Goal: Task Accomplishment & Management: Manage account settings

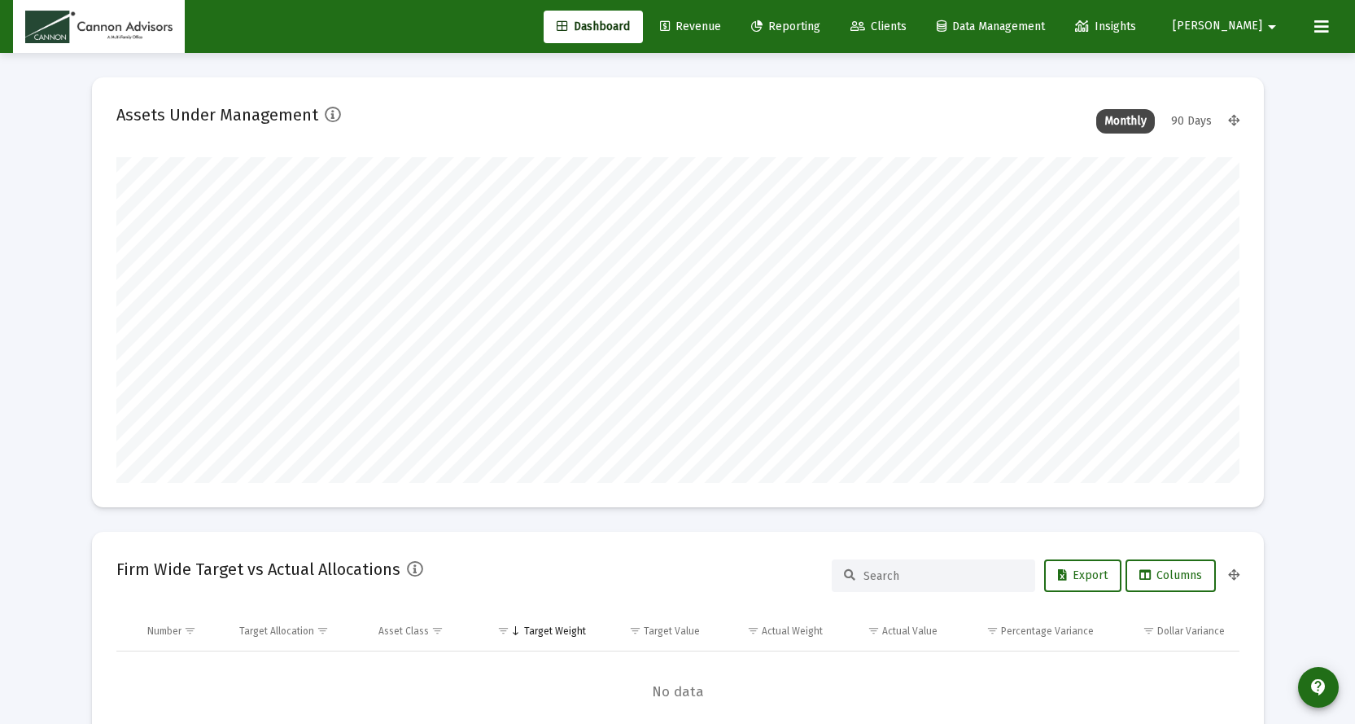
scroll to position [326, 605]
type input "[DATE]"
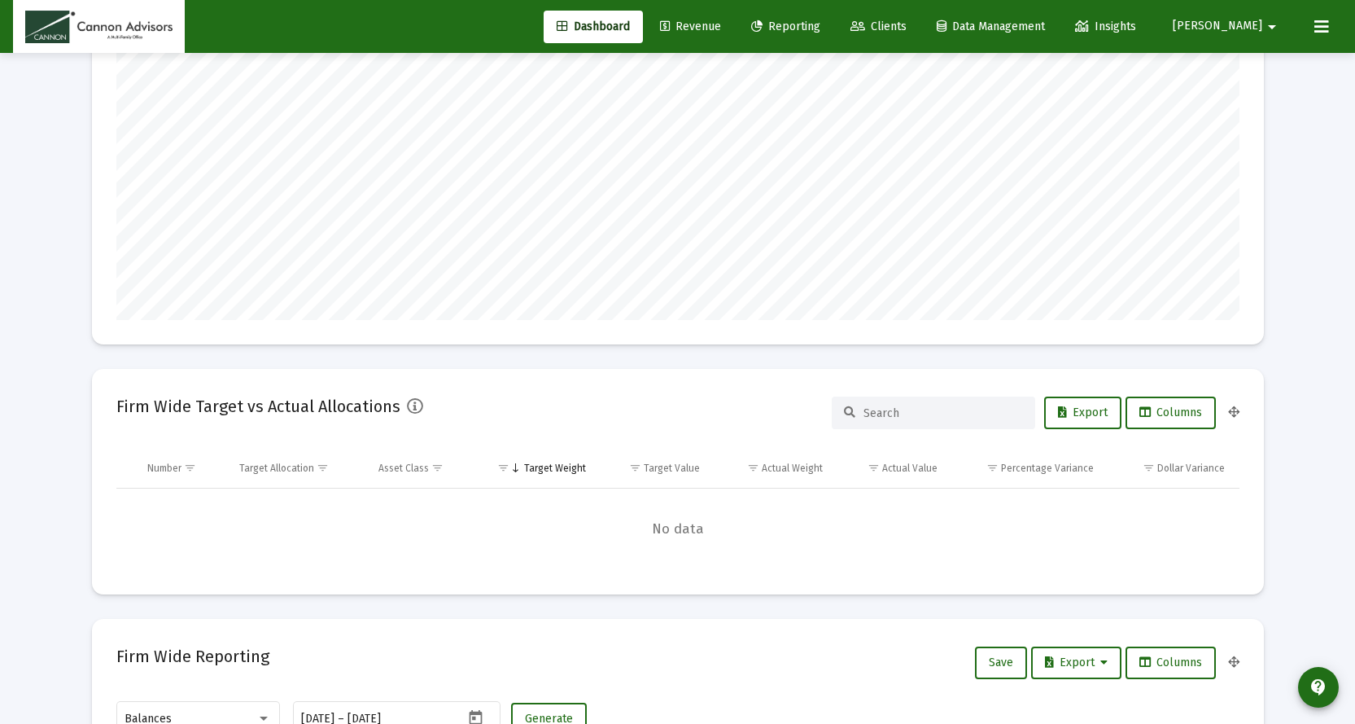
scroll to position [0, 0]
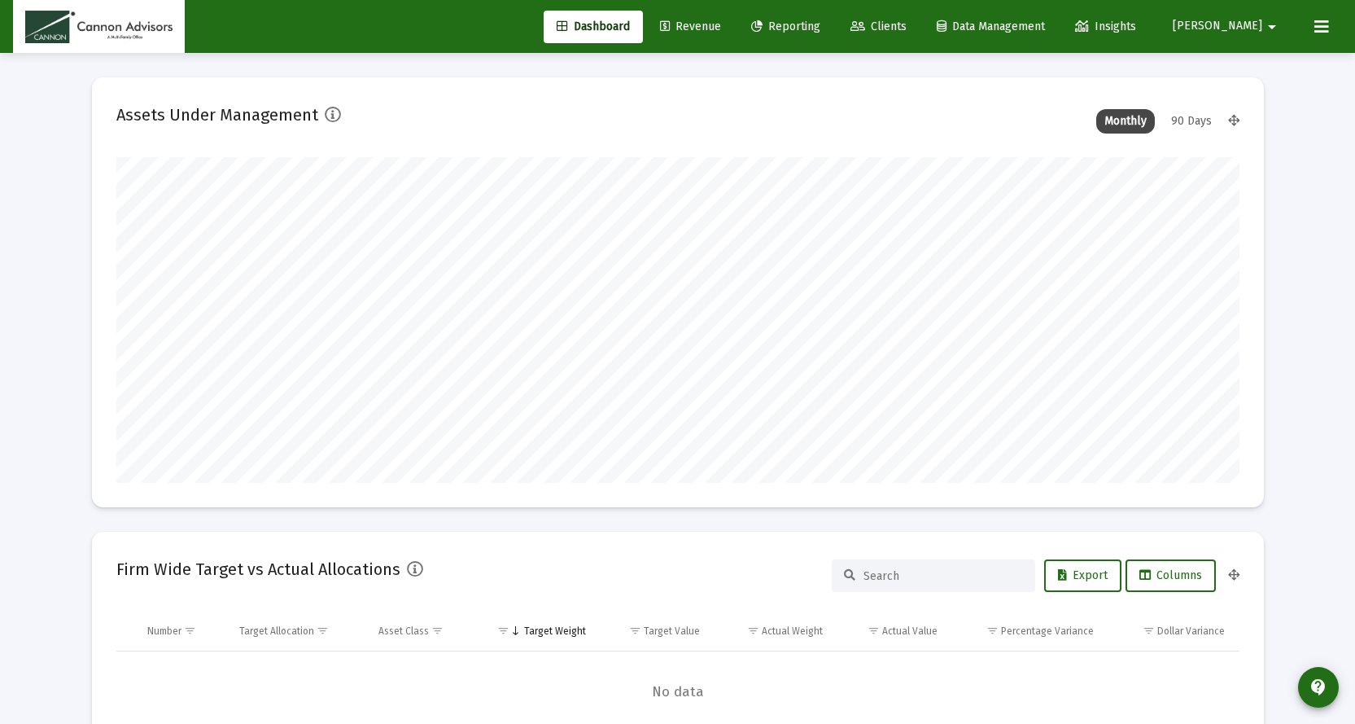
click at [721, 25] on span "Revenue" at bounding box center [690, 27] width 61 height 14
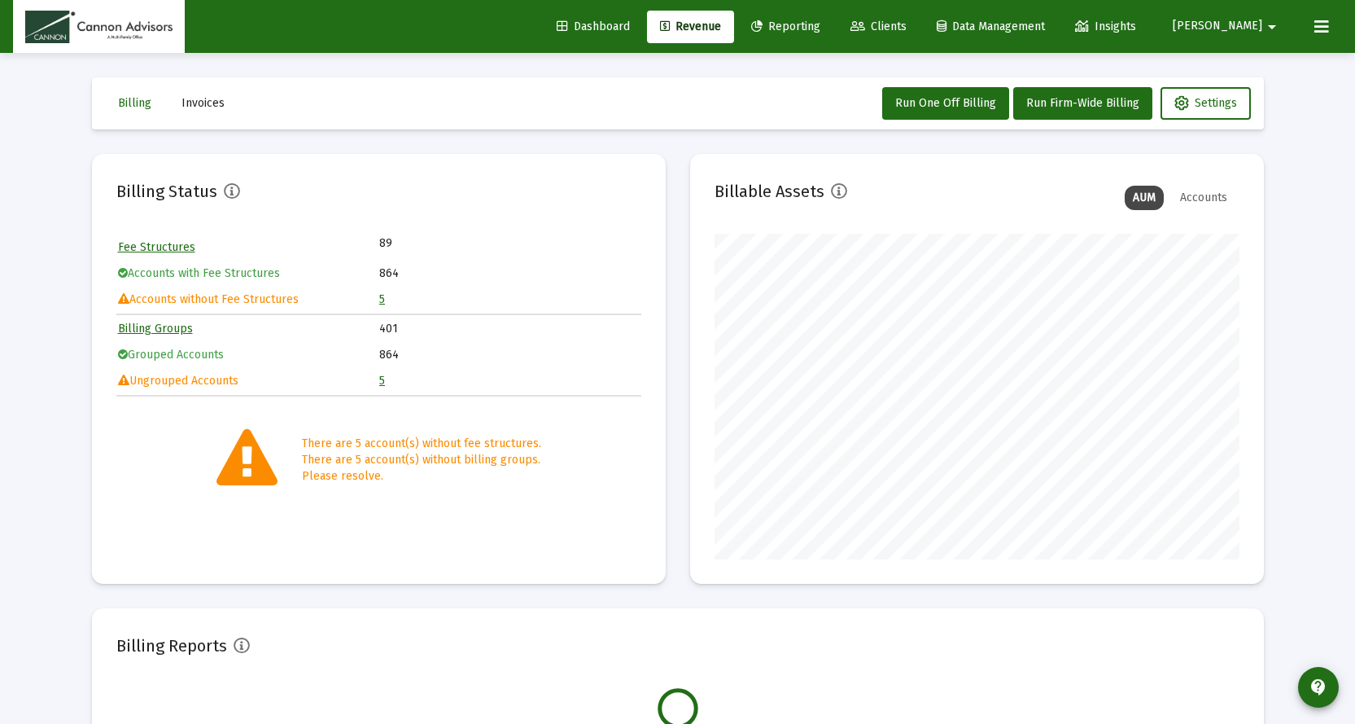
scroll to position [326, 525]
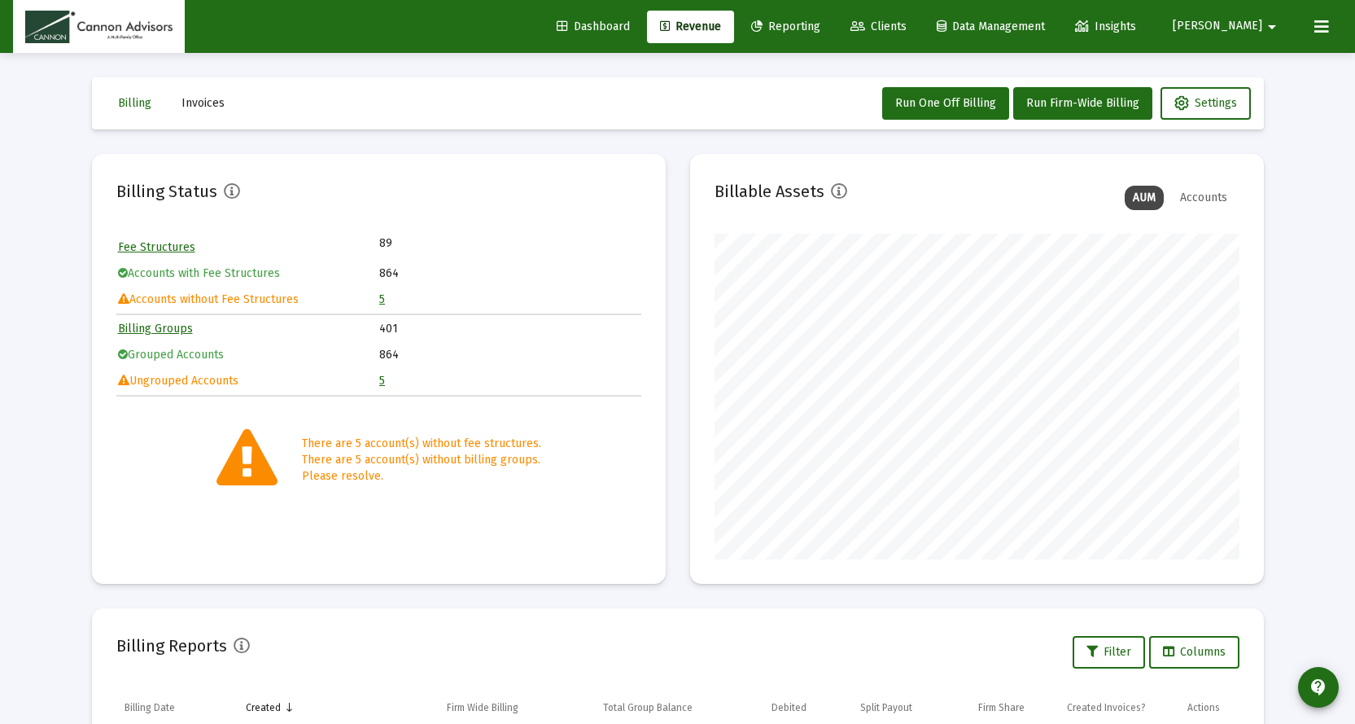
click at [385, 298] on link "5" at bounding box center [382, 299] width 6 height 14
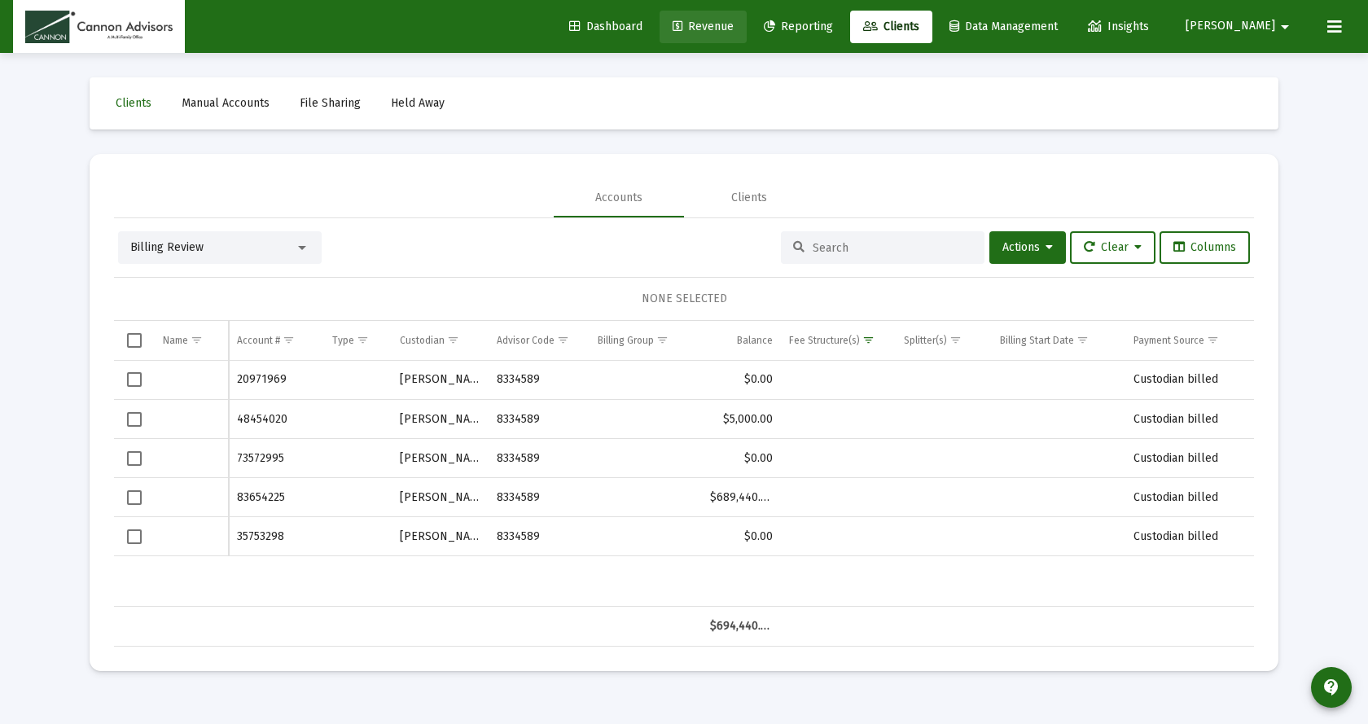
click at [733, 28] on span "Revenue" at bounding box center [702, 27] width 61 height 14
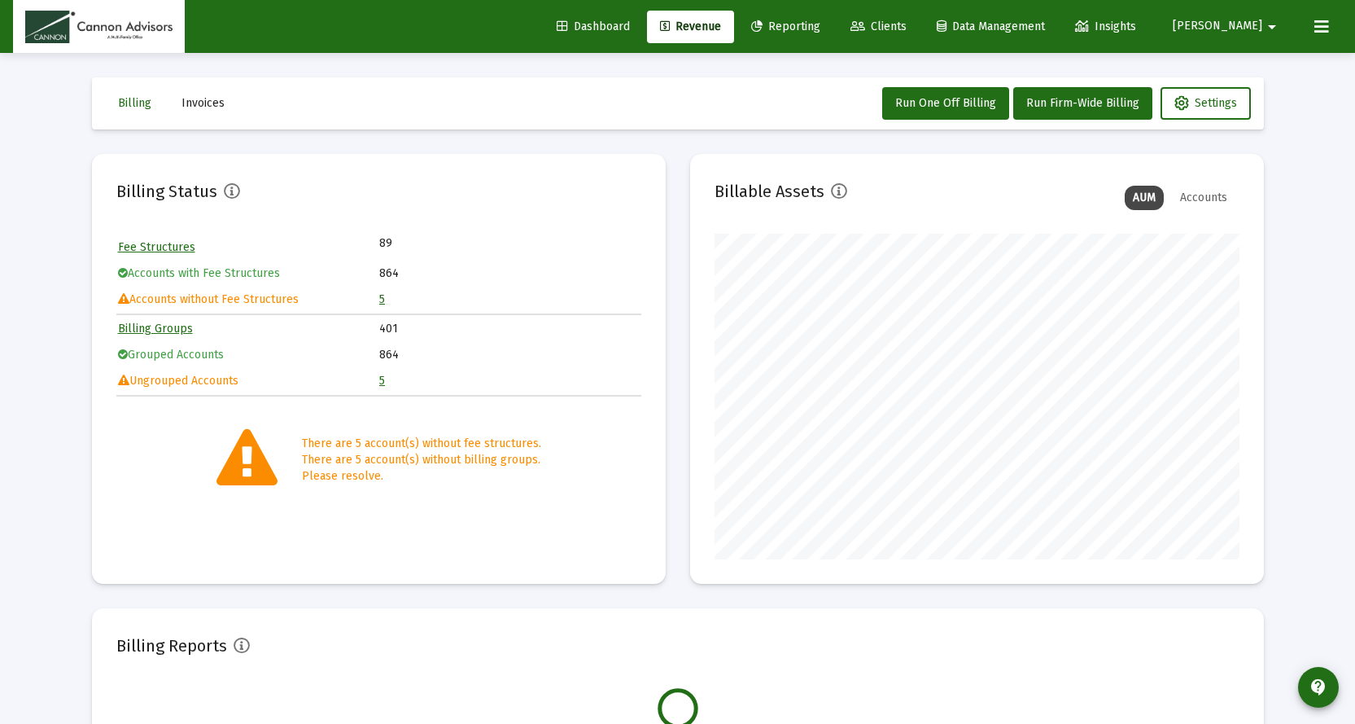
scroll to position [326, 525]
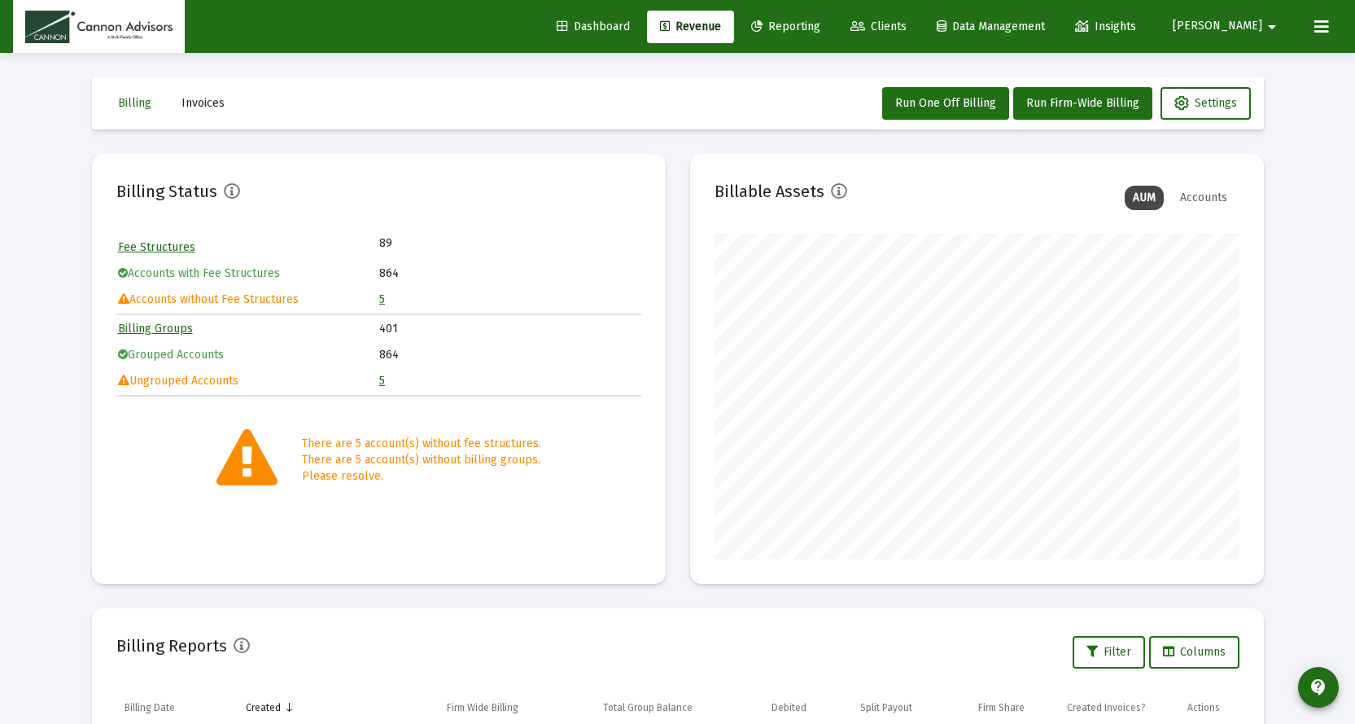
click at [383, 300] on link "5" at bounding box center [382, 299] width 6 height 14
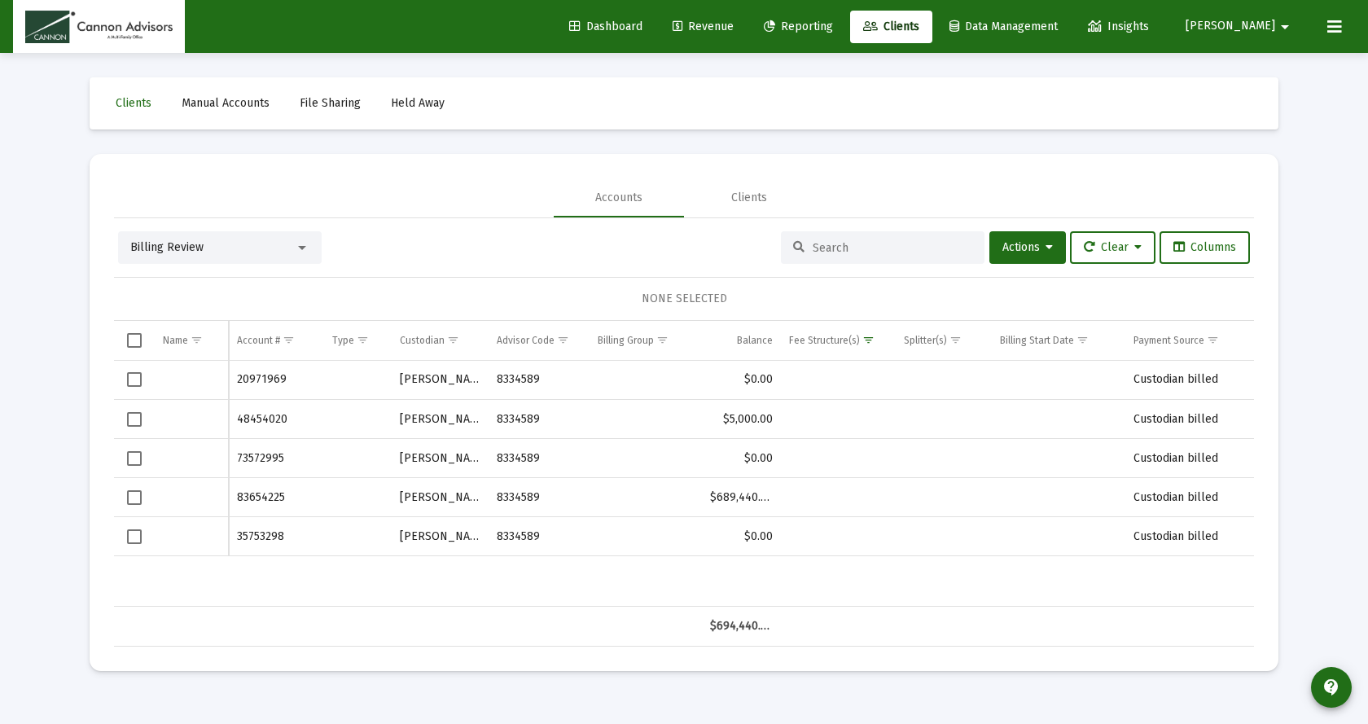
click at [188, 529] on div "Data grid" at bounding box center [191, 536] width 57 height 16
click at [194, 499] on div "Data grid" at bounding box center [191, 497] width 57 height 16
drag, startPoint x: 187, startPoint y: 499, endPoint x: 196, endPoint y: 497, distance: 9.1
click at [196, 497] on div "Data grid" at bounding box center [191, 497] width 57 height 16
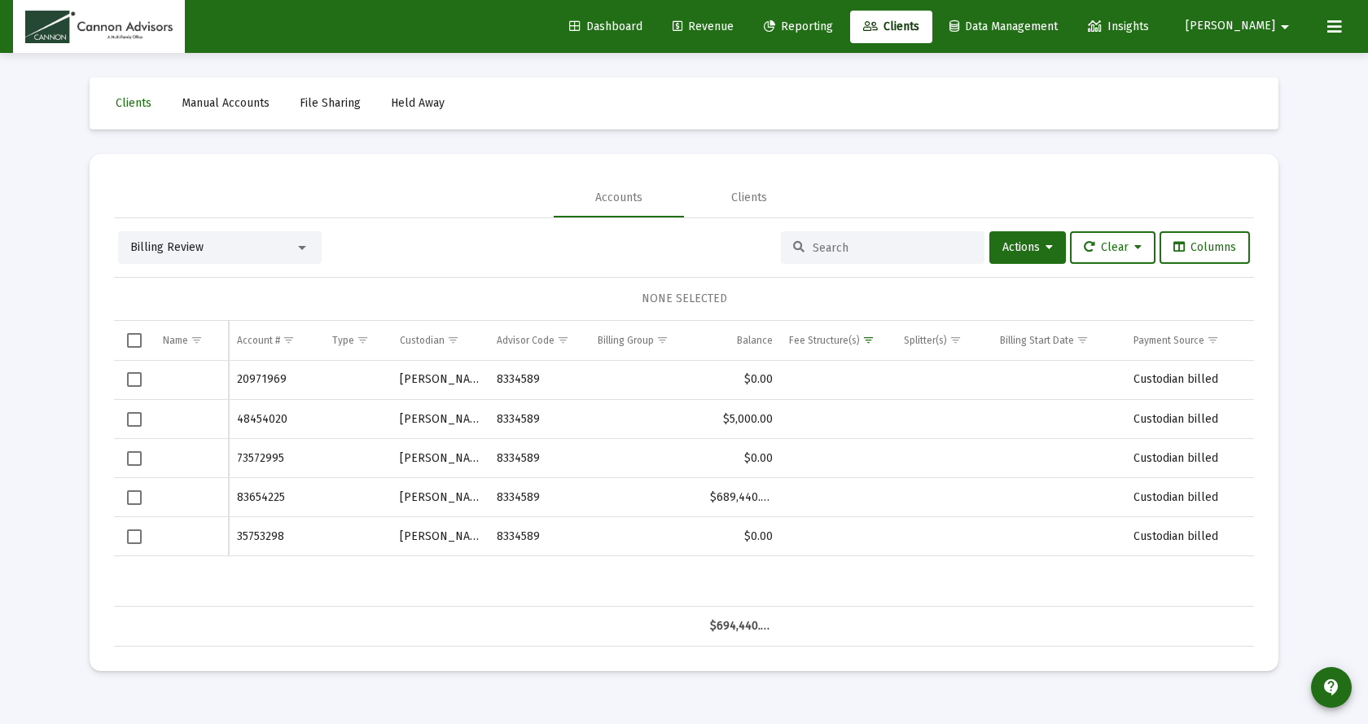
click at [195, 497] on div "Data grid" at bounding box center [191, 497] width 57 height 16
click at [194, 498] on div "Data grid" at bounding box center [191, 497] width 57 height 16
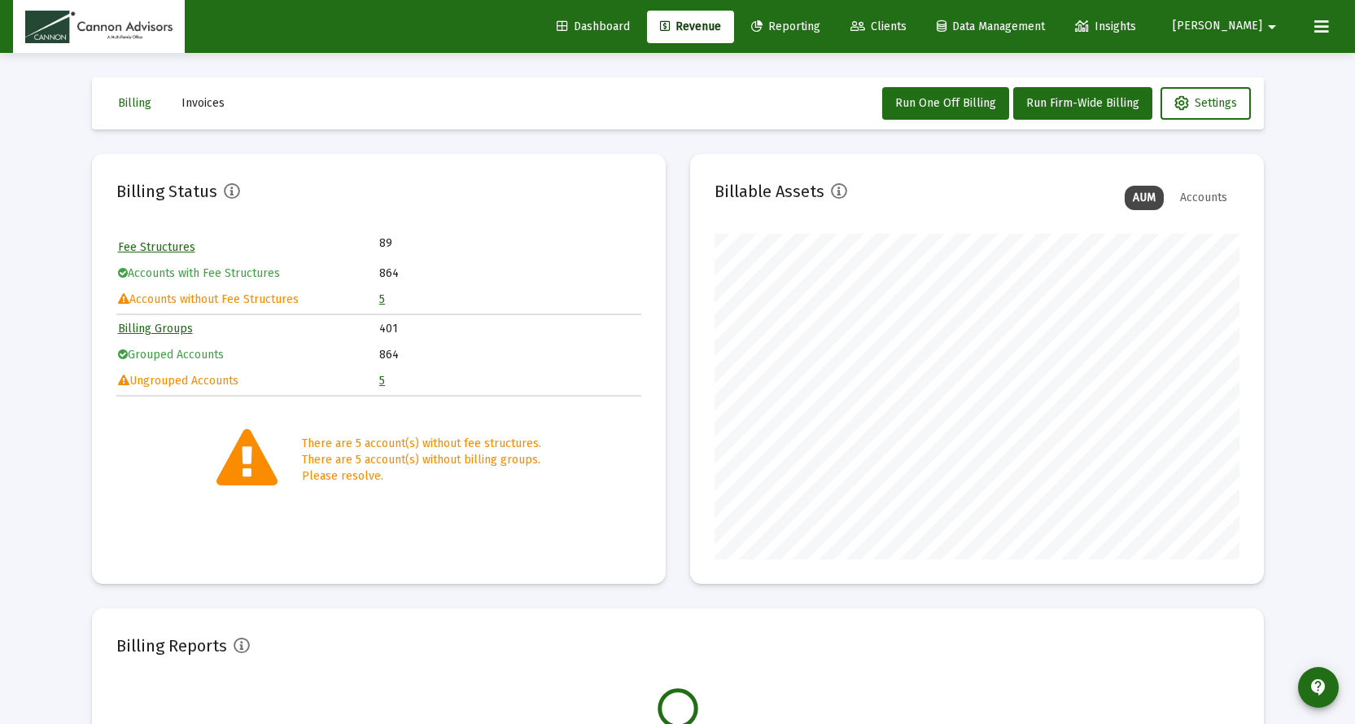
scroll to position [326, 525]
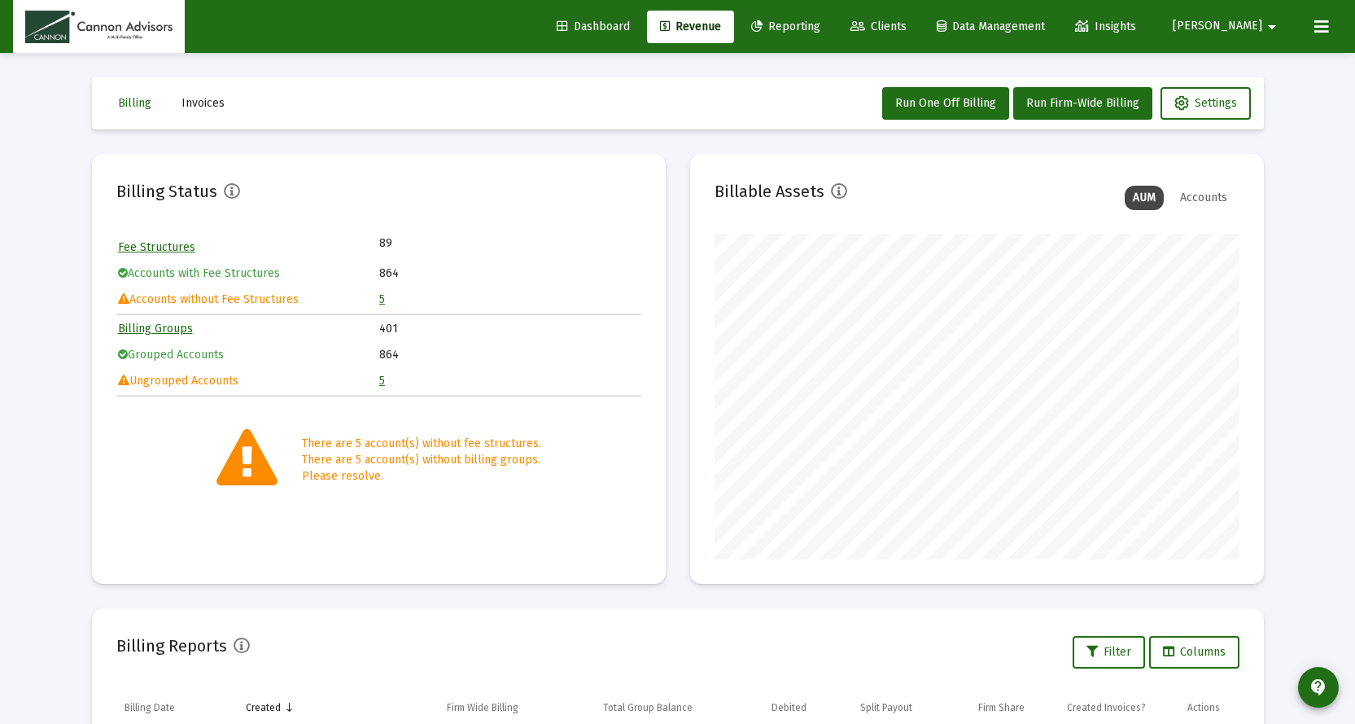
click at [380, 300] on link "5" at bounding box center [382, 299] width 6 height 14
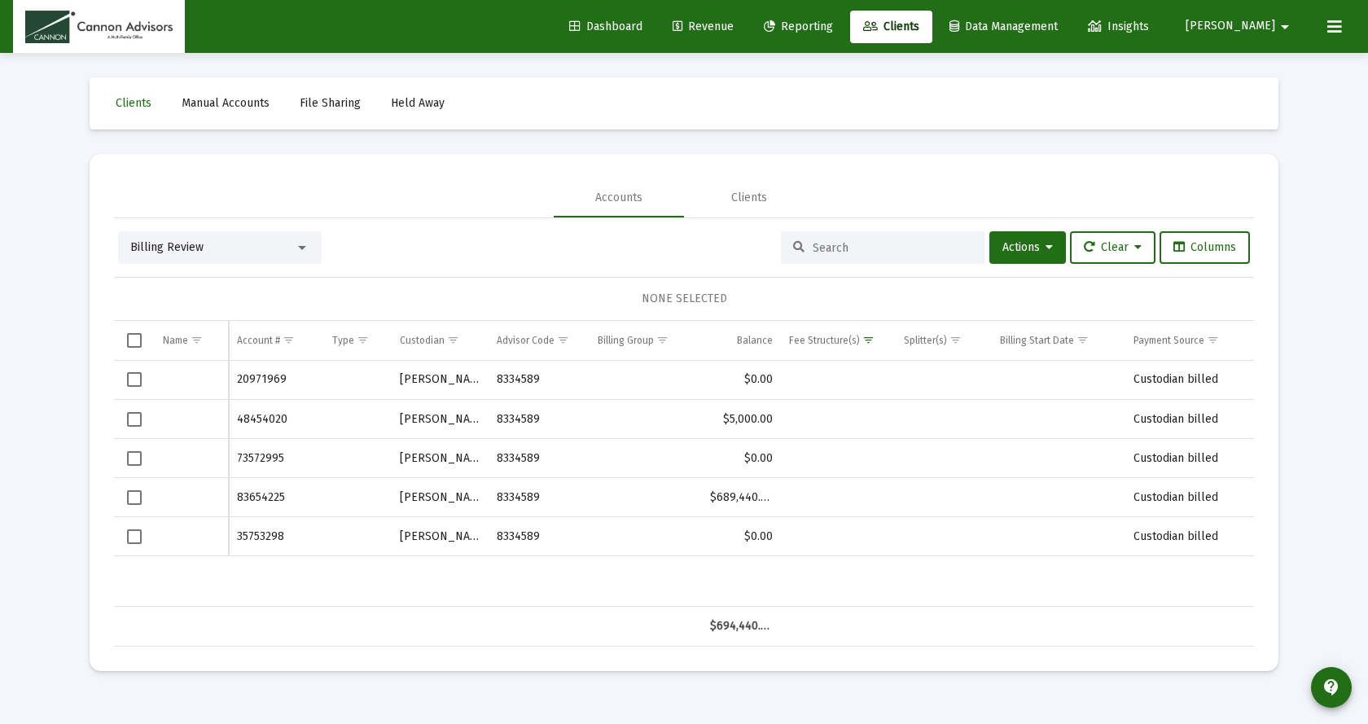
click at [838, 246] on input at bounding box center [892, 248] width 160 height 14
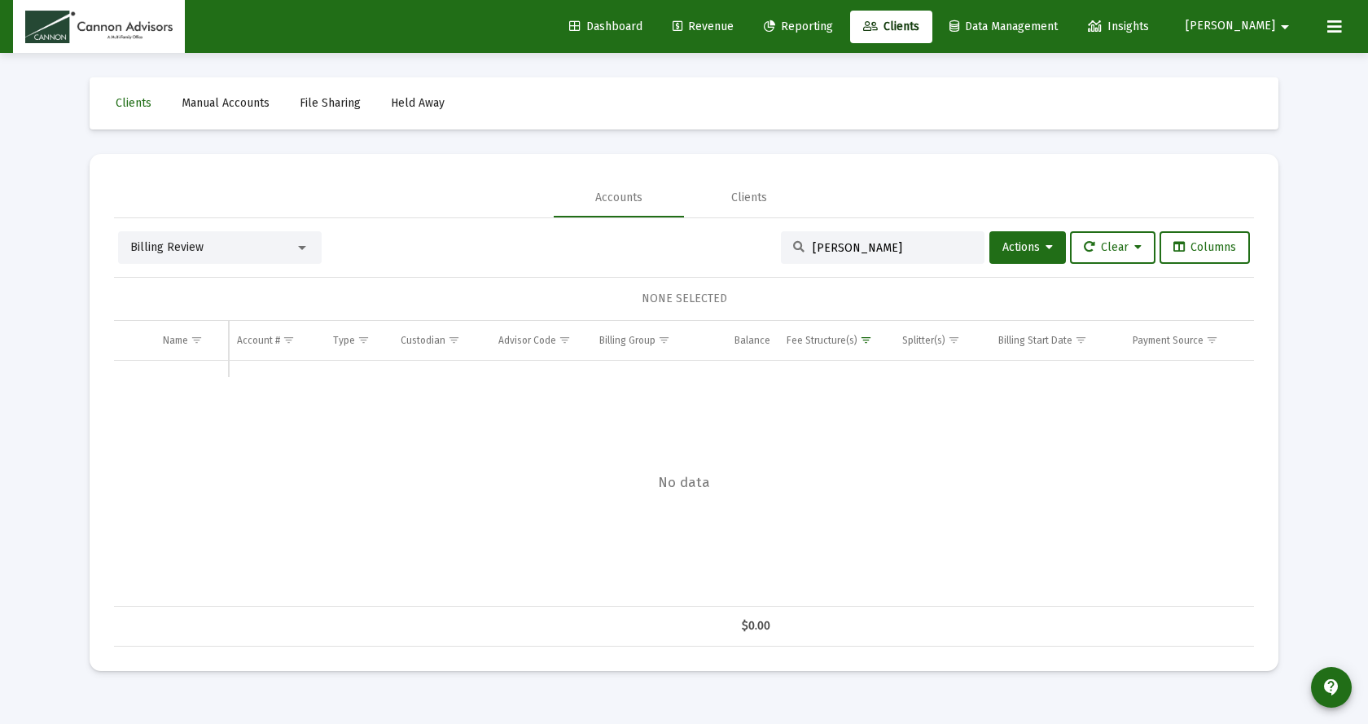
type input "bender"
click at [635, 202] on div "Accounts" at bounding box center [618, 198] width 47 height 16
click at [865, 243] on input "bender" at bounding box center [892, 248] width 160 height 14
drag, startPoint x: 865, startPoint y: 243, endPoint x: 698, endPoint y: 244, distance: 166.9
click at [699, 244] on div "Billing Review bender Actions Clear Columns" at bounding box center [683, 247] width 1131 height 33
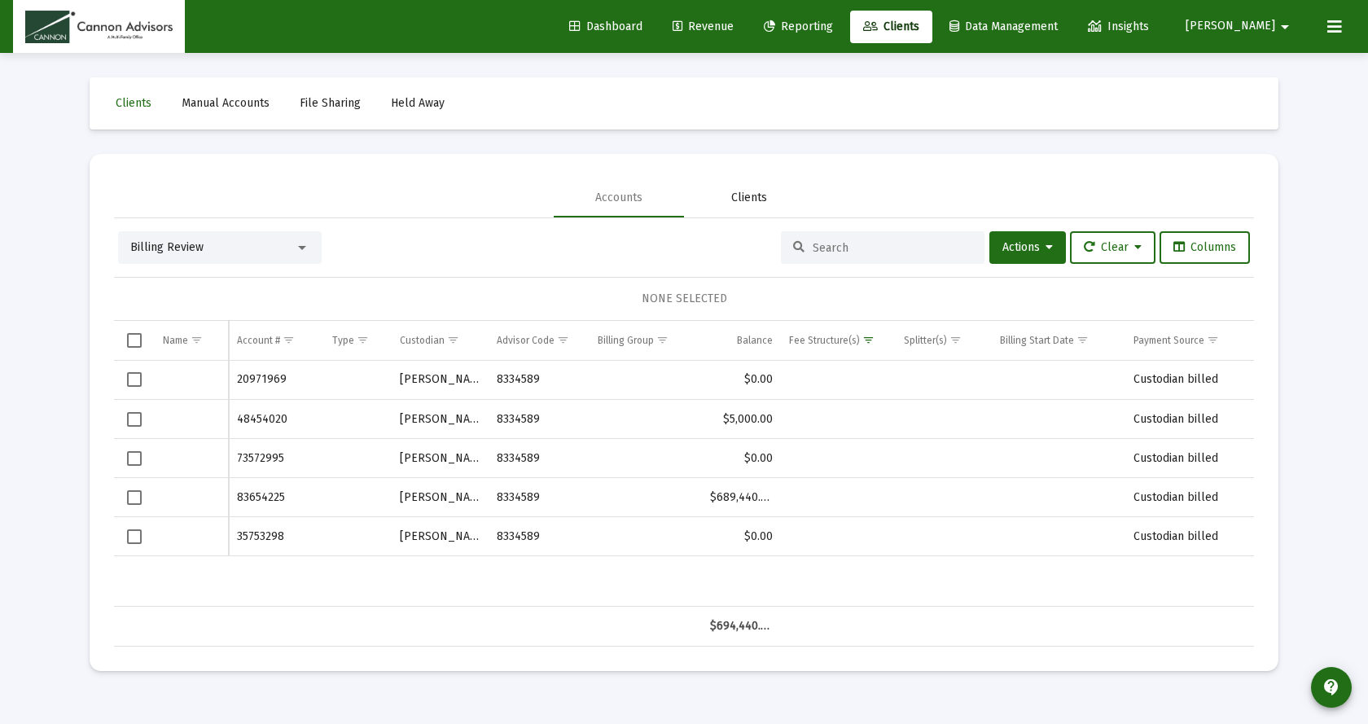
drag, startPoint x: 754, startPoint y: 196, endPoint x: 755, endPoint y: 206, distance: 9.9
click at [754, 199] on div "Clients" at bounding box center [749, 198] width 36 height 16
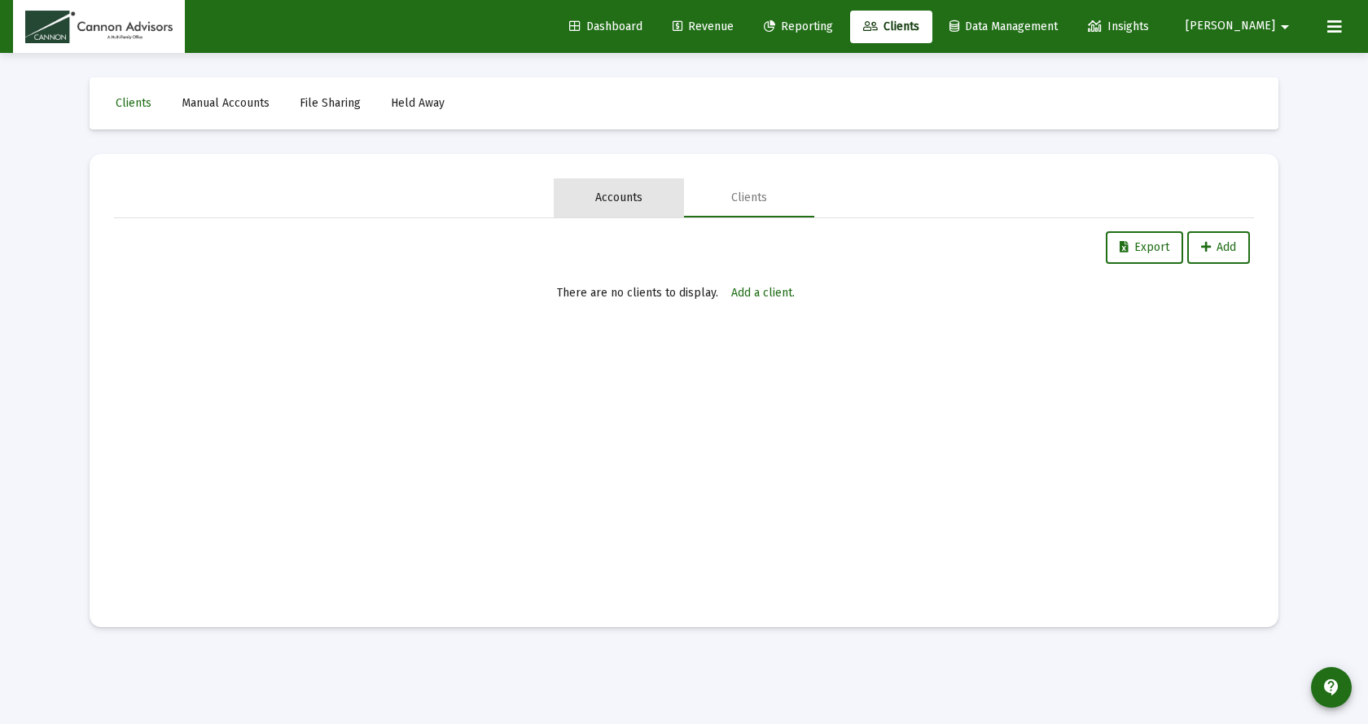
click at [620, 199] on div "Accounts" at bounding box center [618, 198] width 47 height 16
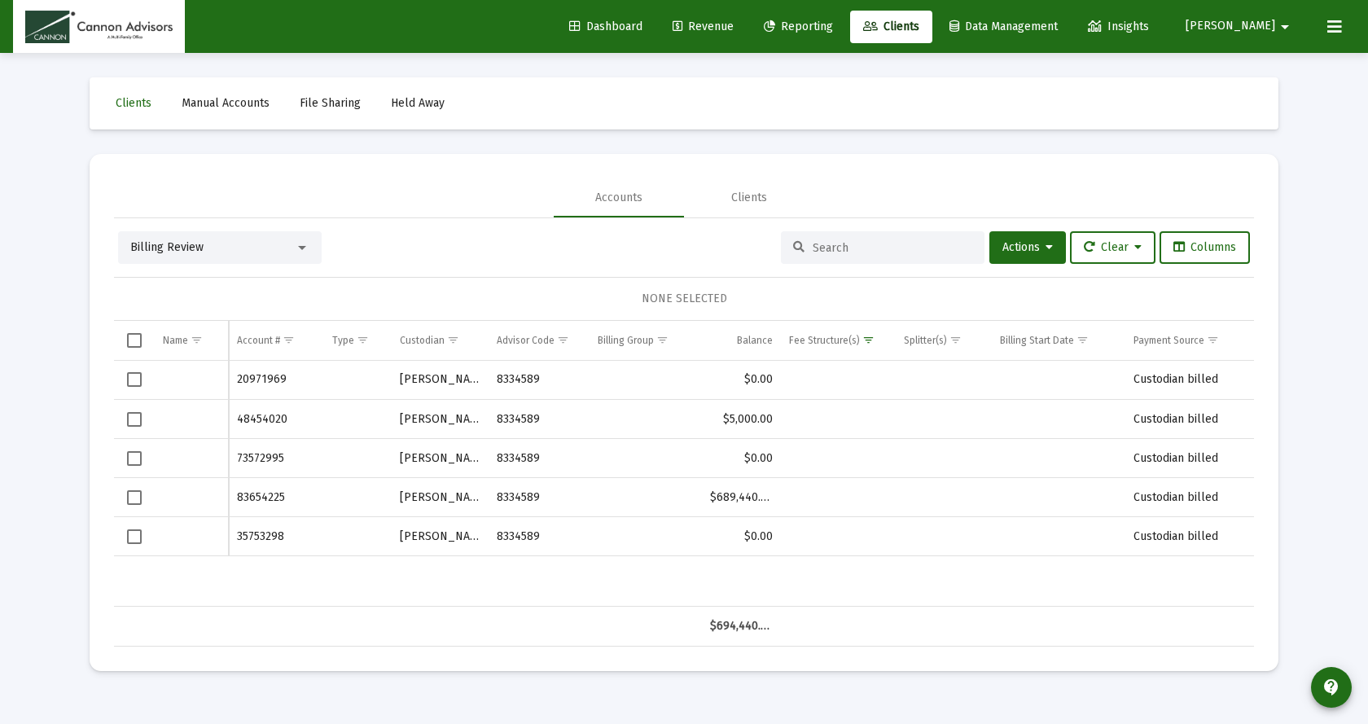
click at [876, 241] on input at bounding box center [892, 248] width 160 height 14
click at [848, 247] on input at bounding box center [892, 248] width 160 height 14
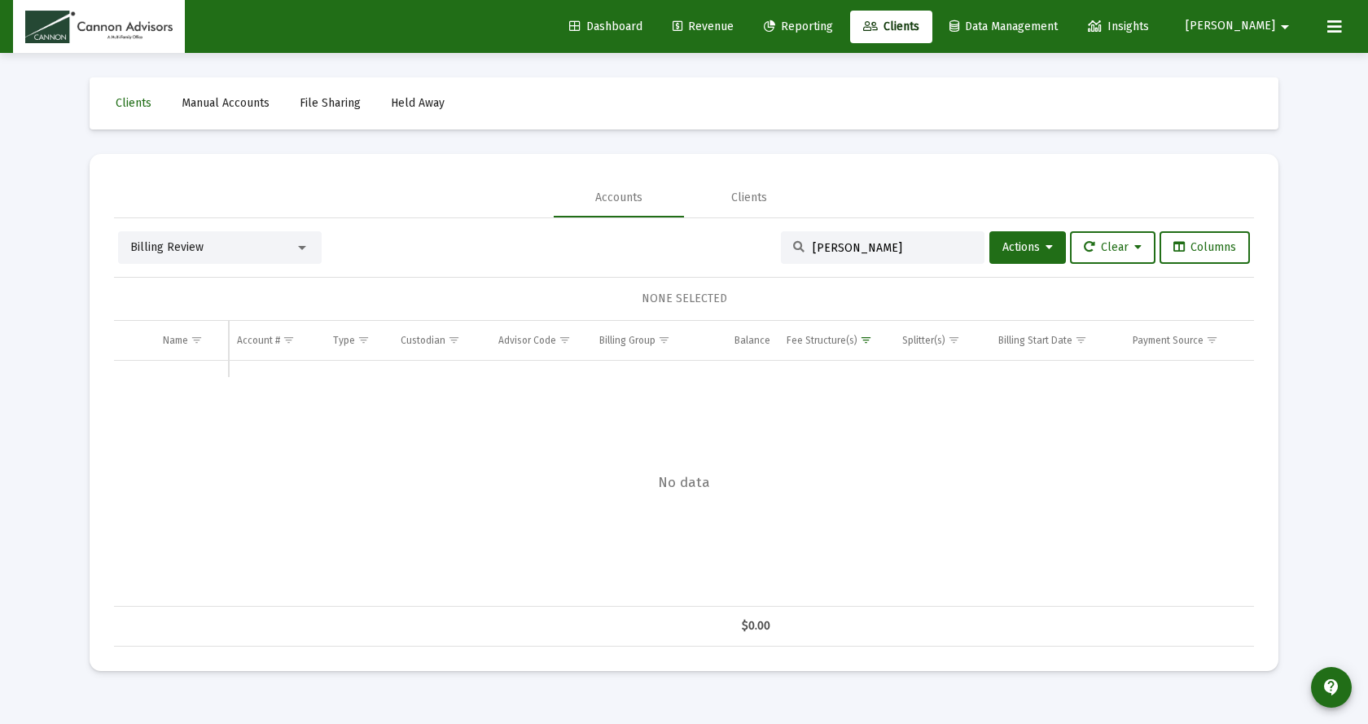
click at [850, 244] on input "bender" at bounding box center [892, 248] width 160 height 14
click at [877, 232] on div "bender" at bounding box center [883, 247] width 204 height 33
click at [869, 254] on input "bender" at bounding box center [892, 248] width 160 height 14
type input "bende"
click at [642, 26] on span "Dashboard" at bounding box center [605, 27] width 73 height 14
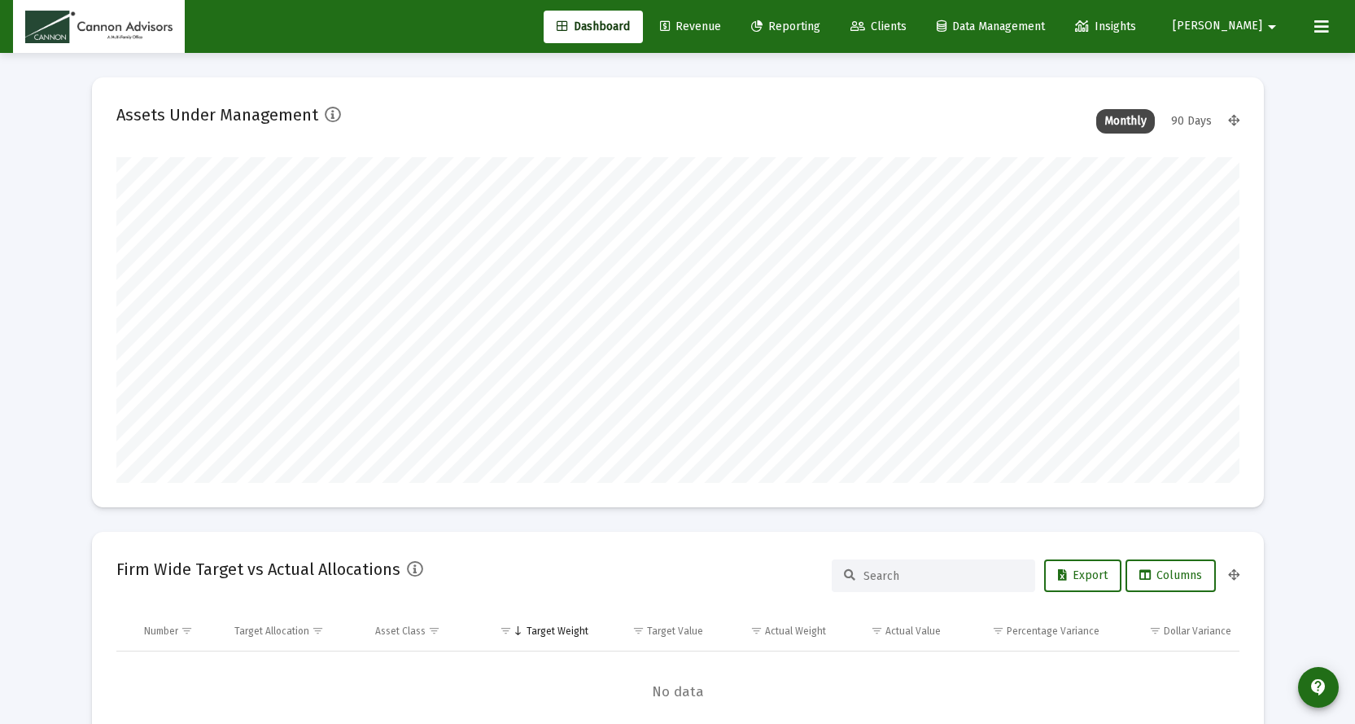
scroll to position [326, 605]
click at [907, 28] on span "Clients" at bounding box center [879, 27] width 56 height 14
click at [907, 30] on span "Clients" at bounding box center [879, 27] width 56 height 14
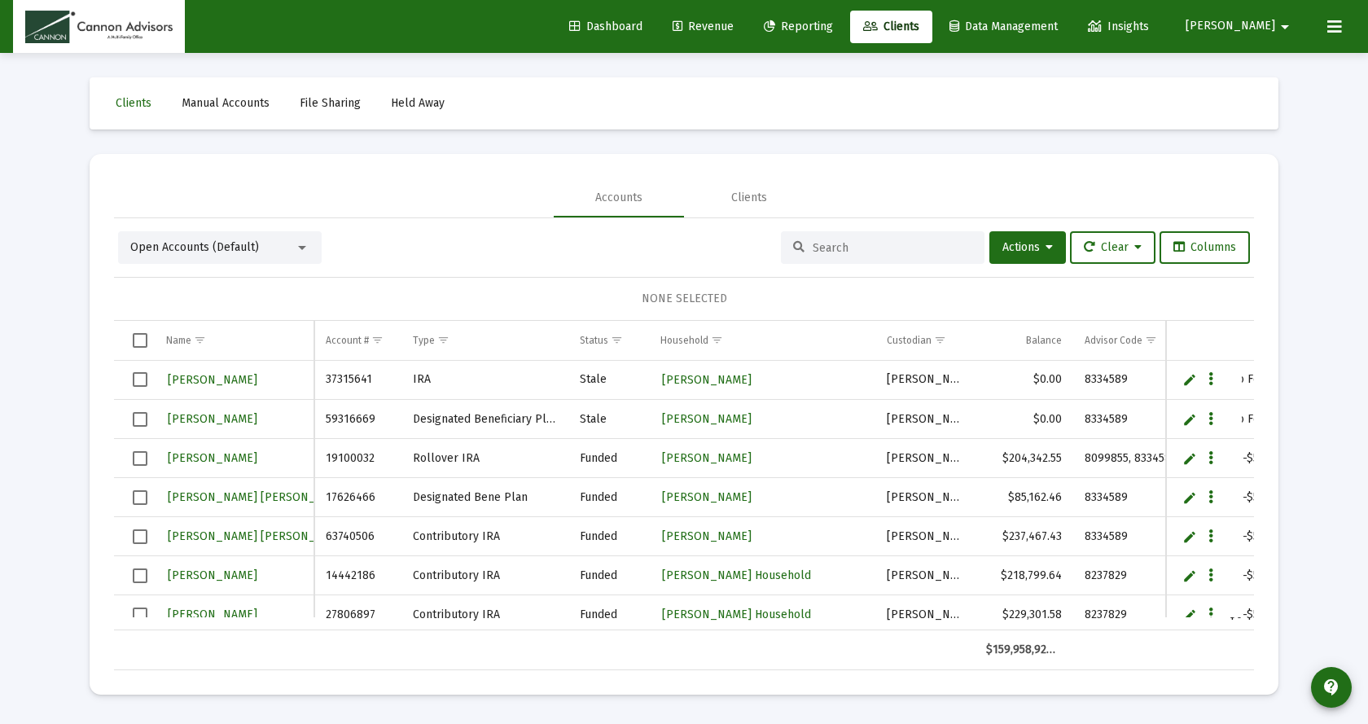
click at [845, 252] on div at bounding box center [883, 247] width 204 height 33
click at [845, 252] on input at bounding box center [892, 248] width 160 height 14
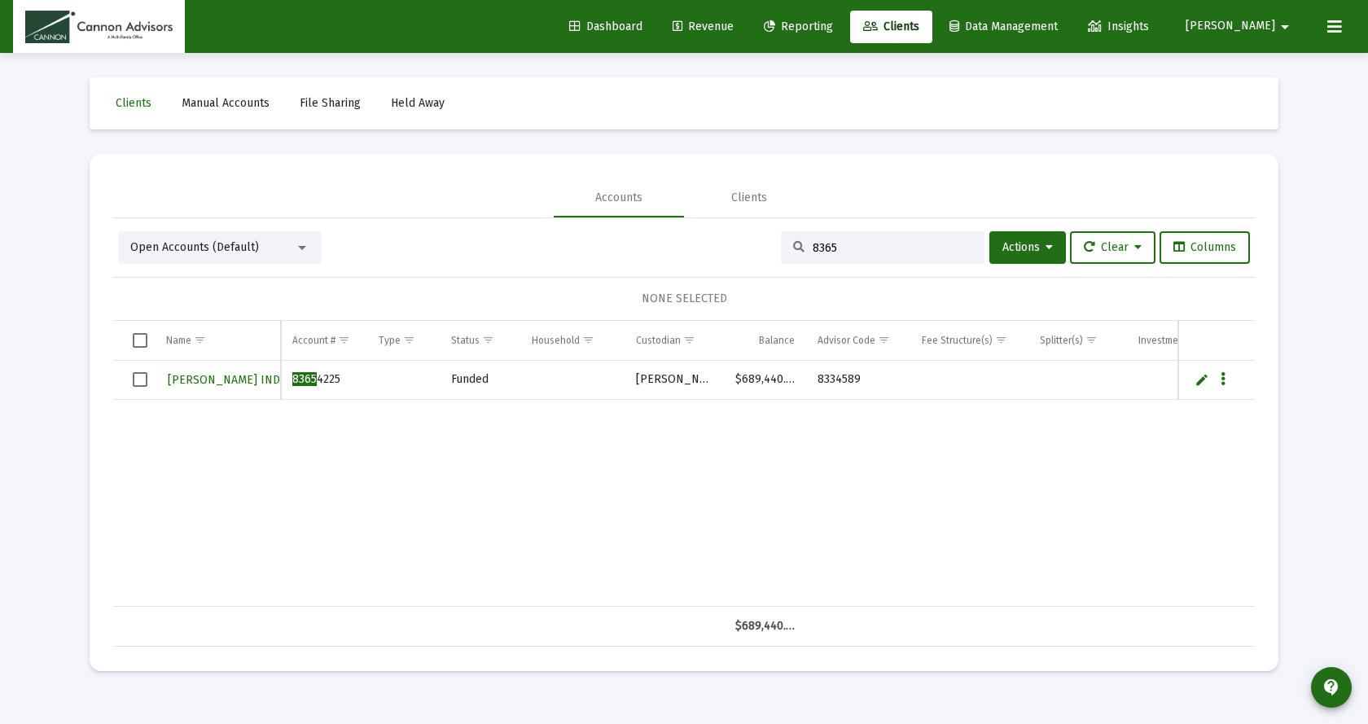
type input "8365"
click at [240, 379] on span "John R Bender IND" at bounding box center [224, 380] width 112 height 14
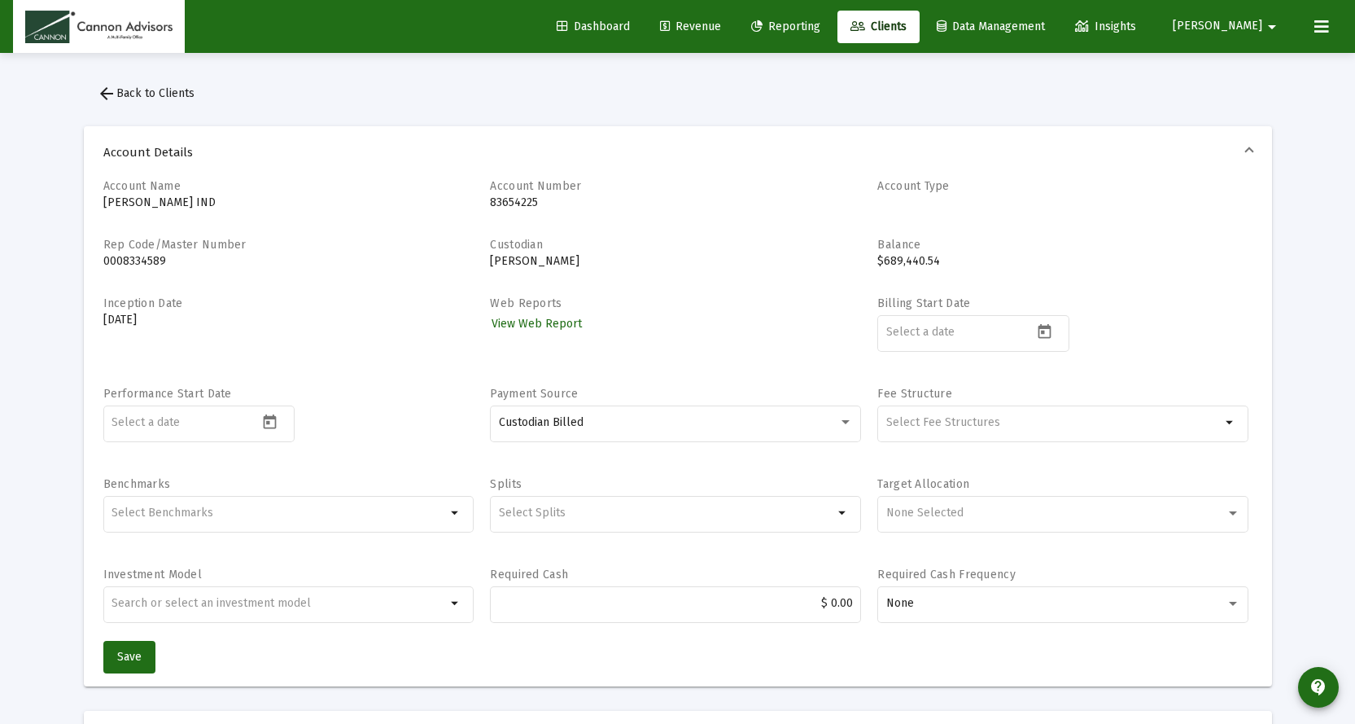
click at [721, 28] on span "Revenue" at bounding box center [690, 27] width 61 height 14
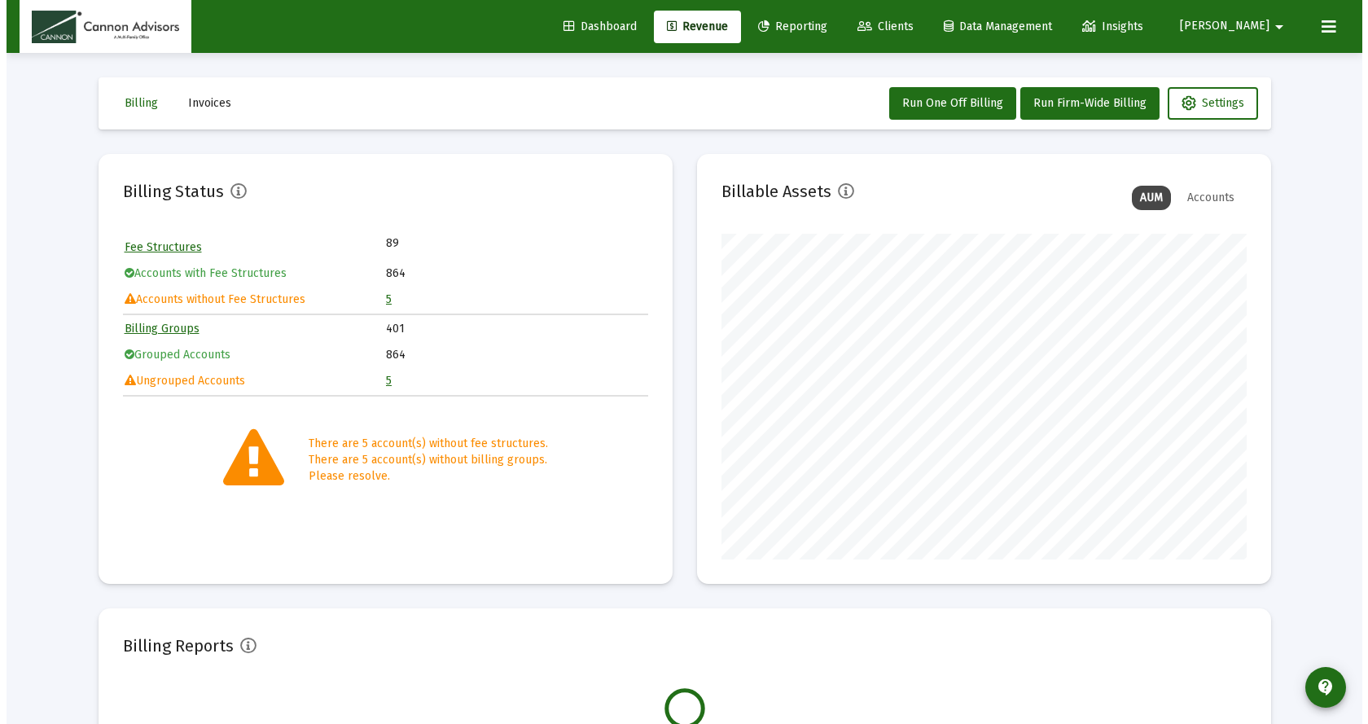
scroll to position [326, 525]
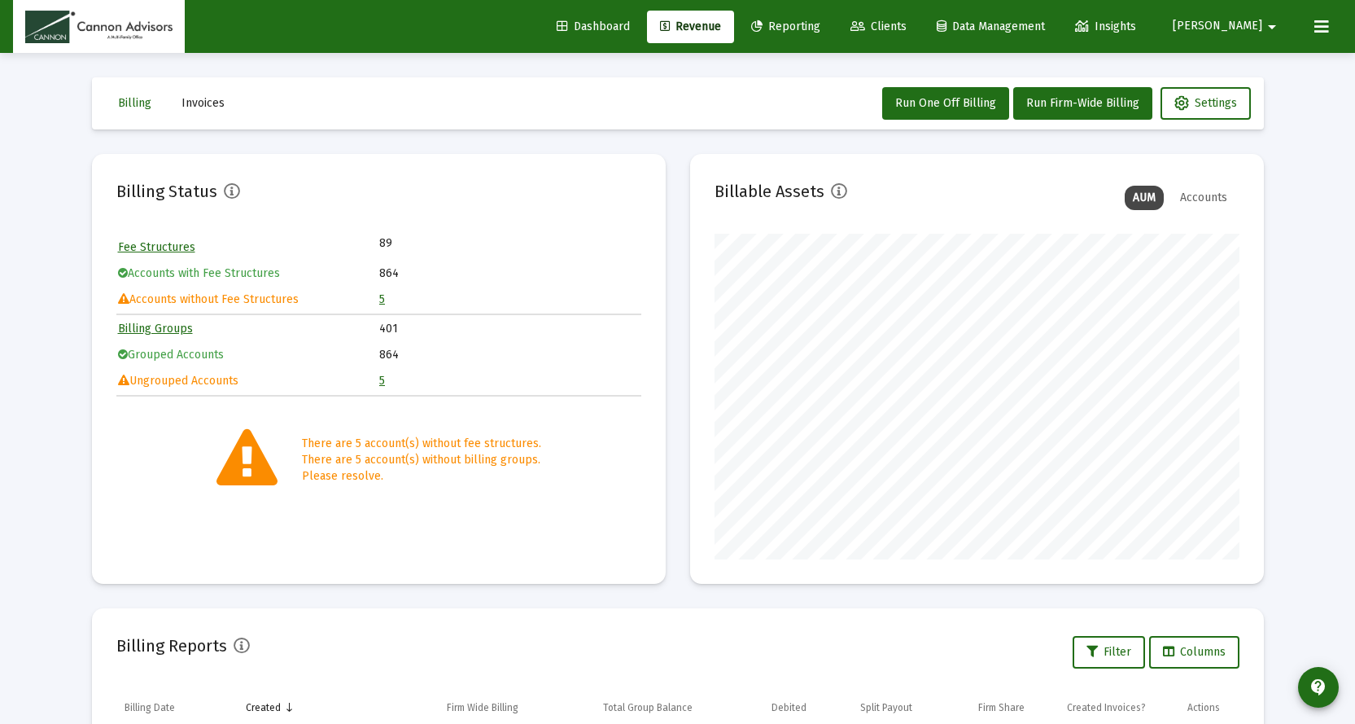
click at [907, 26] on span "Clients" at bounding box center [879, 27] width 56 height 14
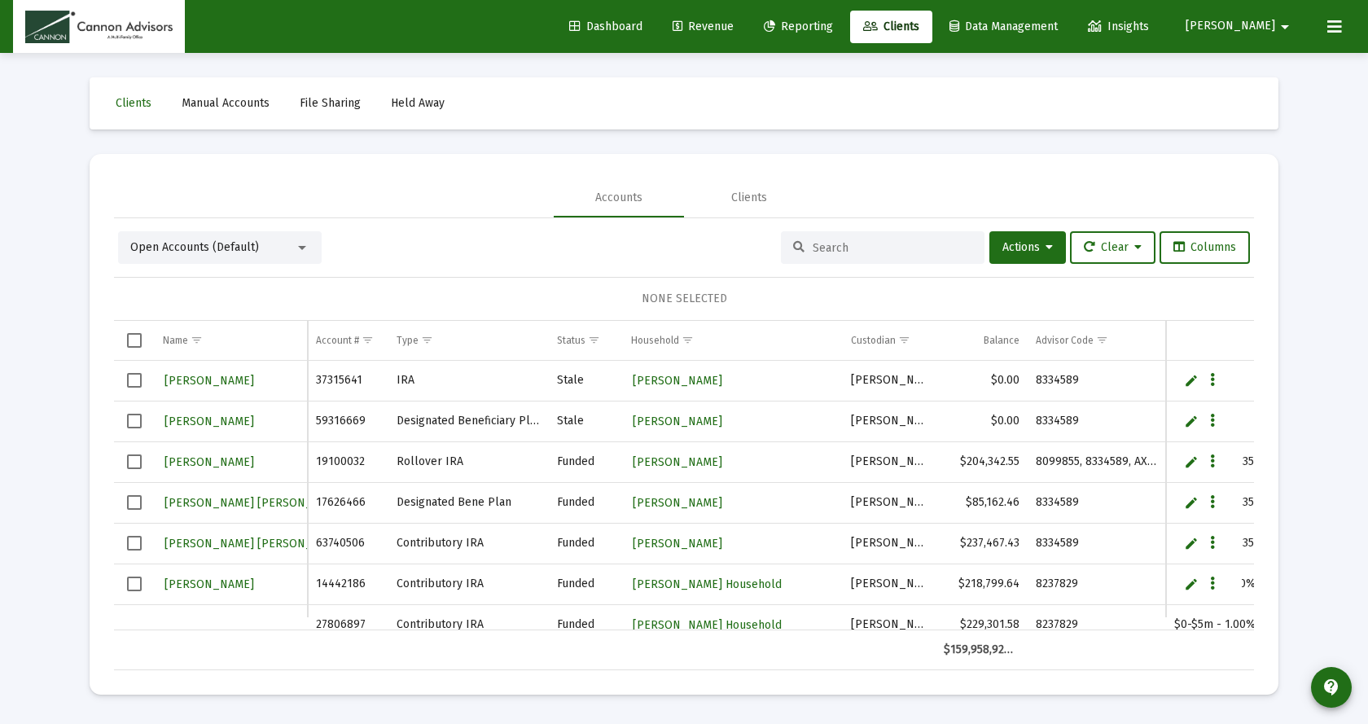
click at [849, 247] on input at bounding box center [892, 248] width 160 height 14
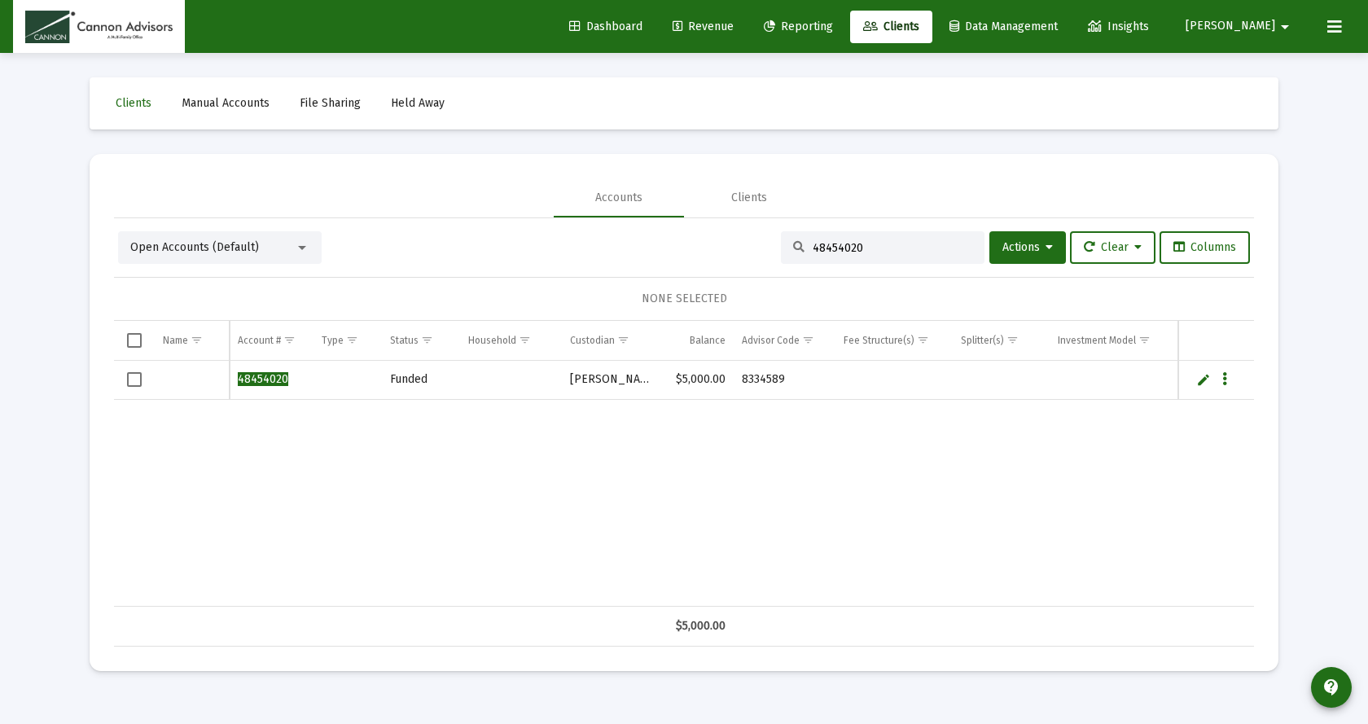
type input "48454020"
click at [1206, 381] on link "Edit" at bounding box center [1203, 379] width 15 height 15
click at [182, 398] on input "Data grid" at bounding box center [192, 388] width 58 height 39
type input "Joanna Alford"
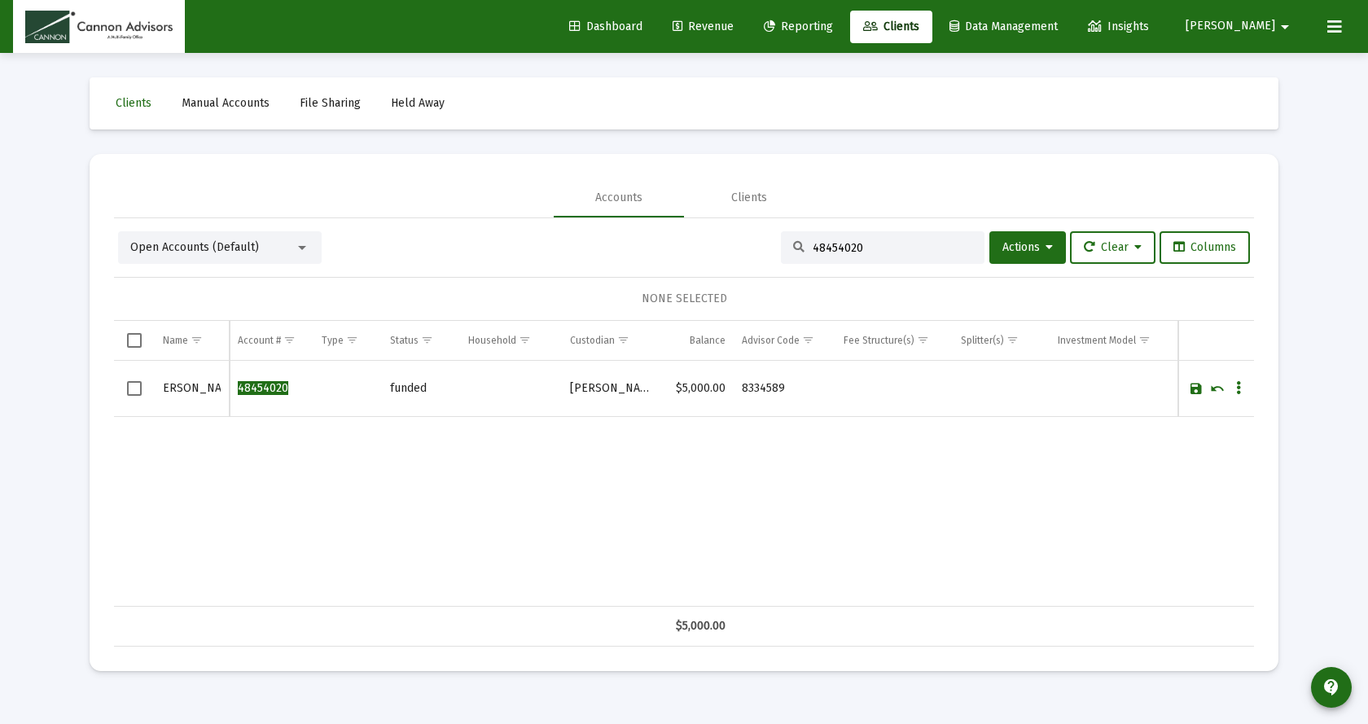
click at [1200, 386] on link "Save" at bounding box center [1195, 388] width 15 height 15
click at [1196, 379] on link "Edit" at bounding box center [1203, 380] width 15 height 15
click at [242, 387] on td "Joanna Alford" at bounding box center [203, 389] width 96 height 56
click at [242, 383] on td "Joanna Alford" at bounding box center [203, 389] width 96 height 56
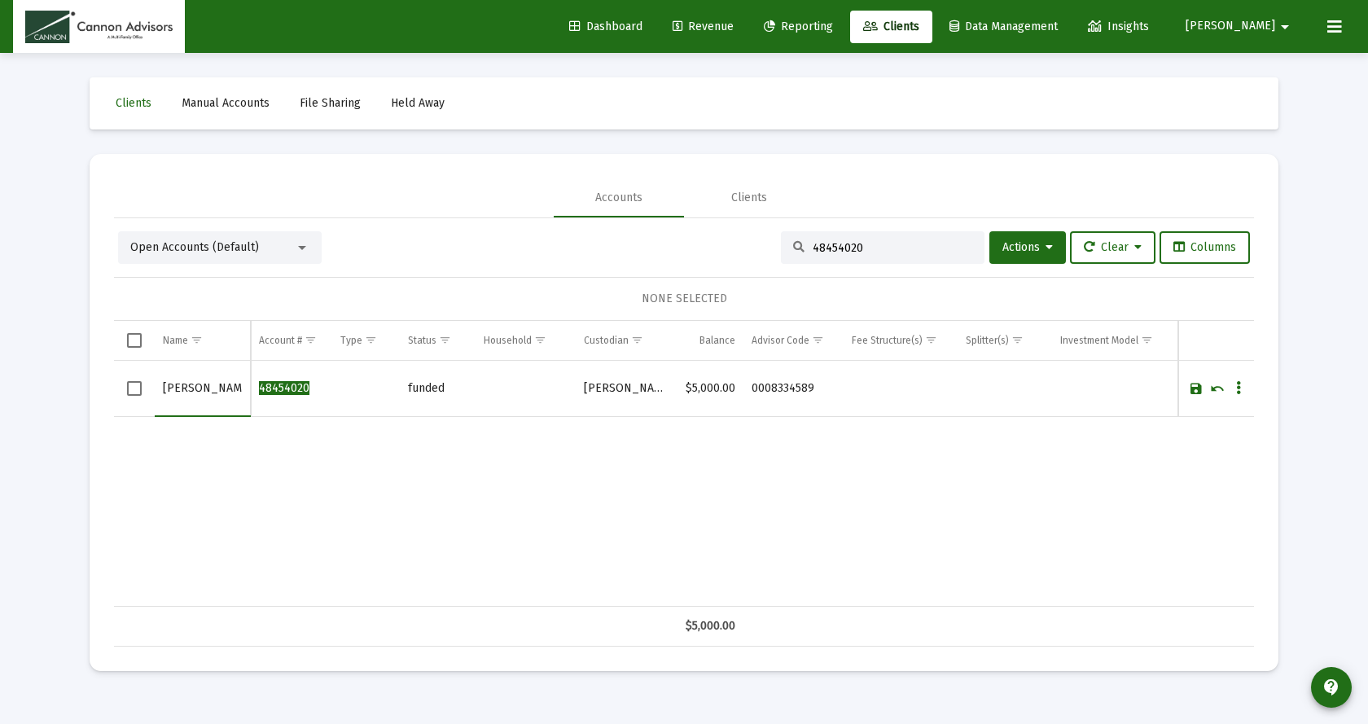
click at [239, 383] on input "Joanna Alford" at bounding box center [202, 388] width 79 height 39
type input "Joanna Alford Individual TOD"
click at [1197, 390] on link "Save" at bounding box center [1195, 388] width 15 height 15
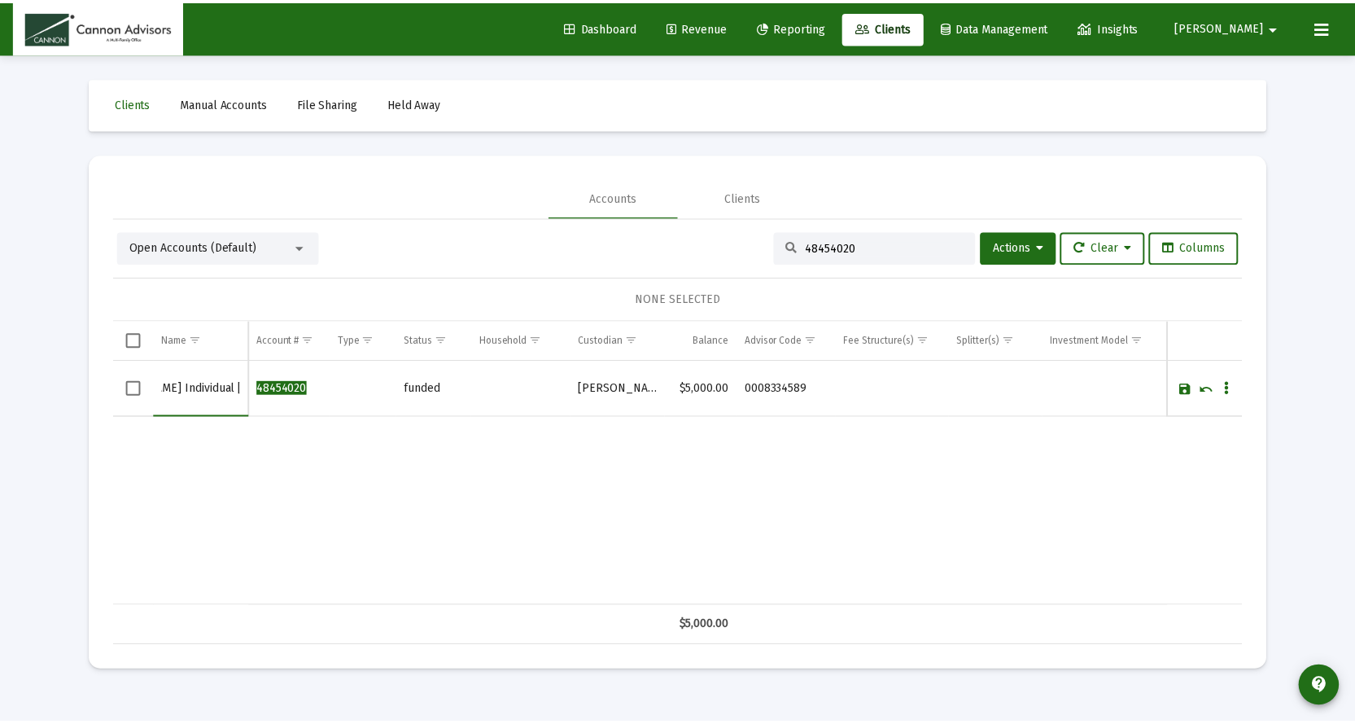
scroll to position [0, 0]
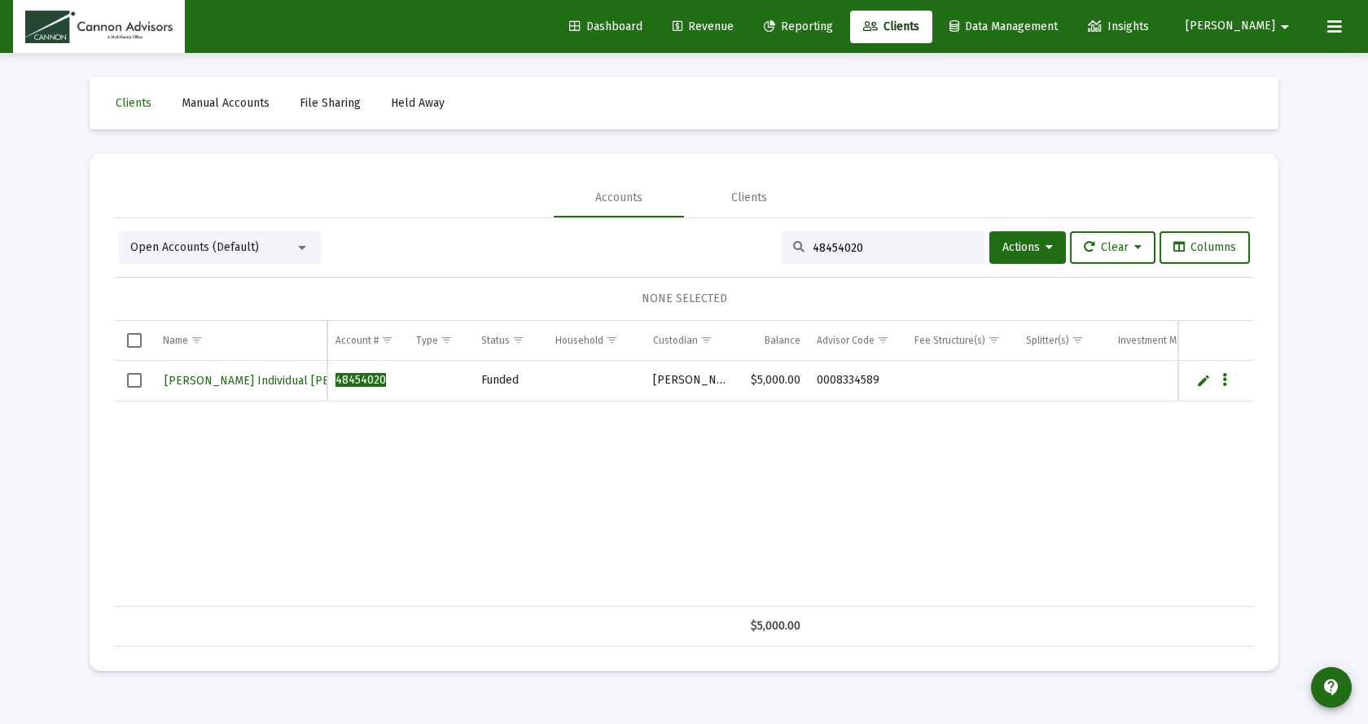
drag, startPoint x: 766, startPoint y: 248, endPoint x: 705, endPoint y: 241, distance: 61.5
click at [696, 248] on div "Open Accounts (Default) 48454020 Actions Clear Columns" at bounding box center [683, 247] width 1131 height 33
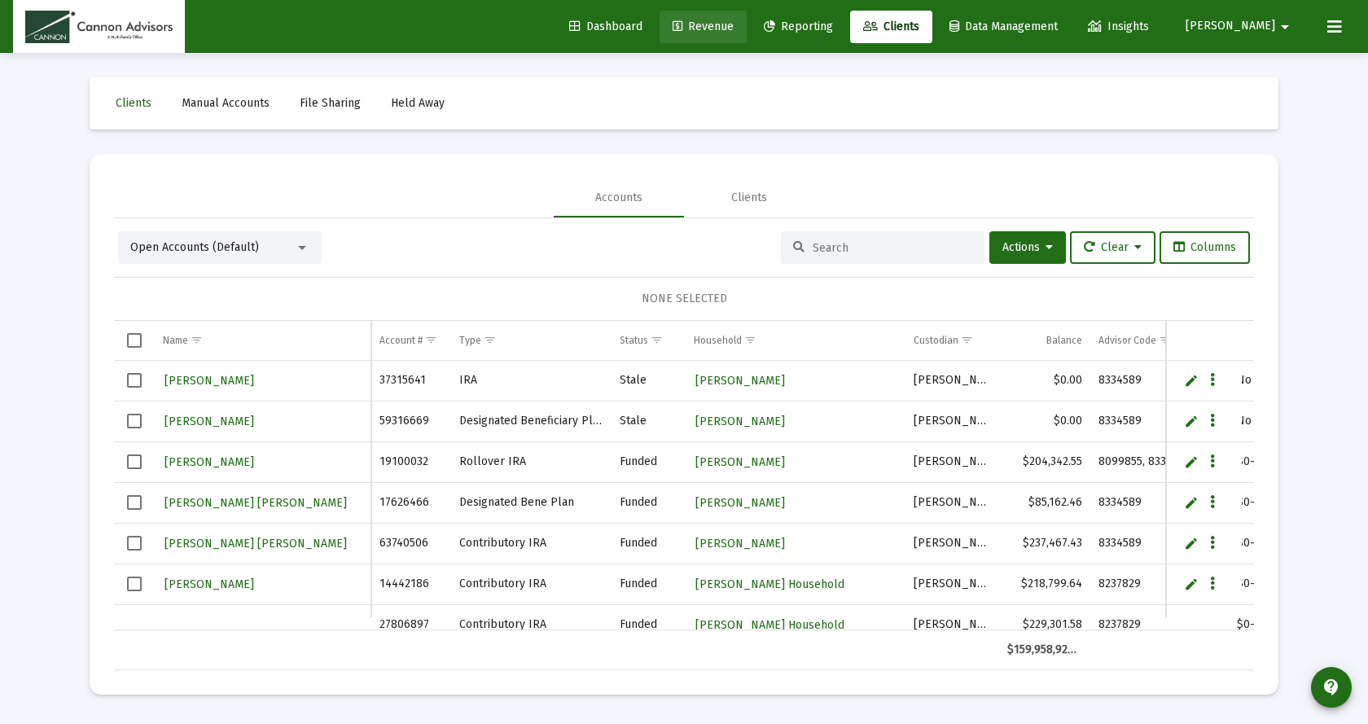
click at [733, 24] on span "Revenue" at bounding box center [702, 27] width 61 height 14
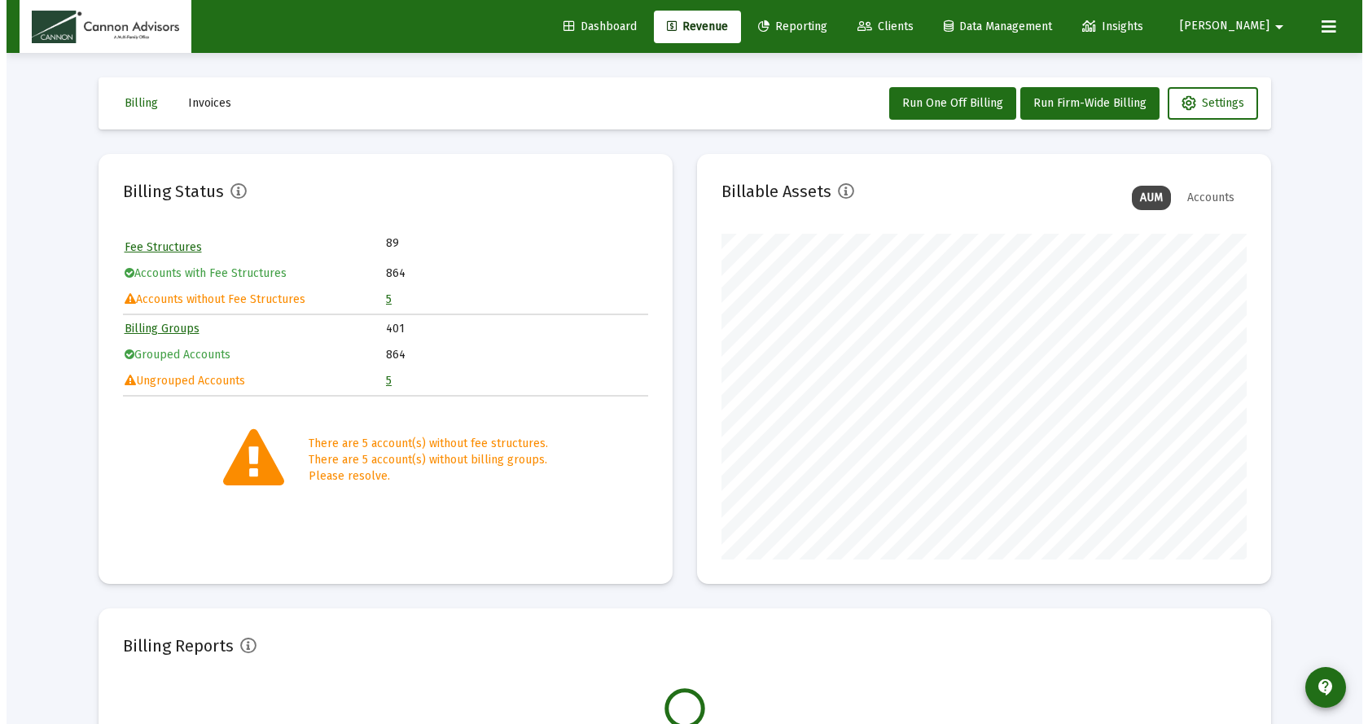
scroll to position [326, 525]
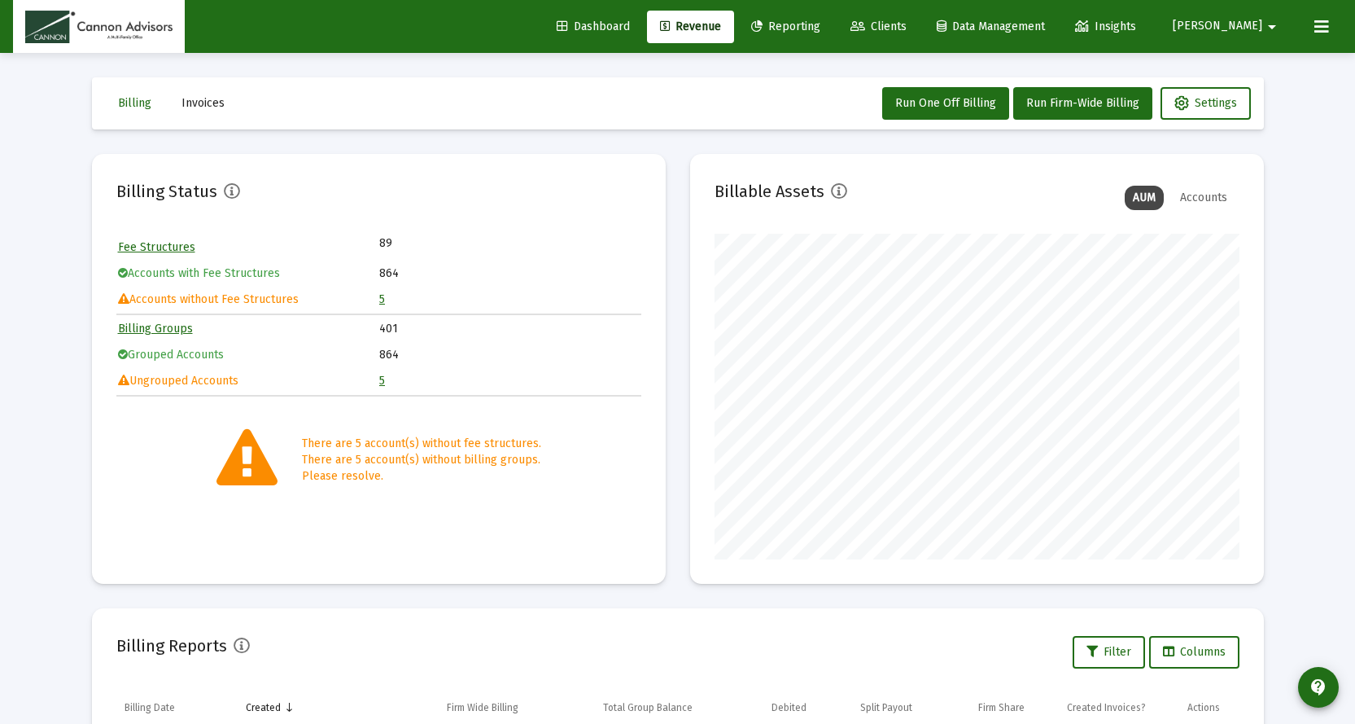
click at [383, 301] on link "5" at bounding box center [382, 299] width 6 height 14
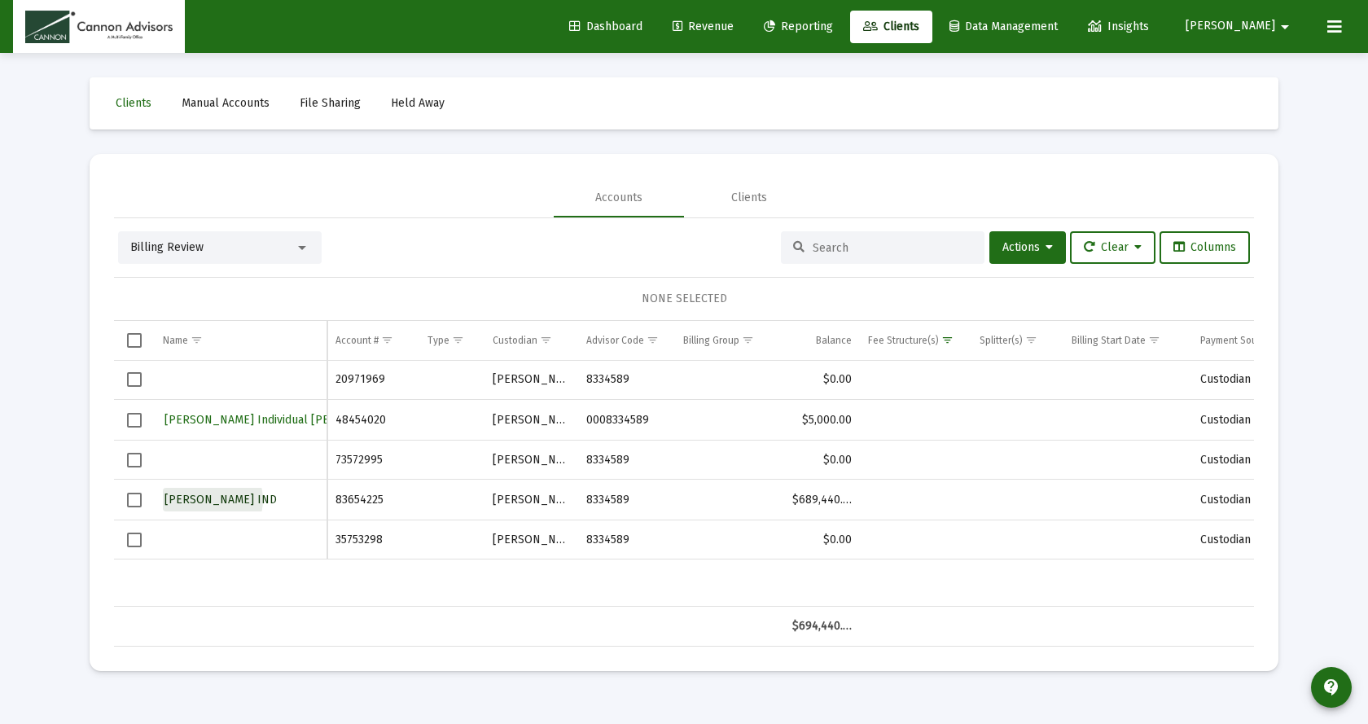
click at [212, 499] on span "John R Bender IND" at bounding box center [220, 499] width 112 height 14
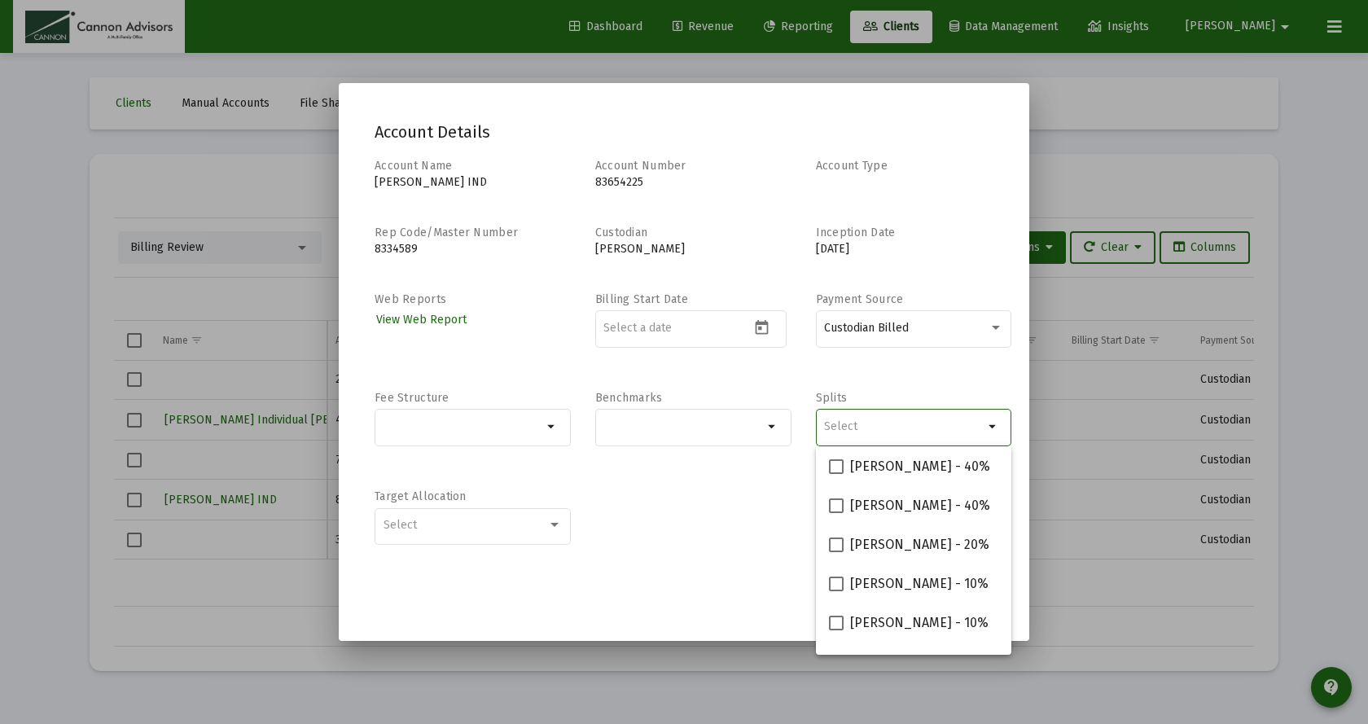
click at [849, 435] on div "Selection" at bounding box center [904, 427] width 166 height 20
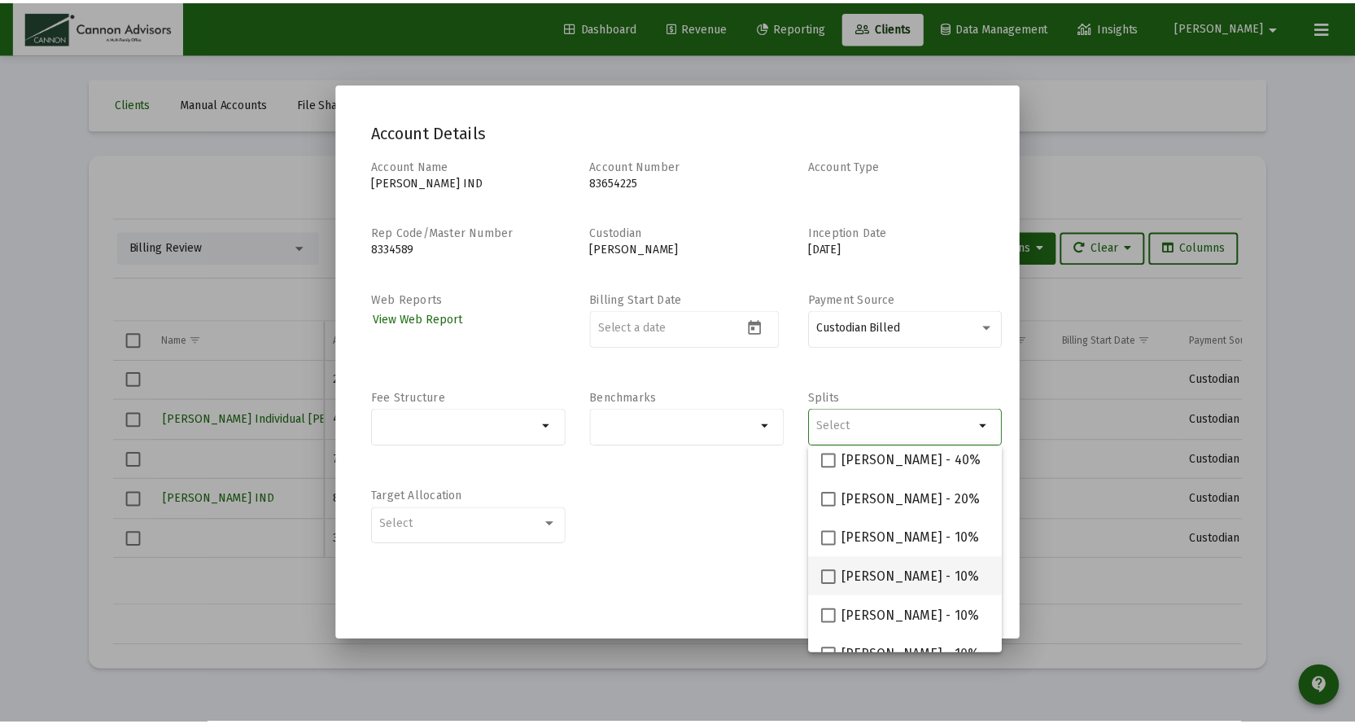
scroll to position [65, 0]
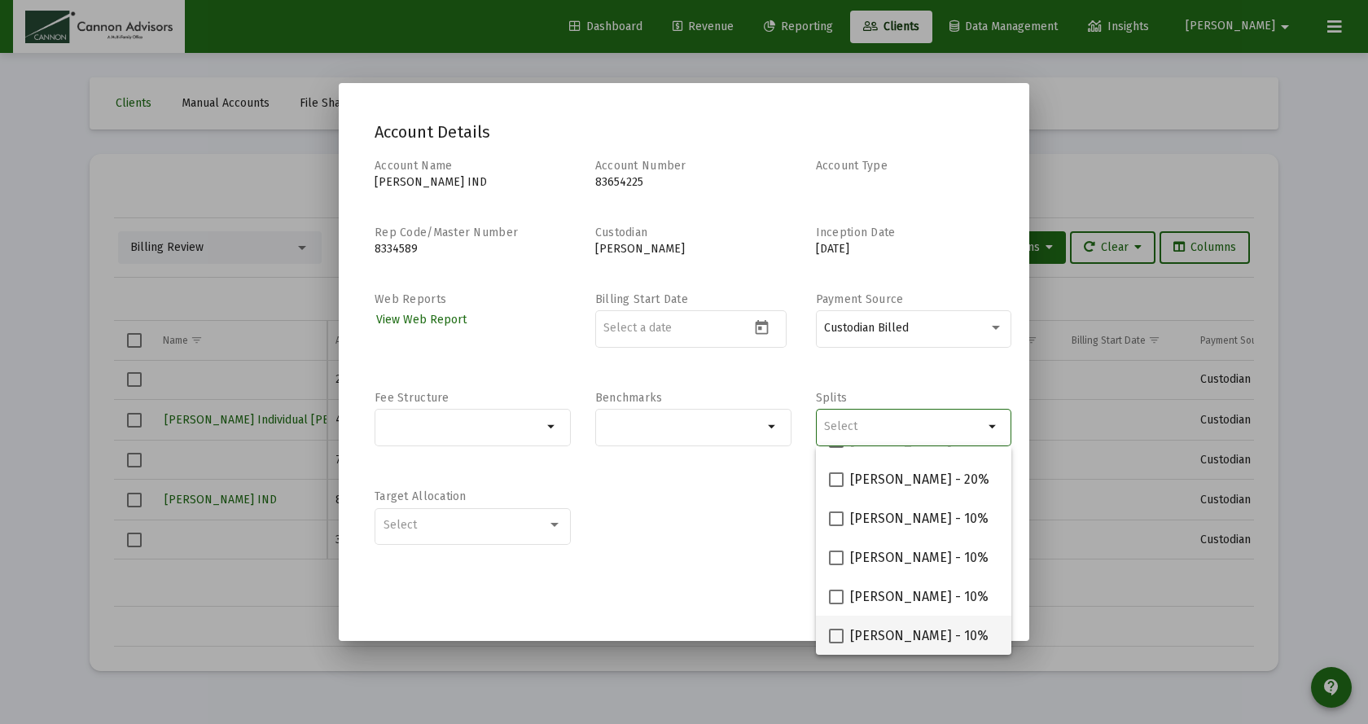
click at [841, 635] on span at bounding box center [836, 635] width 15 height 15
click at [836, 643] on input "Philip Gephart - 10%" at bounding box center [835, 643] width 1 height 1
checkbox input "true"
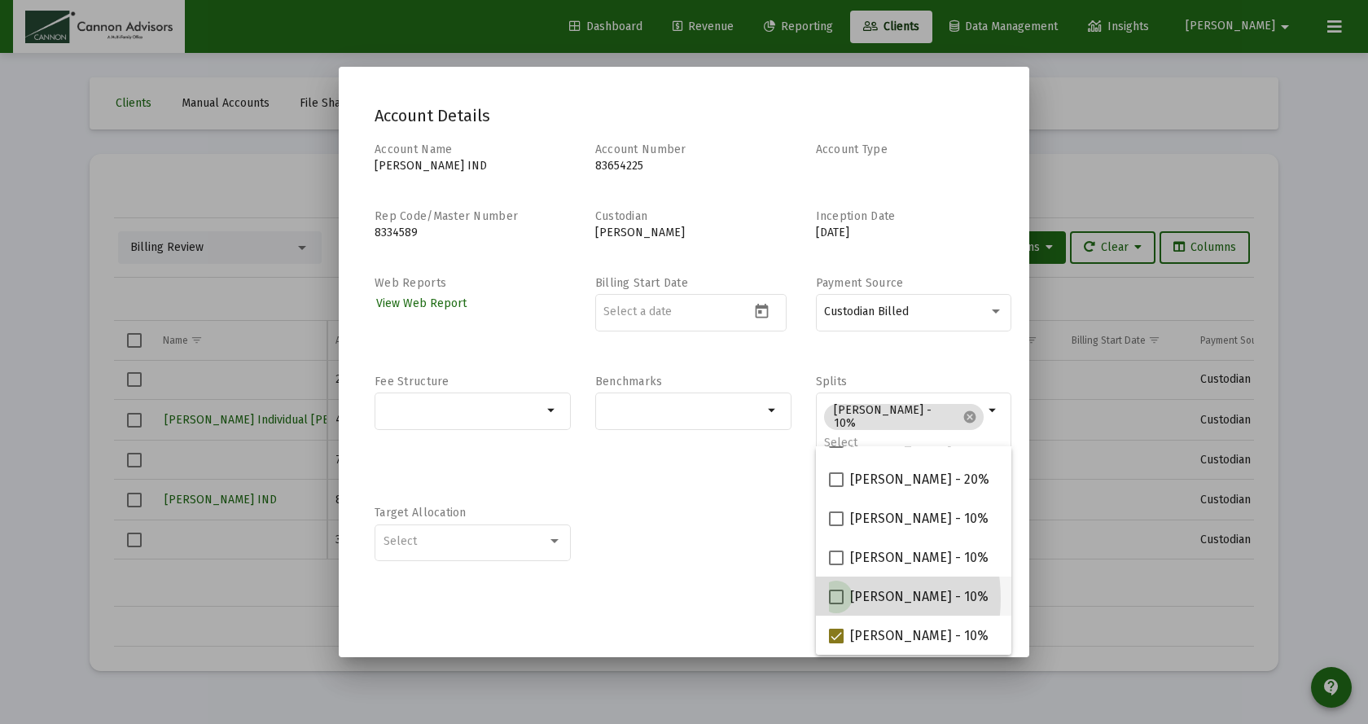
click at [831, 598] on span at bounding box center [836, 596] width 15 height 15
click at [835, 604] on input "Michael Boykin - 10%" at bounding box center [835, 604] width 1 height 1
checkbox input "true"
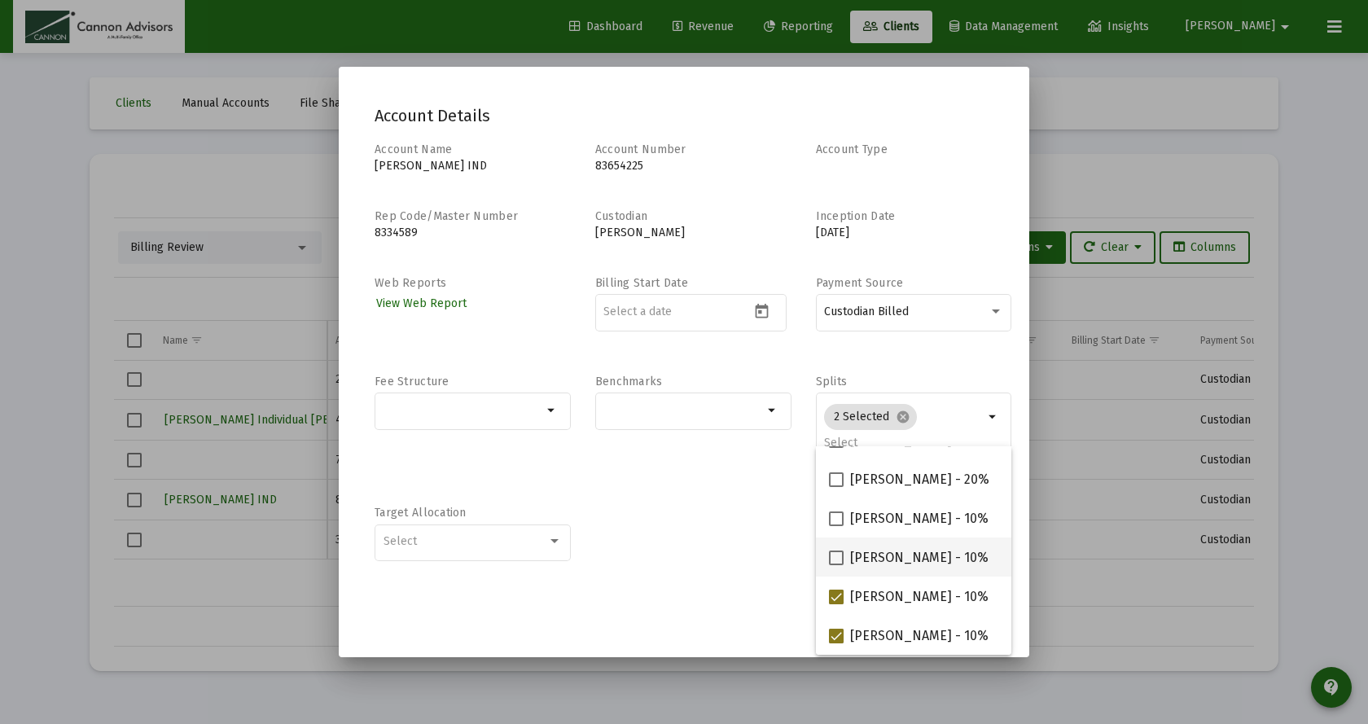
click at [831, 556] on span at bounding box center [836, 557] width 15 height 15
click at [835, 565] on input "Jared McCutcheon - 10%" at bounding box center [835, 565] width 1 height 1
checkbox input "true"
click at [833, 520] on span at bounding box center [836, 518] width 15 height 15
click at [835, 526] on input "Barbara Bell - 10%" at bounding box center [835, 526] width 1 height 1
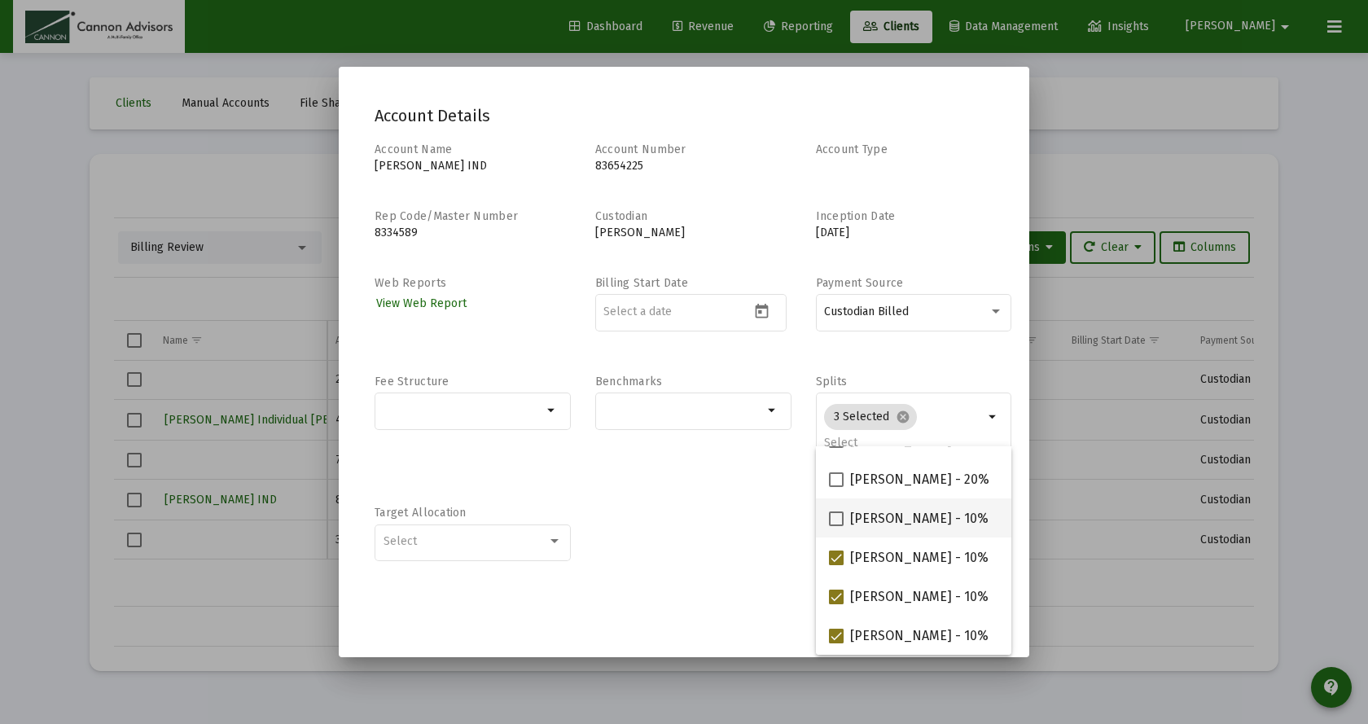
checkbox input "true"
click at [1123, 165] on div at bounding box center [684, 362] width 1368 height 724
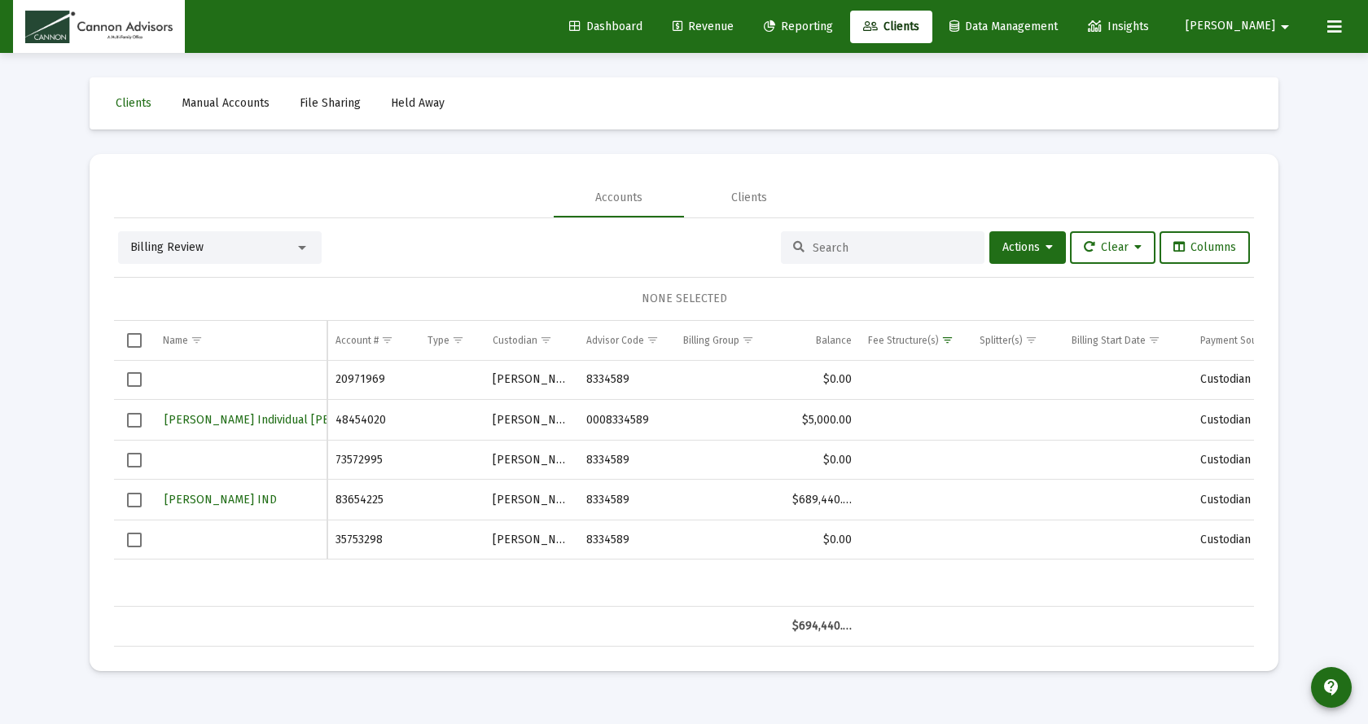
click at [1273, 21] on span "[PERSON_NAME]" at bounding box center [1230, 27] width 90 height 14
click at [1258, 75] on span "Settings" at bounding box center [1275, 69] width 48 height 39
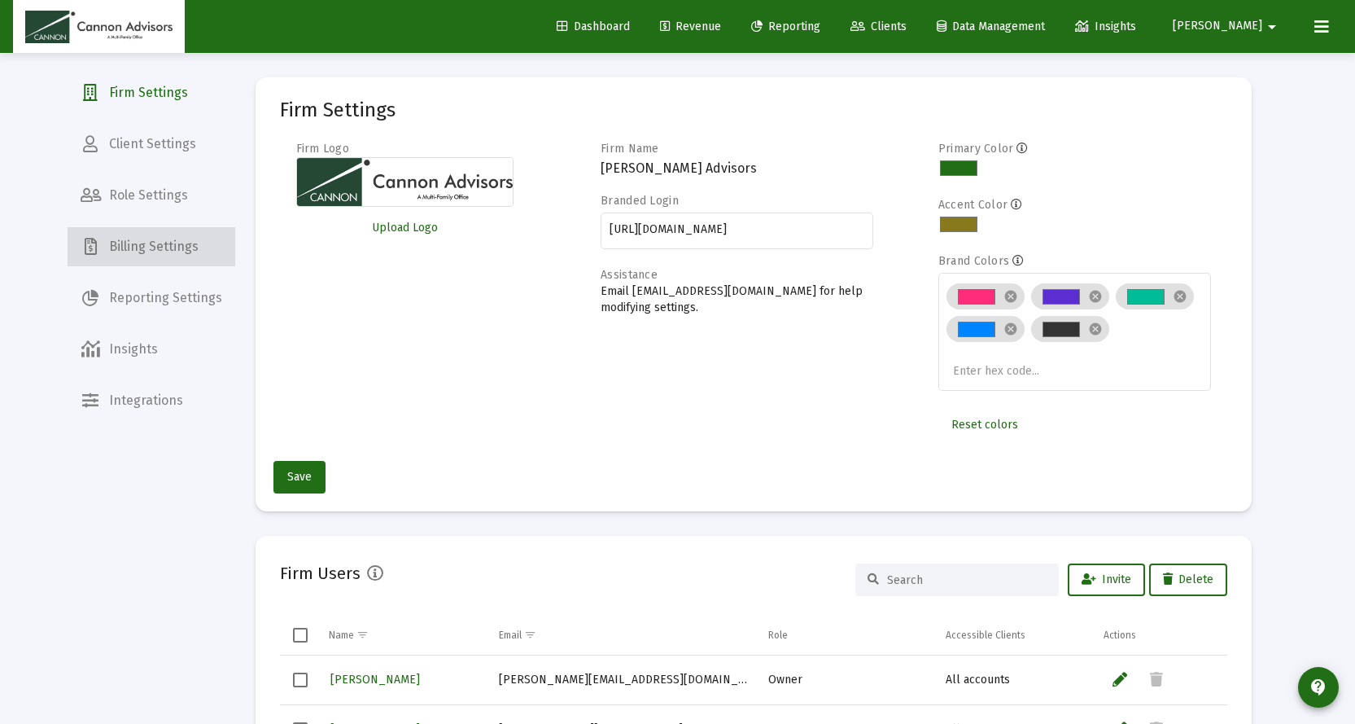
click at [165, 243] on span "Billing Settings" at bounding box center [152, 246] width 168 height 39
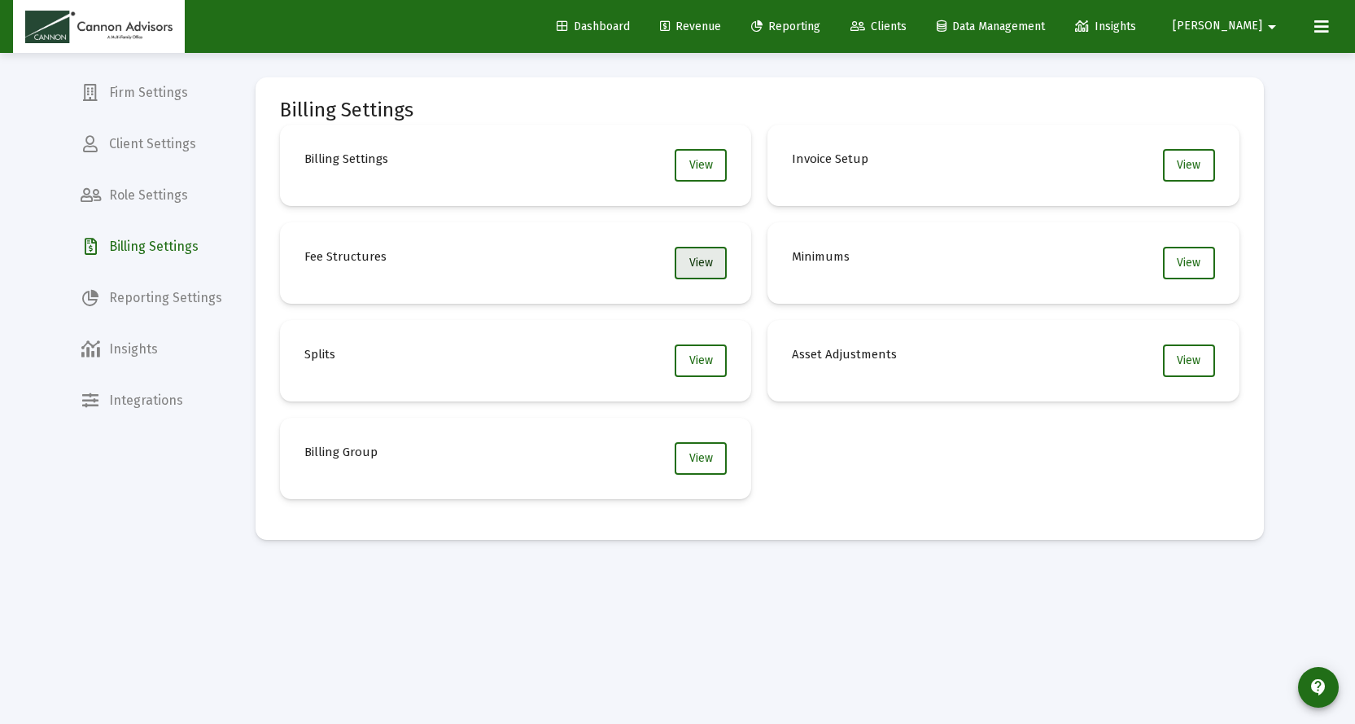
click at [699, 258] on span "View" at bounding box center [701, 263] width 24 height 14
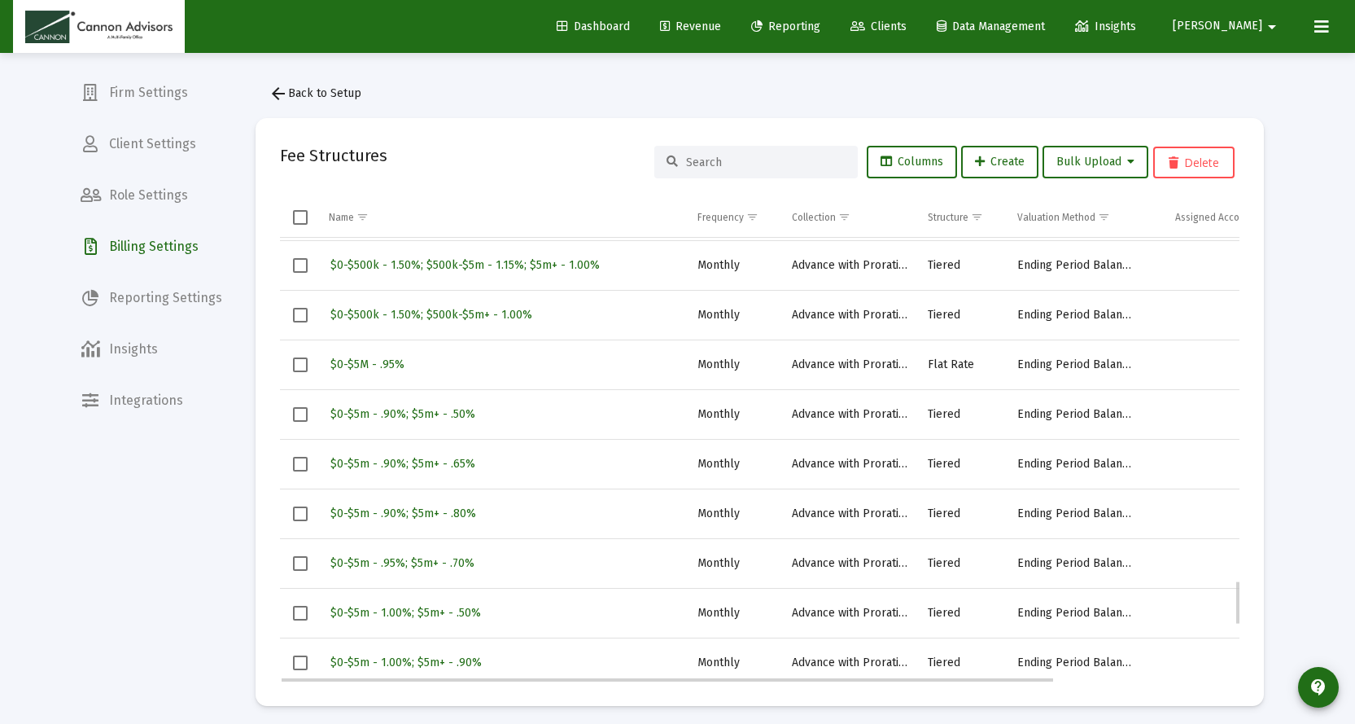
scroll to position [3486, 0]
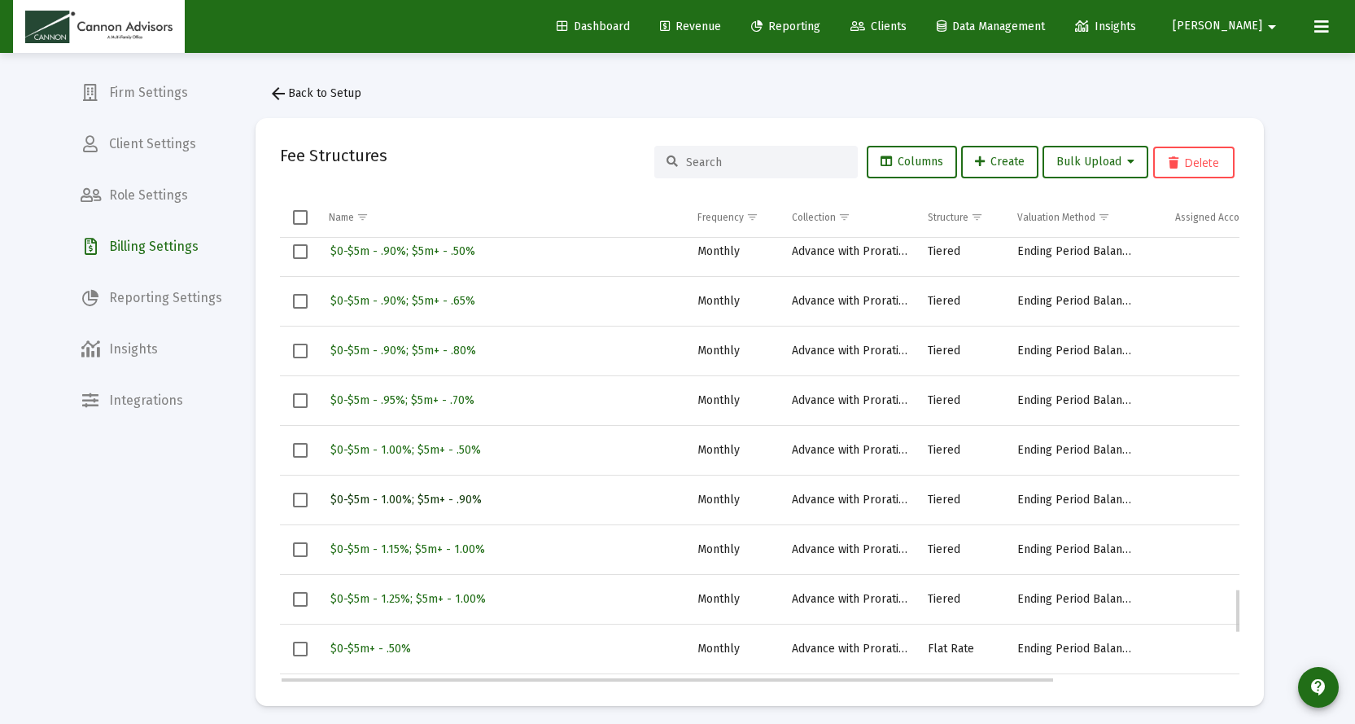
click at [447, 503] on span "$0-$5m - 1.00%; $5m+ - .90%" at bounding box center [405, 499] width 151 height 14
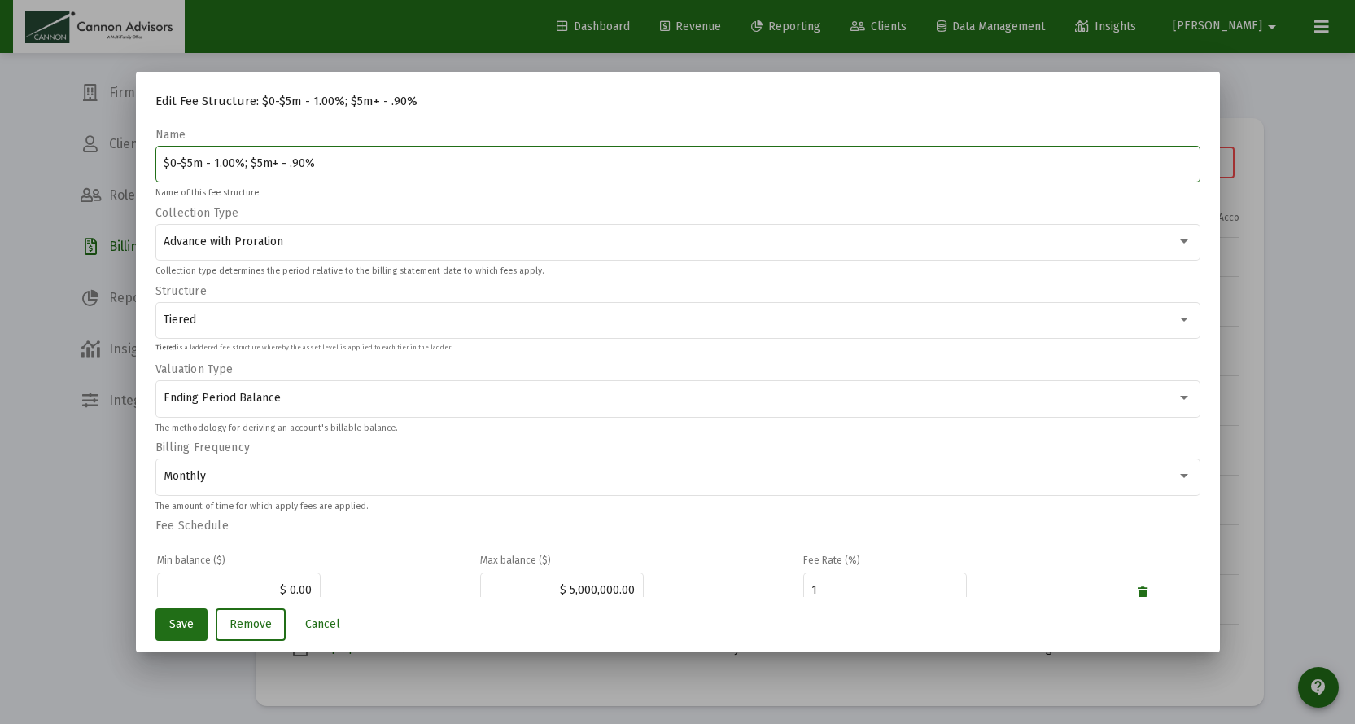
drag, startPoint x: 332, startPoint y: 164, endPoint x: 0, endPoint y: 138, distance: 333.1
click at [0, 138] on div "Edit Fee Structure: $0-$5m - 1.00%; $5m+ - .90% Name $0-$5m - 1.00%; $5m+ - .90…" at bounding box center [677, 362] width 1355 height 724
click at [186, 160] on input "$0-$5m - 1.00%; $5m+ - .90%" at bounding box center [678, 163] width 1028 height 13
click at [251, 160] on input "$0-$2m - 1.00%; $5m+ - .90%" at bounding box center [678, 163] width 1028 height 13
type input "$0-$2m - 1.00%; $2m+ - .90%"
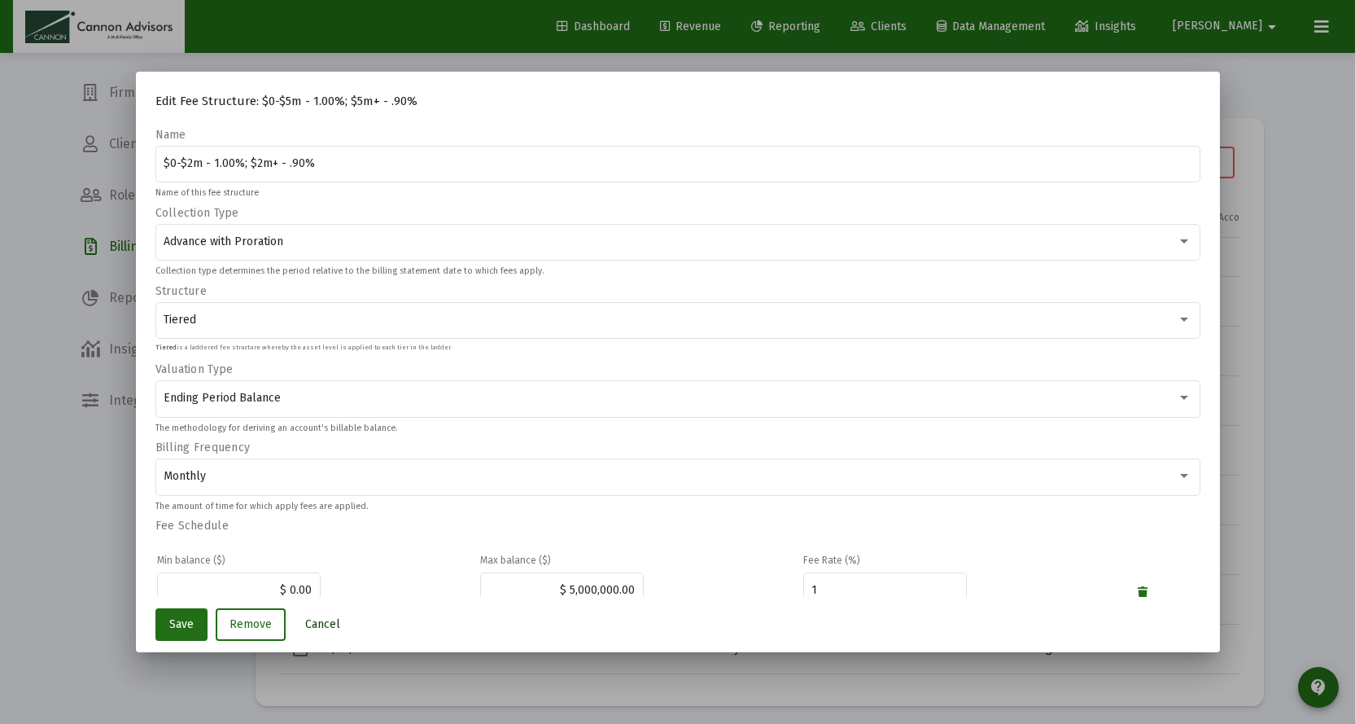
click at [322, 624] on span "Cancel" at bounding box center [322, 624] width 35 height 14
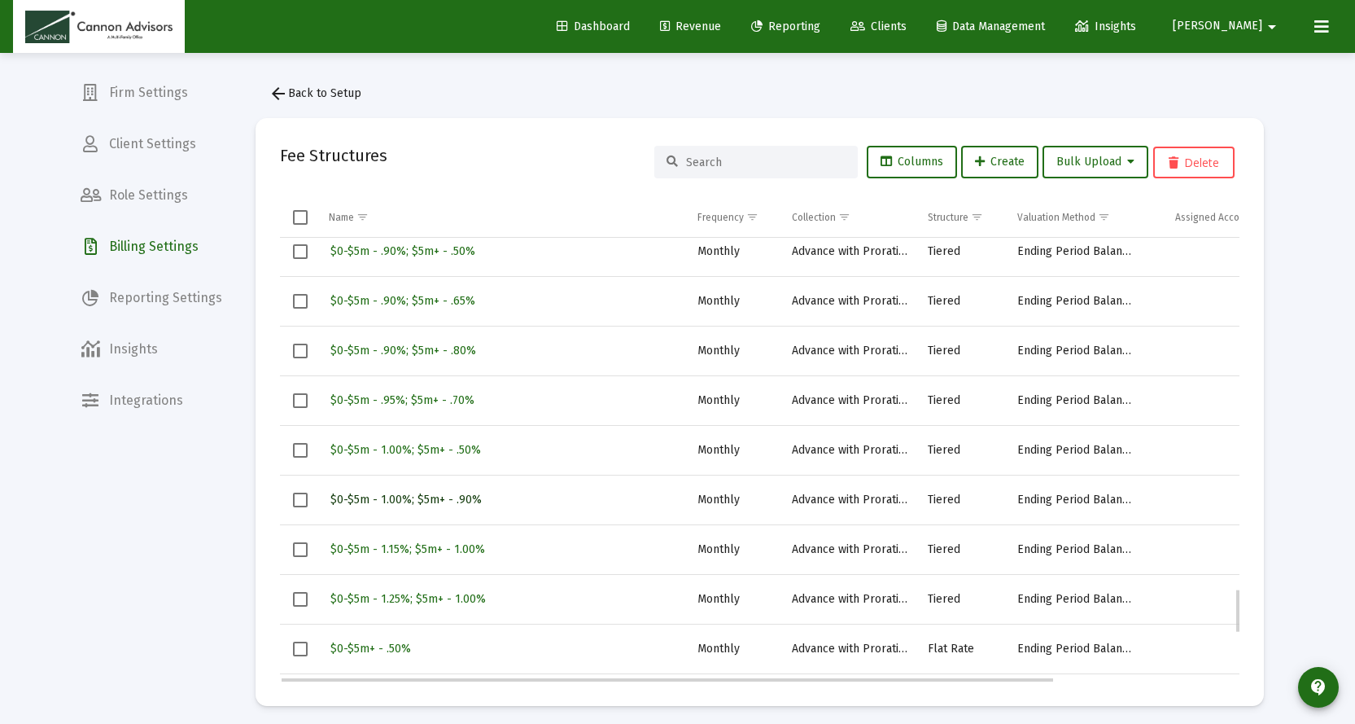
click at [419, 500] on span "$0-$5m - 1.00%; $5m+ - .90%" at bounding box center [405, 499] width 151 height 14
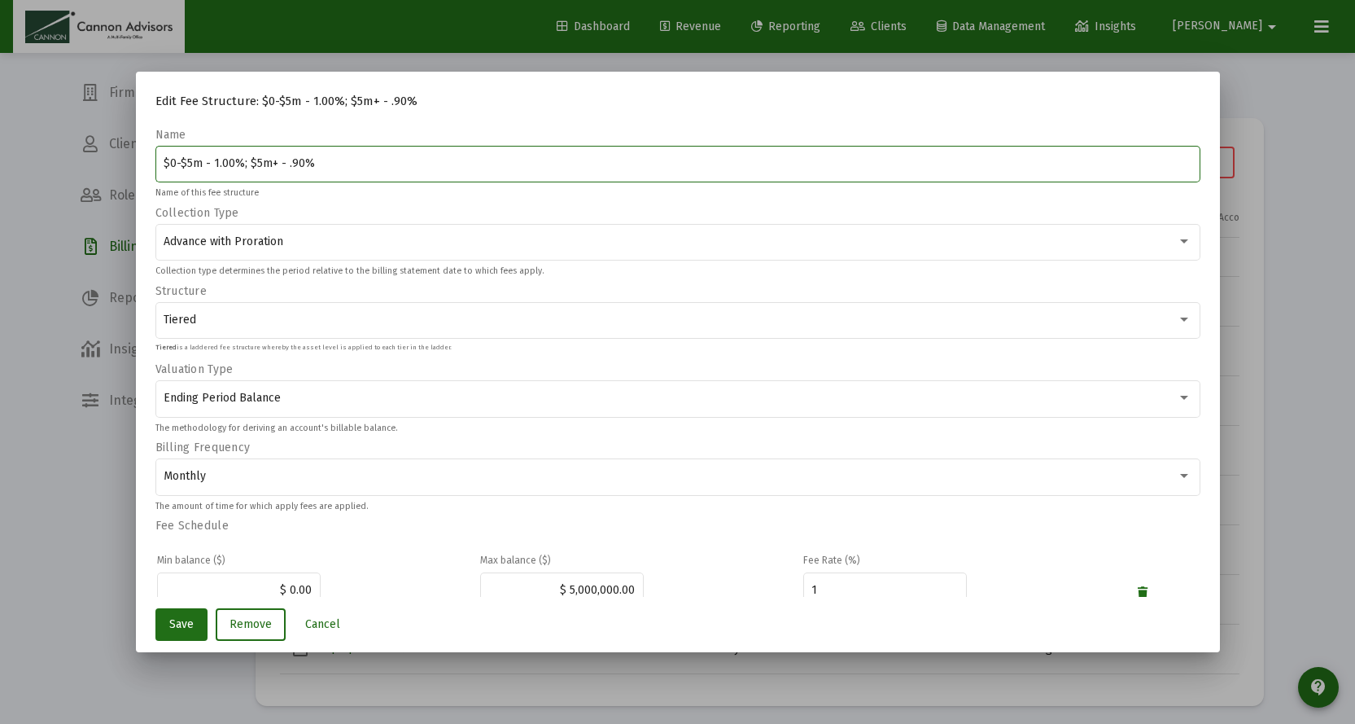
drag, startPoint x: 338, startPoint y: 165, endPoint x: 68, endPoint y: 147, distance: 270.8
click at [68, 147] on div "Edit Fee Structure: $0-$5m - 1.00%; $5m+ - .90% Name $0-$5m - 1.00%; $5m+ - .90…" at bounding box center [677, 362] width 1355 height 724
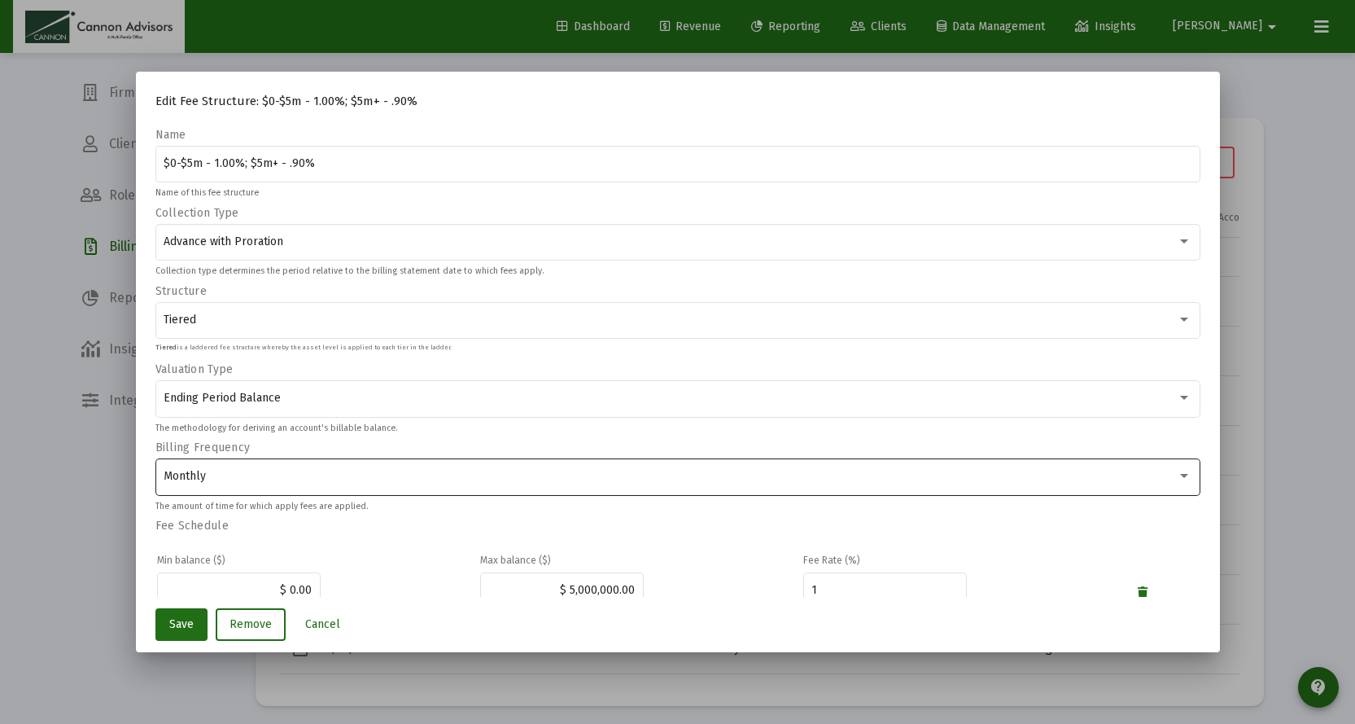
click at [504, 474] on div "Monthly" at bounding box center [670, 476] width 1013 height 13
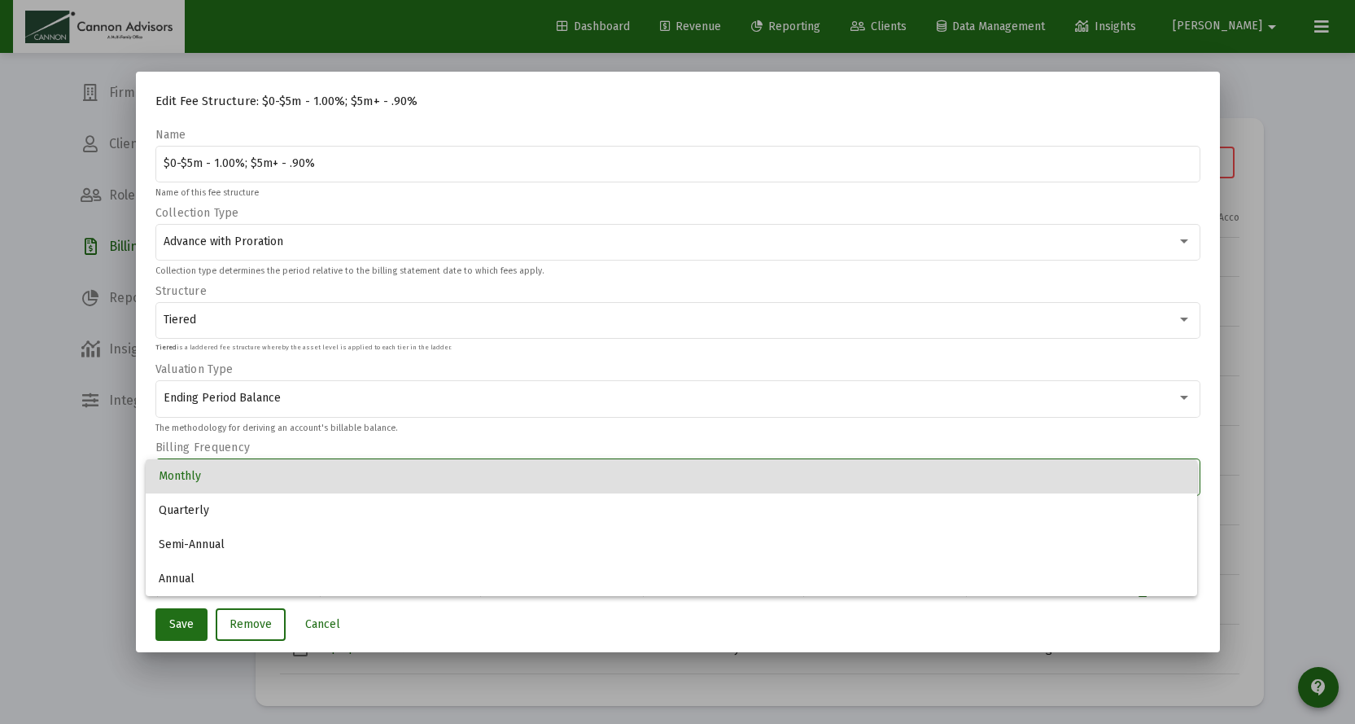
click at [504, 474] on span "Monthly" at bounding box center [672, 476] width 1026 height 34
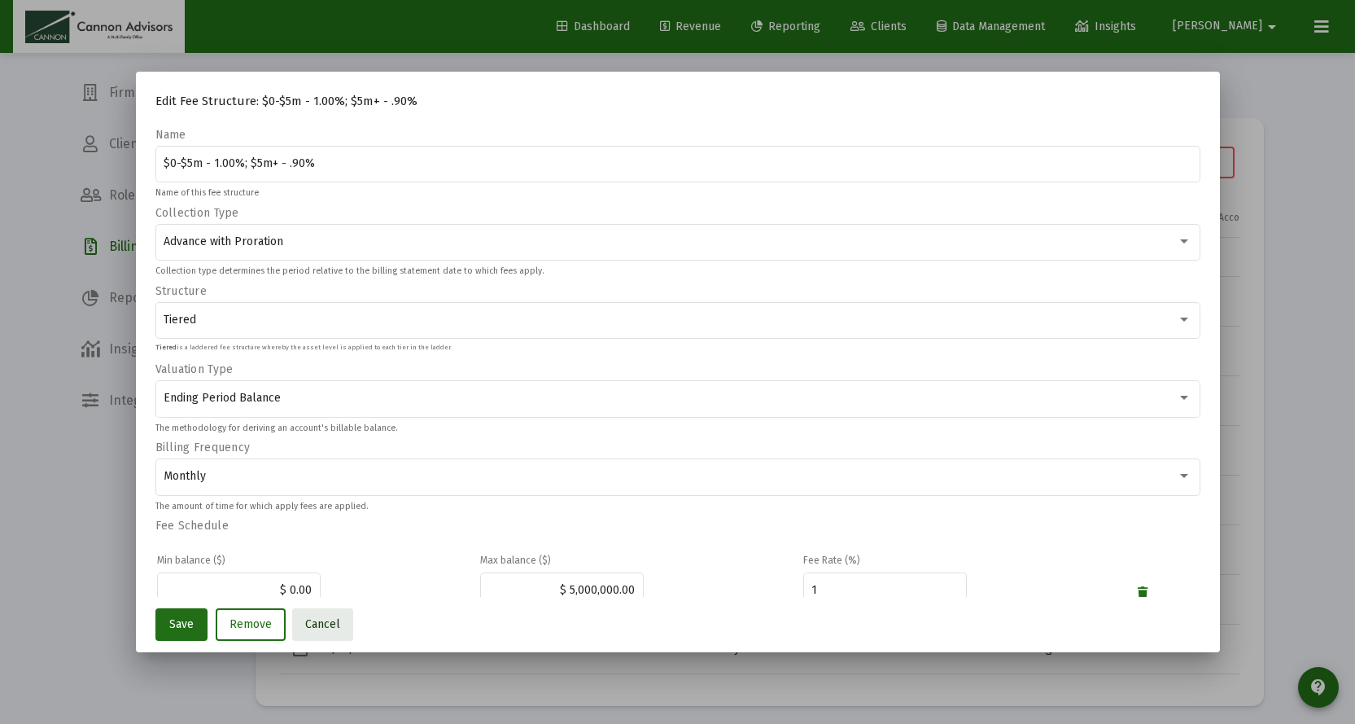
click at [324, 627] on span "Cancel" at bounding box center [322, 624] width 35 height 14
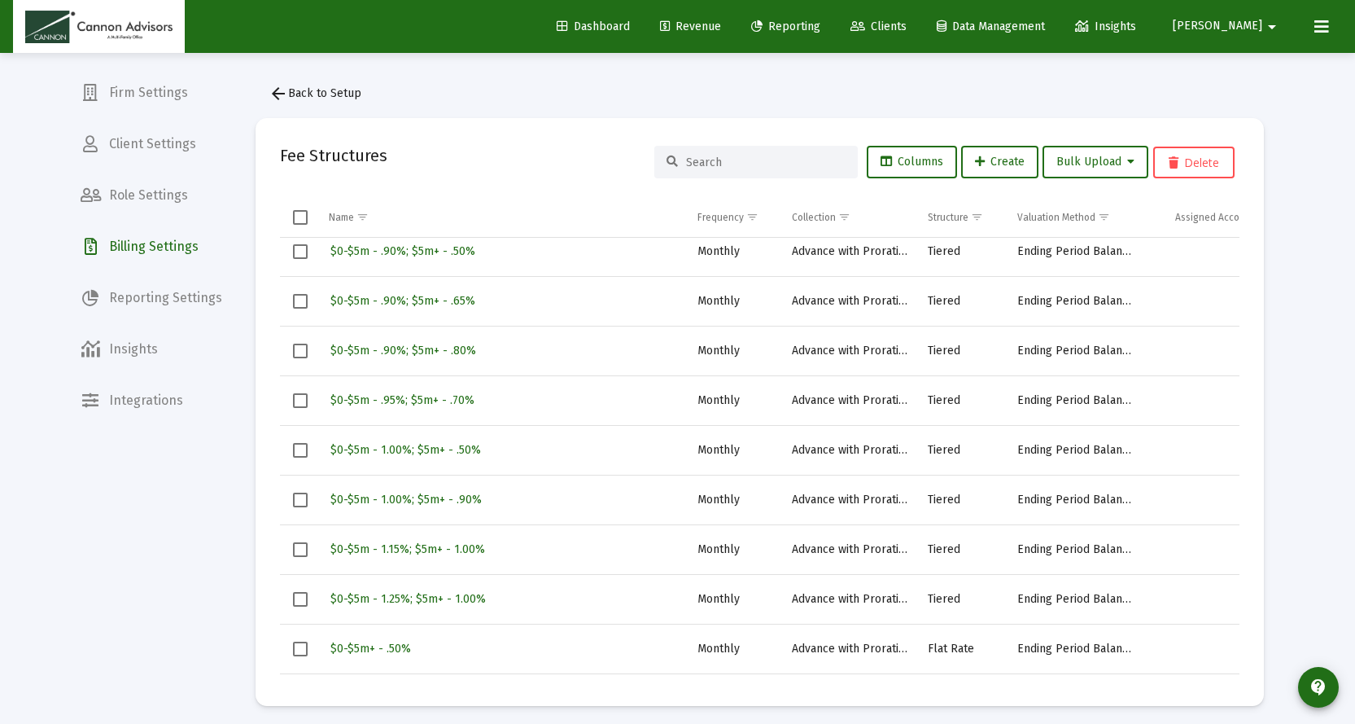
click at [721, 22] on span "Revenue" at bounding box center [690, 27] width 61 height 14
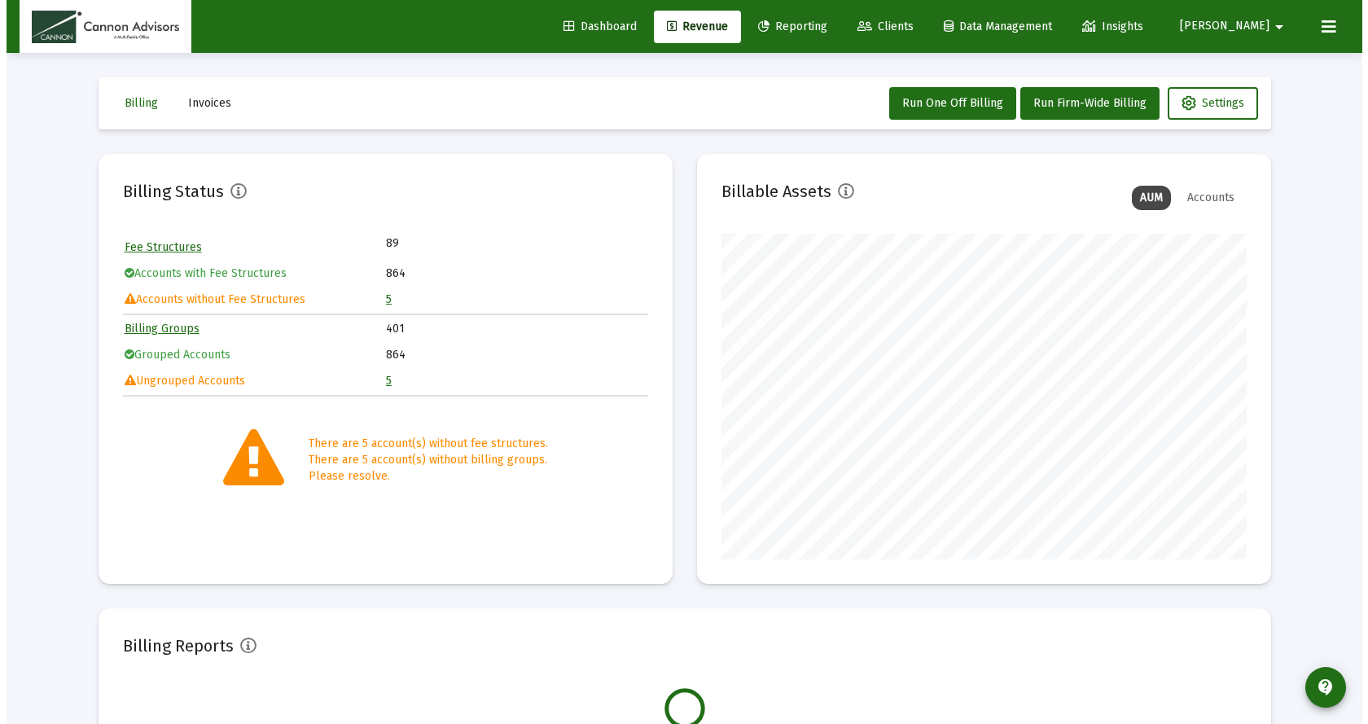
scroll to position [326, 525]
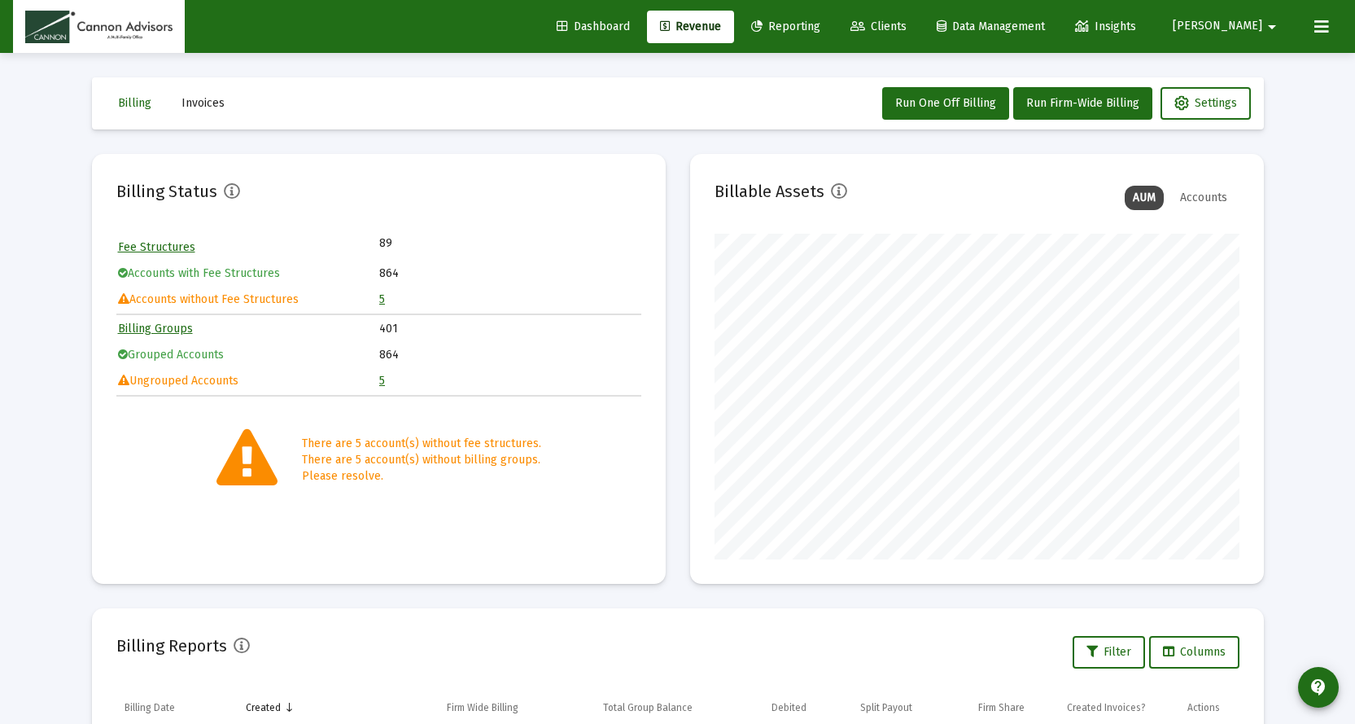
click at [382, 299] on link "5" at bounding box center [382, 299] width 6 height 14
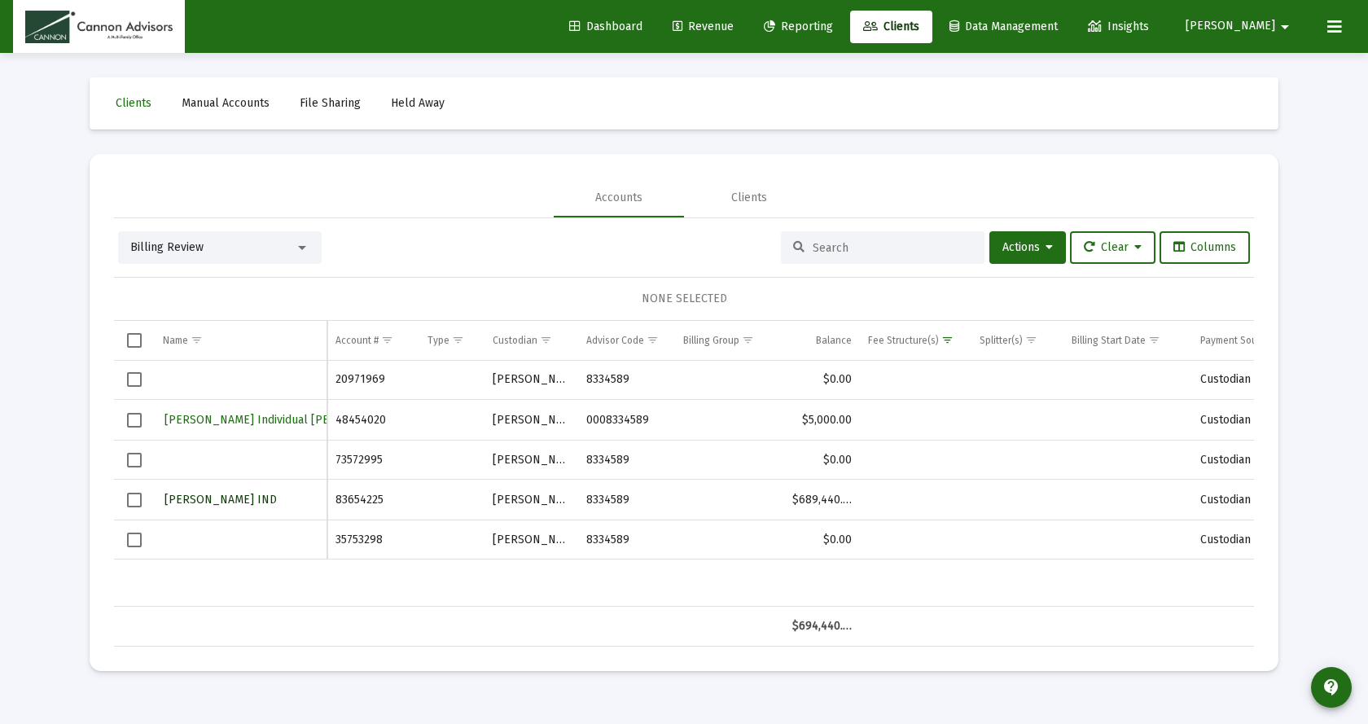
click at [223, 499] on span "John R Bender IND" at bounding box center [220, 499] width 112 height 14
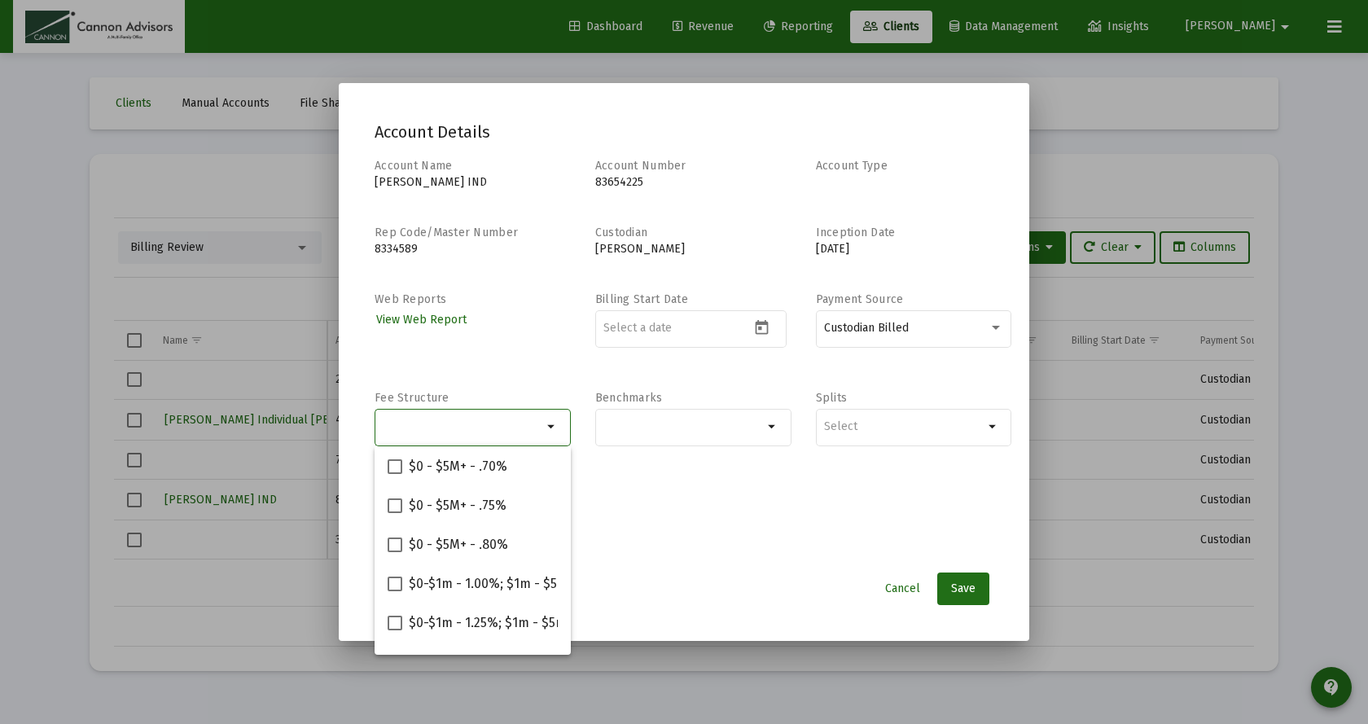
click at [496, 421] on input "Selection" at bounding box center [463, 426] width 160 height 13
paste input "$0-$2m - 1.00%; $2m+ - .90%"
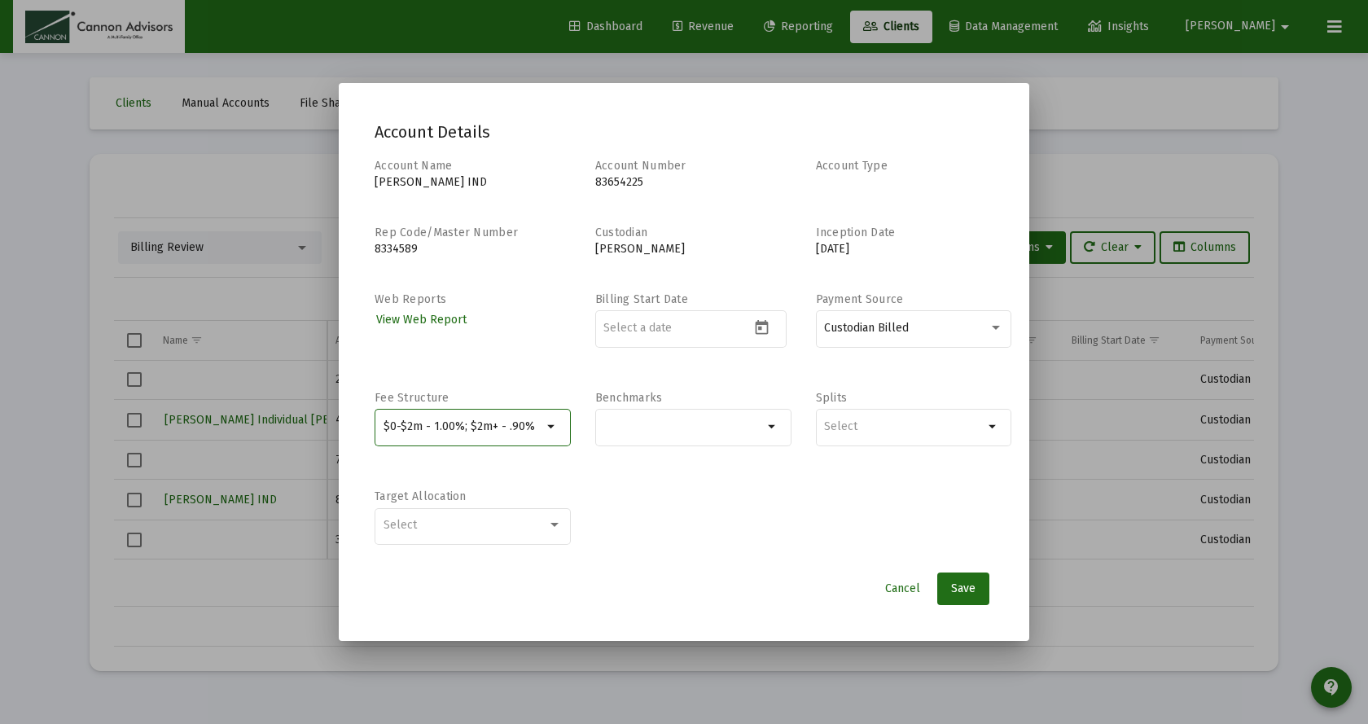
type input "$0-$2m - 1.00%; $2m+ - .90%"
click at [883, 417] on div "Selection" at bounding box center [904, 427] width 166 height 20
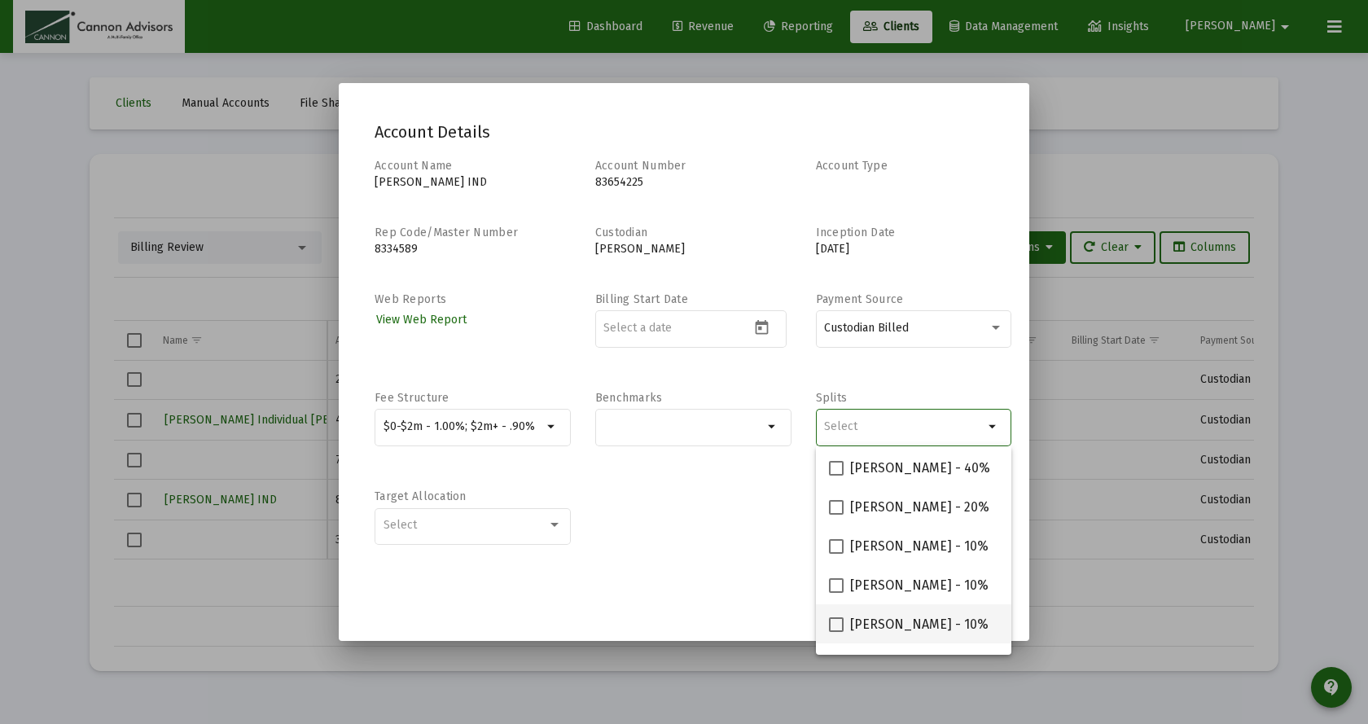
scroll to position [65, 0]
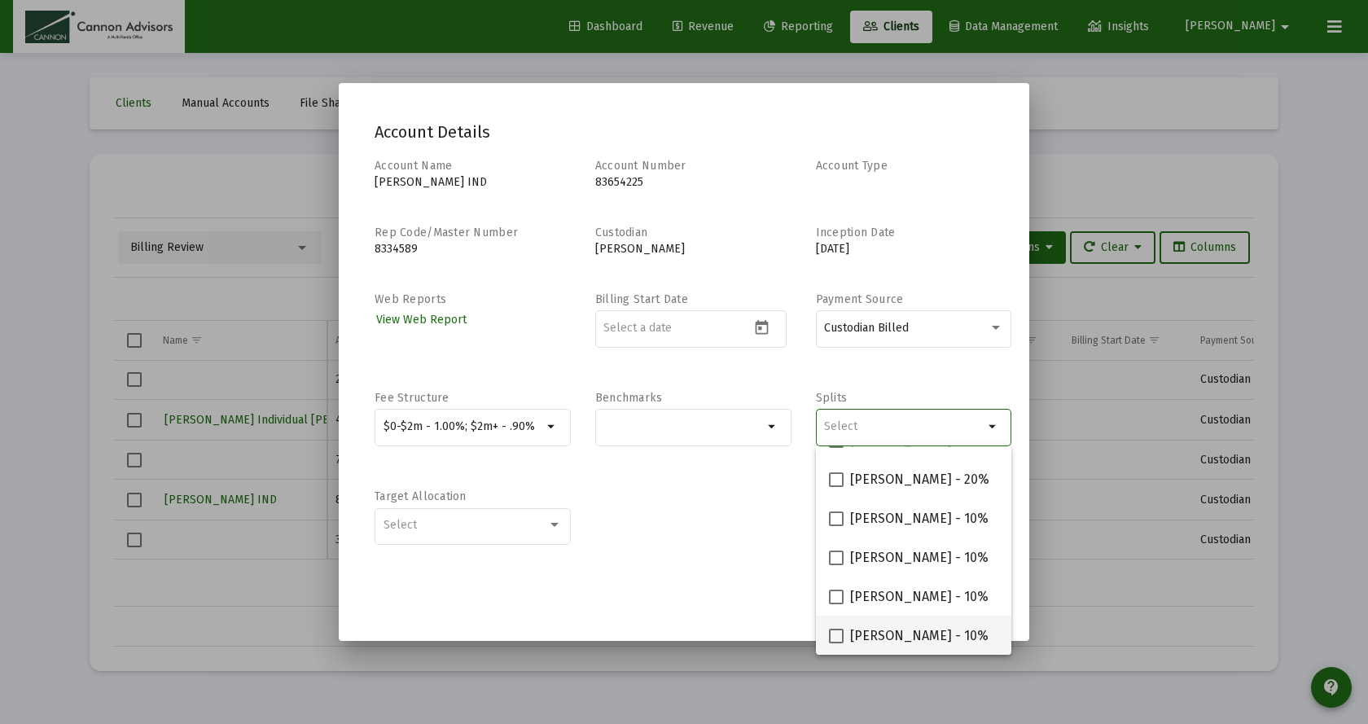
click at [845, 637] on label "Philip Gephart - 10%" at bounding box center [909, 636] width 160 height 20
click at [836, 643] on input "Philip Gephart - 10%" at bounding box center [835, 643] width 1 height 1
checkbox input "true"
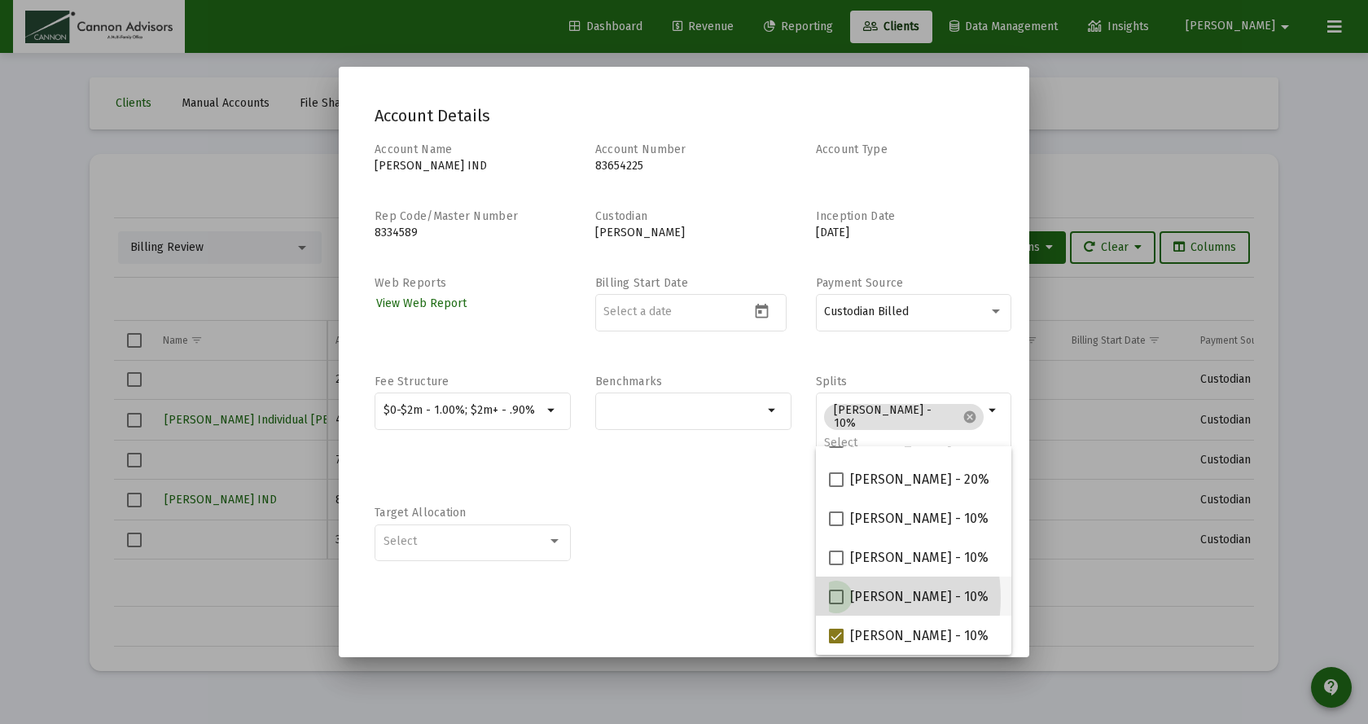
click at [838, 597] on span at bounding box center [836, 596] width 15 height 15
click at [836, 604] on input "Michael Boykin - 10%" at bounding box center [835, 604] width 1 height 1
checkbox input "true"
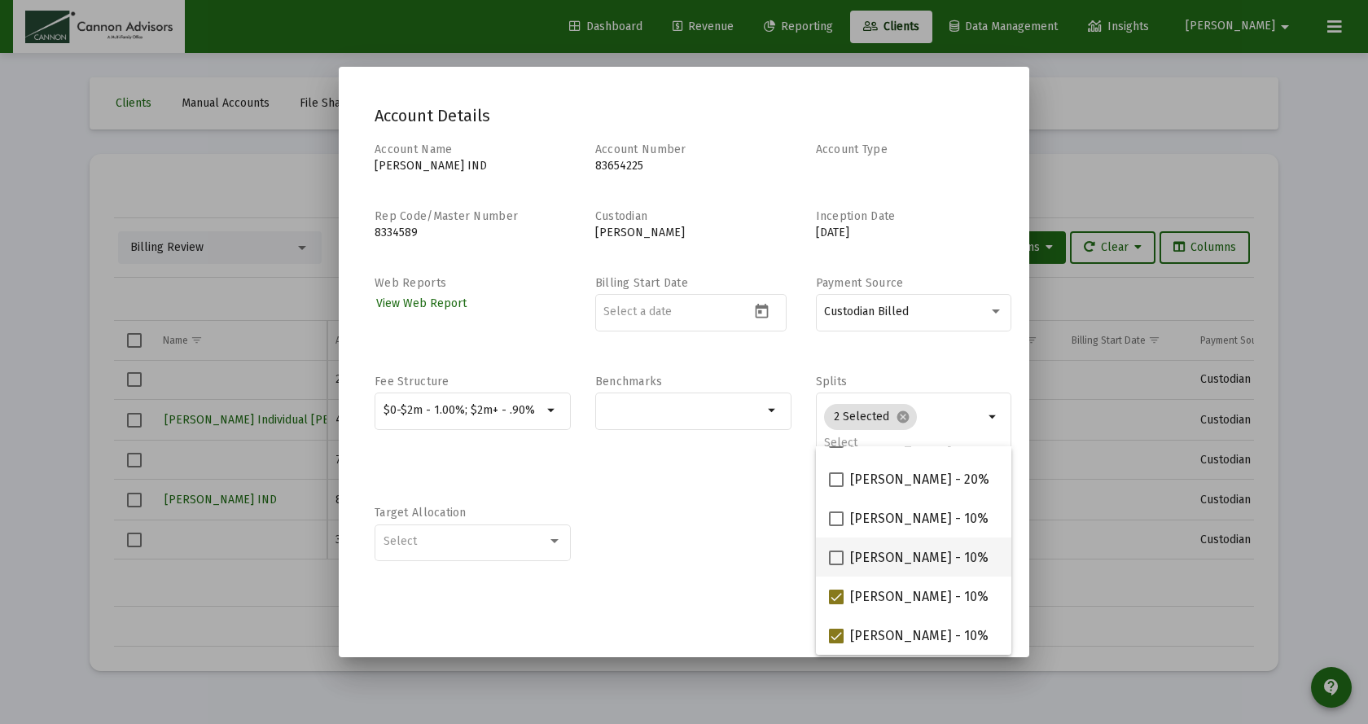
click at [836, 552] on span at bounding box center [836, 557] width 15 height 15
click at [836, 565] on input "Jared McCutcheon - 10%" at bounding box center [835, 565] width 1 height 1
checkbox input "true"
click at [833, 517] on span at bounding box center [836, 518] width 15 height 15
click at [835, 526] on input "Barbara Bell - 10%" at bounding box center [835, 526] width 1 height 1
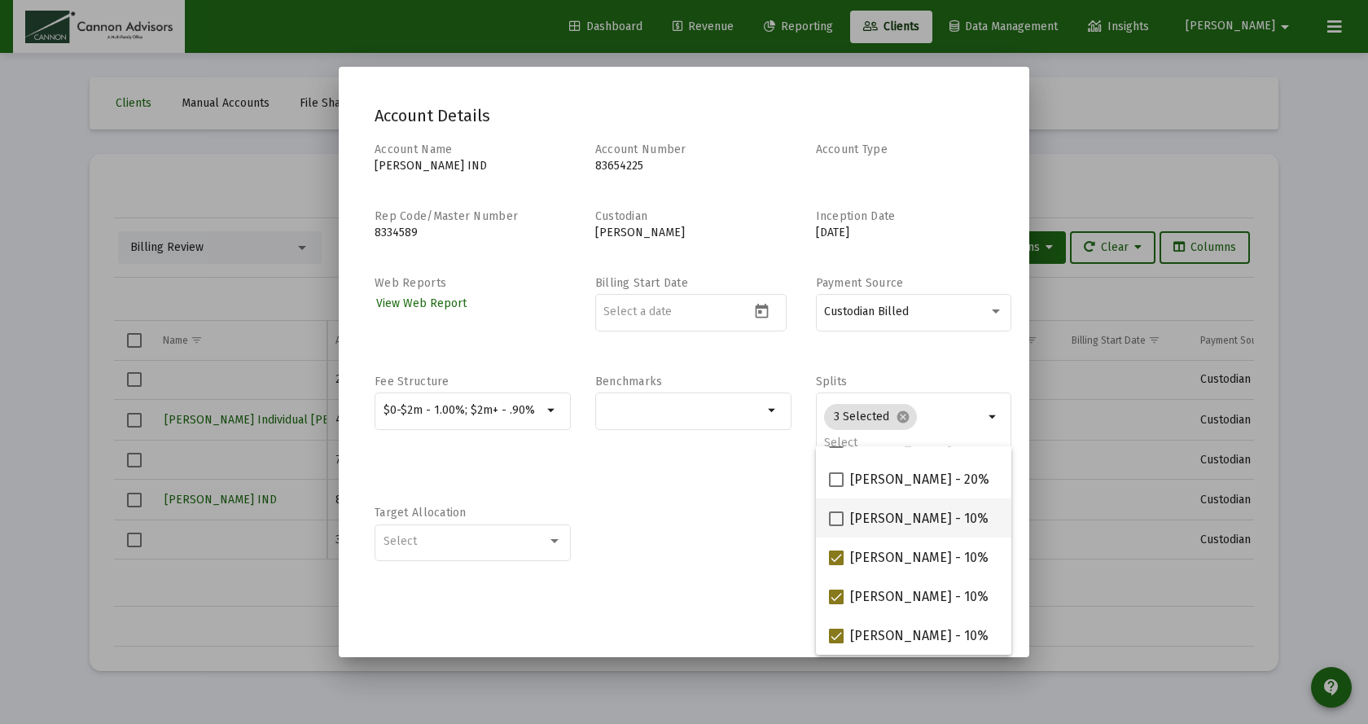
checkbox input "true"
click at [698, 532] on div "Account Name John R Bender IND Account Number 83654225 Account Type Rep Code/Ma…" at bounding box center [683, 360] width 619 height 437
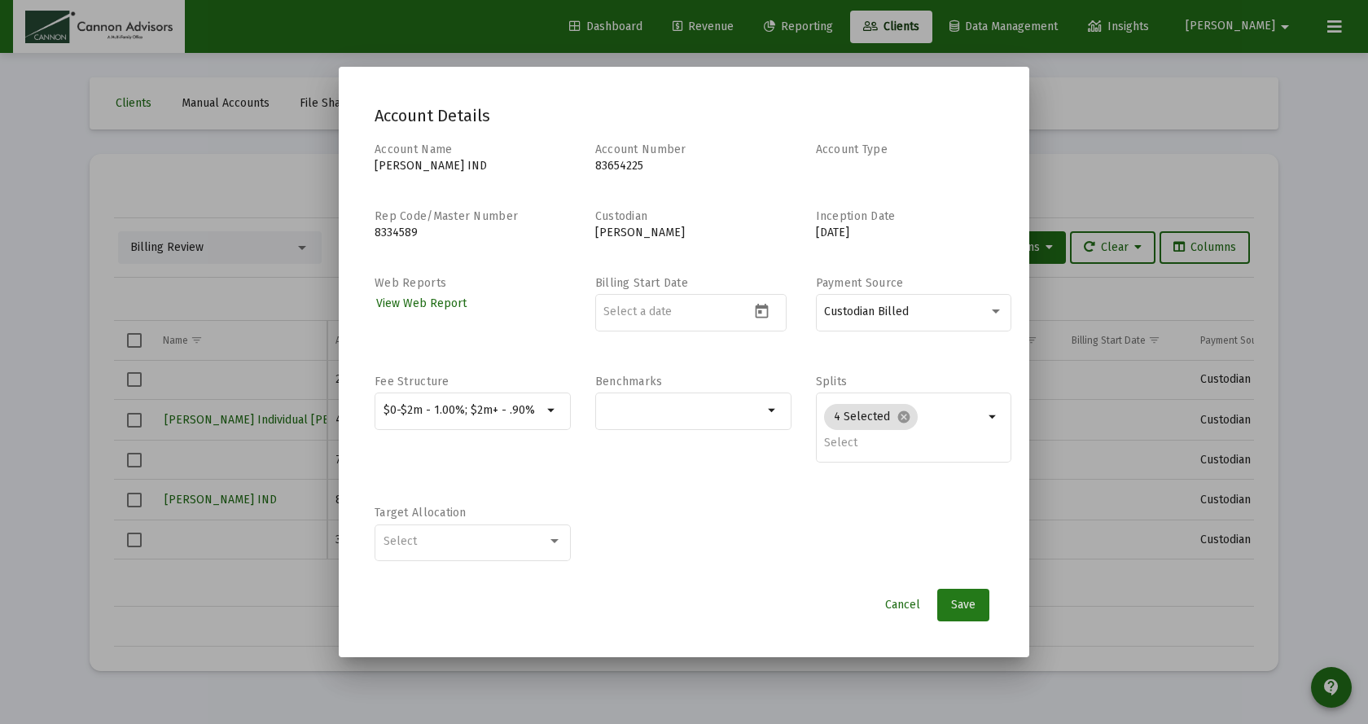
click at [965, 605] on span "Save" at bounding box center [963, 604] width 24 height 14
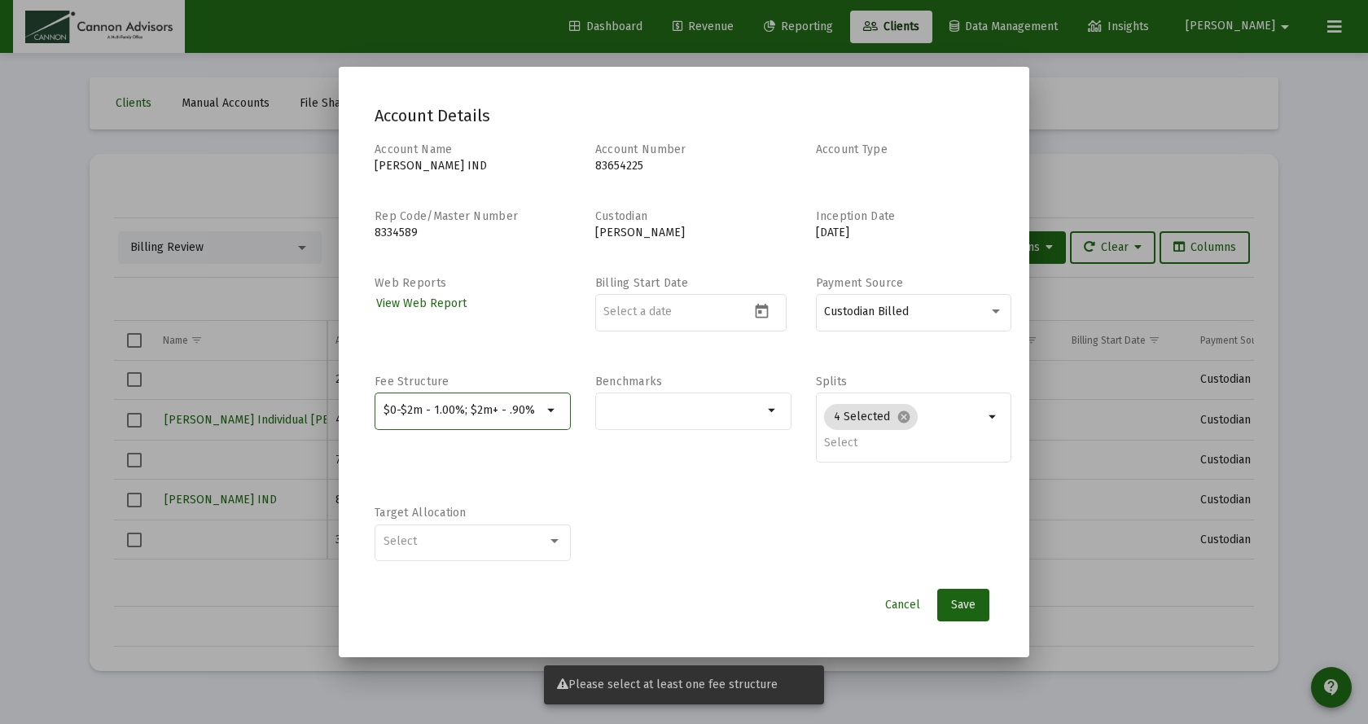
click at [386, 409] on input "$0-$2m - 1.00%; $2m+ - .90%" at bounding box center [463, 410] width 160 height 13
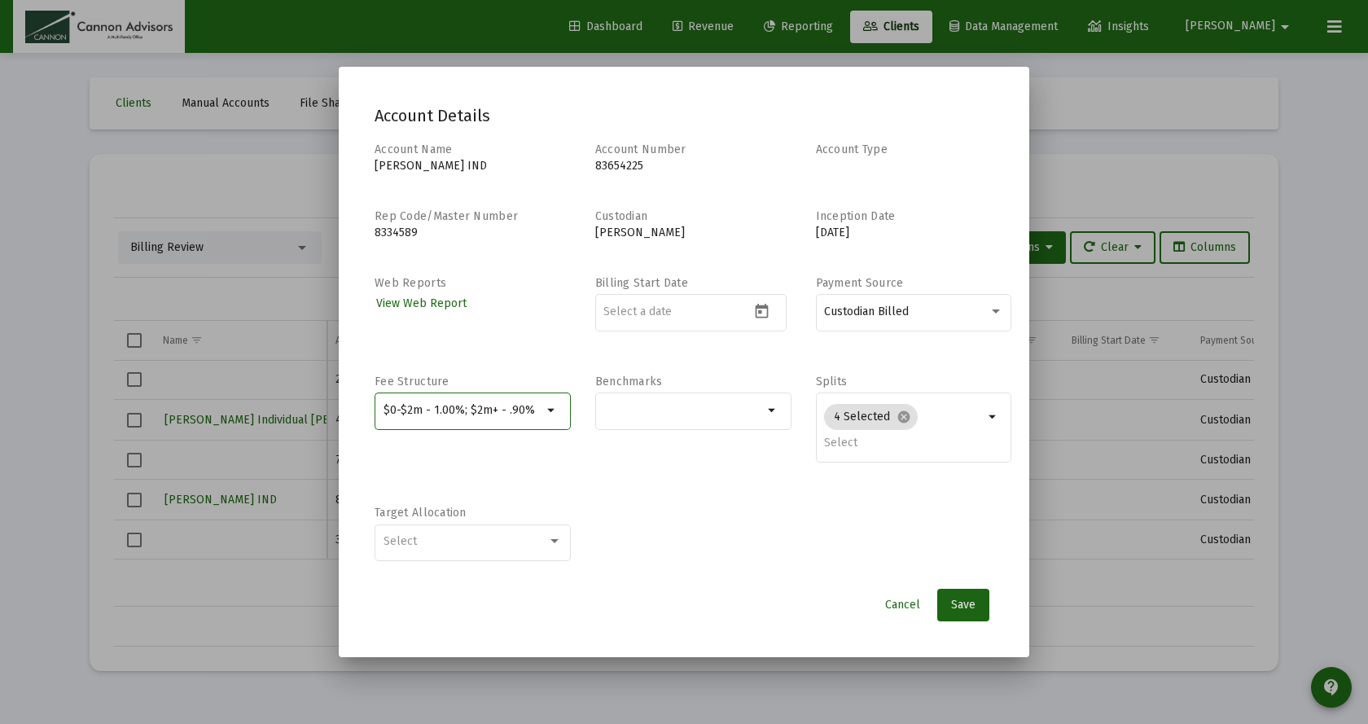
click at [530, 408] on input "$0-$2m - 1.00%; $2m+ - .90%" at bounding box center [463, 410] width 160 height 13
click at [384, 407] on input "$0-$2m - 1.00%; $2m+ - .90%" at bounding box center [463, 410] width 160 height 13
click at [533, 409] on input "$0-$2m - 1.00%; $2m+ - .90%" at bounding box center [463, 410] width 160 height 13
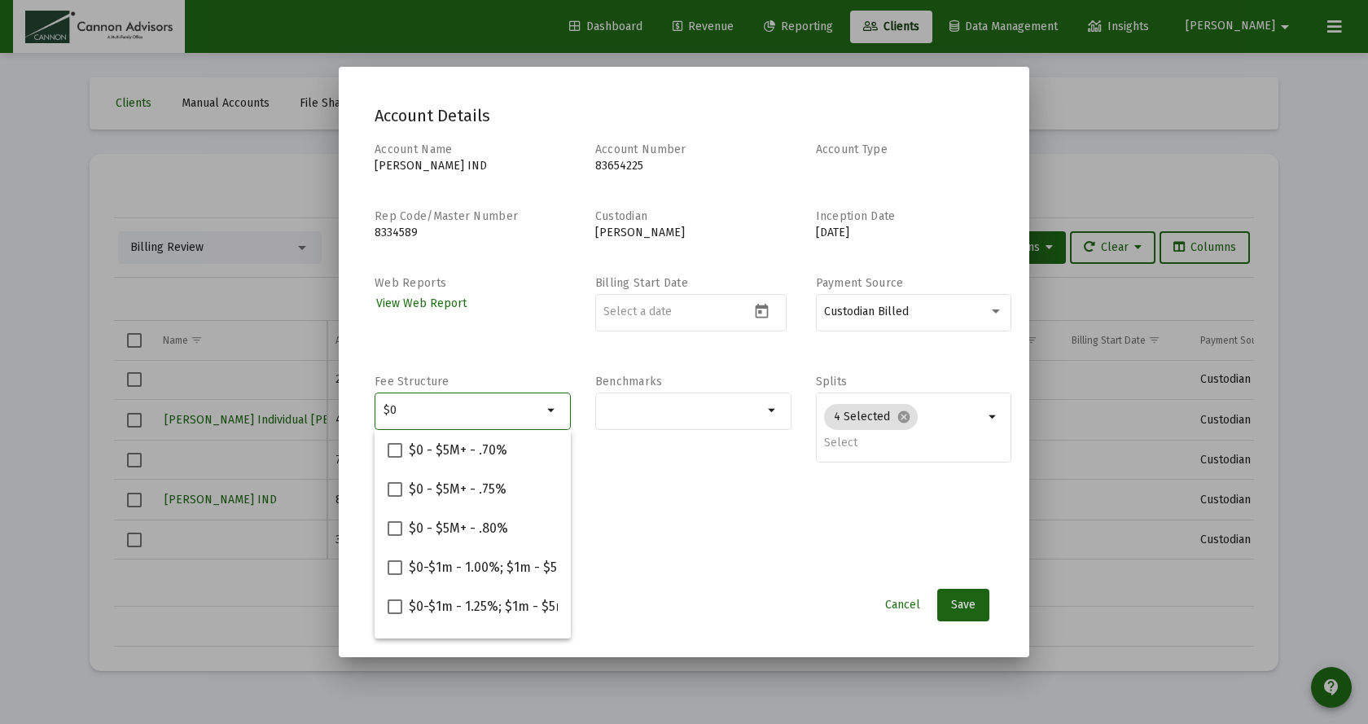
type input "$"
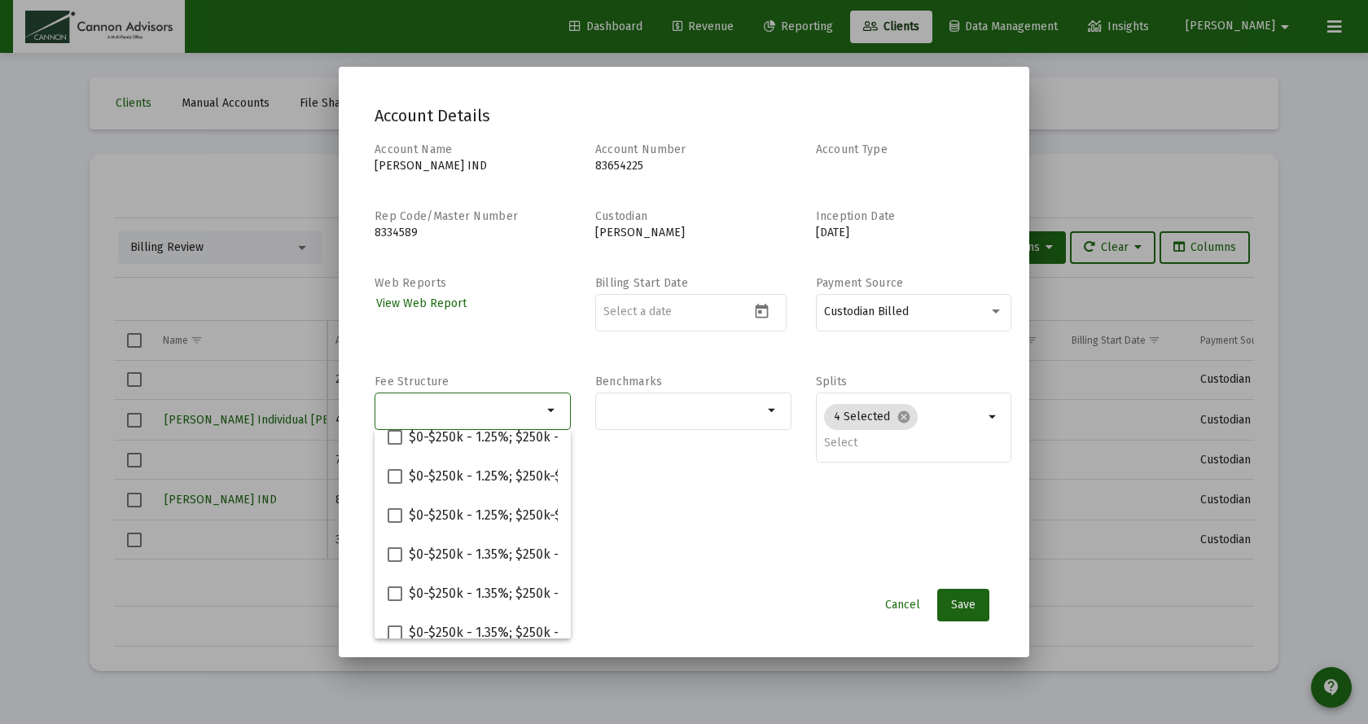
scroll to position [768, 0]
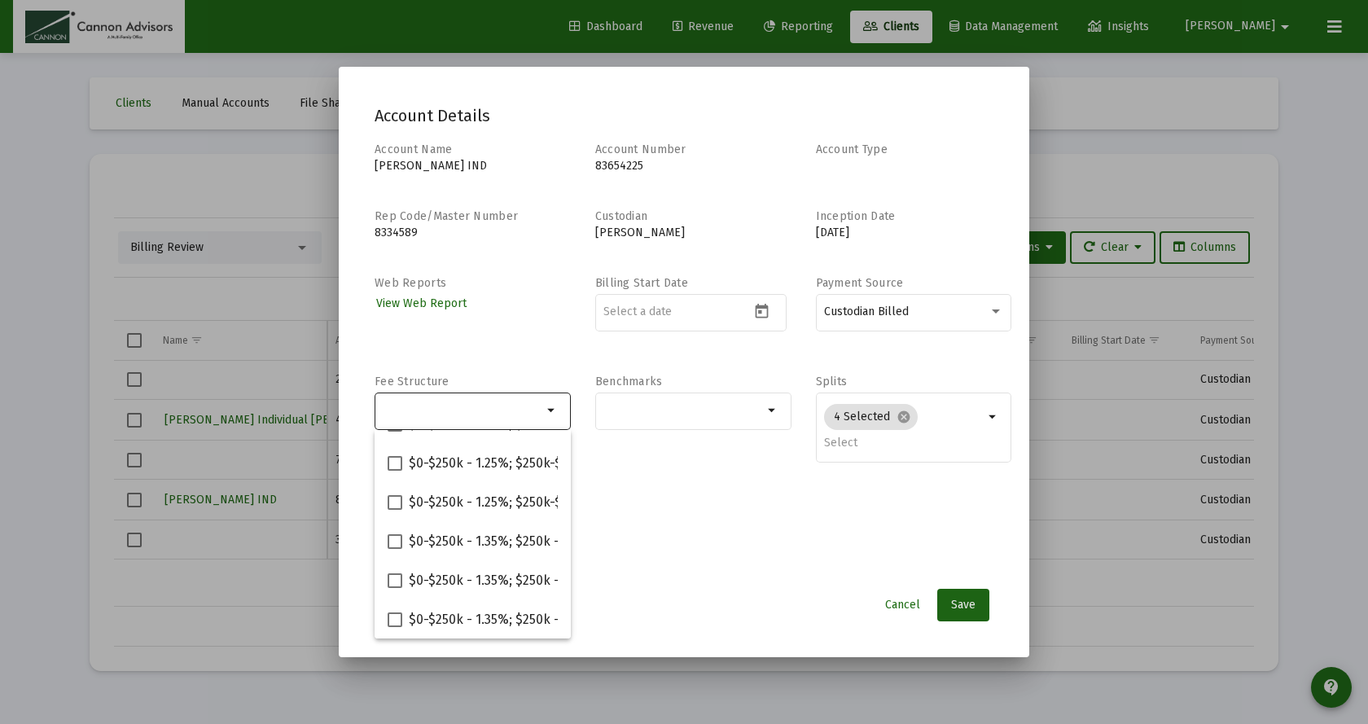
click at [439, 415] on div at bounding box center [463, 410] width 160 height 40
paste input "$0-$2m - 1.00%; $2m+ - .90%"
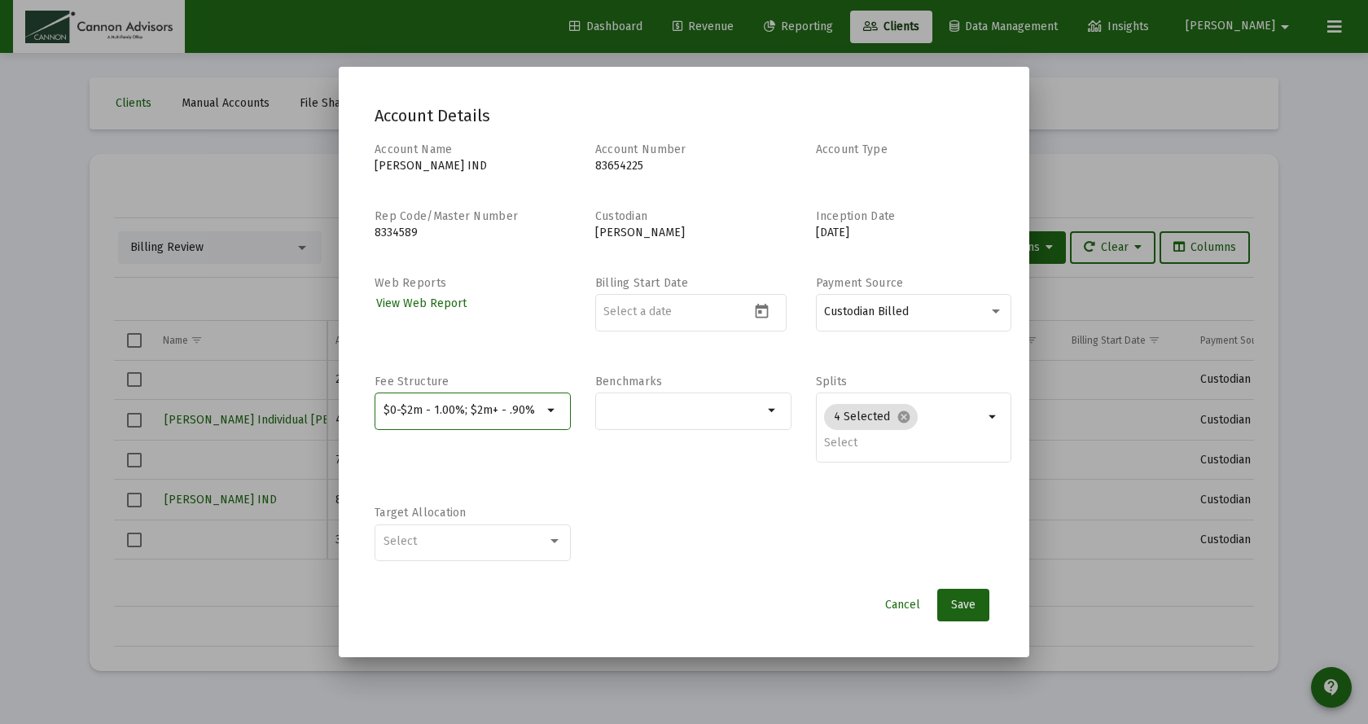
scroll to position [0, 0]
type input "$0-$2m - 1.00%; $2m+ - .90%"
click at [382, 408] on div "$0-$2m - 1.00%; $2m+ - .90%" at bounding box center [463, 410] width 166 height 20
click at [383, 409] on input "$0-$2m - 1.00%; $2m+ - .90%" at bounding box center [463, 410] width 160 height 13
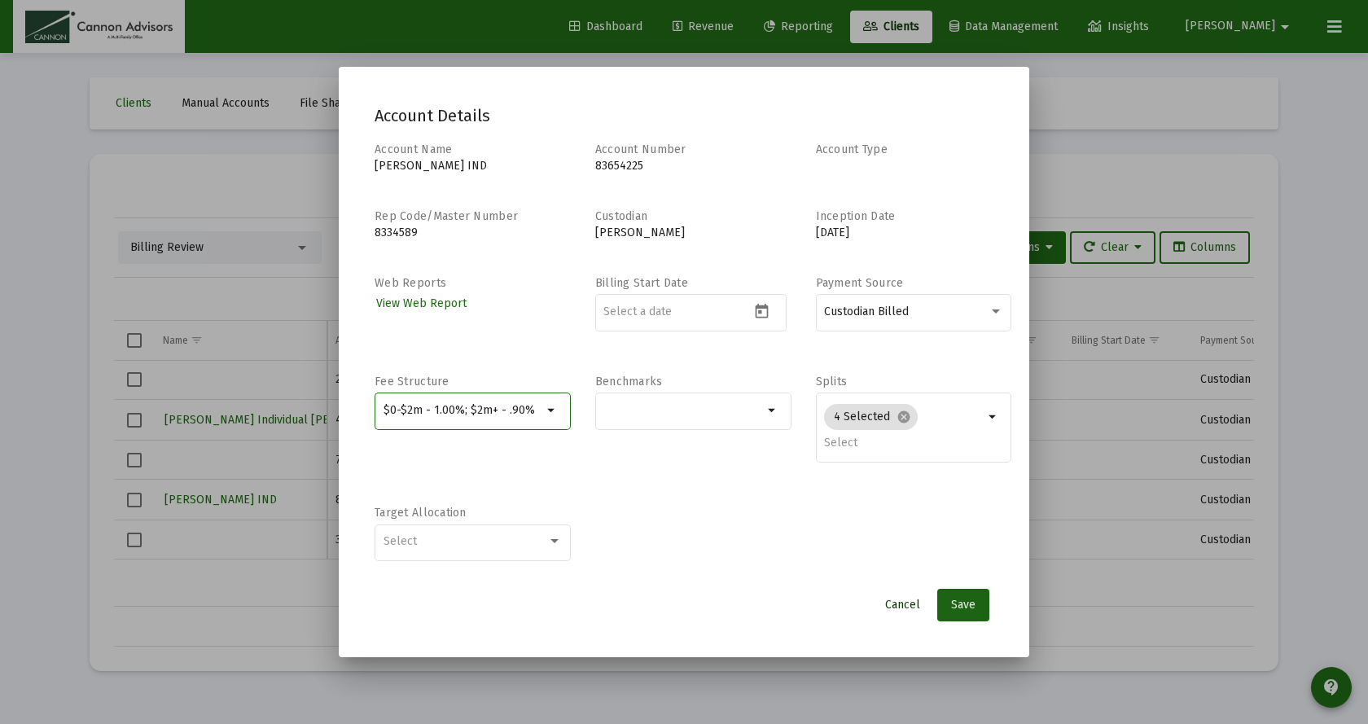
click at [908, 604] on span "Cancel" at bounding box center [902, 604] width 35 height 14
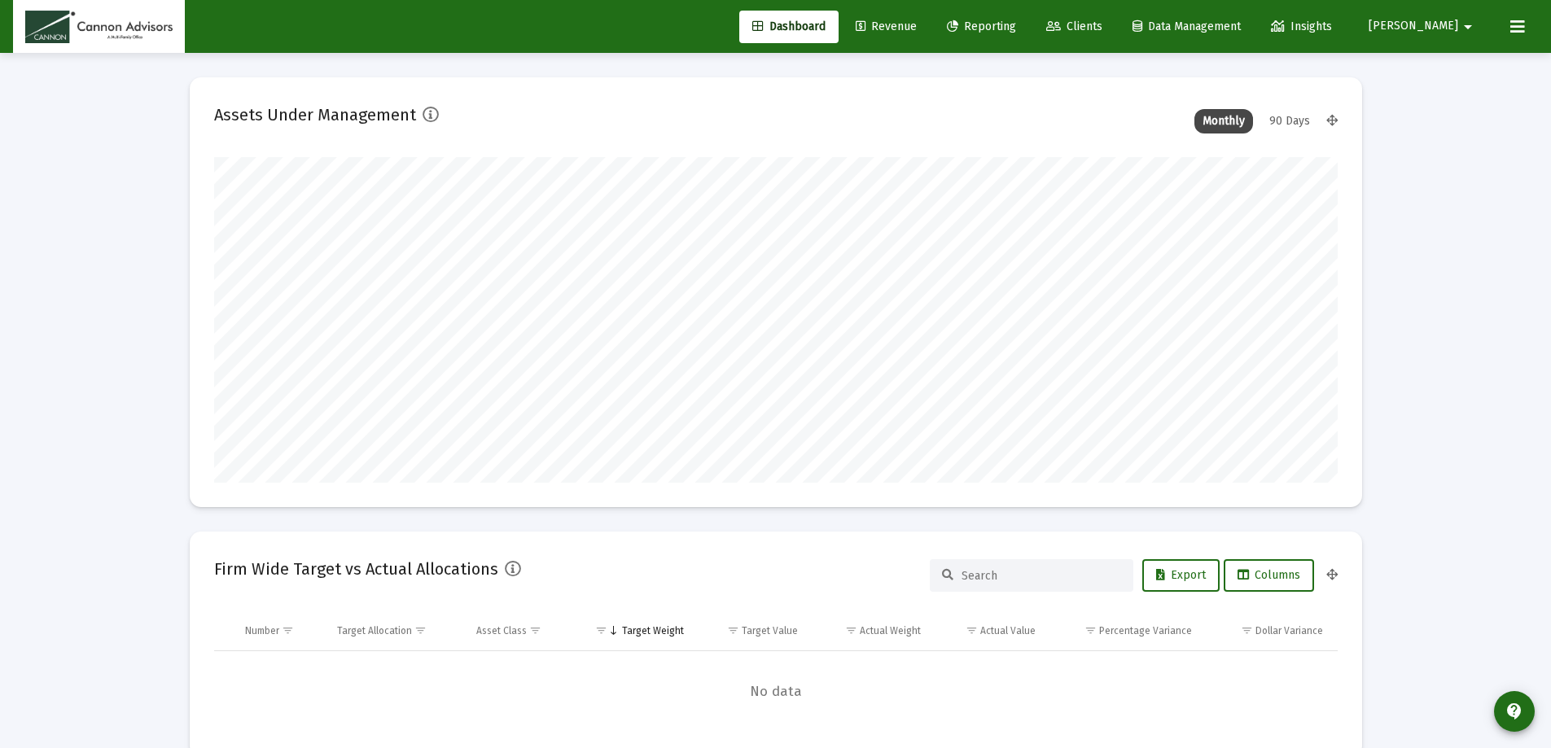
scroll to position [326, 1123]
type input "[DATE]"
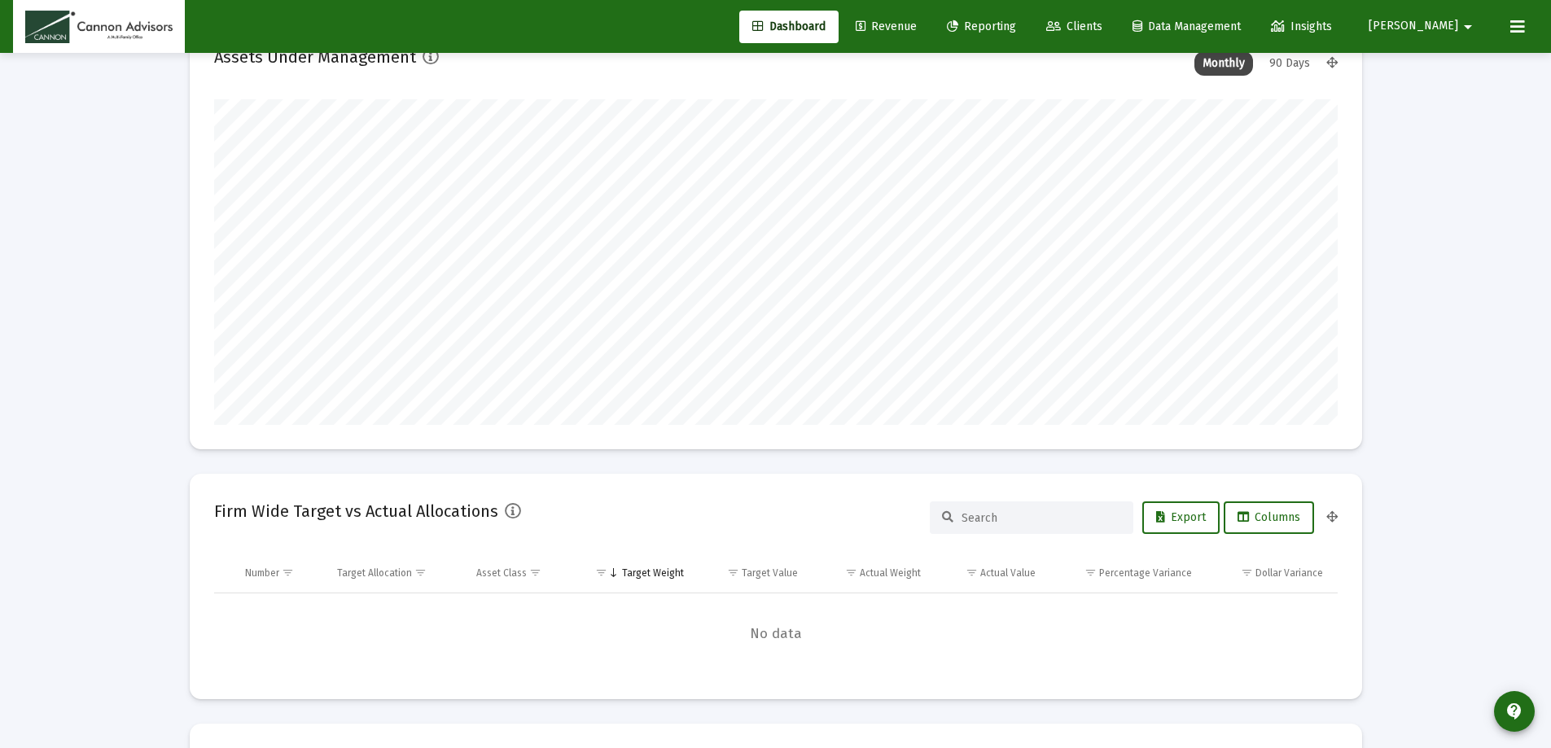
scroll to position [81, 0]
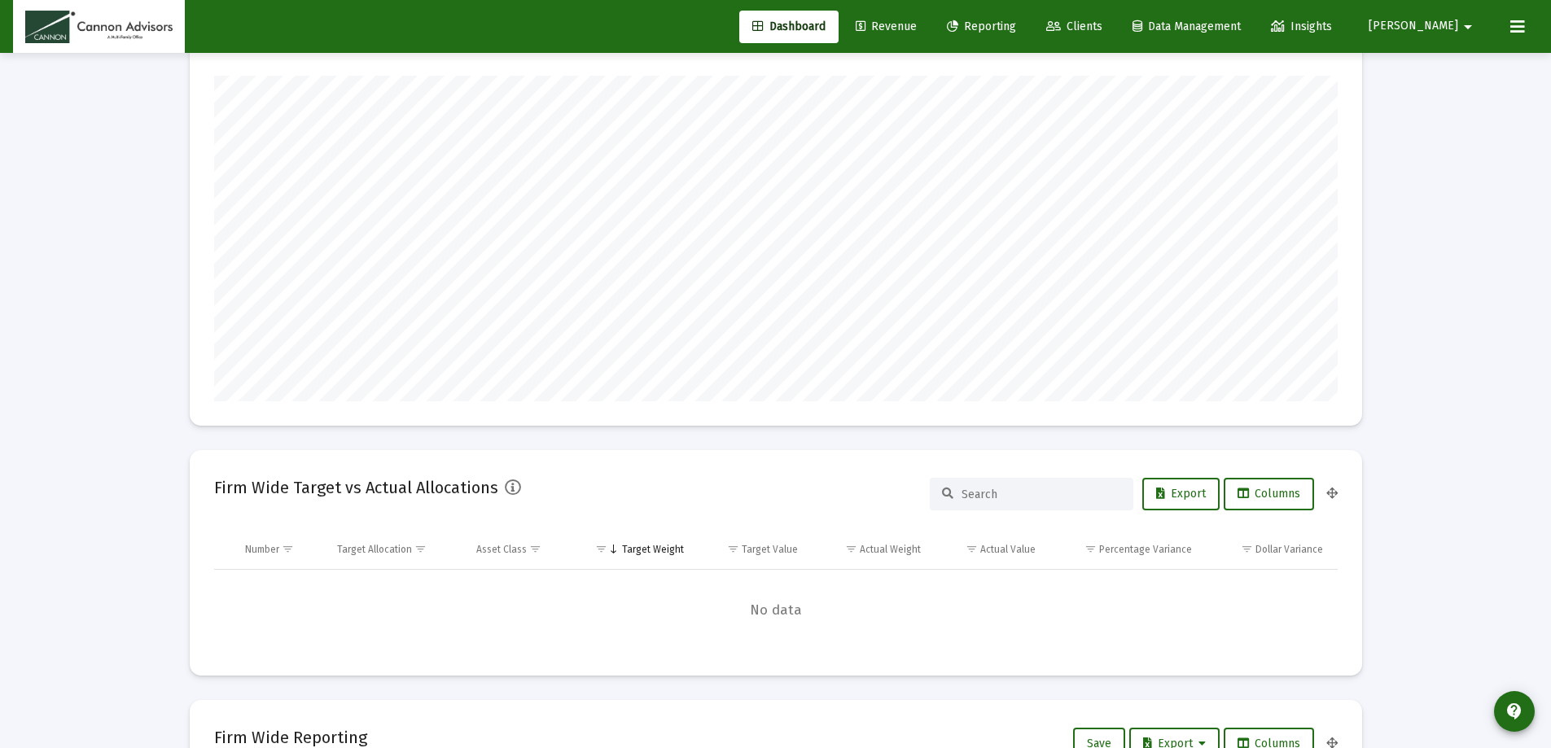
click at [1457, 28] on span "[PERSON_NAME]" at bounding box center [1413, 27] width 90 height 14
click at [1446, 63] on span "Settings" at bounding box center [1458, 69] width 48 height 39
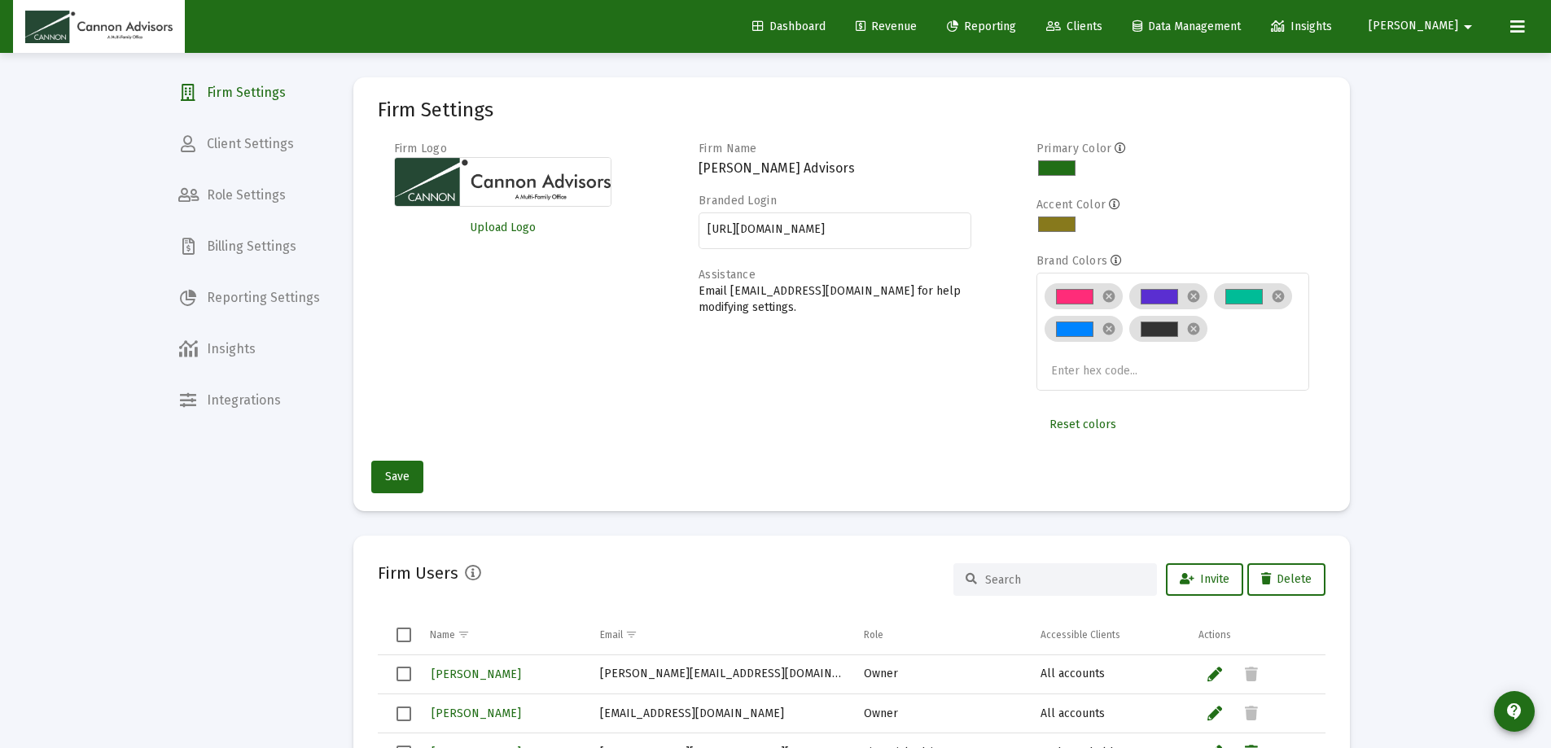
click at [273, 139] on span "Client Settings" at bounding box center [249, 144] width 168 height 39
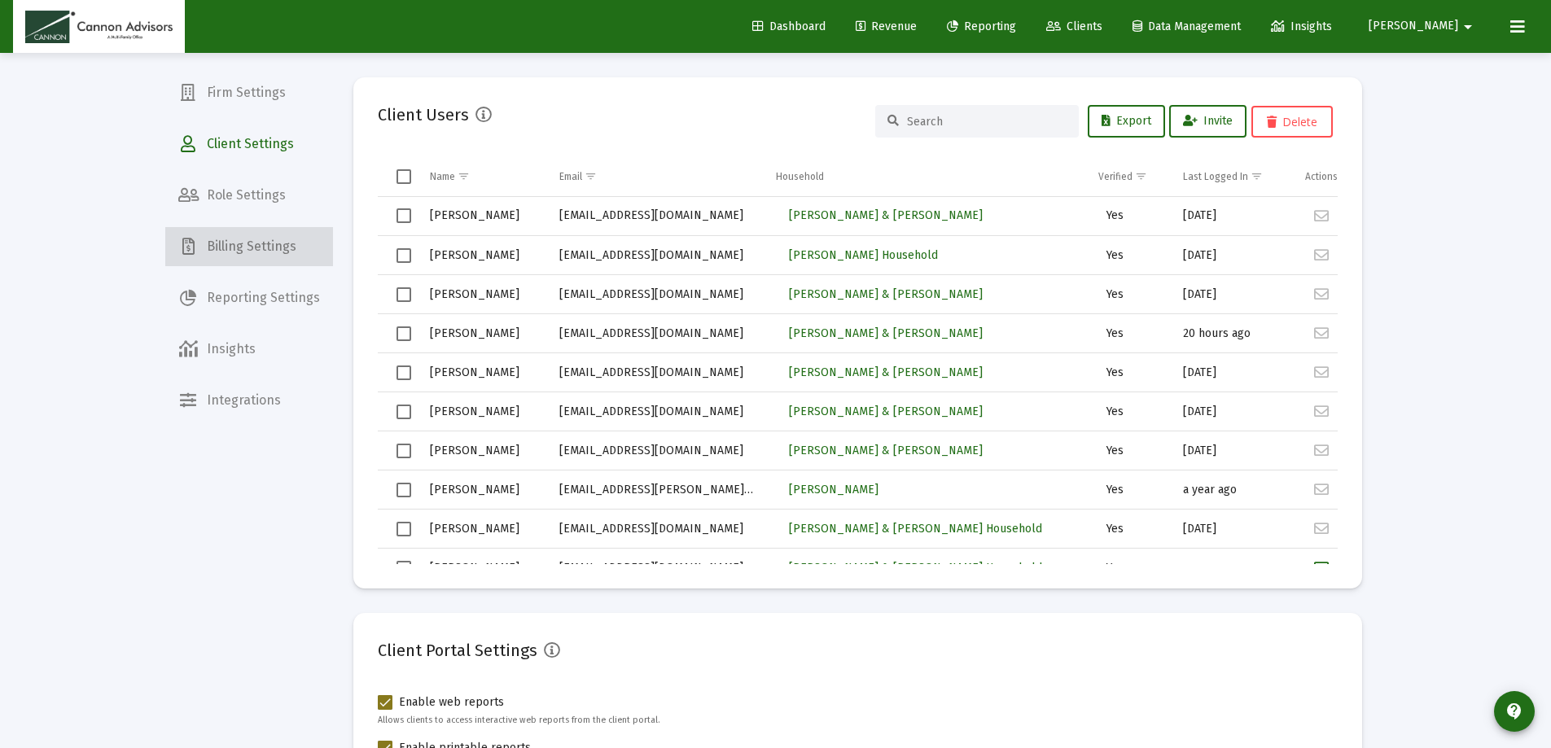
click at [271, 241] on span "Billing Settings" at bounding box center [249, 246] width 168 height 39
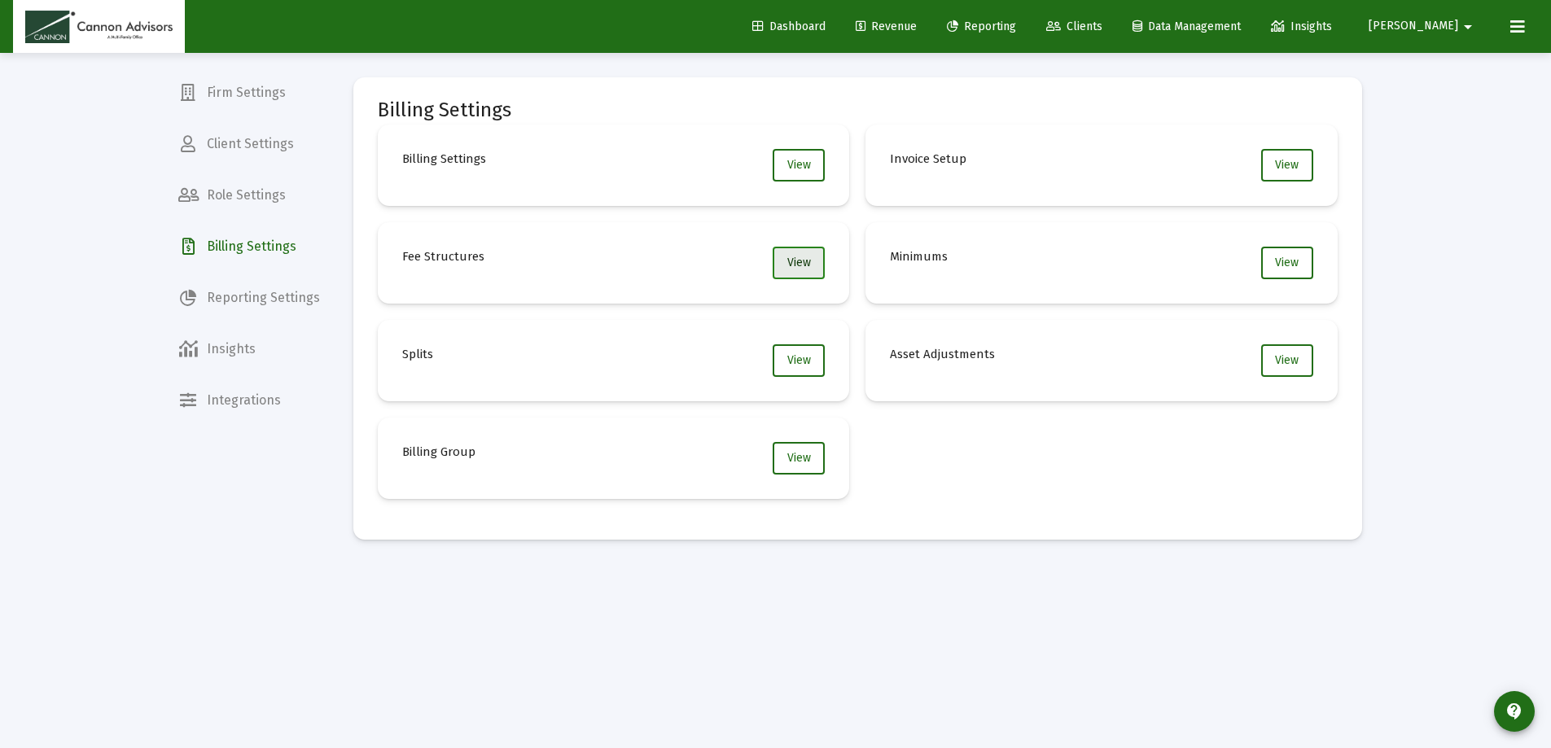
click at [790, 267] on span "View" at bounding box center [799, 263] width 24 height 14
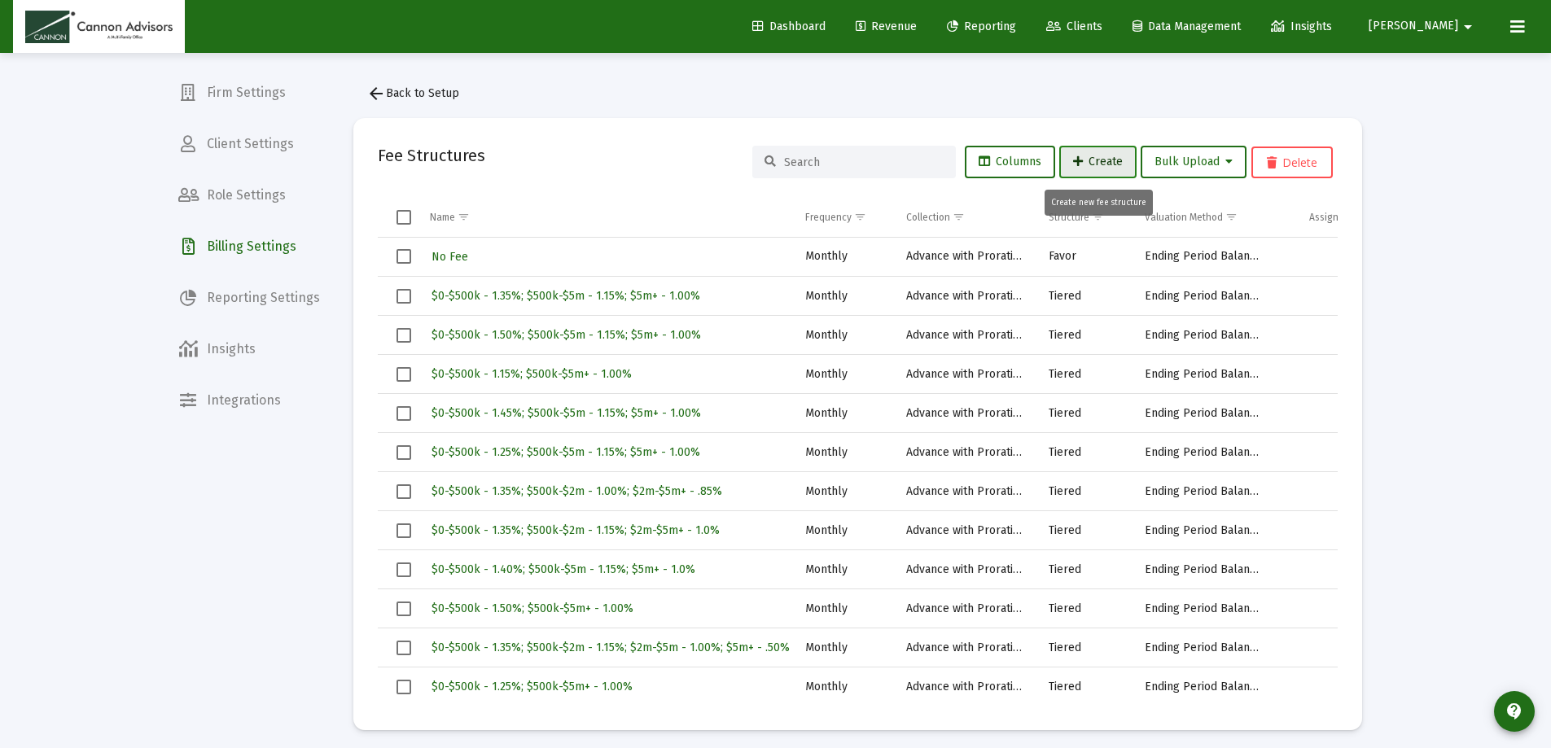
click at [1104, 160] on span "Create" at bounding box center [1098, 162] width 50 height 14
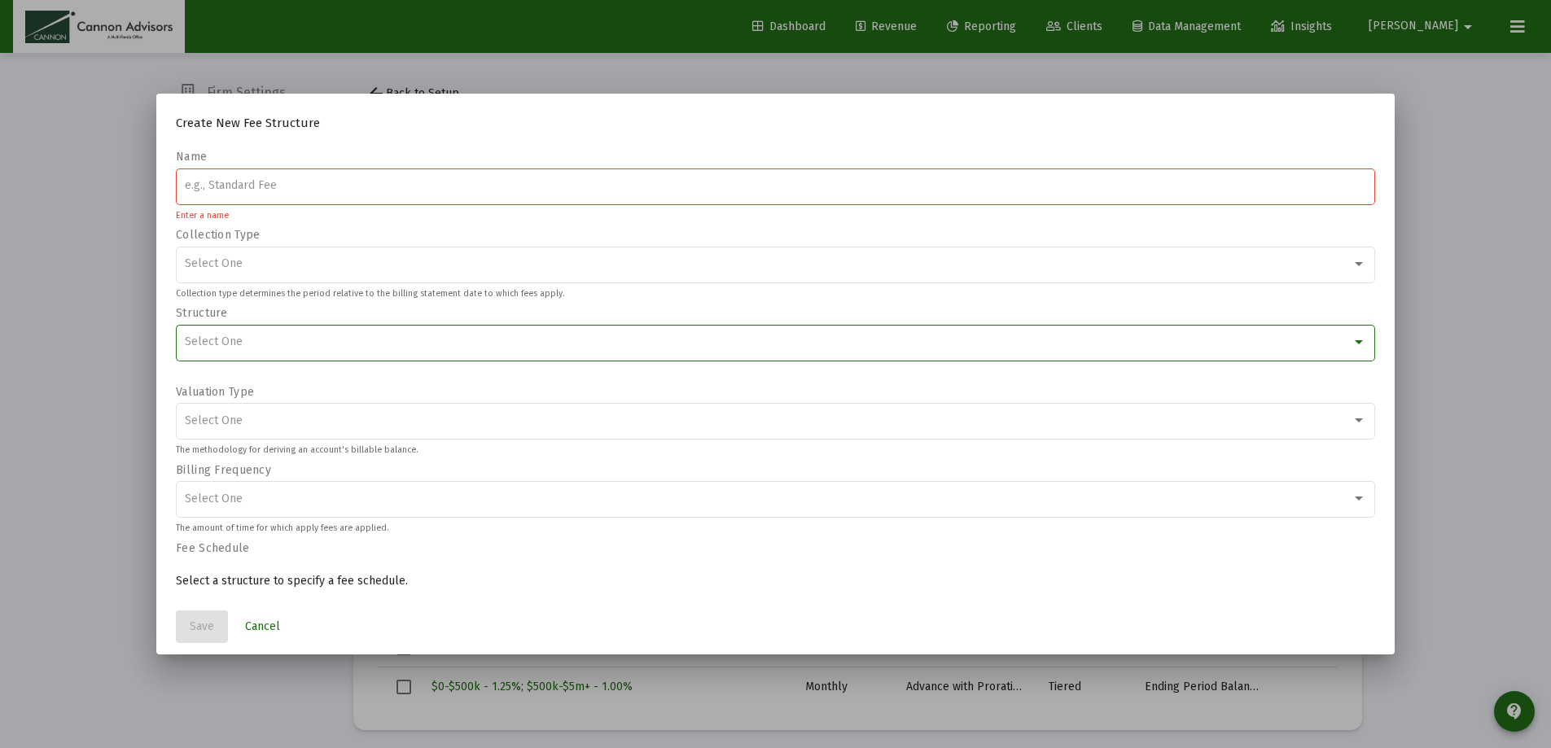
click at [432, 345] on div "Select One" at bounding box center [768, 341] width 1167 height 13
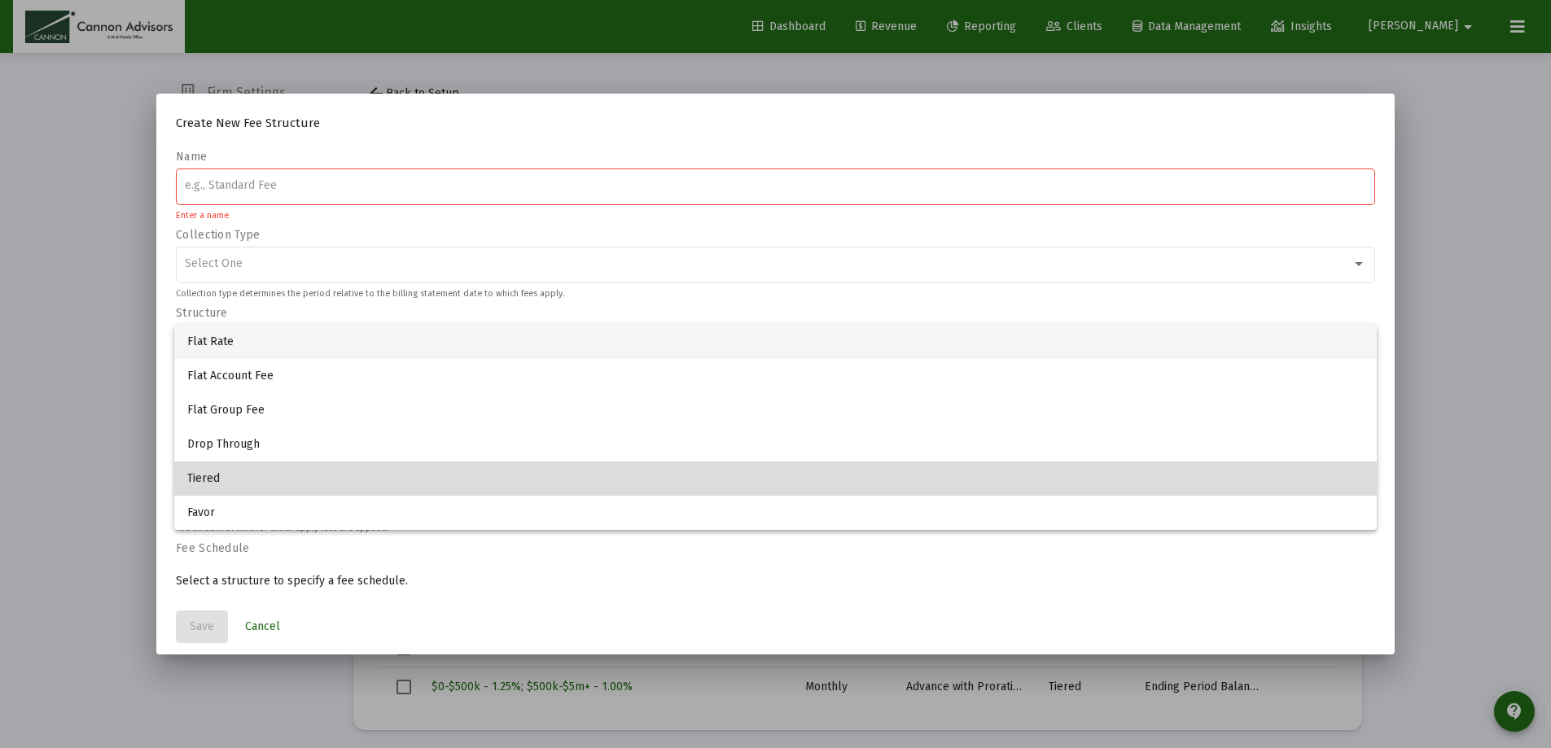
click at [205, 474] on span "Tiered" at bounding box center [775, 479] width 1176 height 34
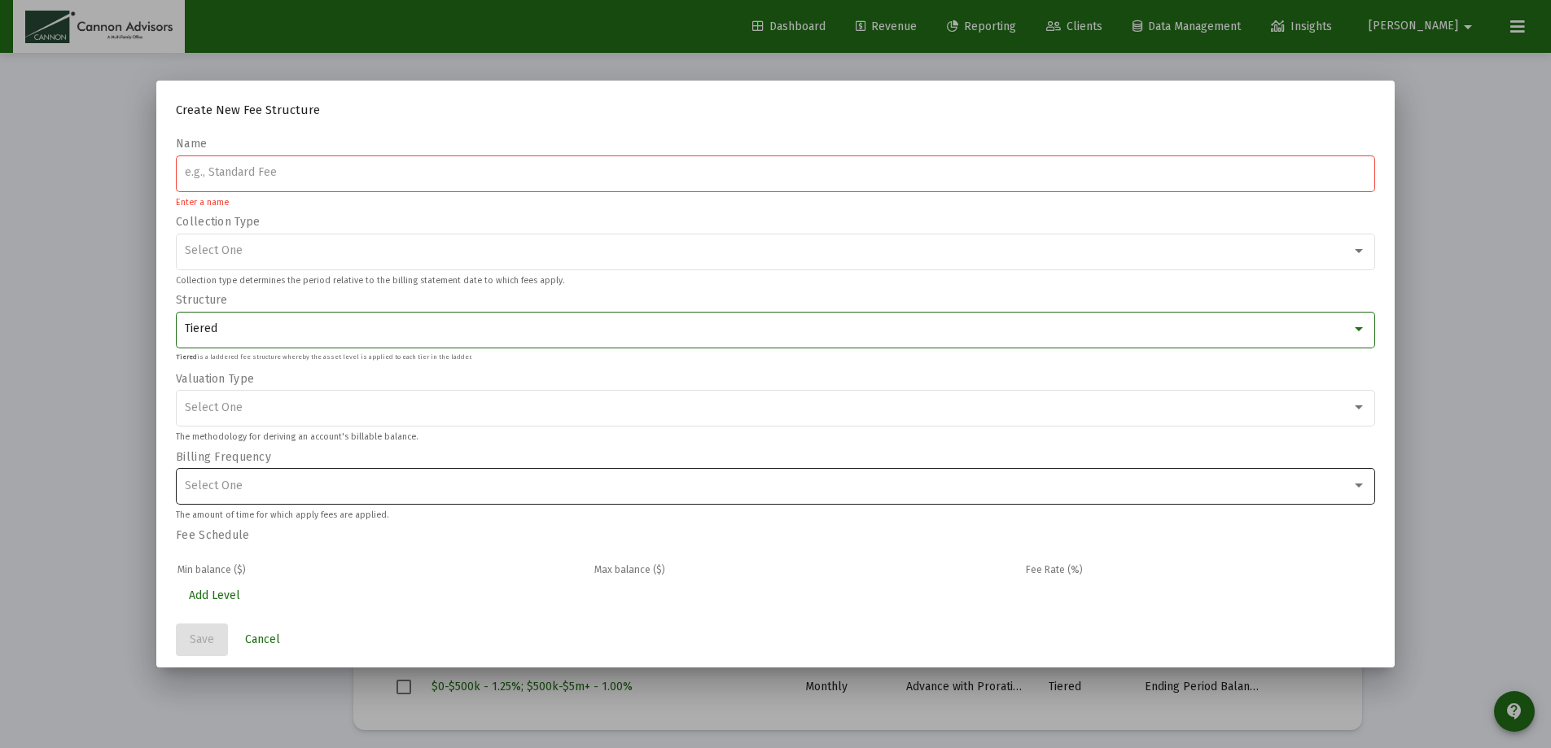
click at [261, 484] on div "Select One" at bounding box center [768, 485] width 1167 height 13
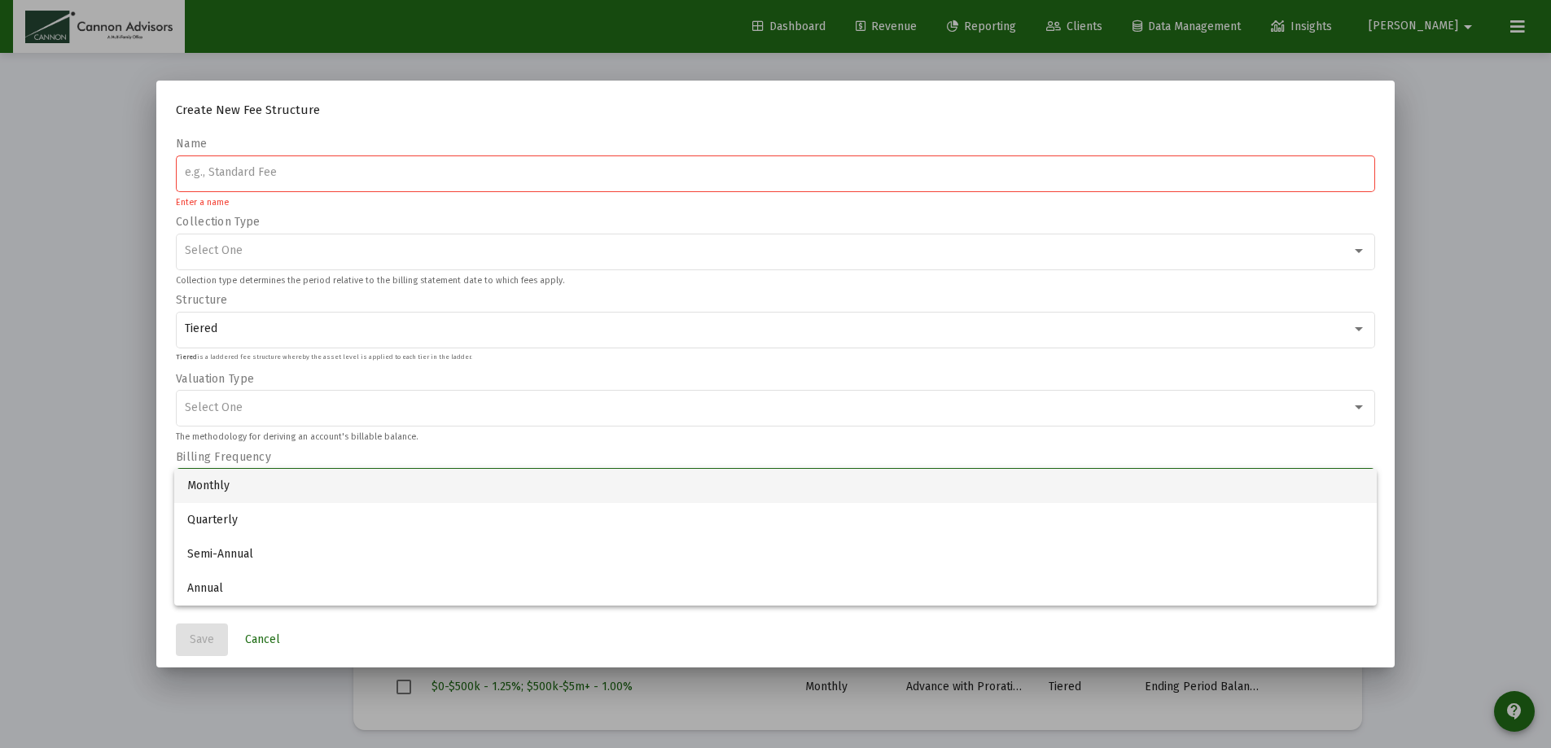
click at [241, 484] on span "Monthly" at bounding box center [775, 486] width 1176 height 34
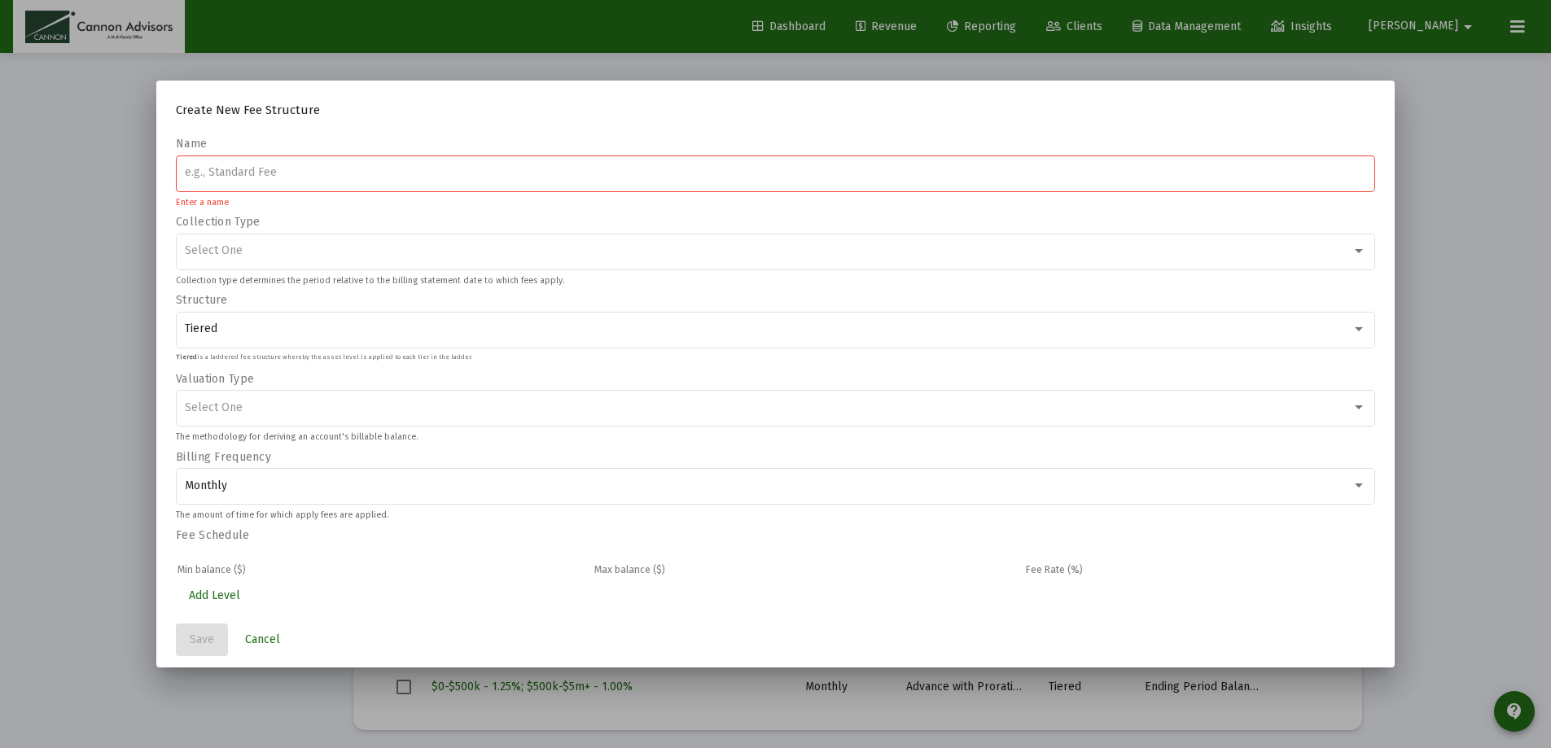
click at [263, 171] on input at bounding box center [776, 172] width 1182 height 13
paste input "$0-$5m - 1.00%; $5m+ - .90%"
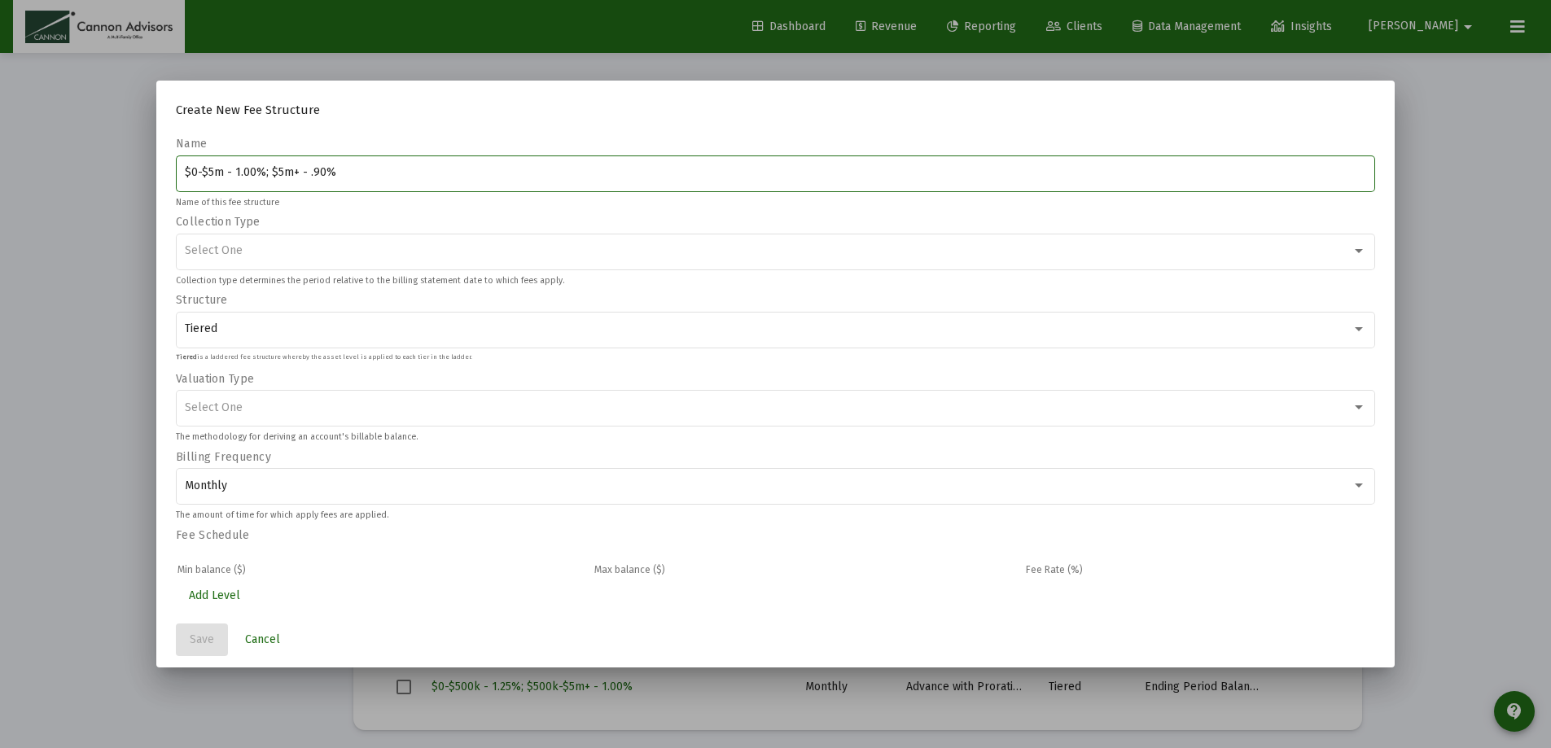
type input "$0-$5m - 1.00%; $5m+ - .90%"
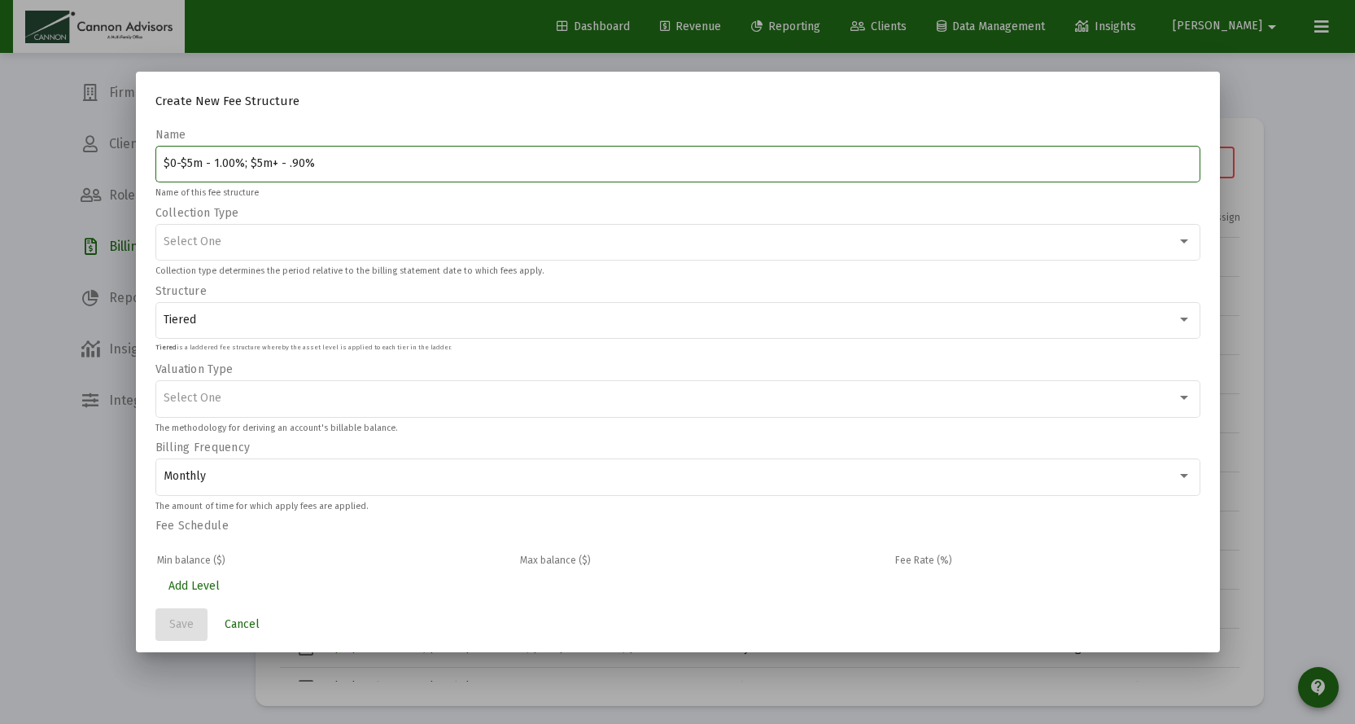
drag, startPoint x: 313, startPoint y: 160, endPoint x: -145, endPoint y: 166, distance: 458.3
click at [0, 166] on html "Dashboard Revenue Reporting Clients Data Management Insights Michael arrow_drop…" at bounding box center [677, 362] width 1355 height 724
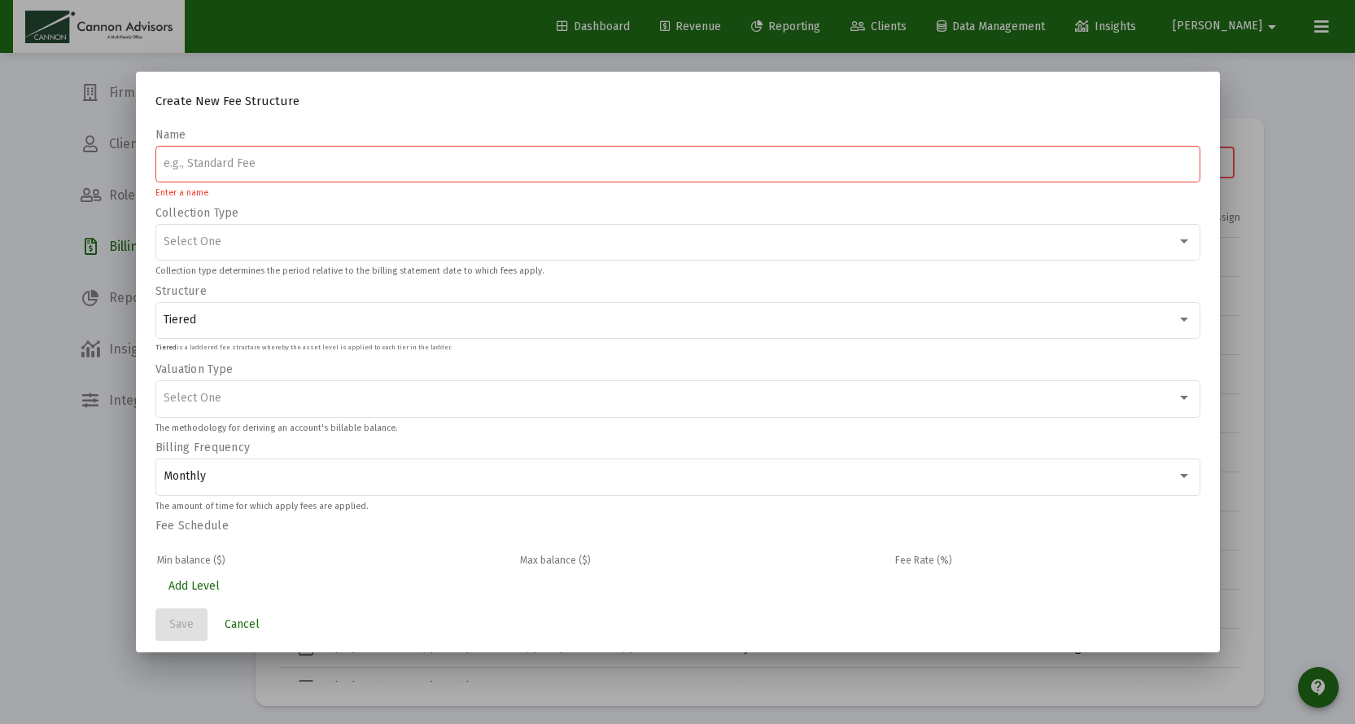
paste input "$0-$5m - 1.00%; $5m+ - .90%"
type input "$0-$5m - 1.00%; $5m+ - .90%"
click at [284, 234] on div "Select One" at bounding box center [678, 241] width 1028 height 40
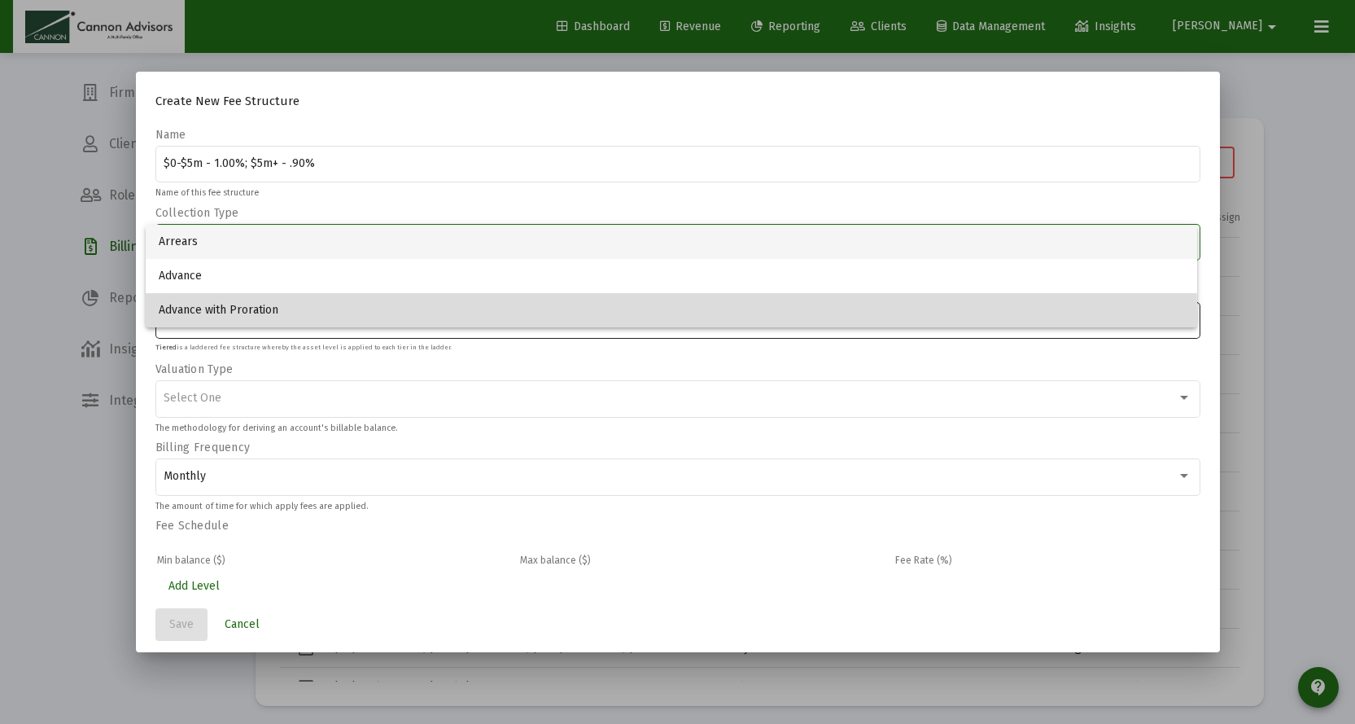
click at [242, 313] on span "Advance with Proration" at bounding box center [672, 310] width 1026 height 34
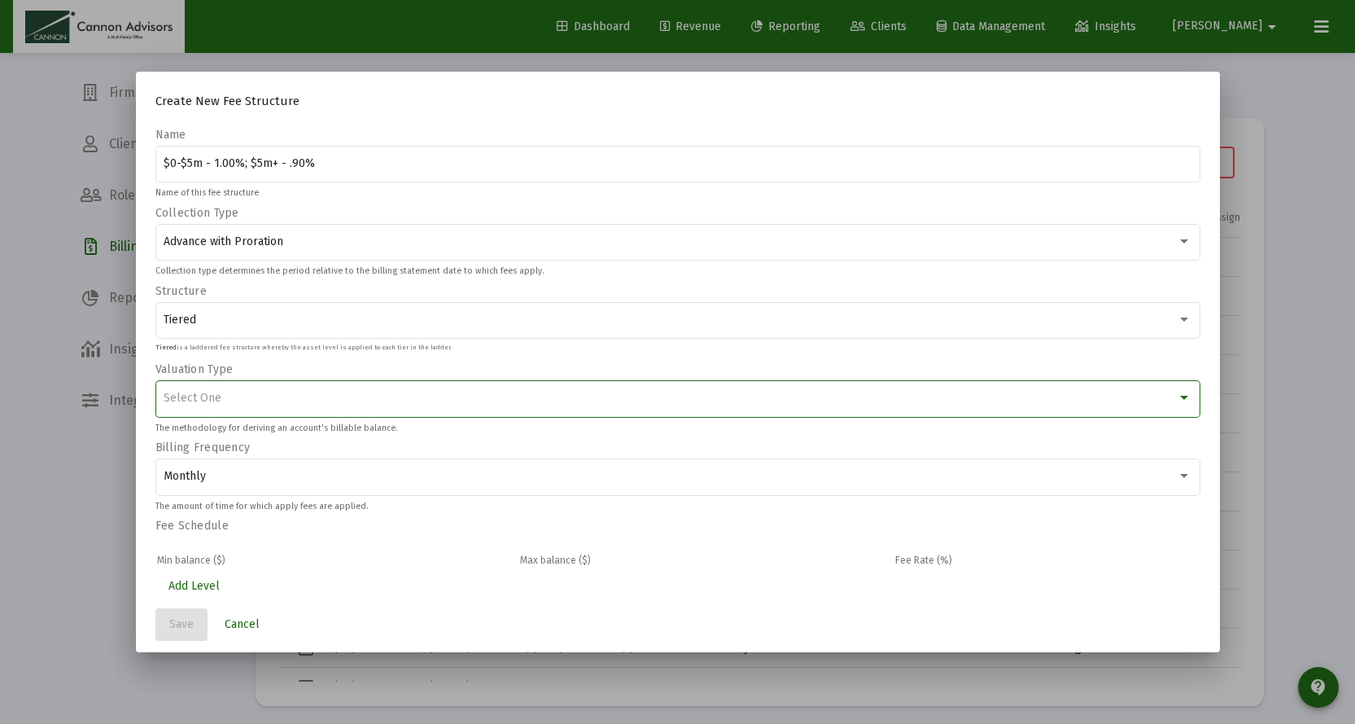
click at [244, 392] on div "Select One" at bounding box center [670, 398] width 1013 height 13
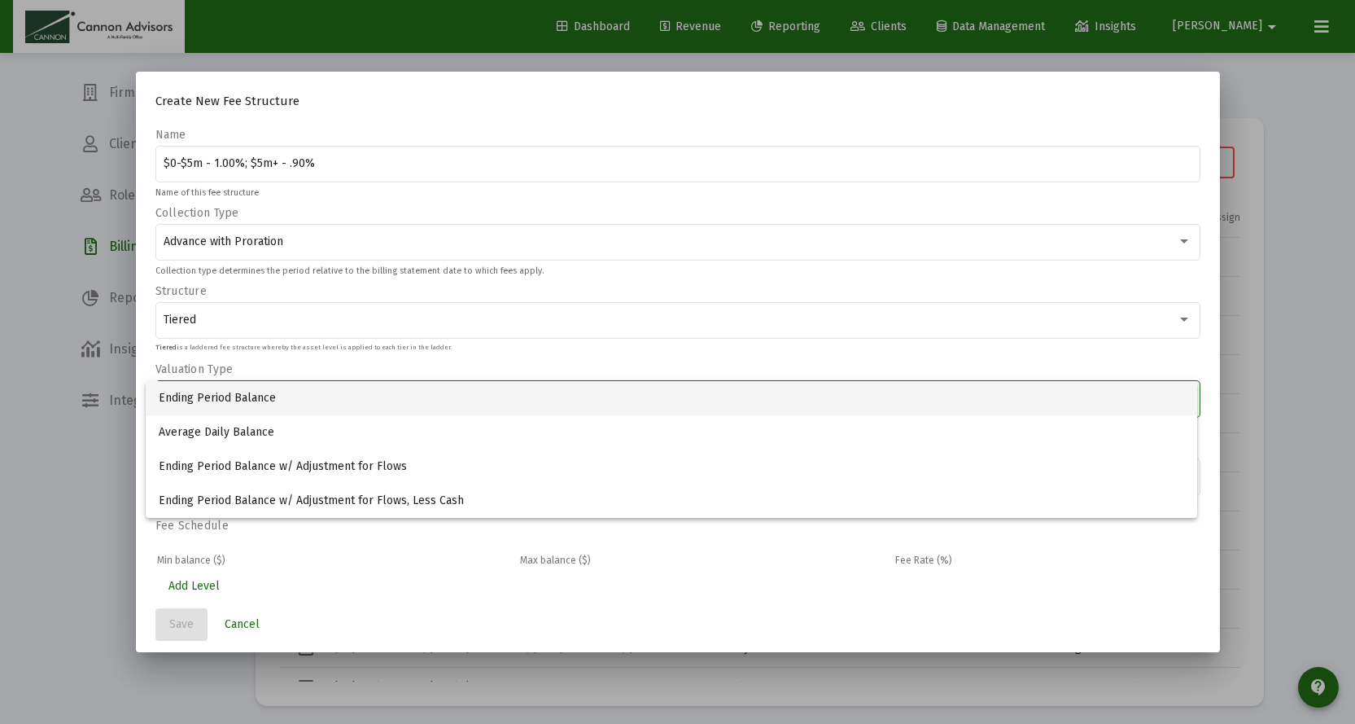
click at [300, 386] on span "Ending Period Balance" at bounding box center [672, 398] width 1026 height 34
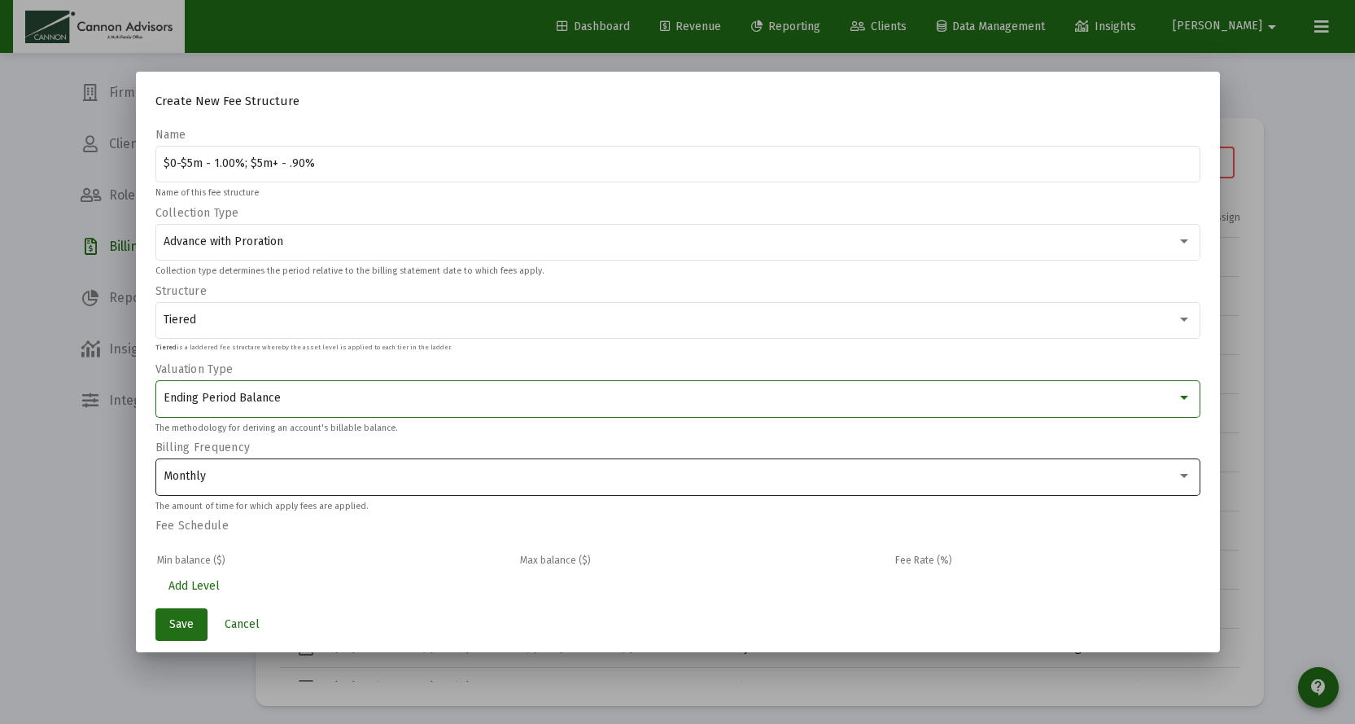
scroll to position [5, 0]
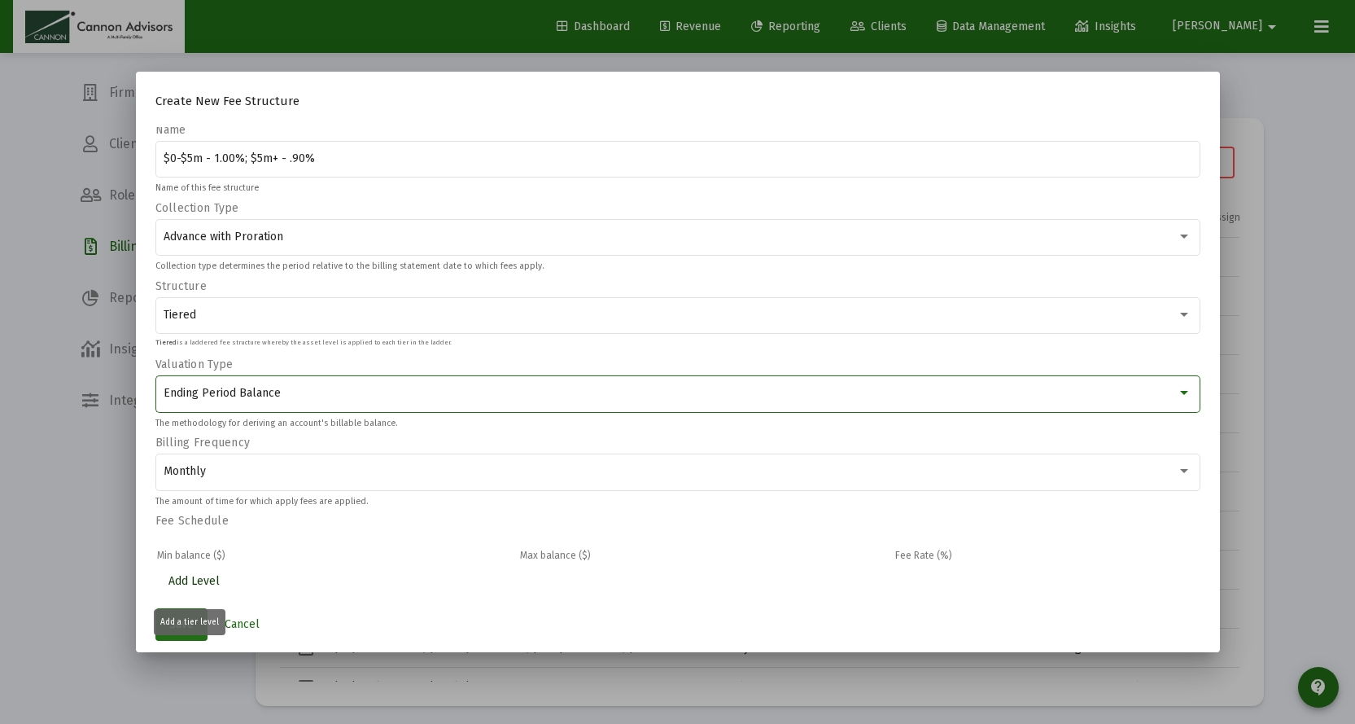
click at [199, 576] on span "Add Level" at bounding box center [193, 581] width 51 height 14
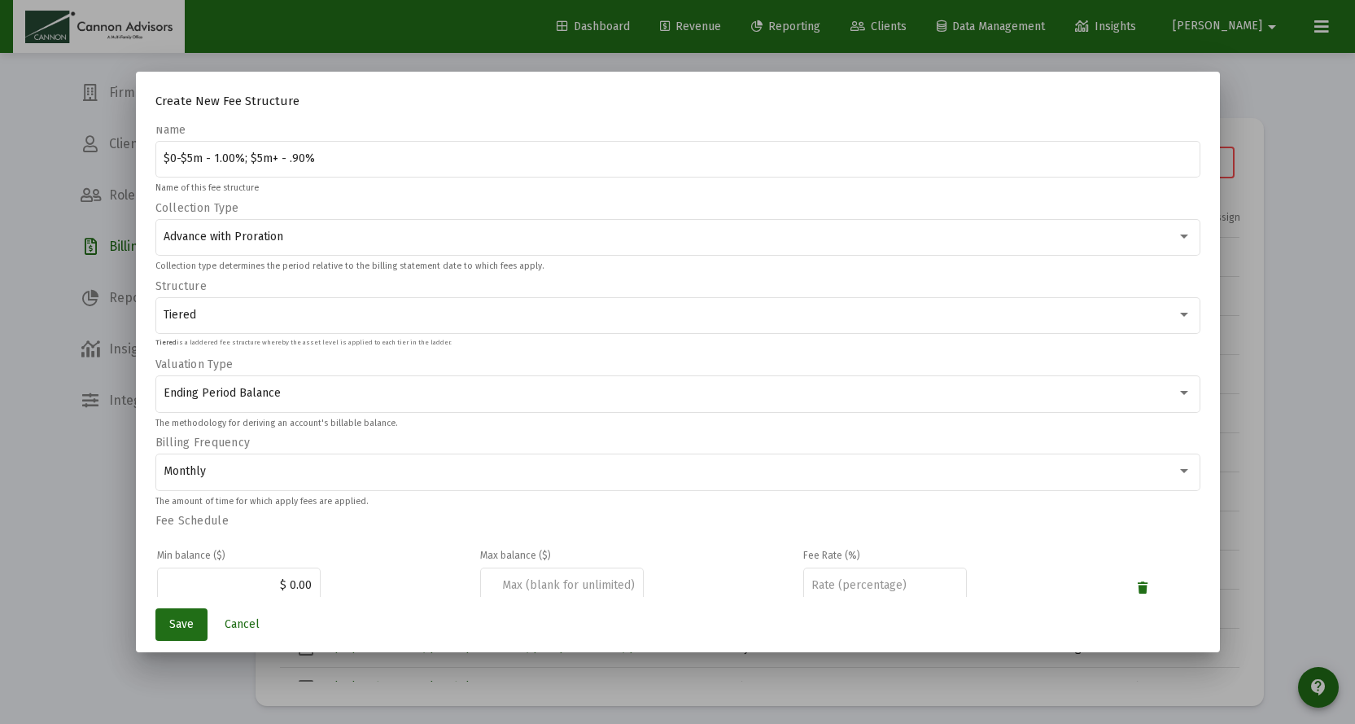
scroll to position [54, 0]
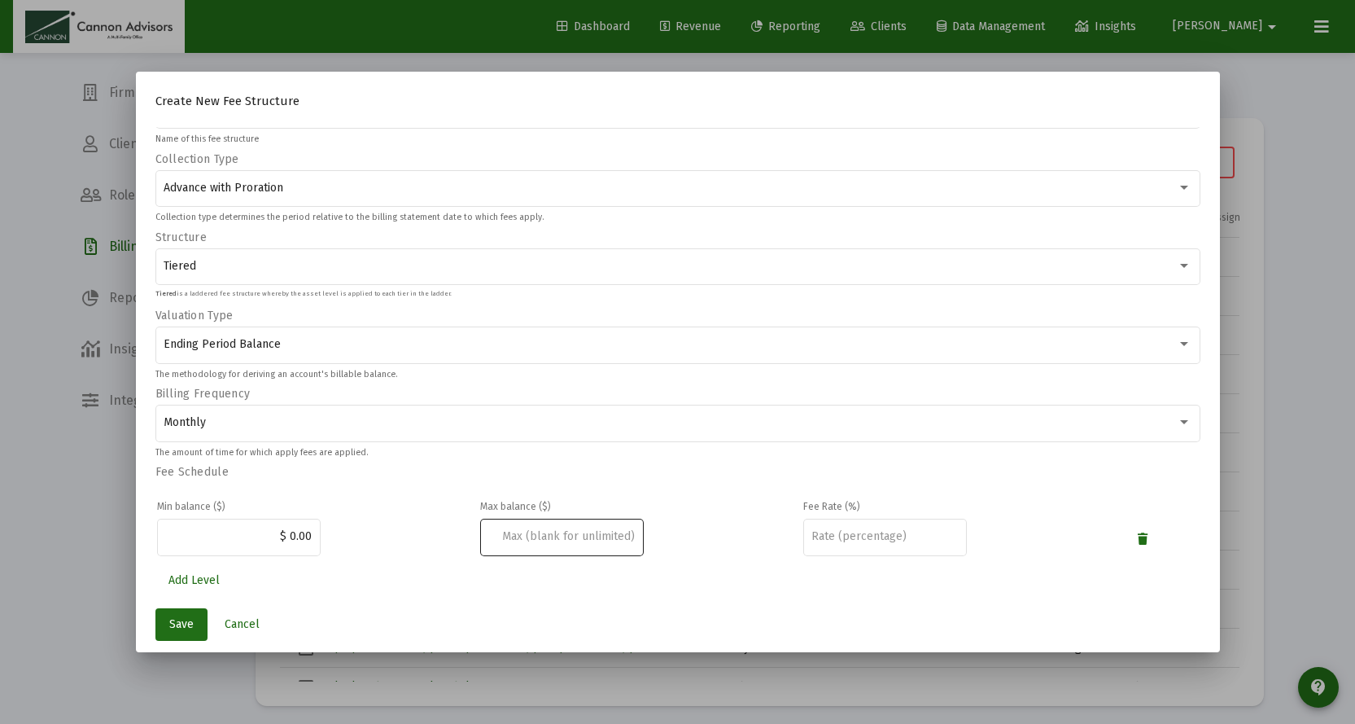
click at [563, 539] on input at bounding box center [561, 536] width 147 height 13
type input "$ 2,000,000.00"
click at [891, 540] on input "number" at bounding box center [885, 536] width 147 height 13
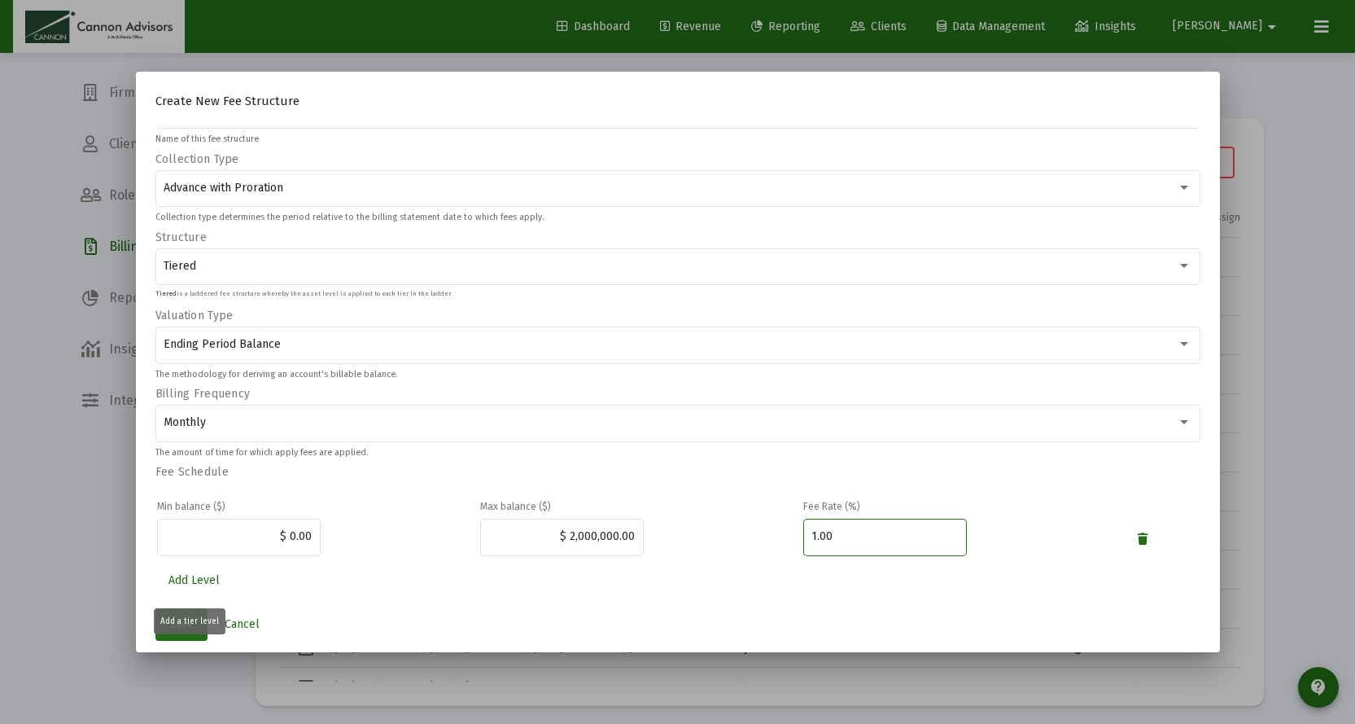
type input "1.00"
click at [199, 578] on span "Add Level" at bounding box center [193, 580] width 51 height 14
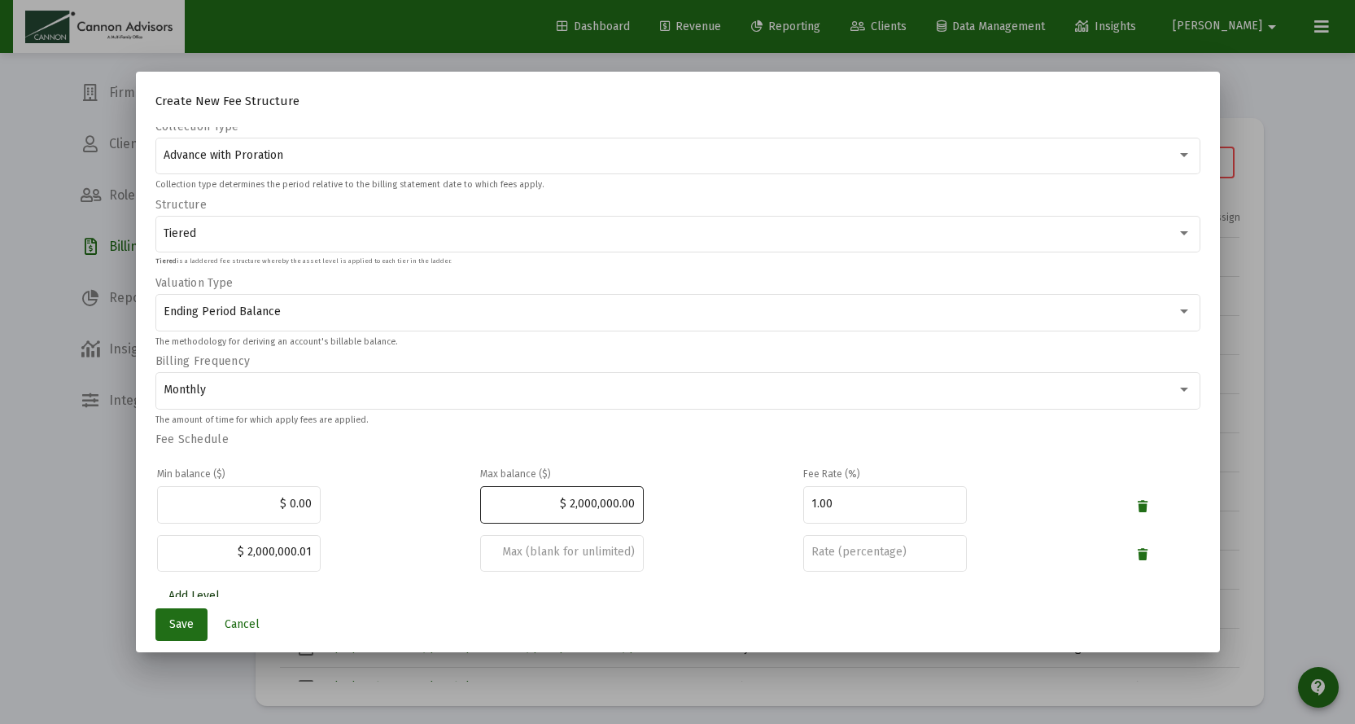
scroll to position [102, 0]
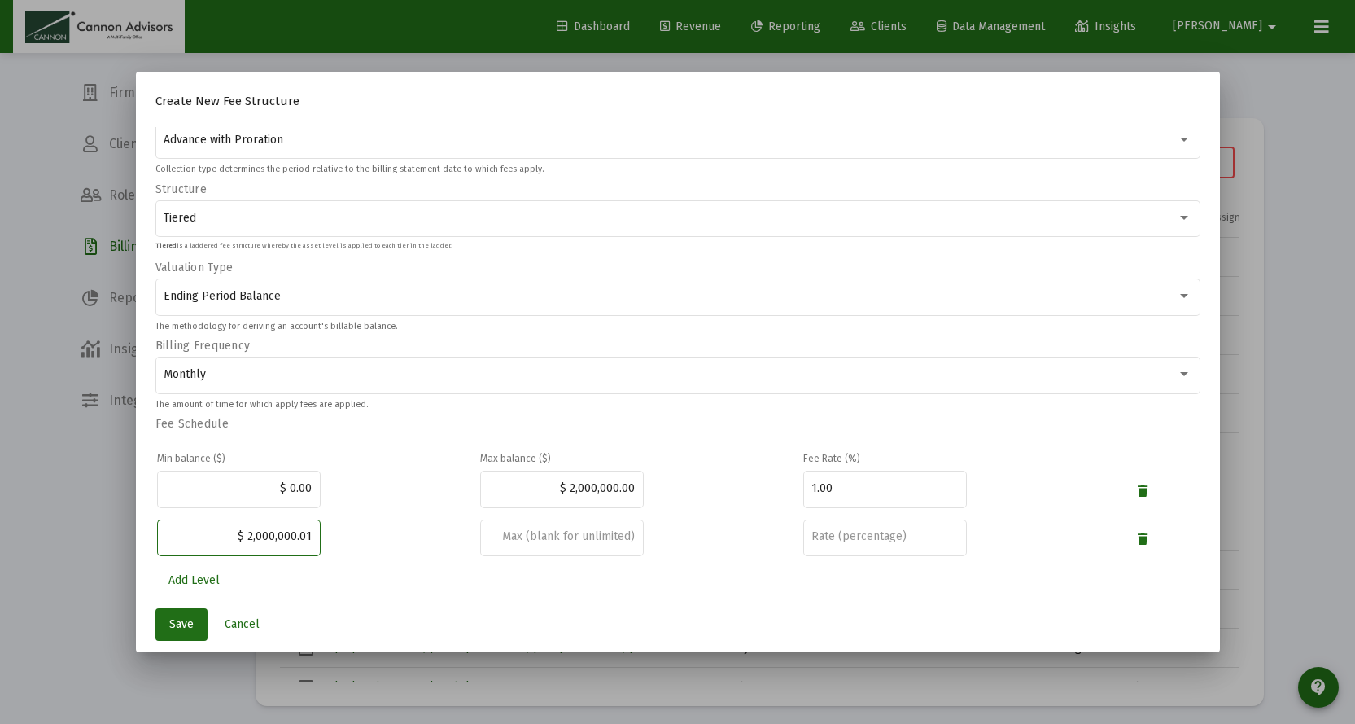
click at [293, 532] on input "$ 2,000,000.01" at bounding box center [238, 536] width 147 height 13
click at [309, 534] on div "$ 2,000,001.01" at bounding box center [239, 536] width 164 height 40
click at [304, 535] on input "$ 2,000,001.01" at bounding box center [238, 536] width 147 height 13
type input "$ 2,000,001.00"
click at [833, 535] on input "number" at bounding box center [885, 536] width 147 height 13
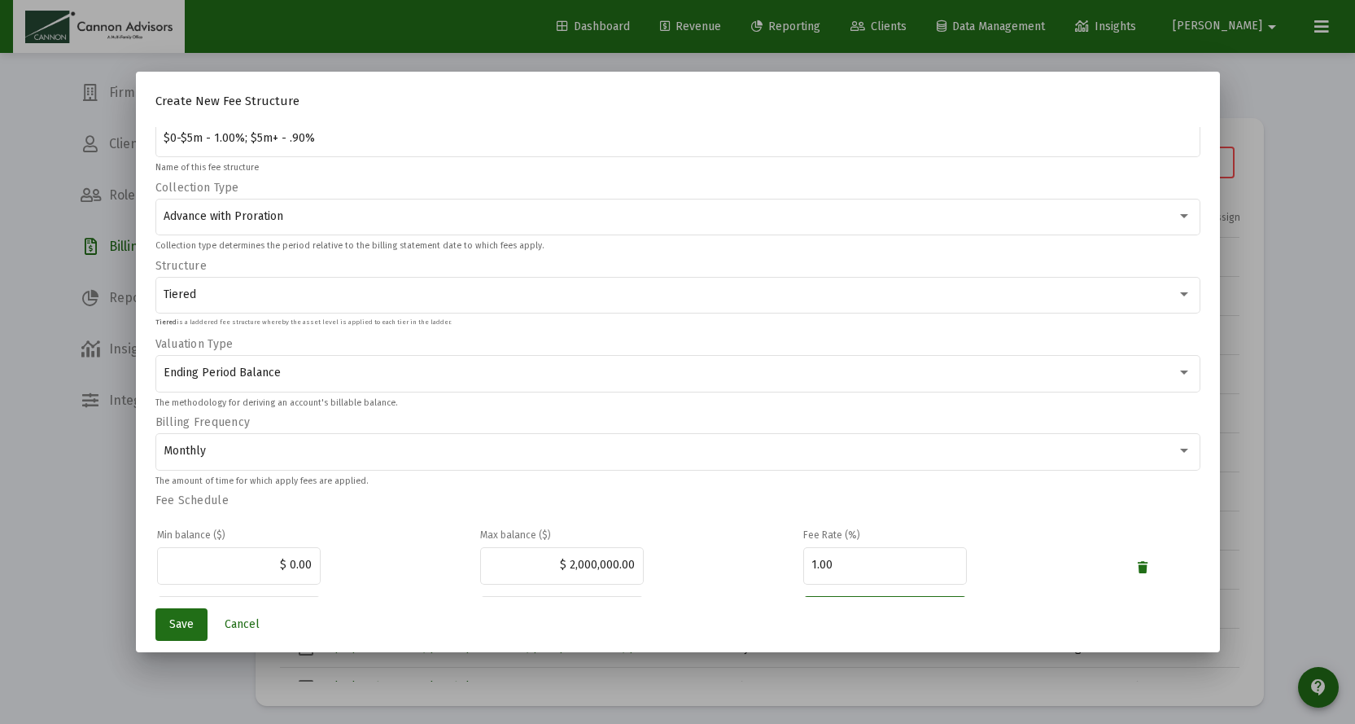
scroll to position [0, 0]
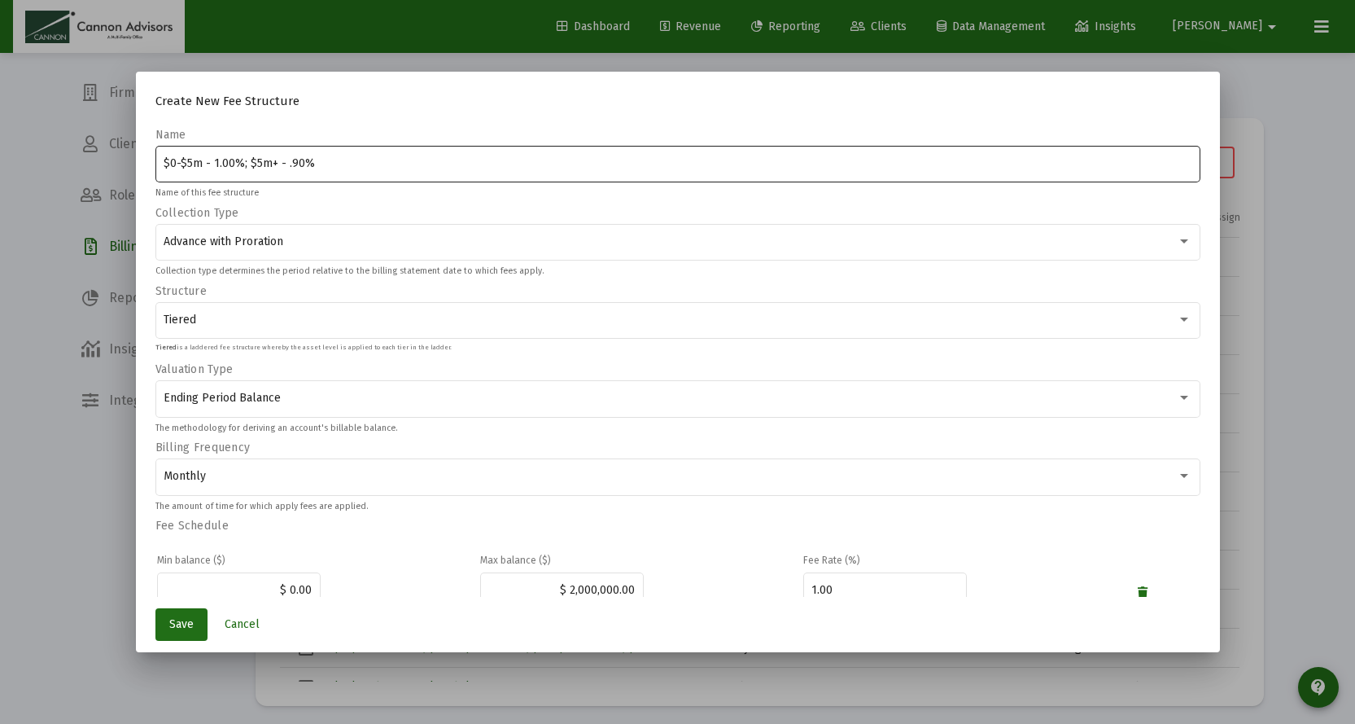
type input ".90"
click at [187, 158] on input "$0-$5m - 1.00%; $5m+ - .90%" at bounding box center [678, 163] width 1028 height 13
click at [255, 159] on input "$0-$2m - 1.00%; $5m+ - .90%" at bounding box center [678, 163] width 1028 height 13
type input "$0-$2m - 1.00%; $2m+ - .90%"
drag, startPoint x: 350, startPoint y: 165, endPoint x: 117, endPoint y: 144, distance: 233.8
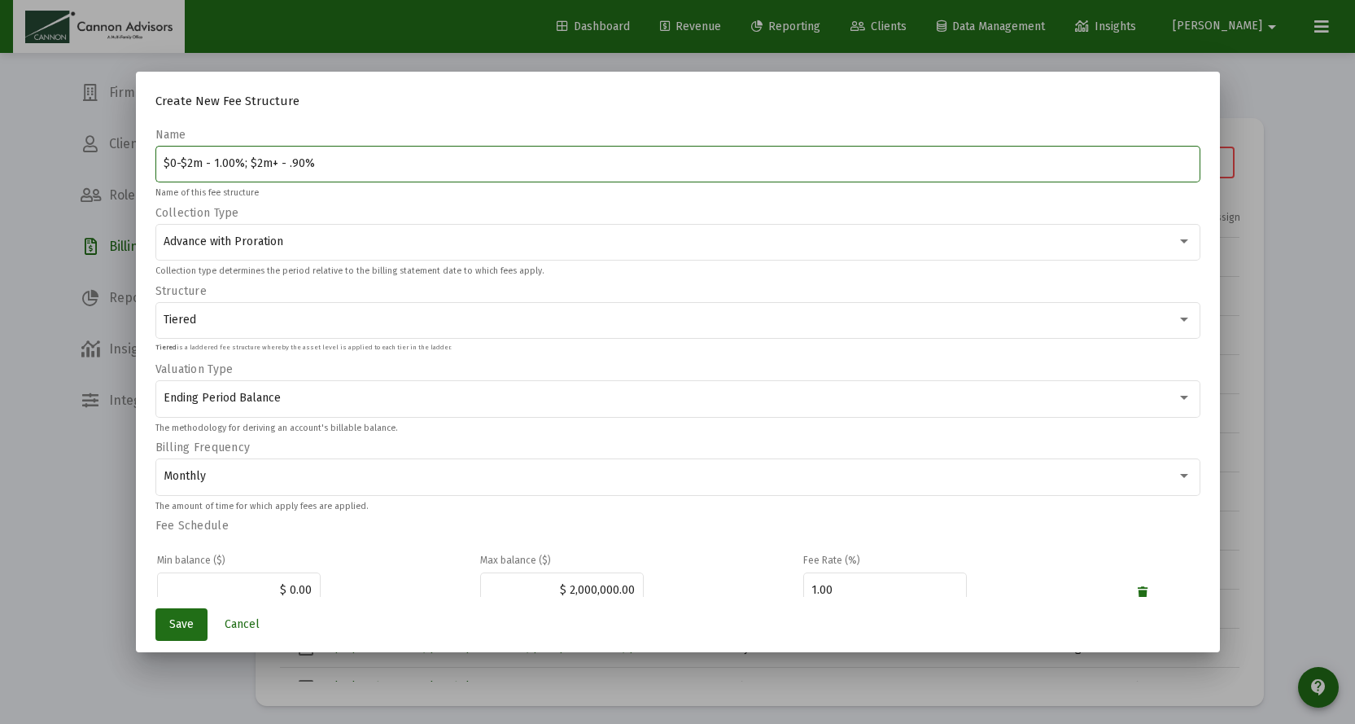
click at [117, 144] on div "Create New Fee Structure Name $0-$2m - 1.00%; $2m+ - .90% Name of this fee stru…" at bounding box center [677, 362] width 1355 height 724
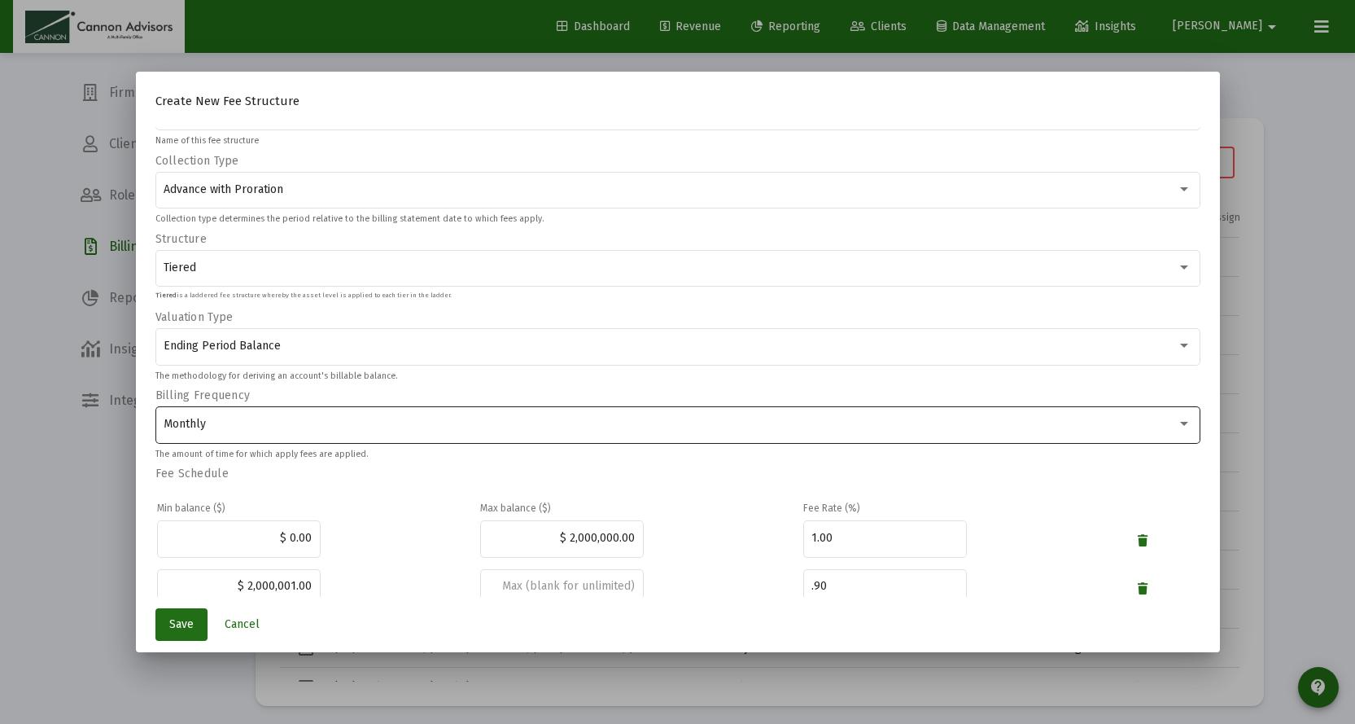
scroll to position [102, 0]
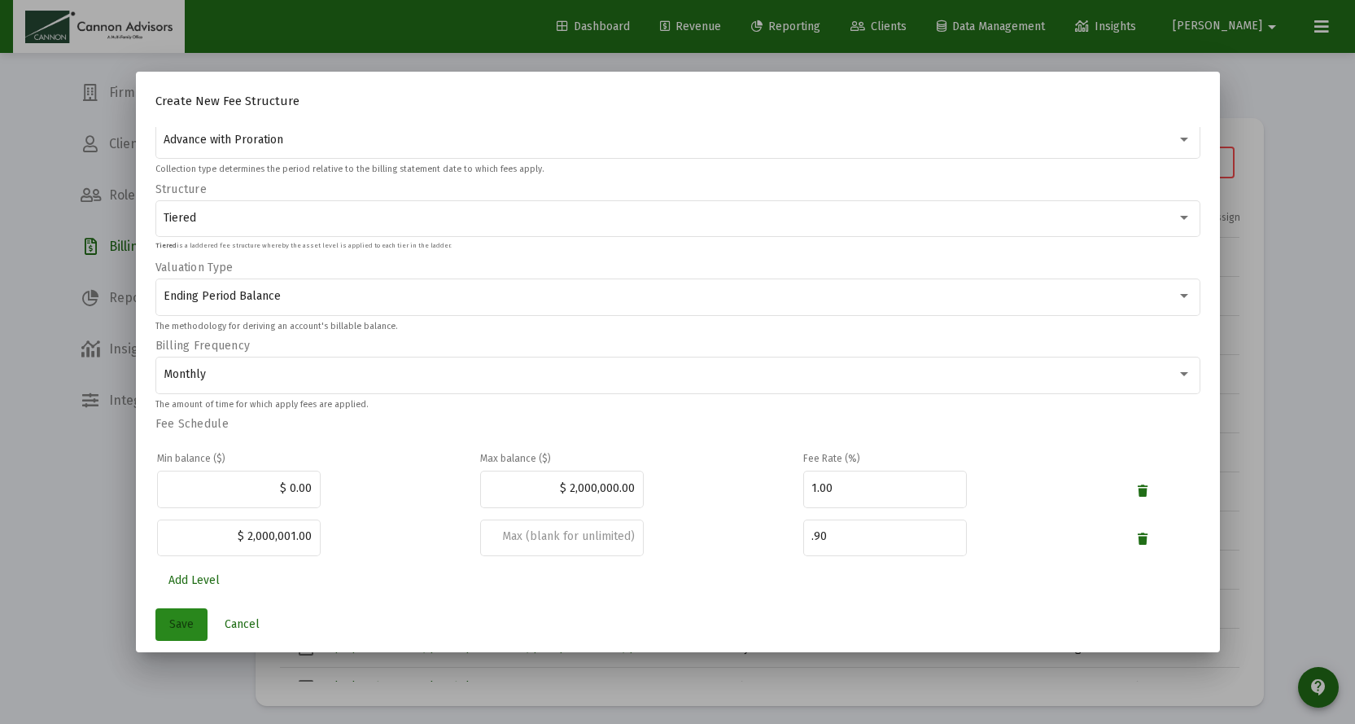
click at [185, 626] on span "Save" at bounding box center [181, 624] width 24 height 14
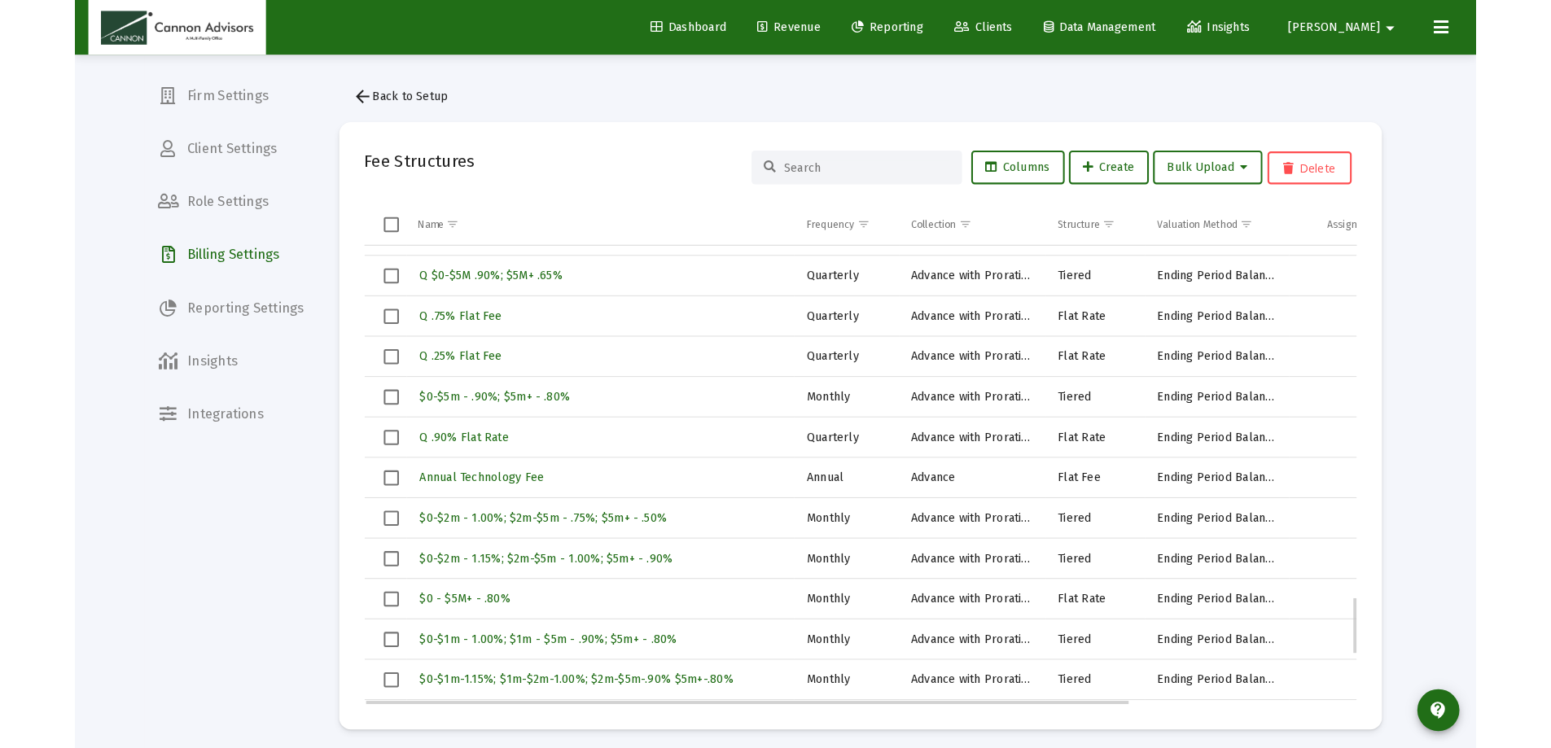
scroll to position [3073, 0]
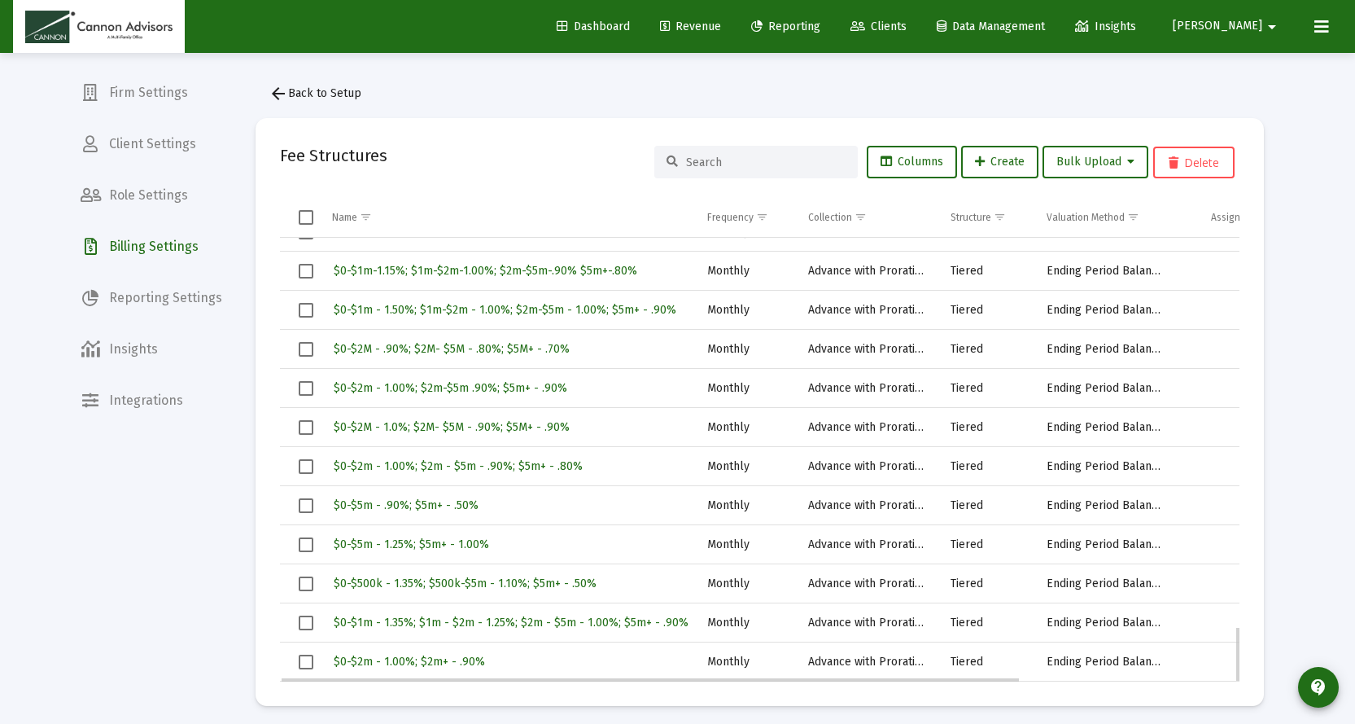
drag, startPoint x: 497, startPoint y: 669, endPoint x: 401, endPoint y: 662, distance: 95.5
click at [399, 663] on div "$0-$2m - 1.00%; $2m+ - .90%" at bounding box center [508, 662] width 353 height 24
click at [401, 662] on span "$0-$2m - 1.00%; $2m+ - .90%" at bounding box center [409, 661] width 151 height 14
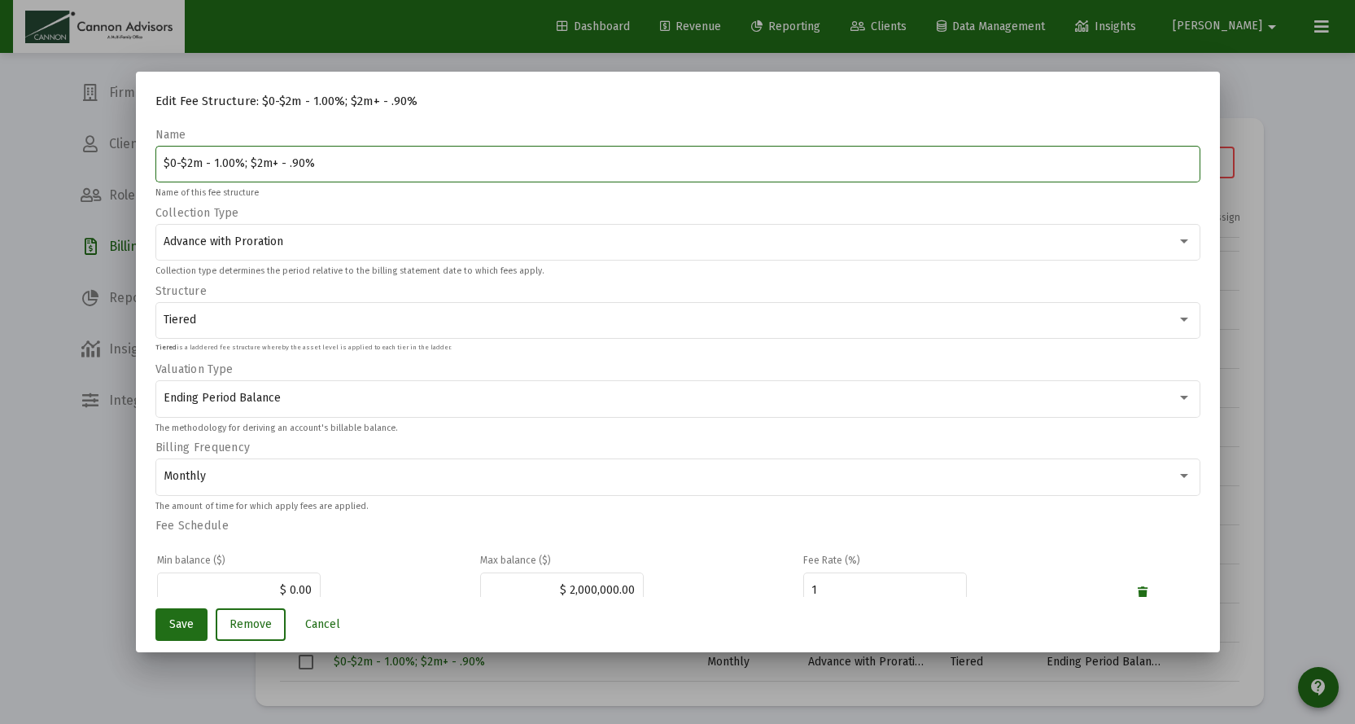
drag, startPoint x: 318, startPoint y: 161, endPoint x: 19, endPoint y: 129, distance: 301.3
click at [19, 129] on div "Edit Fee Structure: $0-$2m - 1.00%; $2m+ - .90% Name $0-$2m - 1.00%; $2m+ - .90…" at bounding box center [677, 362] width 1355 height 724
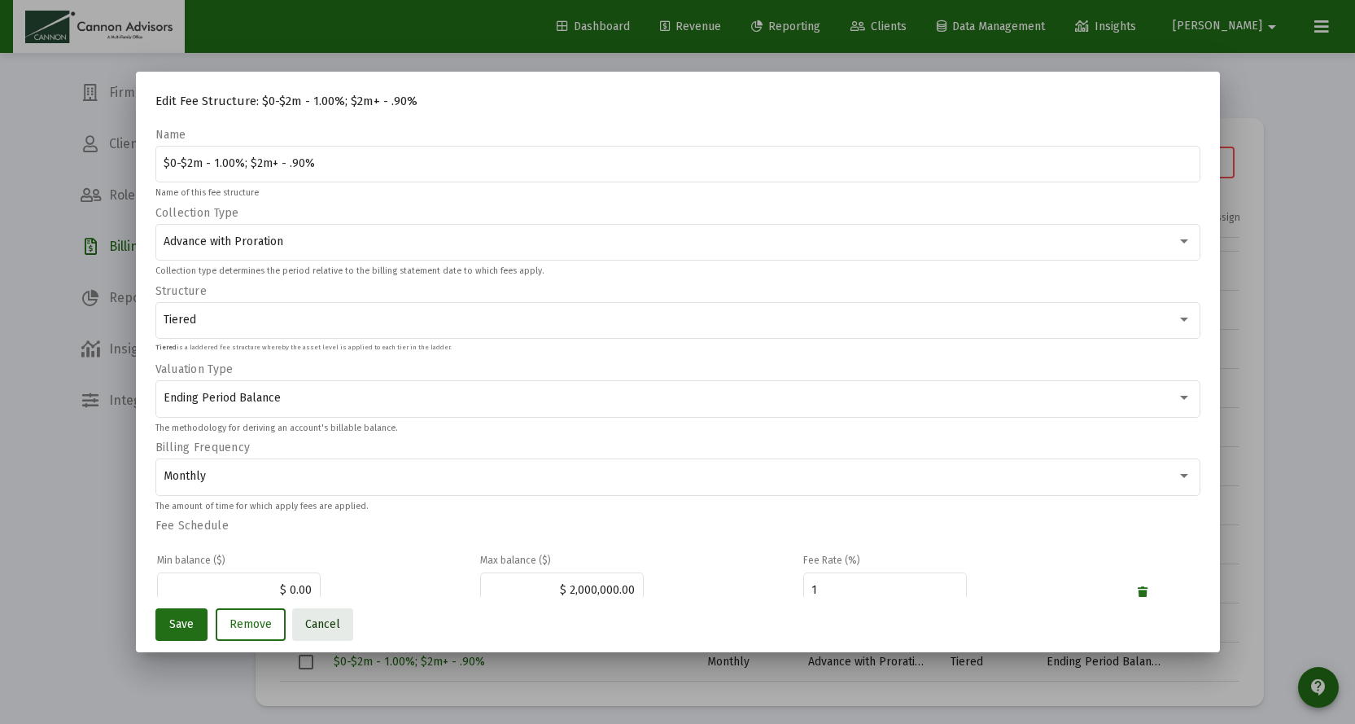
click at [339, 619] on button "Cancel" at bounding box center [322, 624] width 61 height 33
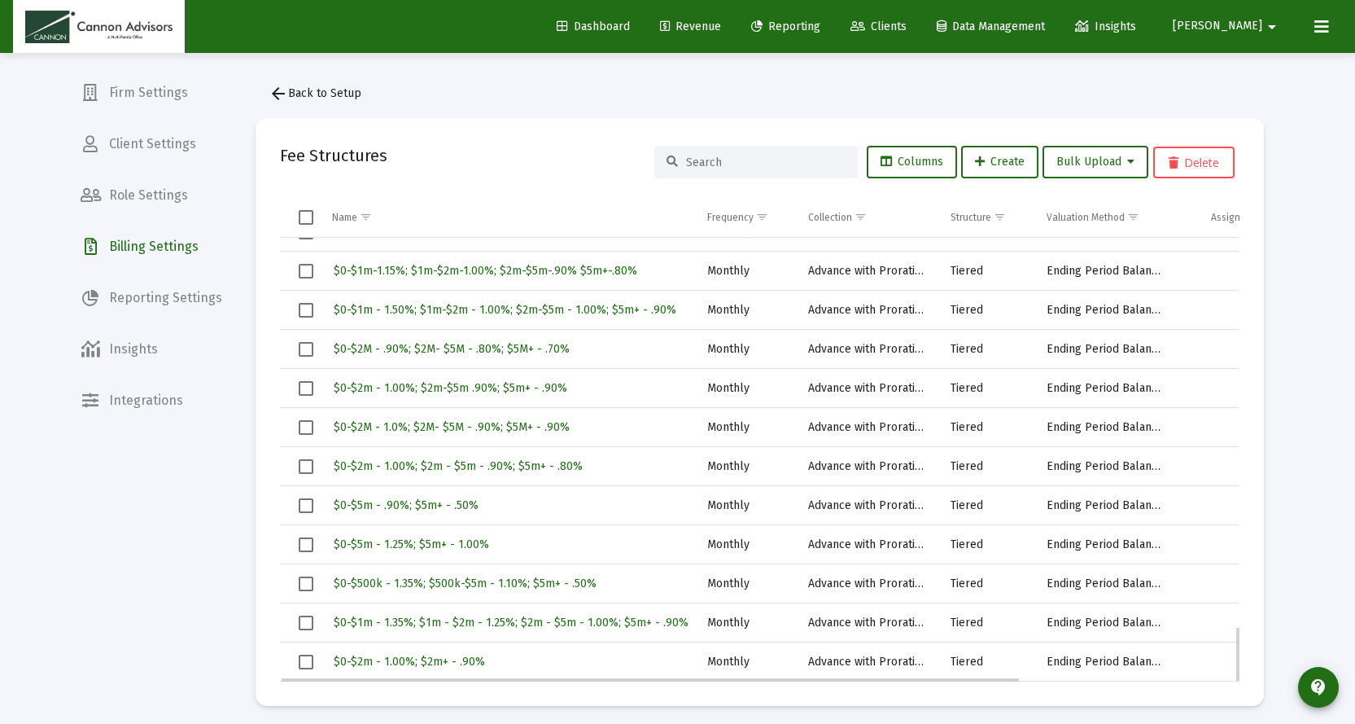
drag, startPoint x: 502, startPoint y: 663, endPoint x: 393, endPoint y: 658, distance: 109.2
click at [393, 658] on div "$0-$2m - 1.00%; $2m+ - .90%" at bounding box center [508, 662] width 353 height 24
click at [393, 659] on span "$0-$2m - 1.00%; $2m+ - .90%" at bounding box center [409, 661] width 151 height 14
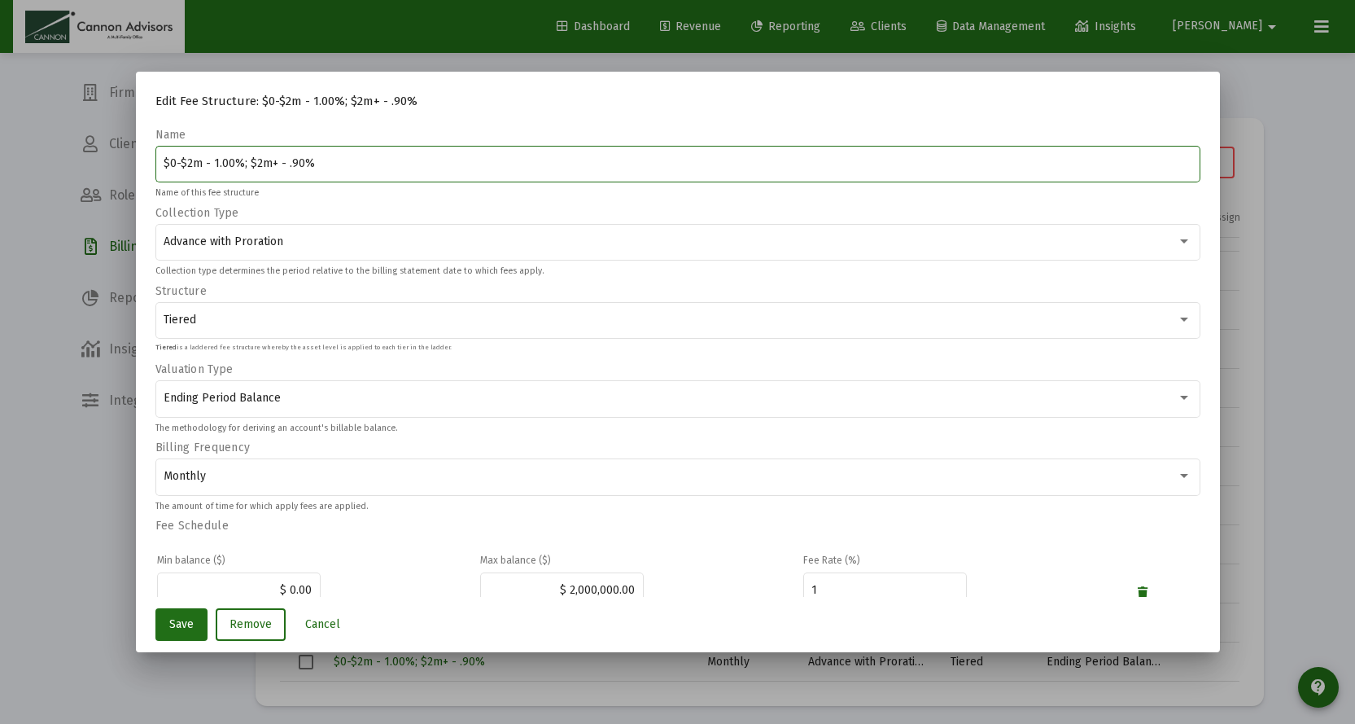
click at [345, 149] on div "$0-$2m - 1.00%; $2m+ - .90%" at bounding box center [678, 163] width 1028 height 40
click at [345, 150] on div "$0-$2m - 1.00%; $2m+ - .90%" at bounding box center [678, 163] width 1028 height 40
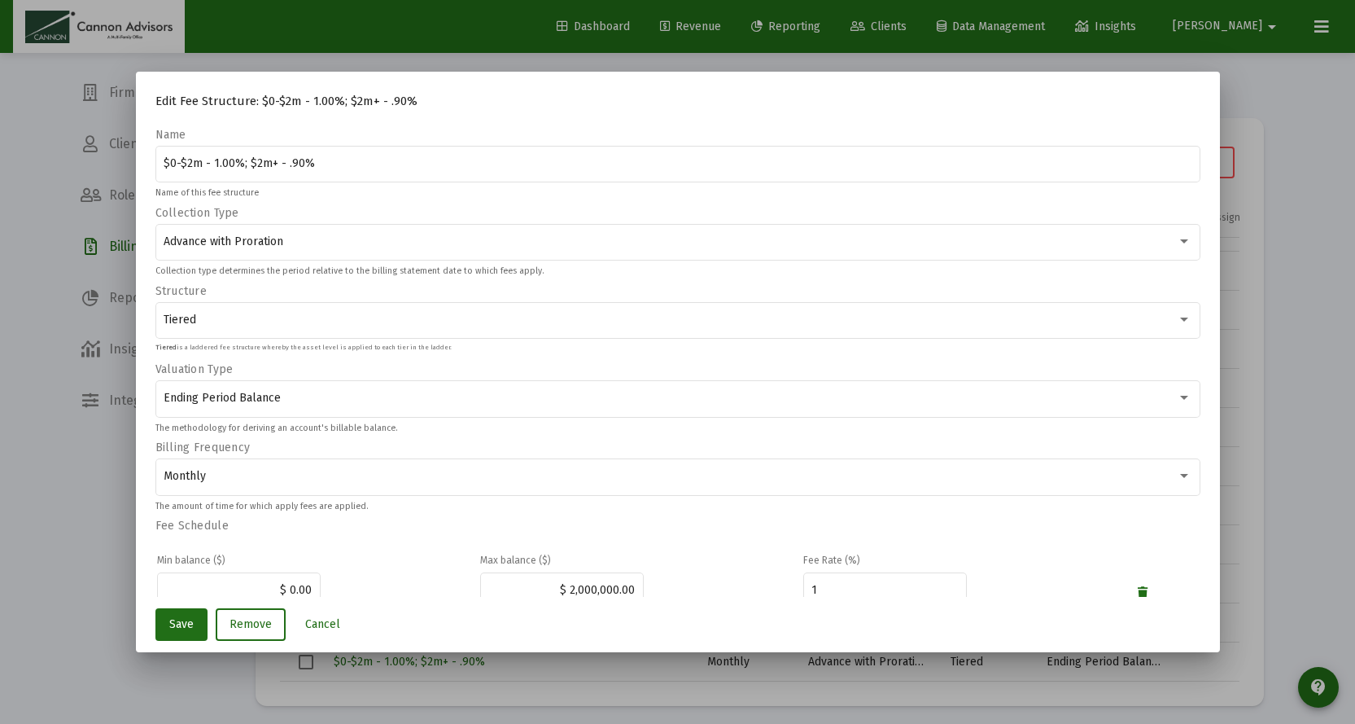
drag, startPoint x: 345, startPoint y: 154, endPoint x: 93, endPoint y: 141, distance: 252.7
click at [93, 141] on div "Edit Fee Structure: $0-$2m - 1.00%; $2m+ - .90% Name $0-$2m - 1.00%; $2m+ - .90…" at bounding box center [677, 362] width 1355 height 724
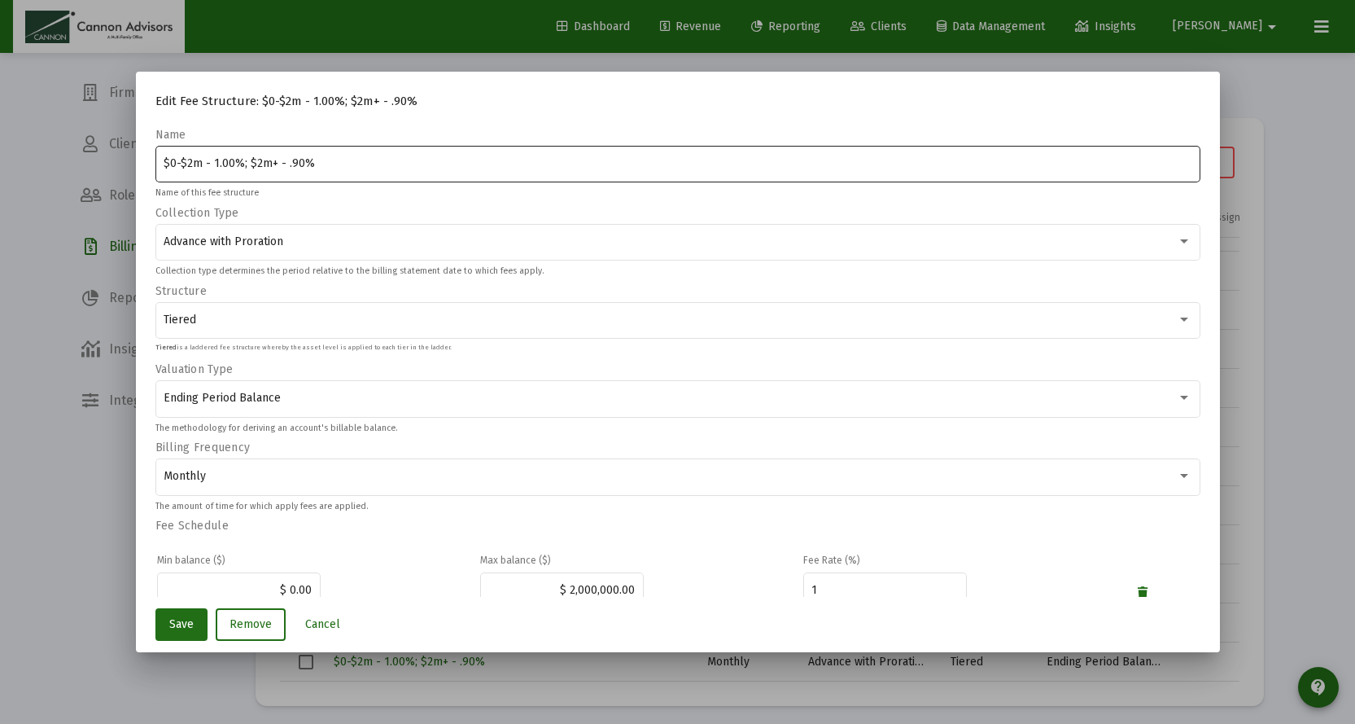
click at [365, 172] on div "$0-$2m - 1.00%; $2m+ - .90%" at bounding box center [678, 163] width 1028 height 40
drag, startPoint x: 348, startPoint y: 168, endPoint x: 155, endPoint y: 165, distance: 193.7
click at [155, 165] on div "$0-$2m - 1.00%; $2m+ - .90%" at bounding box center [677, 163] width 1045 height 40
click at [339, 167] on input "$0-$2m - 1.00%; $2m+ - .90%" at bounding box center [678, 163] width 1028 height 13
drag, startPoint x: 339, startPoint y: 167, endPoint x: 129, endPoint y: 157, distance: 210.2
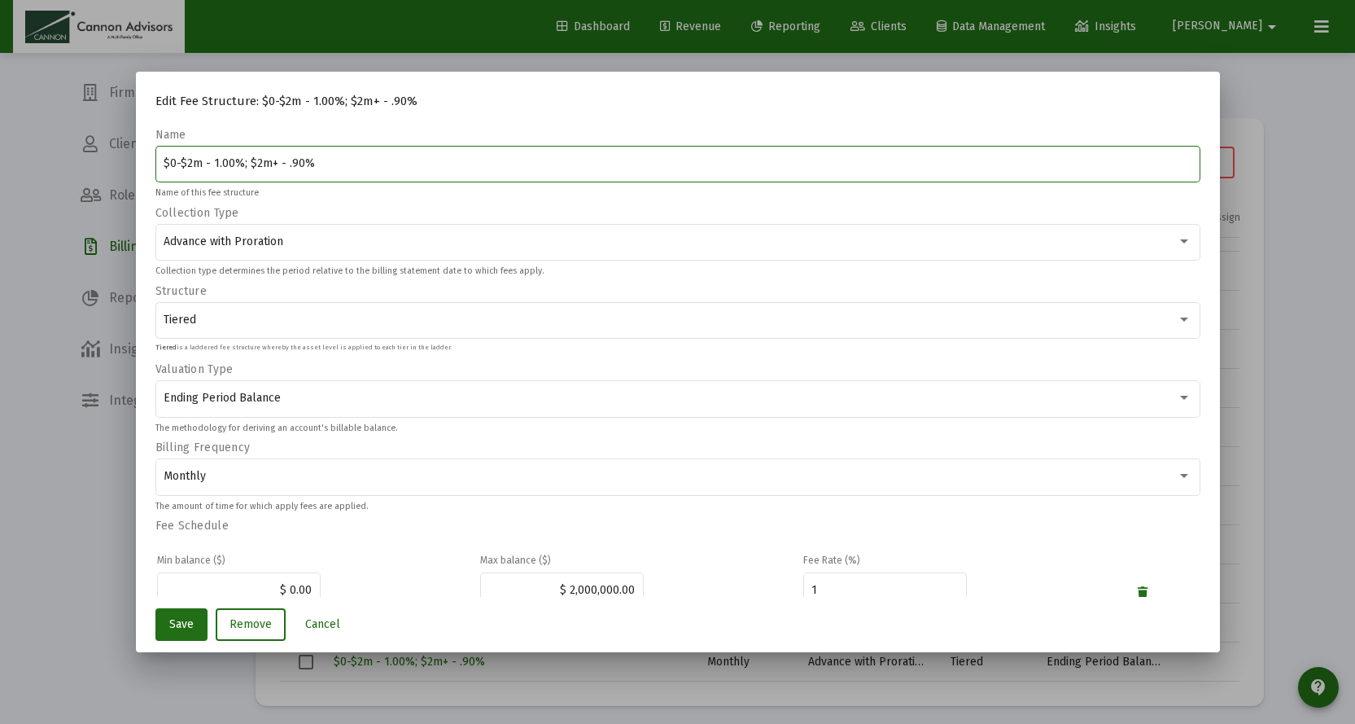
click at [129, 157] on div "Edit Fee Structure: $0-$2m - 1.00%; $2m+ - .90% Name $0-$2m - 1.00%; $2m+ - .90…" at bounding box center [677, 362] width 1355 height 724
click at [317, 629] on span "Cancel" at bounding box center [322, 624] width 35 height 14
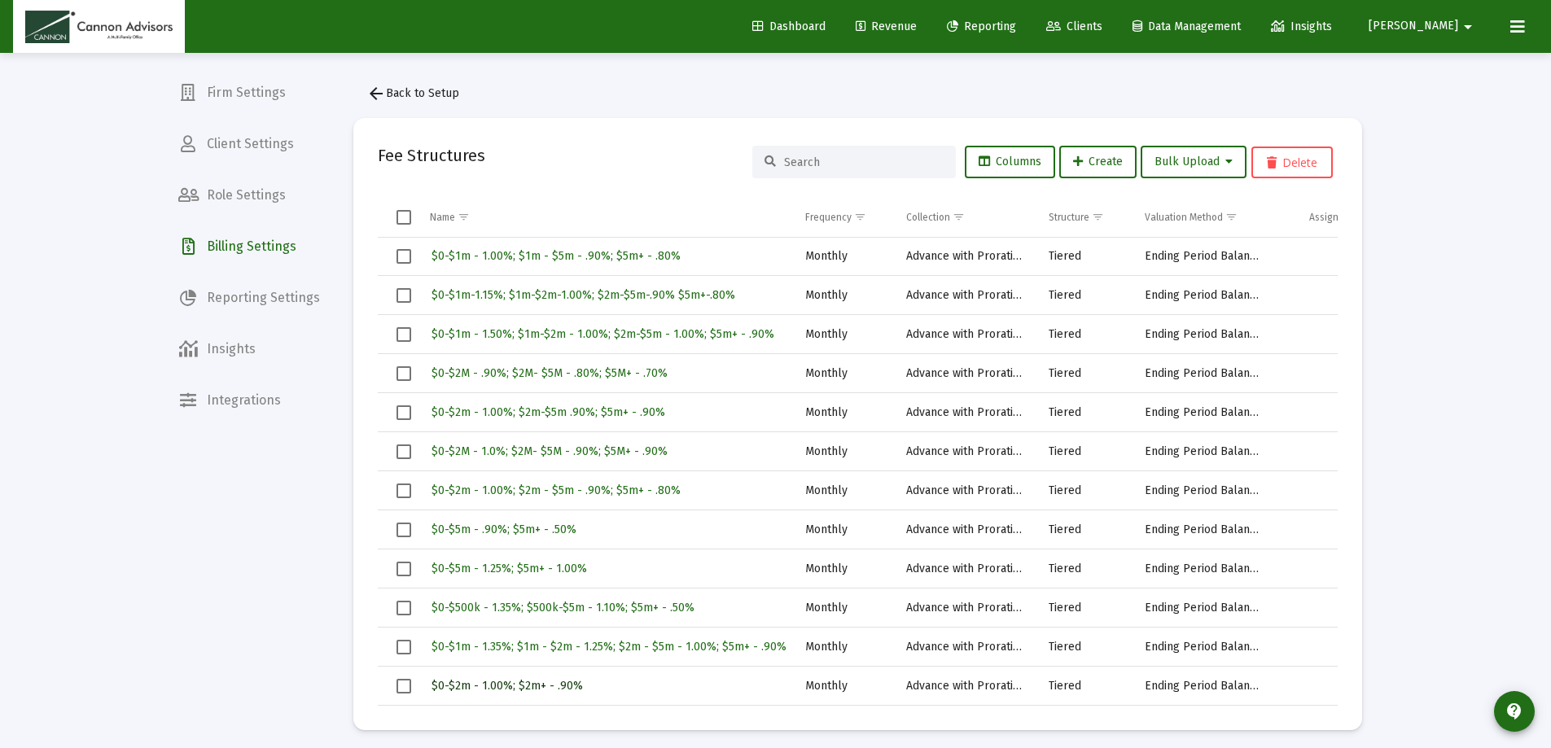
scroll to position [3048, 0]
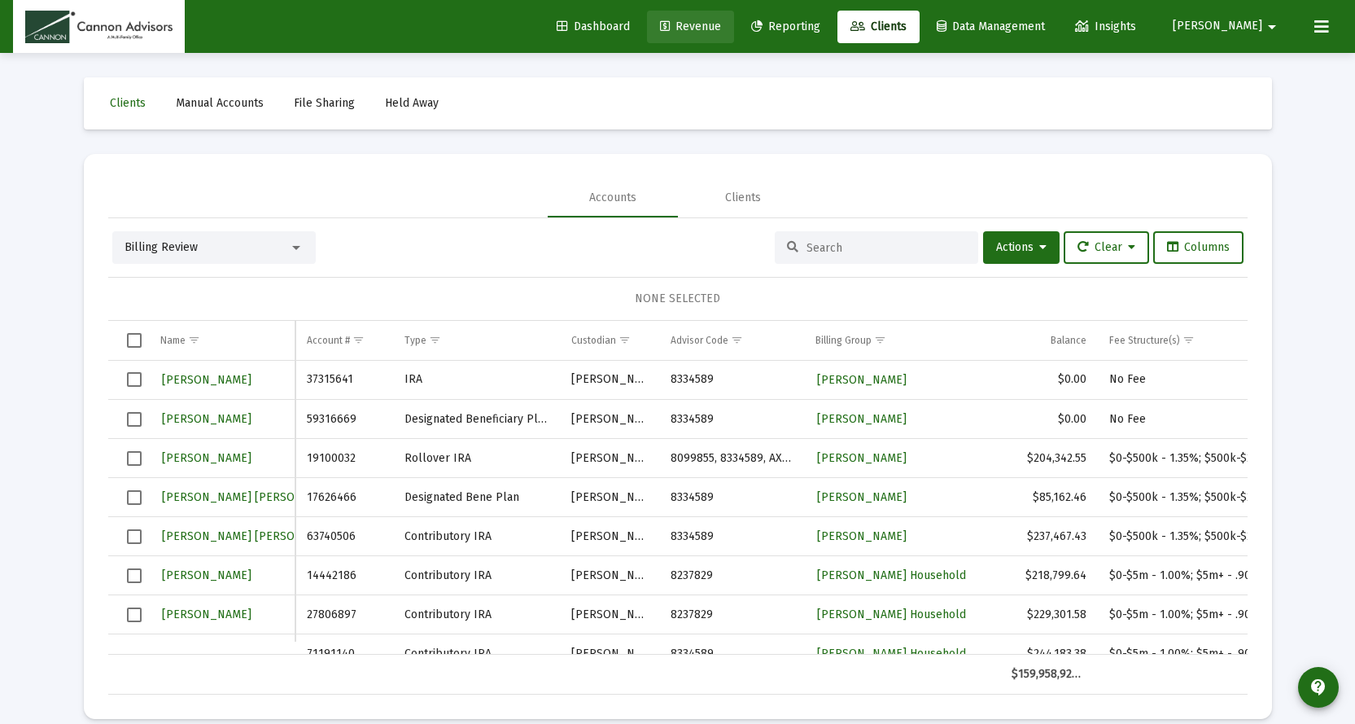
click at [721, 31] on span "Revenue" at bounding box center [690, 27] width 61 height 14
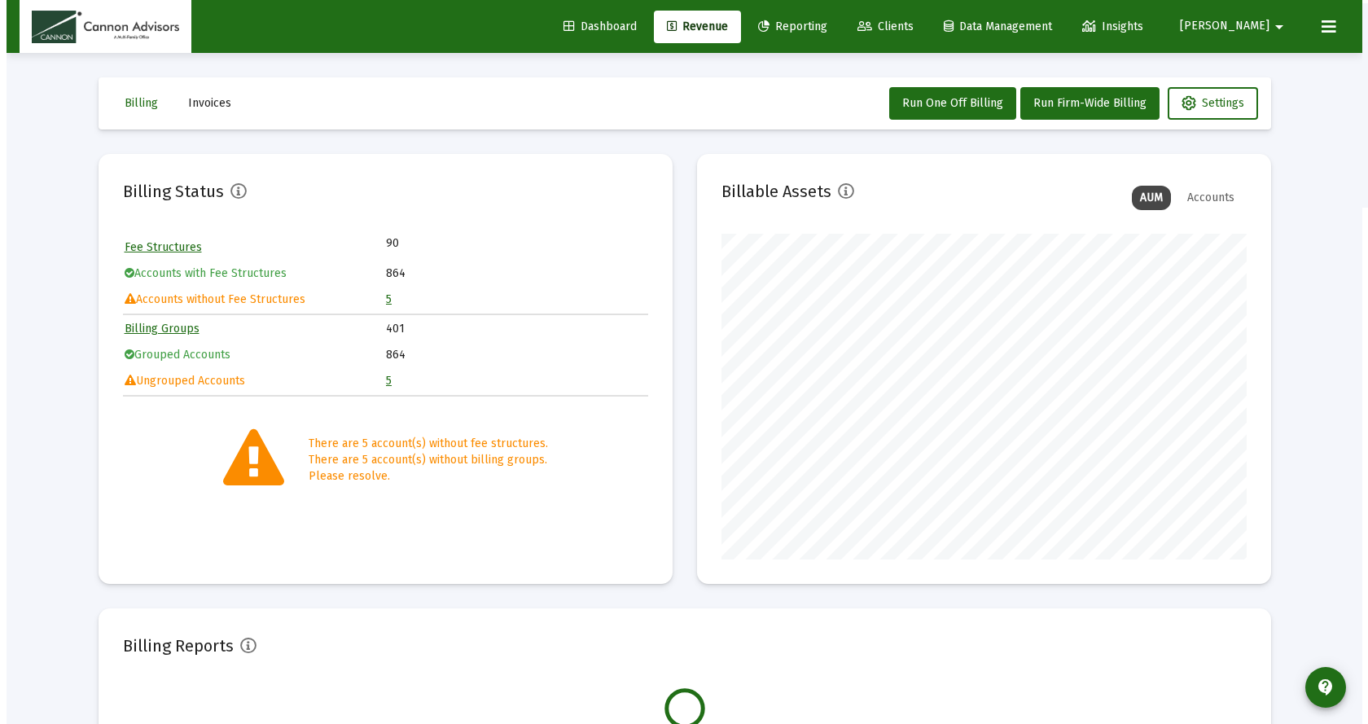
scroll to position [326, 525]
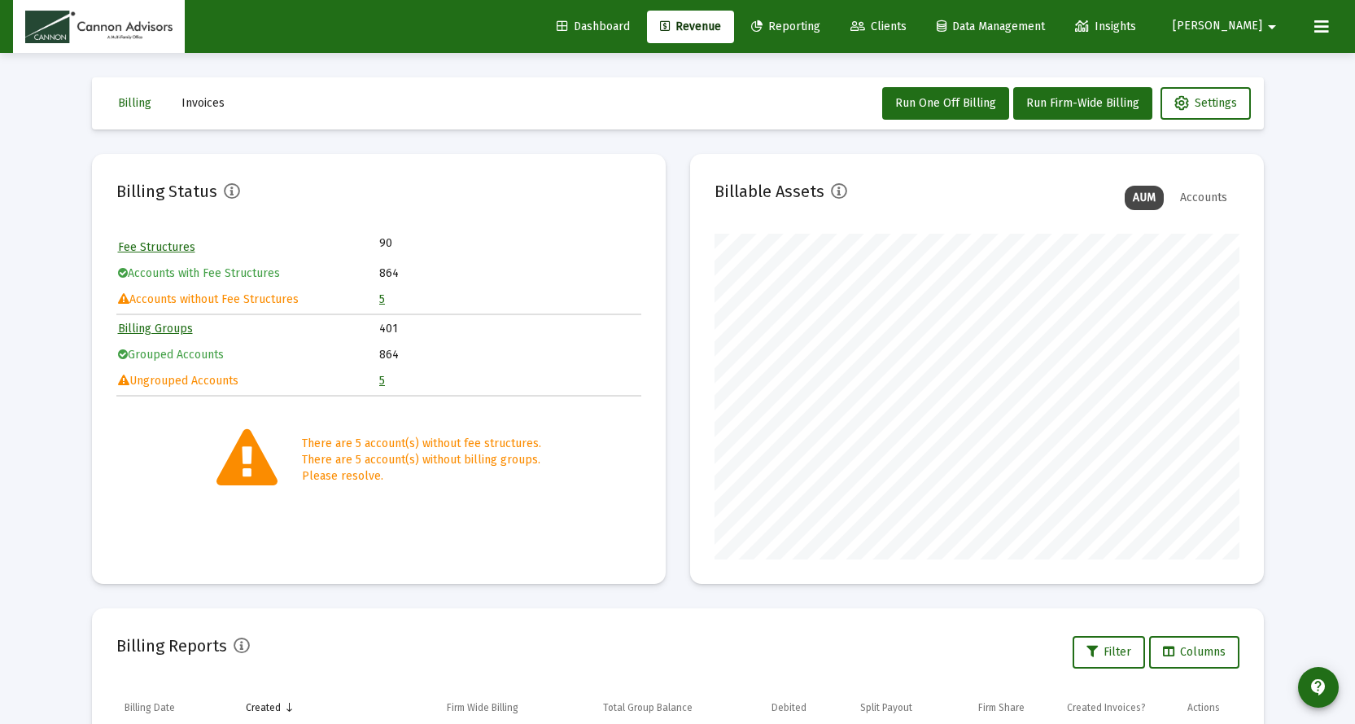
click at [382, 299] on link "5" at bounding box center [382, 299] width 6 height 14
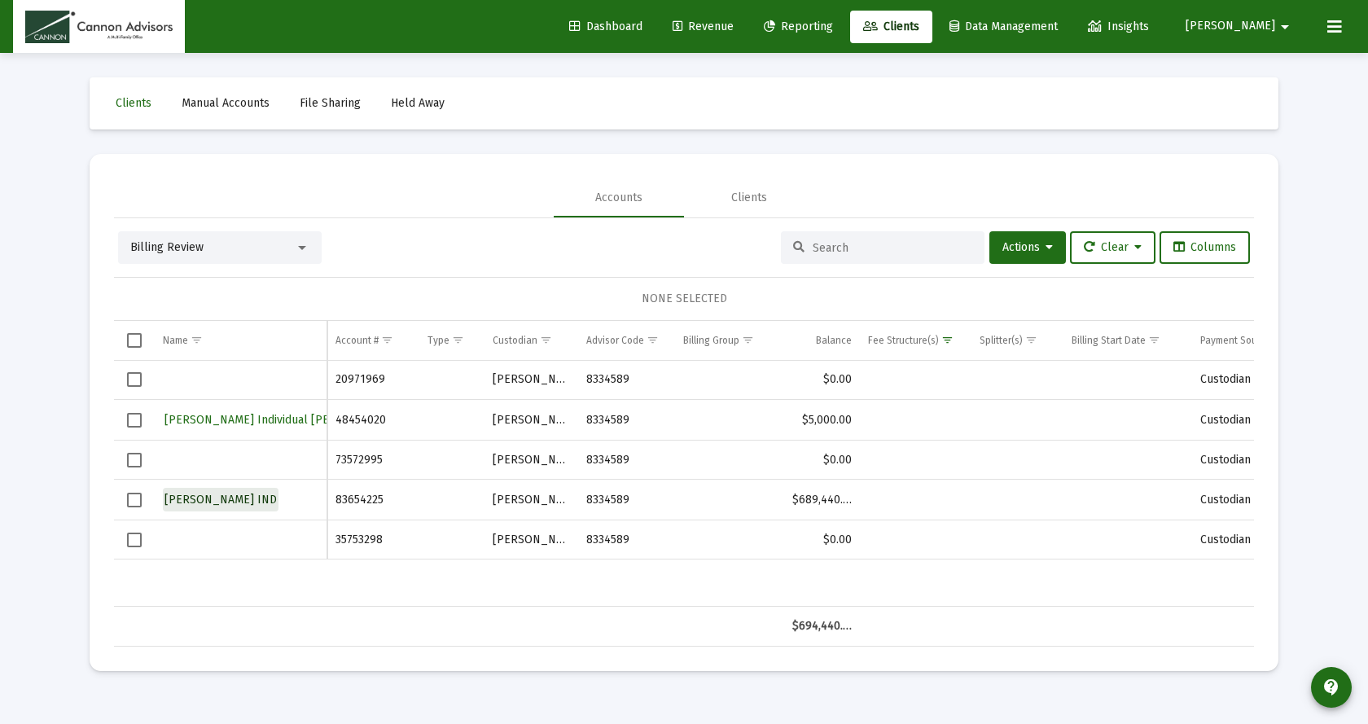
click at [232, 497] on span "John R Bender IND" at bounding box center [220, 499] width 112 height 14
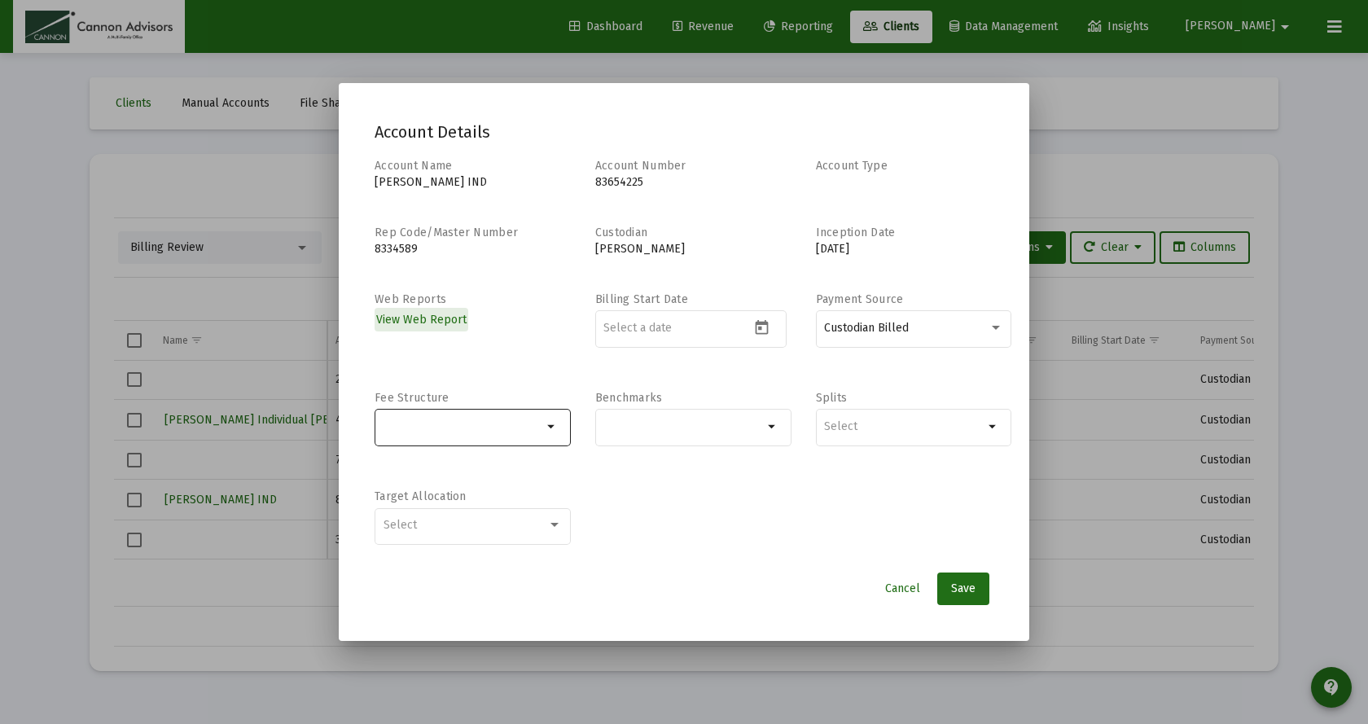
click at [417, 423] on input "Selection" at bounding box center [463, 426] width 160 height 13
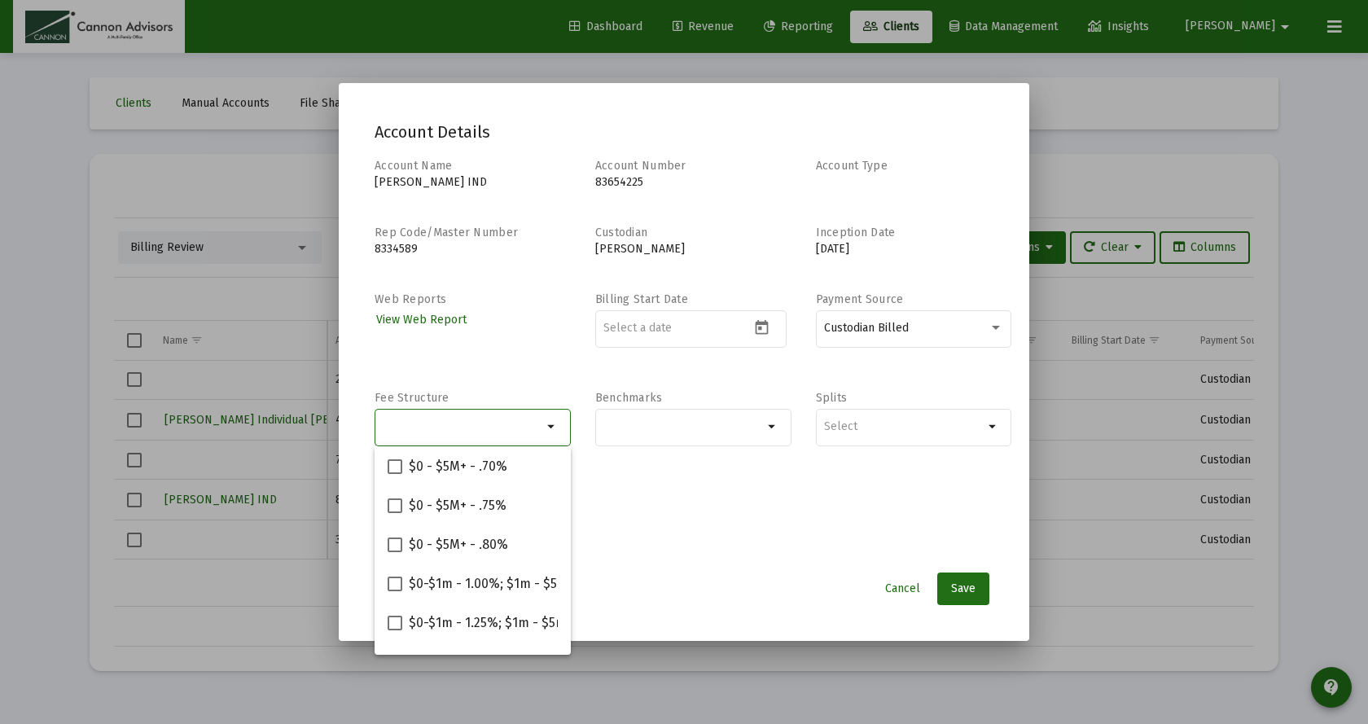
paste input "$0-$2m - 1.00%; $2m+ - .90%"
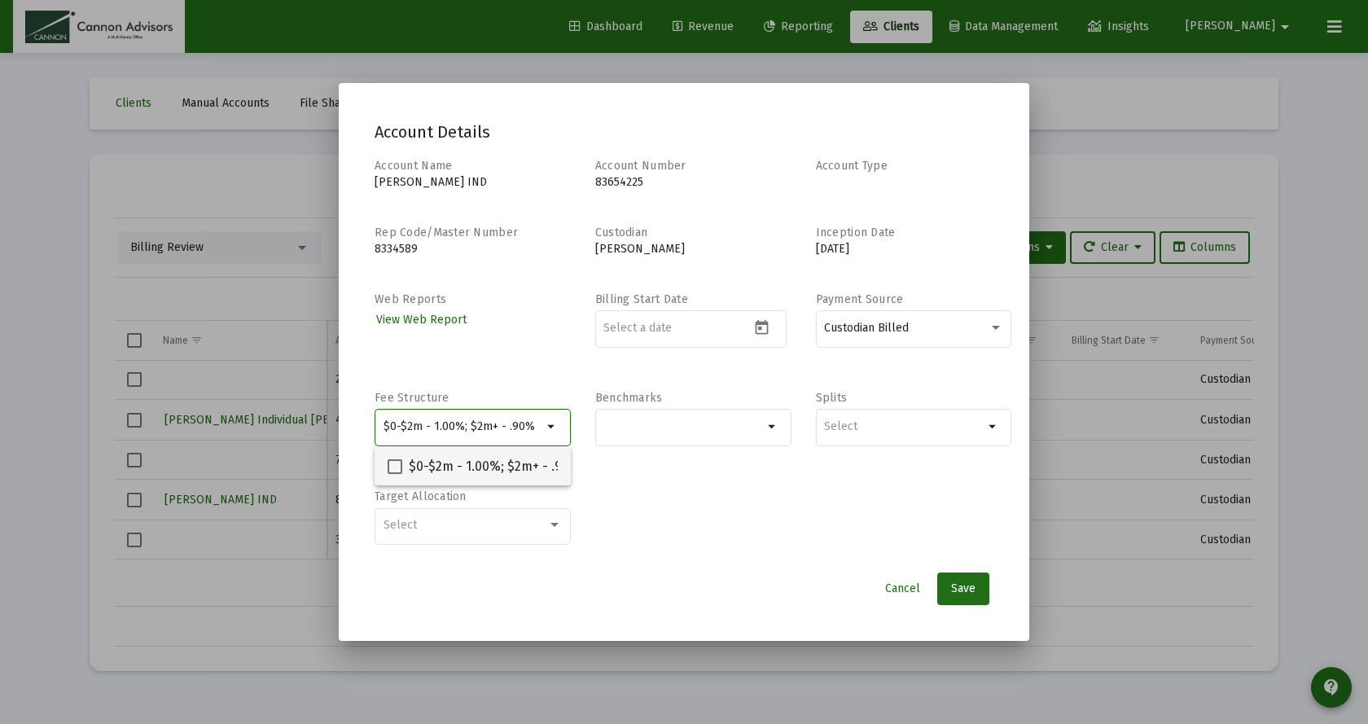
type input "$0-$2m - 1.00%; $2m+ - .90%"
click at [391, 467] on span at bounding box center [394, 466] width 15 height 15
click at [394, 474] on input "$0-$2m - 1.00%; $2m+ - .90%" at bounding box center [394, 474] width 1 height 1
checkbox input "true"
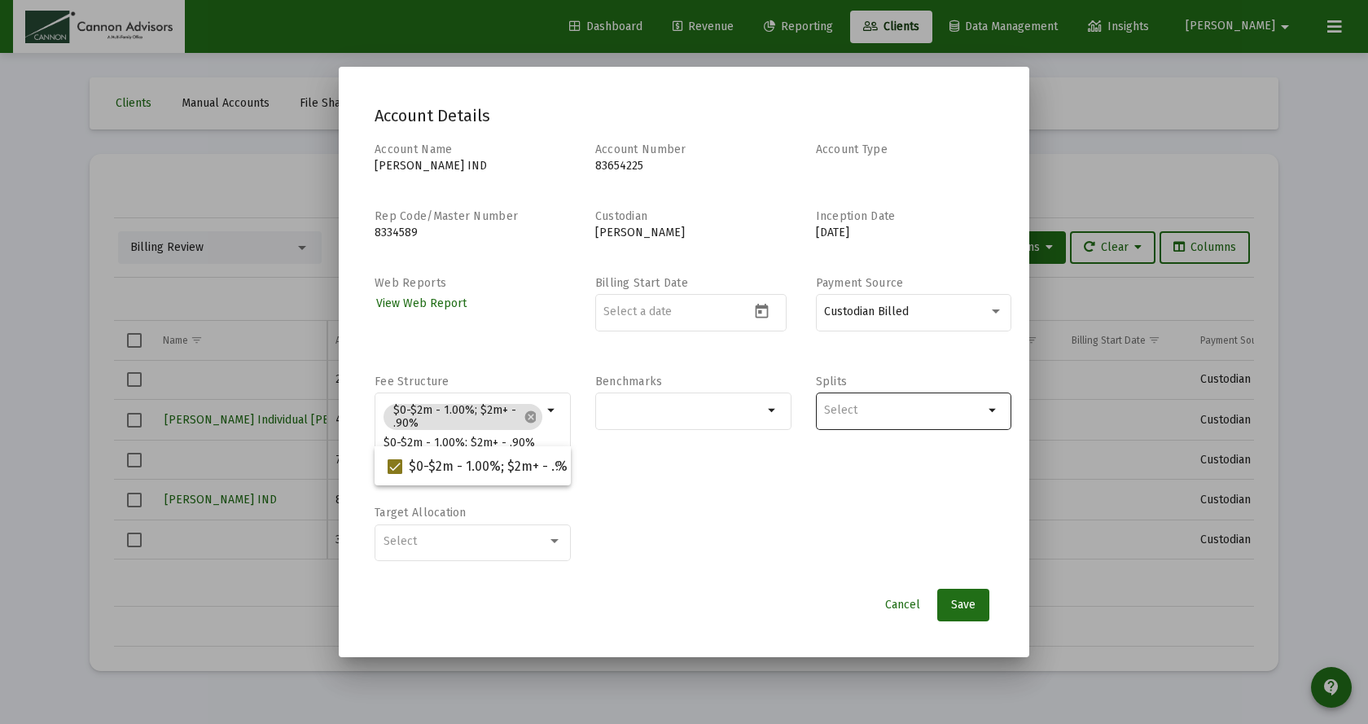
click at [938, 421] on div at bounding box center [904, 410] width 160 height 40
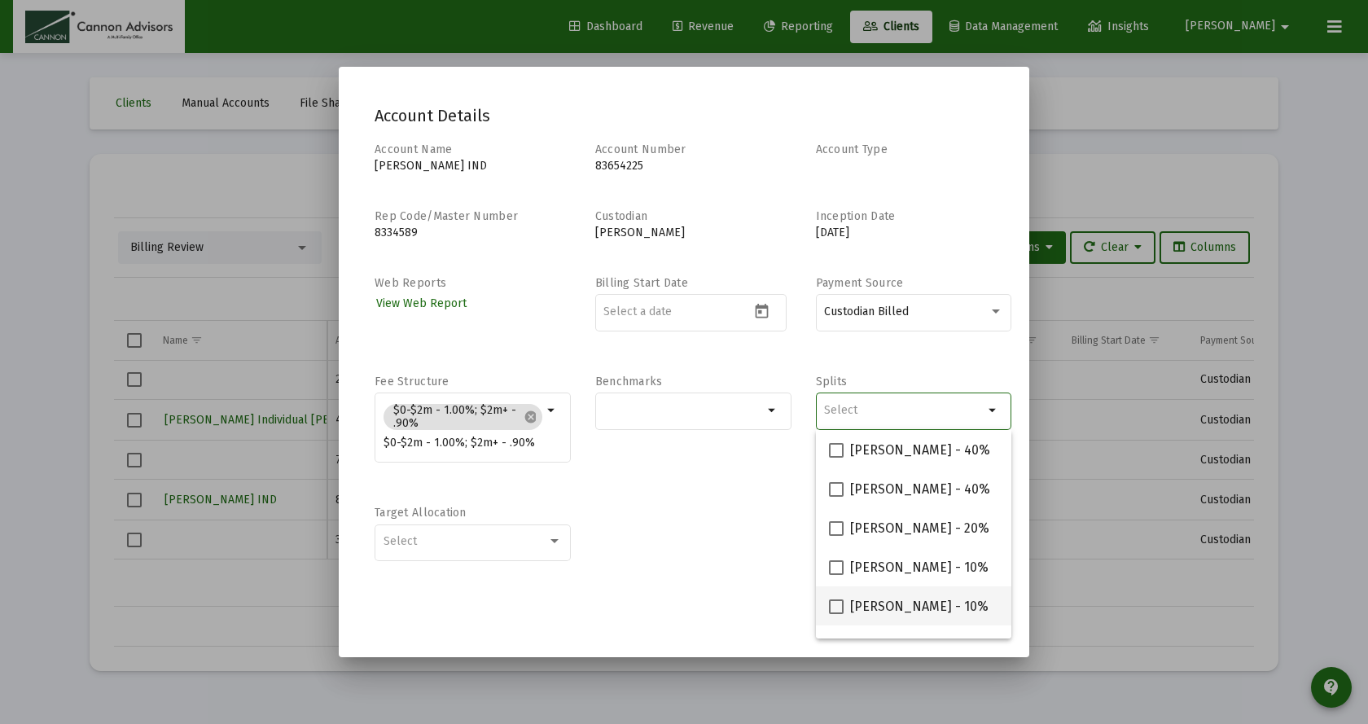
scroll to position [65, 0]
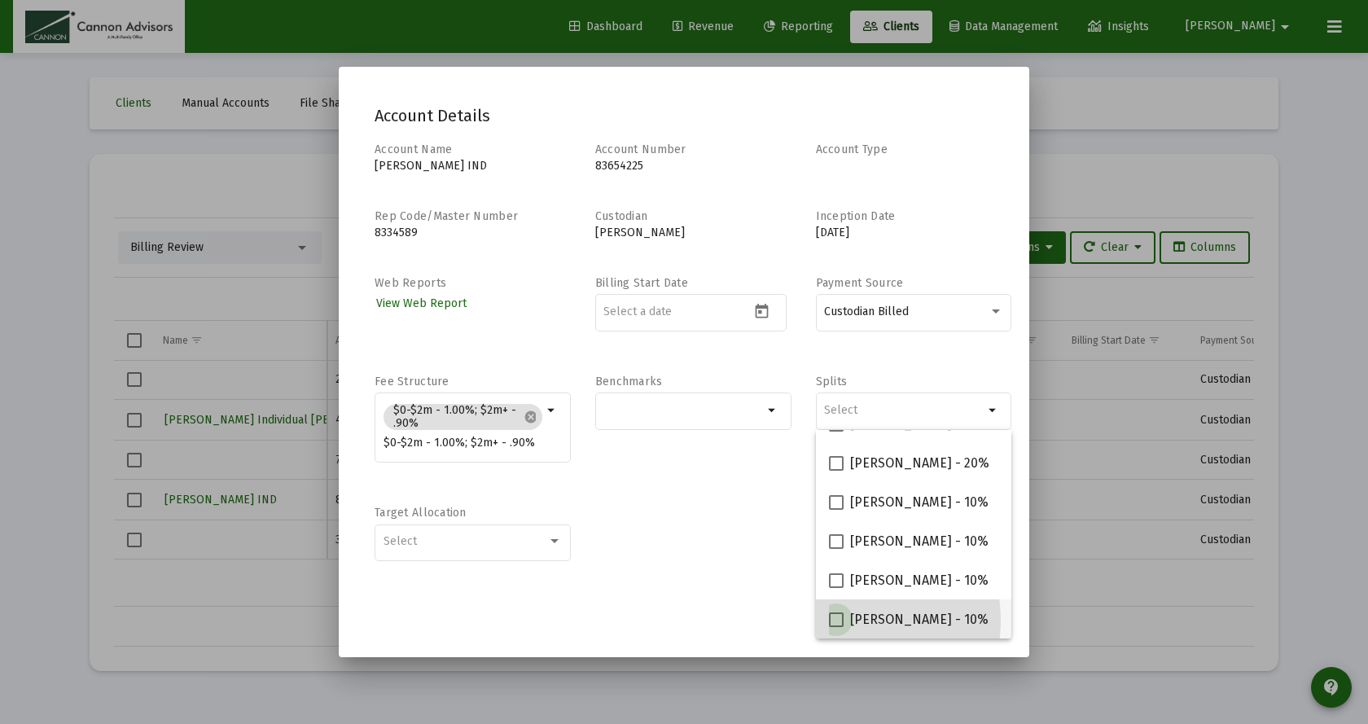
click at [843, 620] on label "Philip Gephart - 10%" at bounding box center [909, 620] width 160 height 20
click at [836, 627] on input "Philip Gephart - 10%" at bounding box center [835, 627] width 1 height 1
checkbox input "true"
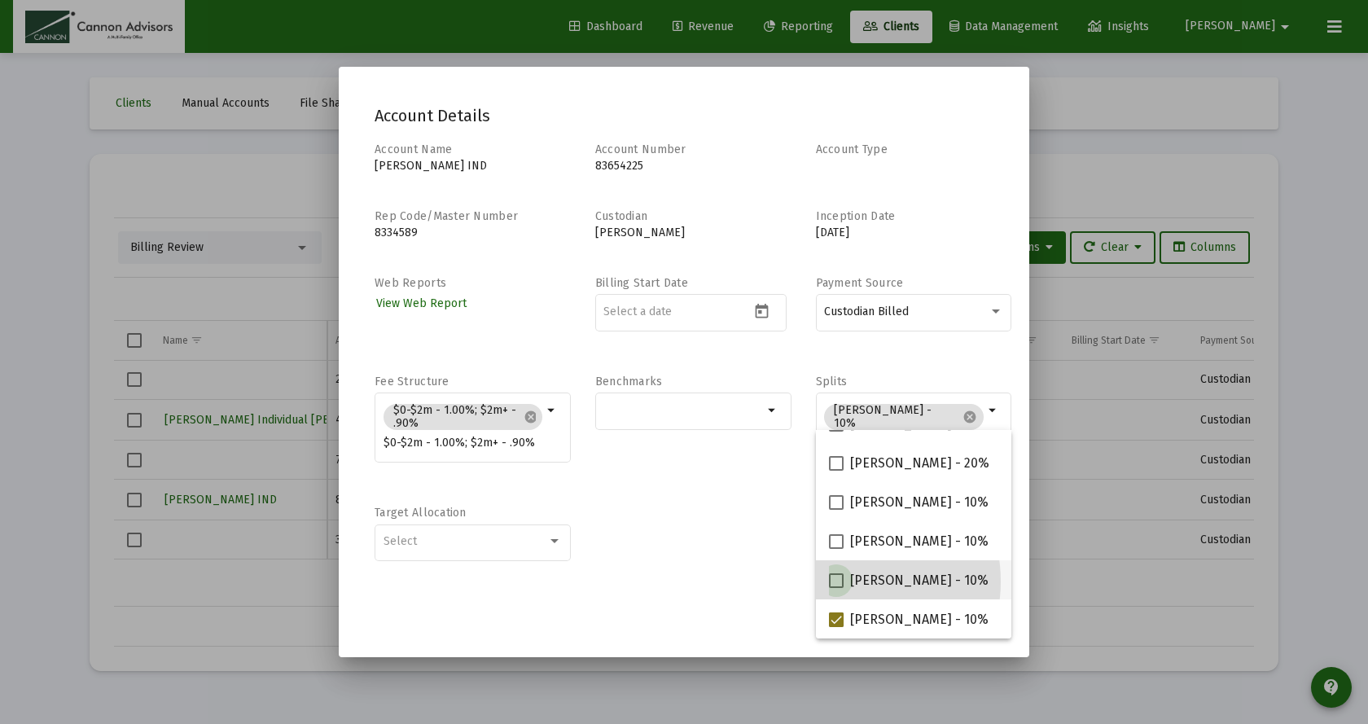
click at [840, 580] on span at bounding box center [836, 580] width 15 height 15
click at [836, 588] on input "Michael Boykin - 10%" at bounding box center [835, 588] width 1 height 1
checkbox input "true"
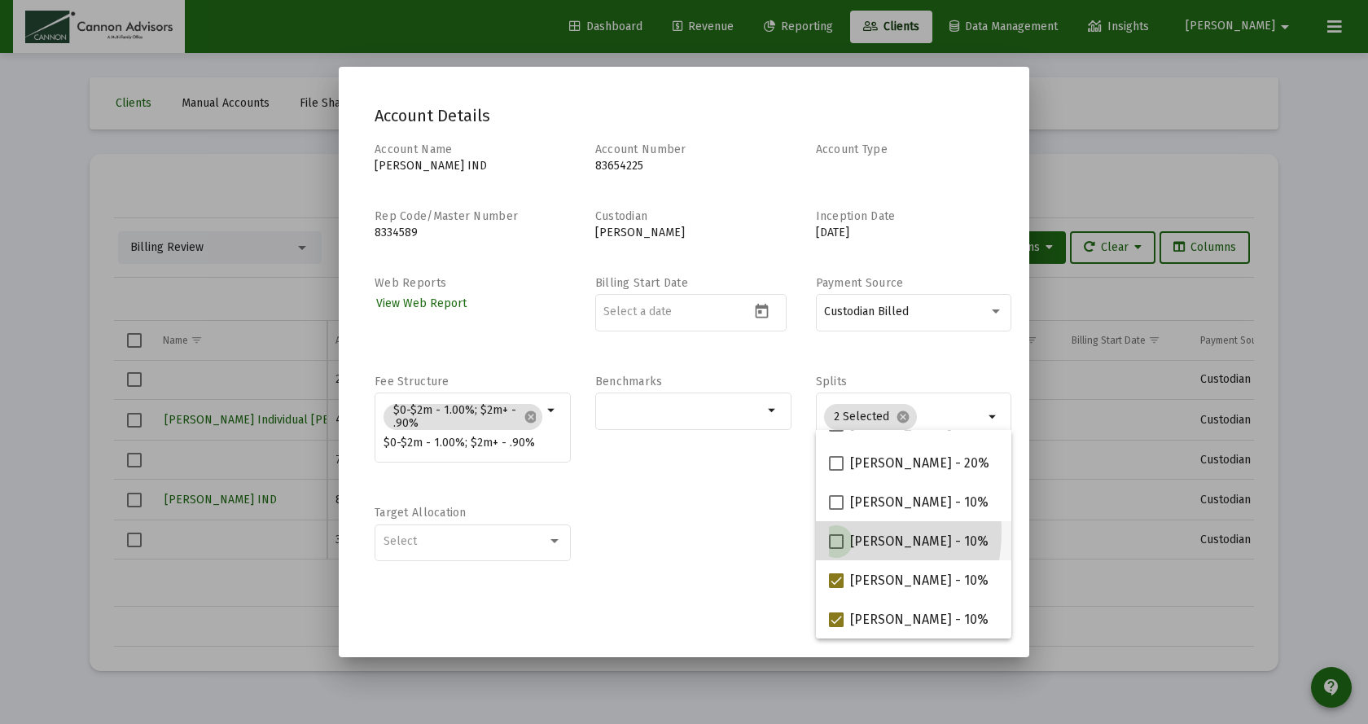
click at [835, 532] on label "Jared McCutcheon - 10%" at bounding box center [909, 542] width 160 height 20
click at [835, 549] on input "Jared McCutcheon - 10%" at bounding box center [835, 549] width 1 height 1
checkbox input "true"
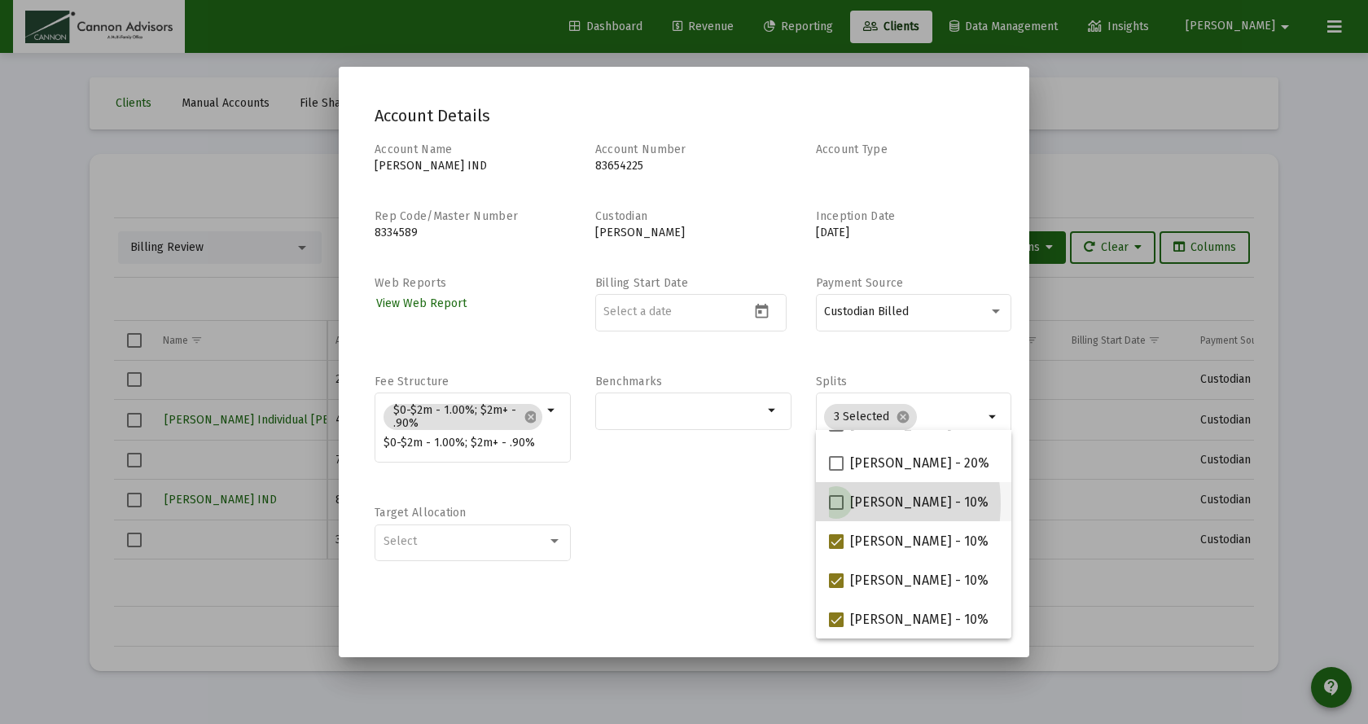
click at [834, 503] on span at bounding box center [836, 502] width 15 height 15
click at [835, 510] on input "Barbara Bell - 10%" at bounding box center [835, 510] width 1 height 1
checkbox input "true"
click at [753, 602] on div "Cancel Save" at bounding box center [683, 605] width 619 height 33
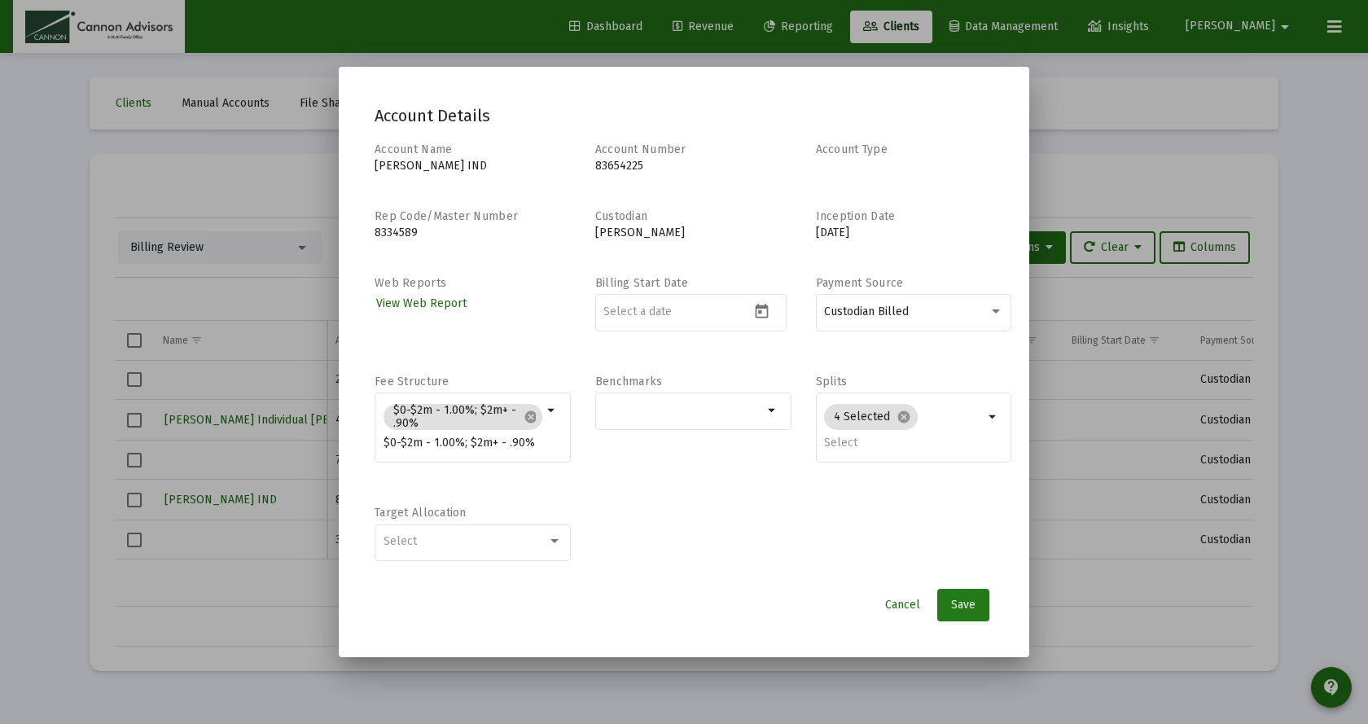
click at [962, 601] on span "Save" at bounding box center [963, 604] width 24 height 14
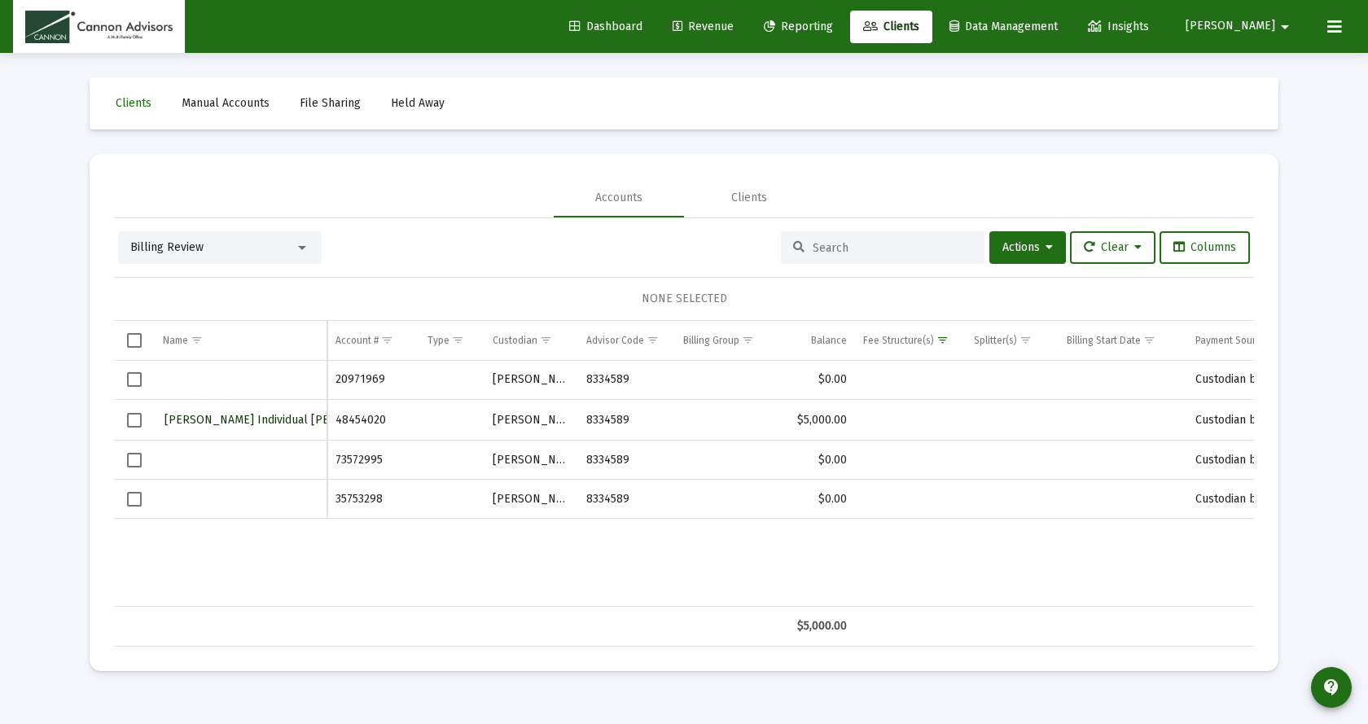
click at [260, 418] on span "Joanna Alford Individual TOD" at bounding box center [282, 420] width 236 height 14
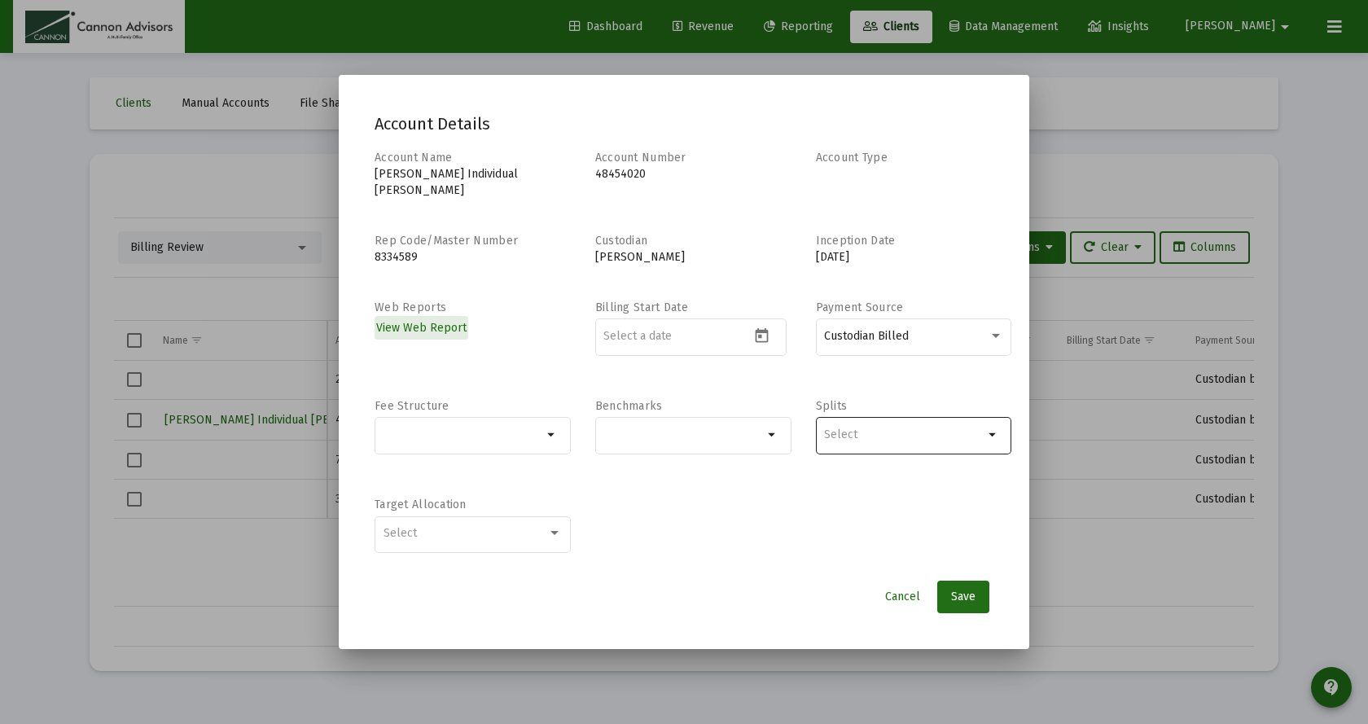
click at [849, 428] on input "Selection" at bounding box center [904, 434] width 160 height 13
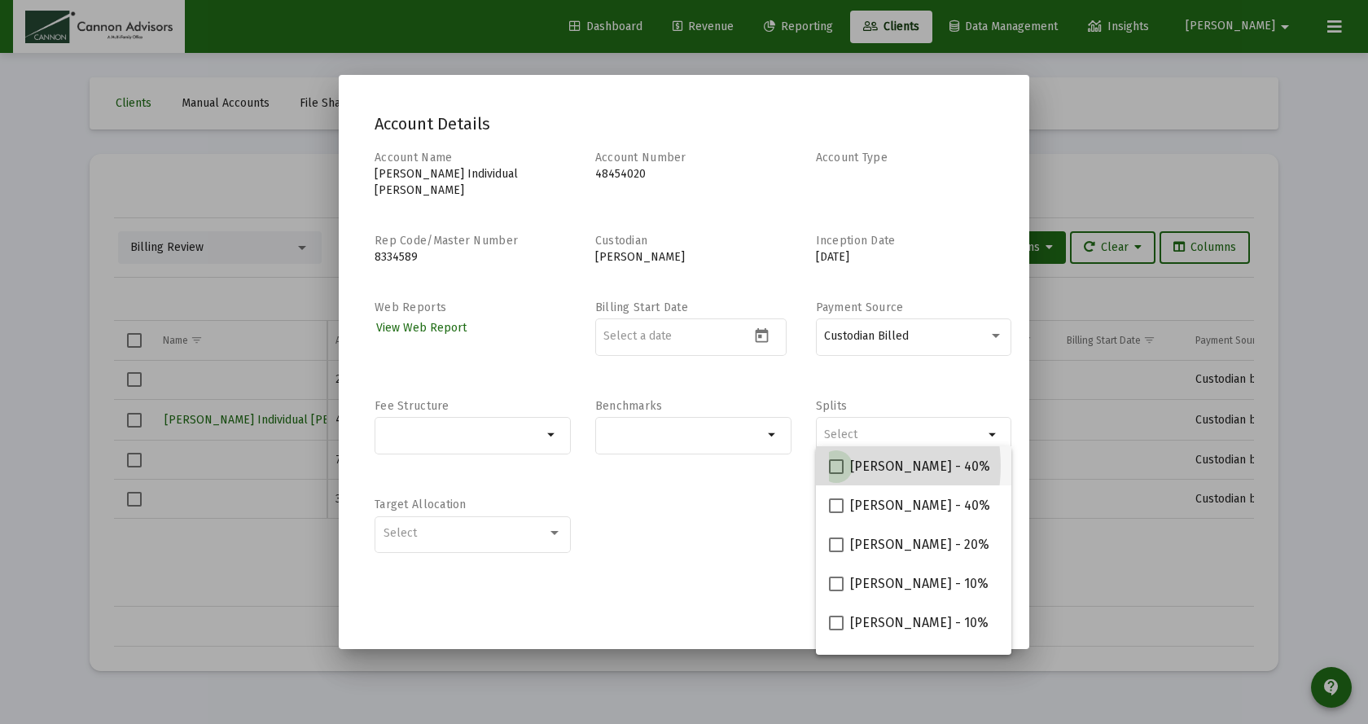
click at [838, 466] on span at bounding box center [836, 466] width 15 height 15
click at [836, 474] on input "Barbara Bell - 40%" at bounding box center [835, 474] width 1 height 1
checkbox input "true"
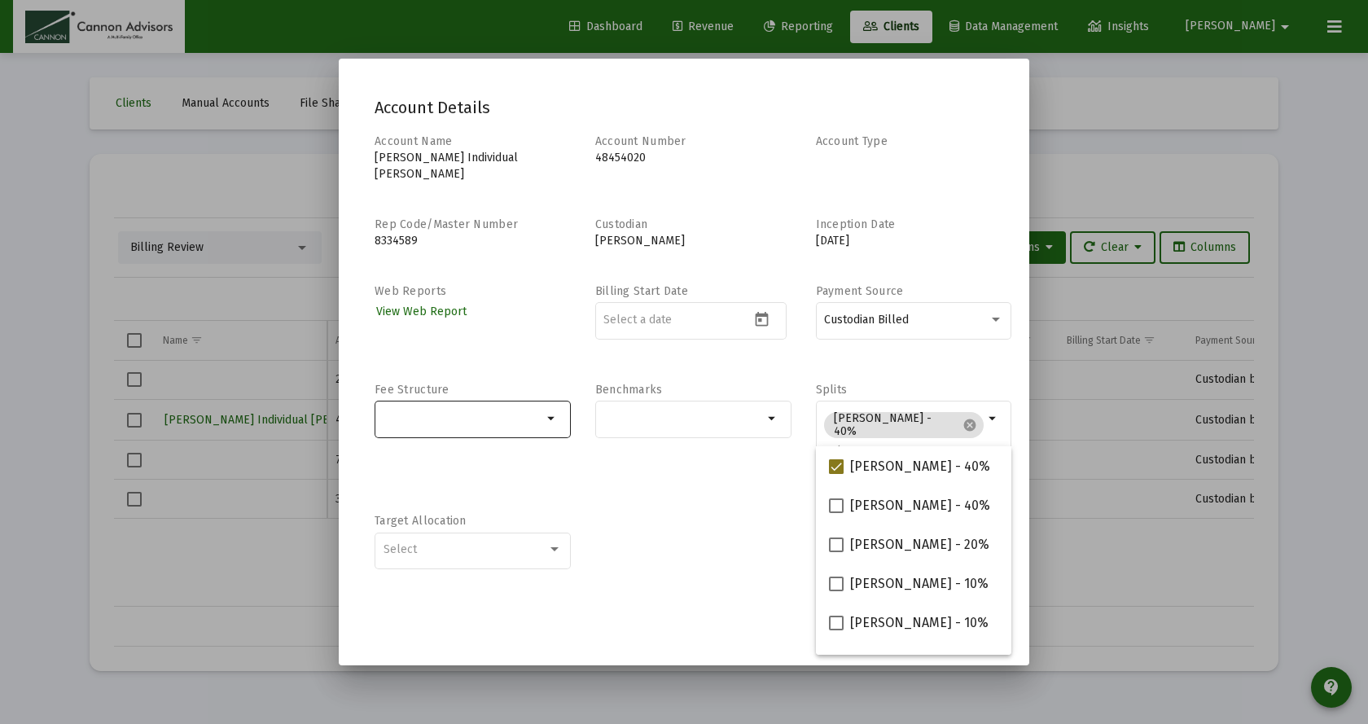
click at [502, 420] on div at bounding box center [463, 418] width 160 height 40
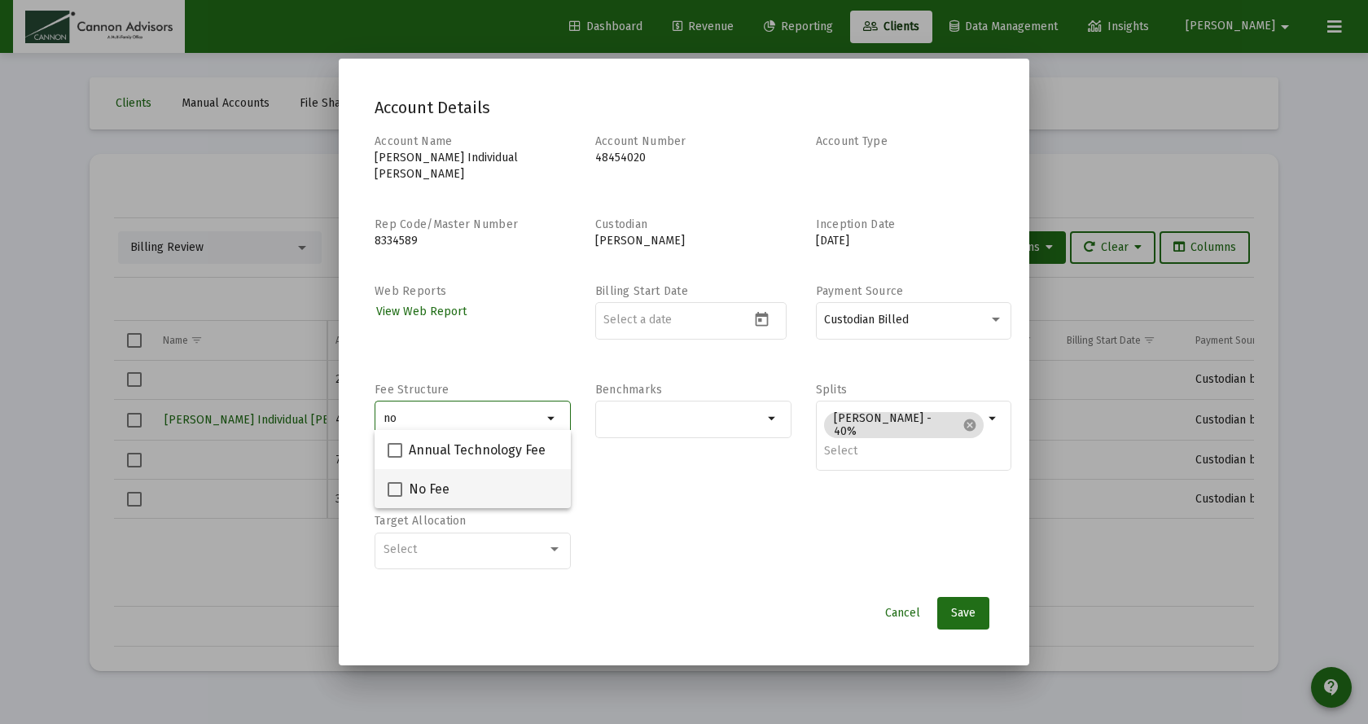
type input "no"
click at [400, 485] on span at bounding box center [394, 489] width 15 height 15
click at [395, 497] on input "No Fee" at bounding box center [394, 497] width 1 height 1
checkbox input "true"
click at [968, 606] on span "Save" at bounding box center [963, 613] width 24 height 14
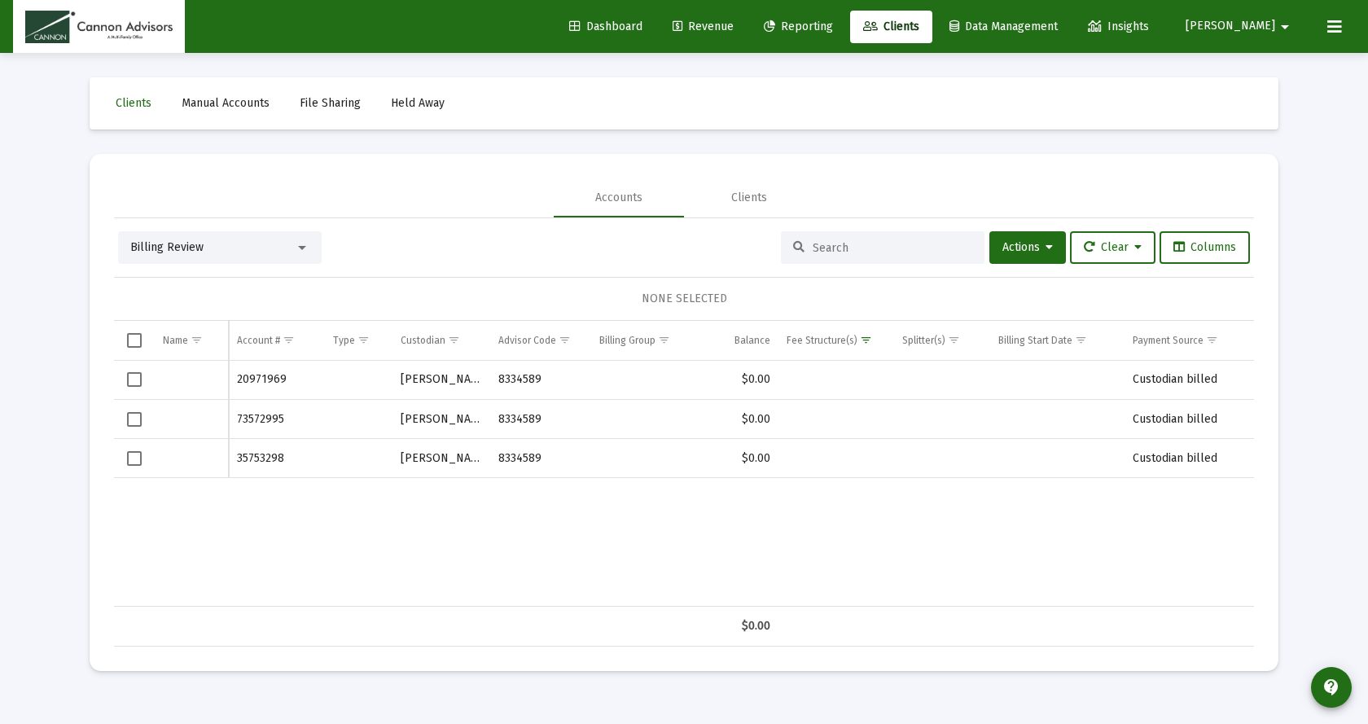
drag, startPoint x: 299, startPoint y: 374, endPoint x: 237, endPoint y: 380, distance: 62.1
click at [237, 380] on td "20971969" at bounding box center [276, 380] width 95 height 39
copy td "20971969"
click at [829, 243] on input at bounding box center [892, 248] width 160 height 14
paste input "20971969"
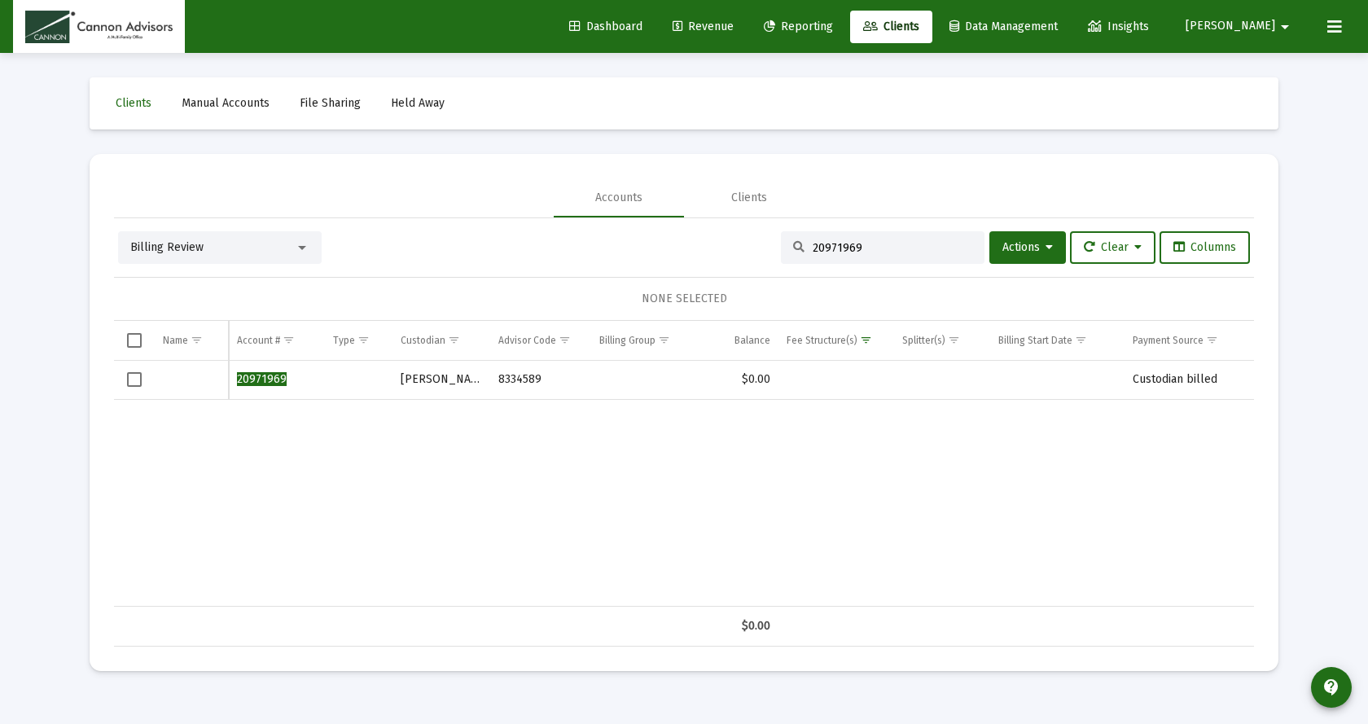
click at [269, 377] on span "20971969" at bounding box center [262, 379] width 50 height 14
click at [896, 242] on input "20971969" at bounding box center [892, 248] width 160 height 14
drag, startPoint x: 257, startPoint y: 378, endPoint x: 574, endPoint y: 365, distance: 316.9
click at [257, 377] on span "20971969" at bounding box center [262, 379] width 50 height 14
click at [886, 261] on div "20971969" at bounding box center [883, 247] width 204 height 33
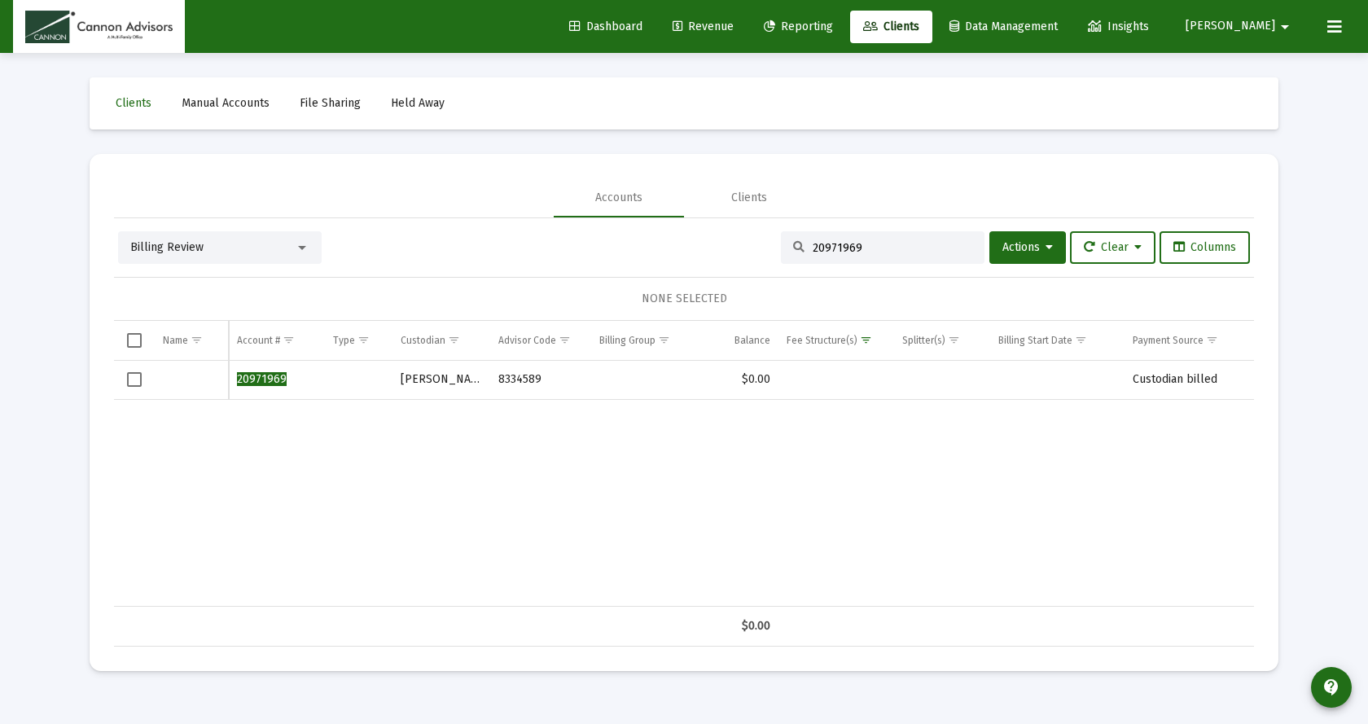
click at [882, 249] on input "20971969" at bounding box center [892, 248] width 160 height 14
type input "2097196"
click at [919, 28] on span "Clients" at bounding box center [891, 27] width 56 height 14
click at [826, 33] on span "Reporting" at bounding box center [798, 27] width 69 height 14
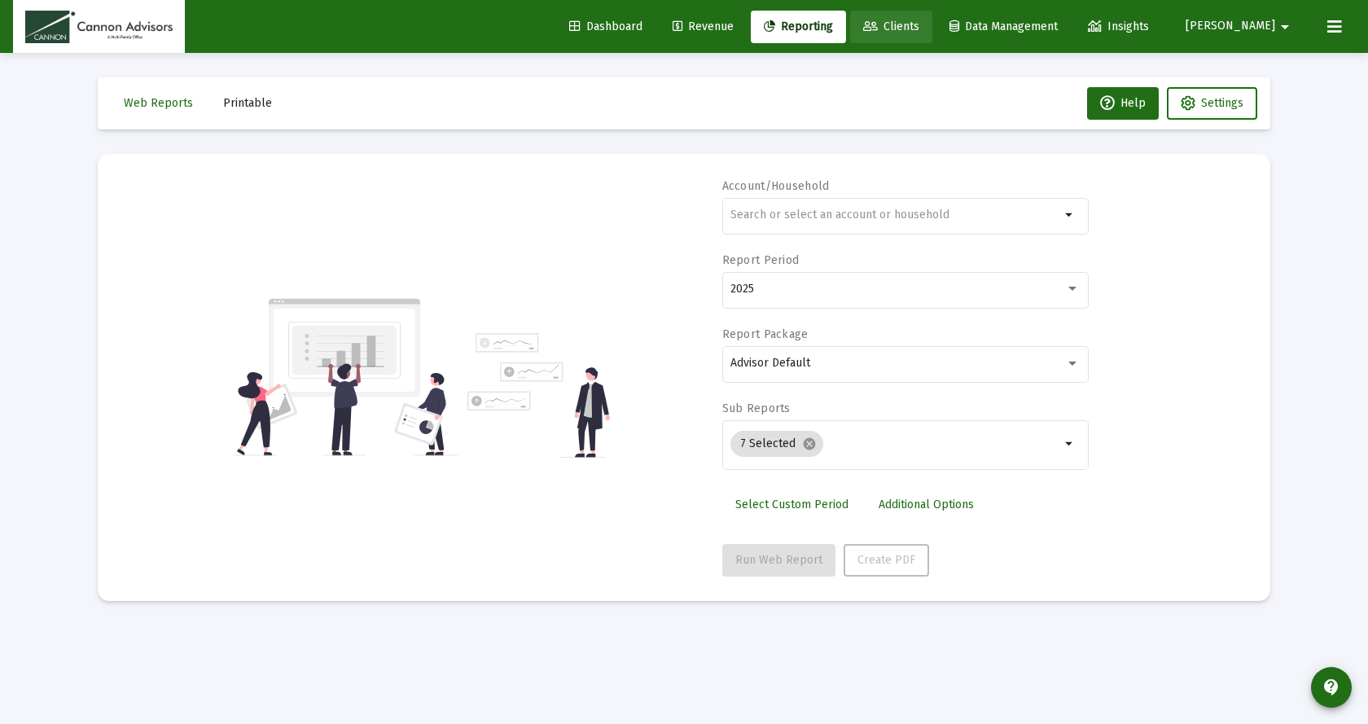
click at [919, 24] on span "Clients" at bounding box center [891, 27] width 56 height 14
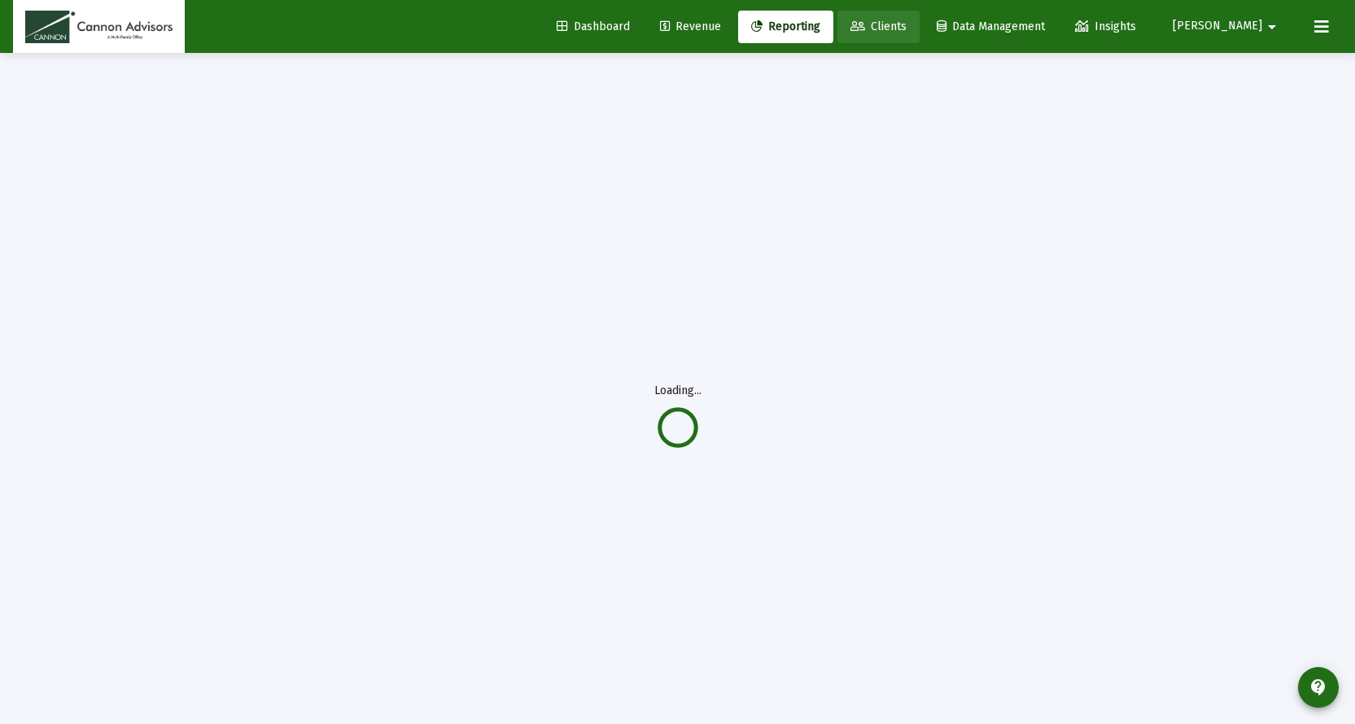
click at [907, 24] on span "Clients" at bounding box center [879, 27] width 56 height 14
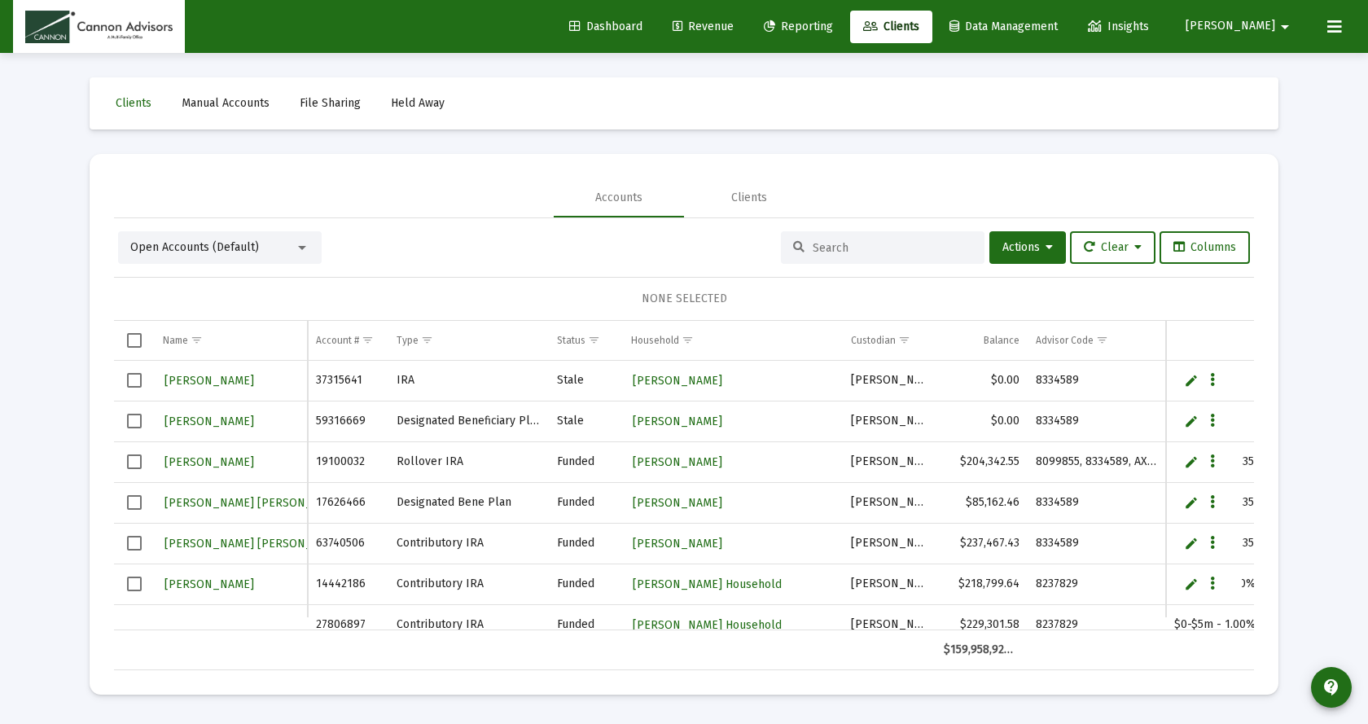
click at [851, 243] on input at bounding box center [892, 248] width 160 height 14
paste input "20971969"
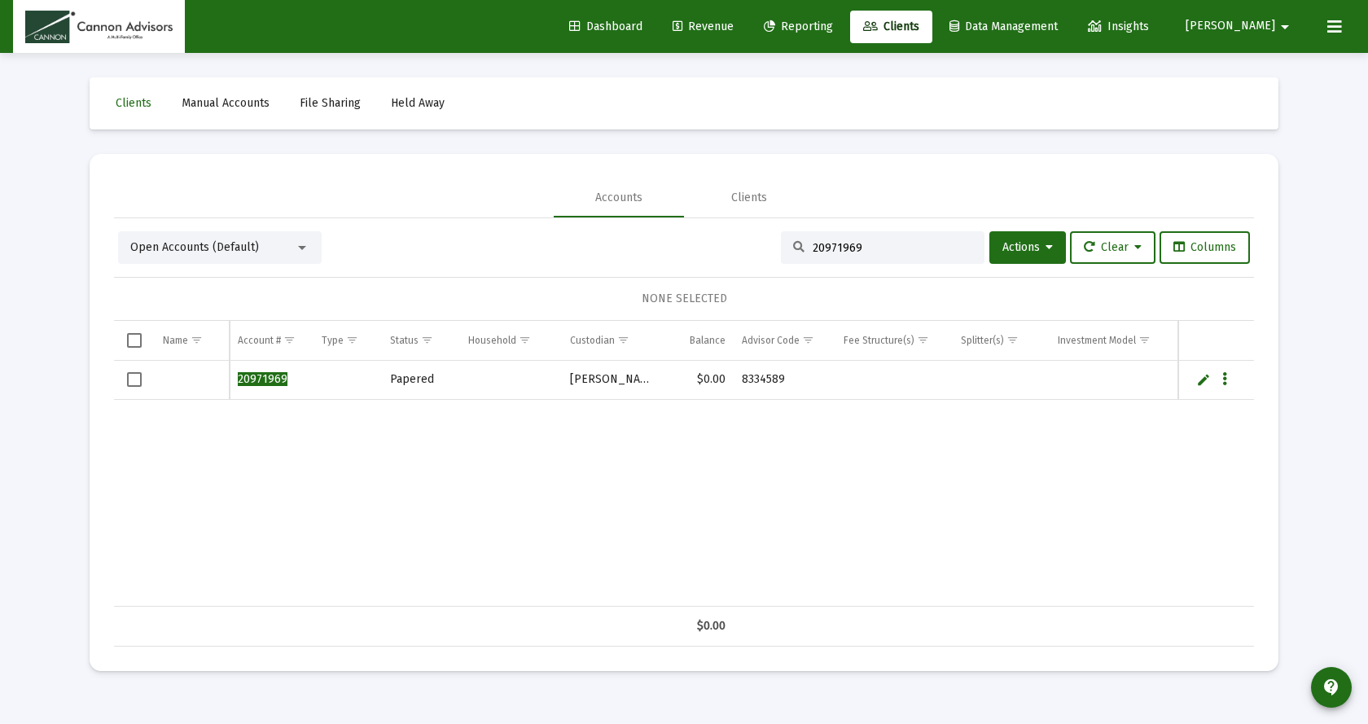
type input "20971969"
click at [1201, 381] on link "Edit" at bounding box center [1203, 379] width 15 height 15
click at [191, 396] on input "Data grid" at bounding box center [192, 388] width 58 height 39
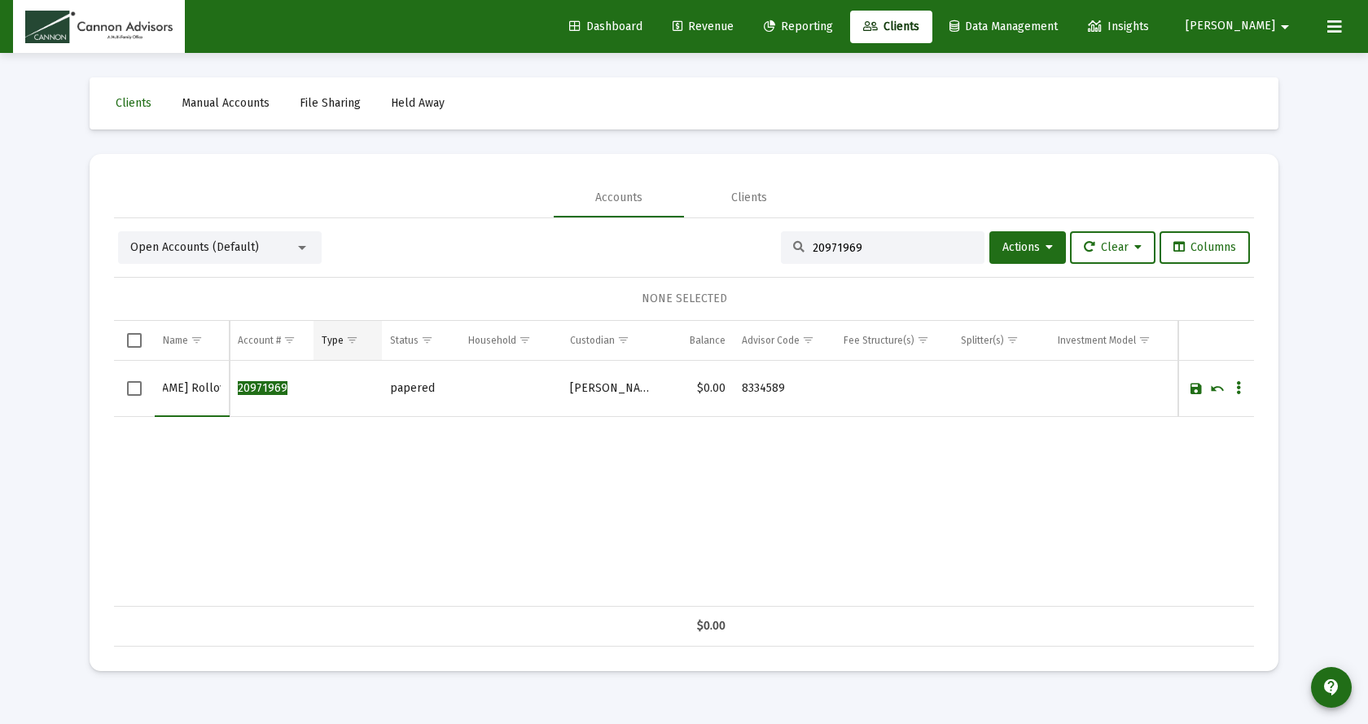
scroll to position [0, 71]
type input "John Bender Rollover IRA"
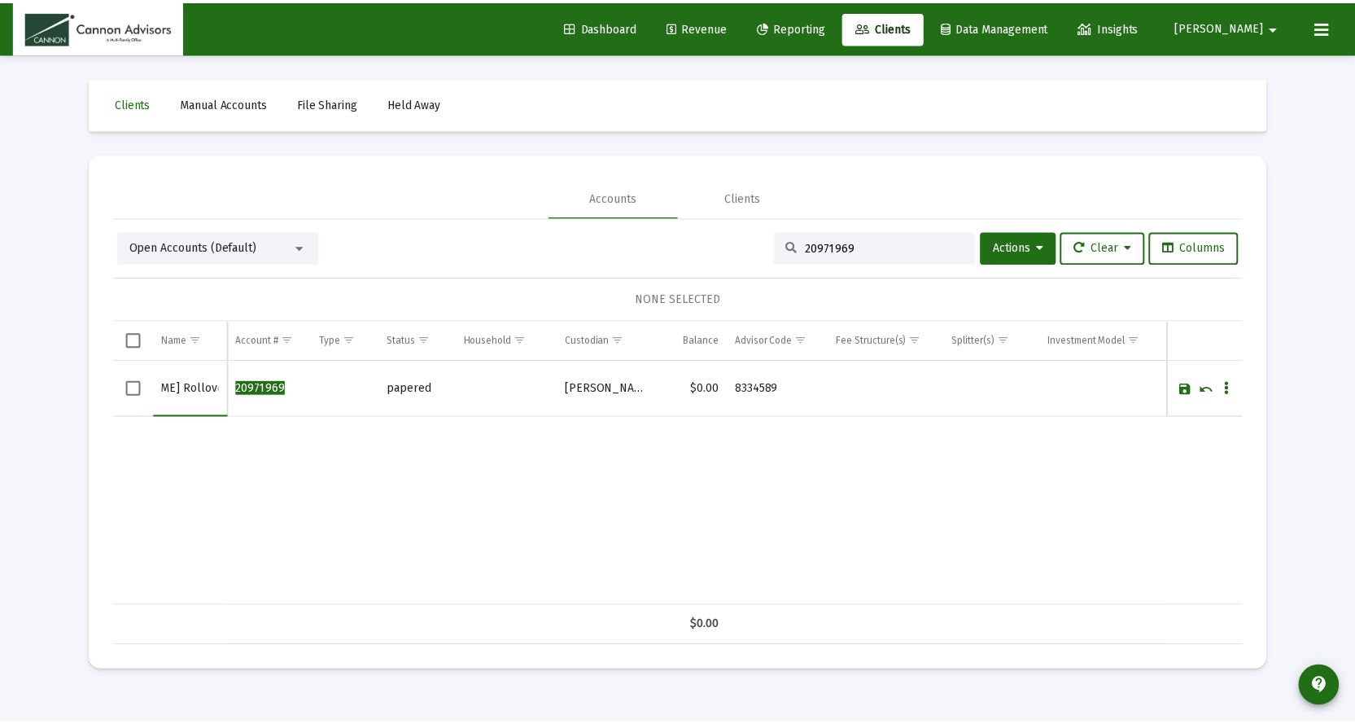
scroll to position [0, 0]
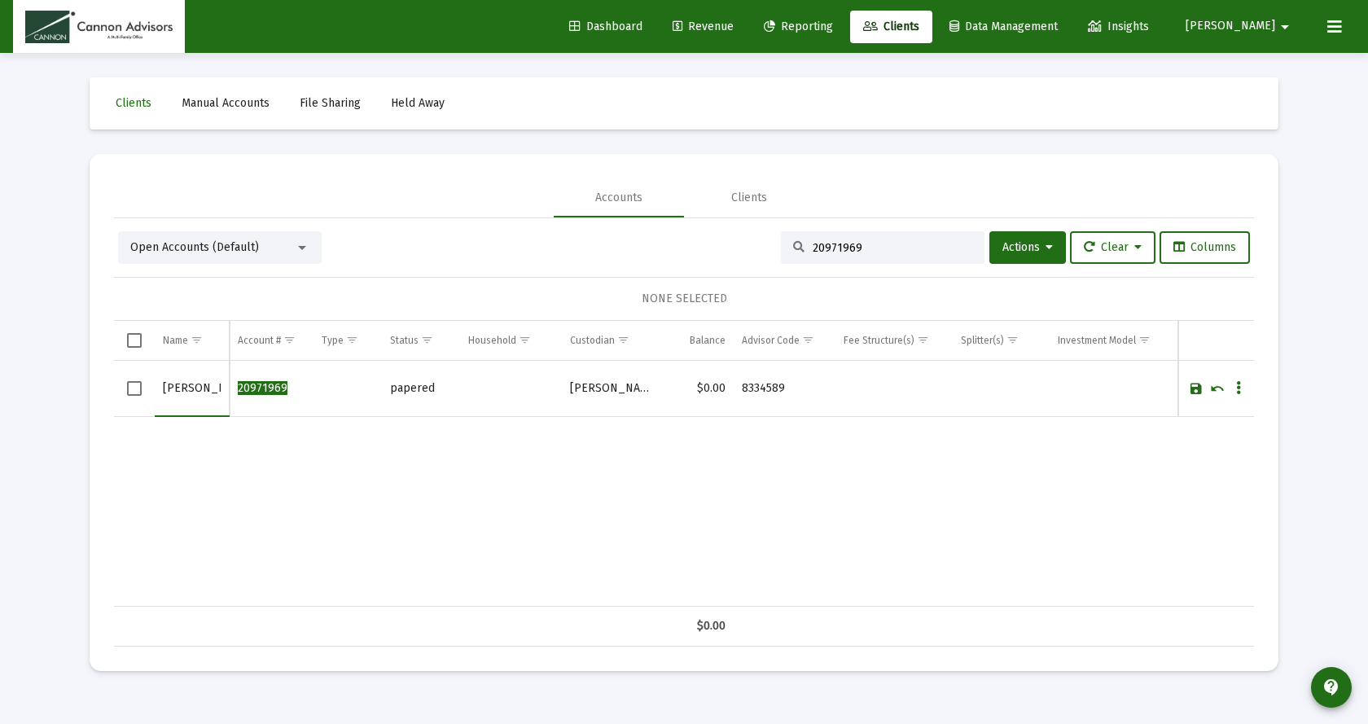
click at [1193, 388] on link "Save" at bounding box center [1195, 388] width 15 height 15
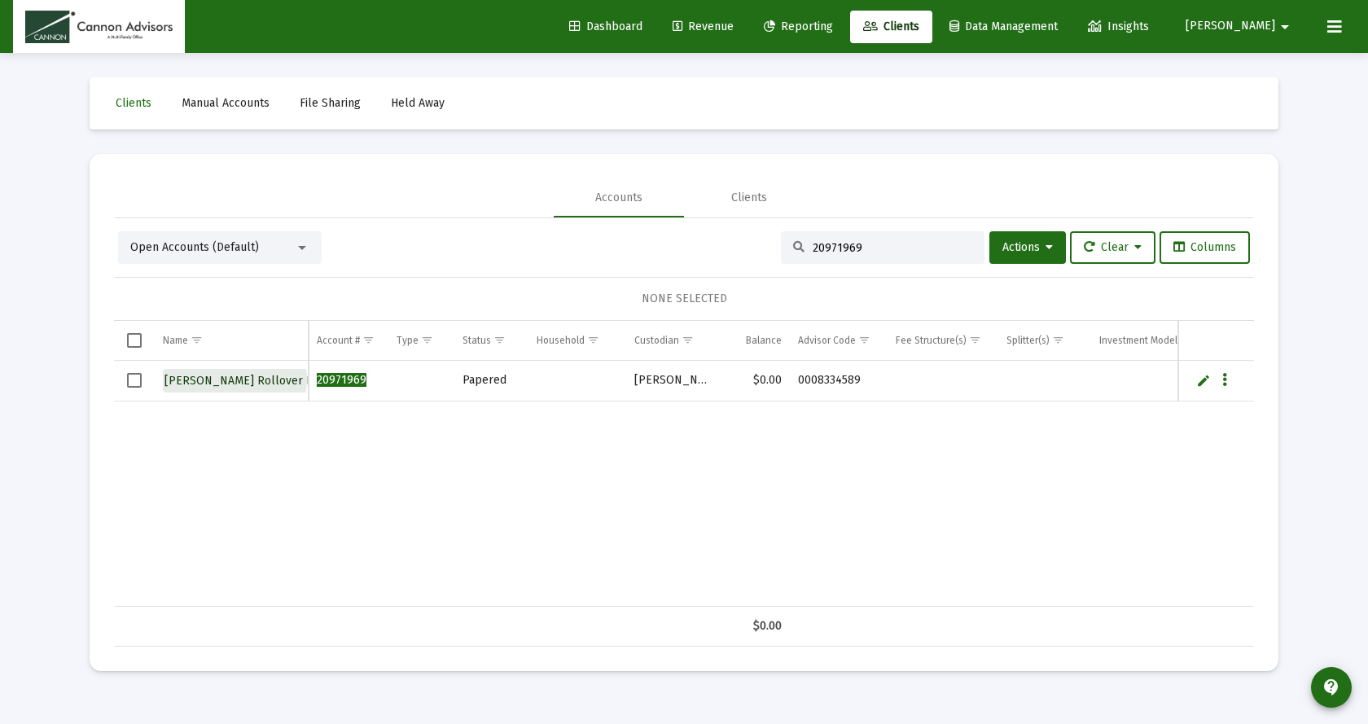
click at [234, 379] on span "John Bender Rollover IRA" at bounding box center [244, 381] width 160 height 14
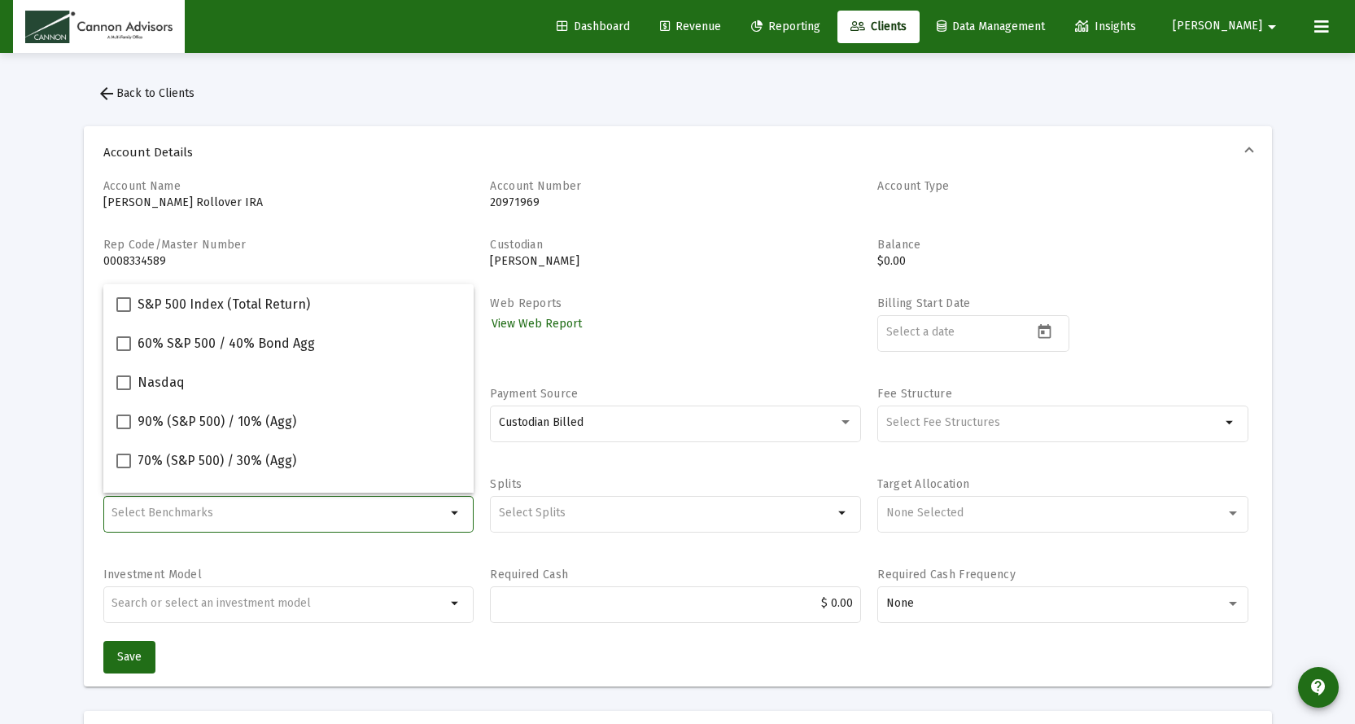
click at [226, 511] on input "Selection" at bounding box center [279, 512] width 335 height 13
click at [396, 563] on div "Account Name John Bender Rollover IRA Account Number 20971969 Account Type Rep …" at bounding box center [677, 409] width 1149 height 462
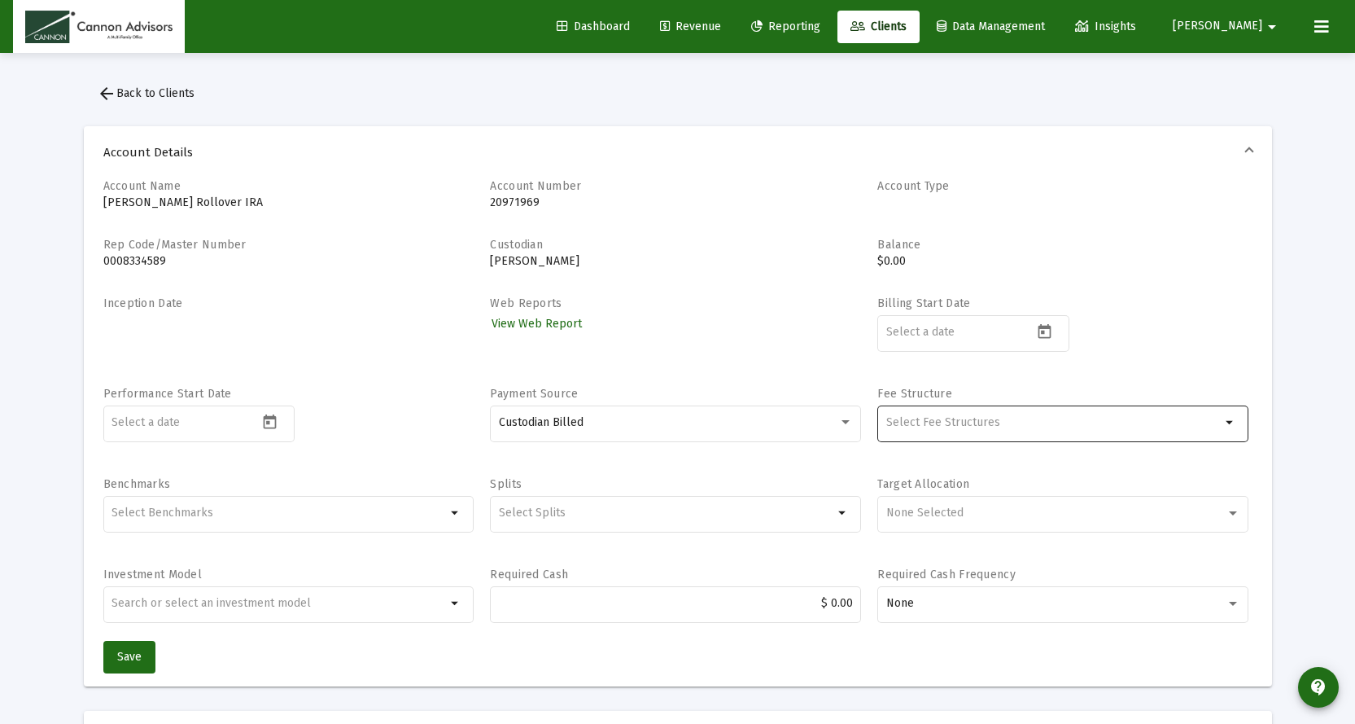
click at [1028, 422] on input "Selection" at bounding box center [1053, 422] width 335 height 13
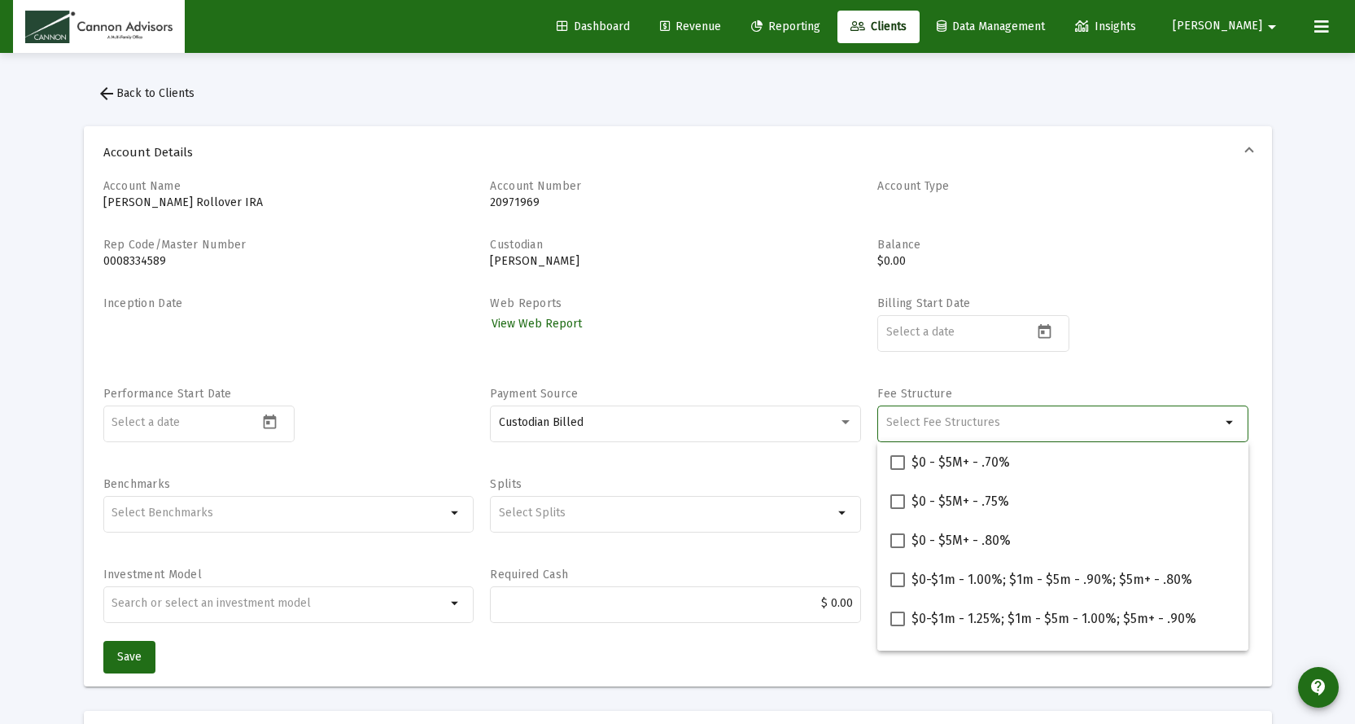
paste input "20971969"
type input "20971969"
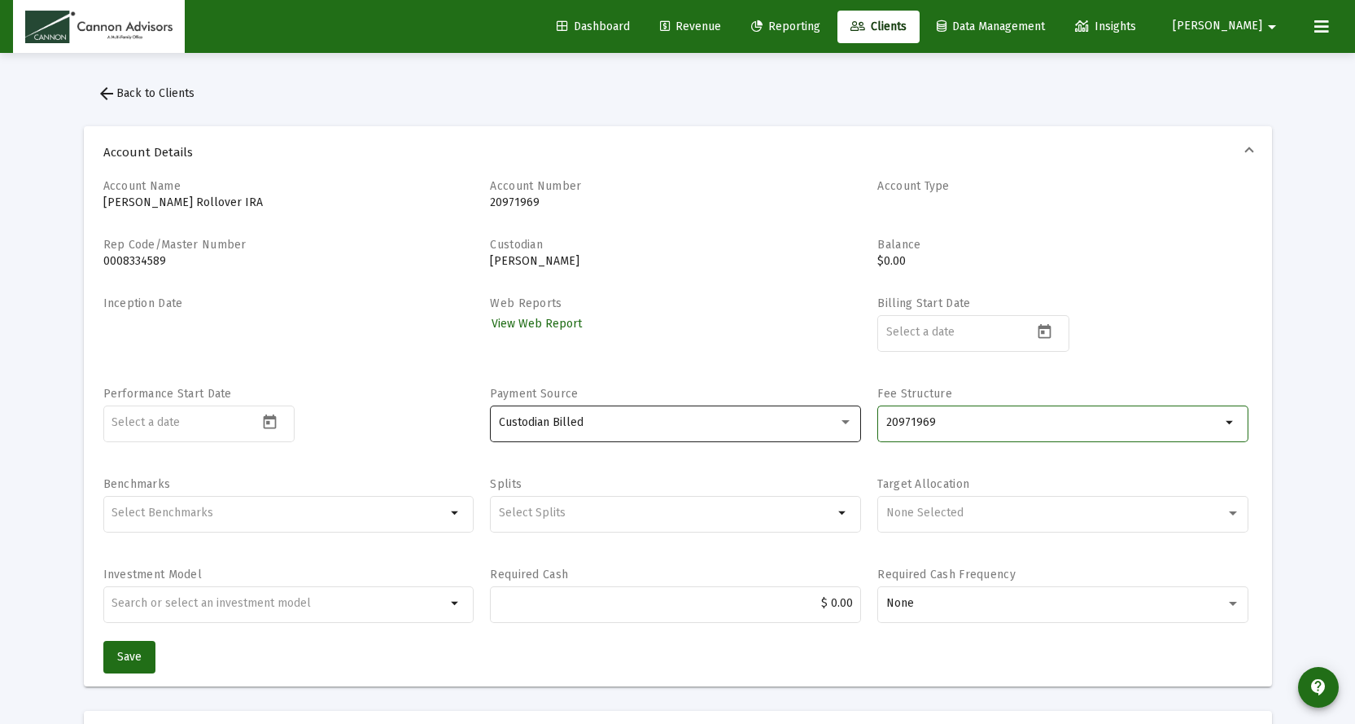
drag, startPoint x: 996, startPoint y: 420, endPoint x: 515, endPoint y: 419, distance: 481.1
click at [611, 420] on div "Account Name John Bender Rollover IRA Account Number 20971969 Account Type Rep …" at bounding box center [677, 409] width 1149 height 462
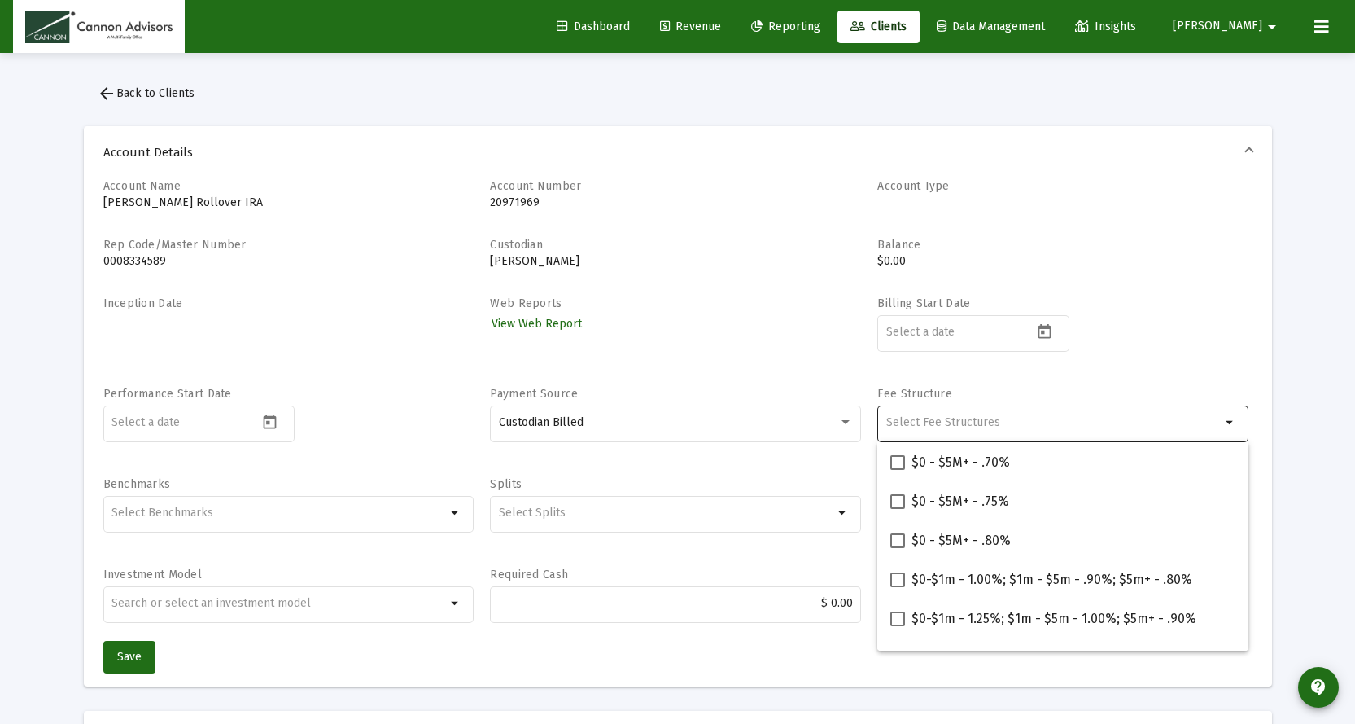
click at [908, 425] on input "Selection" at bounding box center [1053, 422] width 335 height 13
paste input "$0-$2m - 1.00%; $2m+ - .90%"
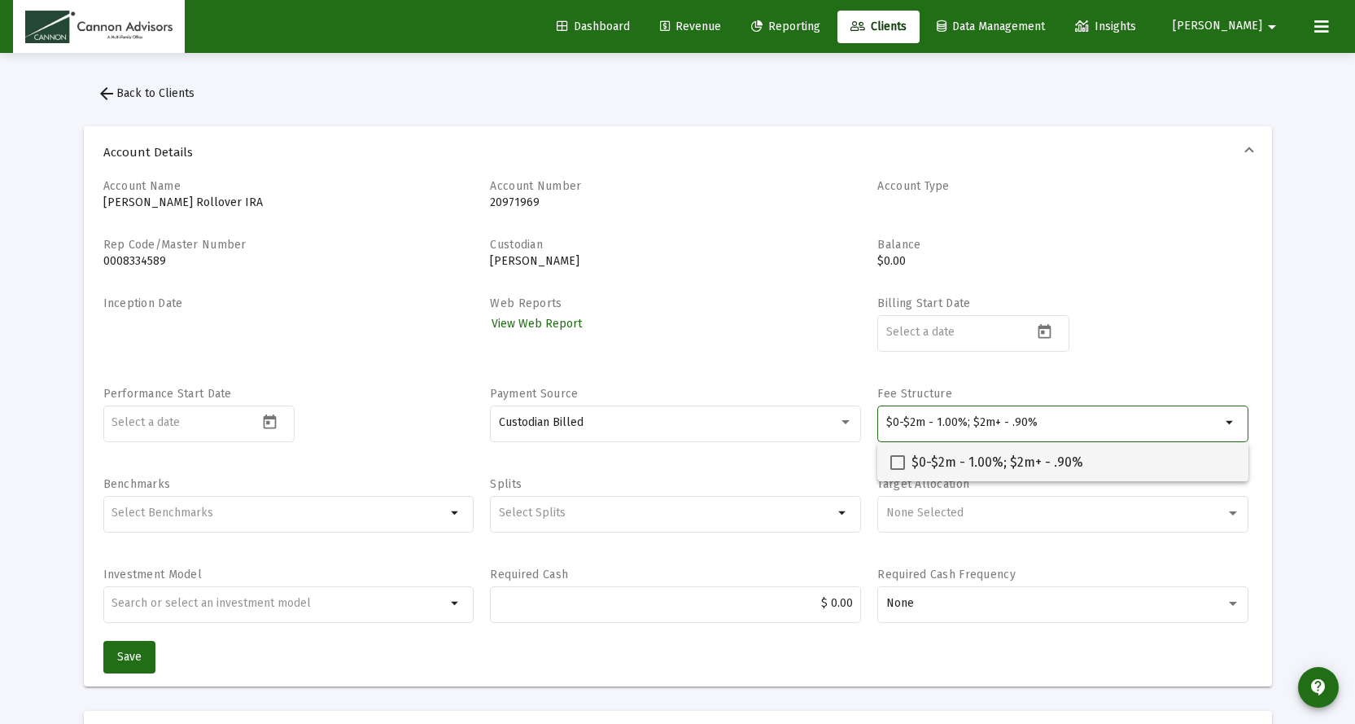
type input "$0-$2m - 1.00%; $2m+ - .90%"
click at [899, 460] on span at bounding box center [898, 462] width 15 height 15
click at [898, 470] on input "$0-$2m - 1.00%; $2m+ - .90%" at bounding box center [897, 470] width 1 height 1
checkbox input "true"
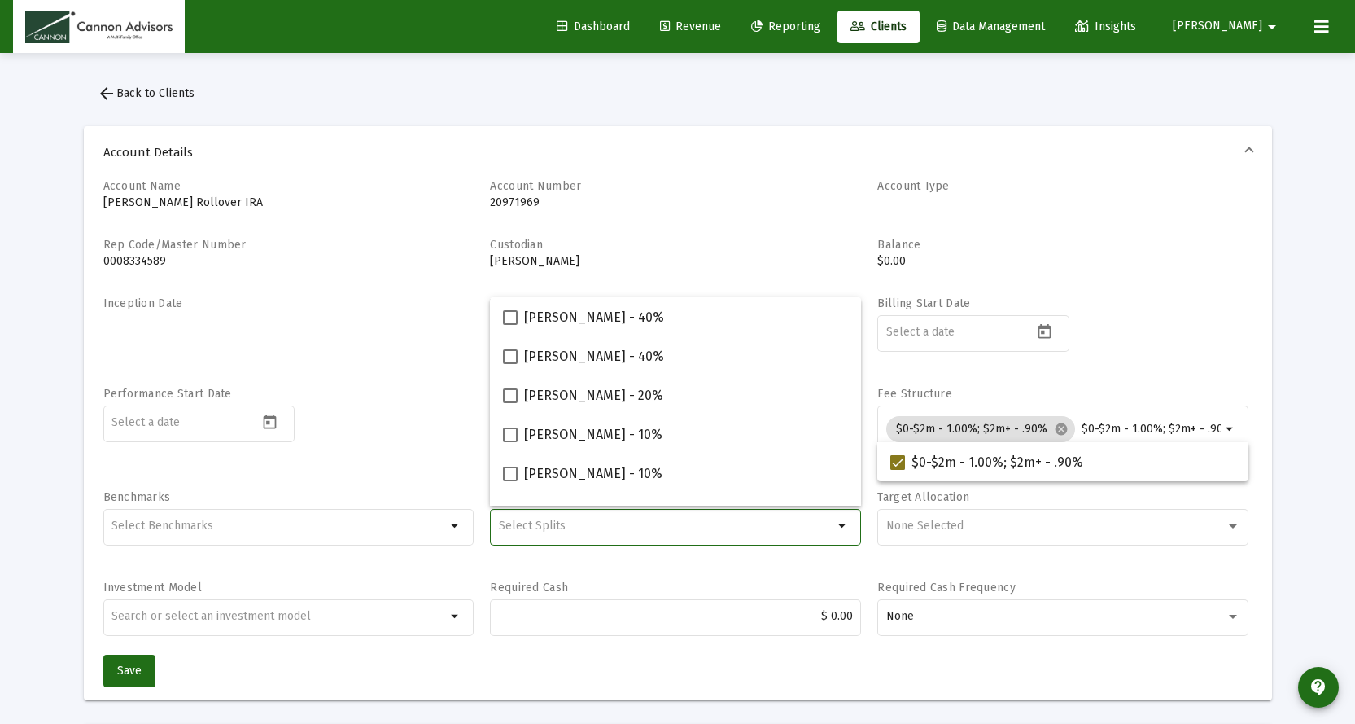
click at [589, 529] on input "Selection" at bounding box center [666, 525] width 335 height 13
click at [505, 470] on span at bounding box center [510, 473] width 15 height 15
click at [510, 481] on input "Jared McCutcheon - 10%" at bounding box center [510, 481] width 1 height 1
checkbox input "true"
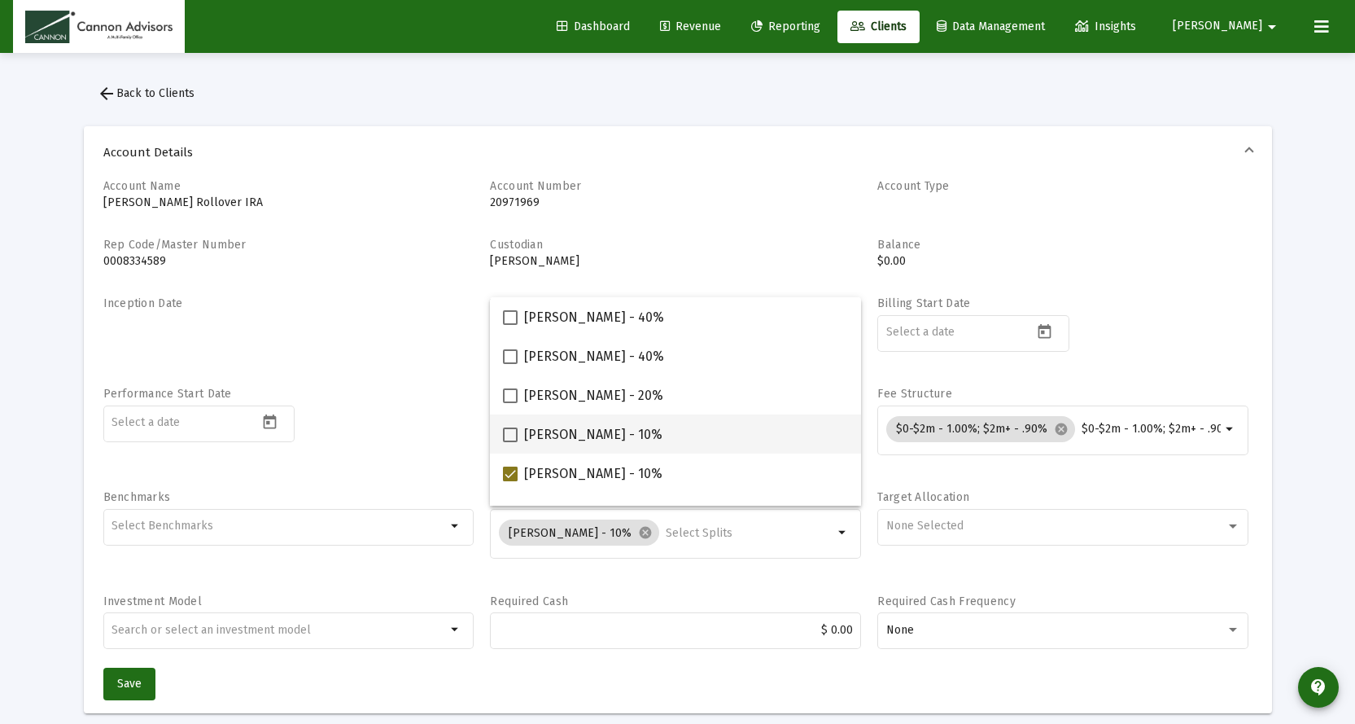
click at [512, 439] on span at bounding box center [510, 434] width 15 height 15
click at [510, 442] on input "Barbara Bell - 10%" at bounding box center [510, 442] width 1 height 1
checkbox input "true"
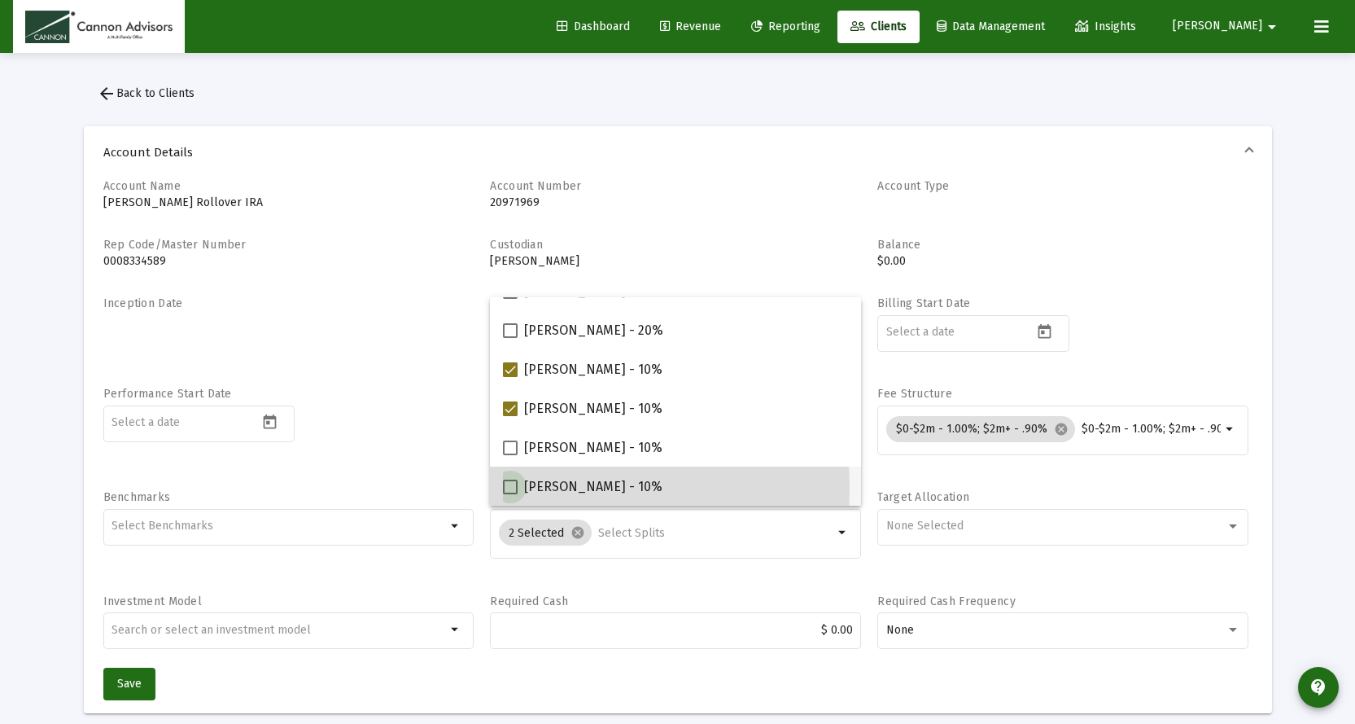
click at [508, 488] on span at bounding box center [510, 486] width 15 height 15
click at [510, 494] on input "Philip Gephart - 10%" at bounding box center [510, 494] width 1 height 1
checkbox input "true"
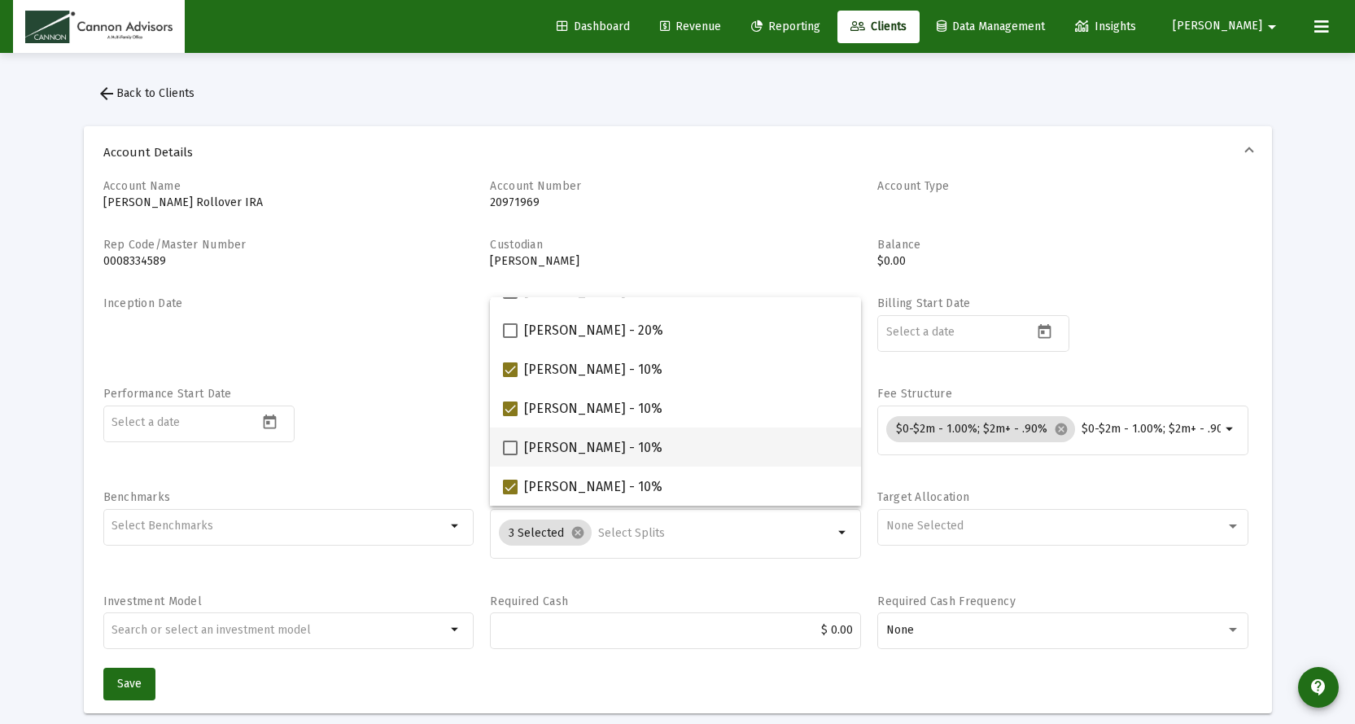
click at [513, 462] on mat-checkbox "Michael Boykin - 10%" at bounding box center [583, 446] width 160 height 39
click at [510, 441] on span at bounding box center [510, 447] width 15 height 15
click at [510, 455] on input "Michael Boykin - 10%" at bounding box center [510, 455] width 1 height 1
checkbox input "true"
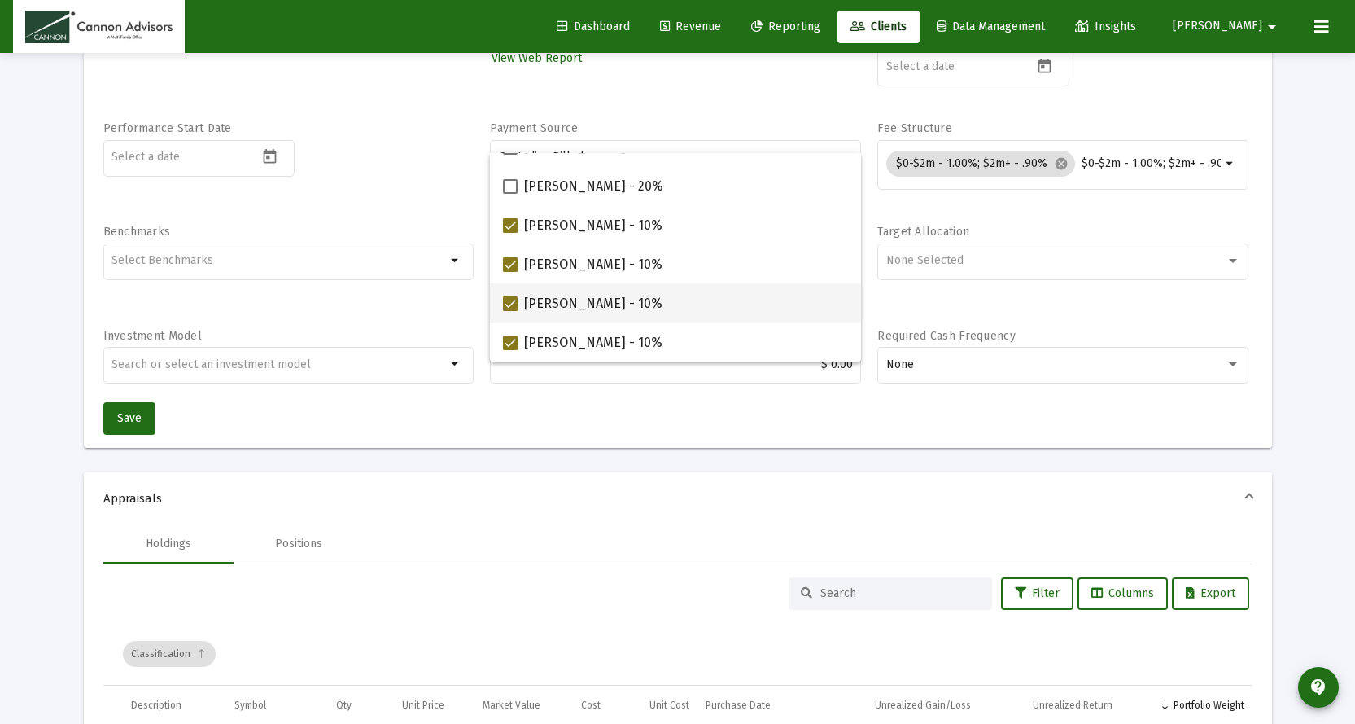
scroll to position [407, 0]
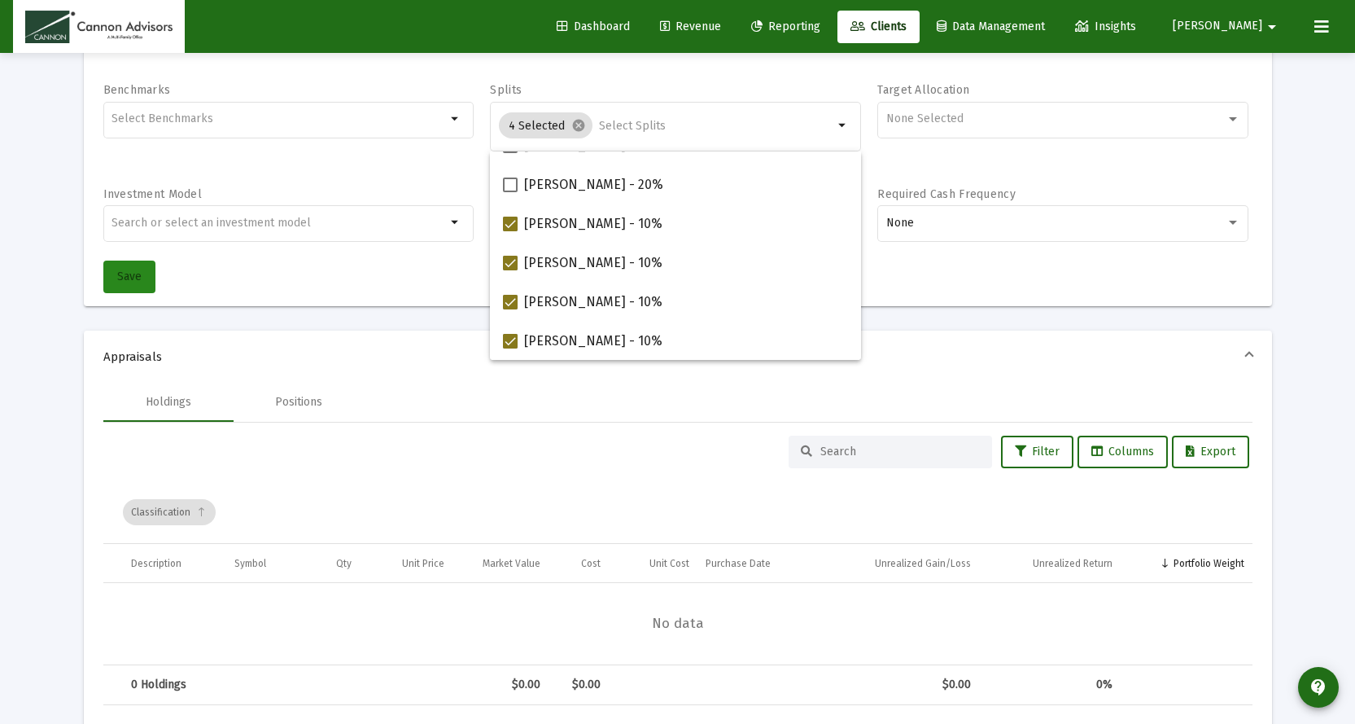
click at [133, 281] on span "Save" at bounding box center [129, 276] width 24 height 14
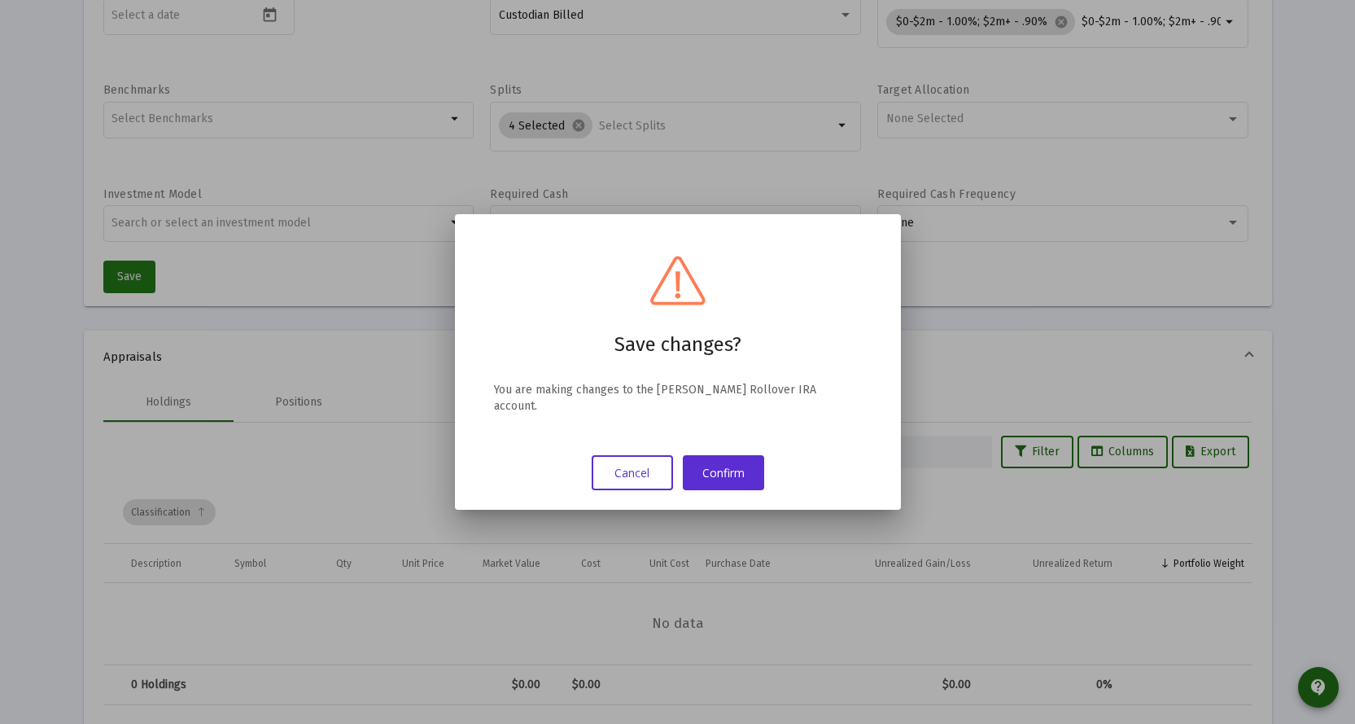
scroll to position [0, 0]
click at [731, 457] on button "Confirm" at bounding box center [723, 472] width 81 height 35
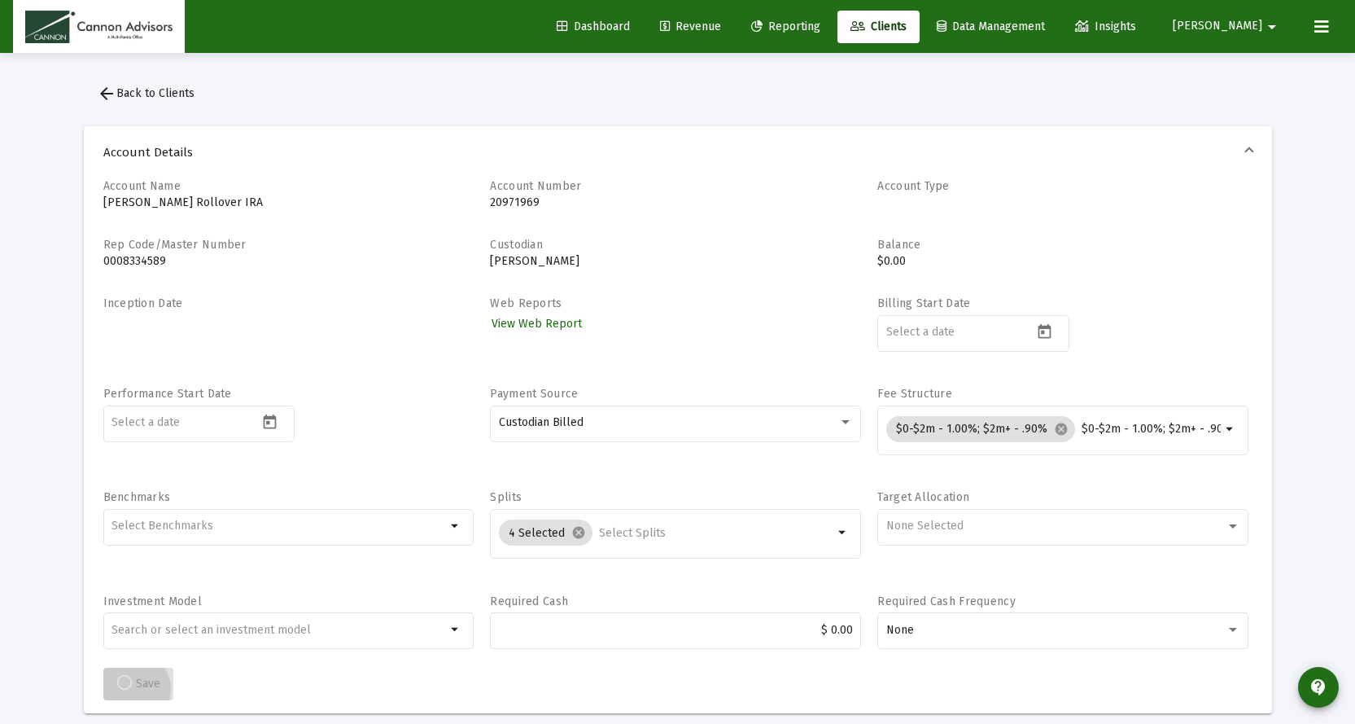
scroll to position [407, 0]
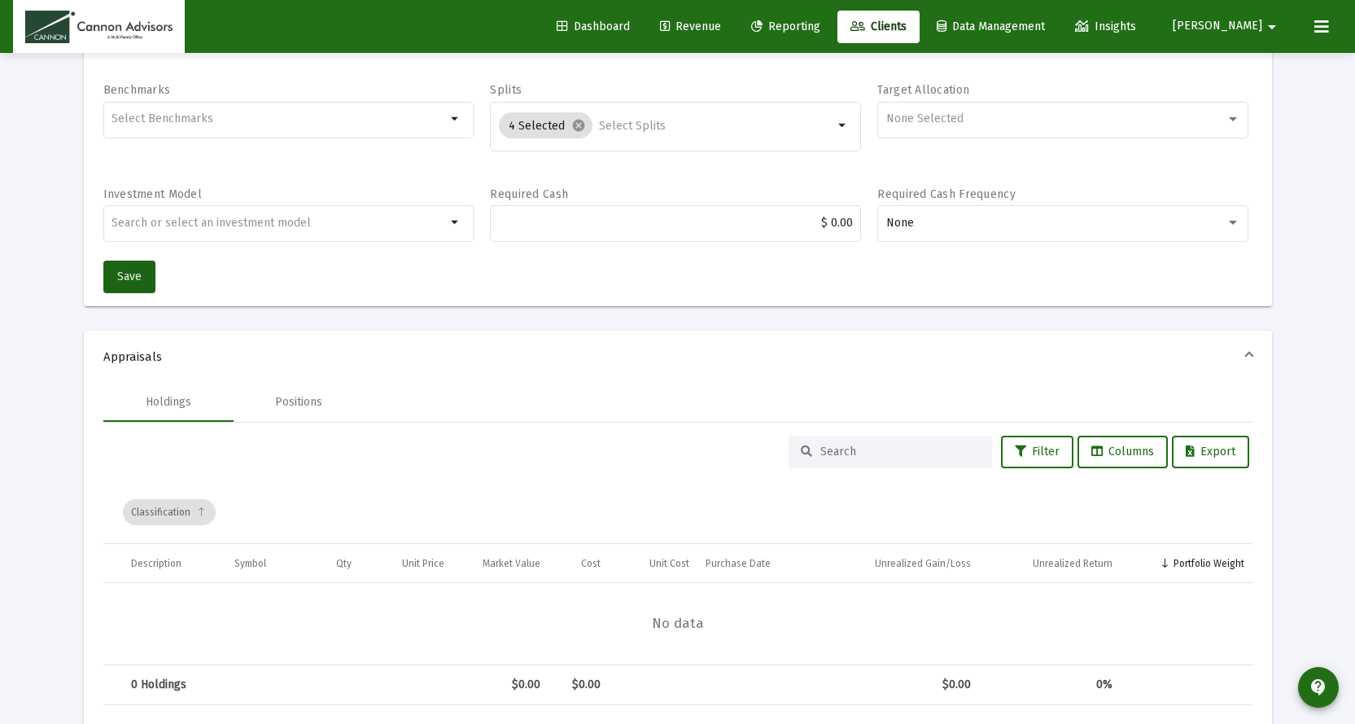
click at [907, 28] on span "Clients" at bounding box center [879, 27] width 56 height 14
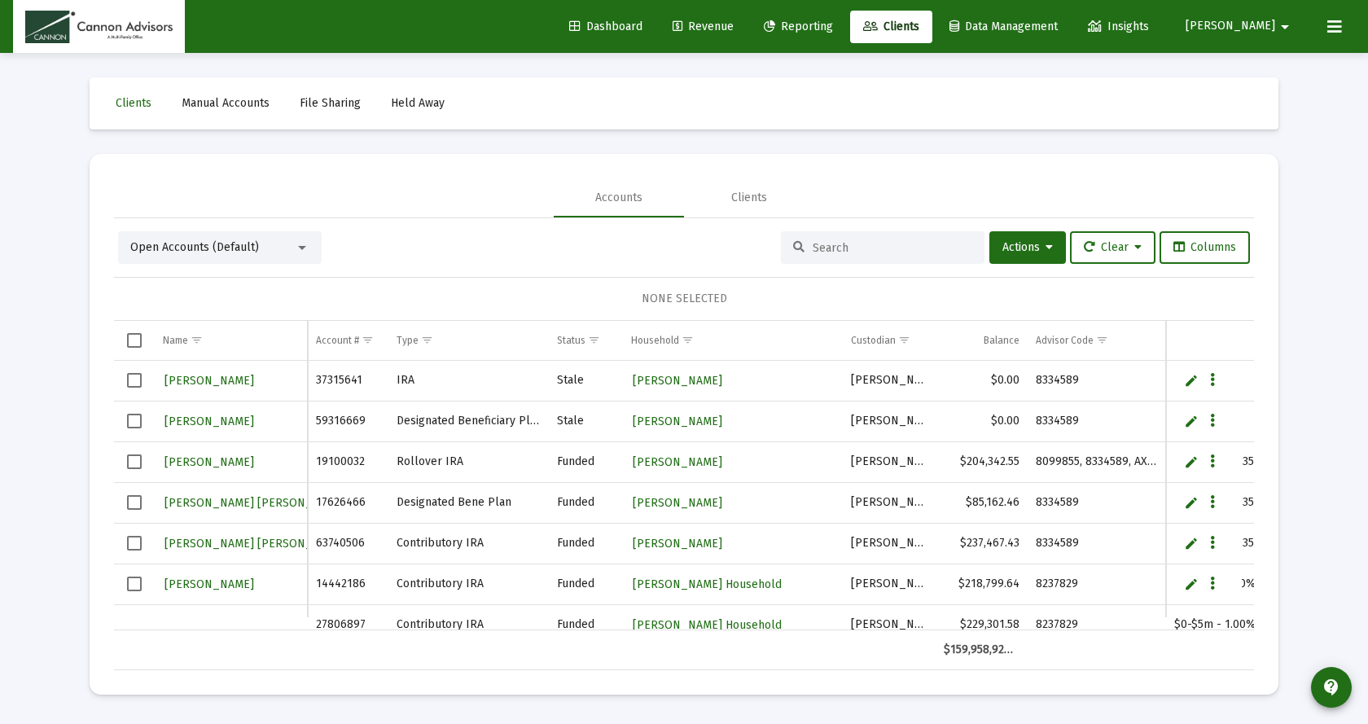
click at [845, 247] on input at bounding box center [892, 248] width 160 height 14
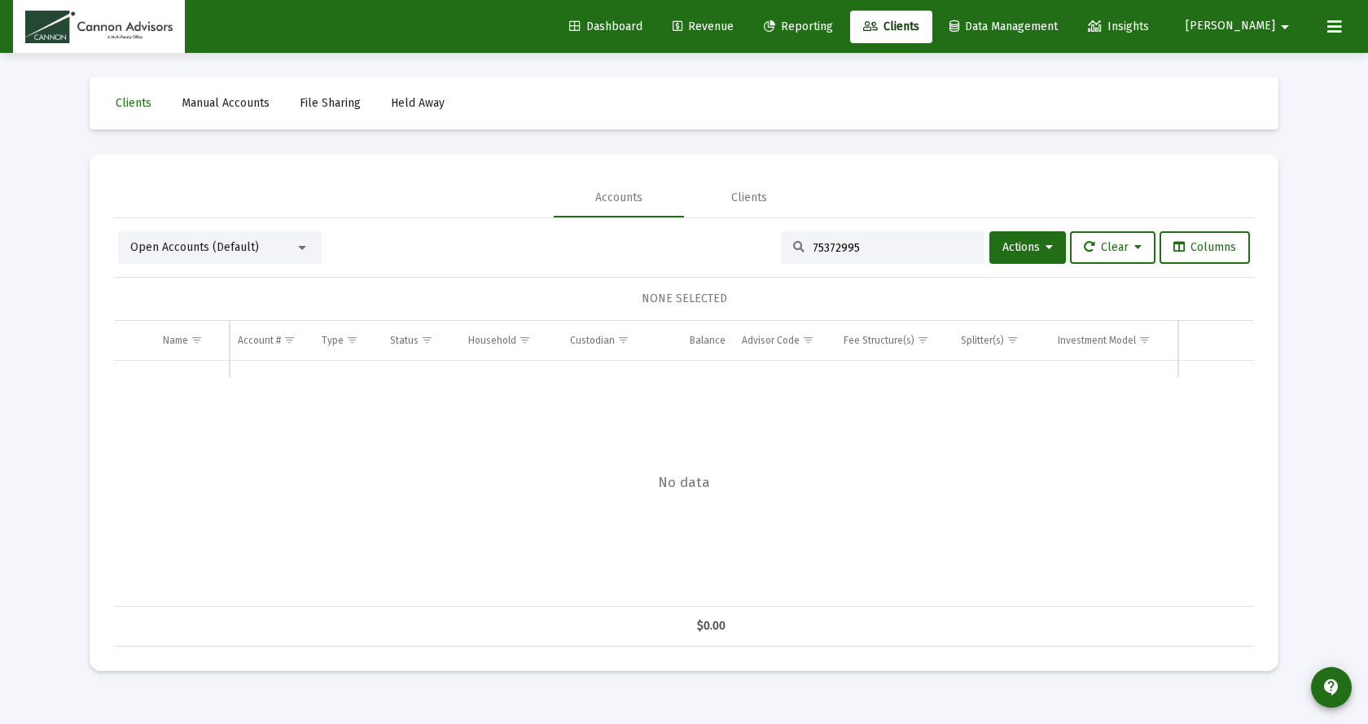
click at [870, 252] on input "75372995" at bounding box center [892, 248] width 160 height 14
type input "73572995"
click at [1203, 379] on link "Edit" at bounding box center [1203, 379] width 15 height 15
click at [182, 391] on input "Data grid" at bounding box center [192, 388] width 58 height 39
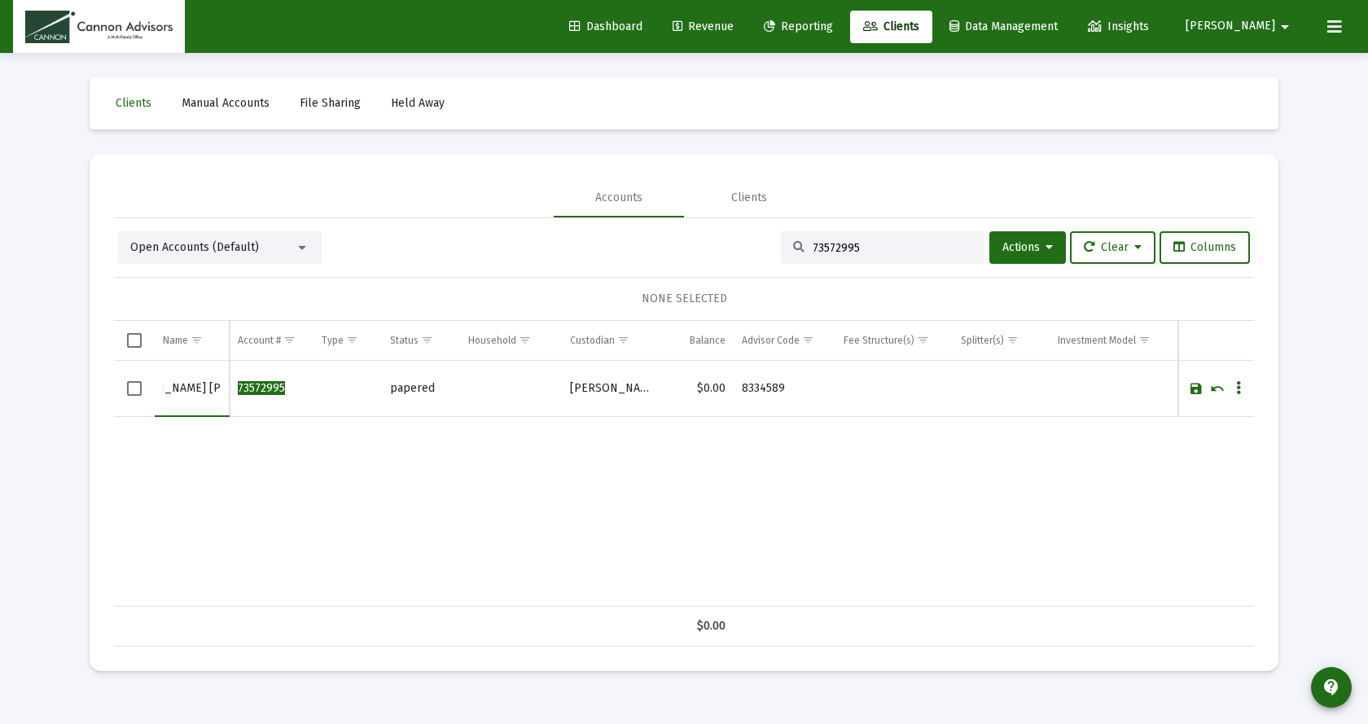
scroll to position [0, 53]
type input "John Bender Roth IRA"
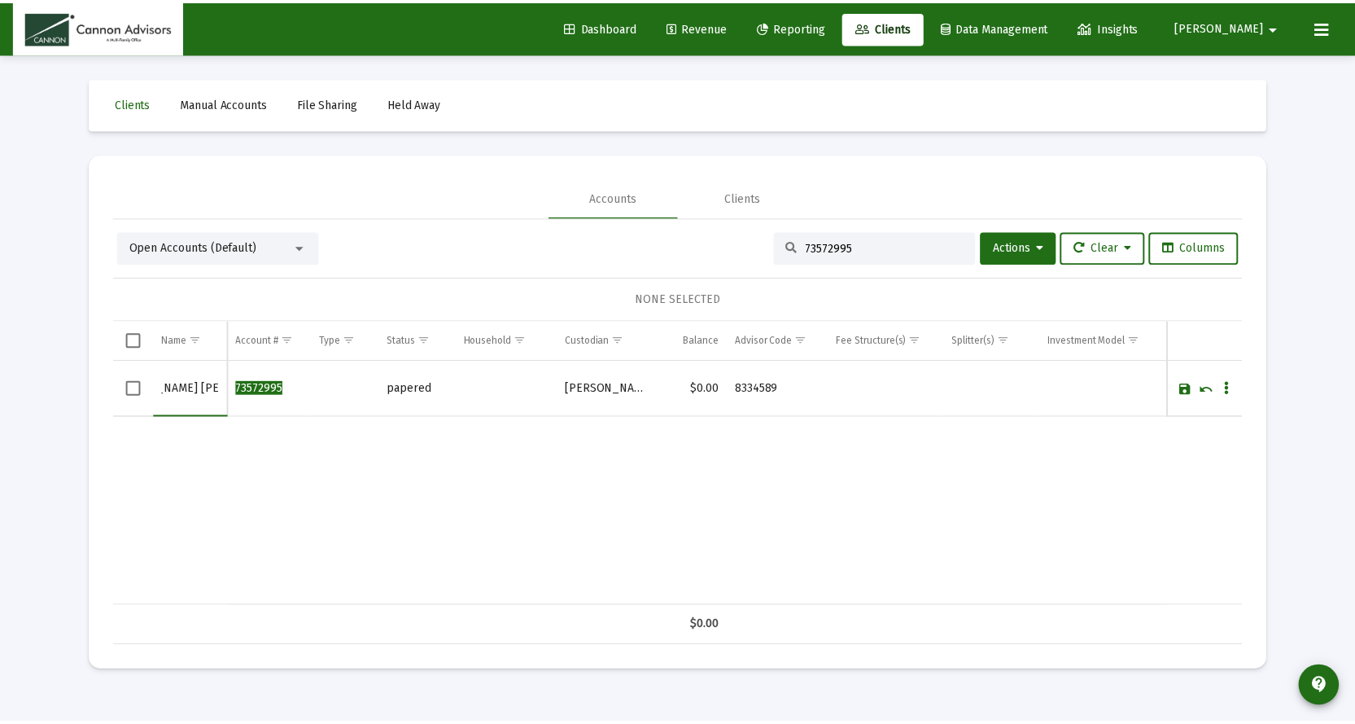
scroll to position [0, 0]
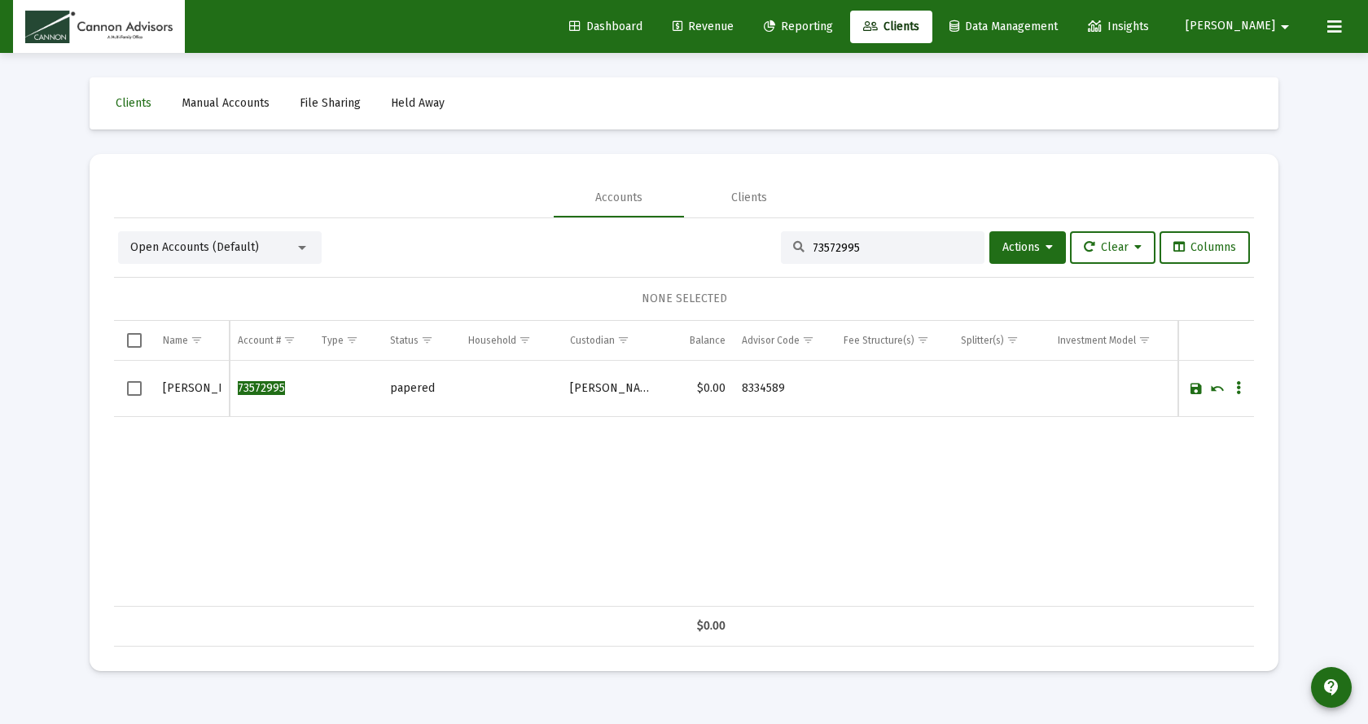
click at [1193, 391] on link "Save" at bounding box center [1195, 388] width 15 height 15
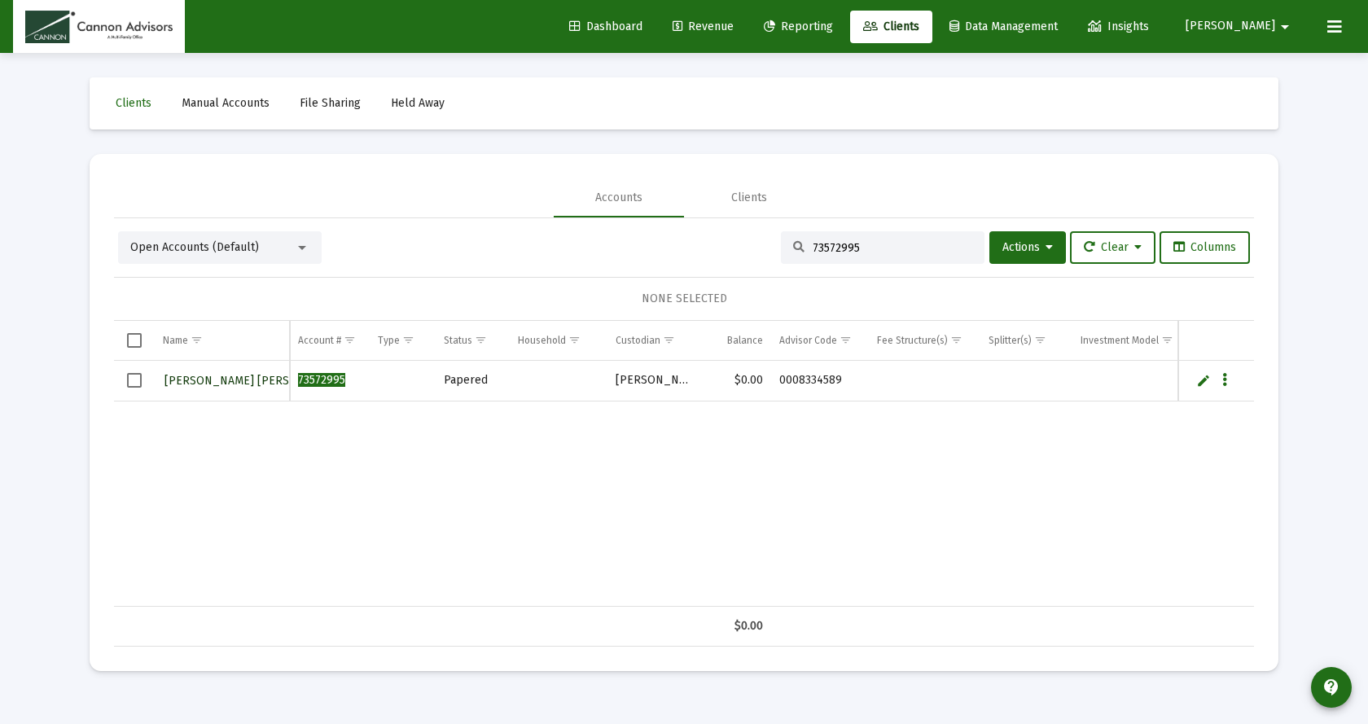
click at [208, 379] on span "John Bender Roth IRA" at bounding box center [255, 381] width 182 height 14
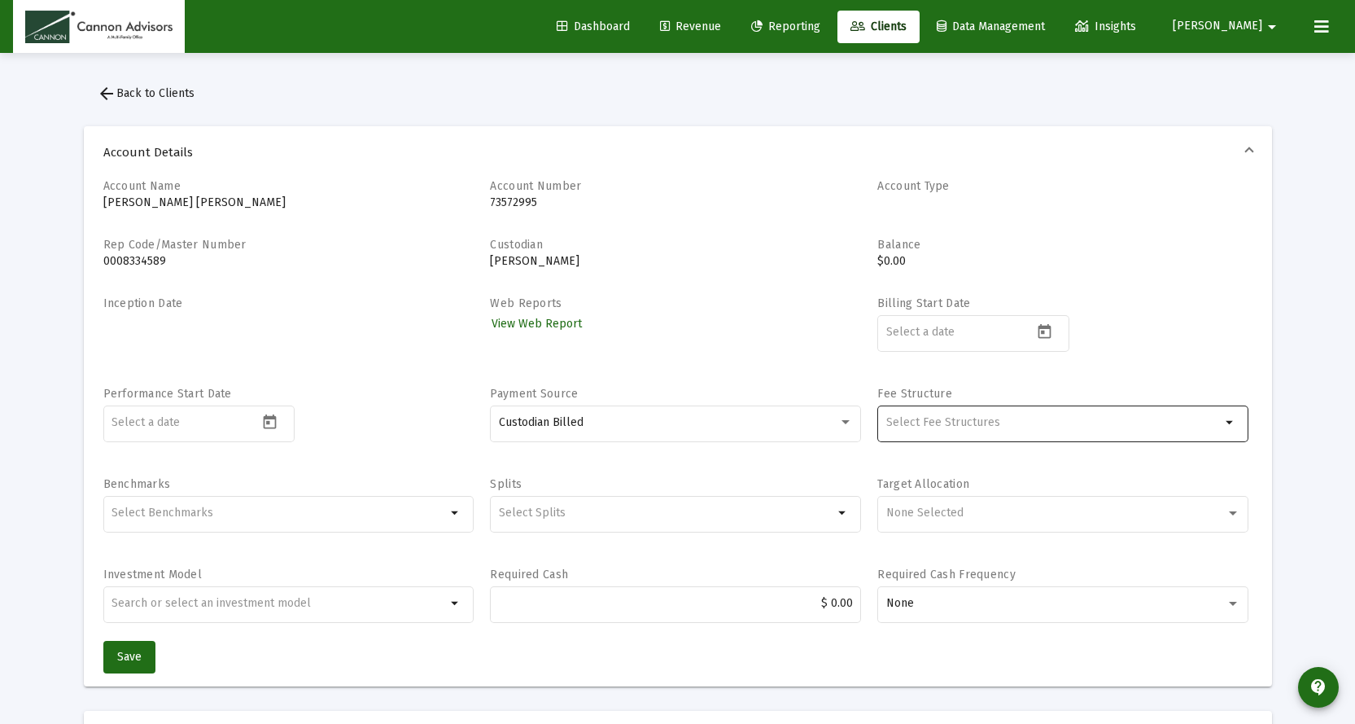
click at [1126, 431] on div "Selection" at bounding box center [1053, 423] width 341 height 20
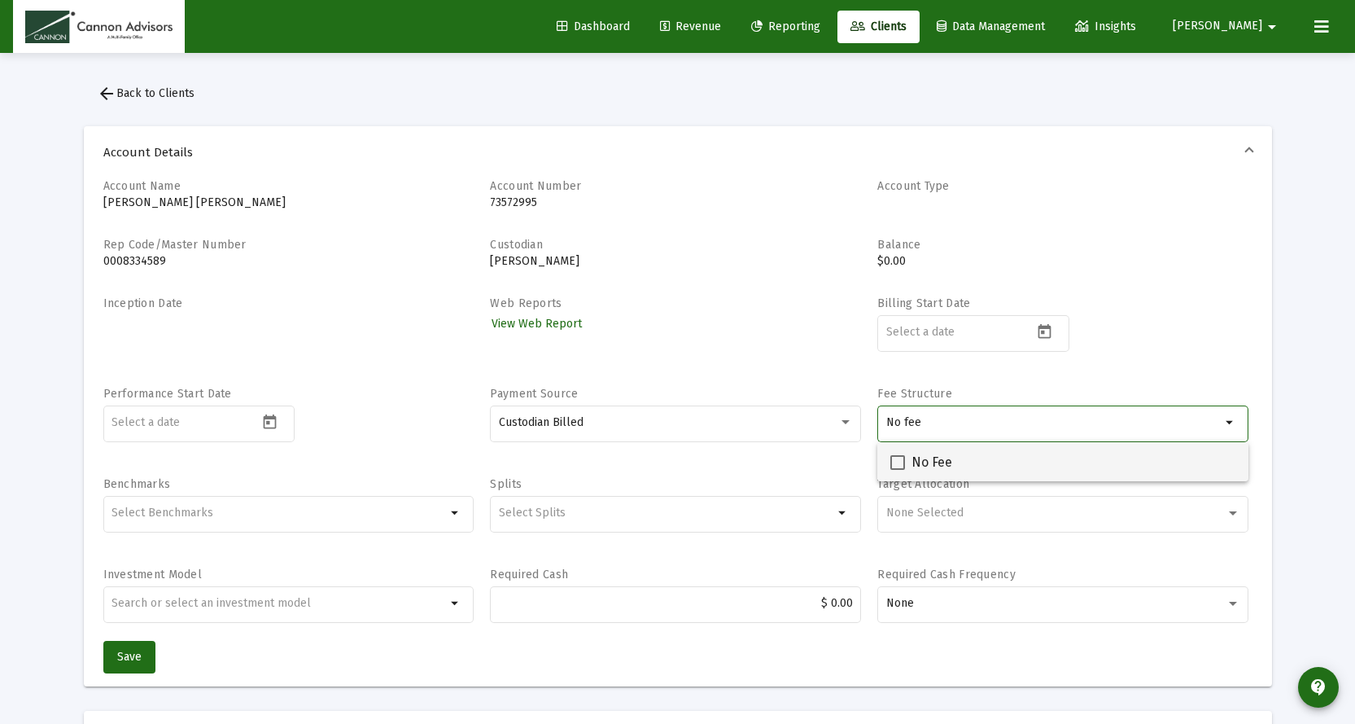
type input "No fee"
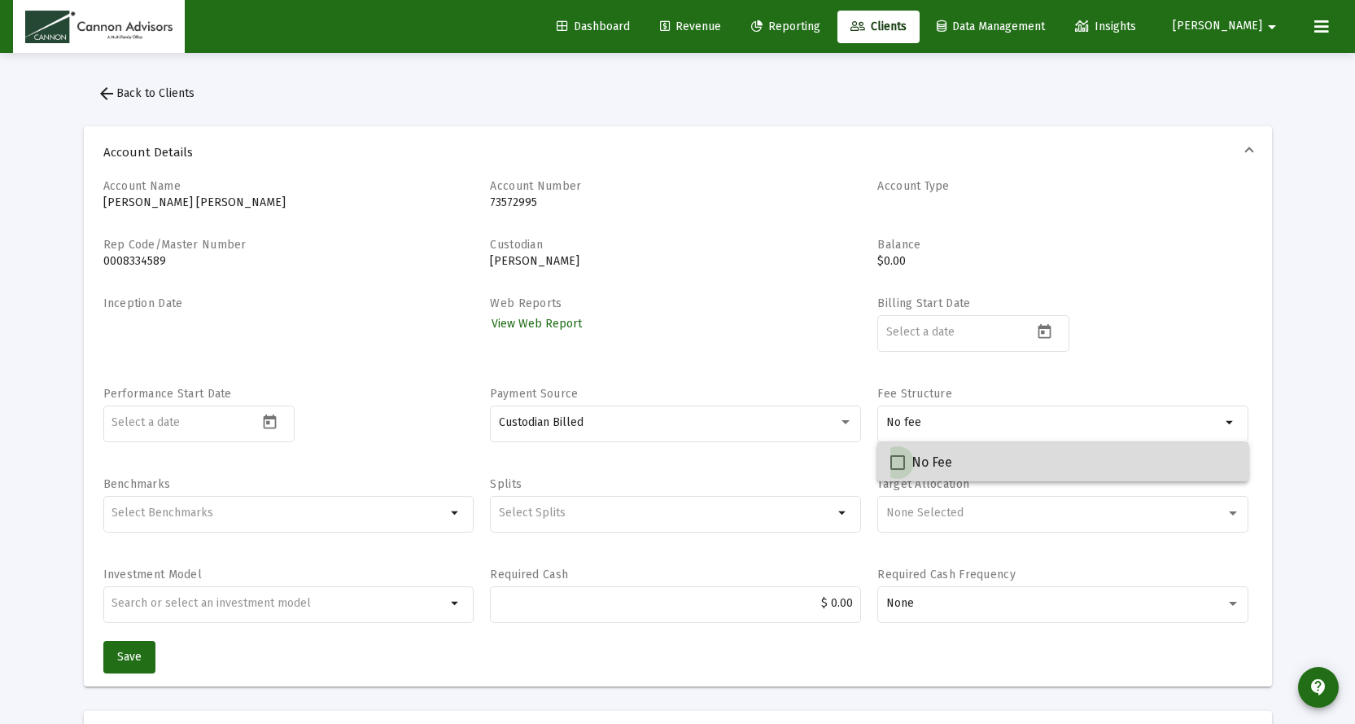
click at [895, 465] on span at bounding box center [898, 462] width 15 height 15
click at [897, 470] on input "No Fee" at bounding box center [897, 470] width 1 height 1
checkbox input "true"
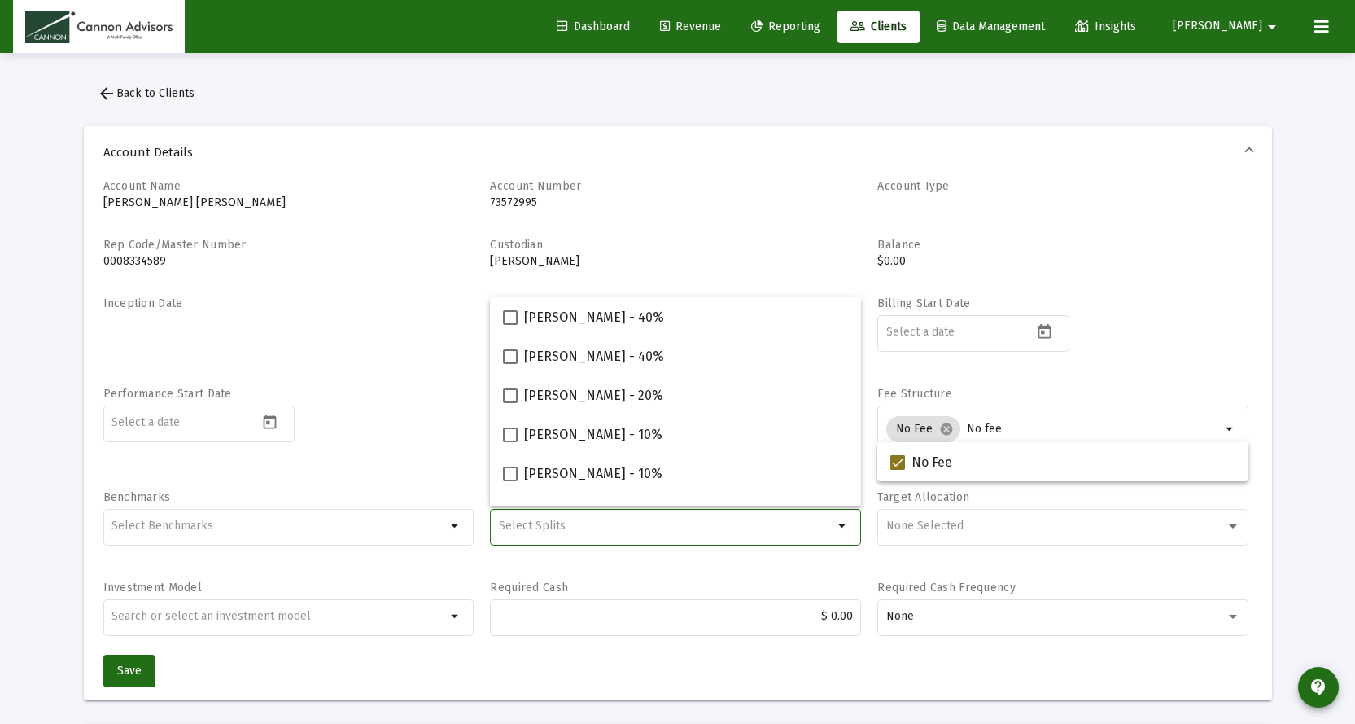
click at [635, 523] on input "Selection" at bounding box center [666, 525] width 335 height 13
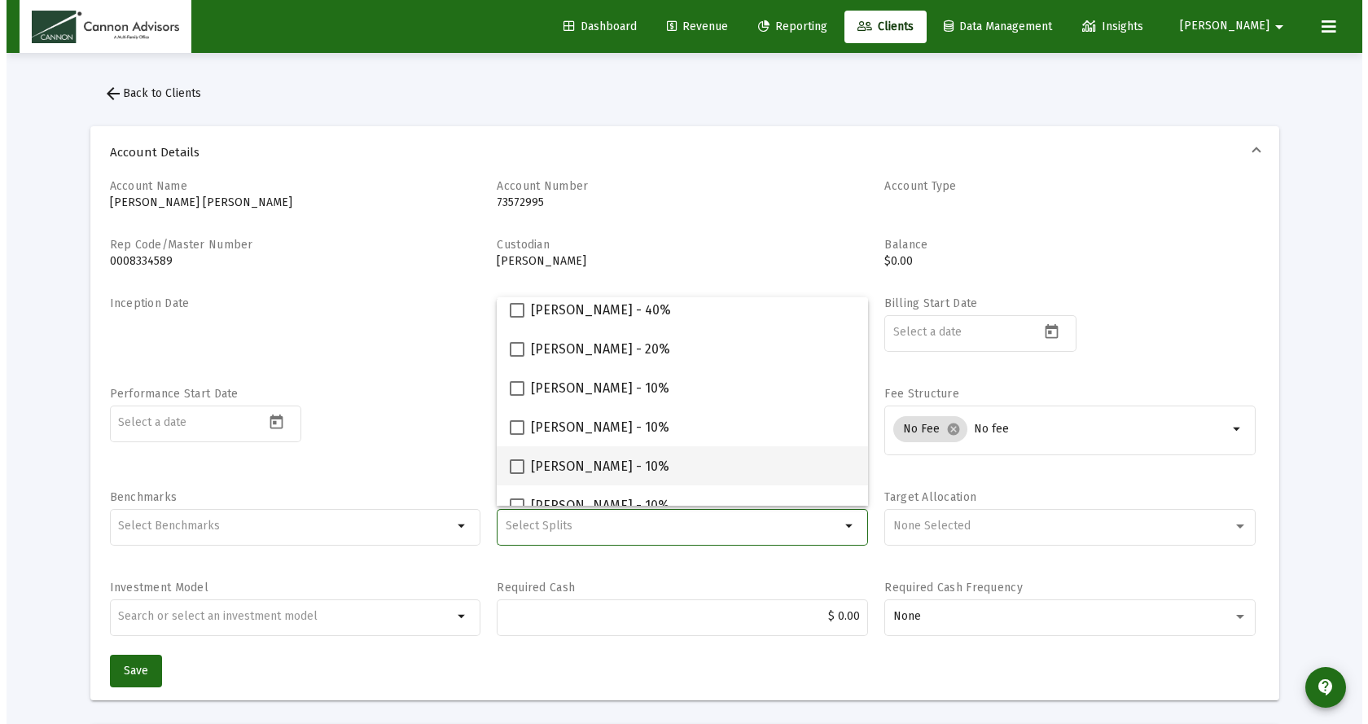
scroll to position [65, 0]
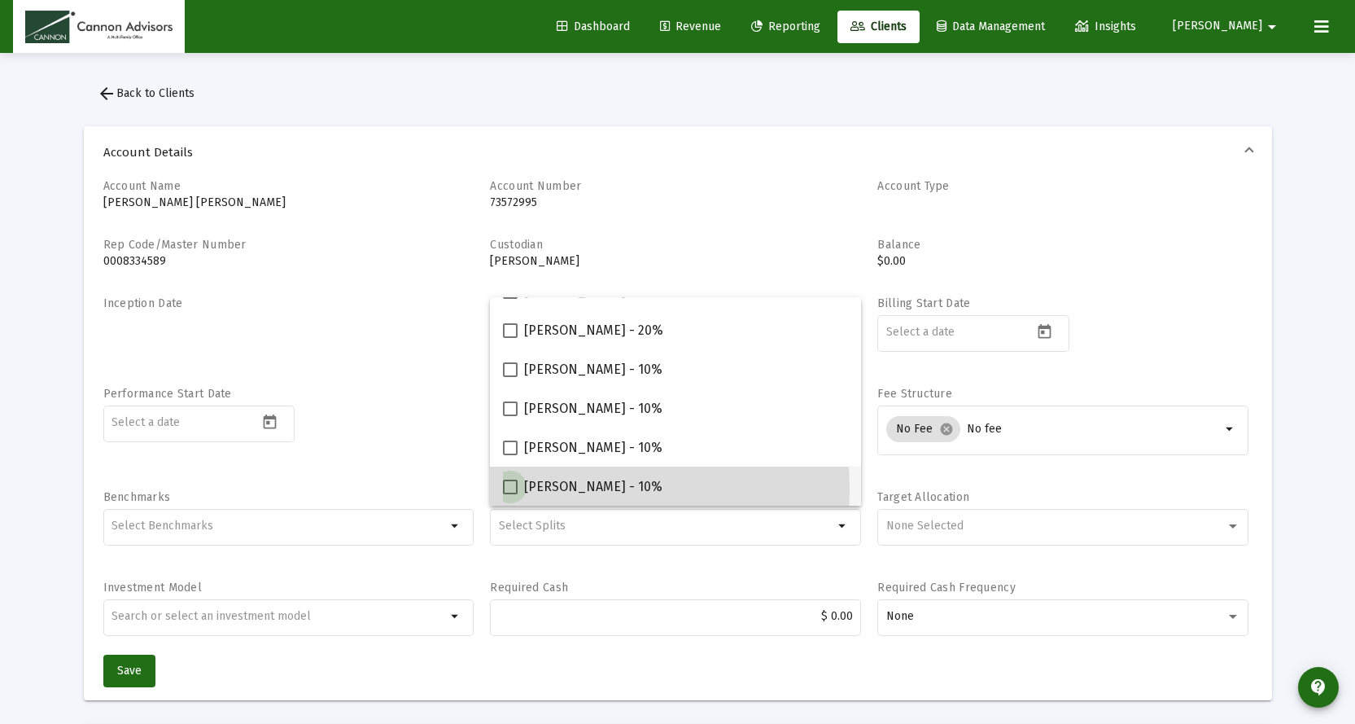
click at [508, 489] on span at bounding box center [510, 486] width 15 height 15
click at [510, 494] on input "Philip Gephart - 10%" at bounding box center [510, 494] width 1 height 1
checkbox input "true"
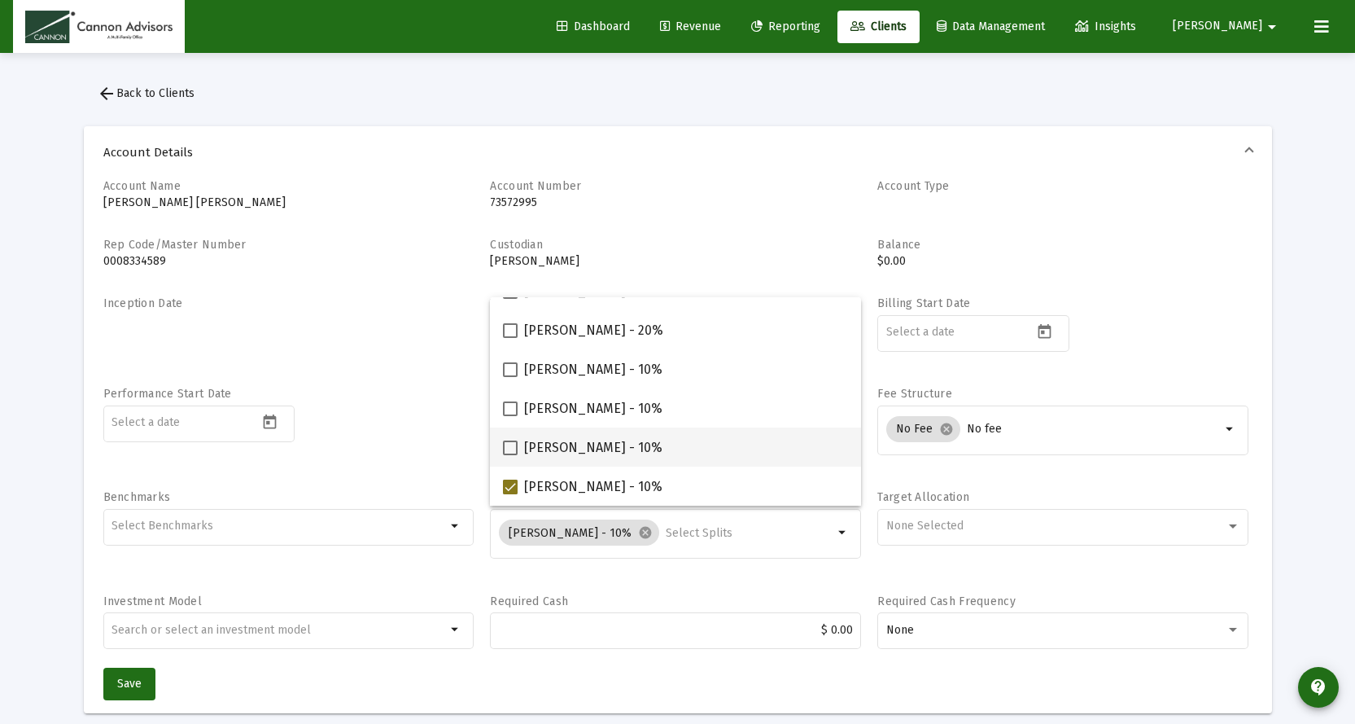
click at [507, 444] on span at bounding box center [510, 447] width 15 height 15
click at [510, 455] on input "Michael Boykin - 10%" at bounding box center [510, 455] width 1 height 1
checkbox input "true"
click at [510, 417] on label "Jared McCutcheon - 10%" at bounding box center [583, 409] width 160 height 20
click at [510, 417] on input "Jared McCutcheon - 10%" at bounding box center [510, 416] width 1 height 1
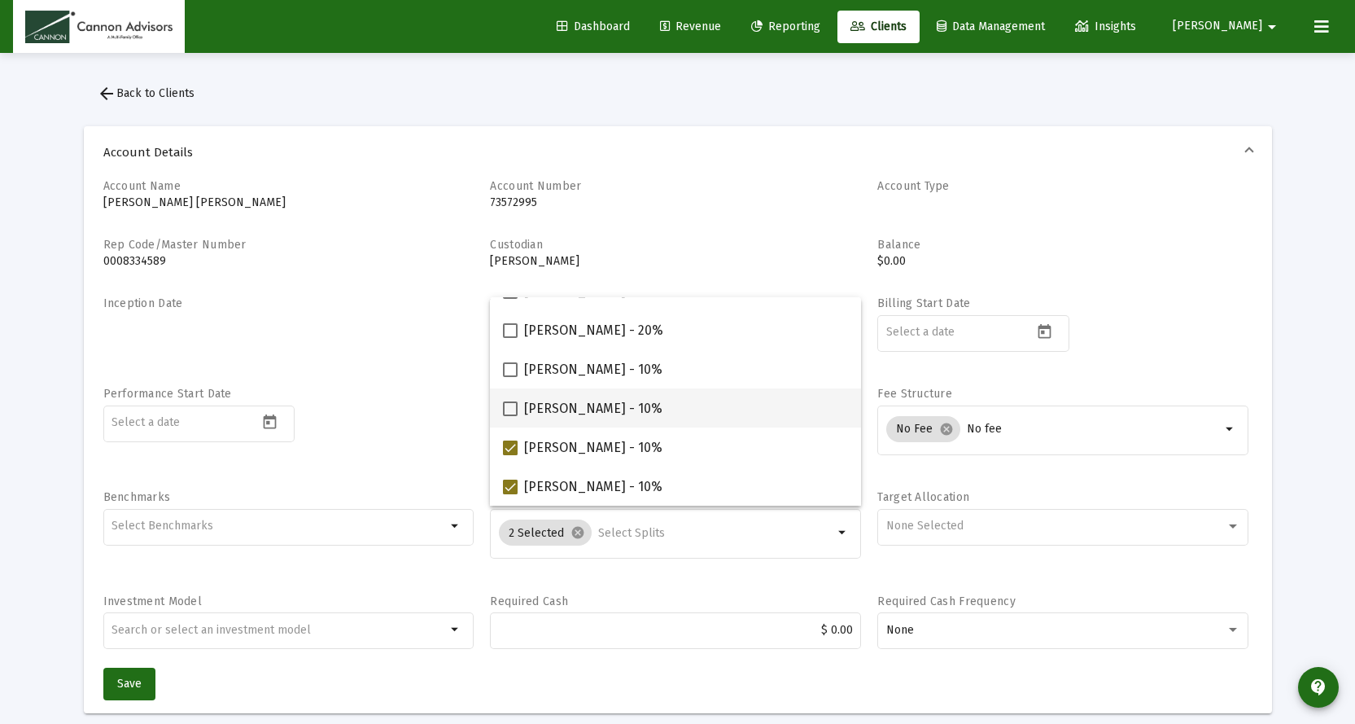
checkbox input "true"
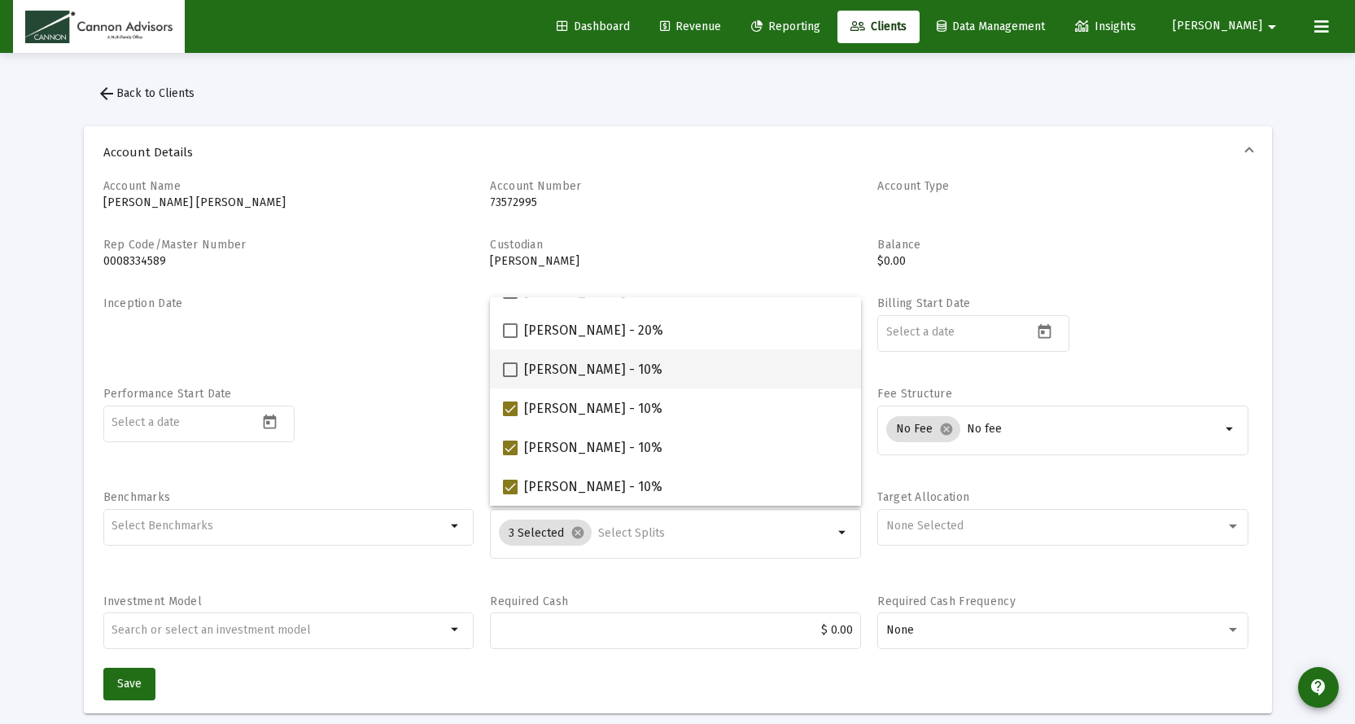
click at [510, 368] on span at bounding box center [510, 369] width 15 height 15
click at [510, 377] on input "Barbara Bell - 10%" at bounding box center [510, 377] width 1 height 1
checkbox input "true"
click at [125, 678] on span "Save" at bounding box center [129, 683] width 24 height 14
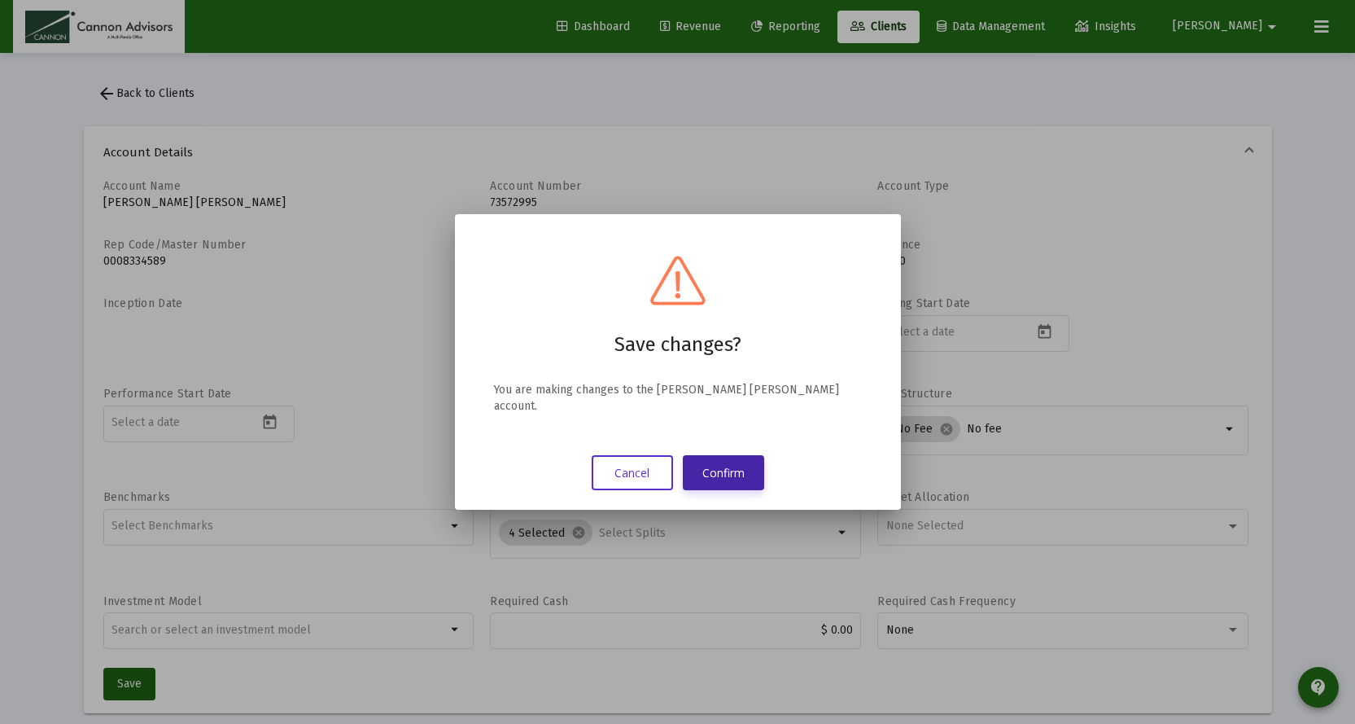
click at [751, 460] on button "Confirm" at bounding box center [723, 472] width 81 height 35
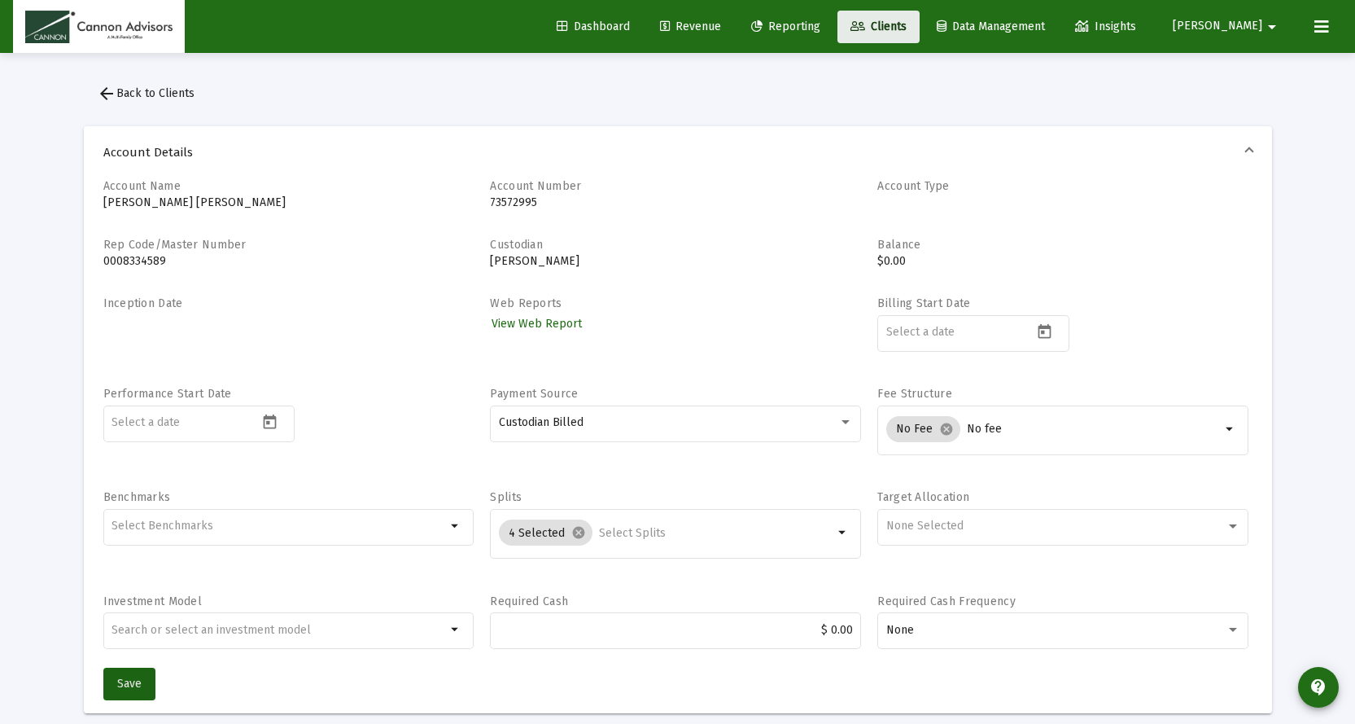
click at [907, 24] on span "Clients" at bounding box center [879, 27] width 56 height 14
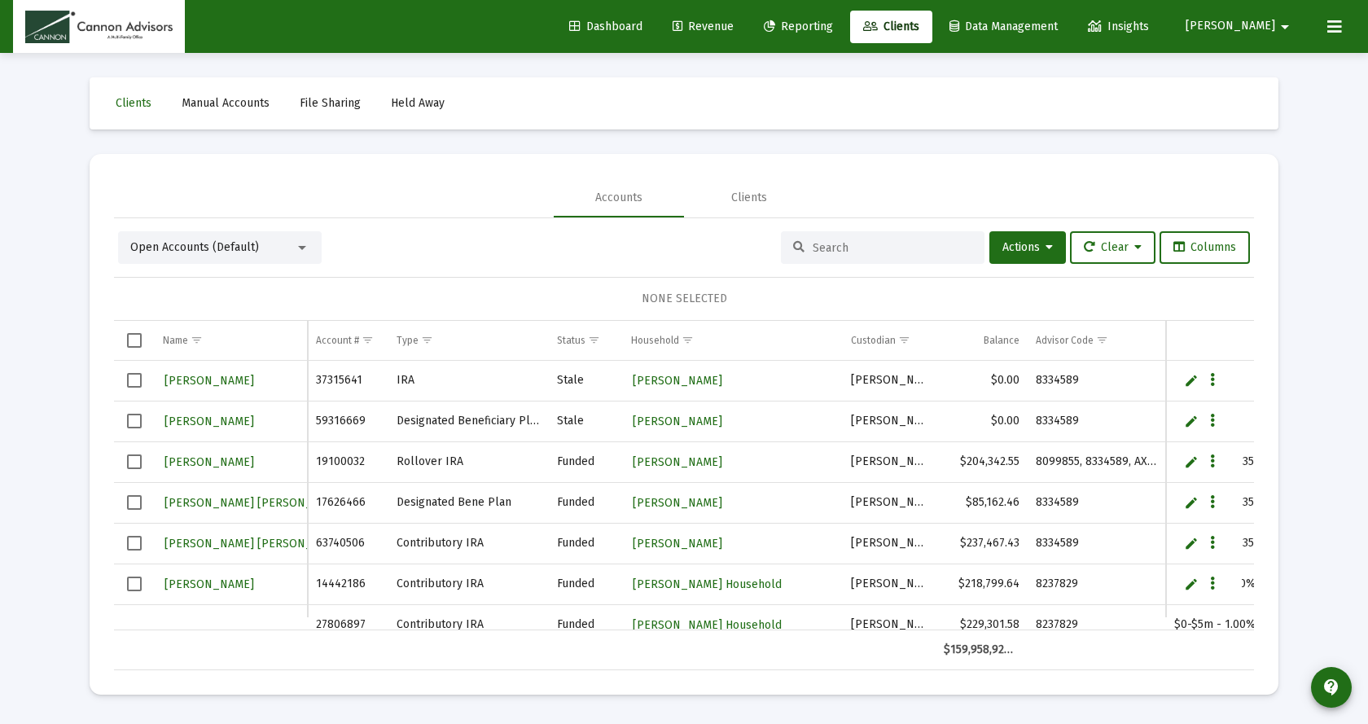
click at [840, 252] on input at bounding box center [892, 248] width 160 height 14
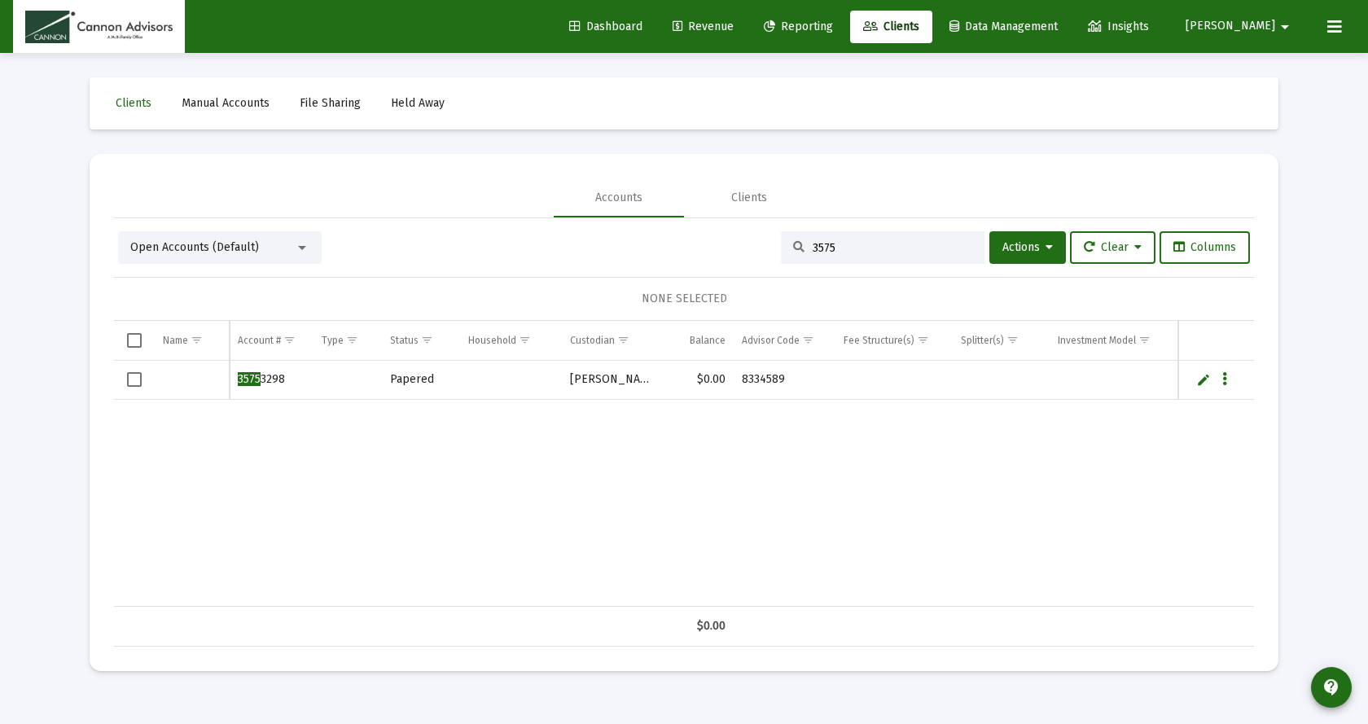
type input "3575"
click at [1206, 383] on link "Edit" at bounding box center [1203, 379] width 15 height 15
click at [182, 388] on input "Data grid" at bounding box center [192, 388] width 58 height 39
click at [208, 391] on input "Khanh Pham IND" at bounding box center [192, 388] width 58 height 39
type input "[PERSON_NAME] IND [PERSON_NAME]"
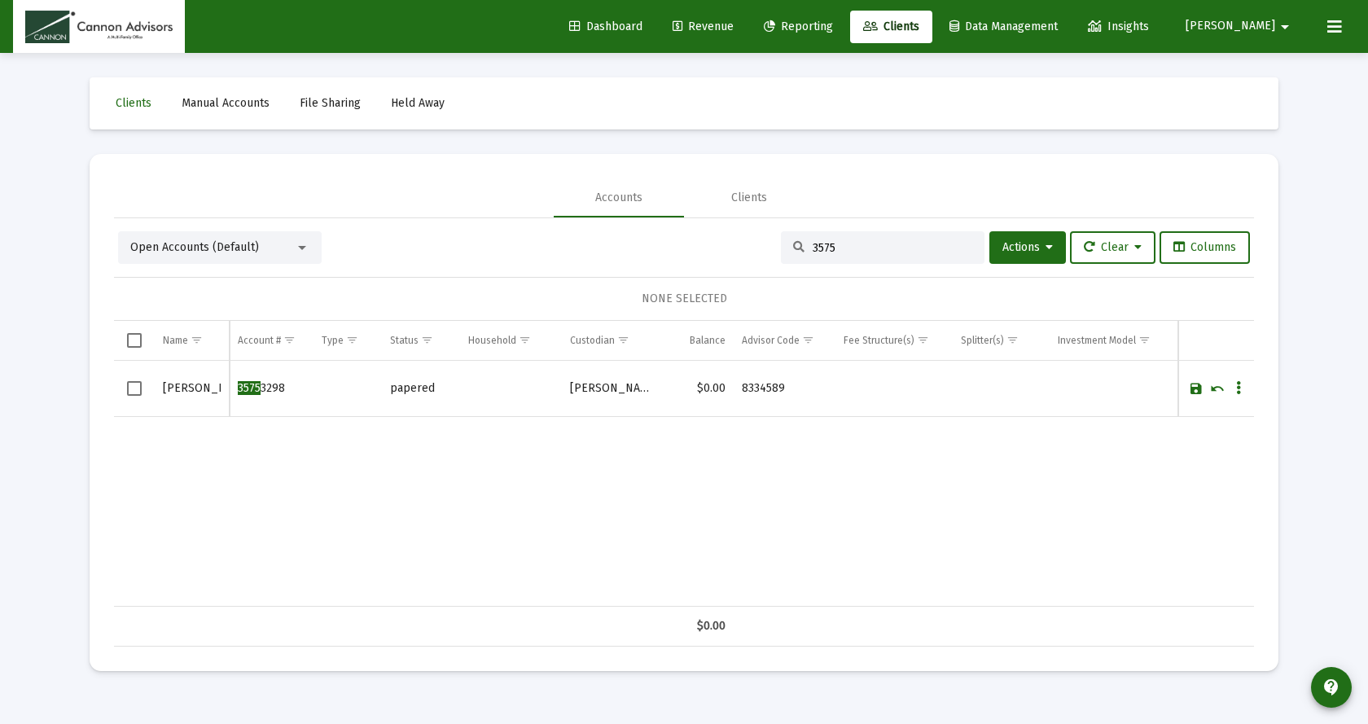
click at [1197, 386] on link "Save" at bounding box center [1195, 388] width 15 height 15
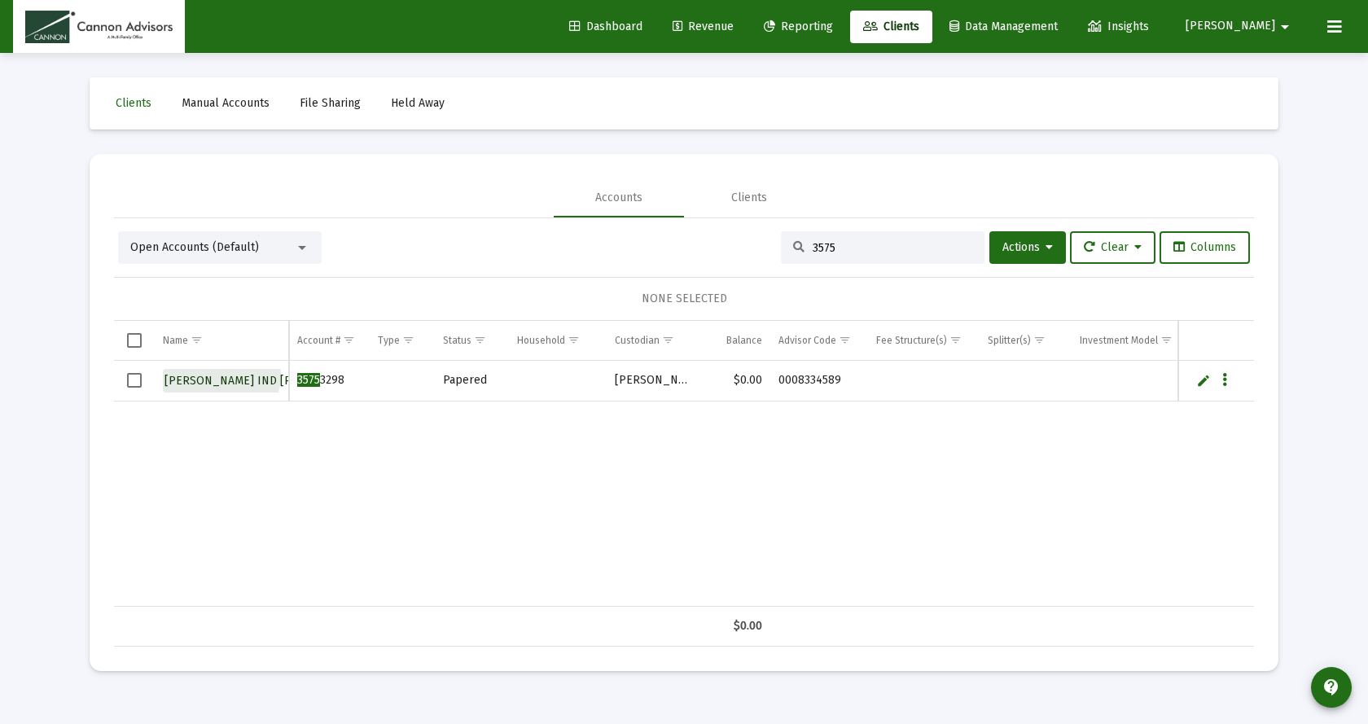
click at [221, 375] on span "[PERSON_NAME] IND [PERSON_NAME]" at bounding box center [266, 381] width 205 height 14
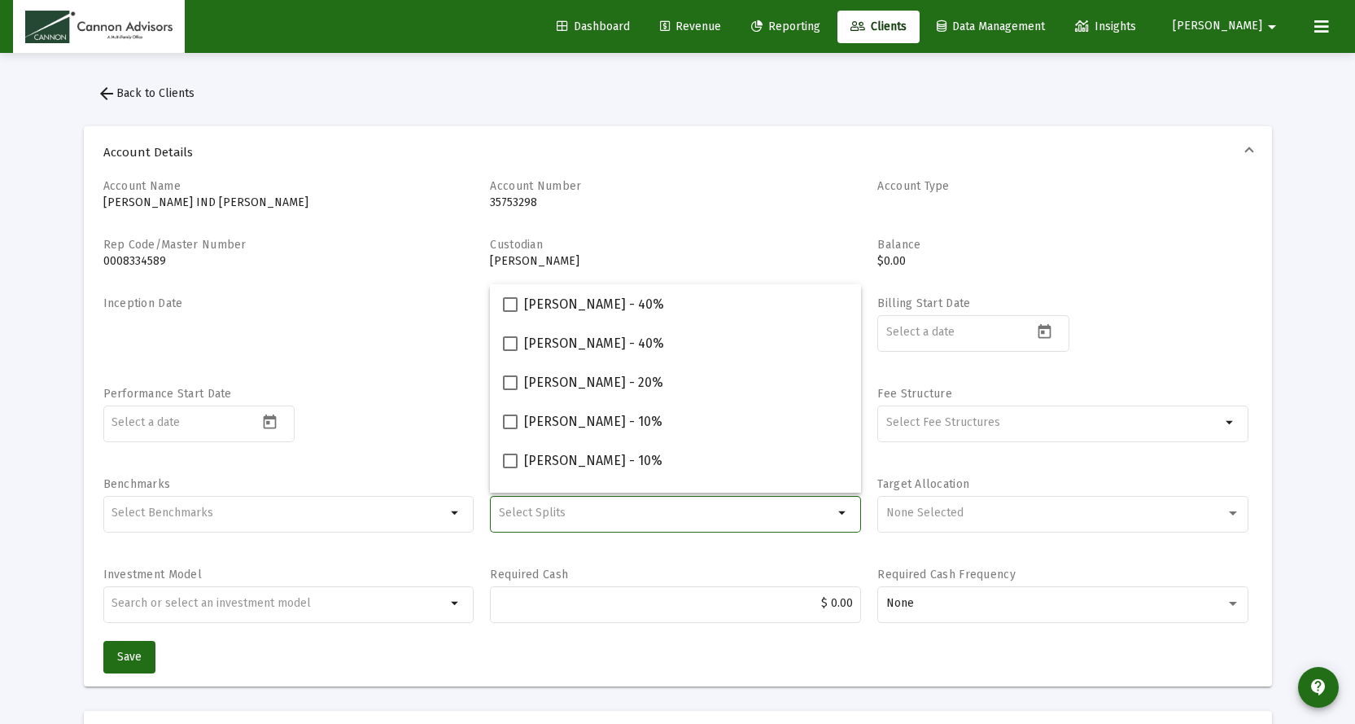
click at [712, 513] on input "Selection" at bounding box center [666, 512] width 335 height 13
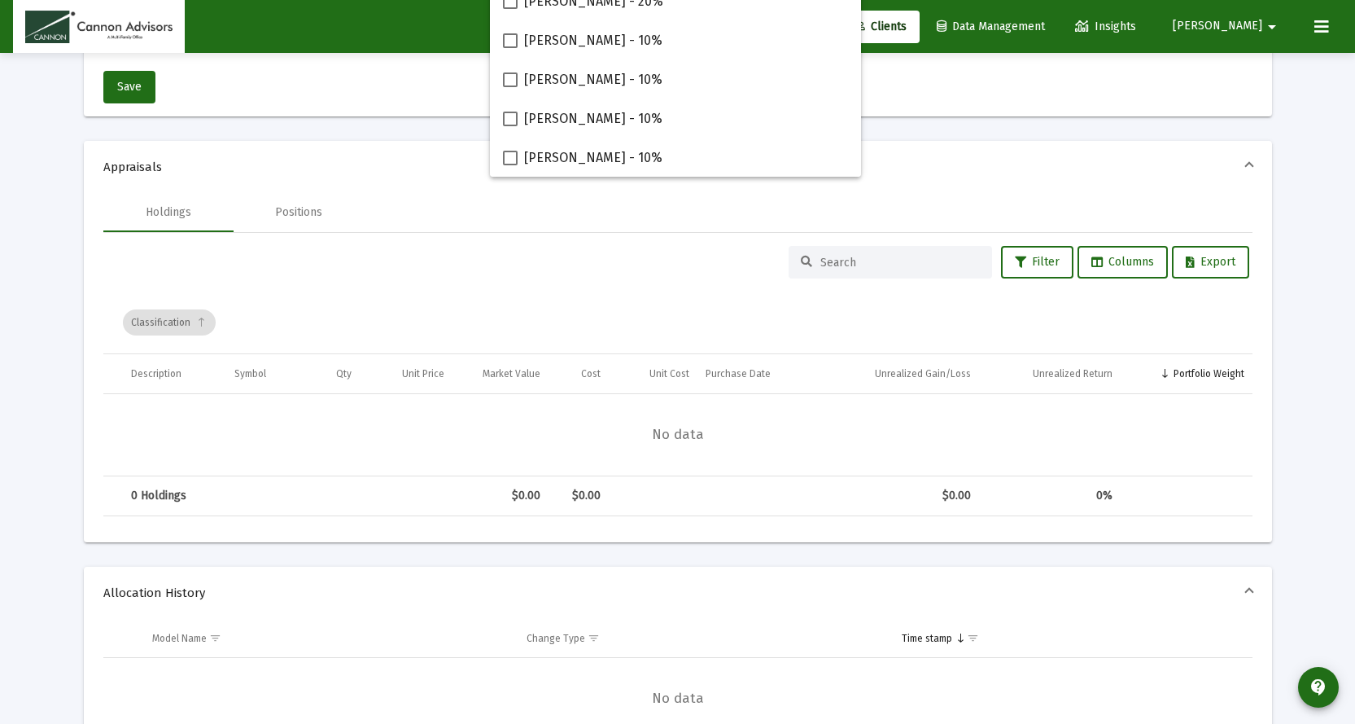
scroll to position [407, 0]
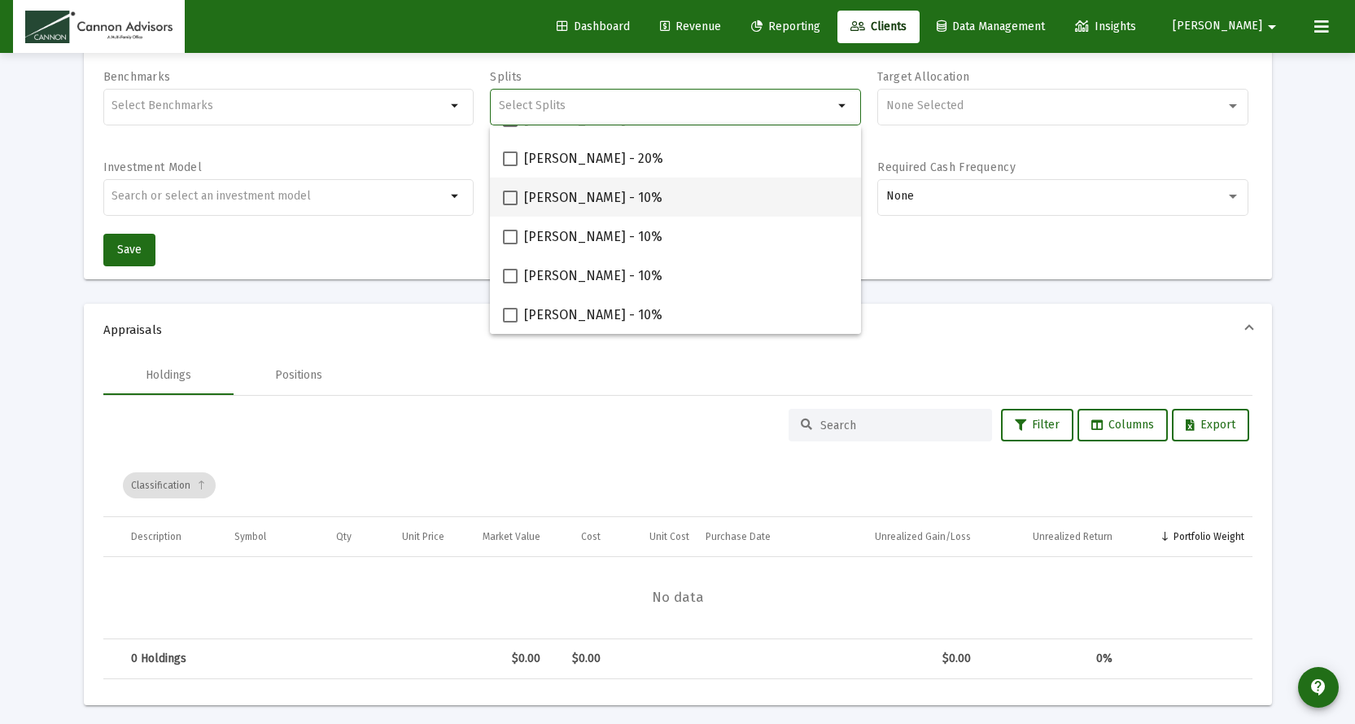
click at [508, 198] on span at bounding box center [510, 197] width 15 height 15
click at [510, 205] on input "Barbara Bell - 10%" at bounding box center [510, 205] width 1 height 1
checkbox input "true"
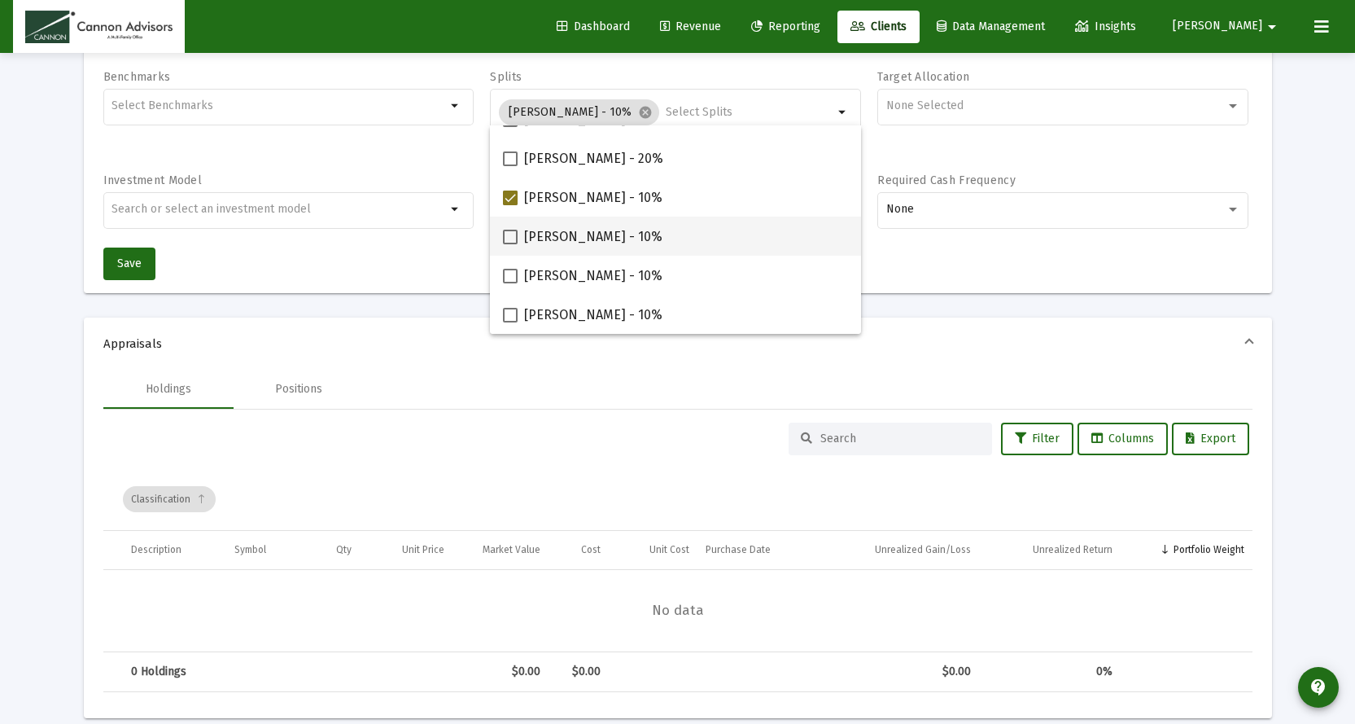
click at [510, 240] on span at bounding box center [510, 237] width 15 height 15
click at [510, 244] on input "Jared McCutcheon - 10%" at bounding box center [510, 244] width 1 height 1
checkbox input "true"
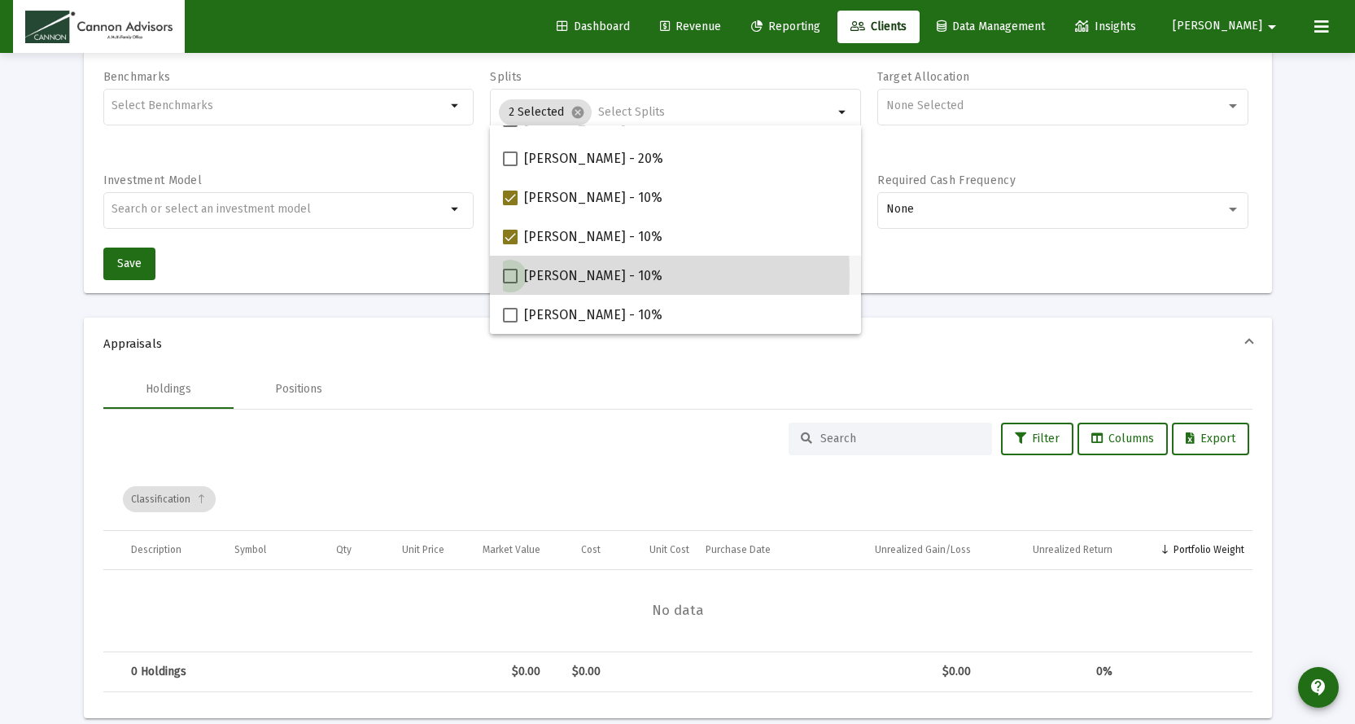
click at [510, 275] on span at bounding box center [510, 276] width 15 height 15
click at [510, 283] on input "Michael Boykin - 10%" at bounding box center [510, 283] width 1 height 1
checkbox input "true"
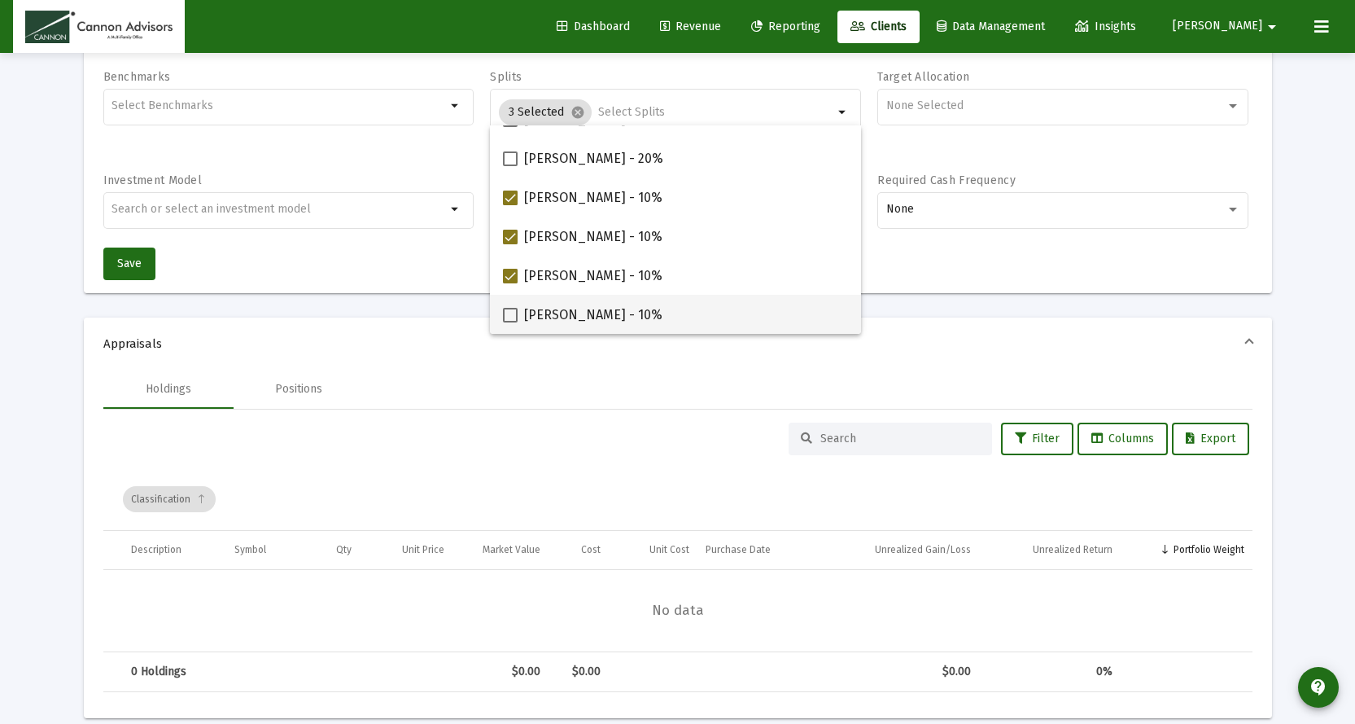
click at [510, 313] on span at bounding box center [510, 315] width 15 height 15
click at [510, 322] on input "Philip Gephart - 10%" at bounding box center [510, 322] width 1 height 1
checkbox input "true"
click at [1046, 347] on span "Appraisals" at bounding box center [674, 343] width 1143 height 16
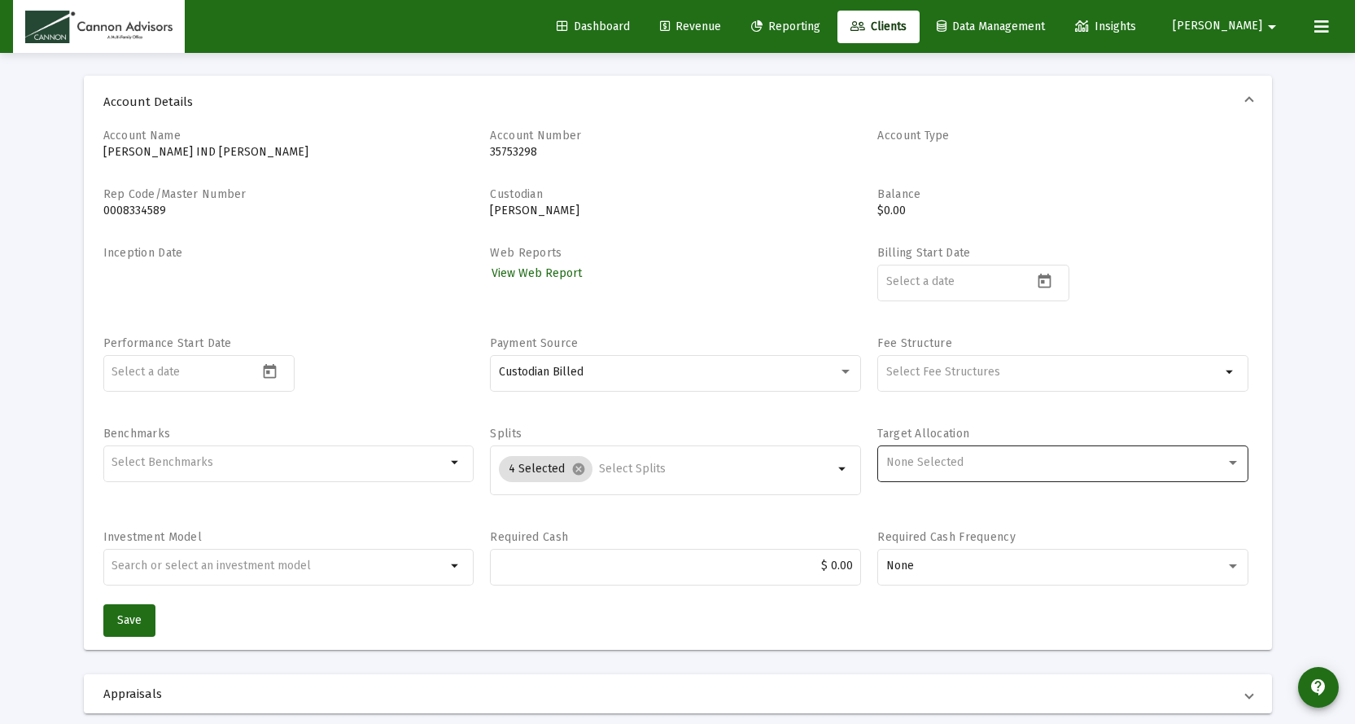
scroll to position [0, 0]
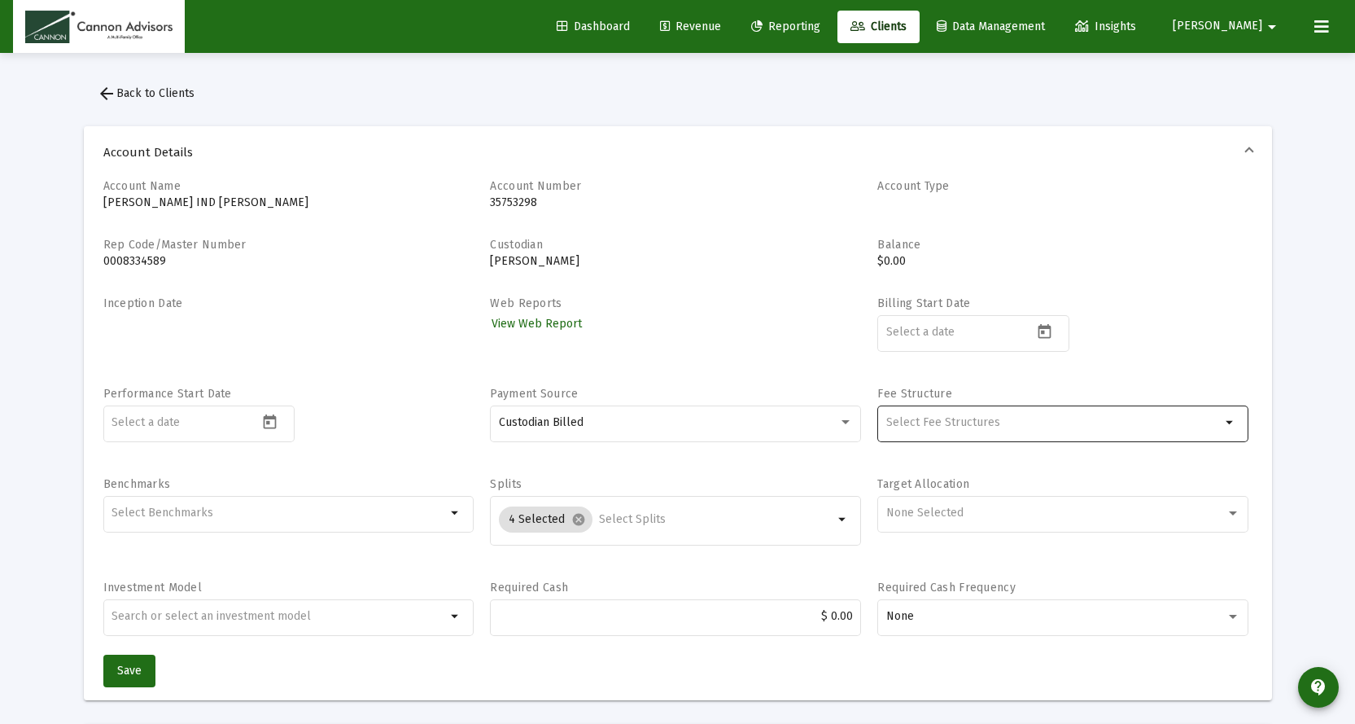
click at [969, 426] on input "Selection" at bounding box center [1053, 422] width 335 height 13
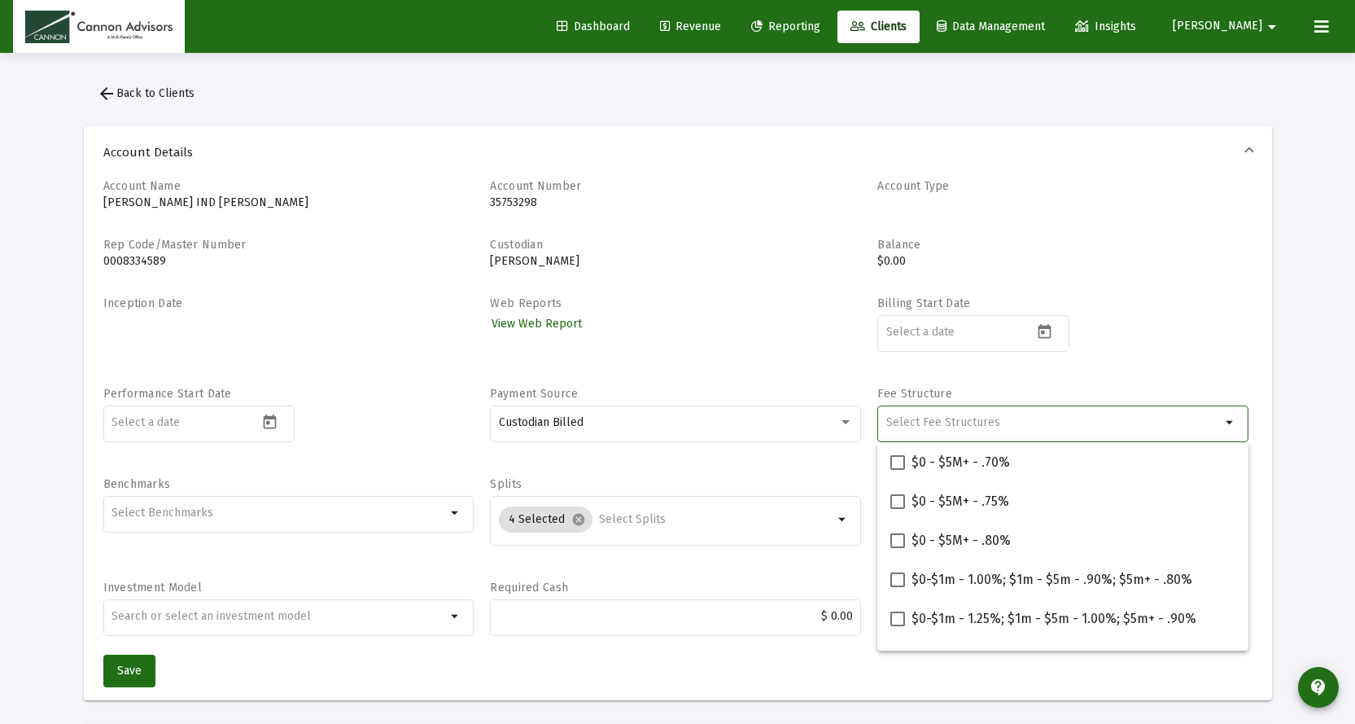
paste input "$0 - $1M 1%; $1M+ .90%"
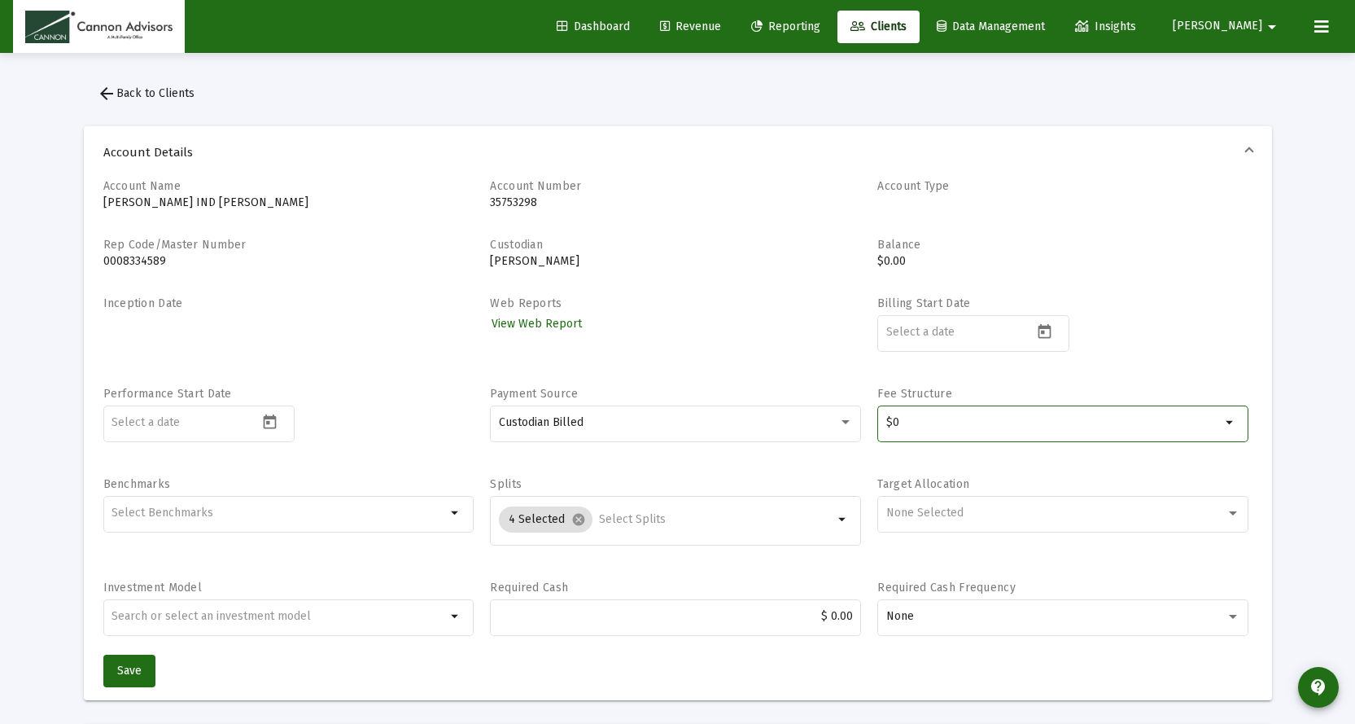
type input "$"
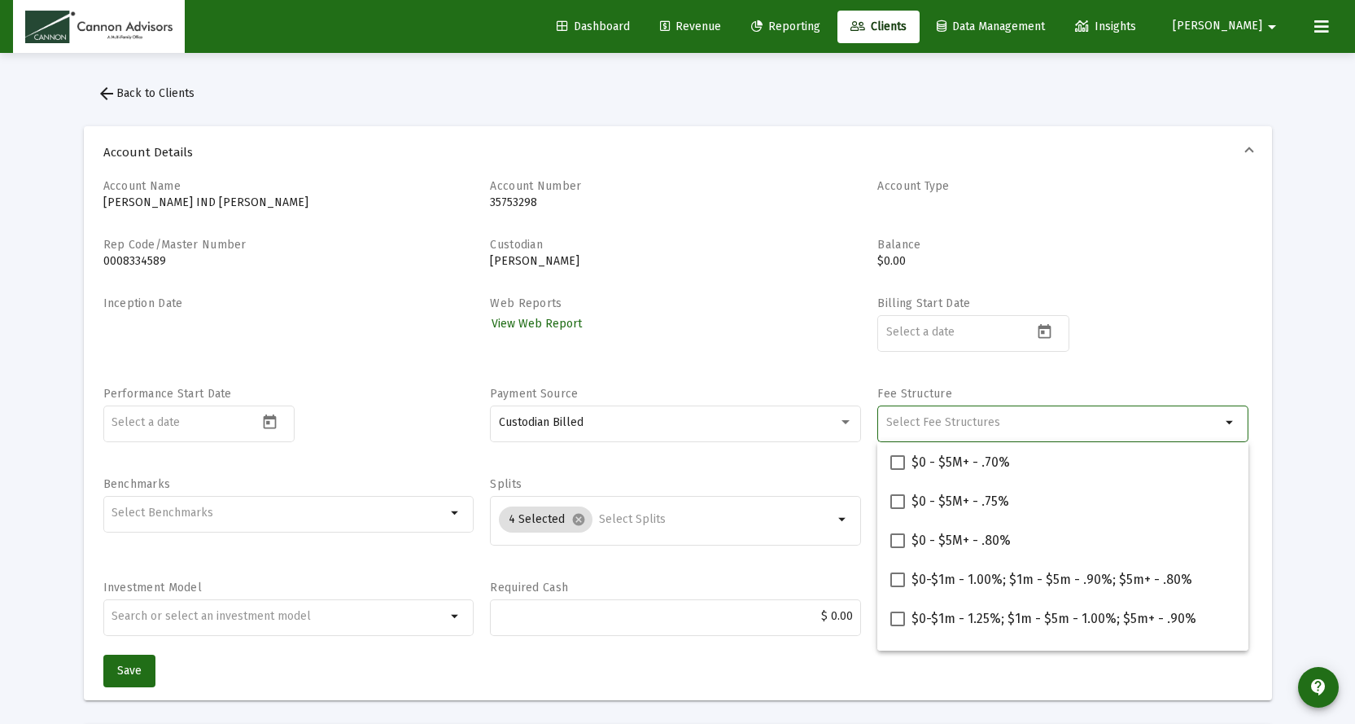
click at [632, 659] on div "Account Name Khanh Pham IND TOD Account Number 35753298 Account Type Rep Code/M…" at bounding box center [678, 439] width 1188 height 522
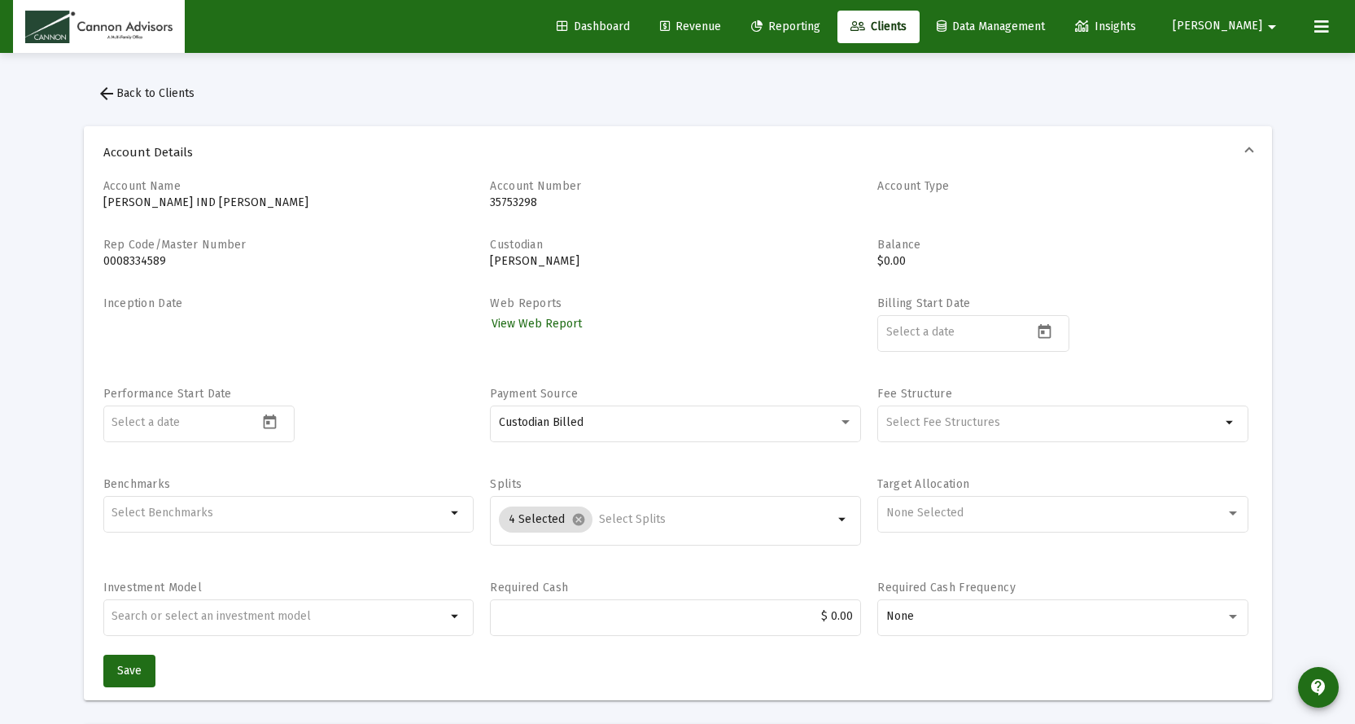
click at [183, 94] on span "arrow_back Back to Clients" at bounding box center [146, 93] width 98 height 14
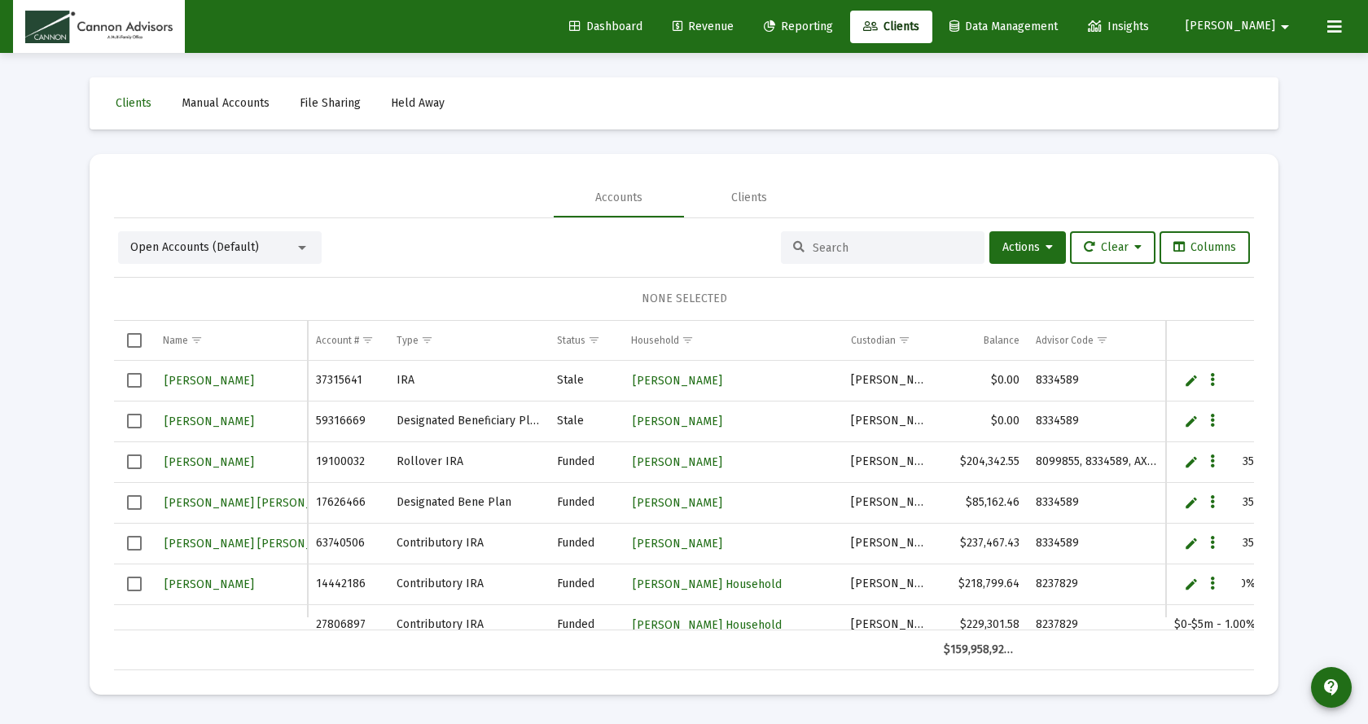
click at [733, 26] on span "Revenue" at bounding box center [702, 27] width 61 height 14
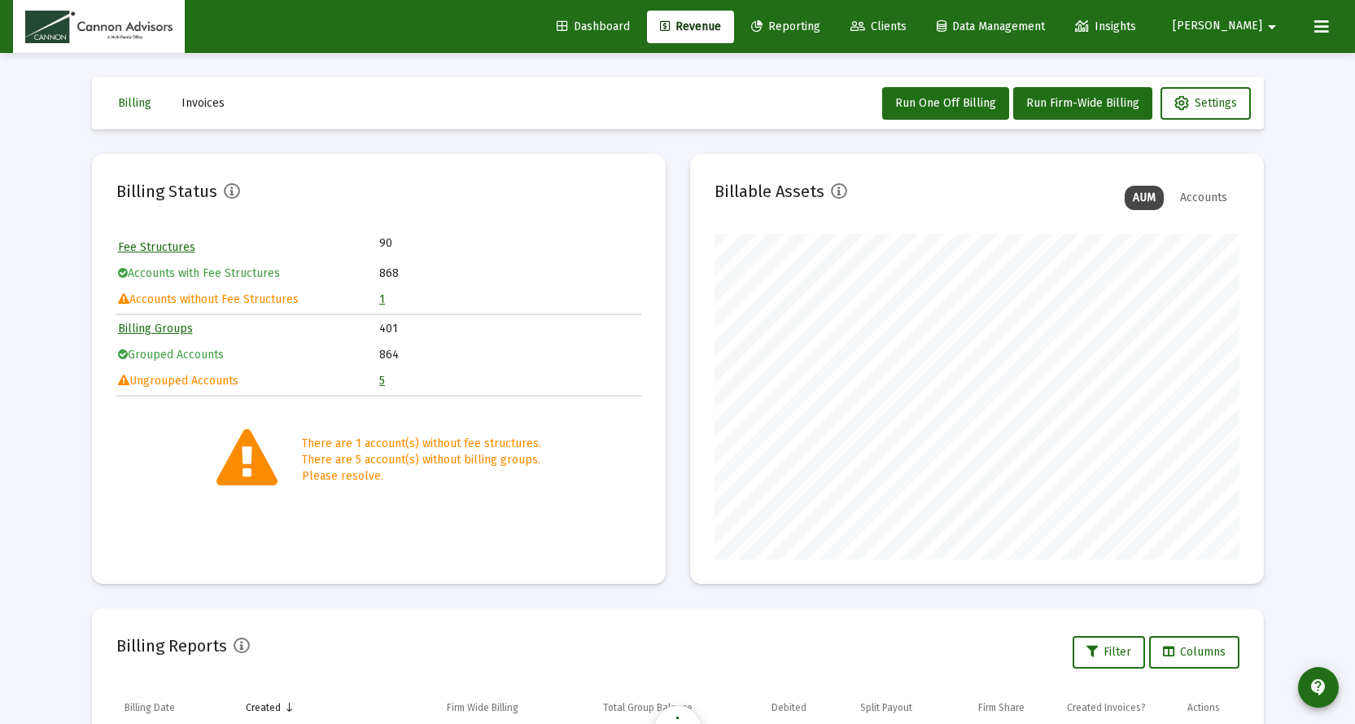
scroll to position [326, 525]
click at [383, 301] on link "1" at bounding box center [382, 299] width 6 height 14
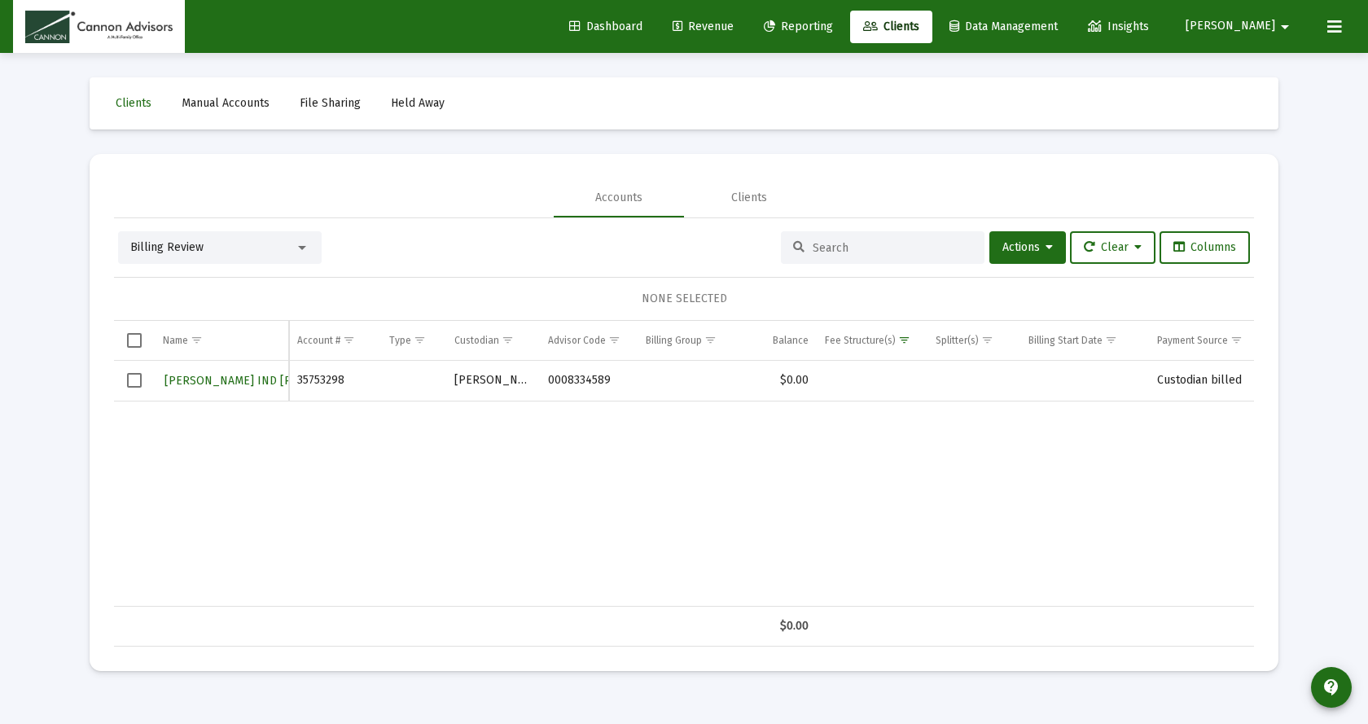
click at [733, 24] on span "Revenue" at bounding box center [702, 27] width 61 height 14
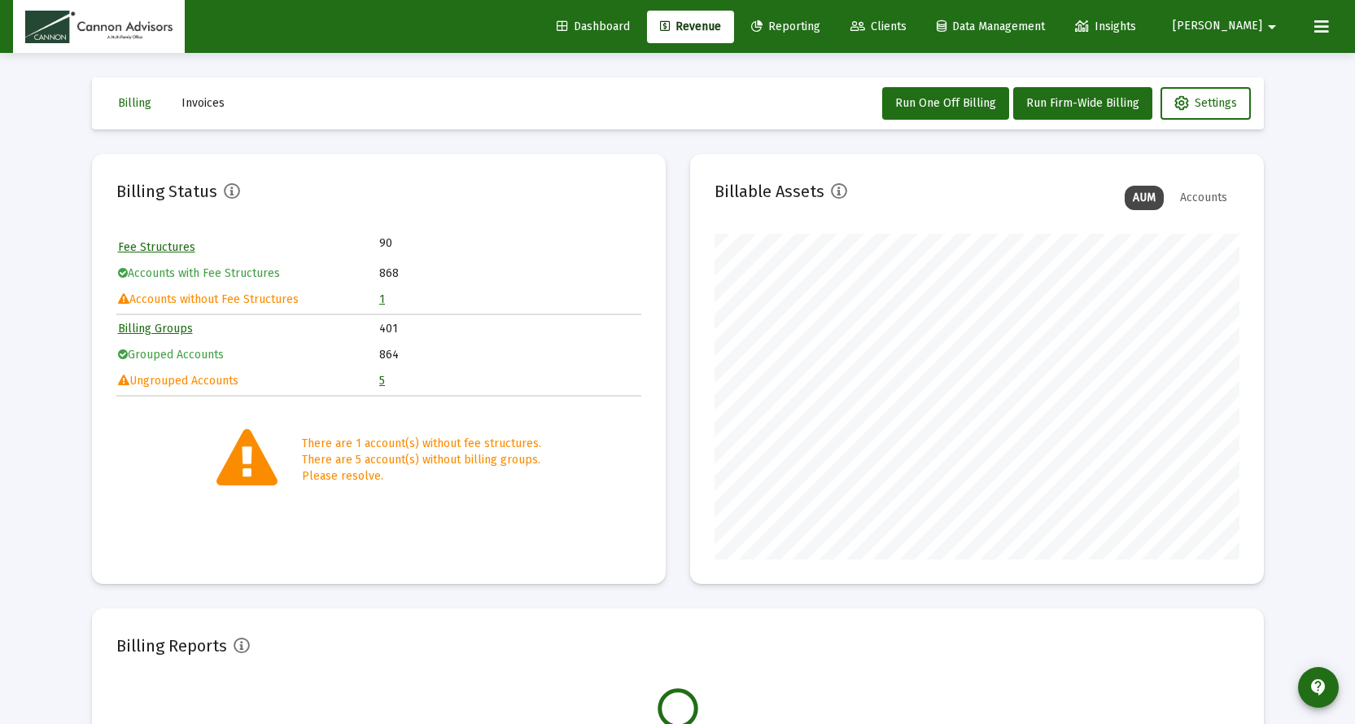
scroll to position [326, 525]
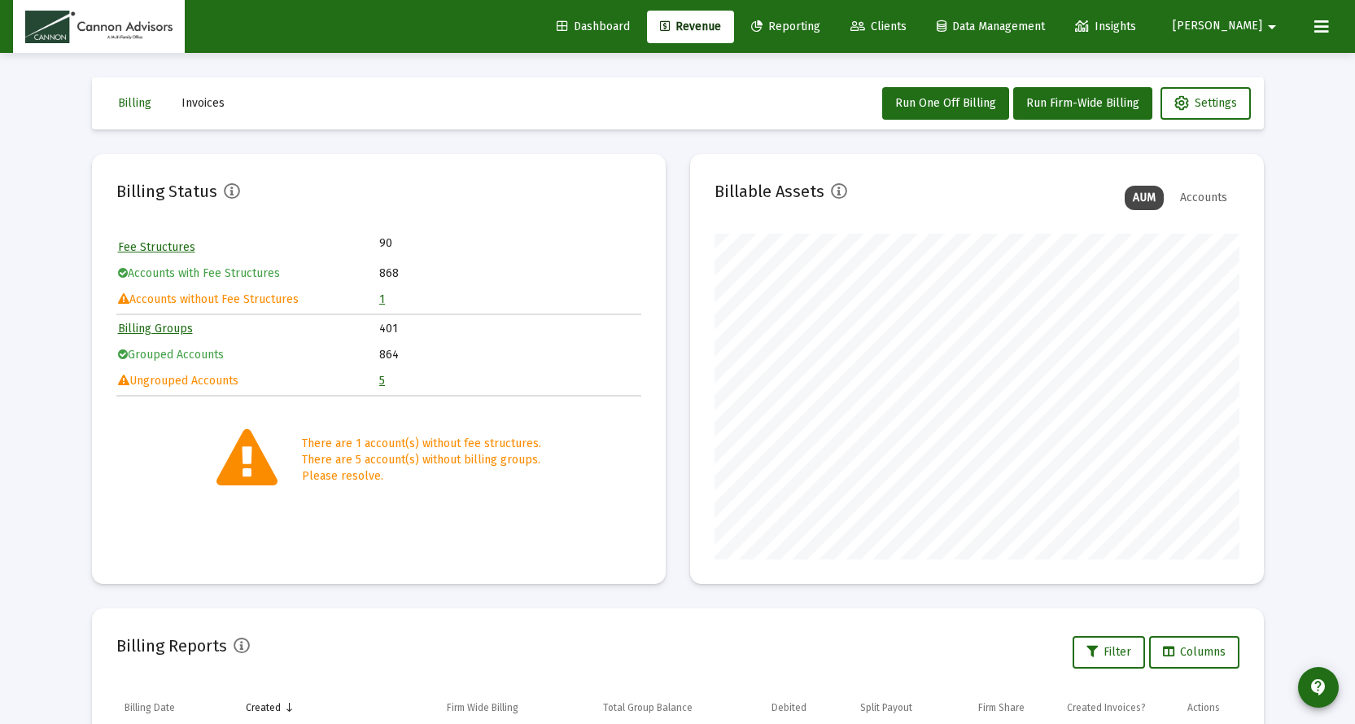
click at [383, 383] on link "5" at bounding box center [382, 381] width 6 height 14
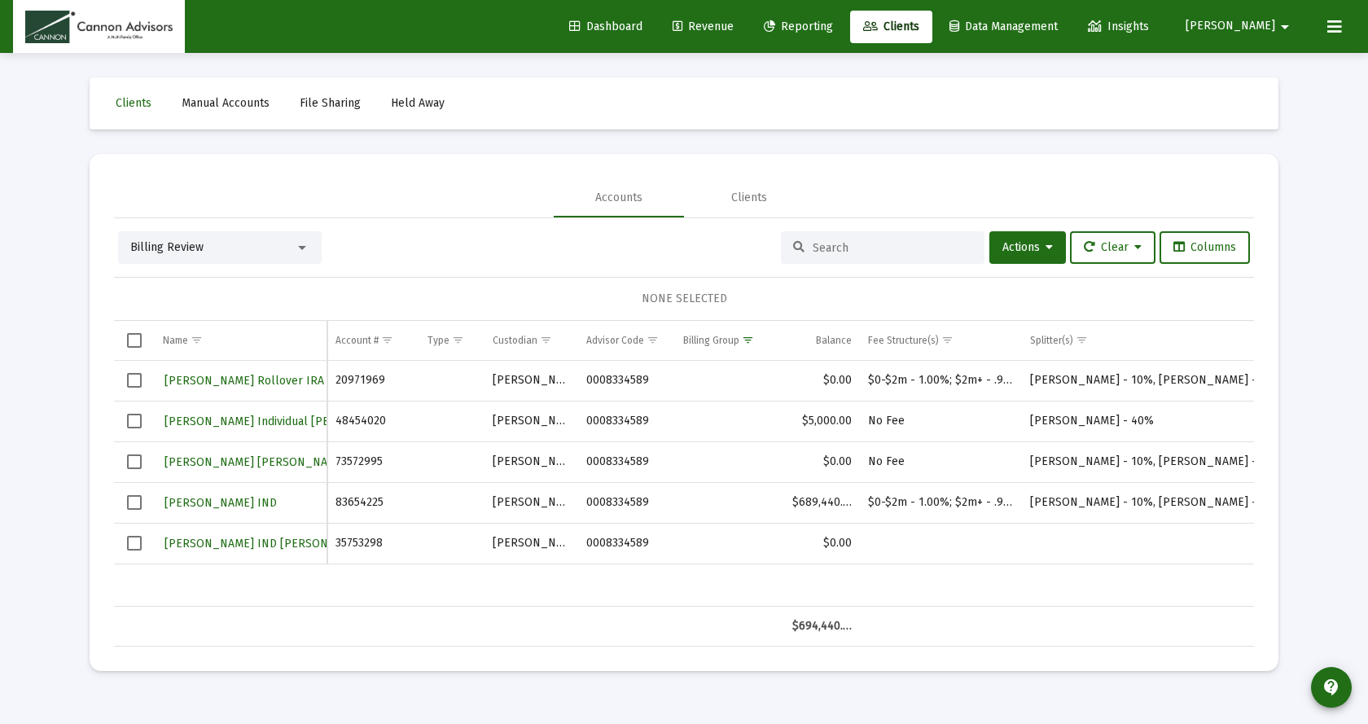
click at [1284, 22] on mat-icon "arrow_drop_down" at bounding box center [1285, 27] width 20 height 33
click at [1271, 67] on span "Settings" at bounding box center [1275, 69] width 48 height 39
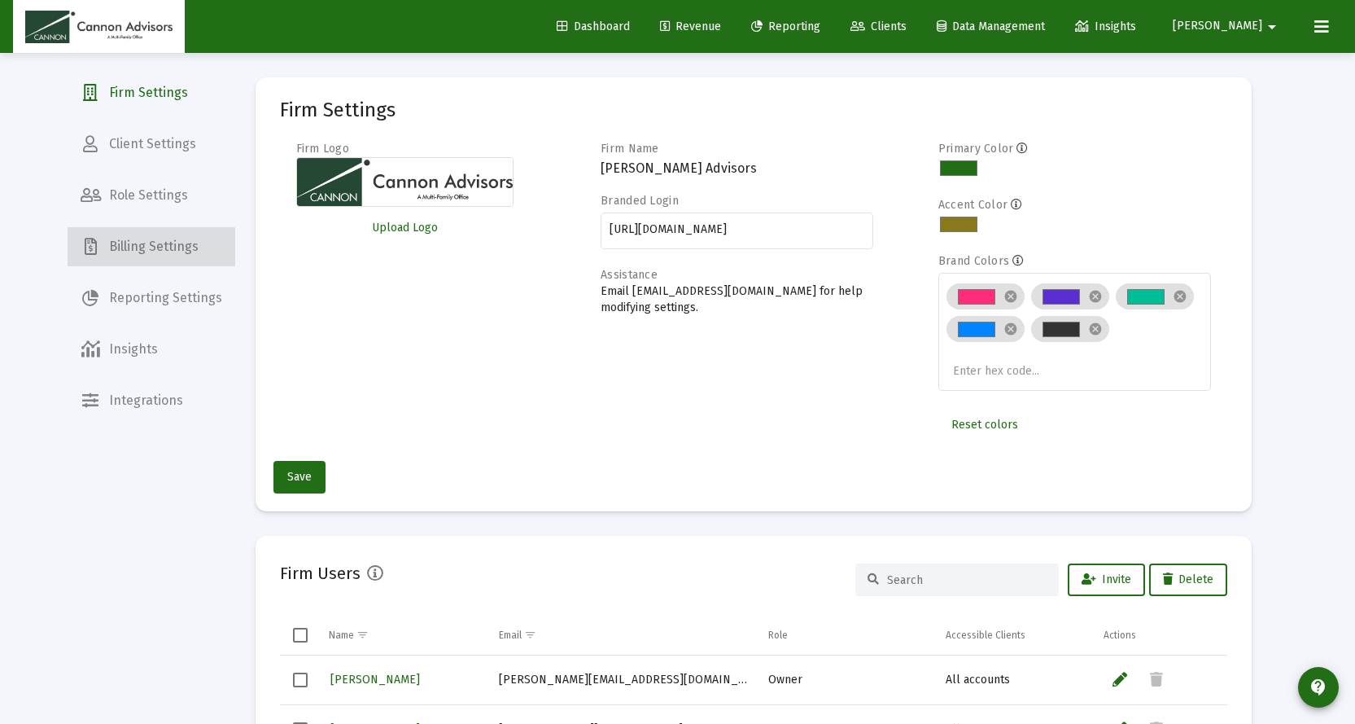
click at [189, 244] on span "Billing Settings" at bounding box center [152, 246] width 168 height 39
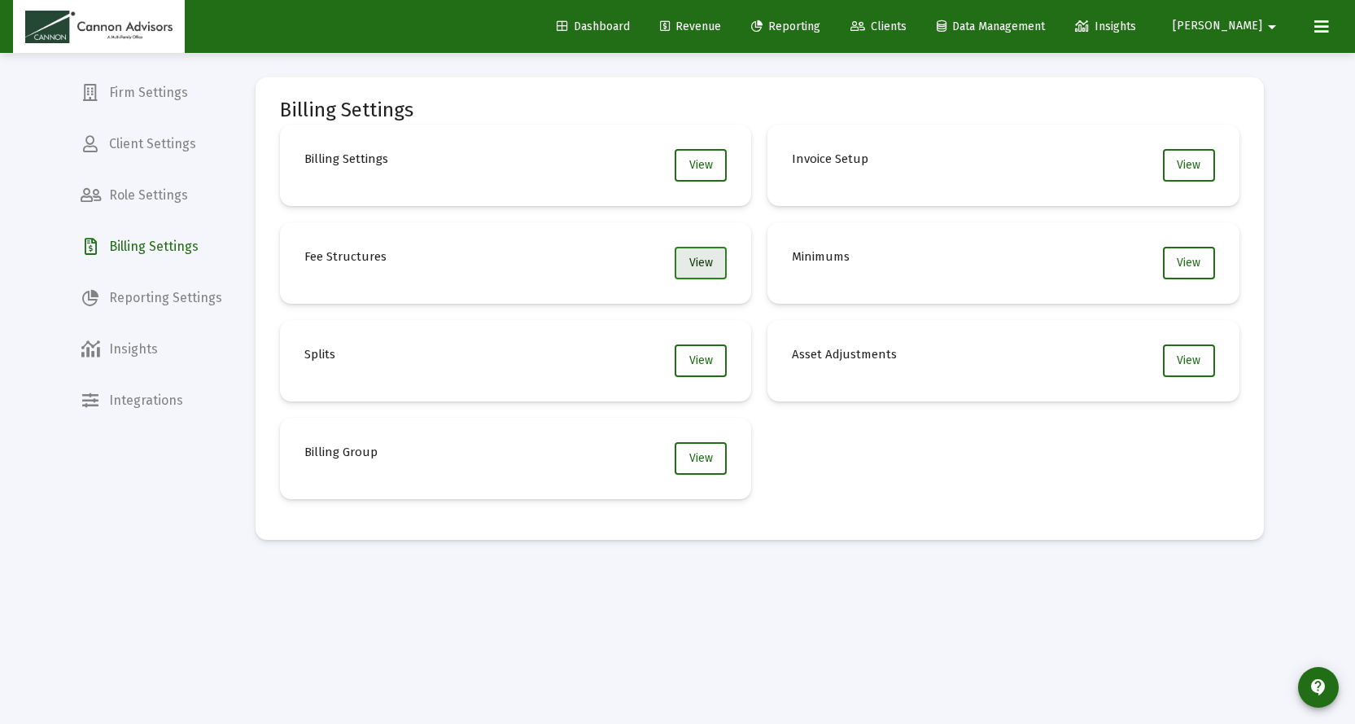
click at [706, 265] on span "View" at bounding box center [701, 263] width 24 height 14
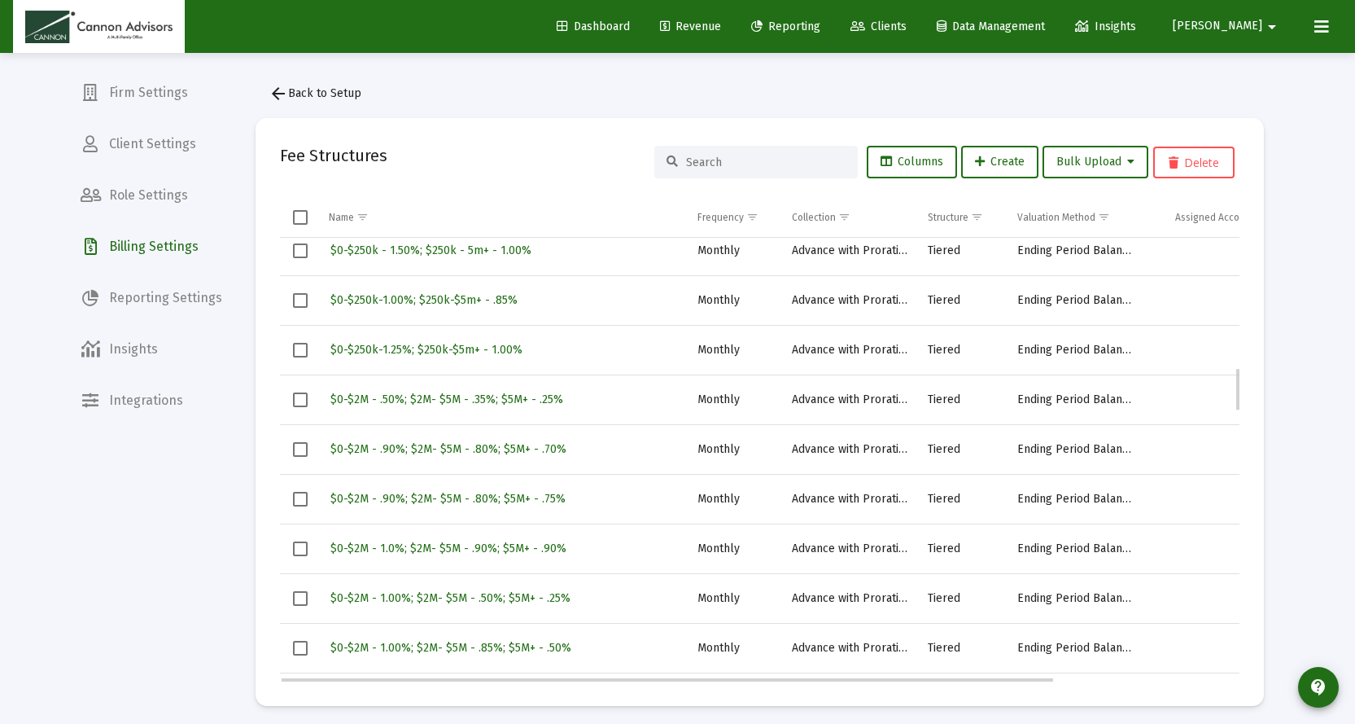
scroll to position [1547, 0]
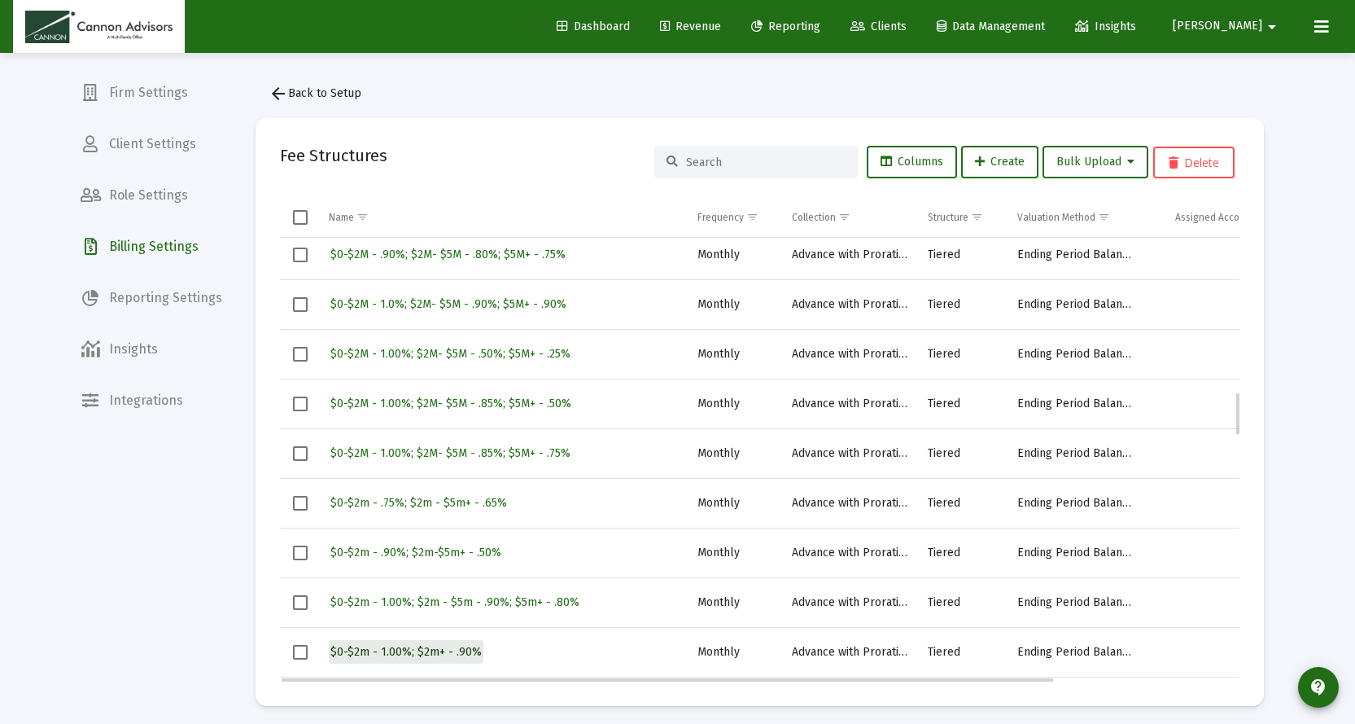
click at [425, 650] on span "$0-$2m - 1.00%; $2m+ - .90%" at bounding box center [405, 652] width 151 height 14
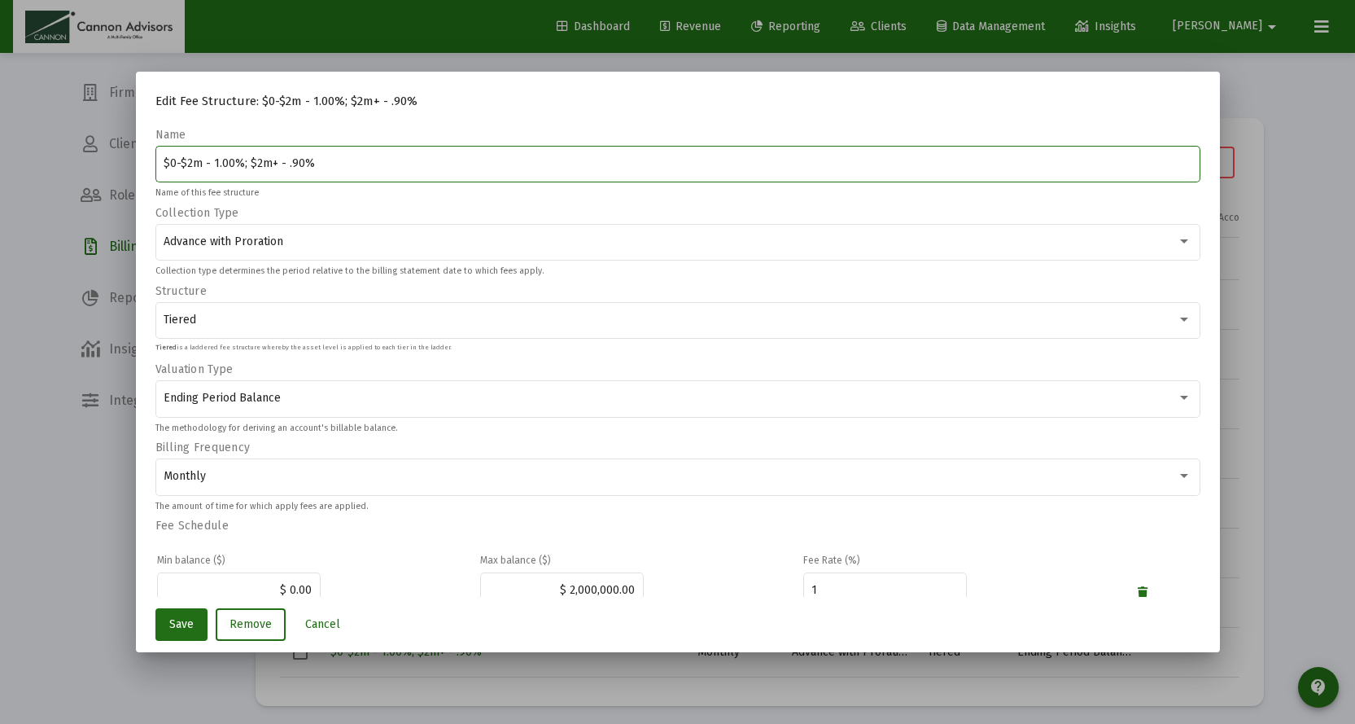
drag, startPoint x: 361, startPoint y: 167, endPoint x: 0, endPoint y: 162, distance: 360.6
click at [0, 162] on div "Edit Fee Structure: $0-$2m - 1.00%; $2m+ - .90% Name $0-$2m - 1.00%; $2m+ - .90…" at bounding box center [677, 362] width 1355 height 724
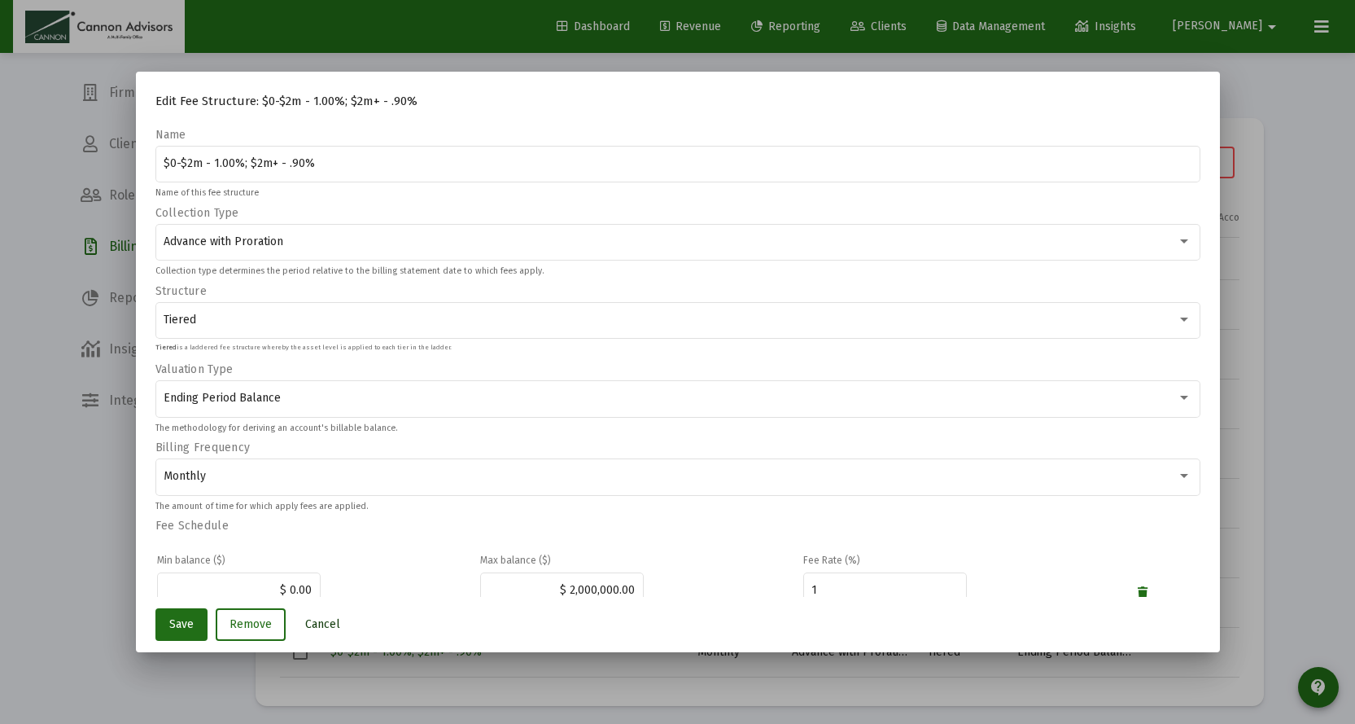
click at [322, 623] on span "Cancel" at bounding box center [322, 624] width 35 height 14
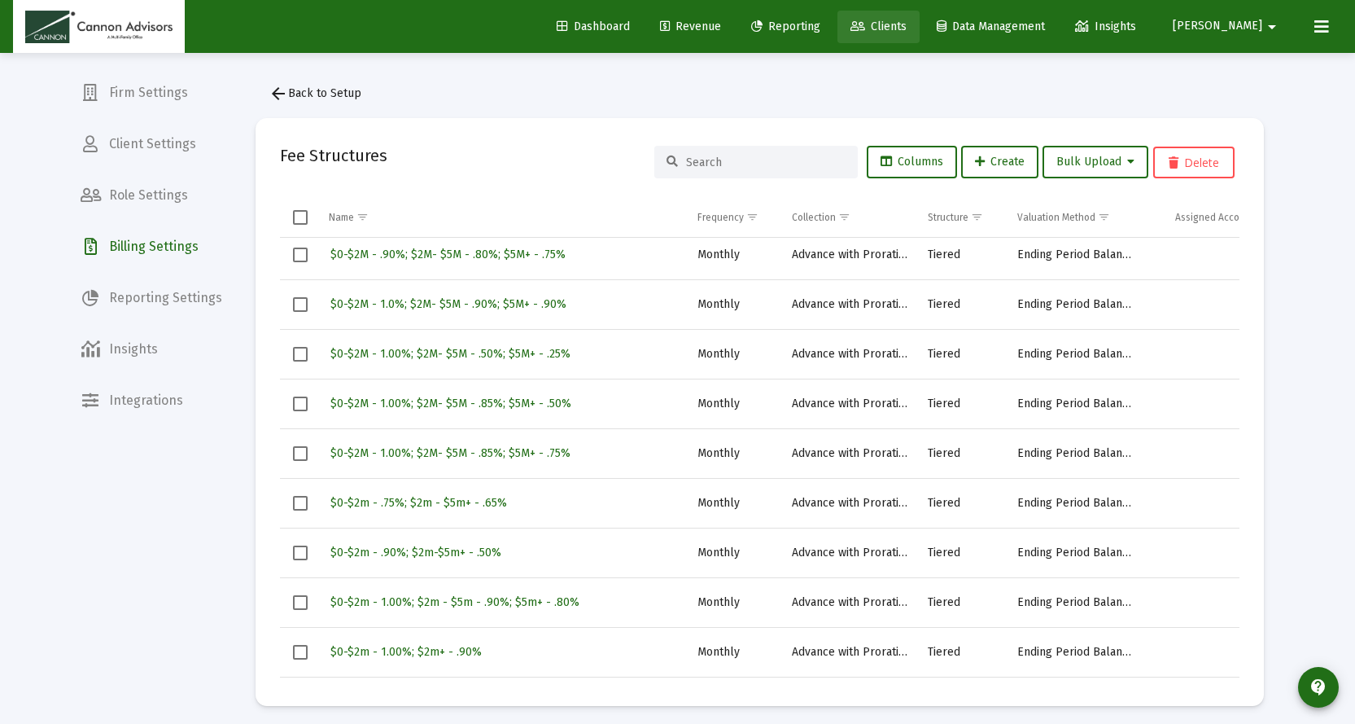
click at [907, 28] on span "Clients" at bounding box center [879, 27] width 56 height 14
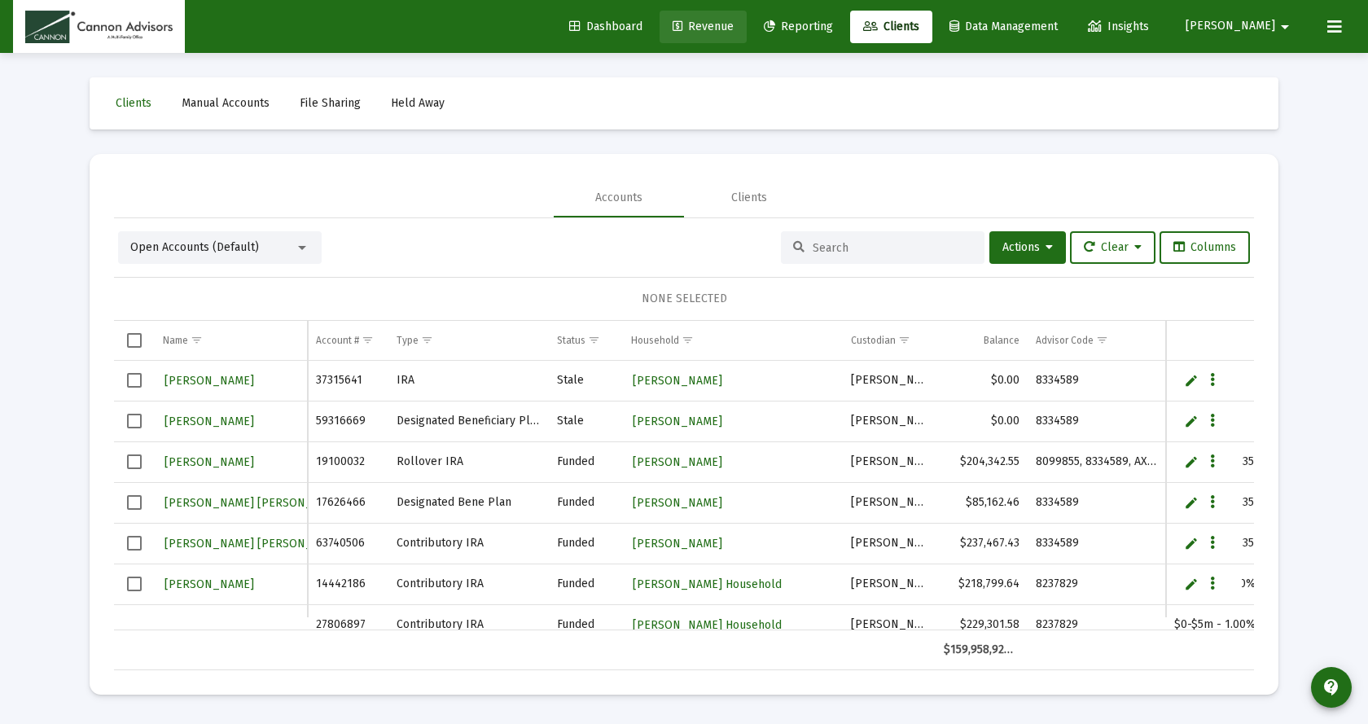
click at [733, 28] on span "Revenue" at bounding box center [702, 27] width 61 height 14
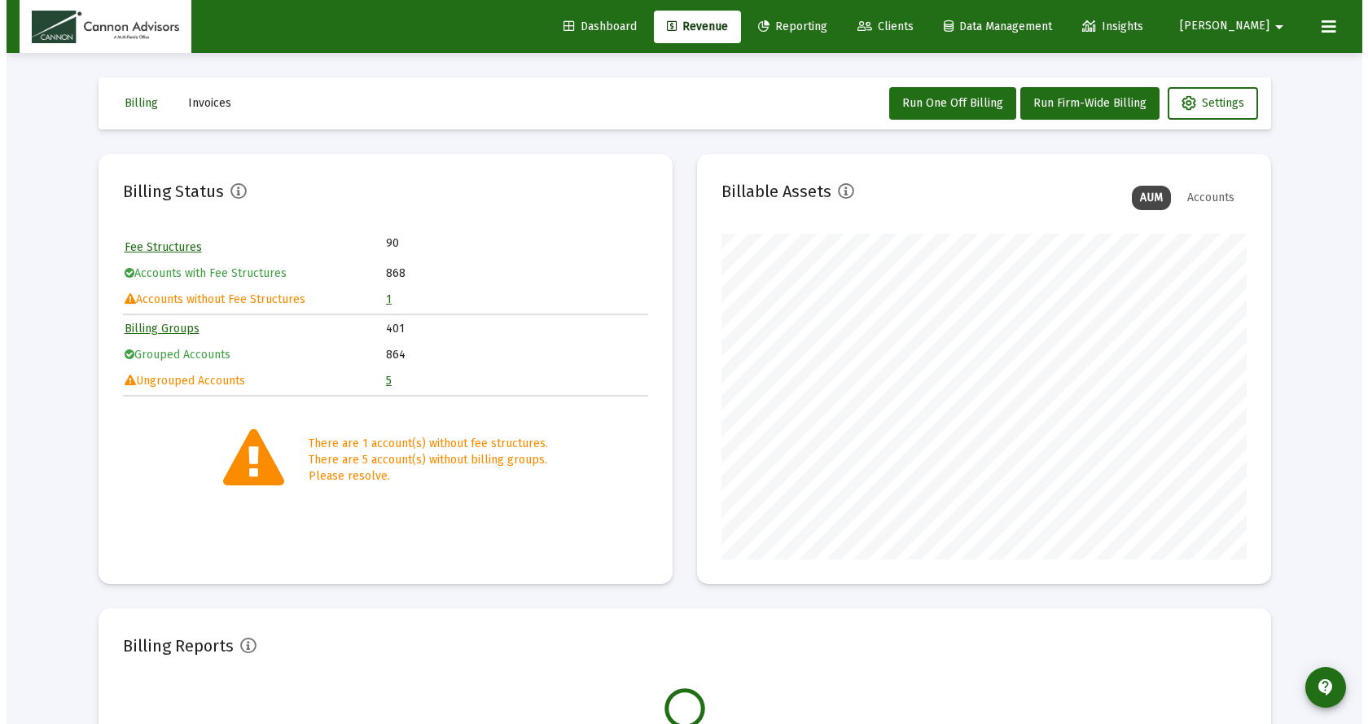
scroll to position [326, 525]
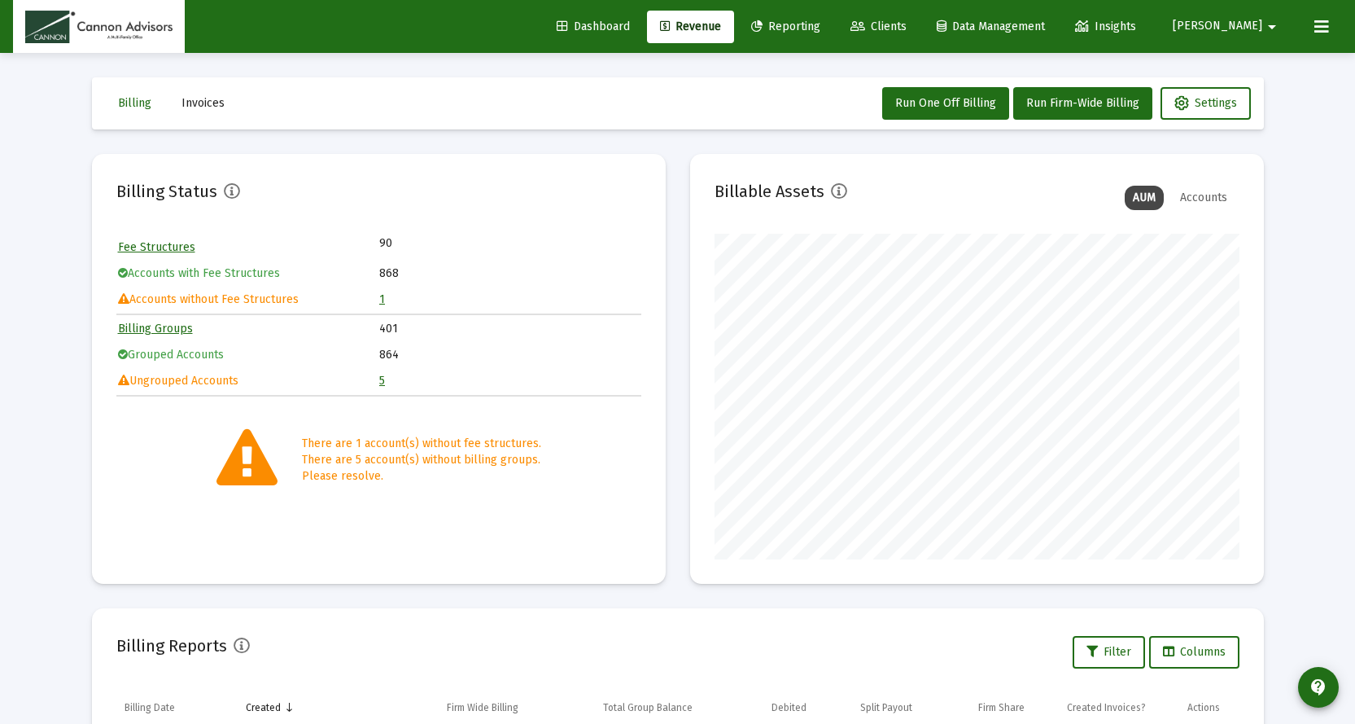
click at [380, 303] on link "1" at bounding box center [382, 299] width 6 height 14
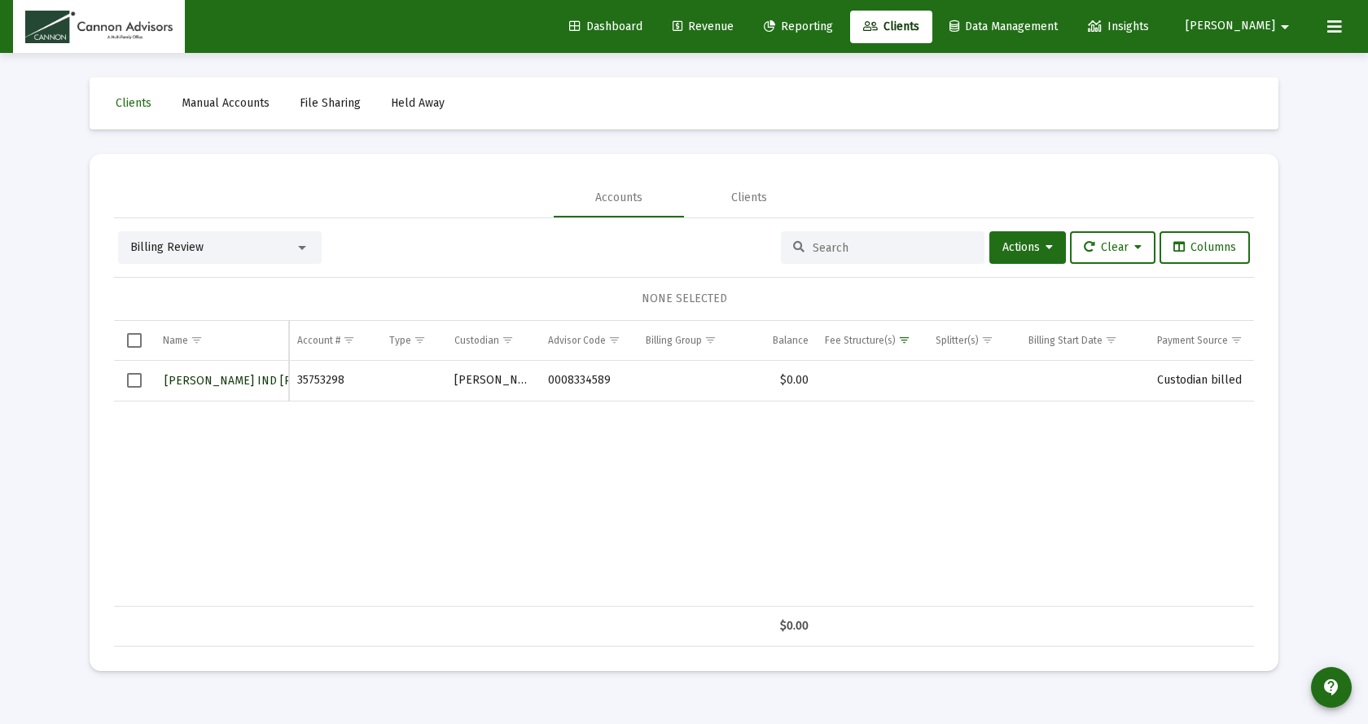
click at [222, 378] on span "[PERSON_NAME] IND [PERSON_NAME]" at bounding box center [266, 381] width 205 height 14
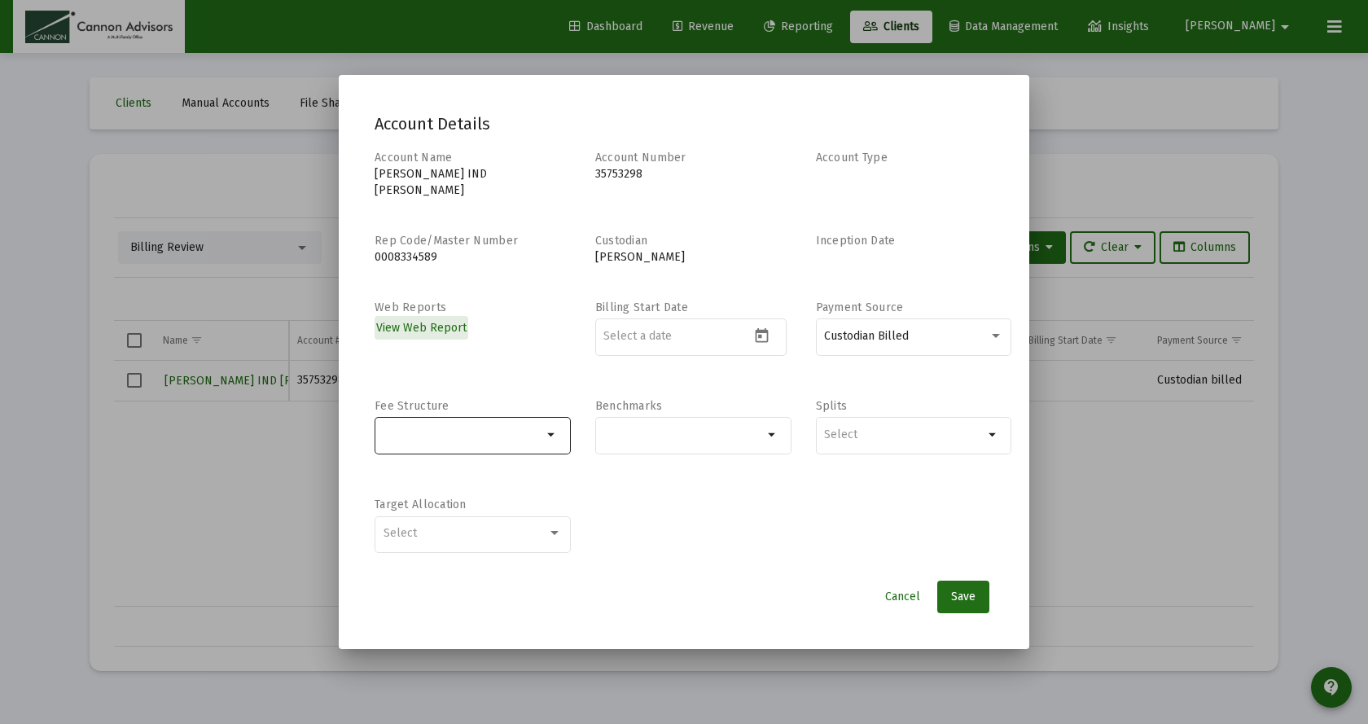
click at [420, 428] on input "Selection" at bounding box center [463, 434] width 160 height 13
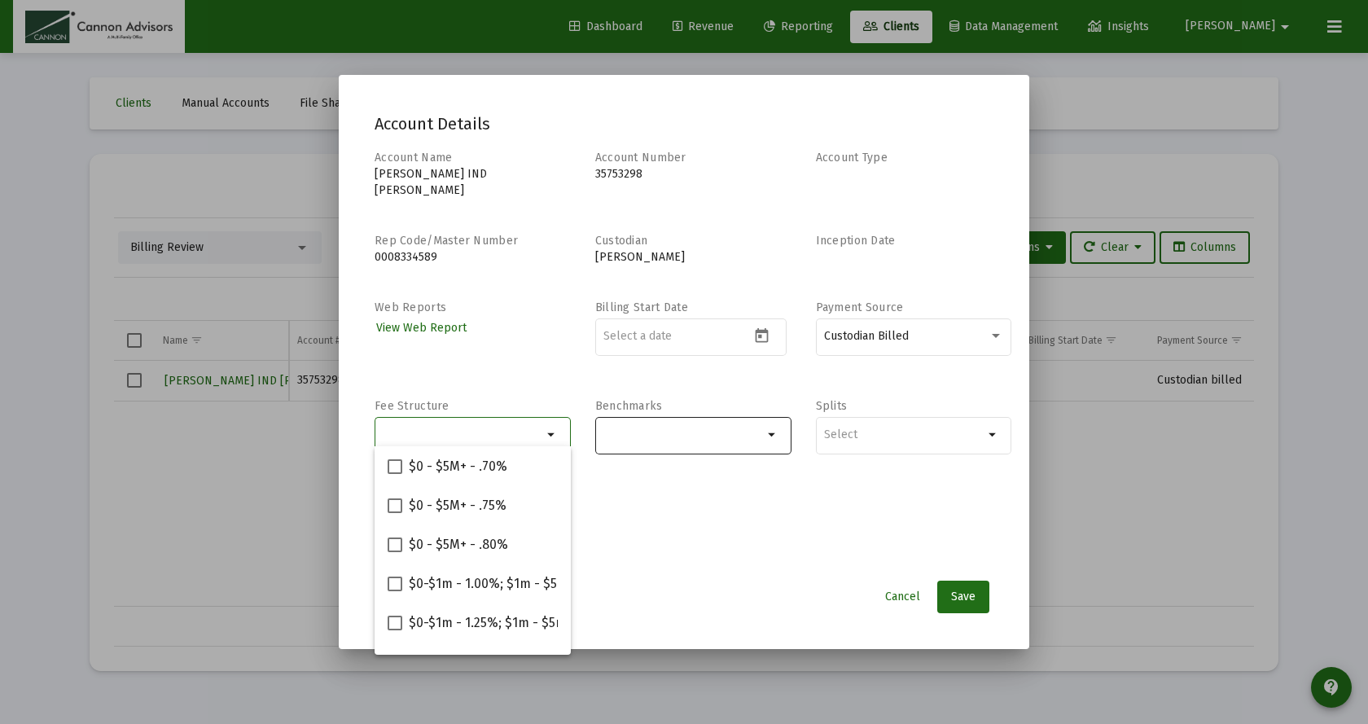
paste input "$0-$1m - 1.00%; $1m+ - .90%"
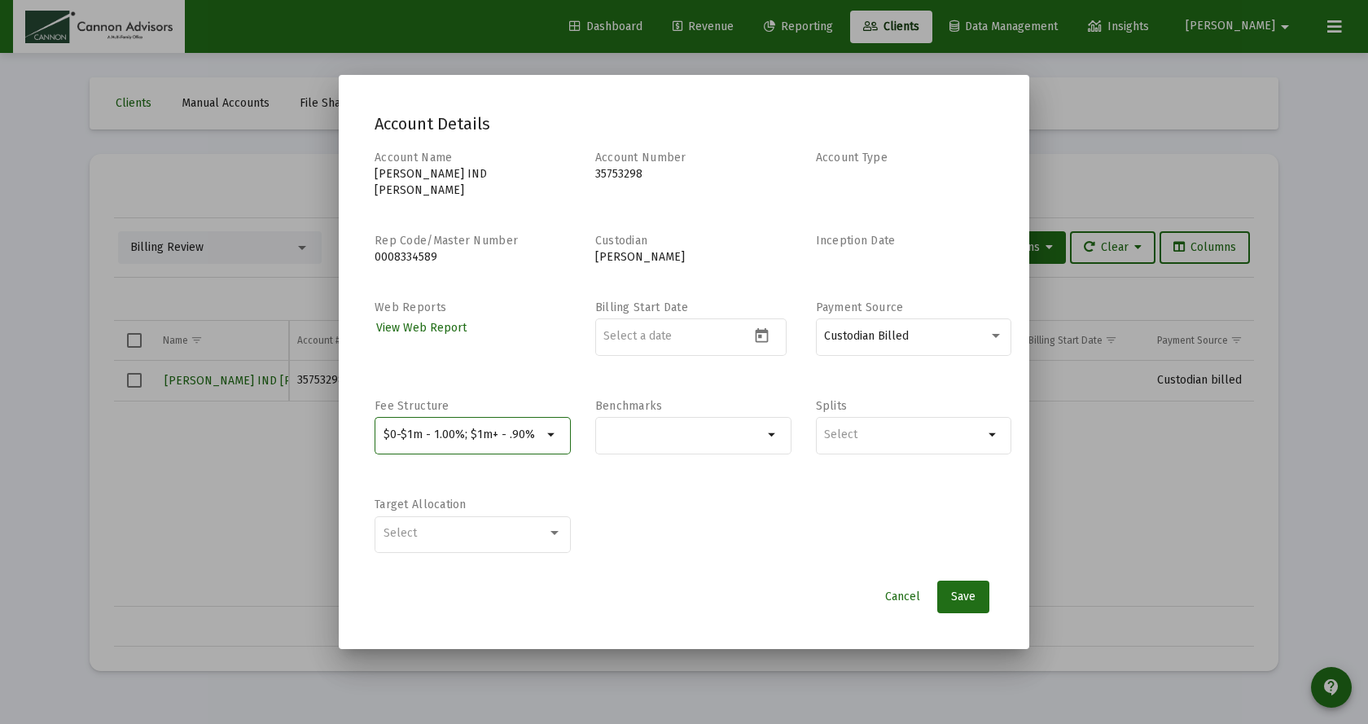
type input "$0-$1m - 1.00%; $1m+ - .90%"
click at [880, 428] on input "Selection" at bounding box center [904, 434] width 160 height 13
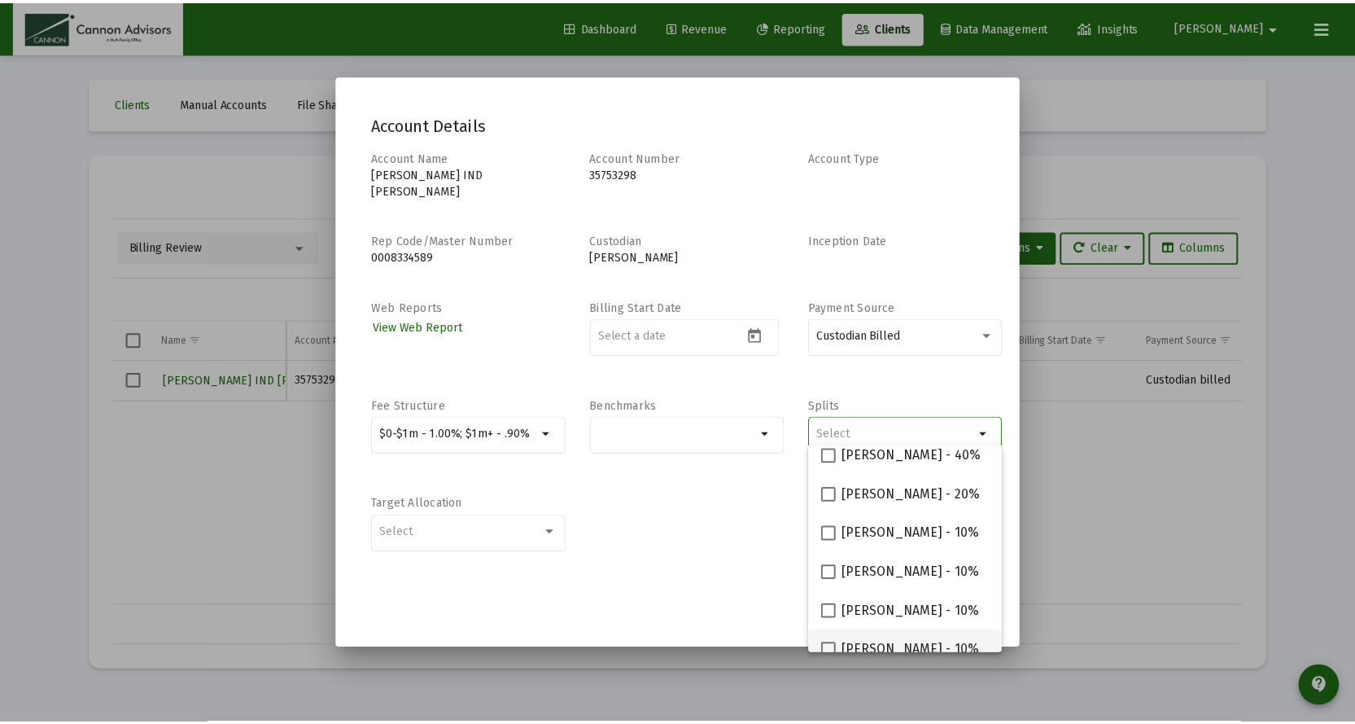
scroll to position [65, 0]
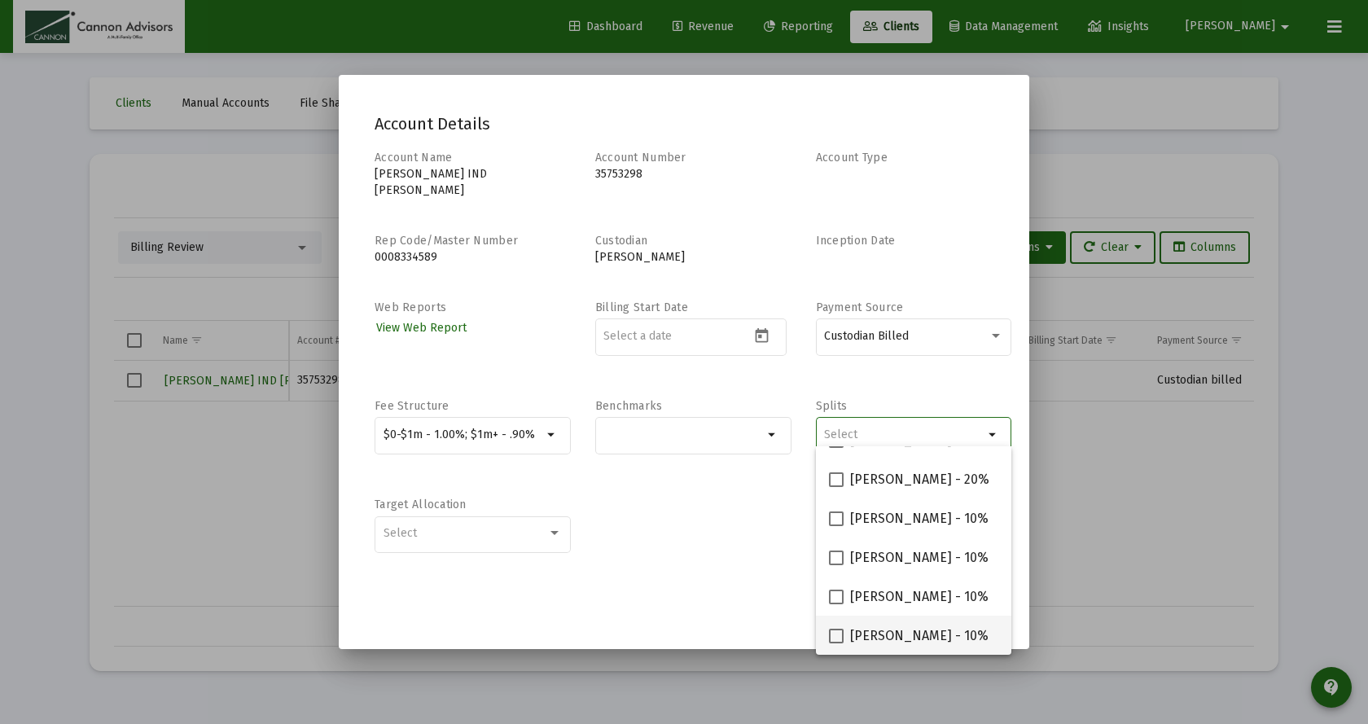
click at [839, 637] on span at bounding box center [836, 635] width 15 height 15
click at [836, 643] on input "Philip Gephart - 10%" at bounding box center [835, 643] width 1 height 1
checkbox input "true"
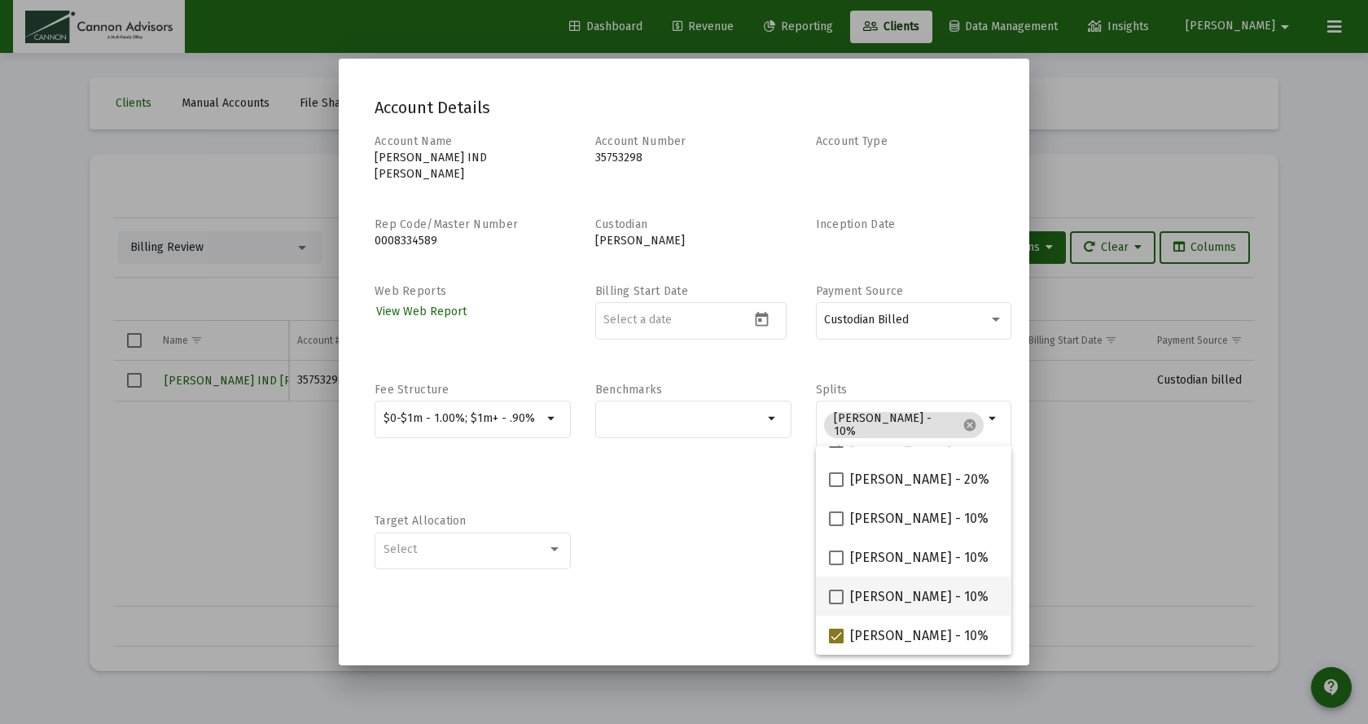
click at [838, 597] on span at bounding box center [836, 596] width 15 height 15
click at [836, 604] on input "Michael Boykin - 10%" at bounding box center [835, 604] width 1 height 1
checkbox input "true"
click at [840, 562] on span at bounding box center [836, 557] width 15 height 15
click at [836, 565] on input "Jared McCutcheon - 10%" at bounding box center [835, 565] width 1 height 1
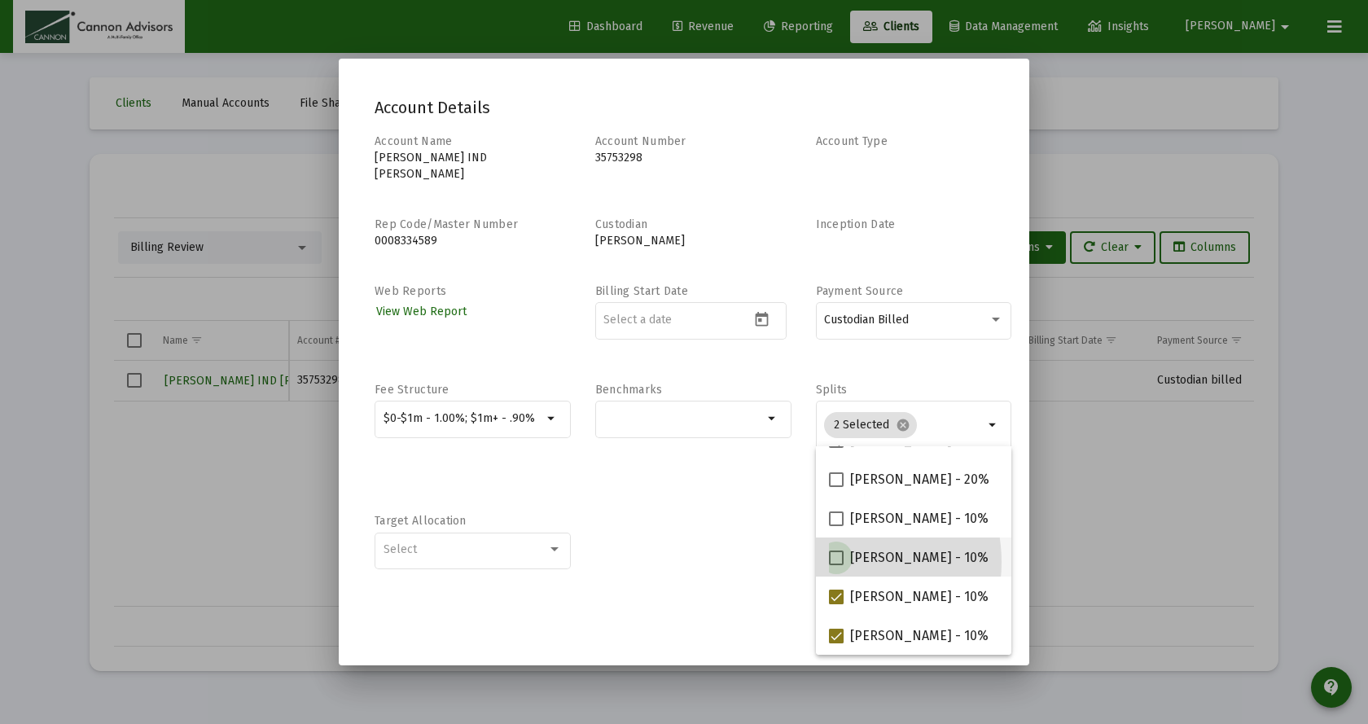
checkbox input "true"
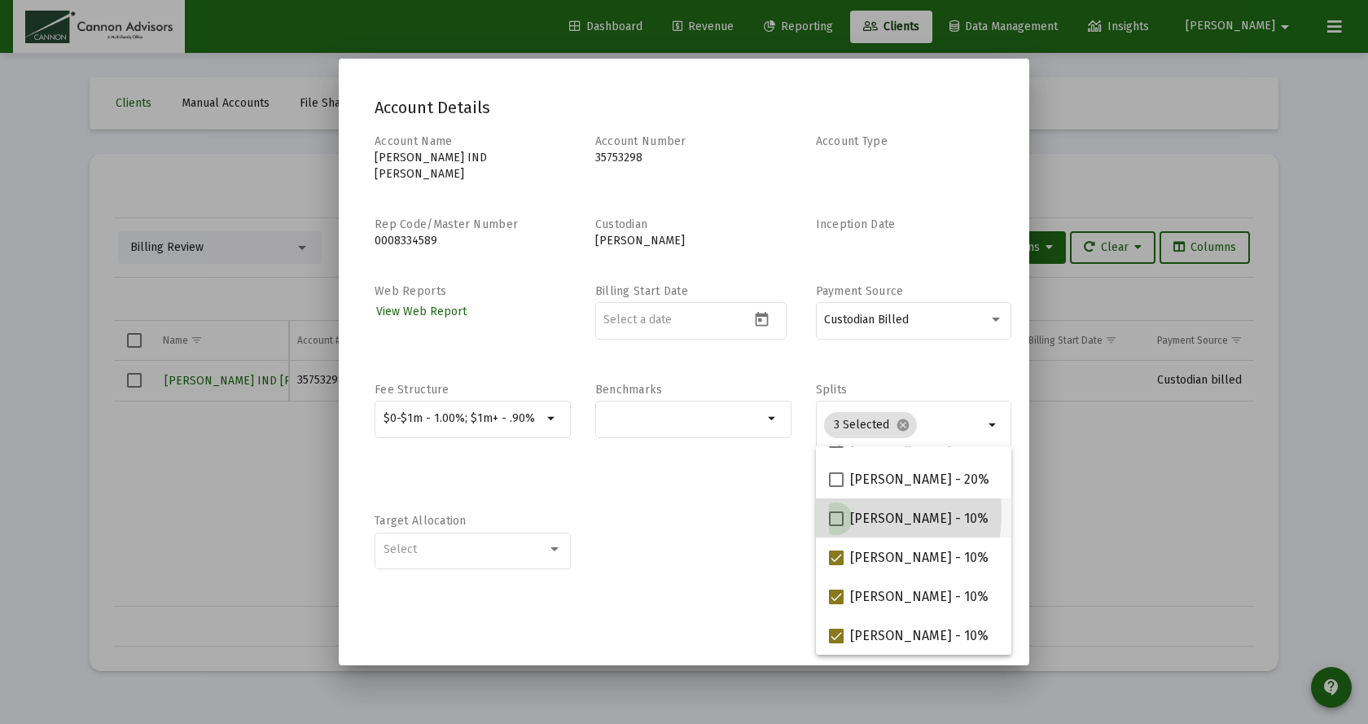
click at [838, 513] on span at bounding box center [836, 518] width 15 height 15
click at [836, 526] on input "Barbara Bell - 10%" at bounding box center [835, 526] width 1 height 1
checkbox input "true"
click at [706, 492] on div "Account Name Khanh Pham IND TOD Account Number 35753298 Account Type Rep Code/M…" at bounding box center [683, 359] width 619 height 453
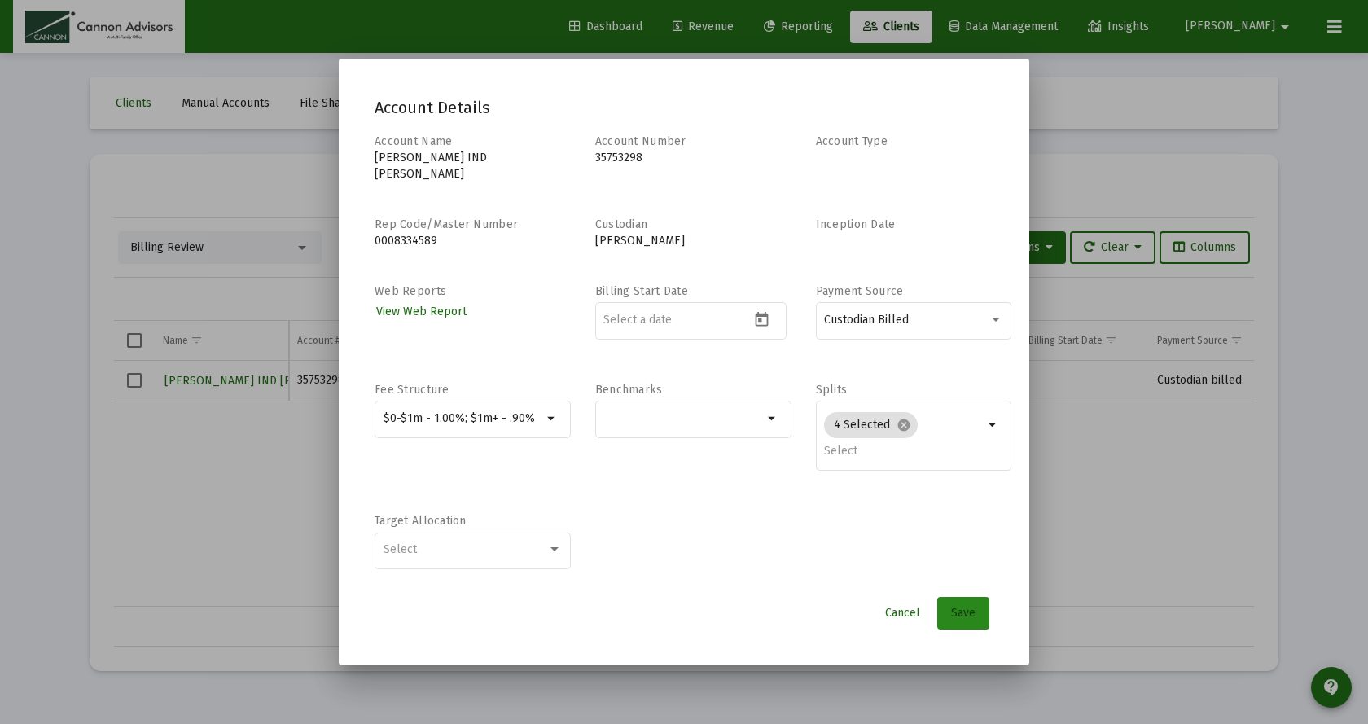
click at [961, 606] on span "Save" at bounding box center [963, 613] width 24 height 14
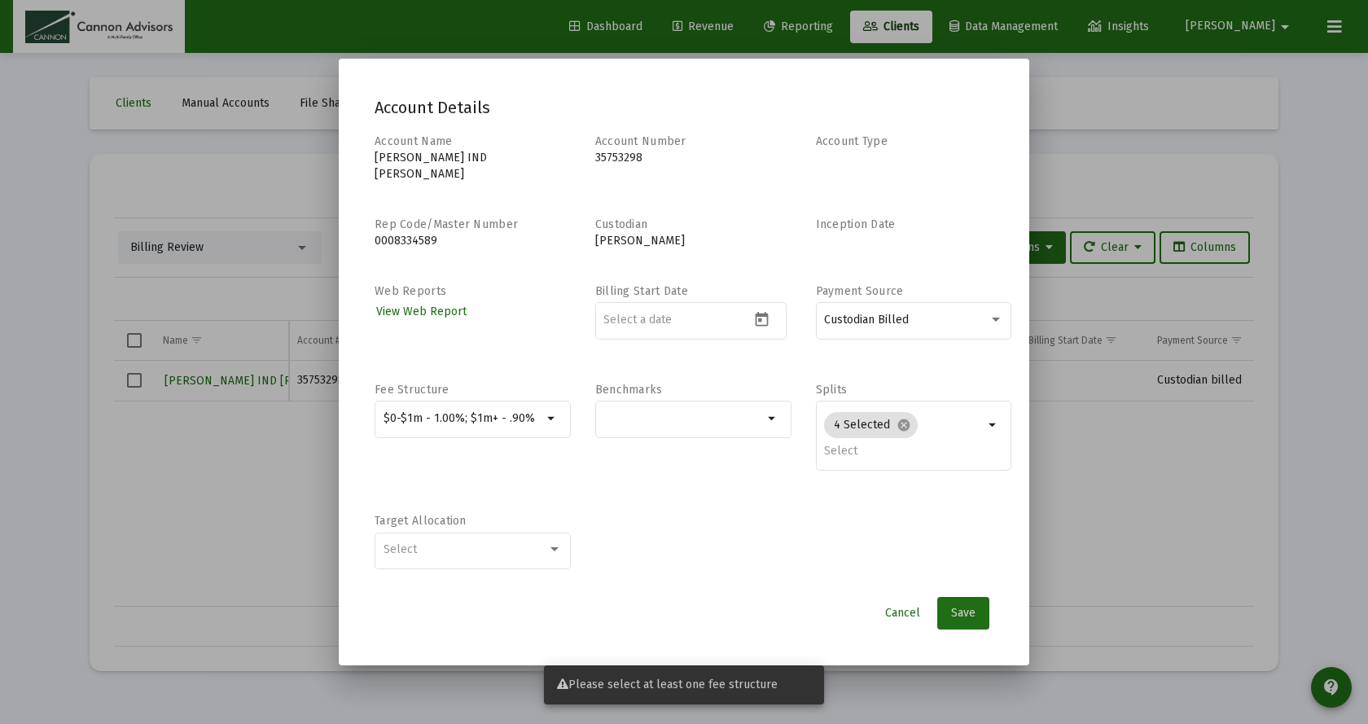
click at [971, 606] on span "Save" at bounding box center [963, 613] width 24 height 14
click at [381, 409] on div "$0-$1m - 1.00%; $1m+ - .90%" at bounding box center [463, 419] width 166 height 20
click at [383, 409] on div "$0-$1m - 1.00%; $1m+ - .90%" at bounding box center [463, 419] width 166 height 20
click at [383, 412] on input "$0-$1m - 1.00%; $1m+ - .90%" at bounding box center [463, 418] width 160 height 13
click at [914, 606] on span "Cancel" at bounding box center [902, 613] width 35 height 14
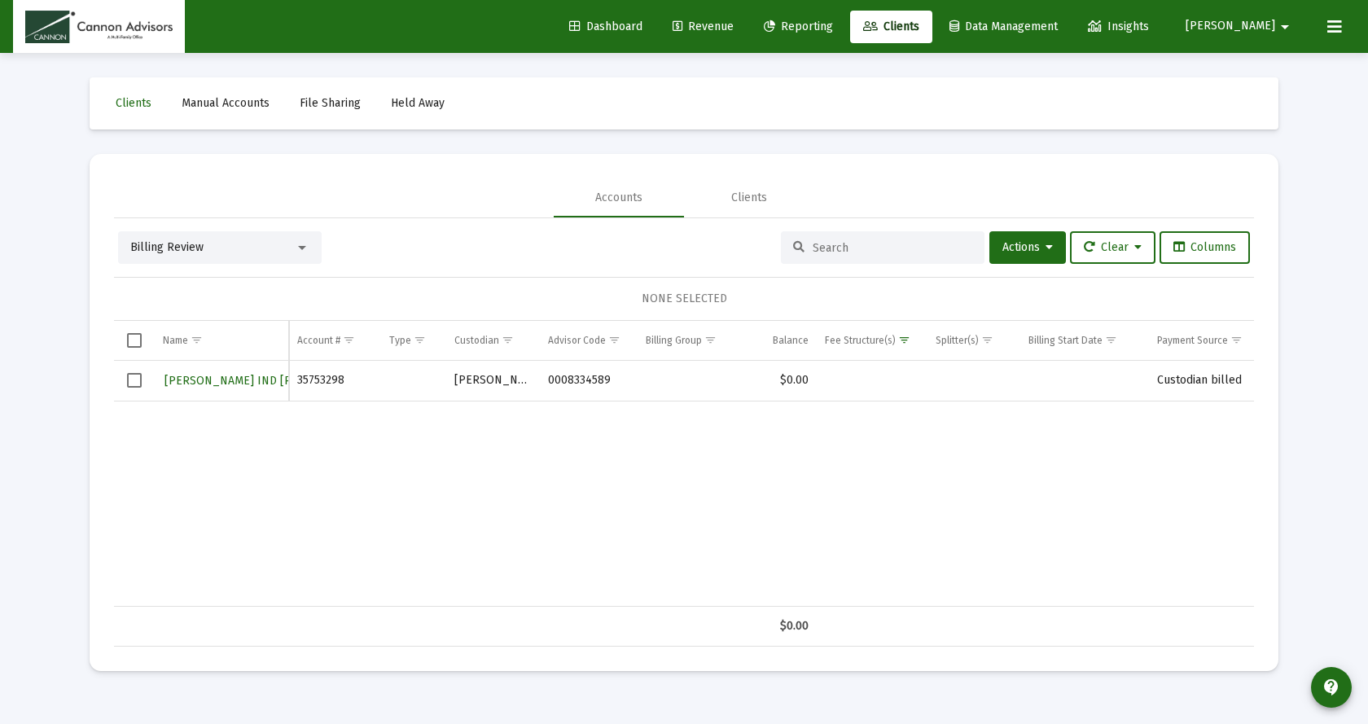
click at [733, 30] on span "Revenue" at bounding box center [702, 27] width 61 height 14
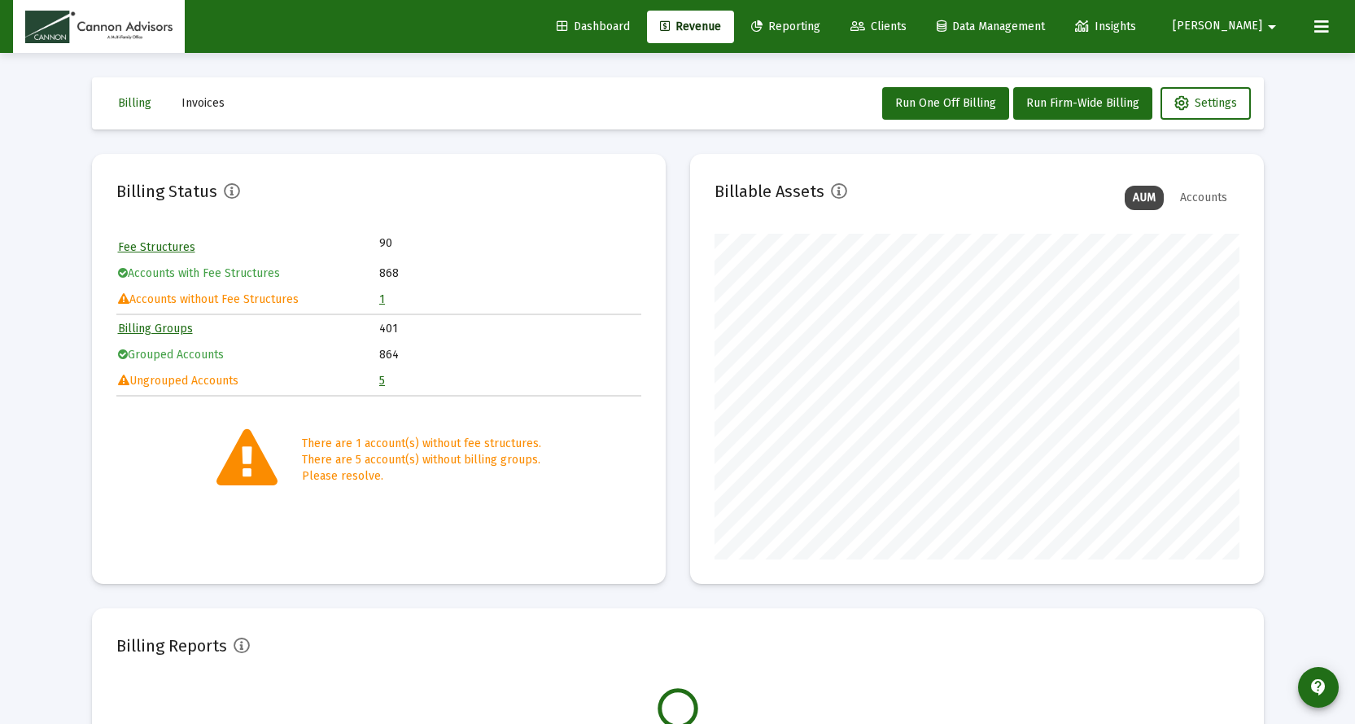
scroll to position [326, 525]
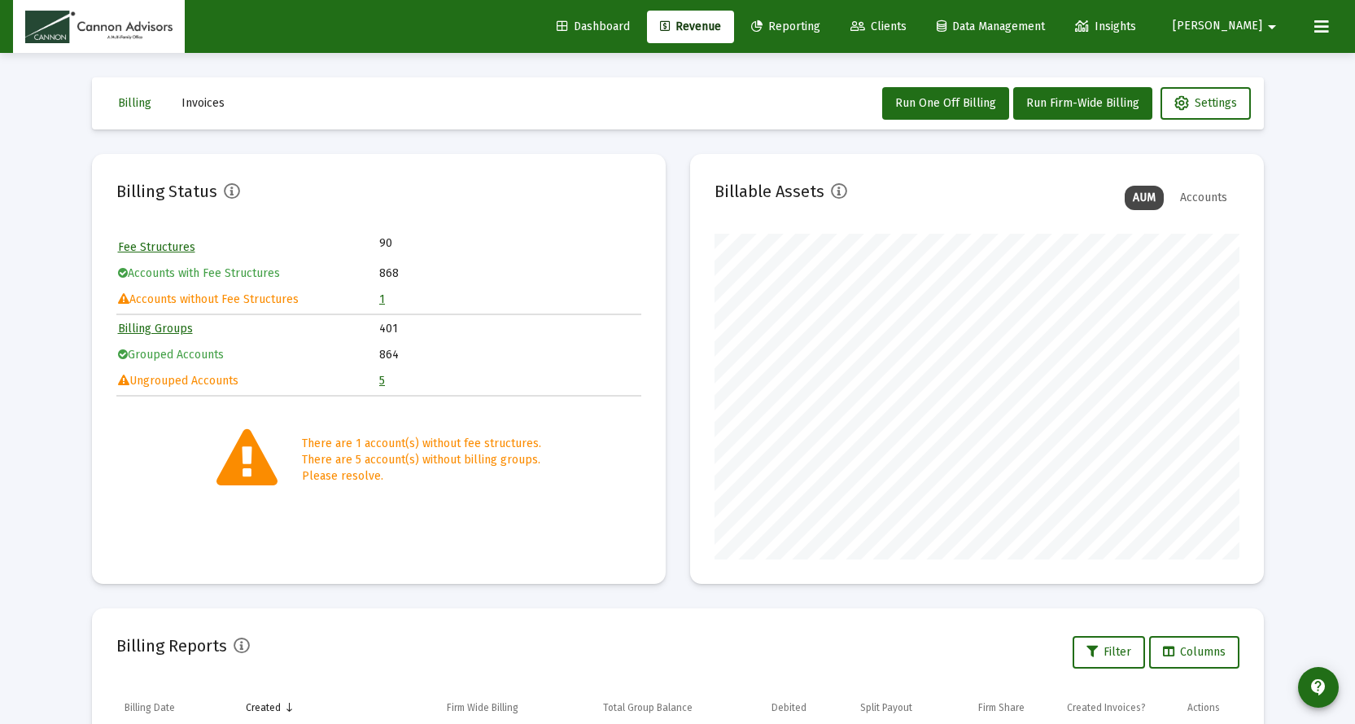
click at [383, 298] on link "1" at bounding box center [382, 299] width 6 height 14
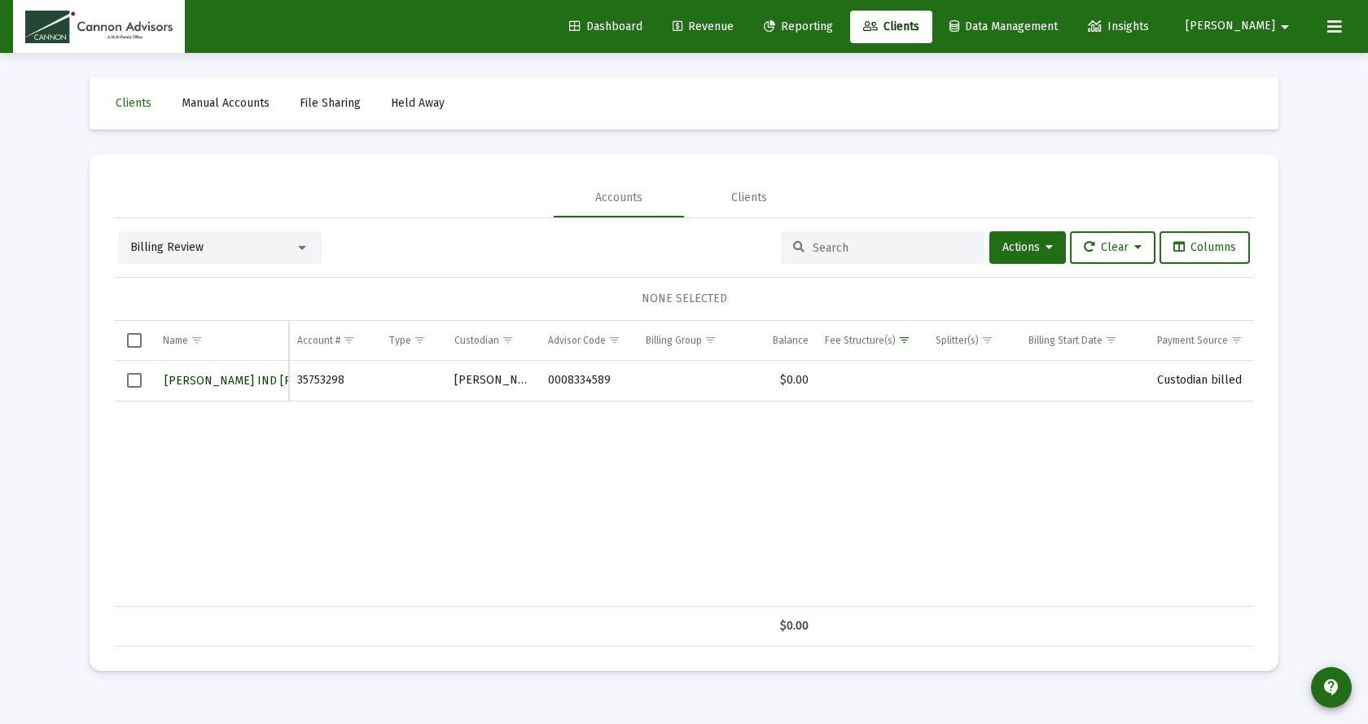
click at [240, 383] on span "[PERSON_NAME] IND [PERSON_NAME]" at bounding box center [266, 381] width 205 height 14
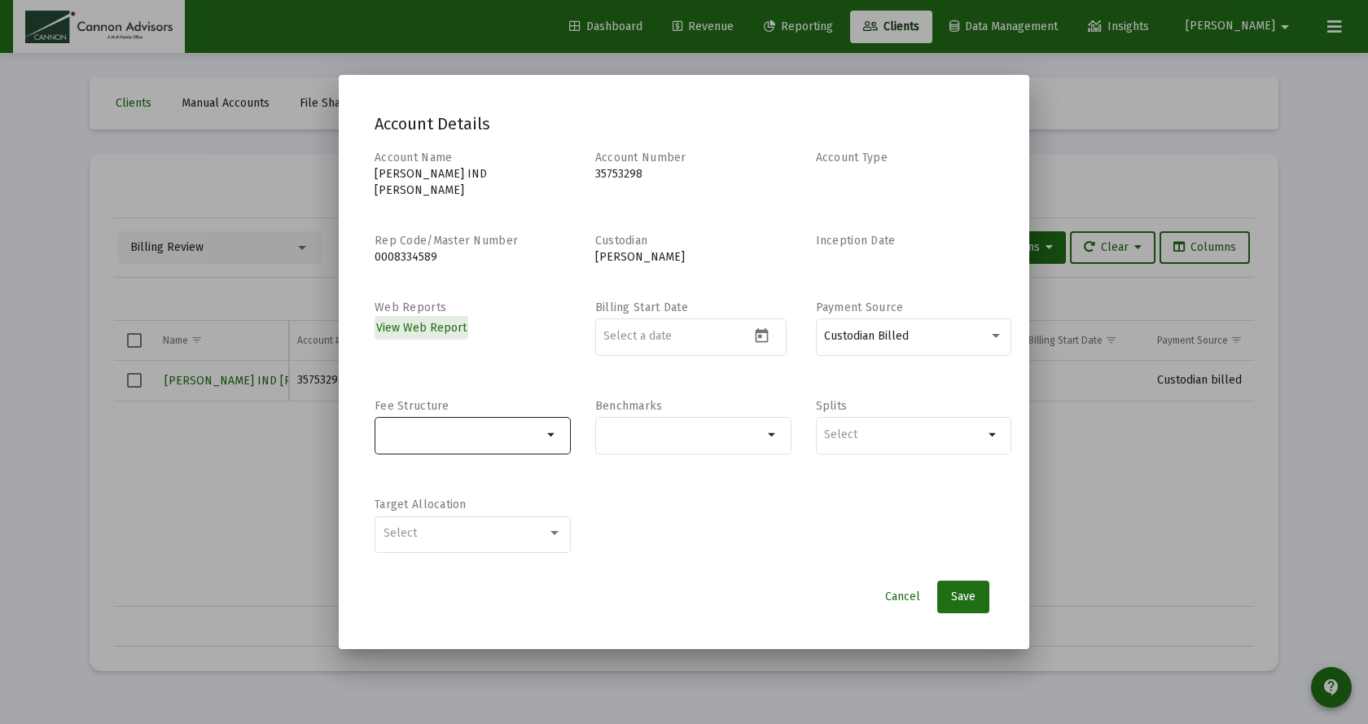
click at [448, 428] on input "Selection" at bounding box center [463, 434] width 160 height 13
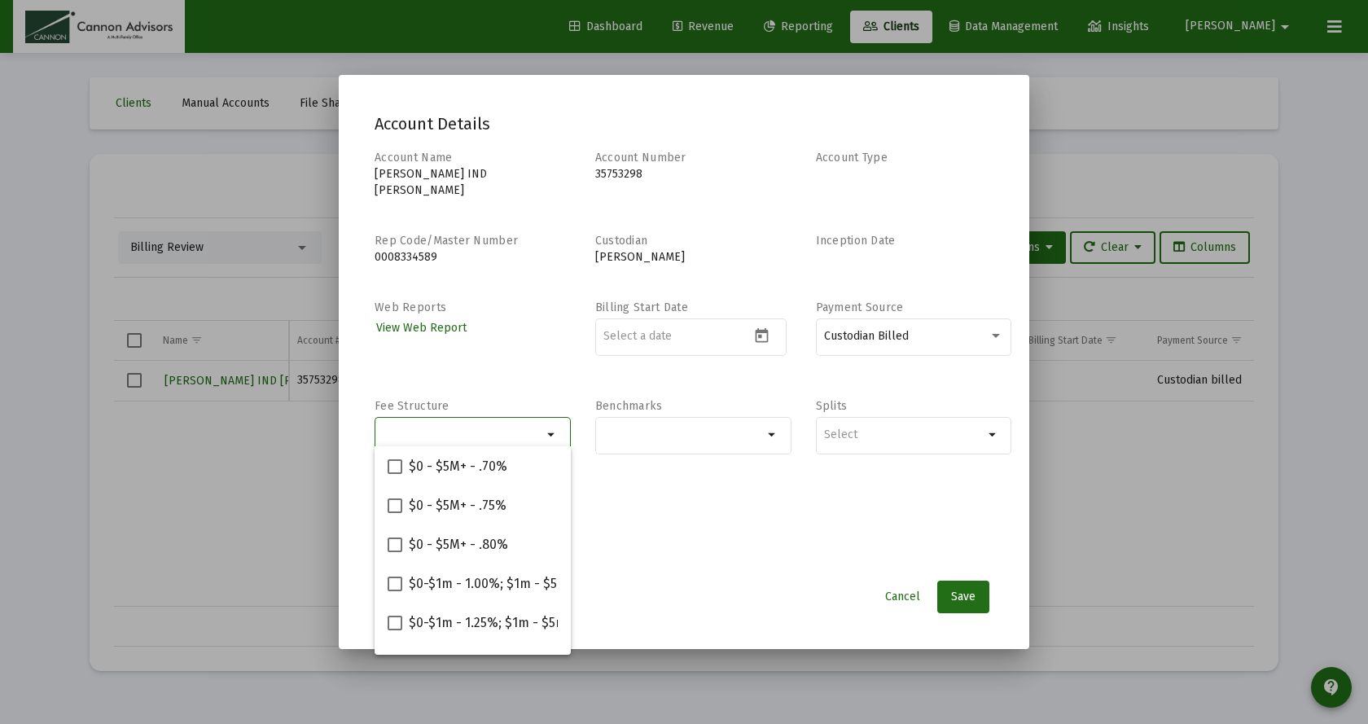
paste input "$0-$1m - 1.00%; $1m+ - .90%"
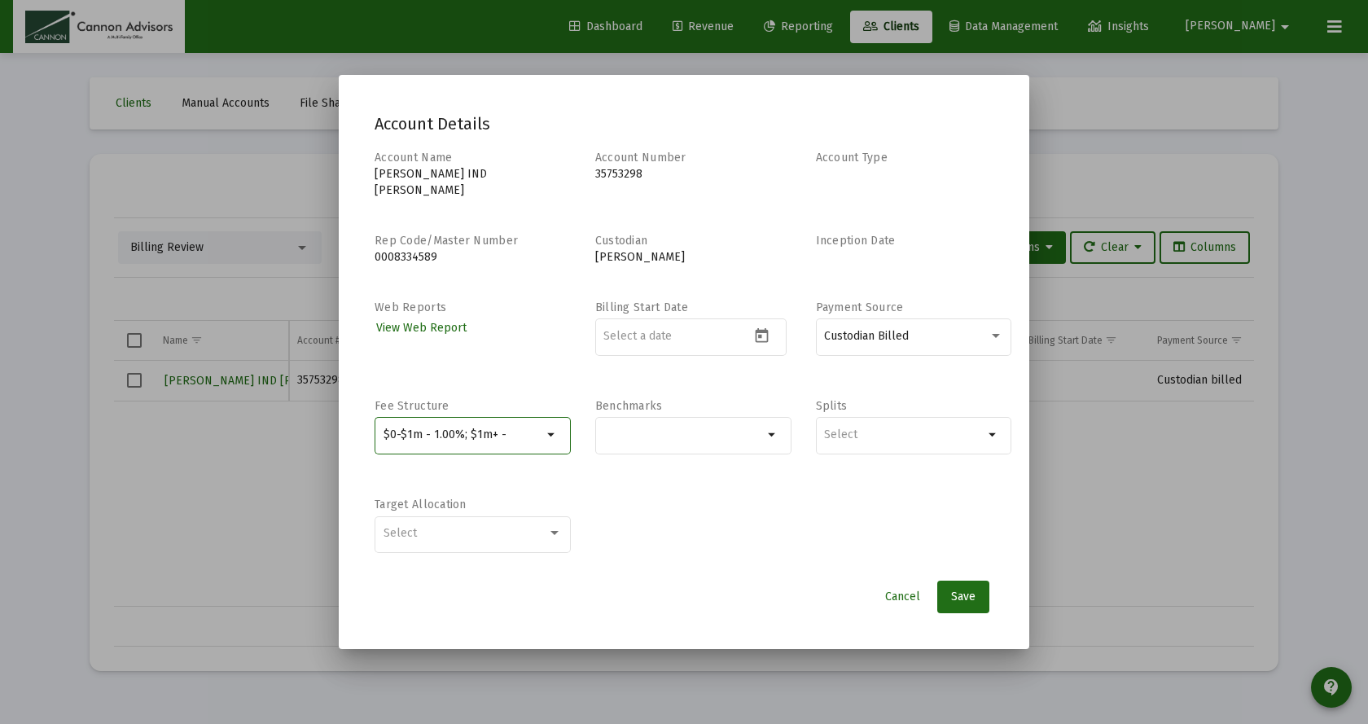
type input "$0-$1m - 1.00%; $1m+ -"
click at [902, 591] on span "Cancel" at bounding box center [902, 596] width 35 height 14
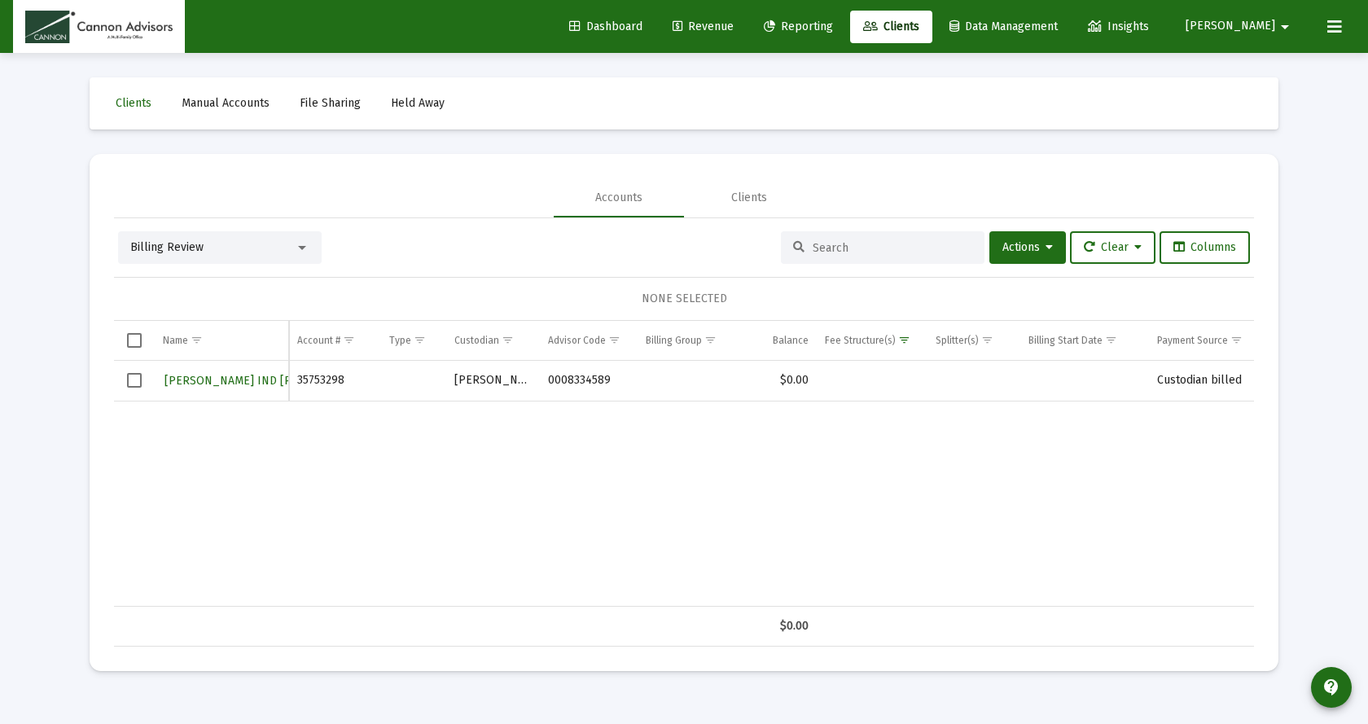
click at [639, 29] on span "Dashboard" at bounding box center [605, 27] width 73 height 14
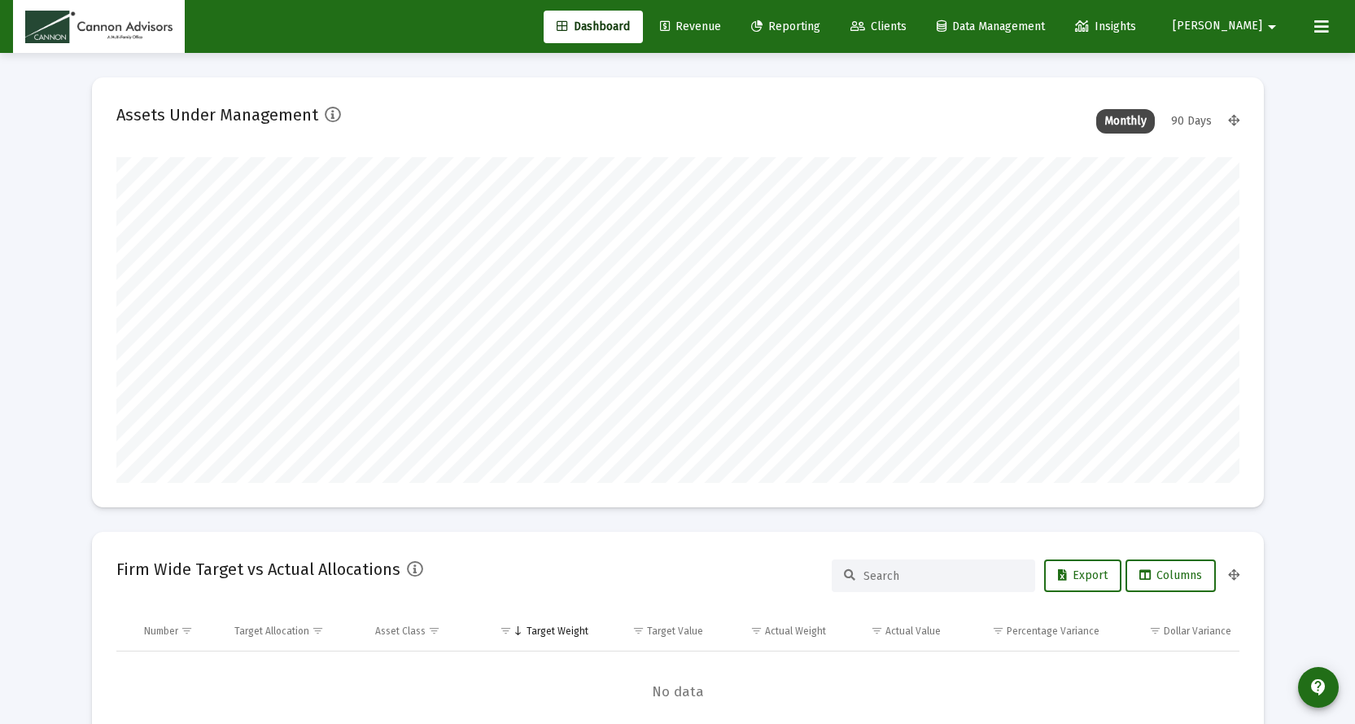
scroll to position [326, 525]
type input "[DATE]"
click at [1271, 24] on mat-icon "arrow_drop_down" at bounding box center [1273, 27] width 20 height 33
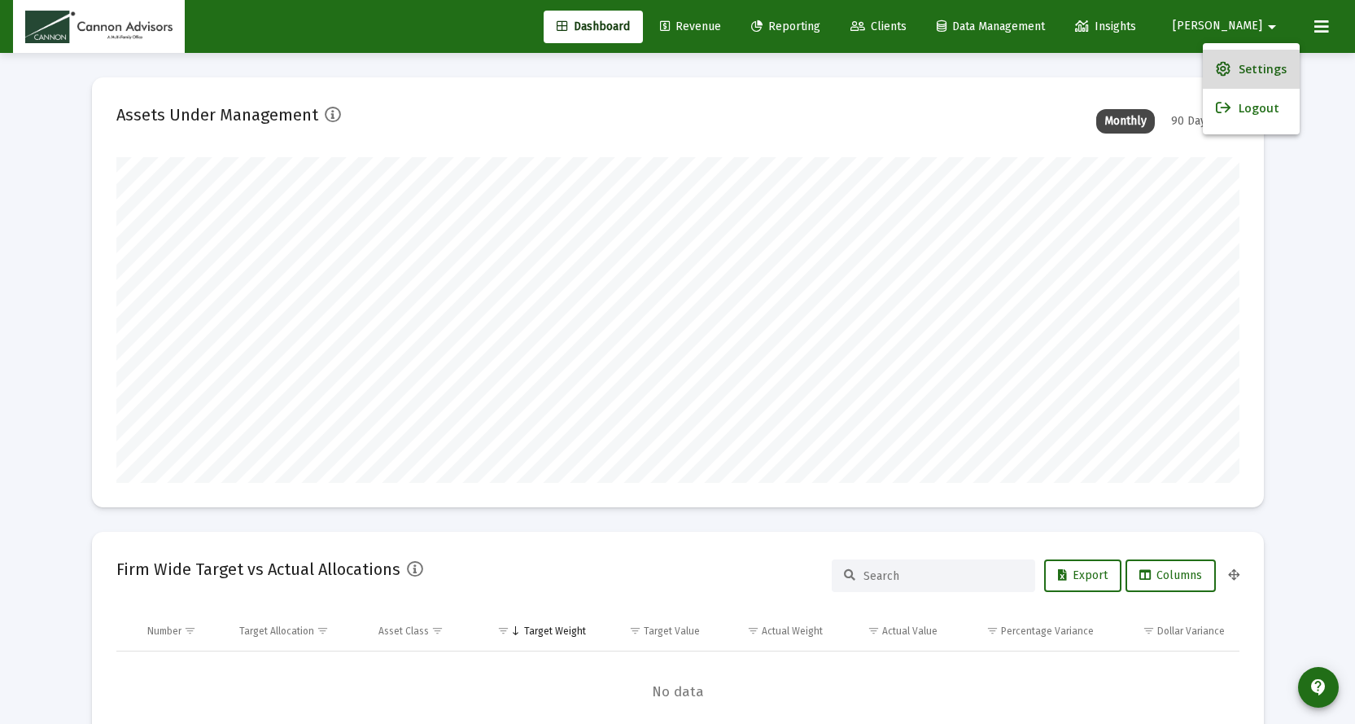
click at [1251, 77] on span "Settings" at bounding box center [1263, 69] width 48 height 39
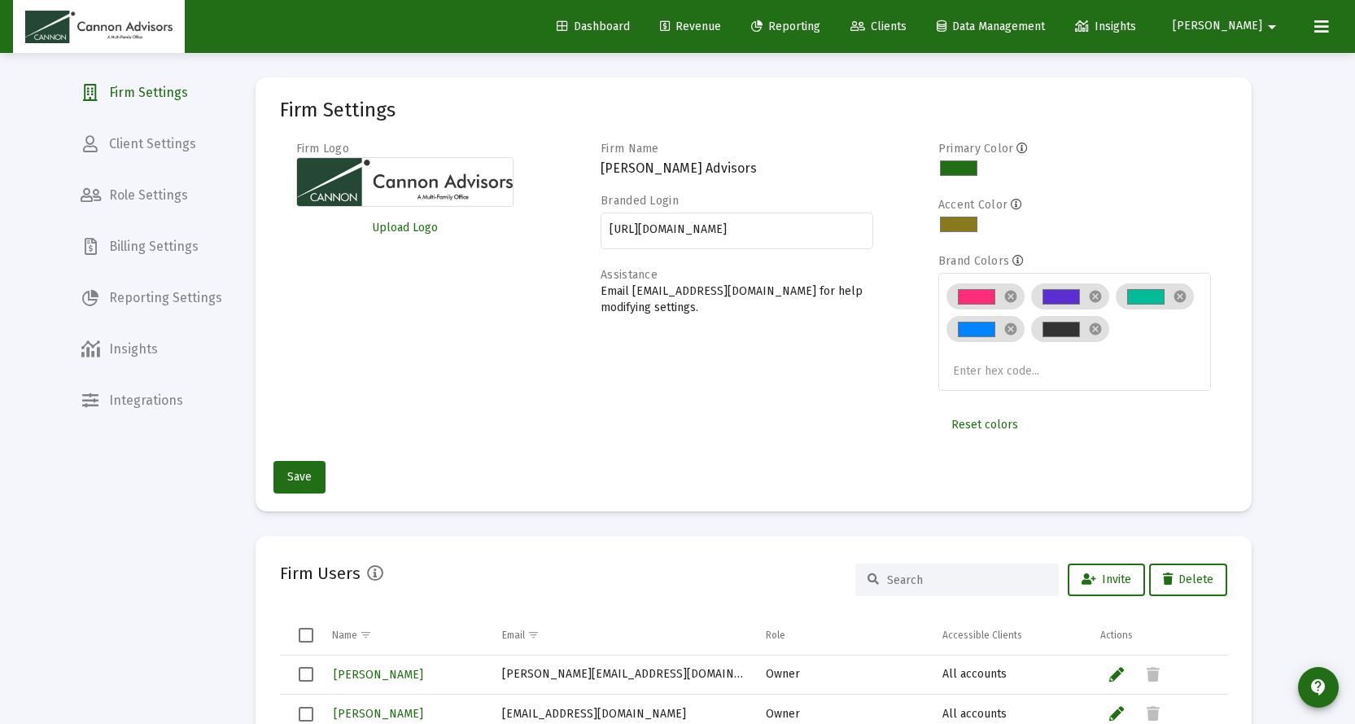
click at [139, 245] on span "Billing Settings" at bounding box center [152, 246] width 168 height 39
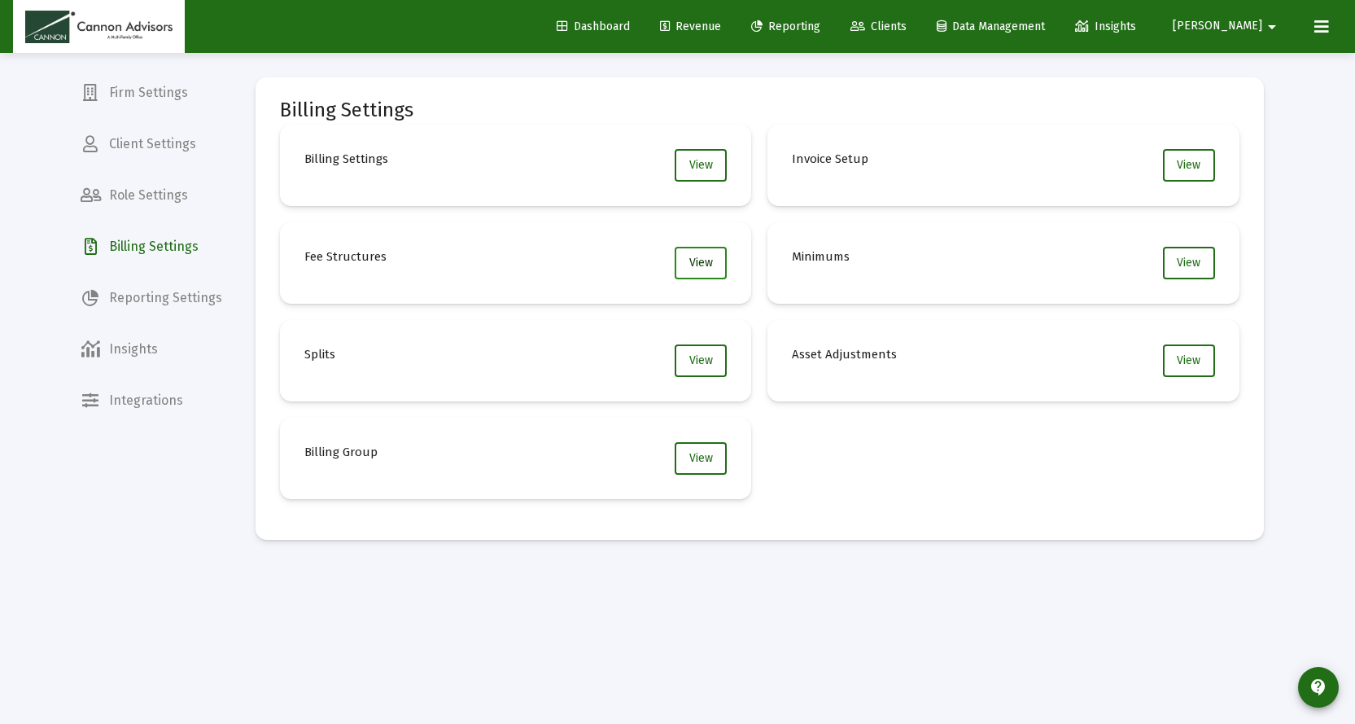
click at [704, 261] on span "View" at bounding box center [701, 263] width 24 height 14
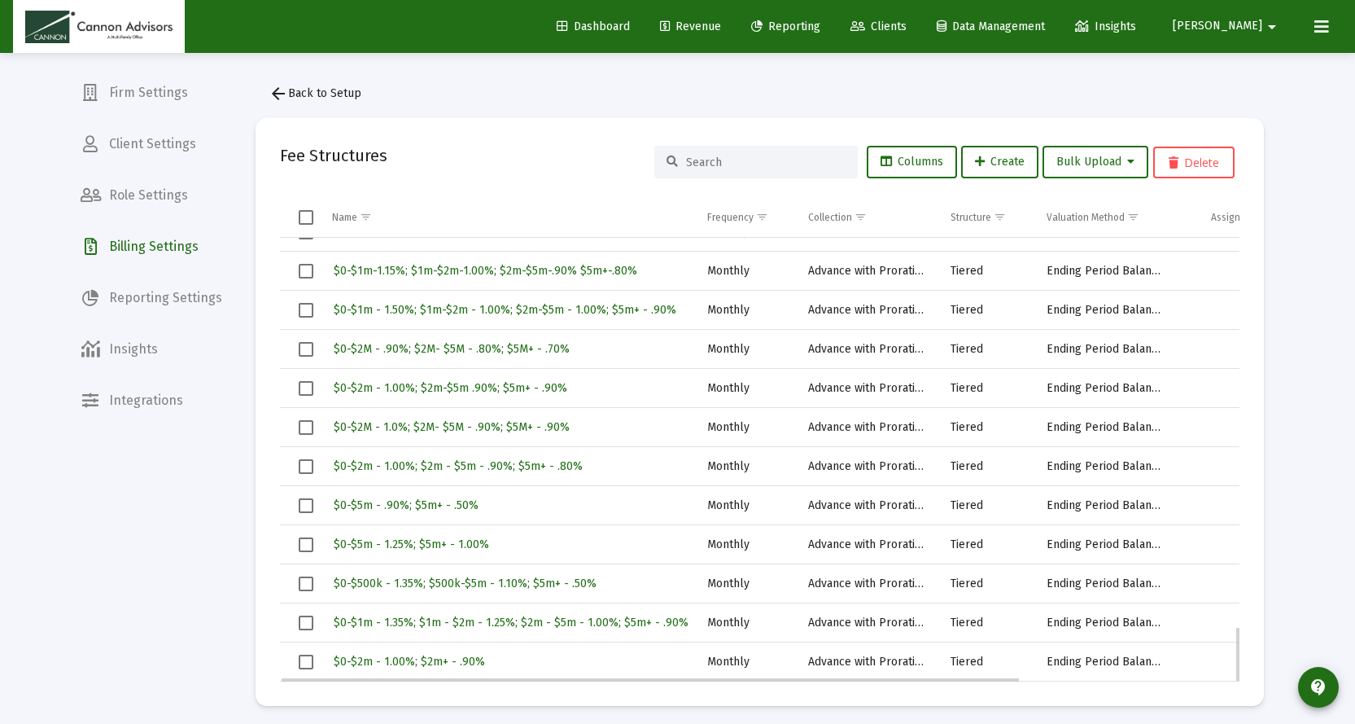
scroll to position [7, 0]
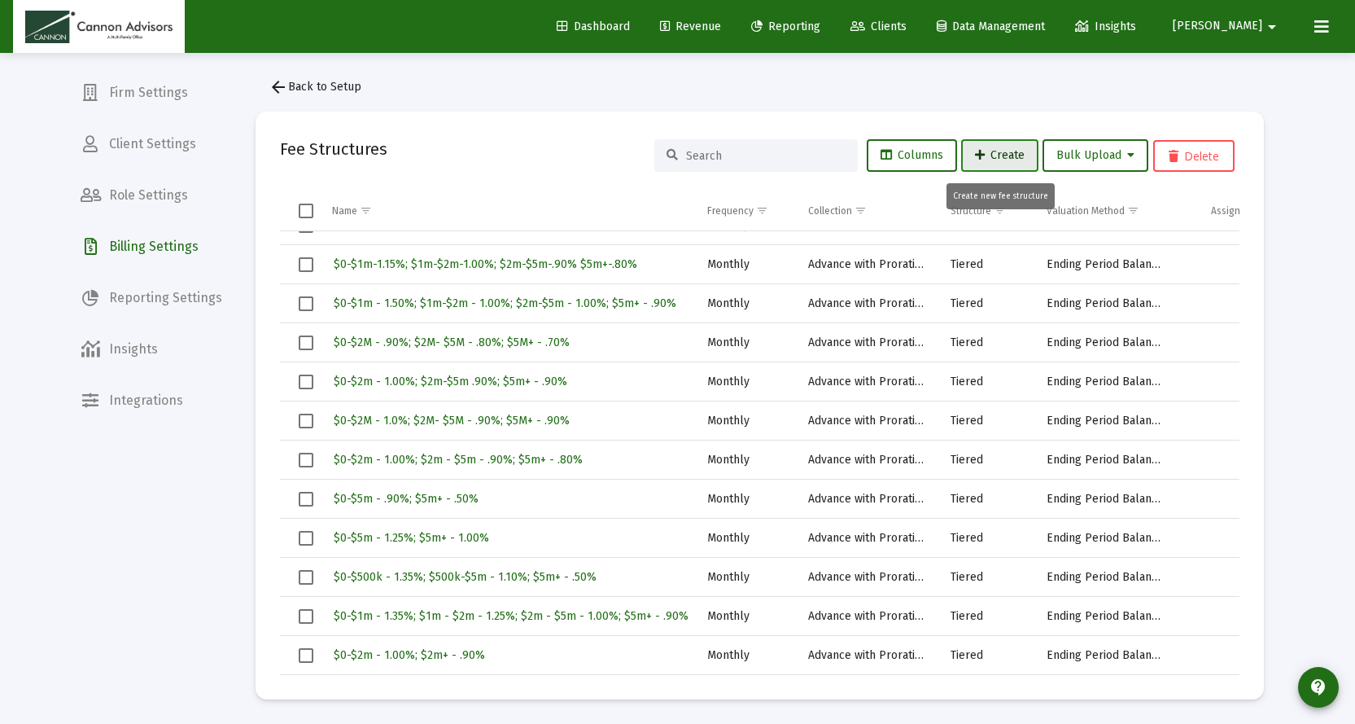
click at [1002, 152] on span "Create" at bounding box center [1000, 155] width 50 height 14
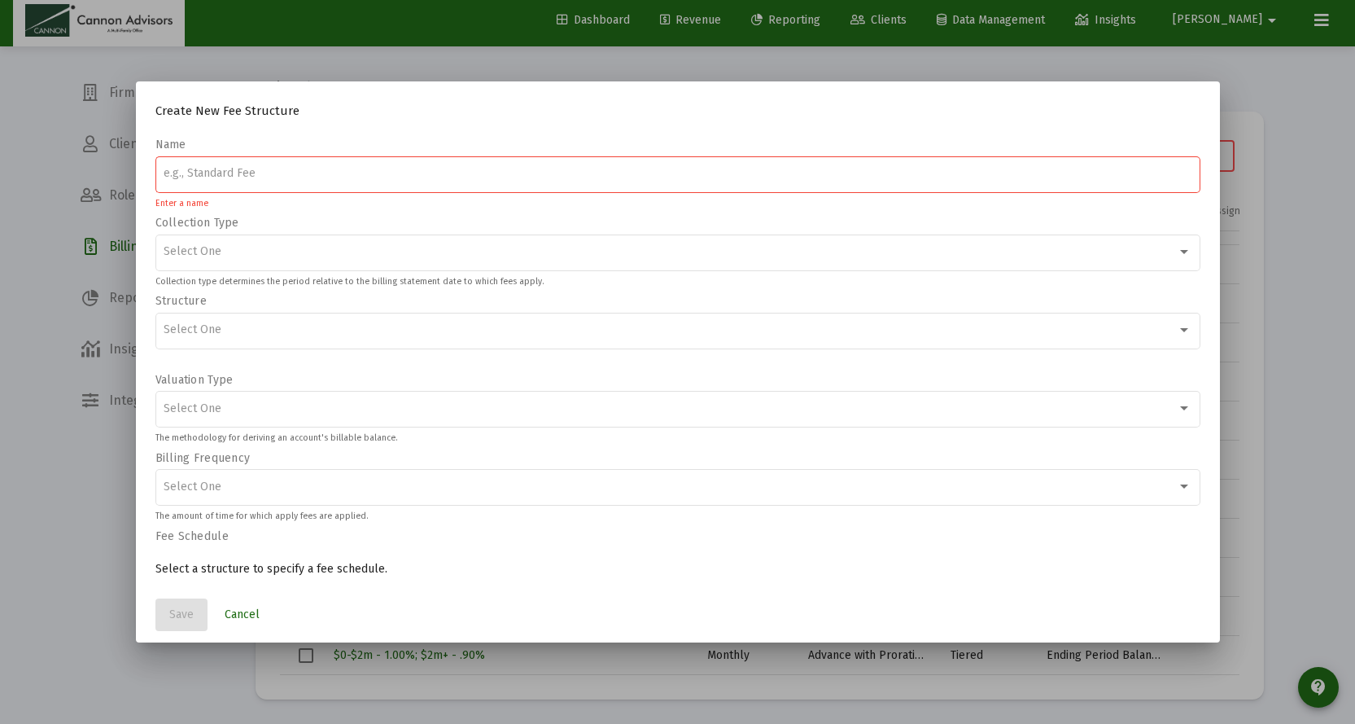
click at [278, 168] on input at bounding box center [678, 173] width 1028 height 13
paste input "$0-$2m - 1.00%; $2m+ - .90%"
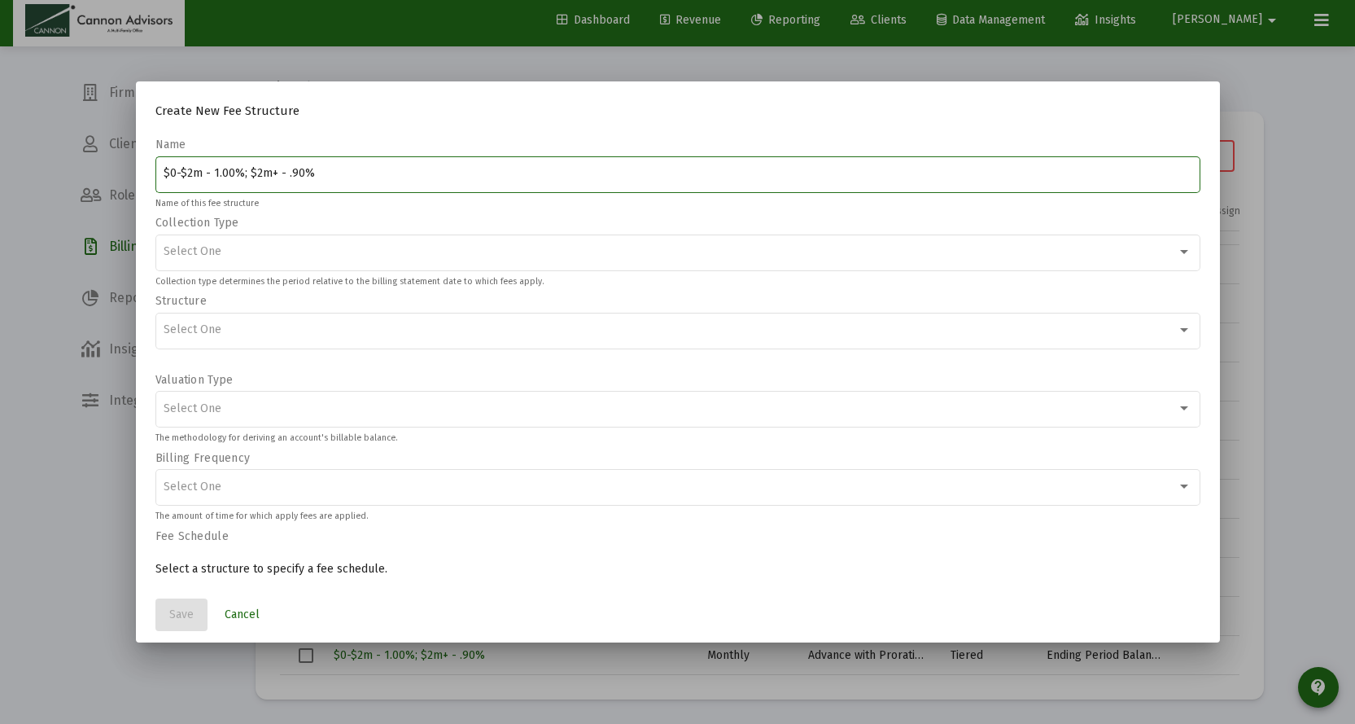
click at [186, 170] on input "$0-$2m - 1.00%; $2m+ - .90%" at bounding box center [678, 173] width 1028 height 13
click at [505, 211] on mat-form-field "$0-$1m - 1.00%; $2m+ - .90% Name of this fee structure" at bounding box center [677, 182] width 1045 height 58
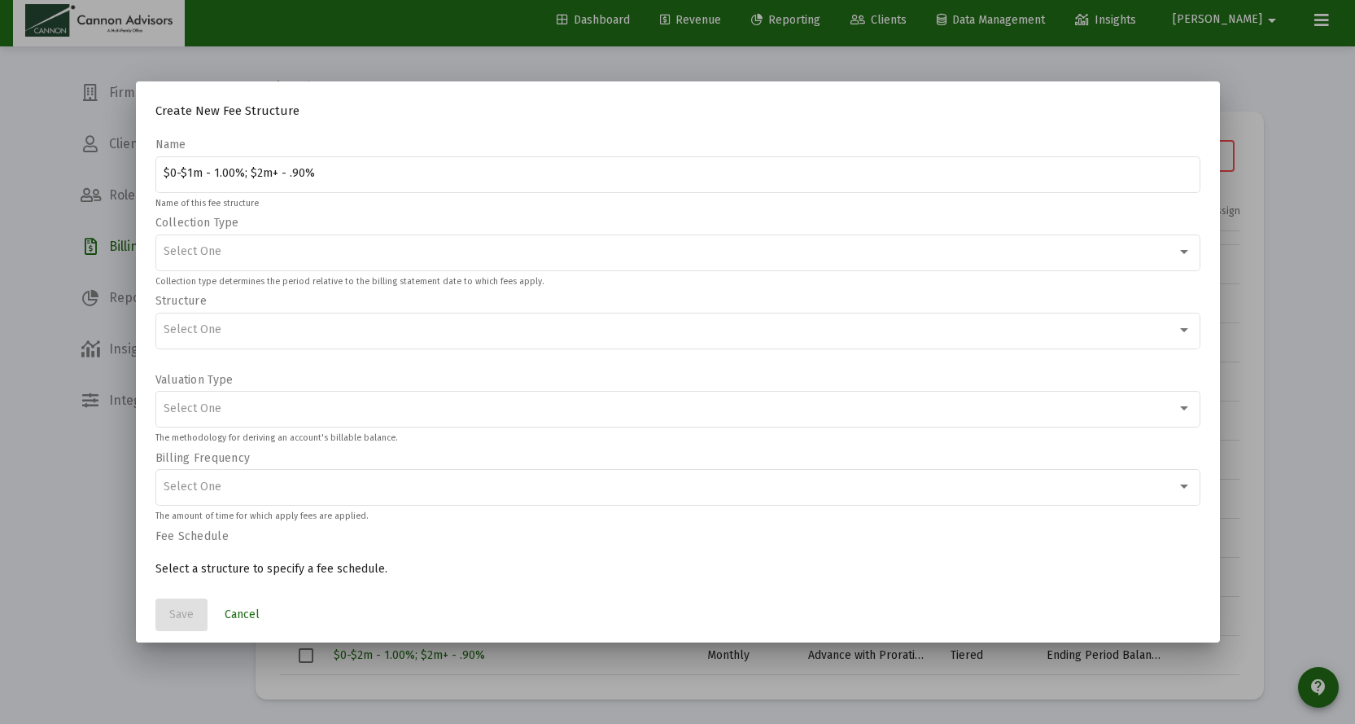
click at [302, 205] on div at bounding box center [730, 204] width 942 height 10
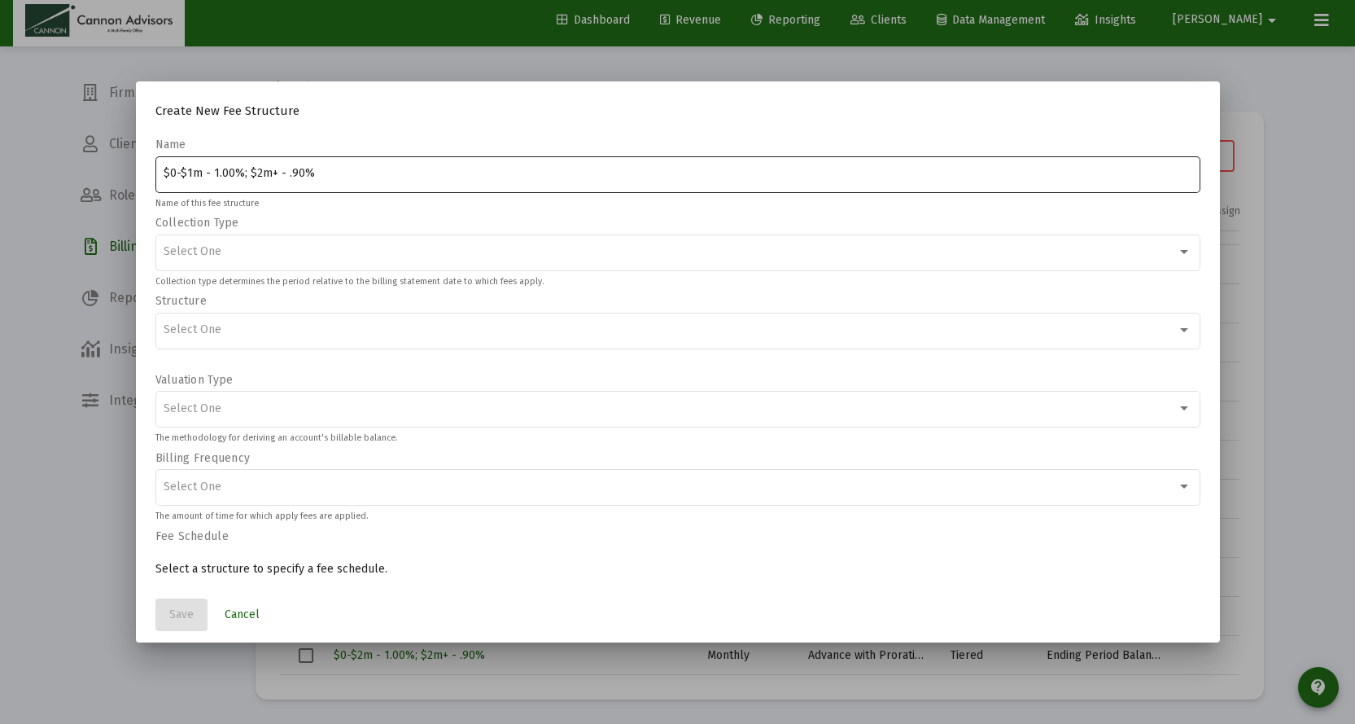
click at [587, 173] on input "$0-$1m - 1.00%; $2m+ - .90%" at bounding box center [678, 173] width 1028 height 13
click at [256, 170] on input "$0-$1m - 1.00%; $2m+ - .90%" at bounding box center [678, 173] width 1028 height 13
type input "$0-$1m - 1.00%; $1m+ - .90%"
click at [260, 249] on div "Select One" at bounding box center [670, 251] width 1013 height 13
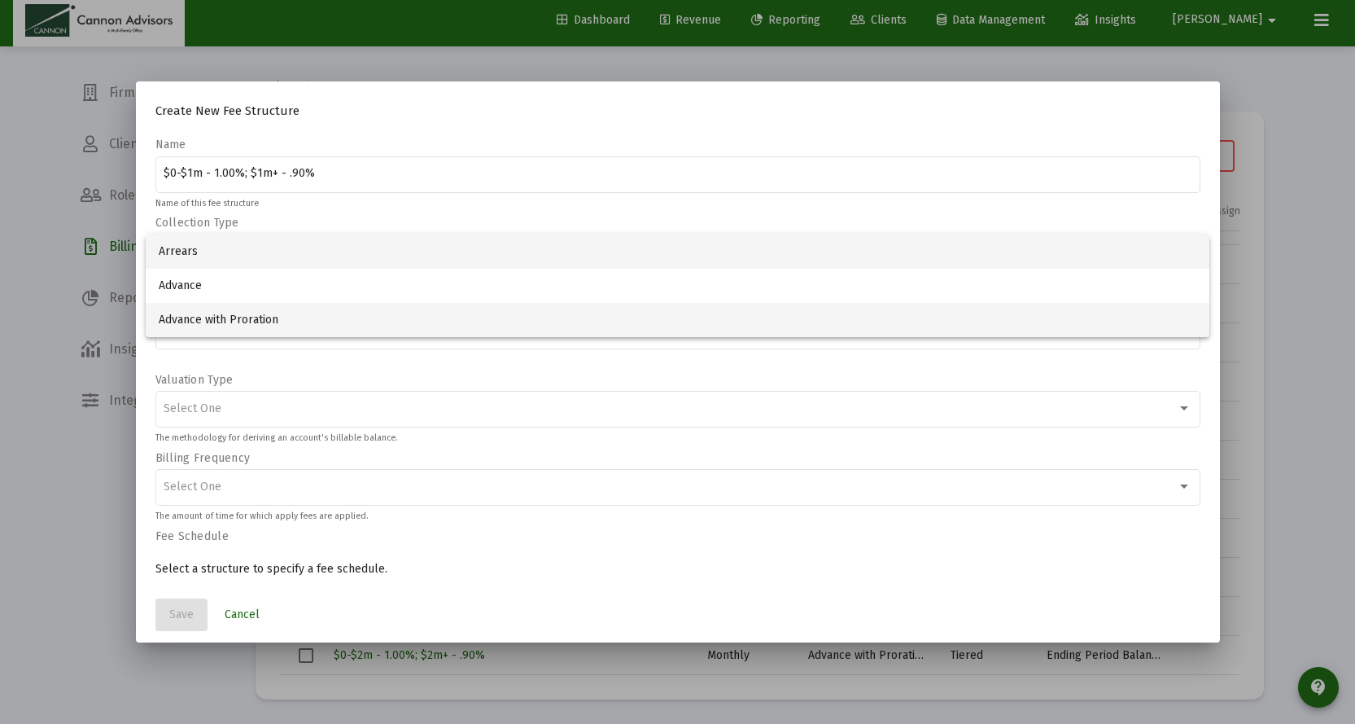
click at [262, 309] on span "Advance with Proration" at bounding box center [678, 320] width 1038 height 34
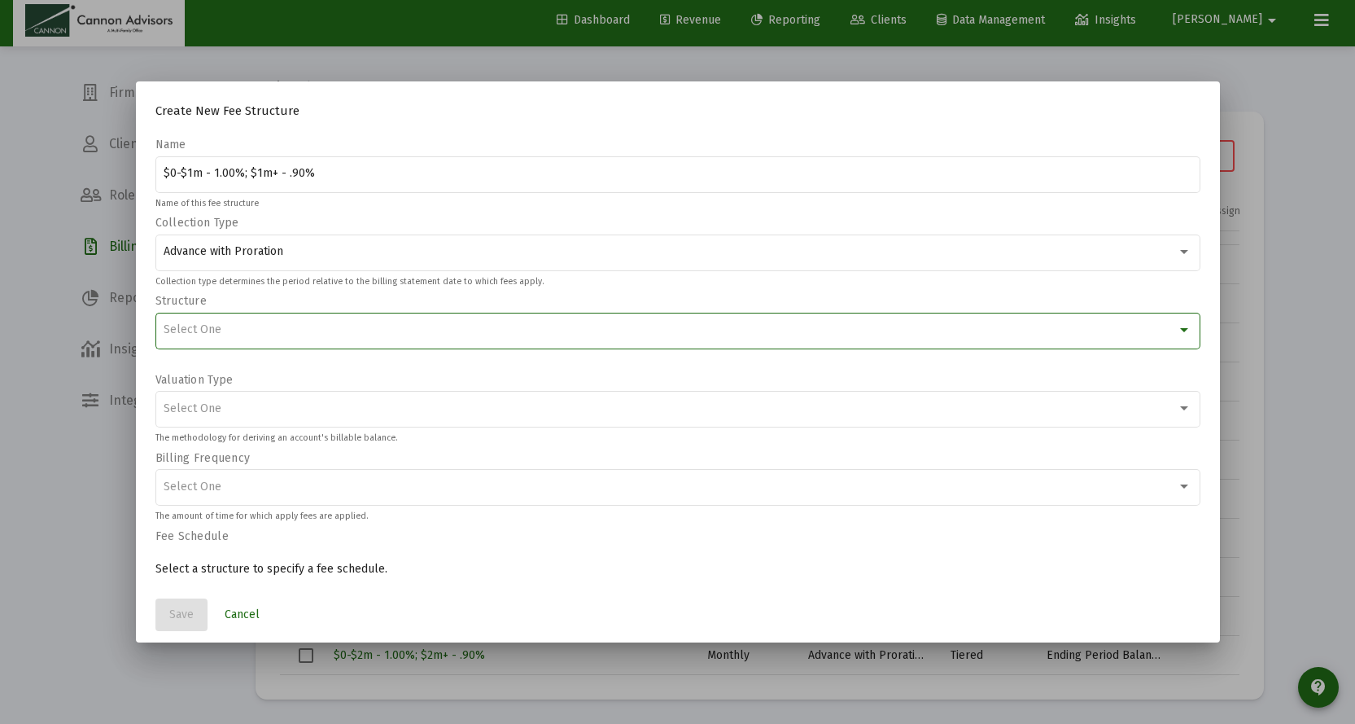
click at [261, 334] on div "Select One" at bounding box center [670, 329] width 1013 height 13
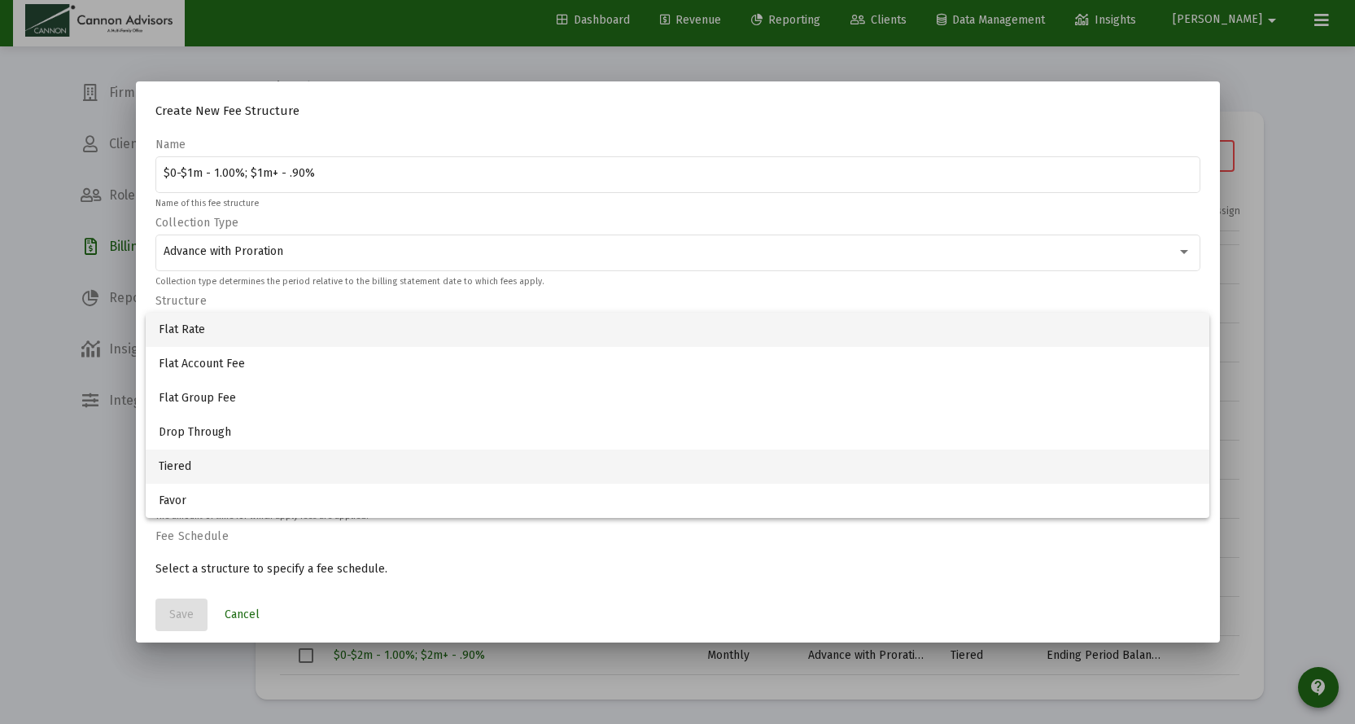
click at [233, 462] on span "Tiered" at bounding box center [678, 466] width 1038 height 34
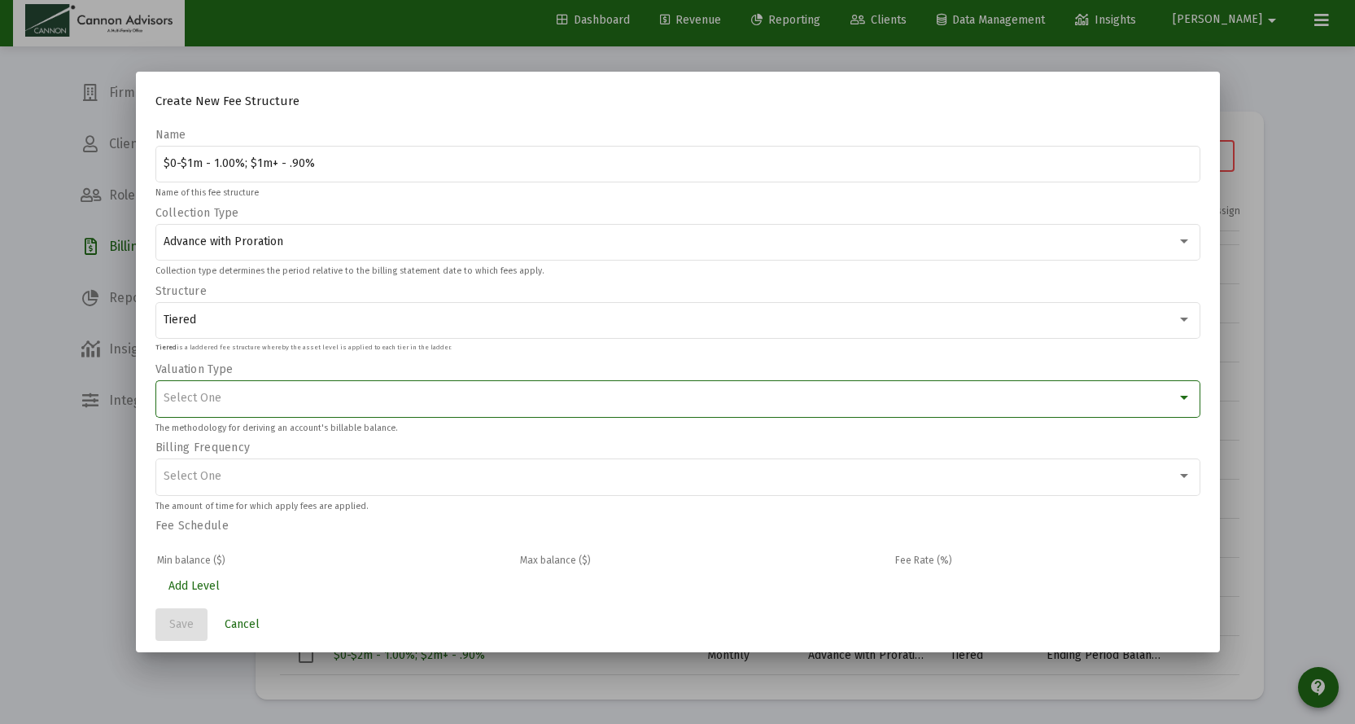
click at [267, 403] on div "Select One" at bounding box center [670, 398] width 1013 height 13
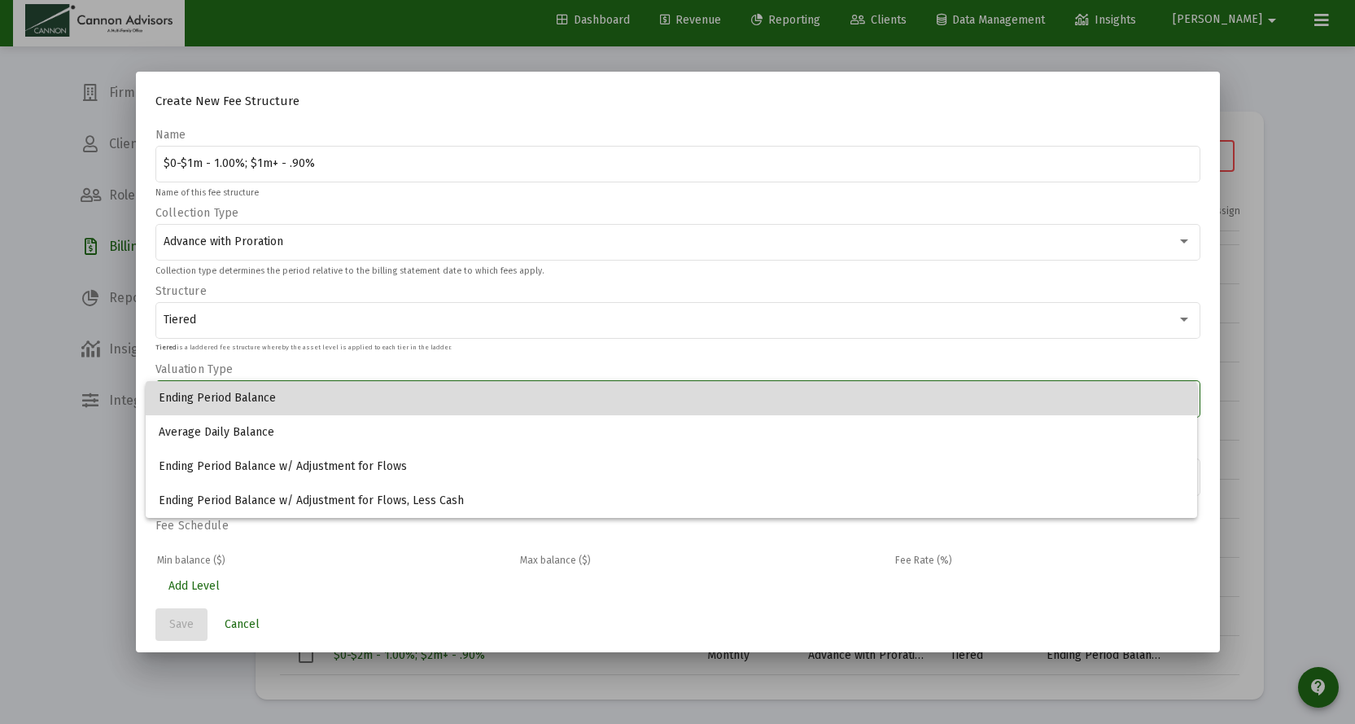
click at [297, 399] on span "Ending Period Balance" at bounding box center [672, 398] width 1026 height 34
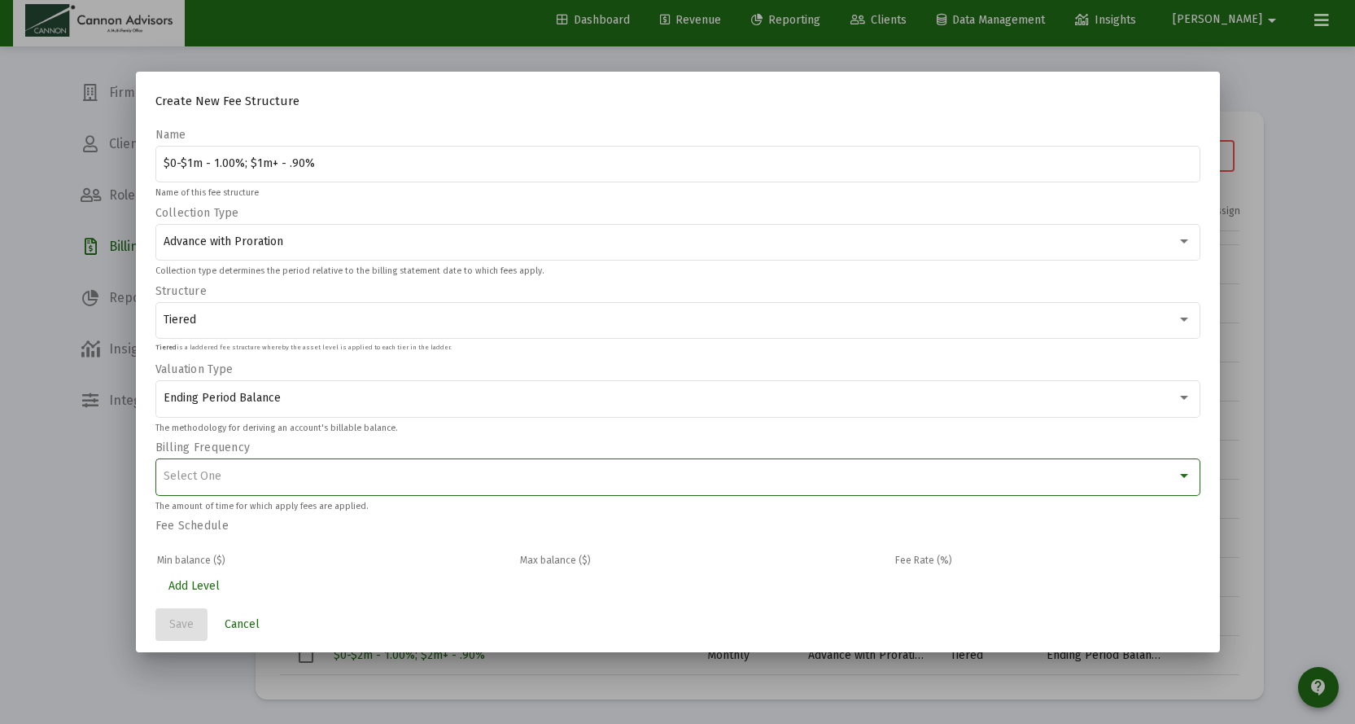
click at [302, 479] on div "Select One" at bounding box center [670, 476] width 1013 height 13
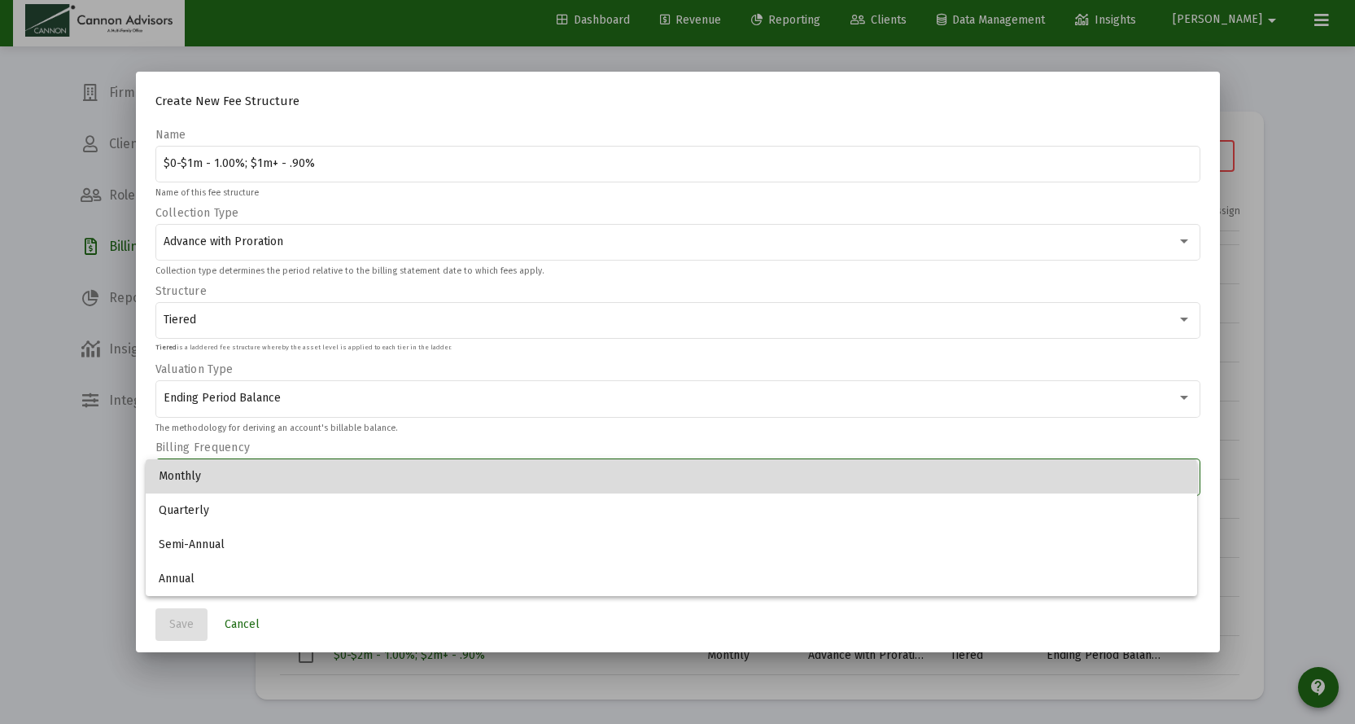
click at [302, 479] on span "Monthly" at bounding box center [672, 476] width 1026 height 34
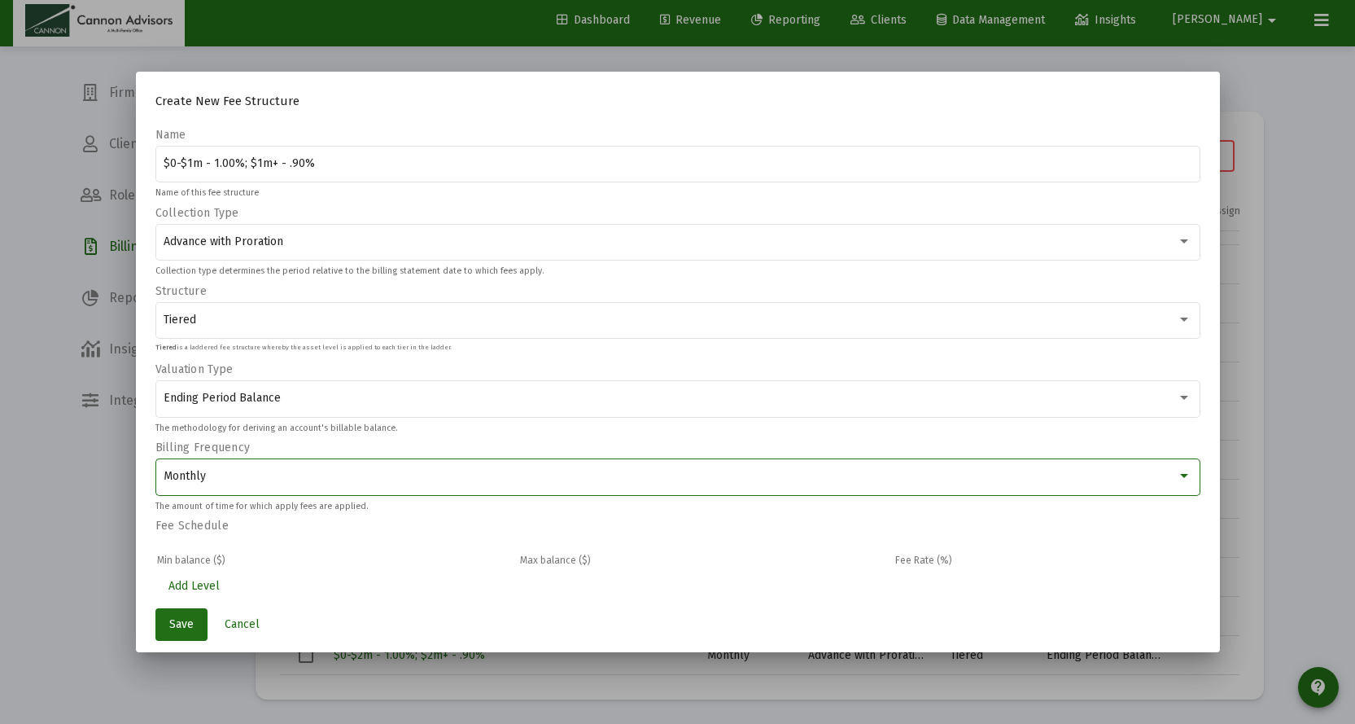
scroll to position [5, 0]
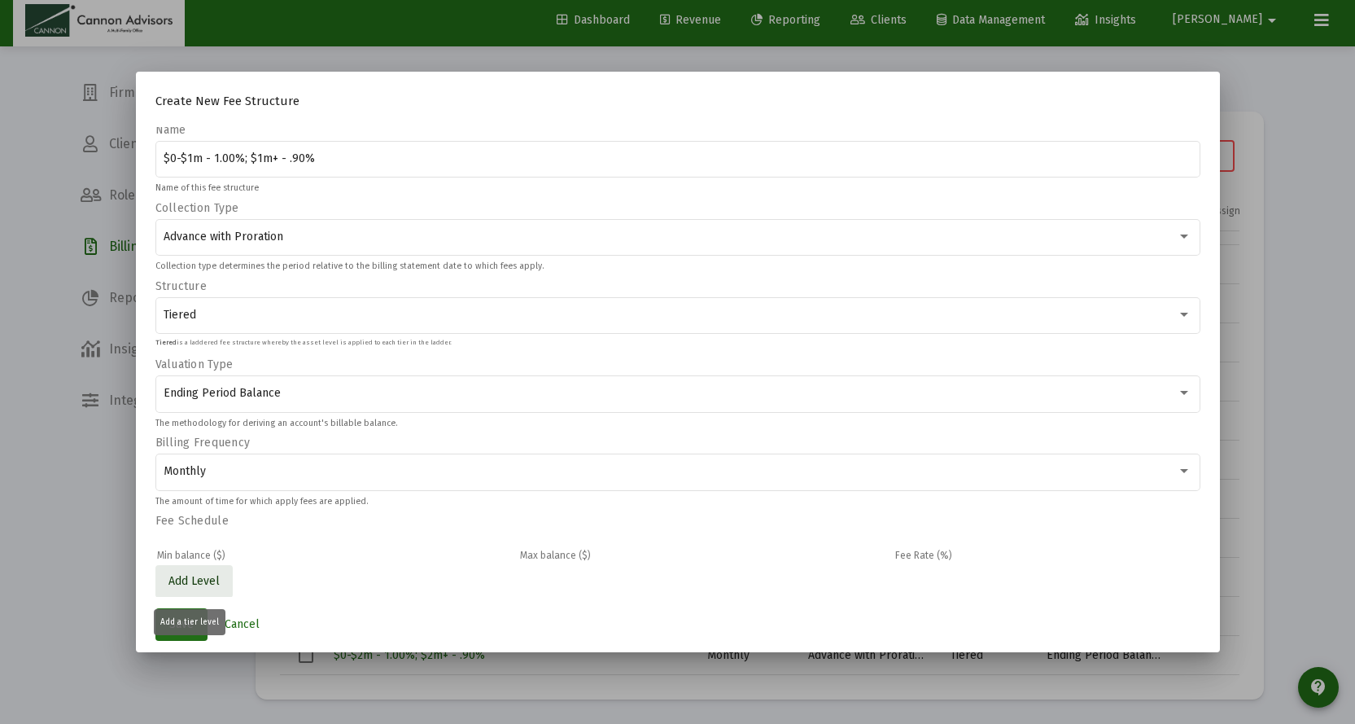
click at [206, 577] on span "Add Level" at bounding box center [193, 581] width 51 height 14
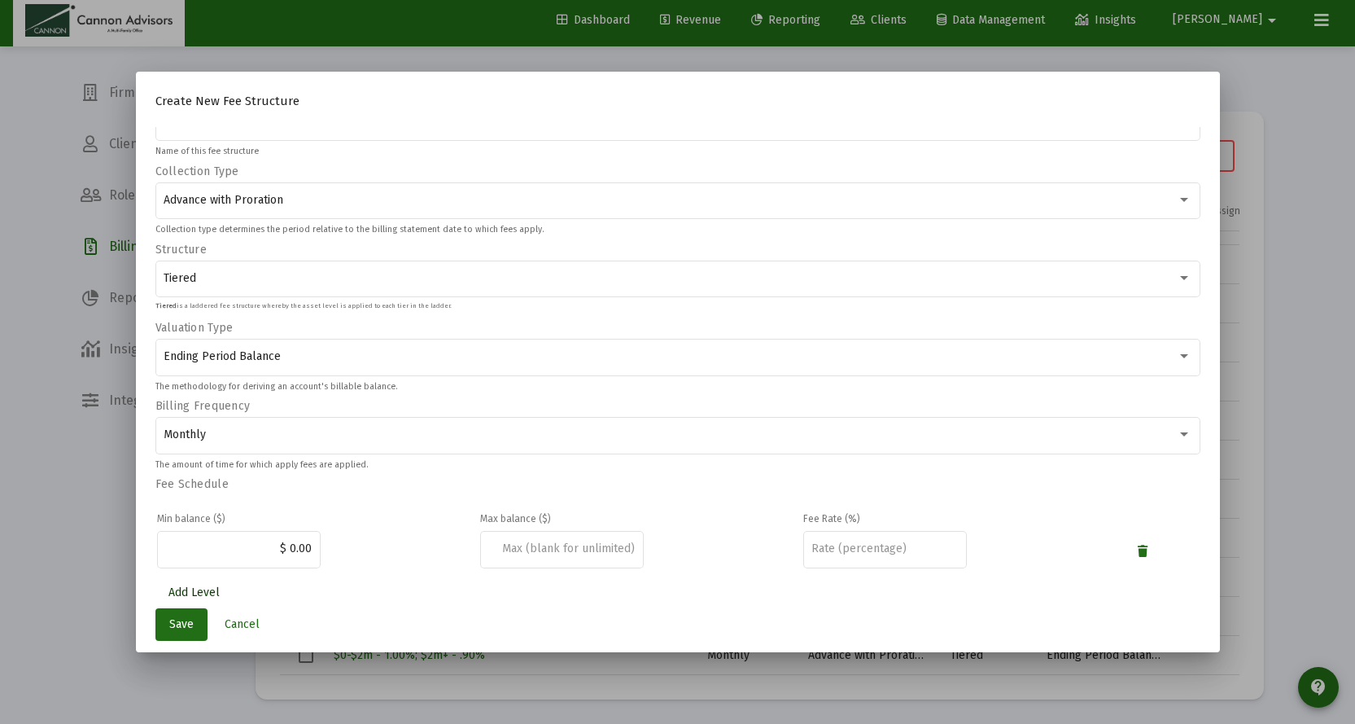
scroll to position [54, 0]
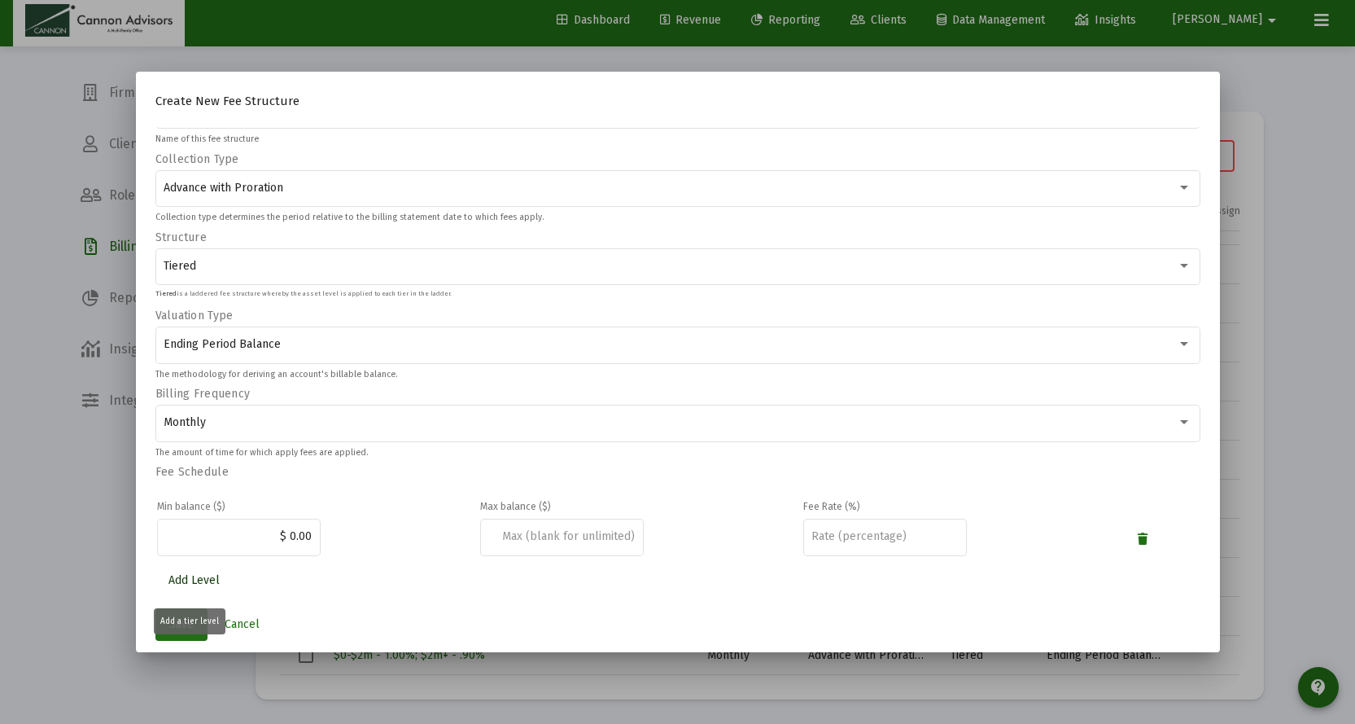
click at [203, 580] on span "Add Level" at bounding box center [193, 580] width 51 height 14
click at [578, 528] on div at bounding box center [561, 536] width 147 height 40
click at [583, 538] on input at bounding box center [561, 536] width 147 height 13
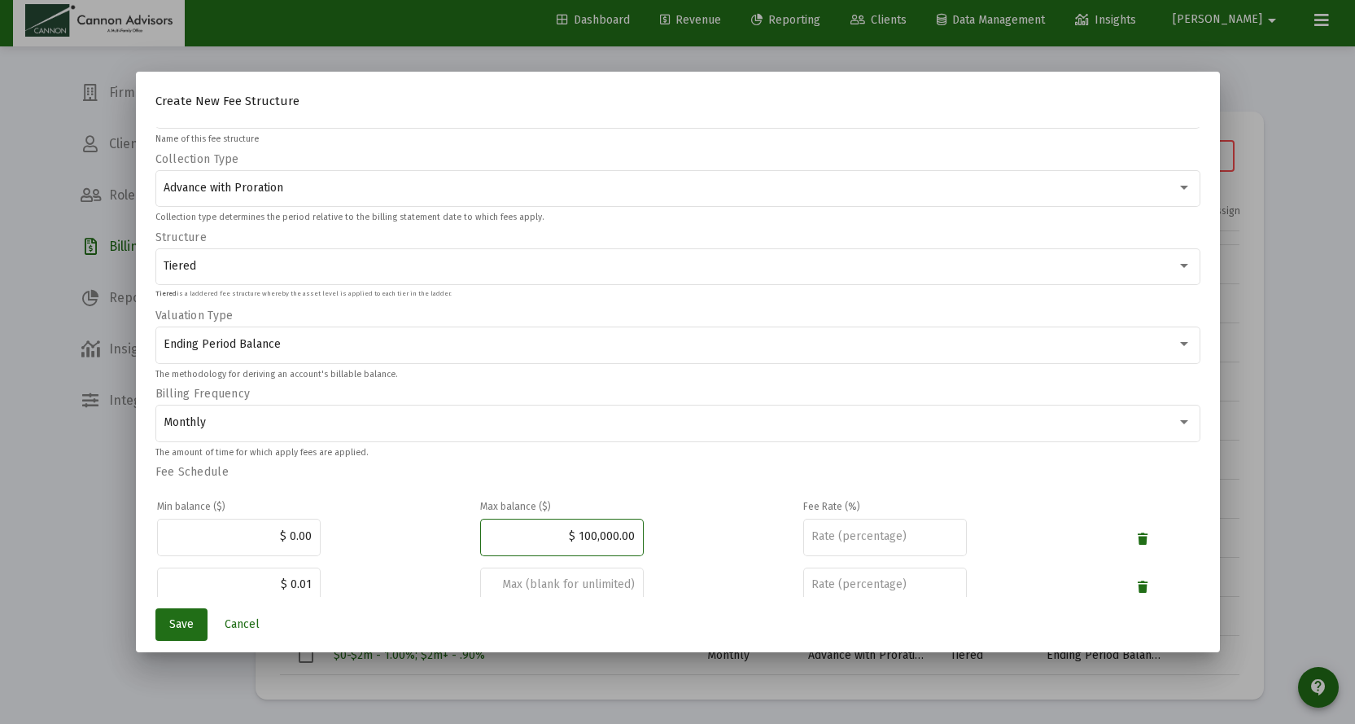
type input "$ 1,000,000.00"
click at [856, 536] on input "number" at bounding box center [885, 536] width 147 height 13
type input "1.00"
click at [306, 583] on input "$ 0.01" at bounding box center [238, 584] width 147 height 13
click at [291, 579] on input "$ 1,000,000.00" at bounding box center [238, 584] width 147 height 13
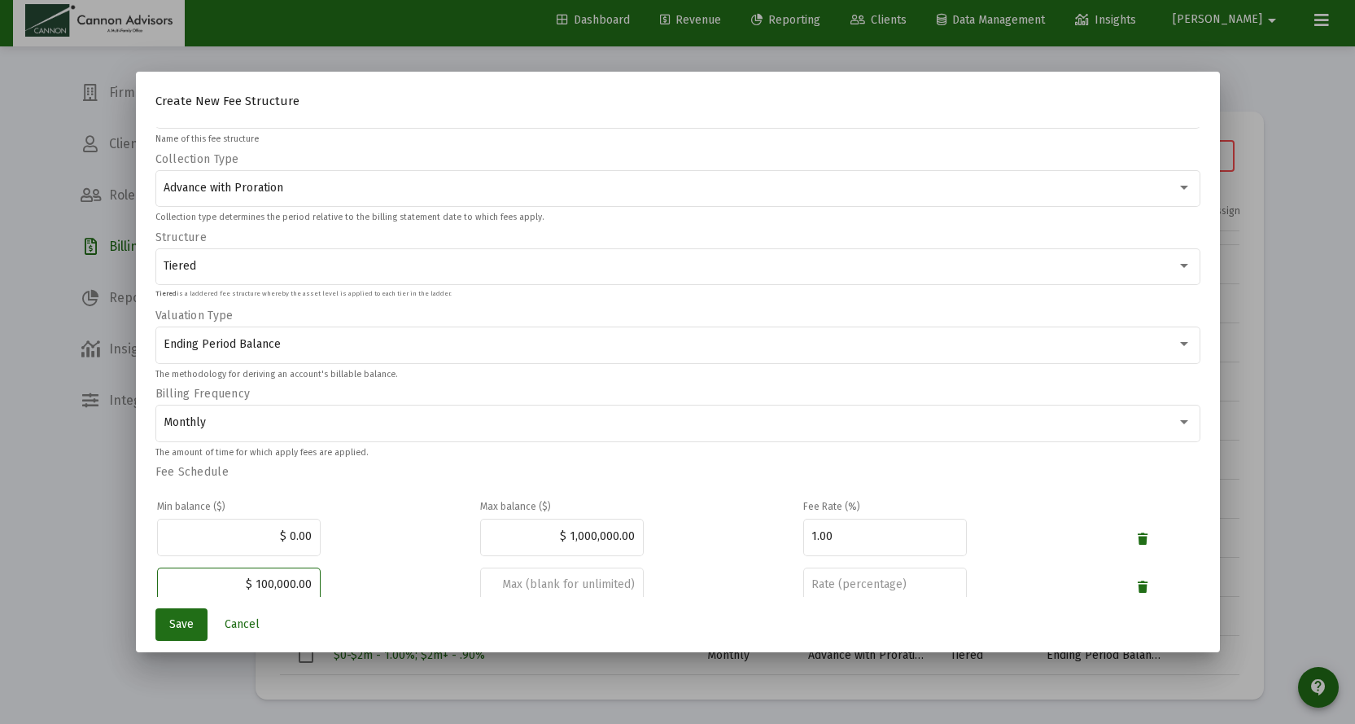
type input "$ 1,000,001.00"
click at [844, 581] on input "number" at bounding box center [885, 584] width 147 height 13
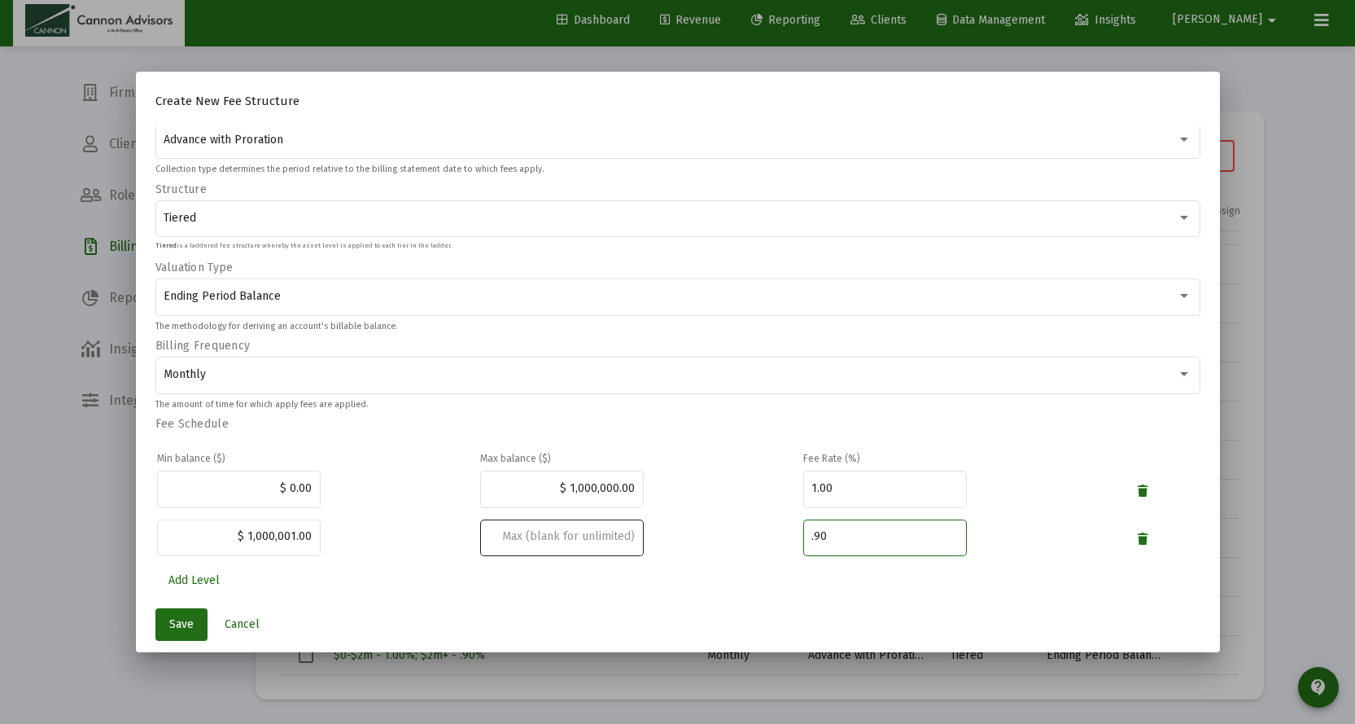
scroll to position [0, 0]
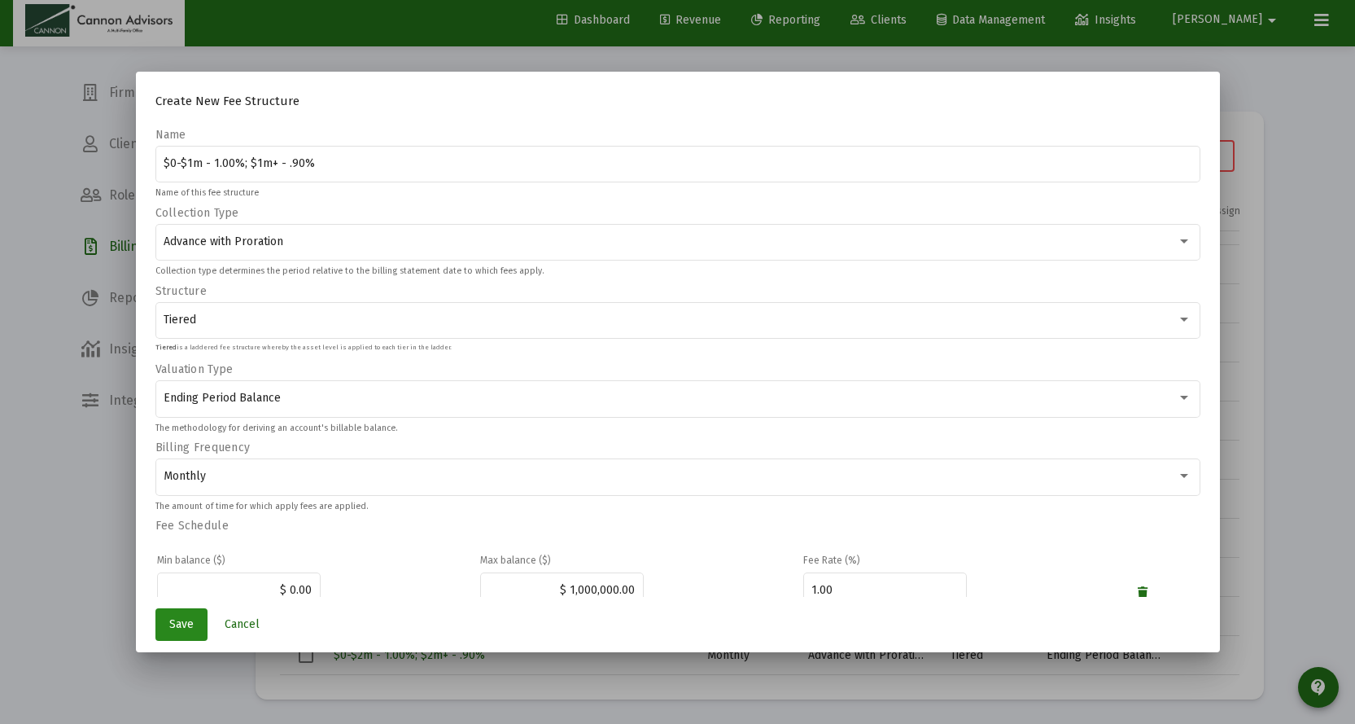
type input ".90"
click at [169, 624] on span "Save" at bounding box center [181, 624] width 24 height 14
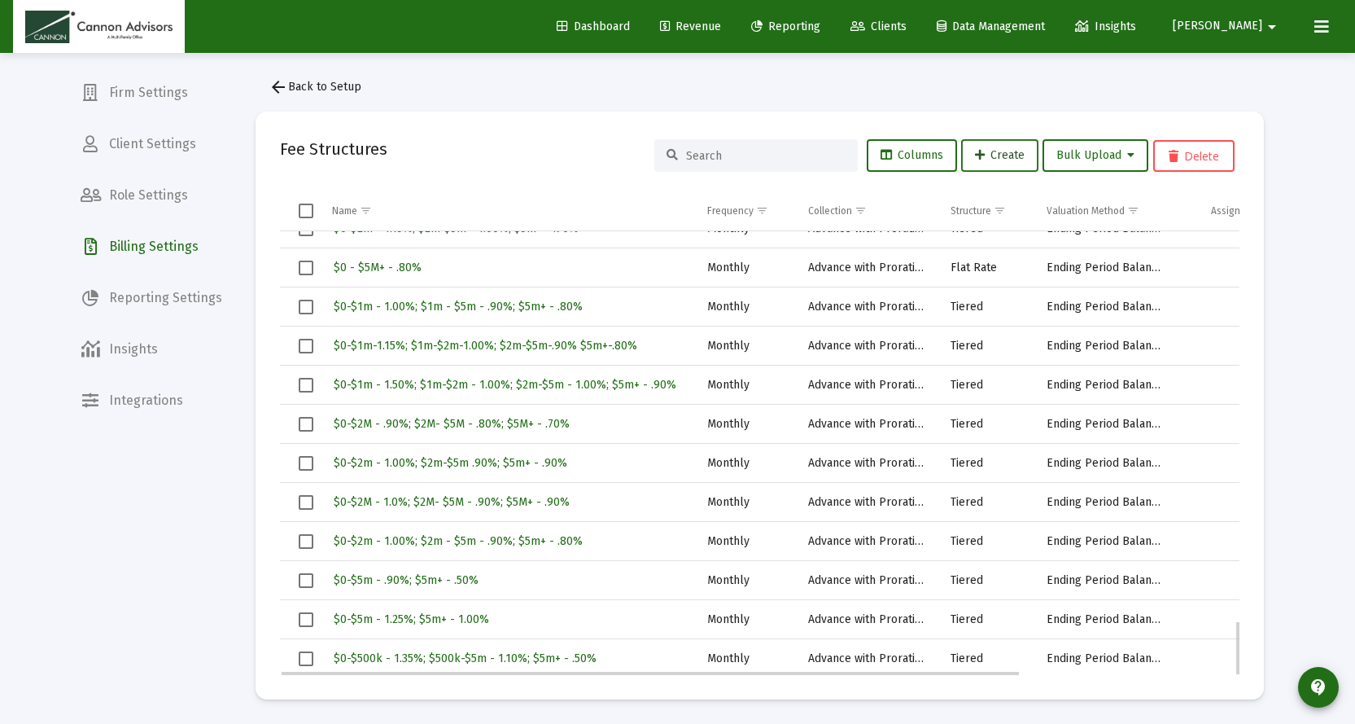
scroll to position [3112, 0]
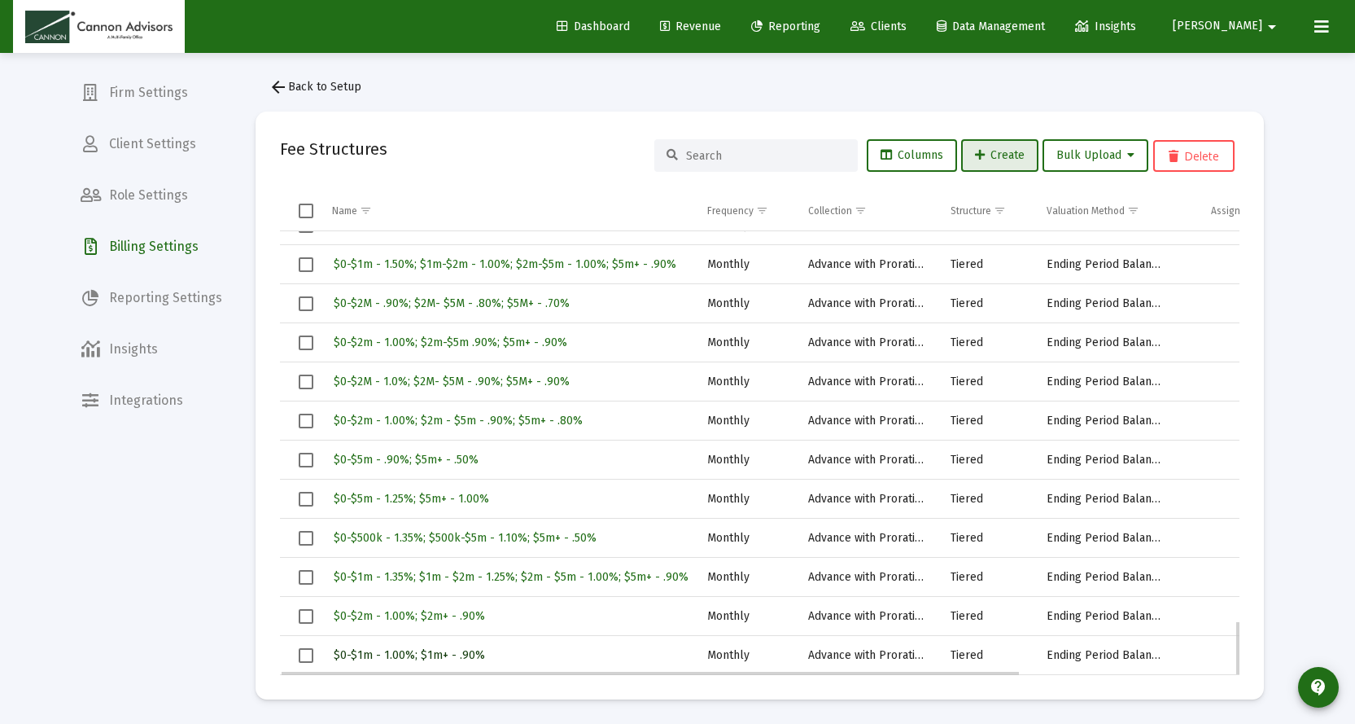
click at [448, 652] on span "$0-$1m - 1.00%; $1m+ - .90%" at bounding box center [409, 655] width 151 height 14
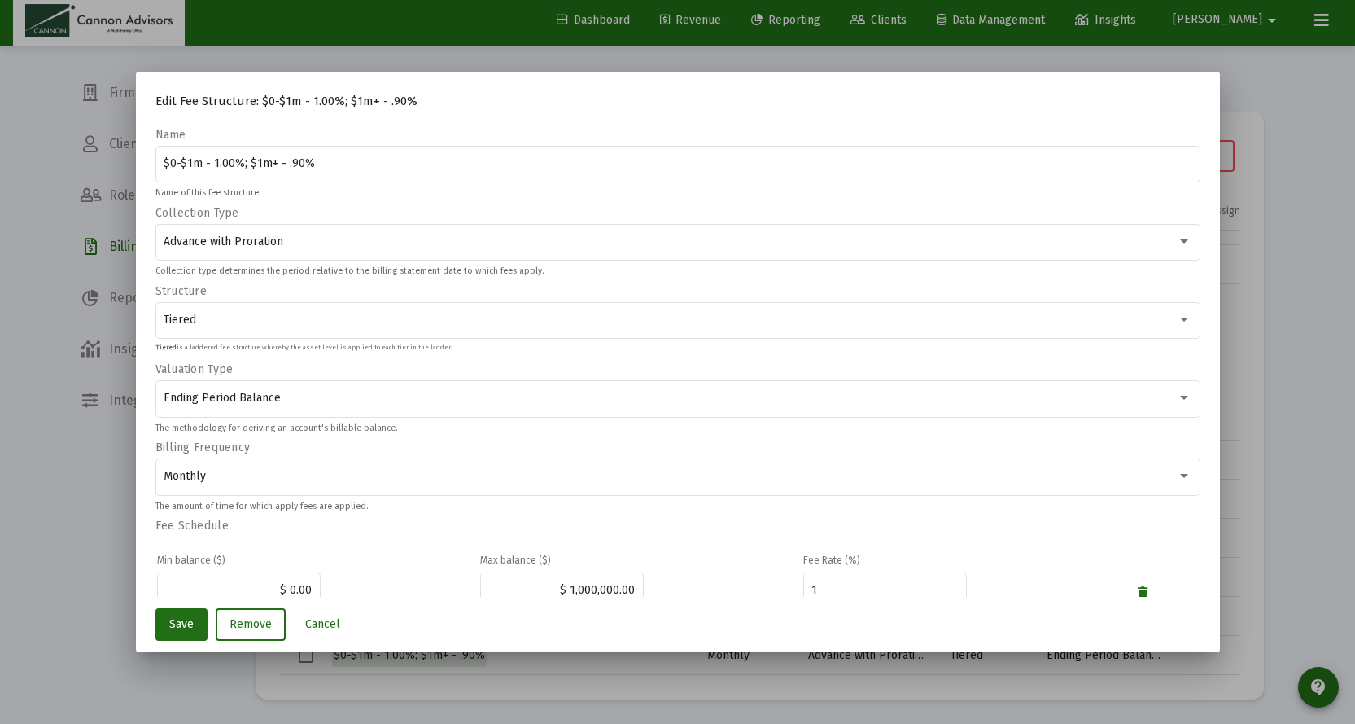
scroll to position [0, 0]
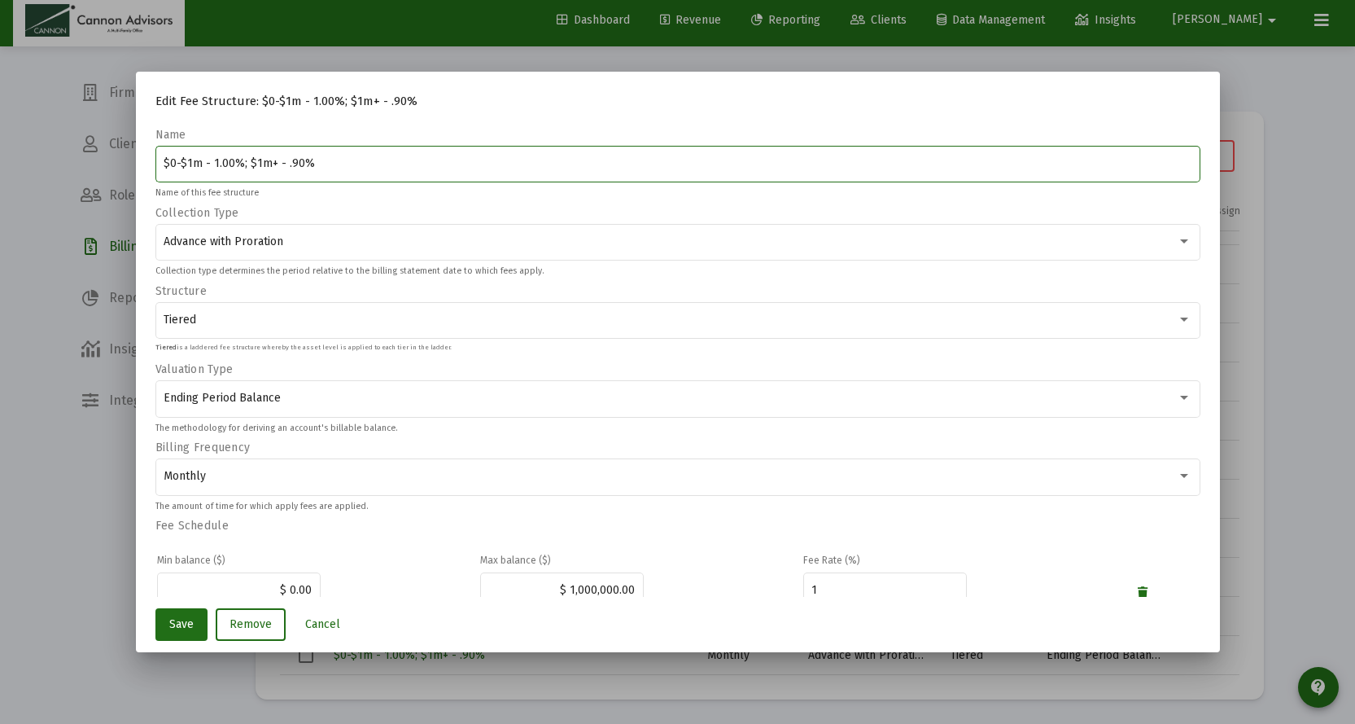
drag, startPoint x: 317, startPoint y: 168, endPoint x: 121, endPoint y: 161, distance: 195.5
click at [121, 161] on div "Edit Fee Structure: $0-$1m - 1.00%; $1m+ - .90% Name $0-$1m - 1.00%; $1m+ - .90…" at bounding box center [677, 362] width 1355 height 724
click at [321, 628] on span "Cancel" at bounding box center [322, 624] width 35 height 14
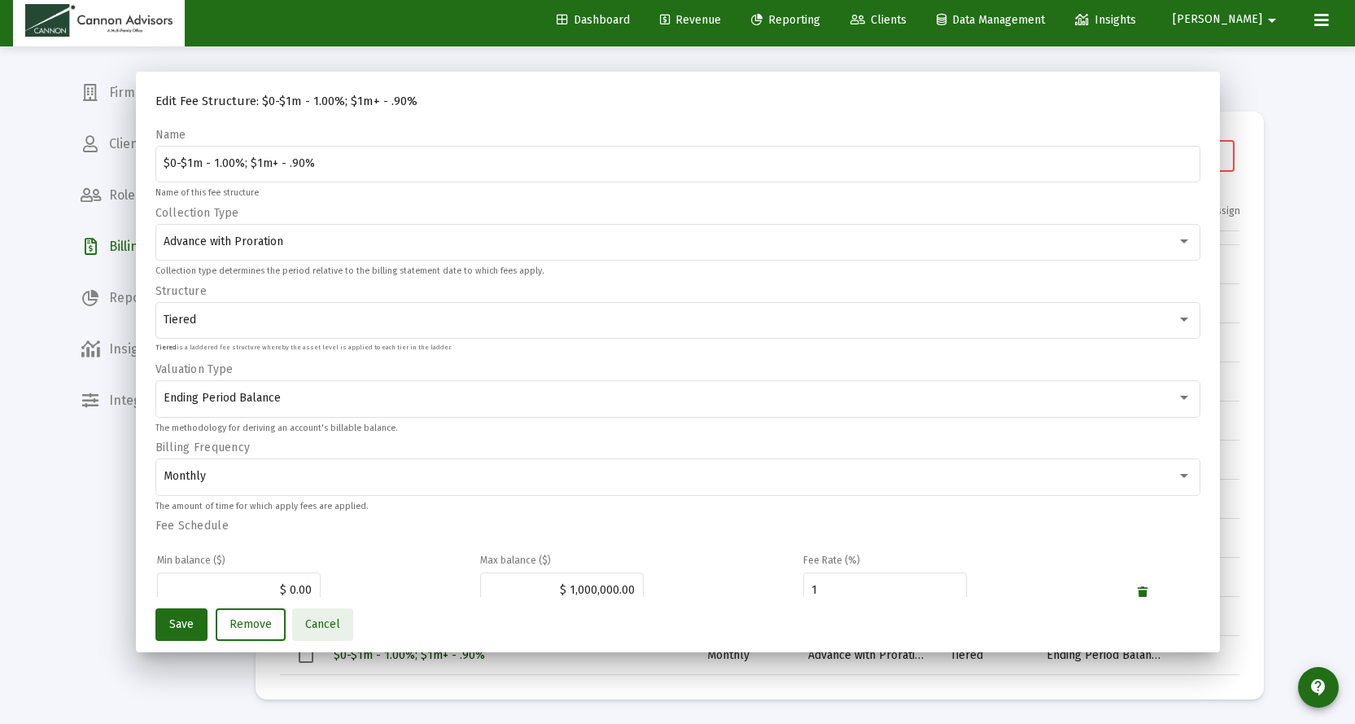
scroll to position [7, 0]
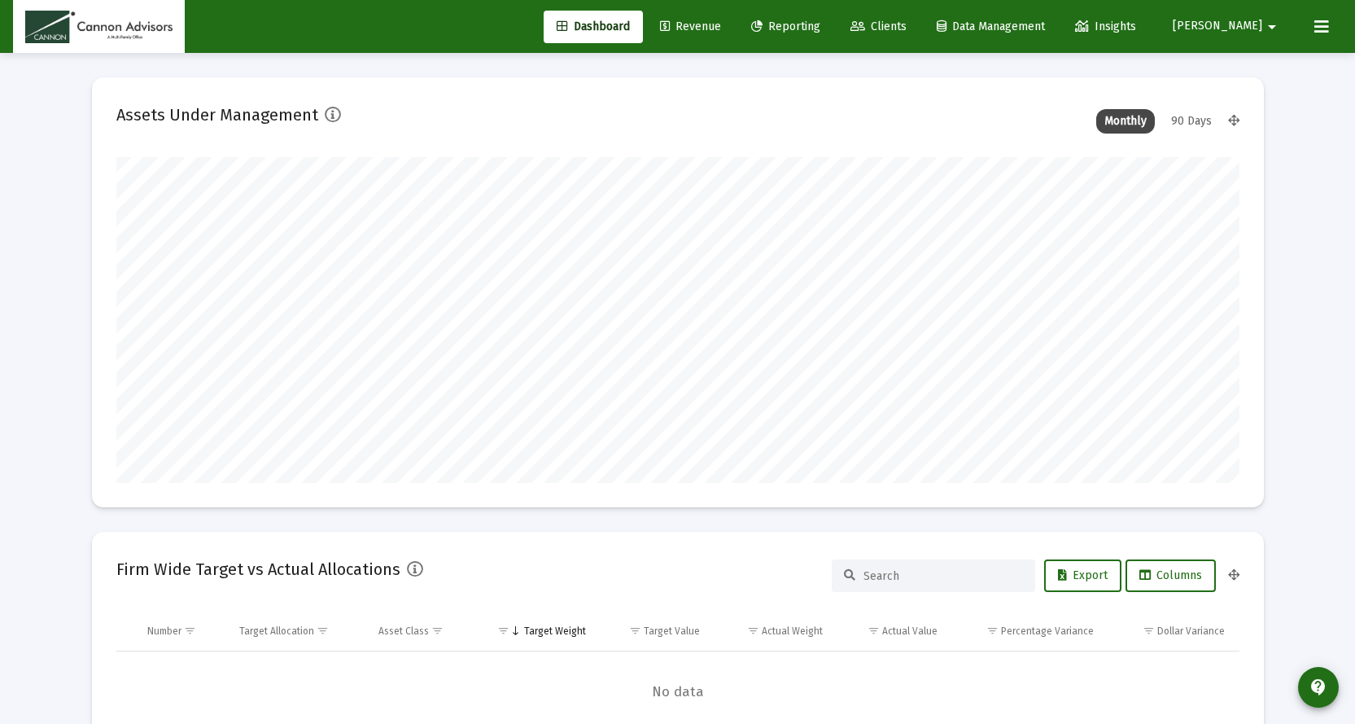
scroll to position [326, 1123]
type input "[DATE]"
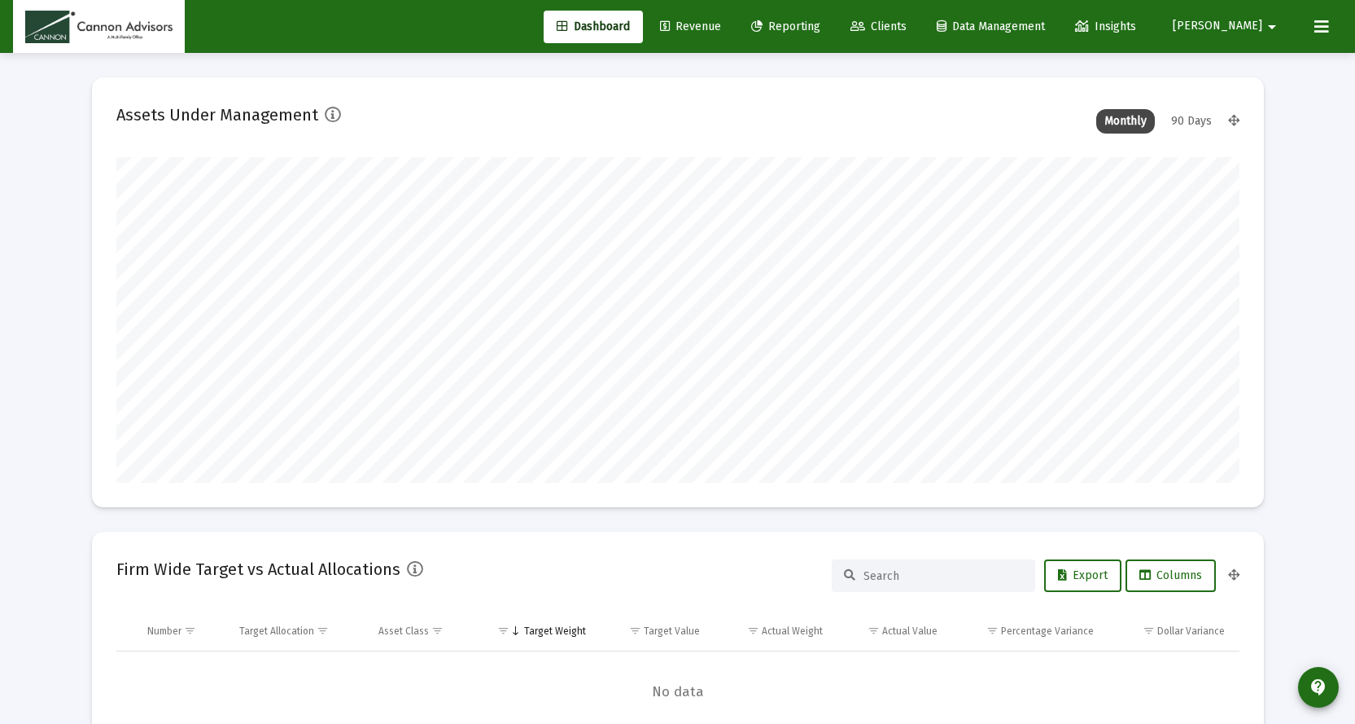
click at [721, 27] on span "Revenue" at bounding box center [690, 27] width 61 height 14
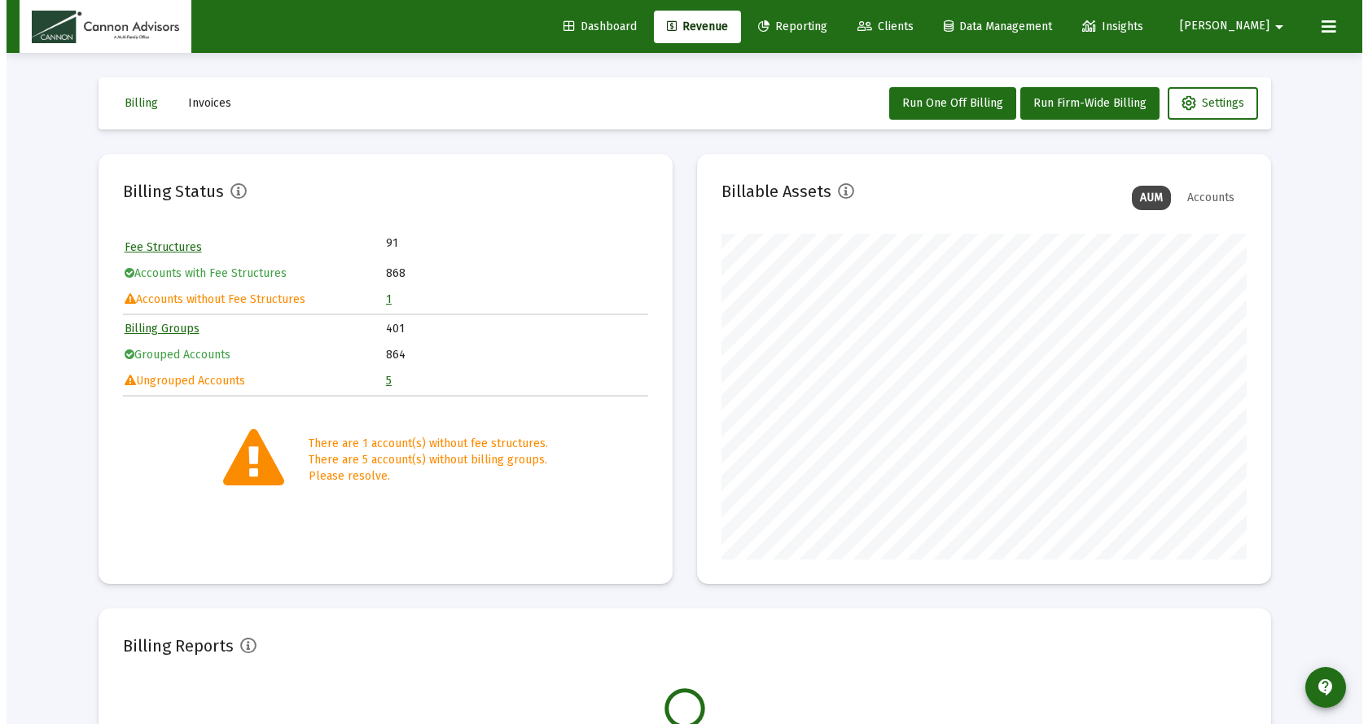
scroll to position [326, 525]
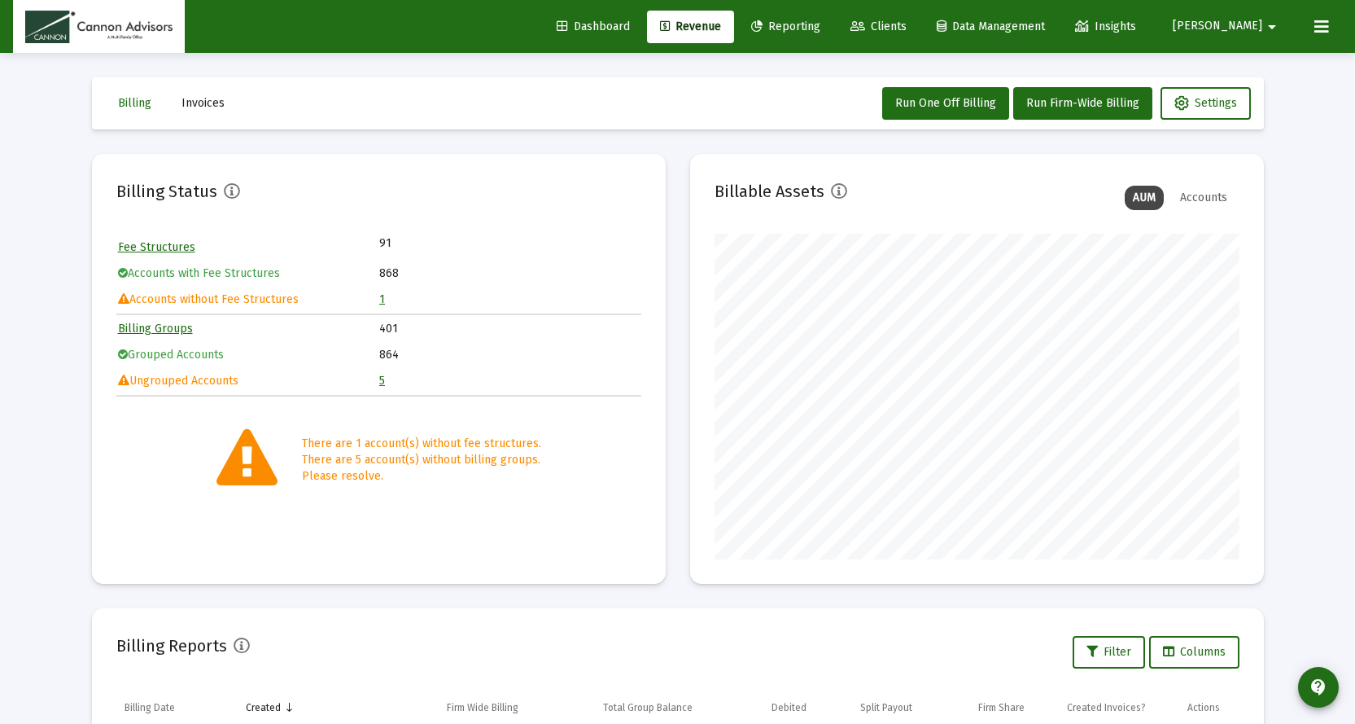
click at [382, 301] on link "1" at bounding box center [382, 299] width 6 height 14
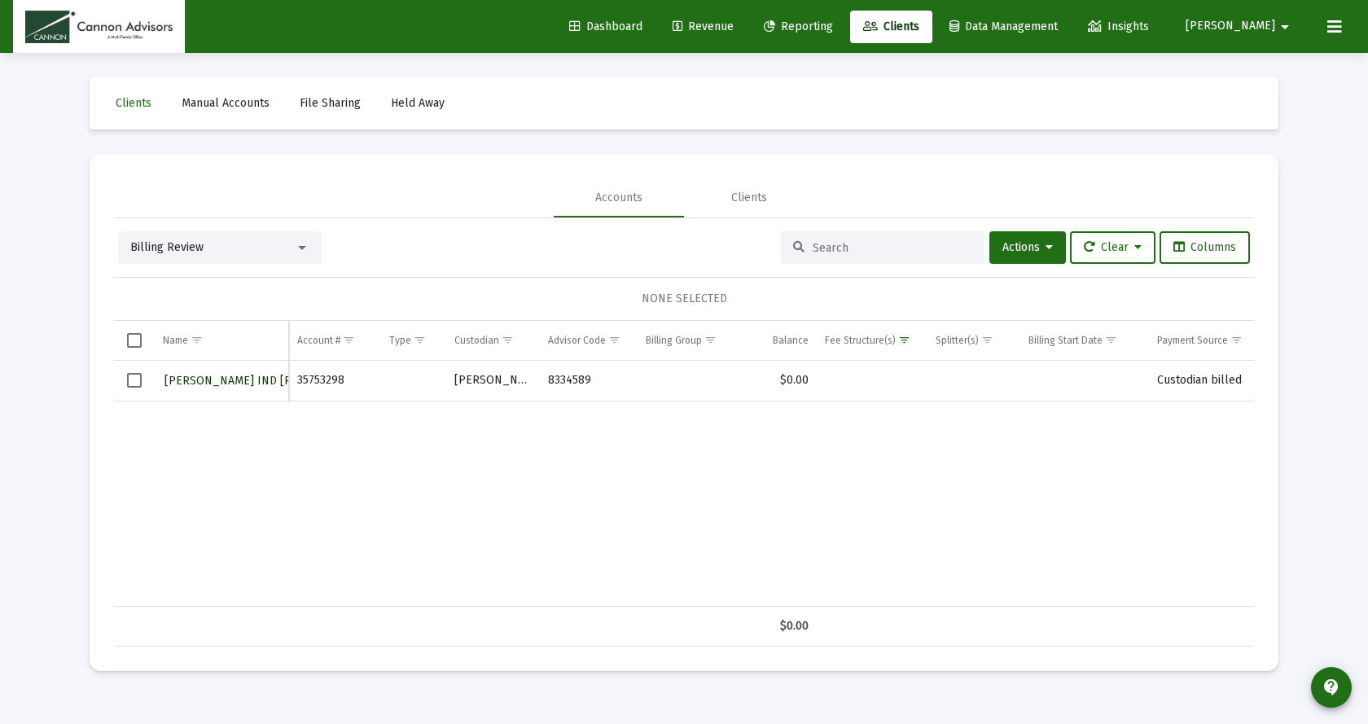
click at [225, 376] on span "Khanh Pham IND TOD" at bounding box center [266, 381] width 205 height 14
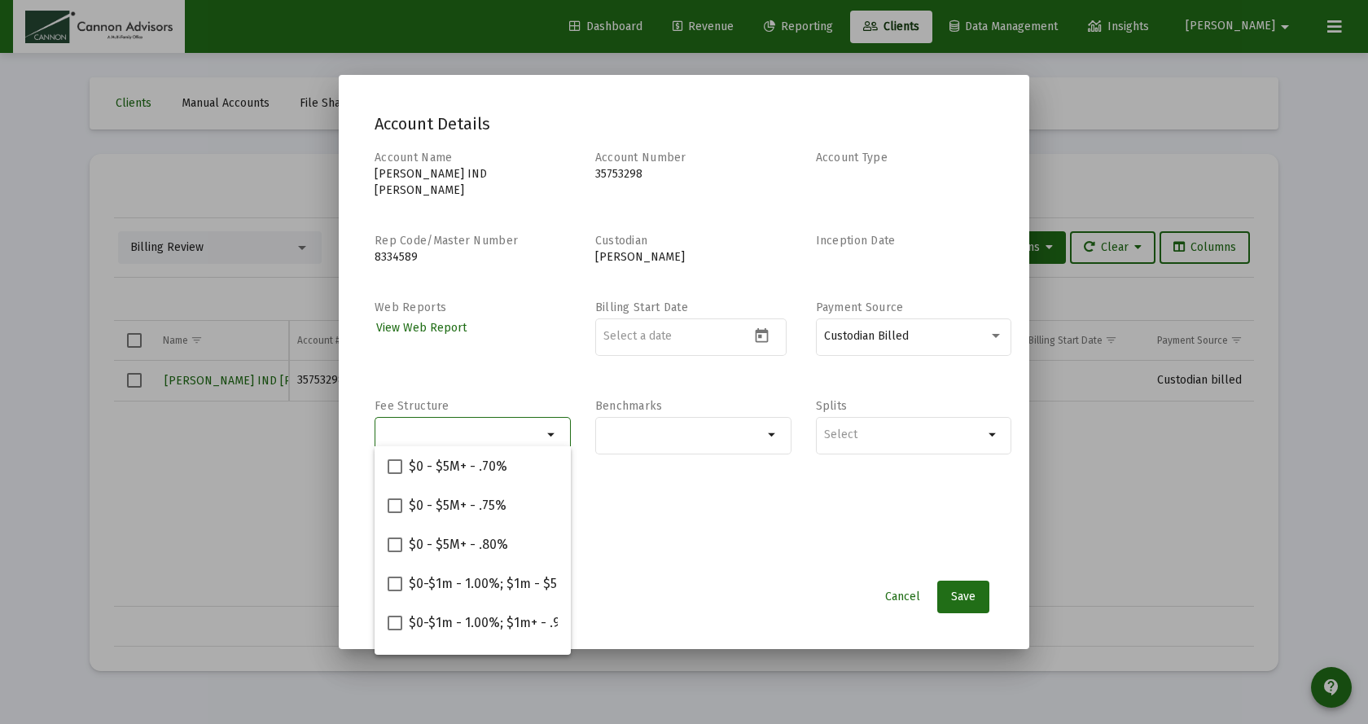
click at [445, 428] on input "Selection" at bounding box center [463, 434] width 160 height 13
paste input "$0-$1m - 1.00%; $1m+ - .90%"
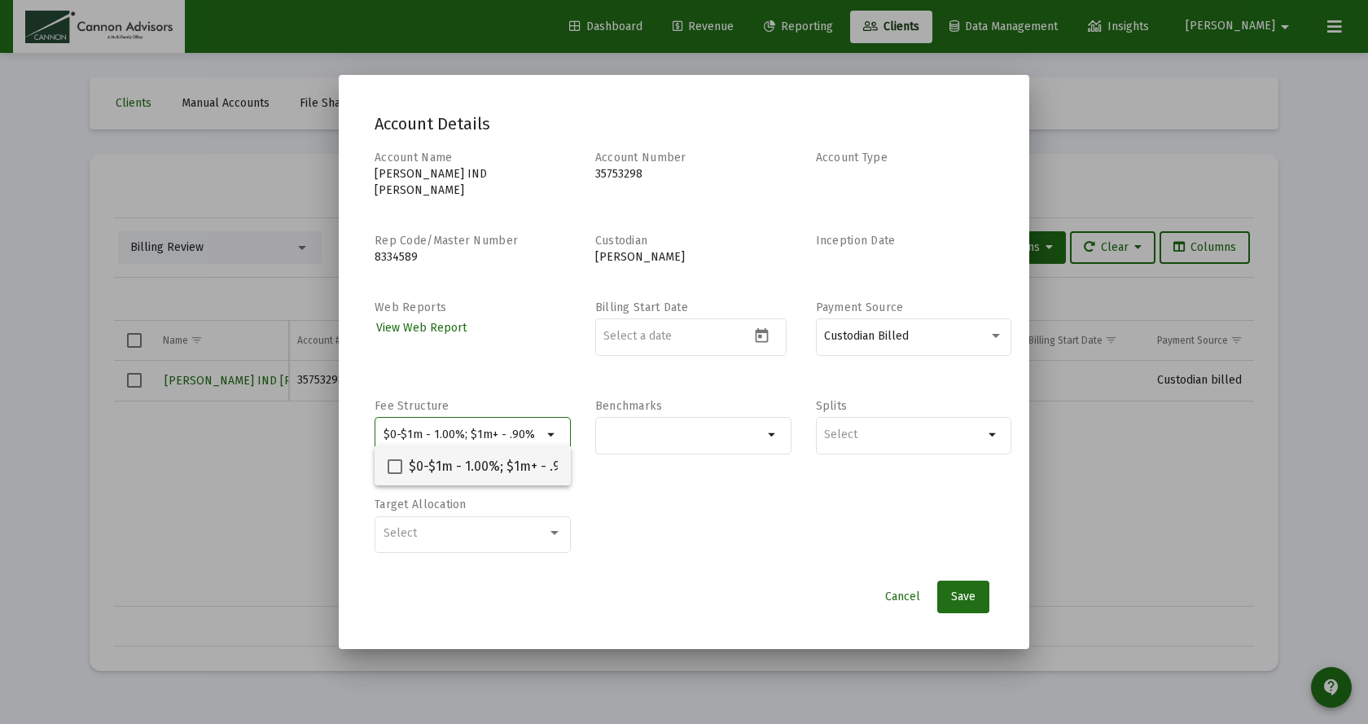
type input "$0-$1m - 1.00%; $1m+ - .90%"
click at [392, 464] on span at bounding box center [394, 466] width 15 height 15
click at [394, 474] on input "$0-$1m - 1.00%; $1m+ - .90%" at bounding box center [394, 474] width 1 height 1
checkbox input "true"
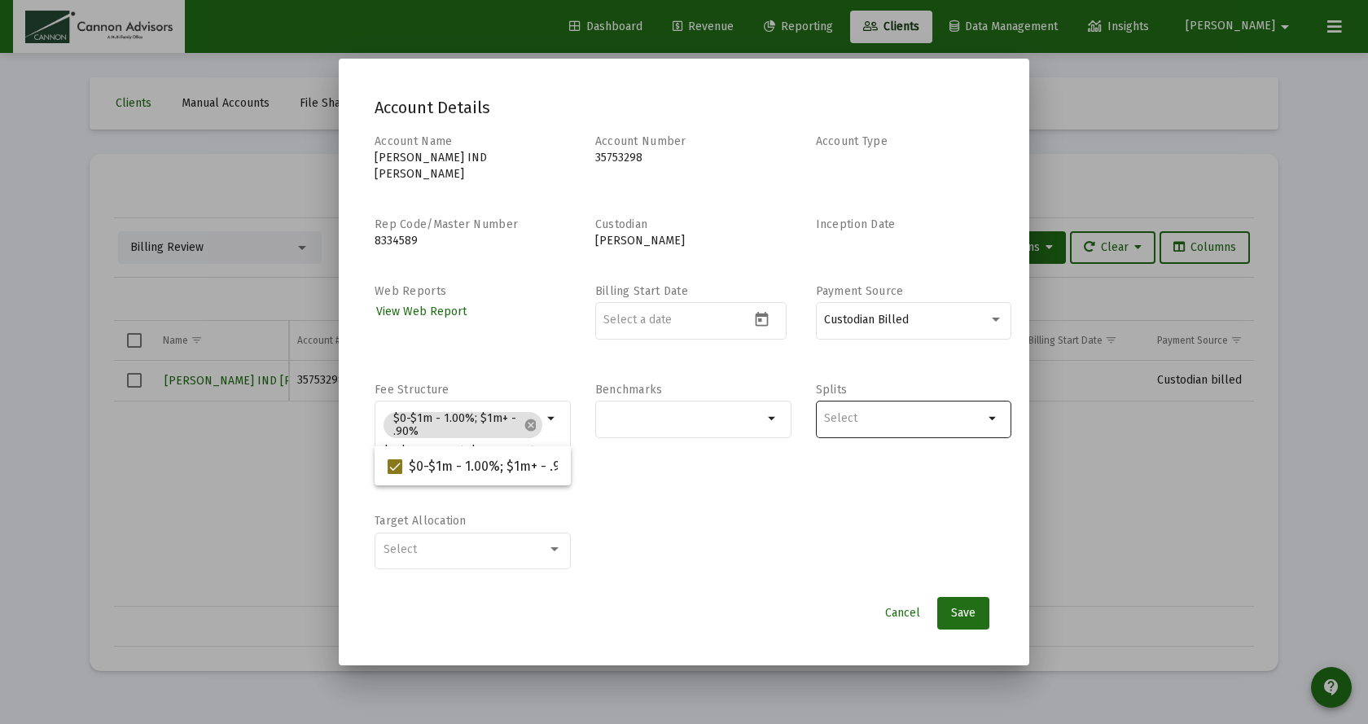
click at [865, 412] on input "Selection" at bounding box center [904, 418] width 160 height 13
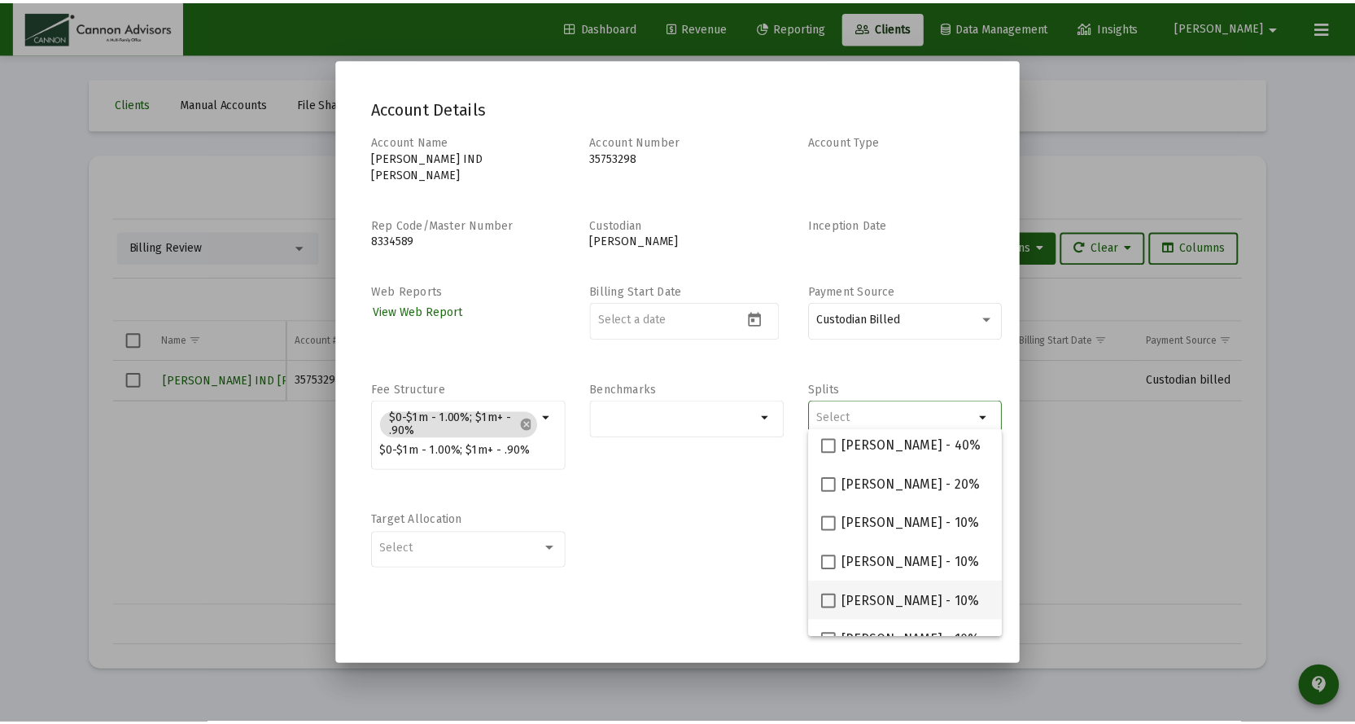
scroll to position [65, 0]
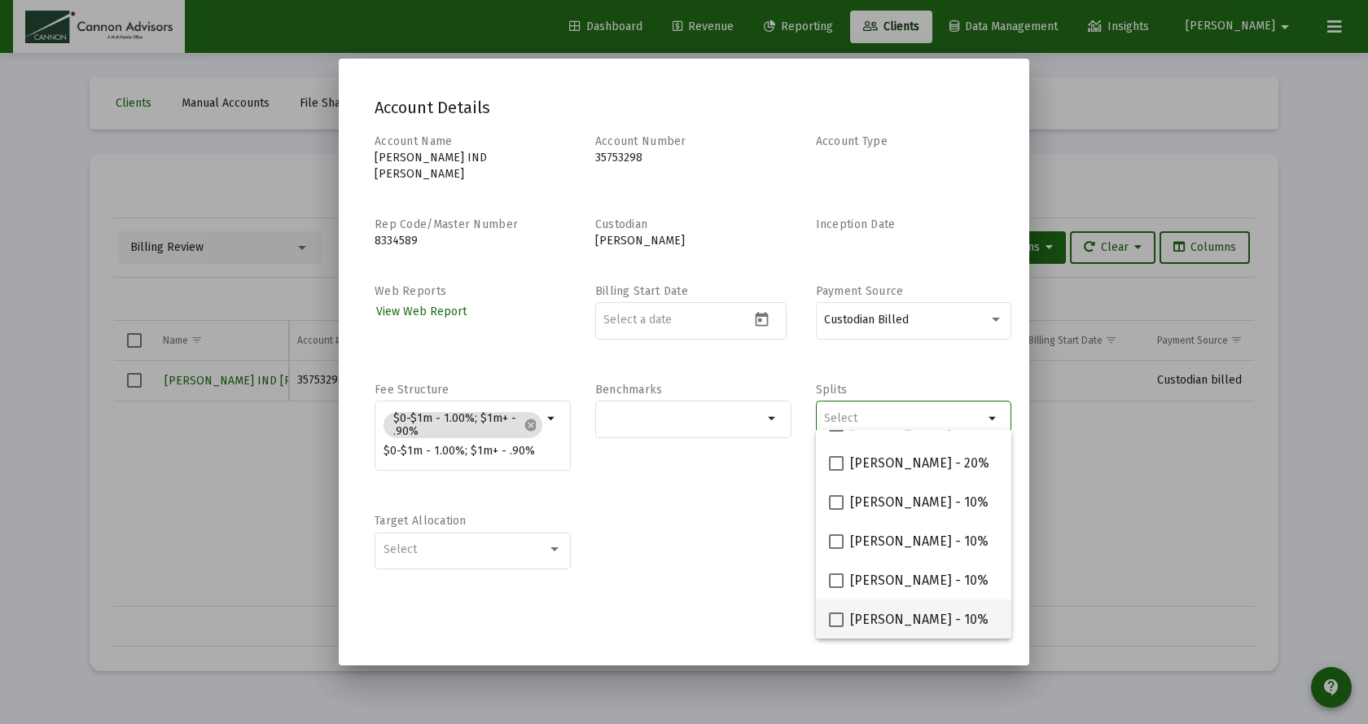
click at [838, 620] on span at bounding box center [836, 619] width 15 height 15
click at [836, 627] on input "Philip Gephart - 10%" at bounding box center [835, 627] width 1 height 1
checkbox input "true"
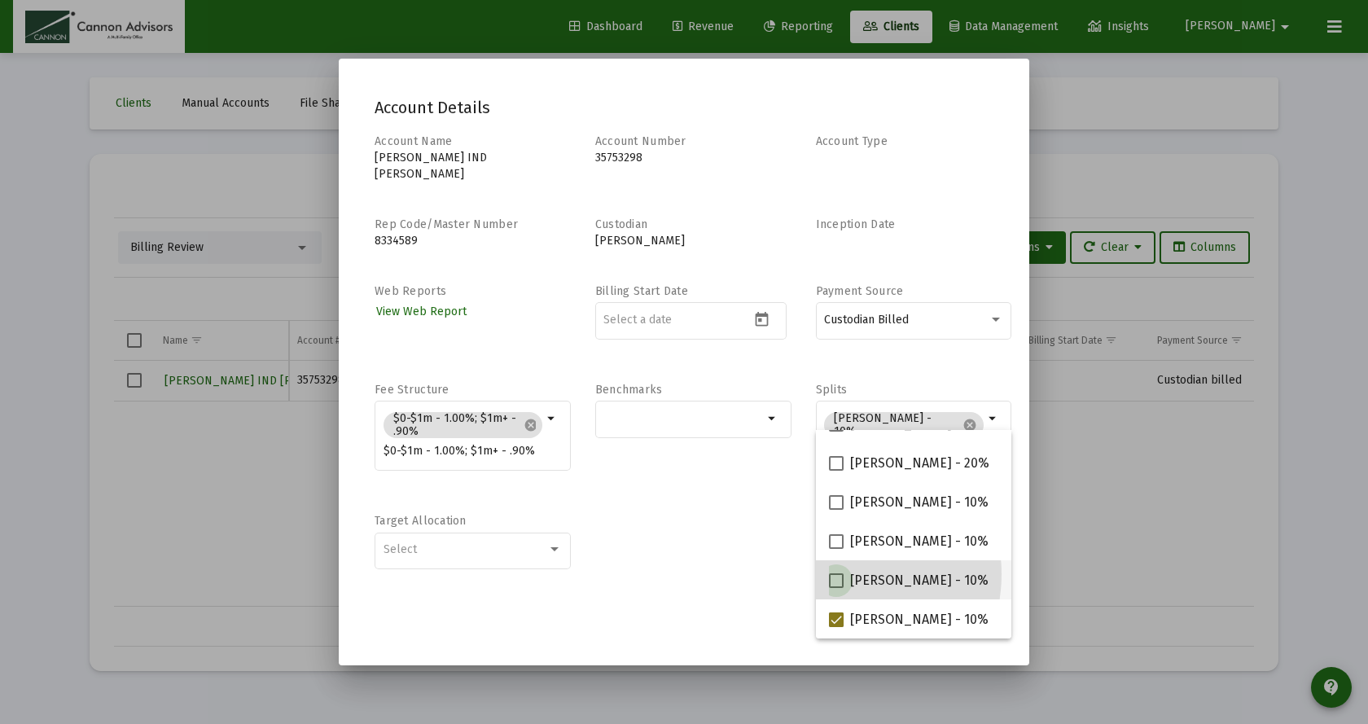
click at [838, 575] on span at bounding box center [836, 580] width 15 height 15
click at [836, 588] on input "Michael Boykin - 10%" at bounding box center [835, 588] width 1 height 1
checkbox input "true"
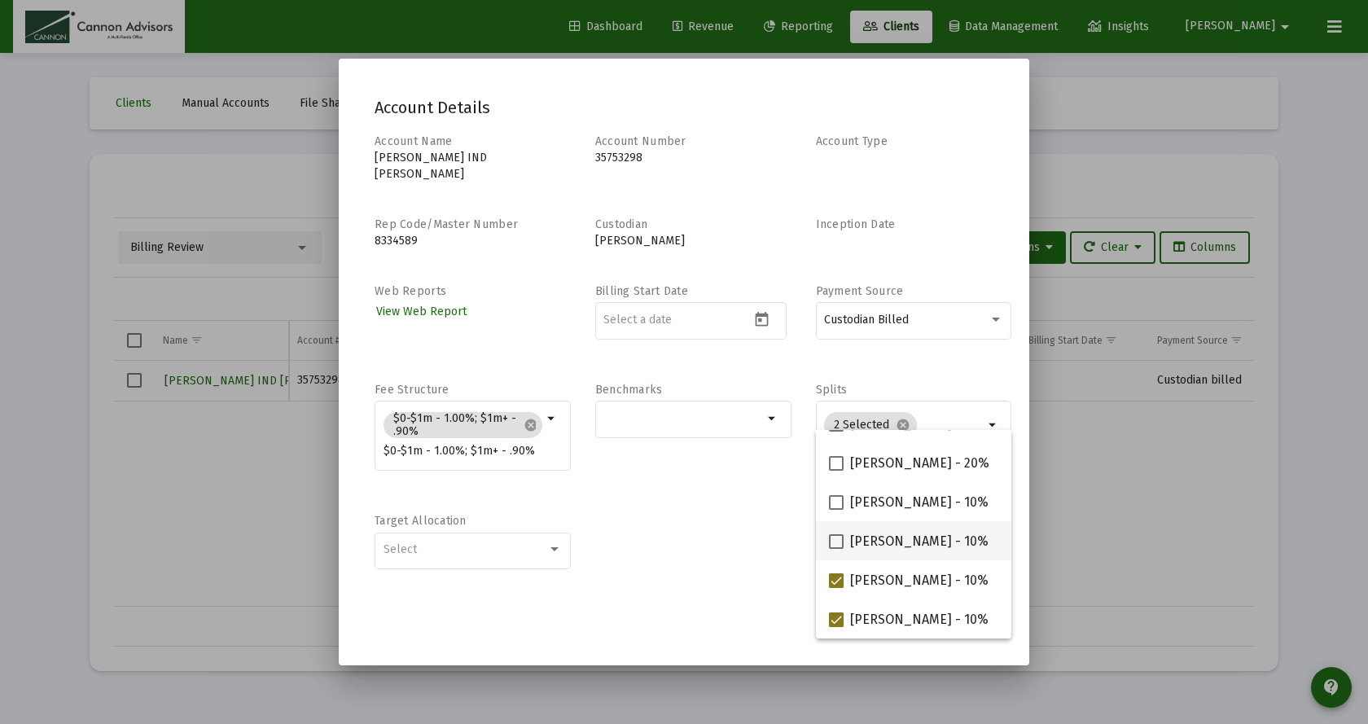
click at [835, 542] on span at bounding box center [836, 541] width 15 height 15
click at [835, 549] on input "Jared McCutcheon - 10%" at bounding box center [835, 549] width 1 height 1
checkbox input "true"
click at [834, 495] on span at bounding box center [836, 502] width 15 height 15
click at [835, 510] on input "Barbara Bell - 10%" at bounding box center [835, 510] width 1 height 1
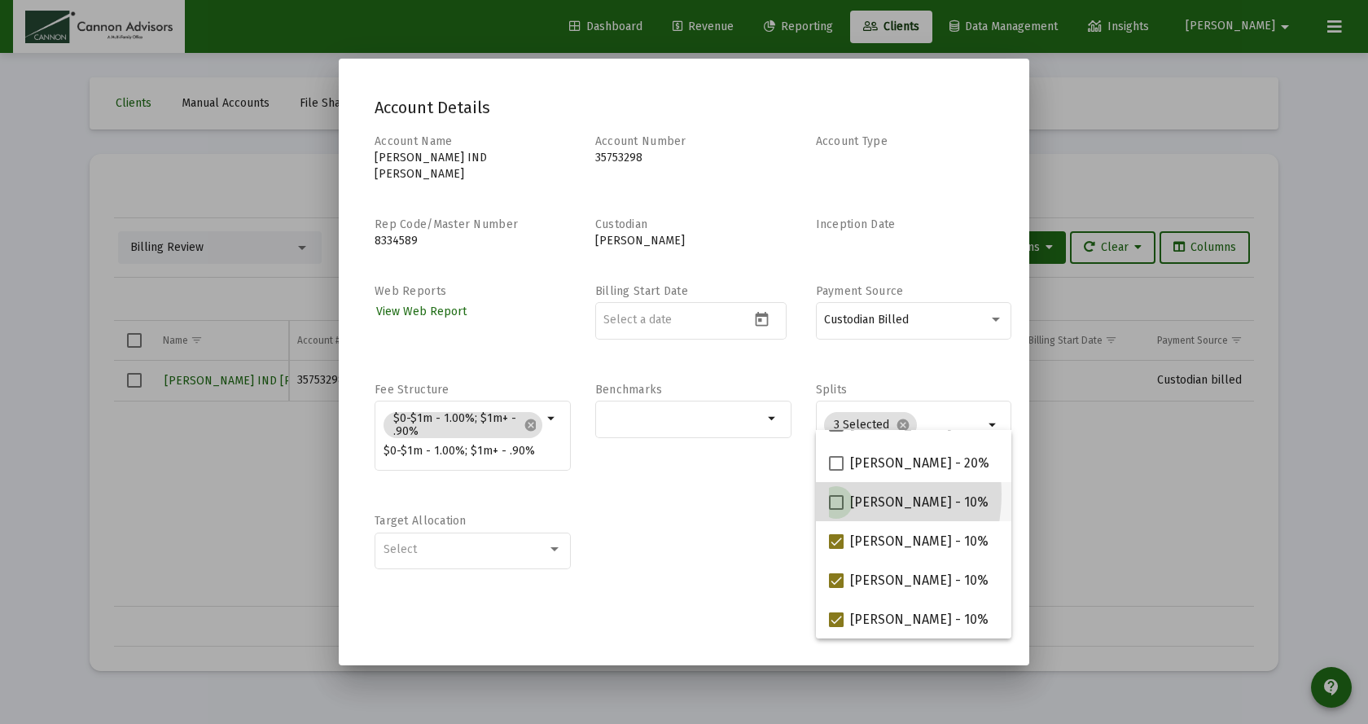
checkbox input "true"
click at [724, 573] on div "Account Name Khanh Pham IND TOD Account Number 35753298 Account Type Rep Code/M…" at bounding box center [683, 359] width 619 height 453
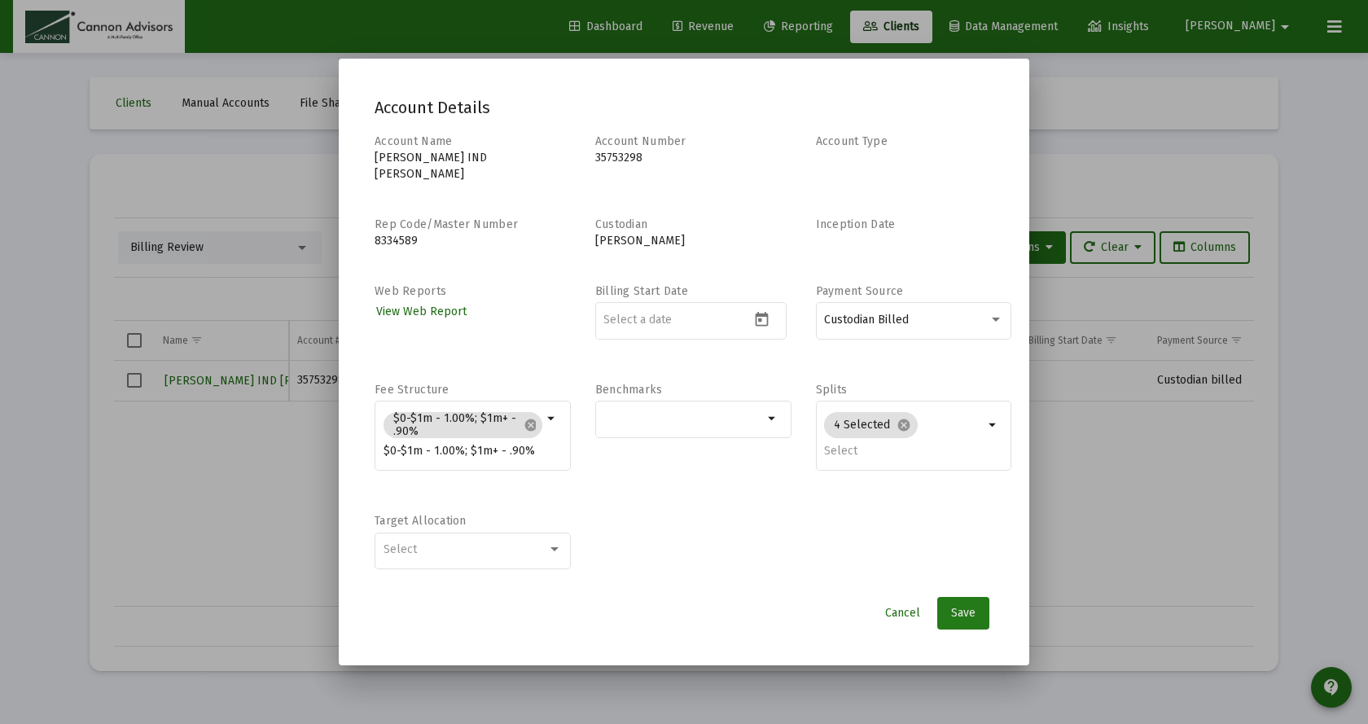
click at [964, 606] on span "Save" at bounding box center [963, 613] width 24 height 14
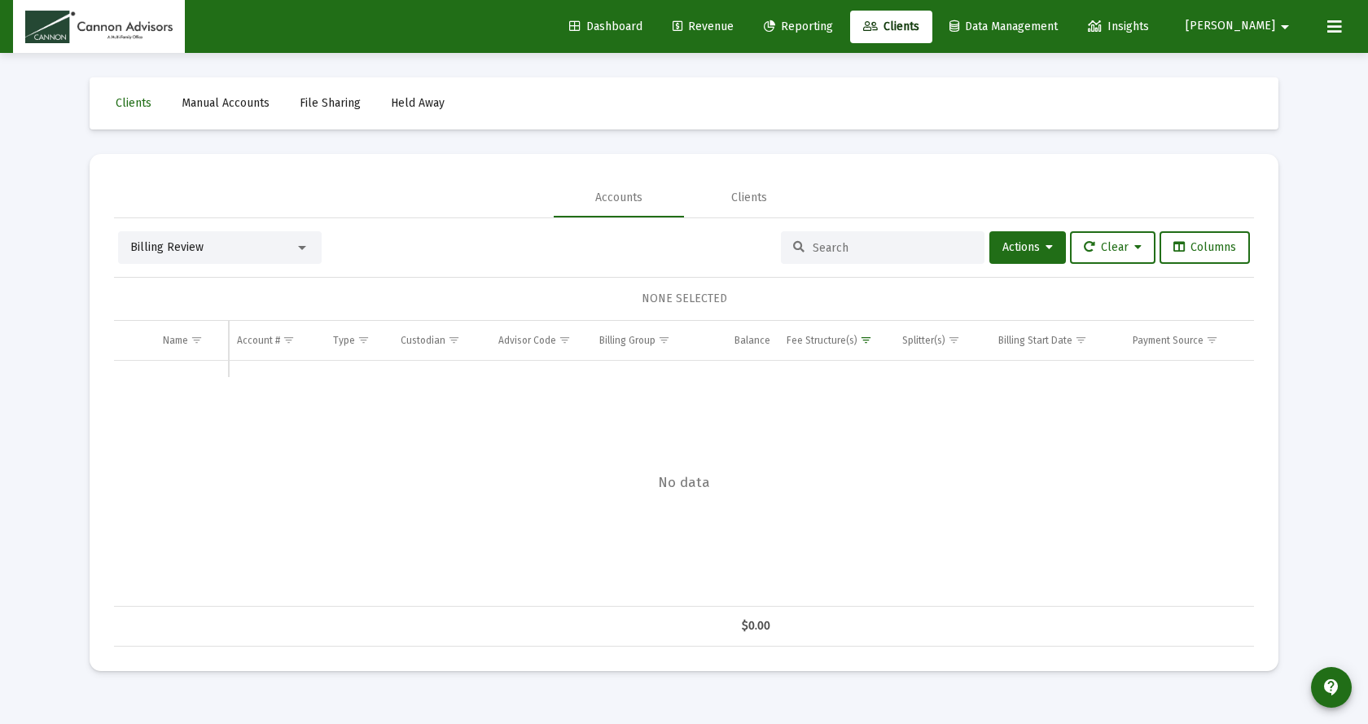
click at [733, 23] on span "Revenue" at bounding box center [702, 27] width 61 height 14
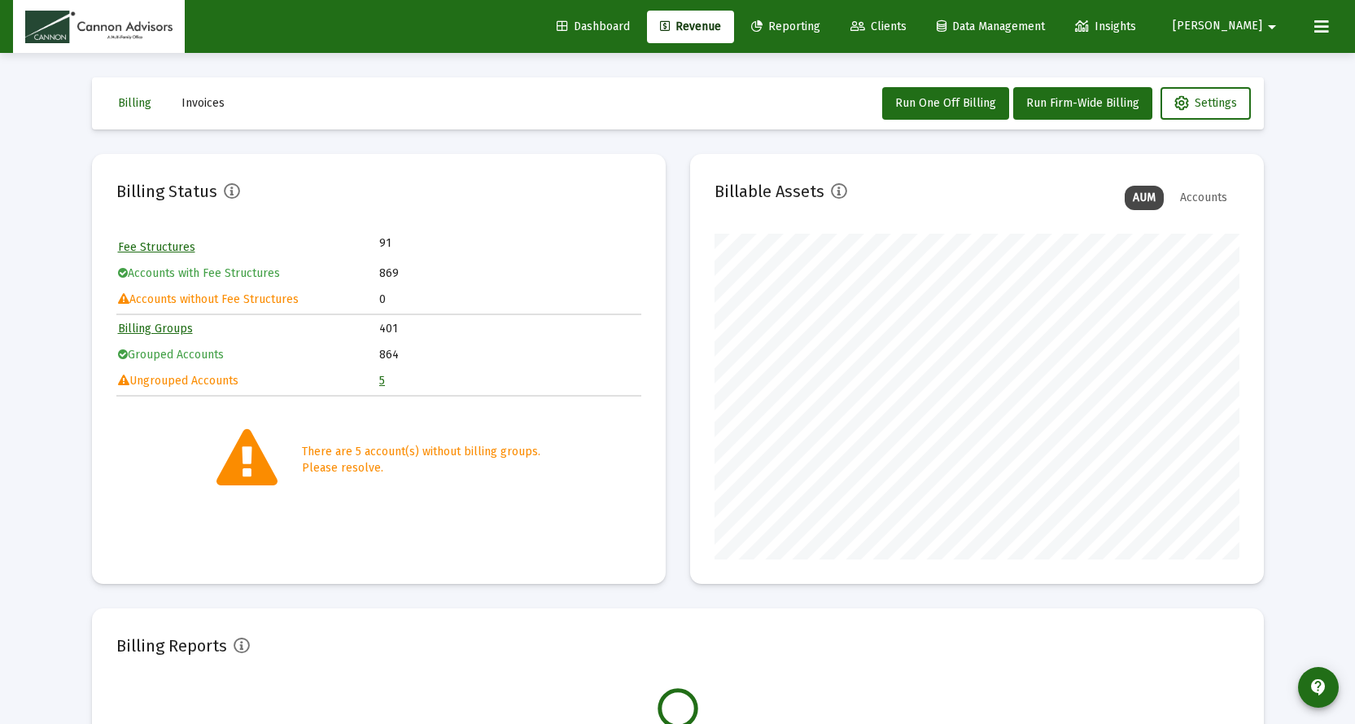
scroll to position [326, 525]
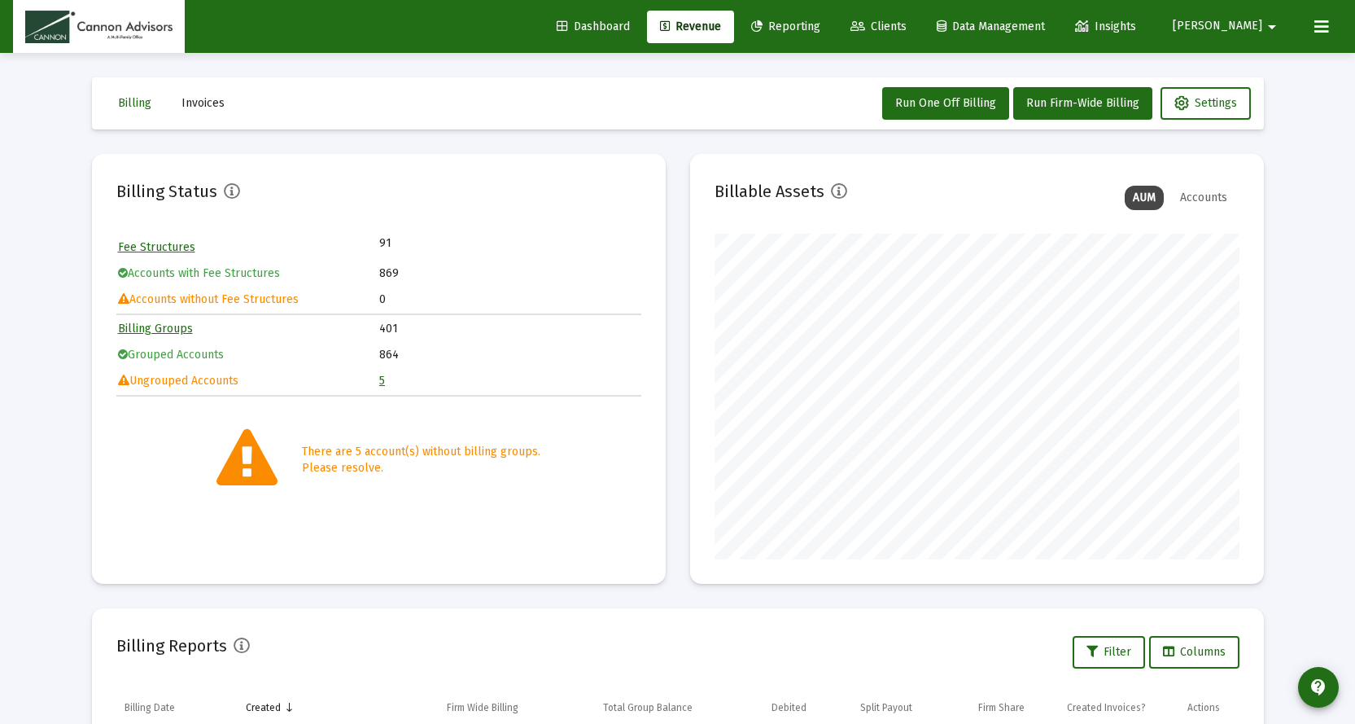
click at [383, 382] on link "5" at bounding box center [382, 381] width 6 height 14
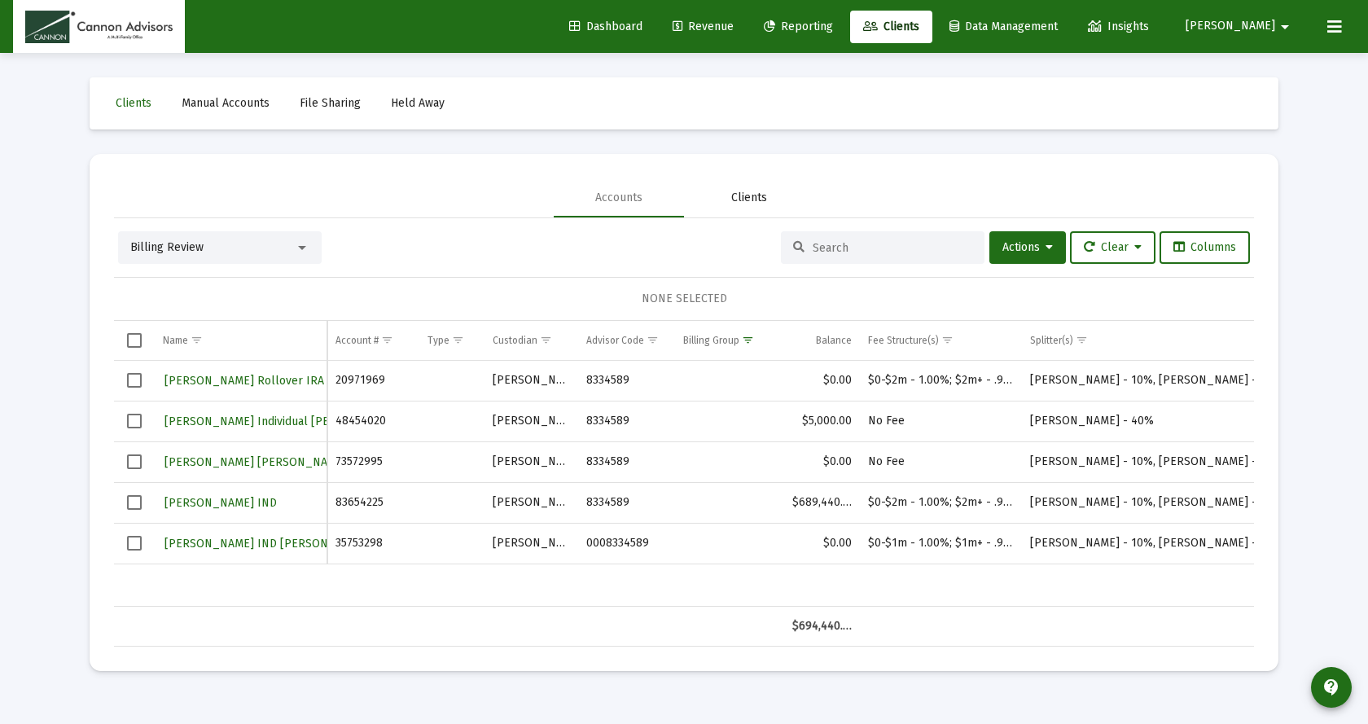
click at [759, 200] on div "Clients" at bounding box center [749, 198] width 36 height 16
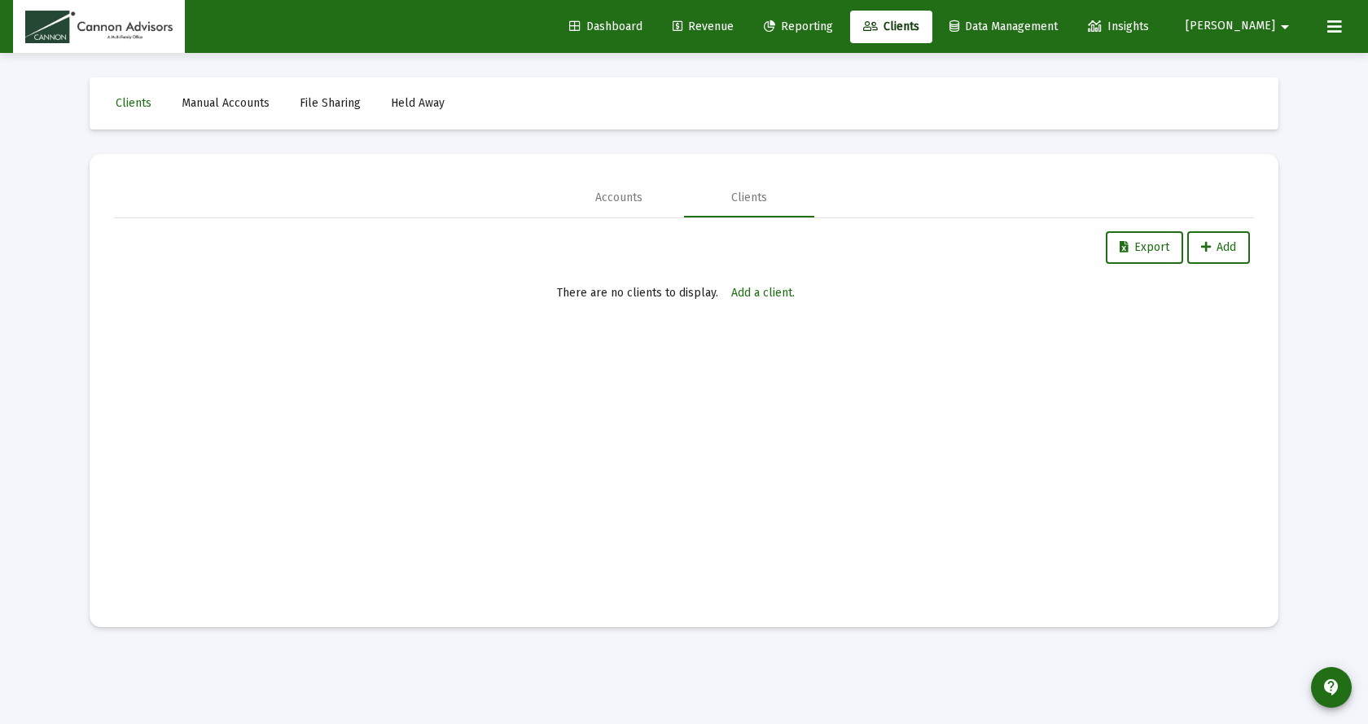
click at [733, 24] on span "Revenue" at bounding box center [702, 27] width 61 height 14
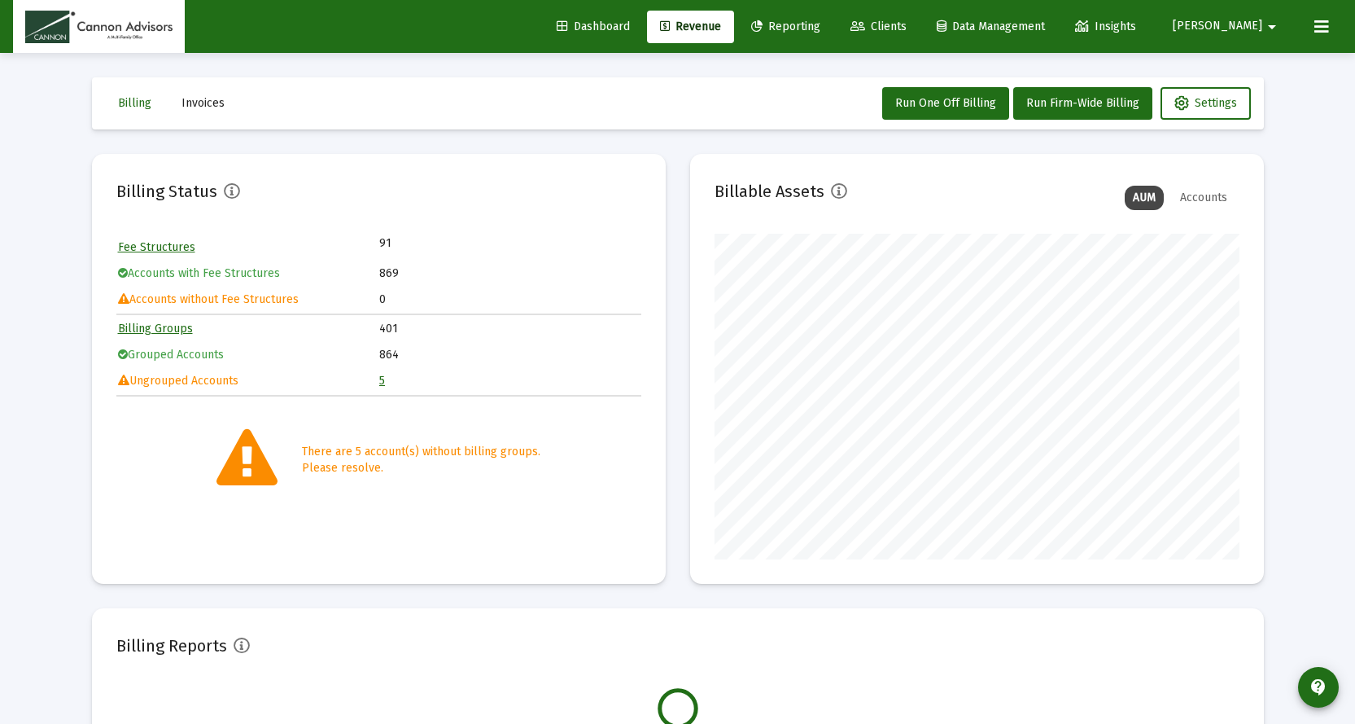
click at [907, 24] on span "Clients" at bounding box center [879, 27] width 56 height 14
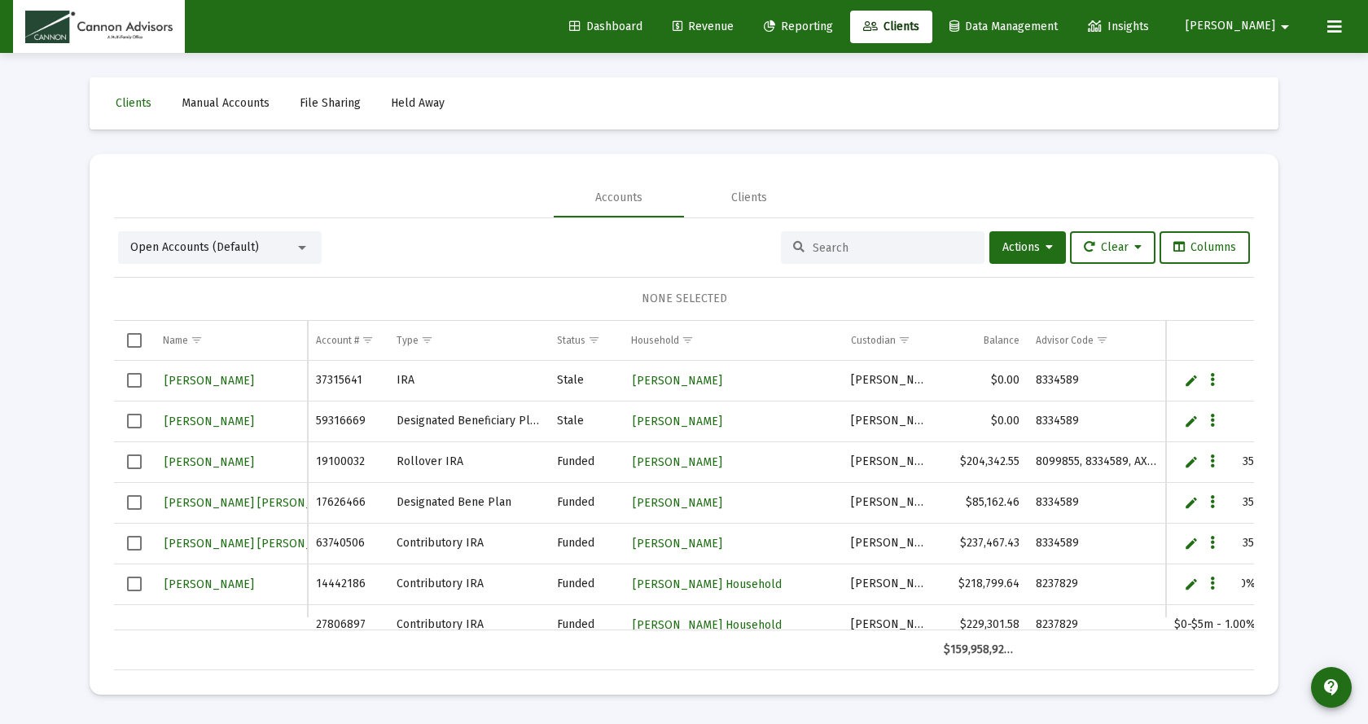
click at [294, 251] on div "Open Accounts (Default)" at bounding box center [212, 247] width 164 height 16
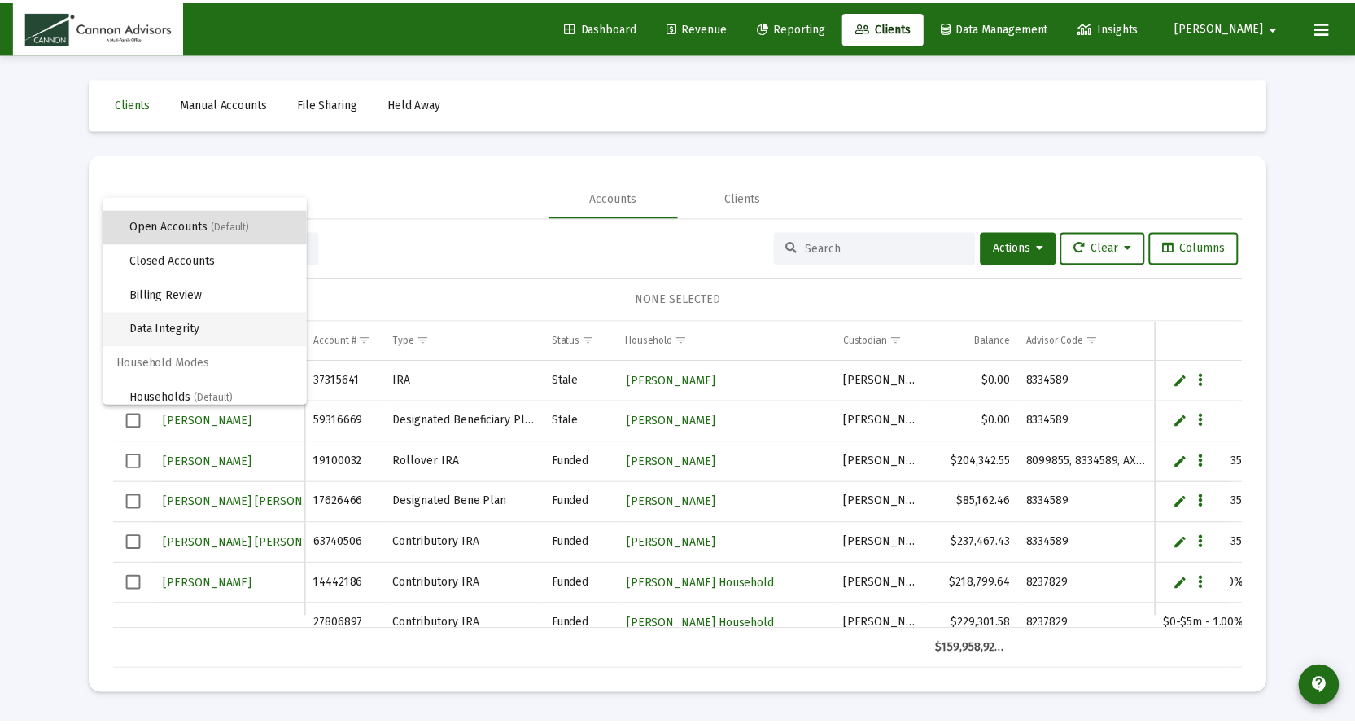
scroll to position [31, 0]
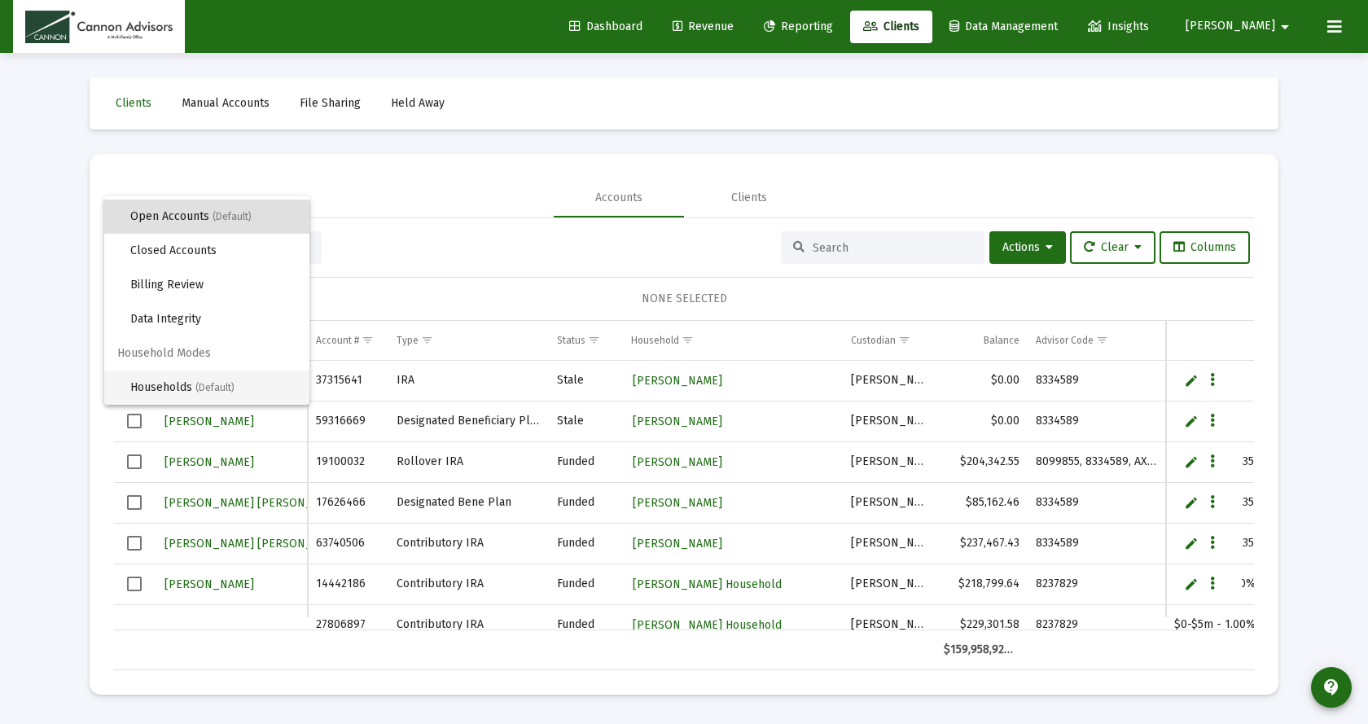
click at [185, 386] on span "Households (Default)" at bounding box center [213, 387] width 166 height 34
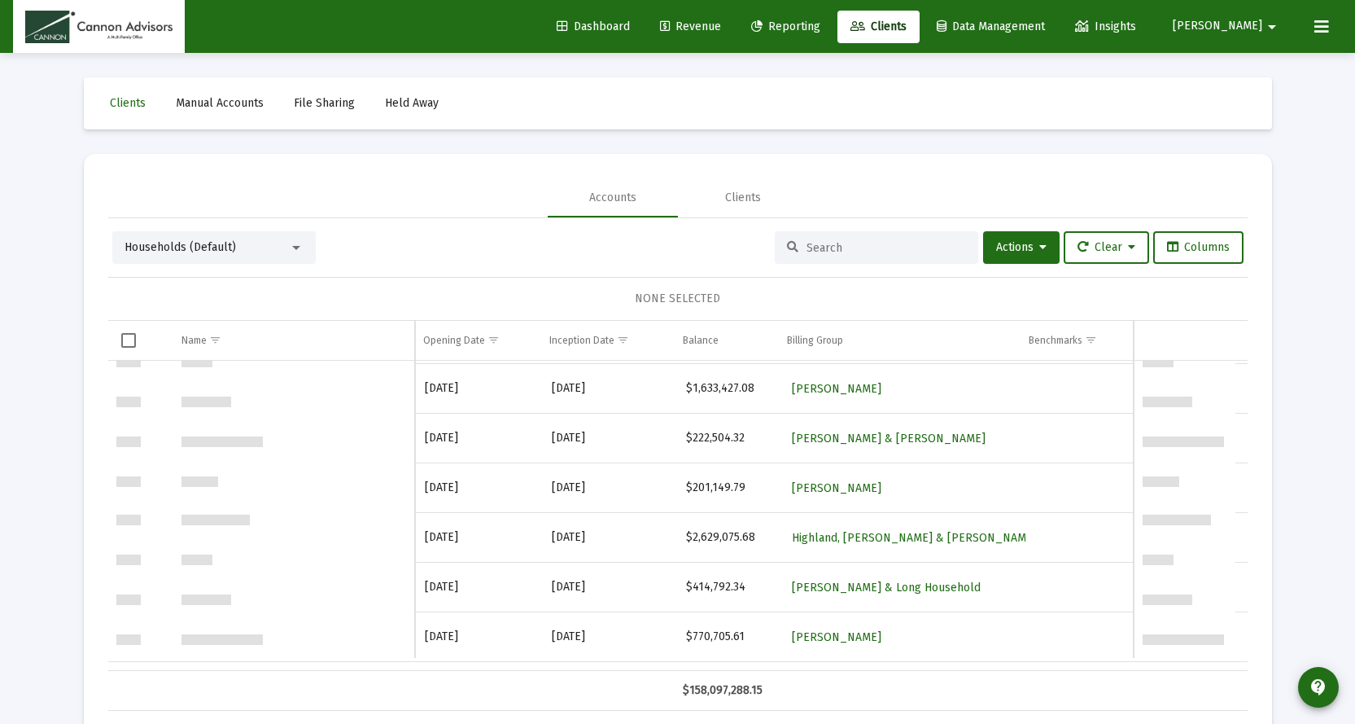
scroll to position [244, 0]
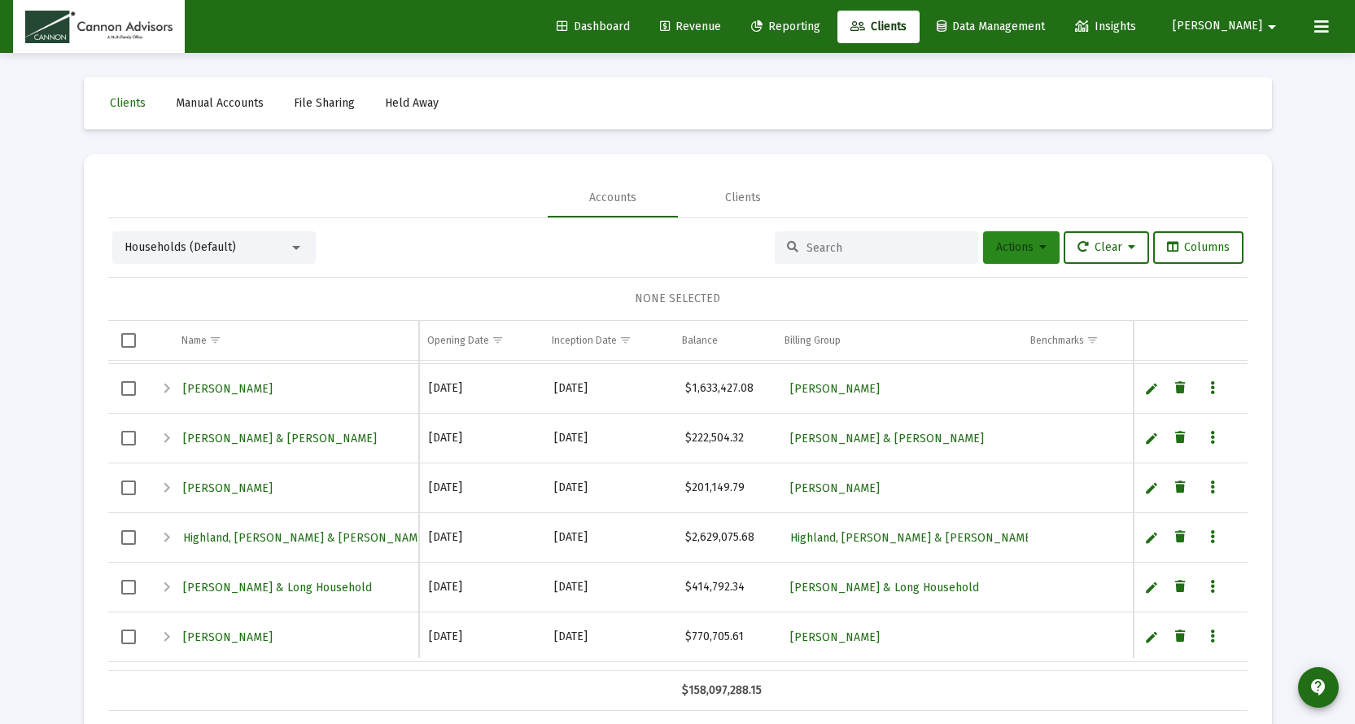
click at [1039, 249] on icon at bounding box center [1042, 247] width 7 height 11
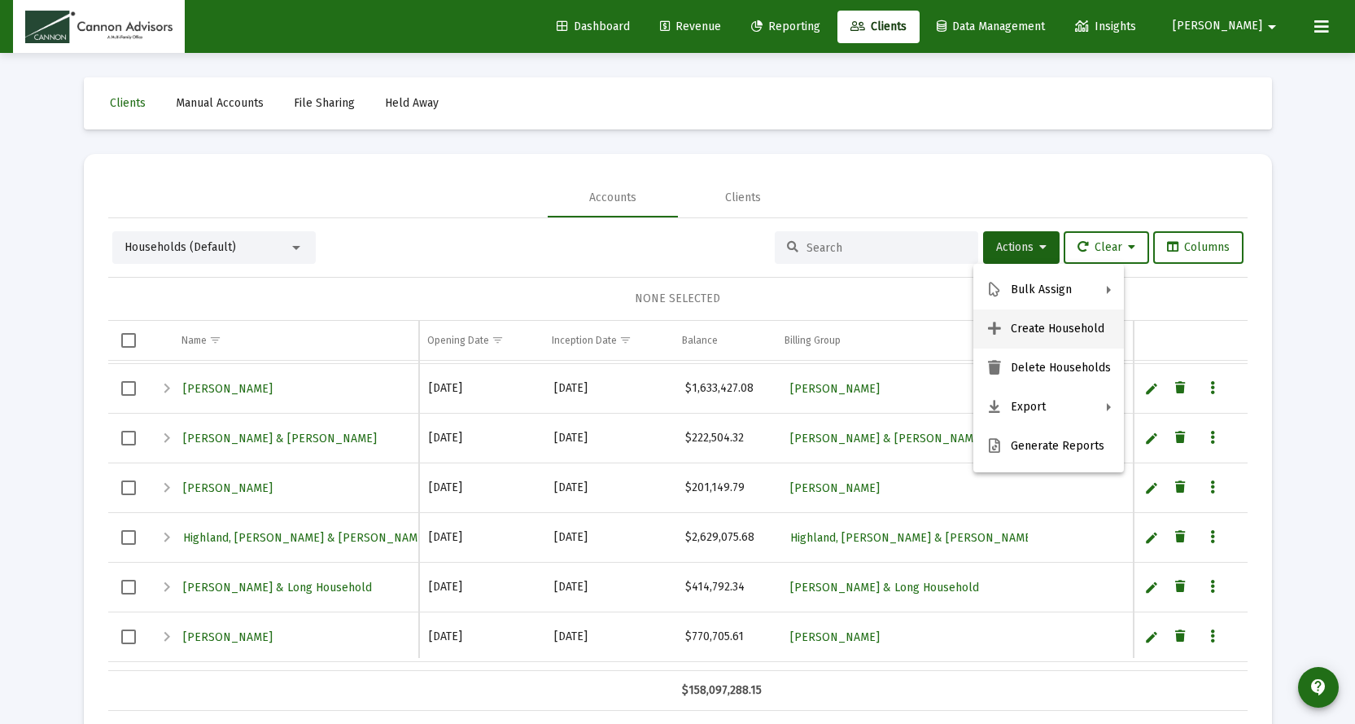
click at [1055, 330] on button "Create Household" at bounding box center [1049, 328] width 151 height 39
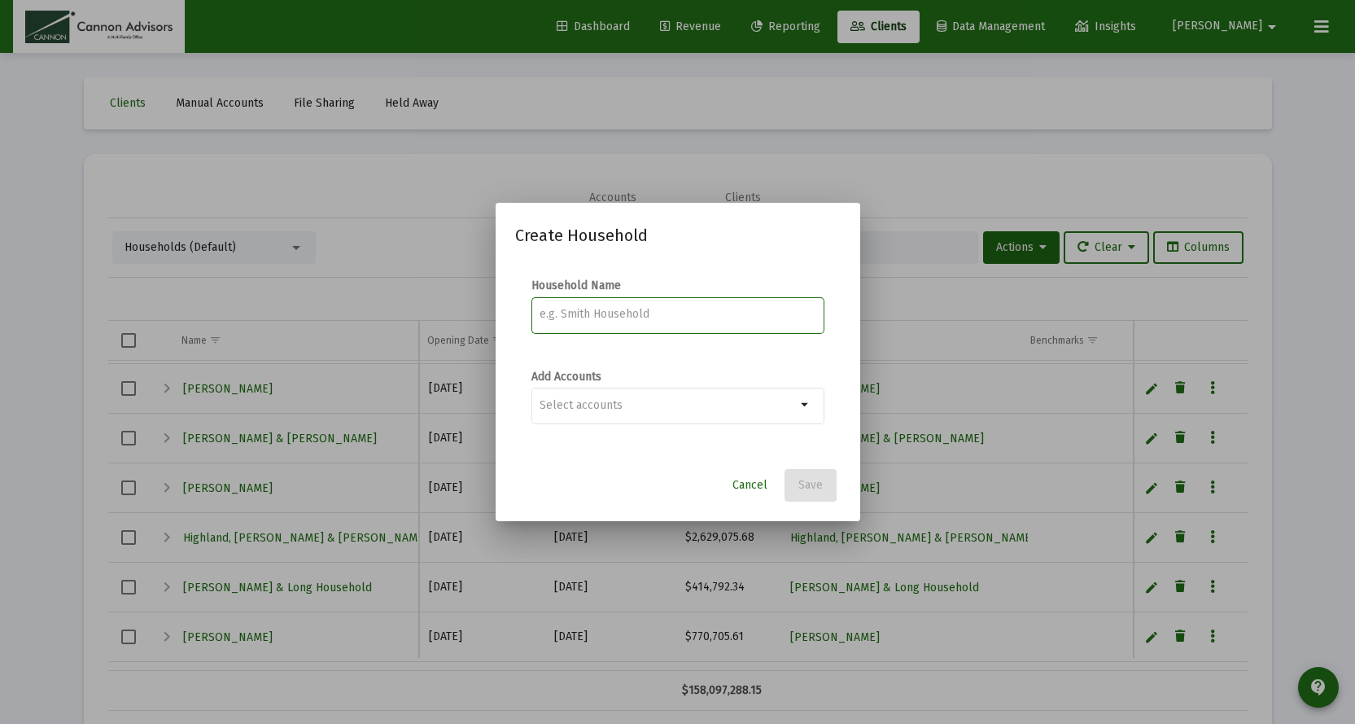
click at [624, 317] on input at bounding box center [678, 314] width 276 height 13
type input "Alford, Joanna Household"
click at [741, 406] on input "Selection" at bounding box center [668, 405] width 256 height 13
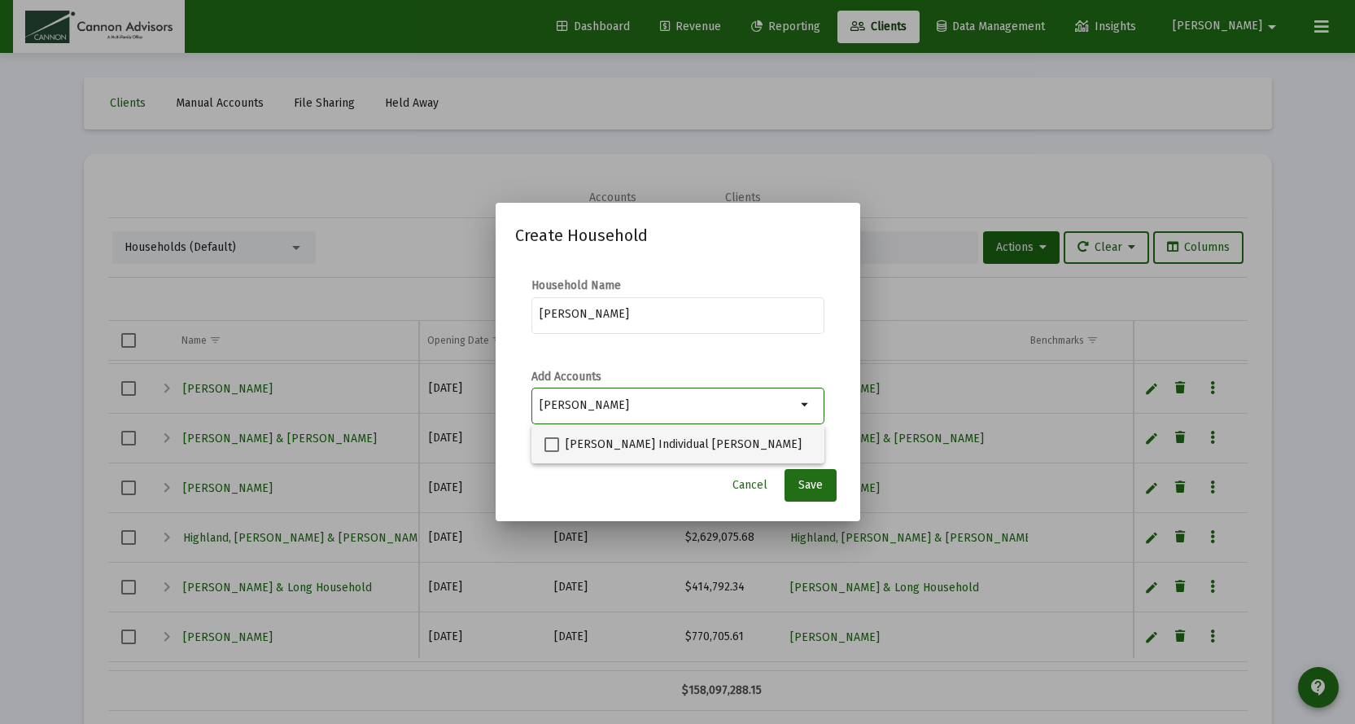
type input "joanna"
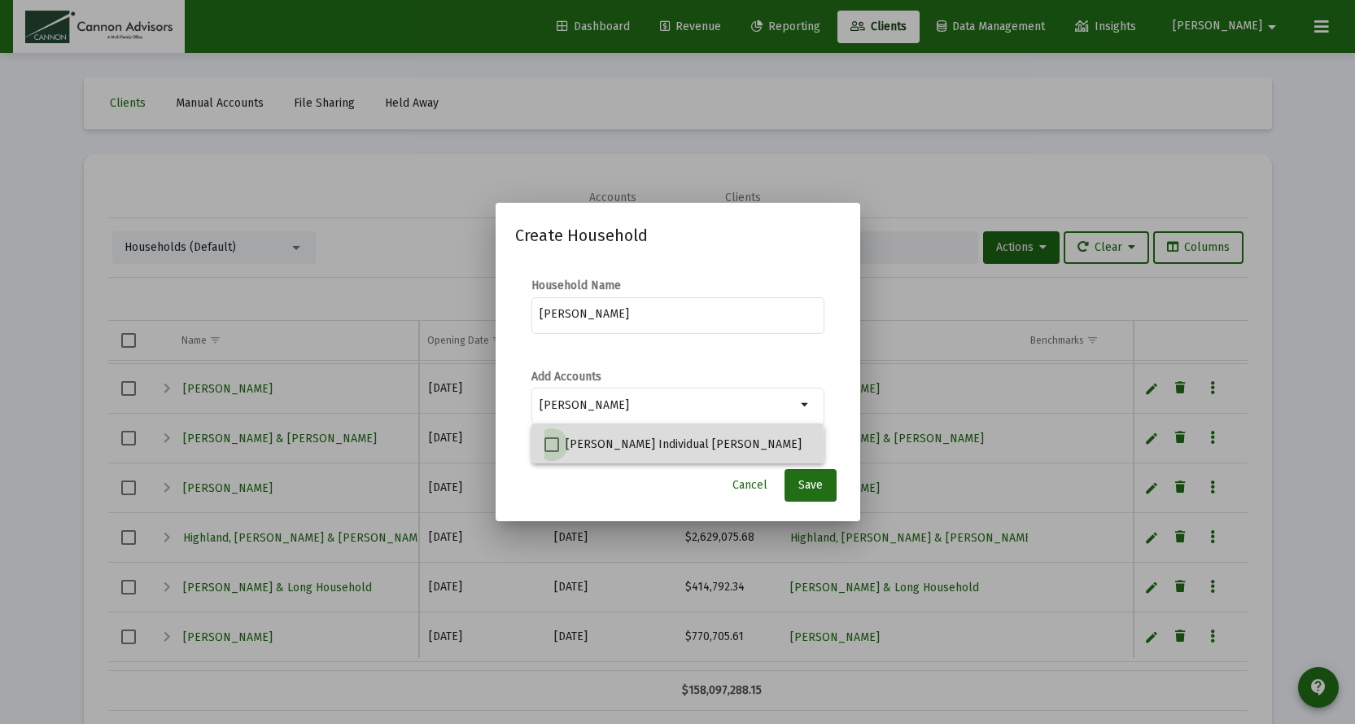
click at [549, 445] on span at bounding box center [552, 444] width 15 height 15
click at [551, 452] on input "Joanna Alford Individual TOD" at bounding box center [551, 452] width 1 height 1
checkbox input "true"
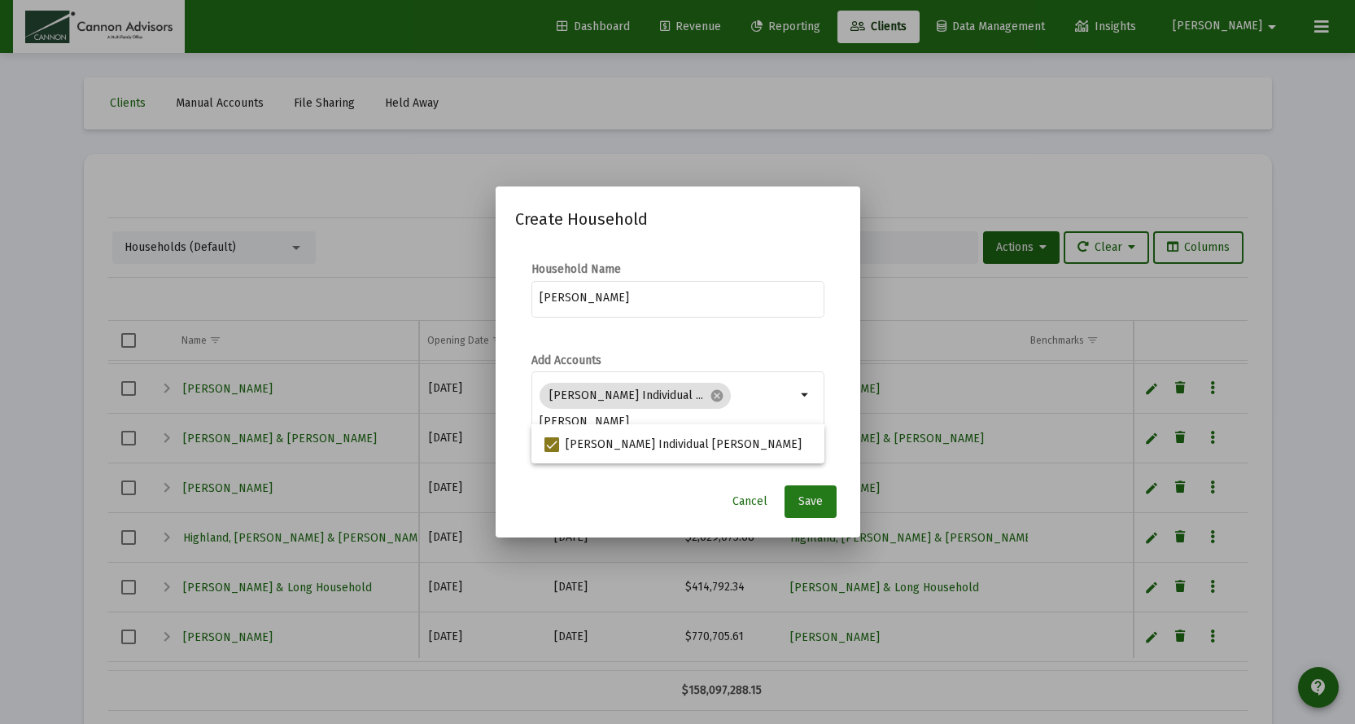
click at [809, 501] on span "Save" at bounding box center [811, 501] width 24 height 14
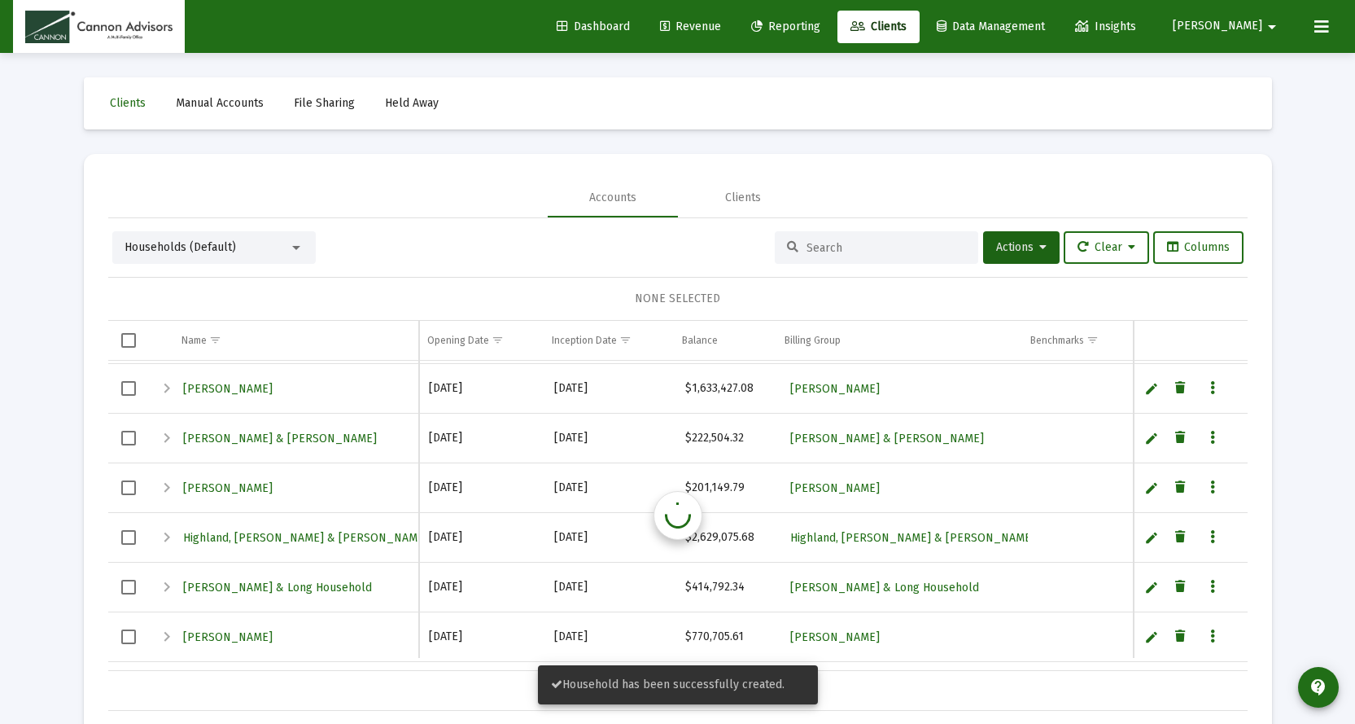
scroll to position [243, 0]
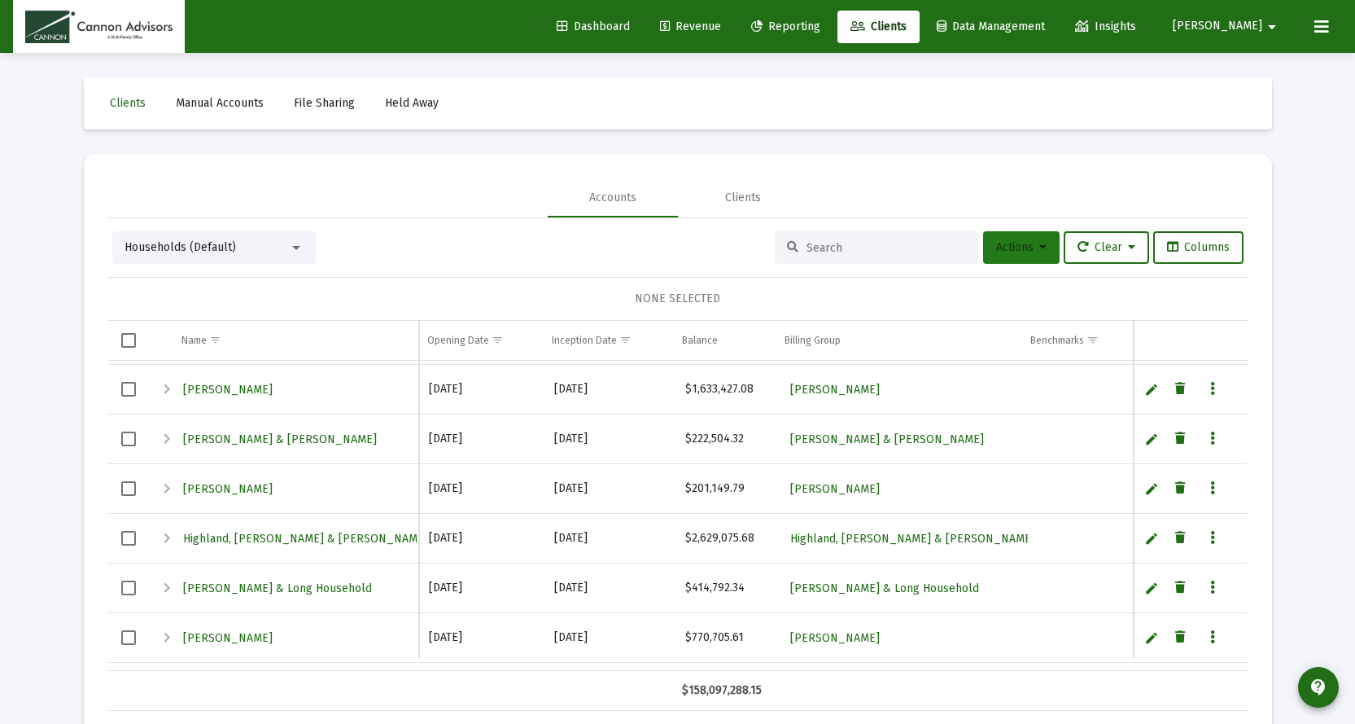
click at [1016, 253] on button "Actions" at bounding box center [1021, 247] width 77 height 33
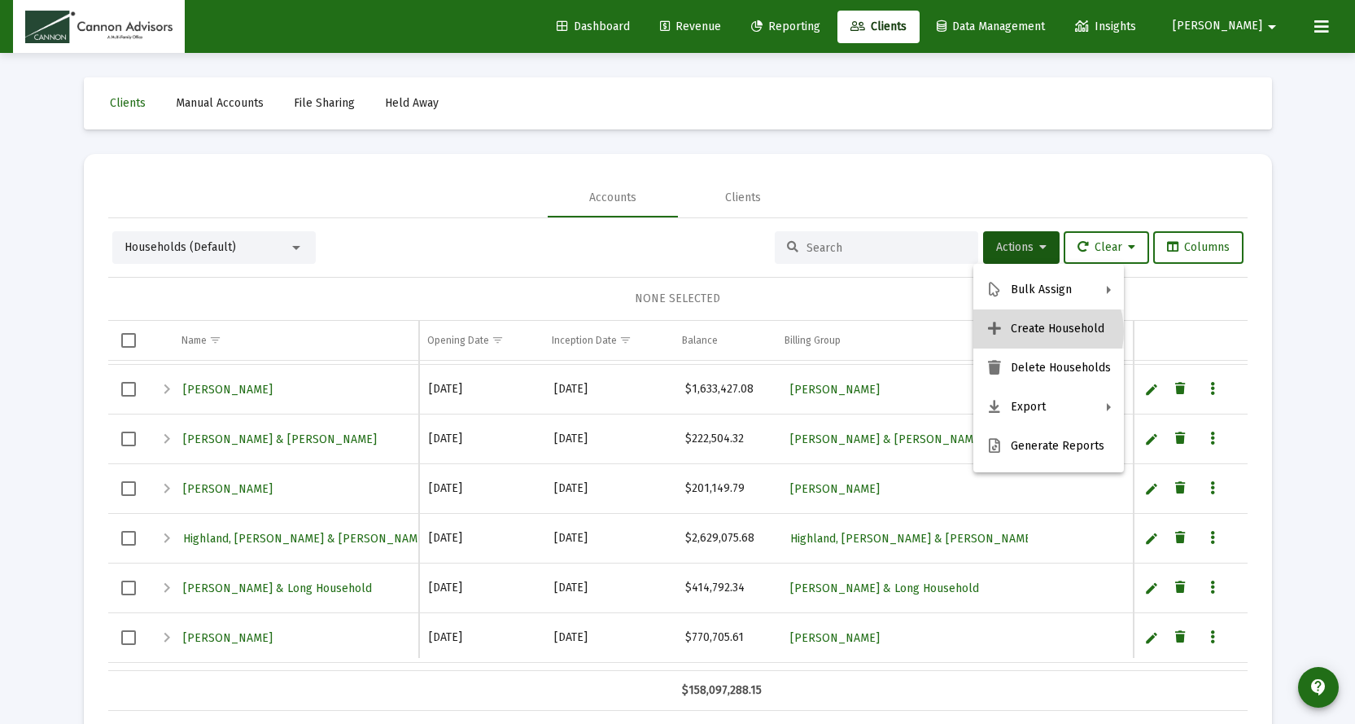
click at [1039, 331] on button "Create Household" at bounding box center [1049, 328] width 151 height 39
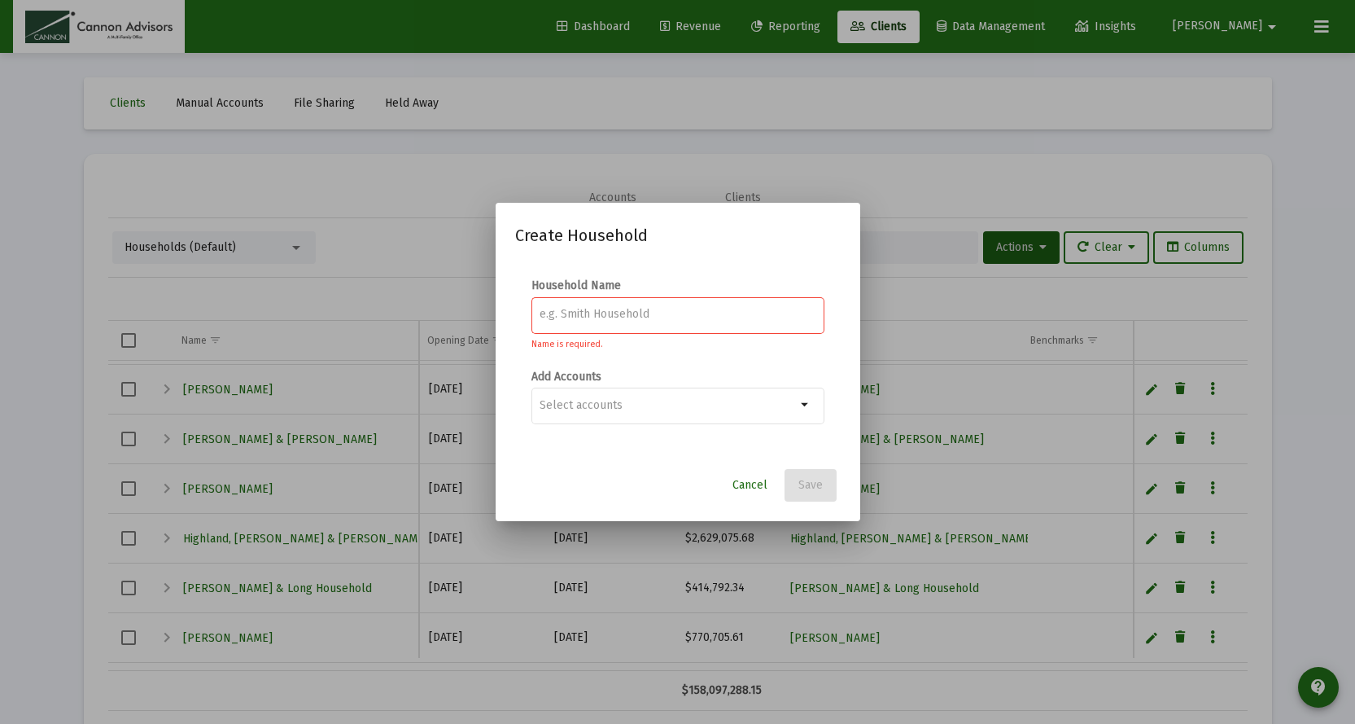
click at [665, 322] on div at bounding box center [678, 314] width 276 height 40
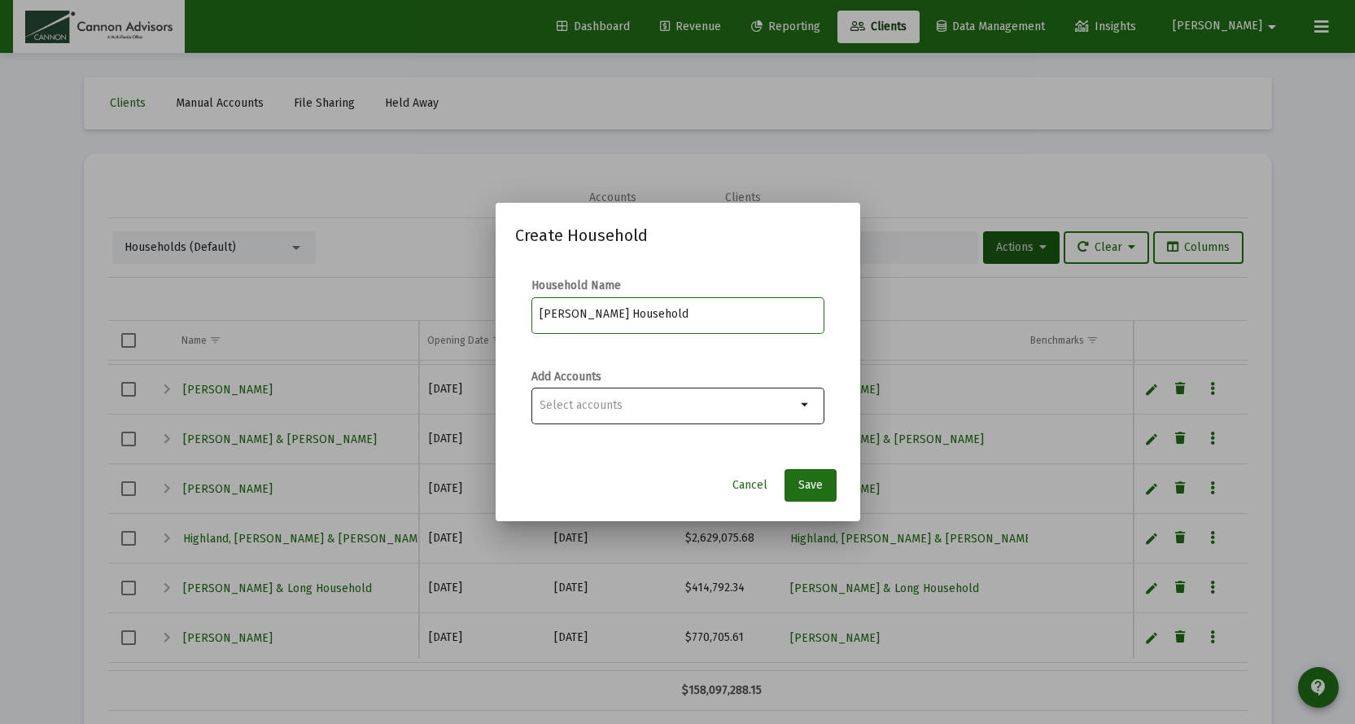
type input "Pham, Khanh Household"
click at [600, 406] on input "Selection" at bounding box center [668, 405] width 256 height 13
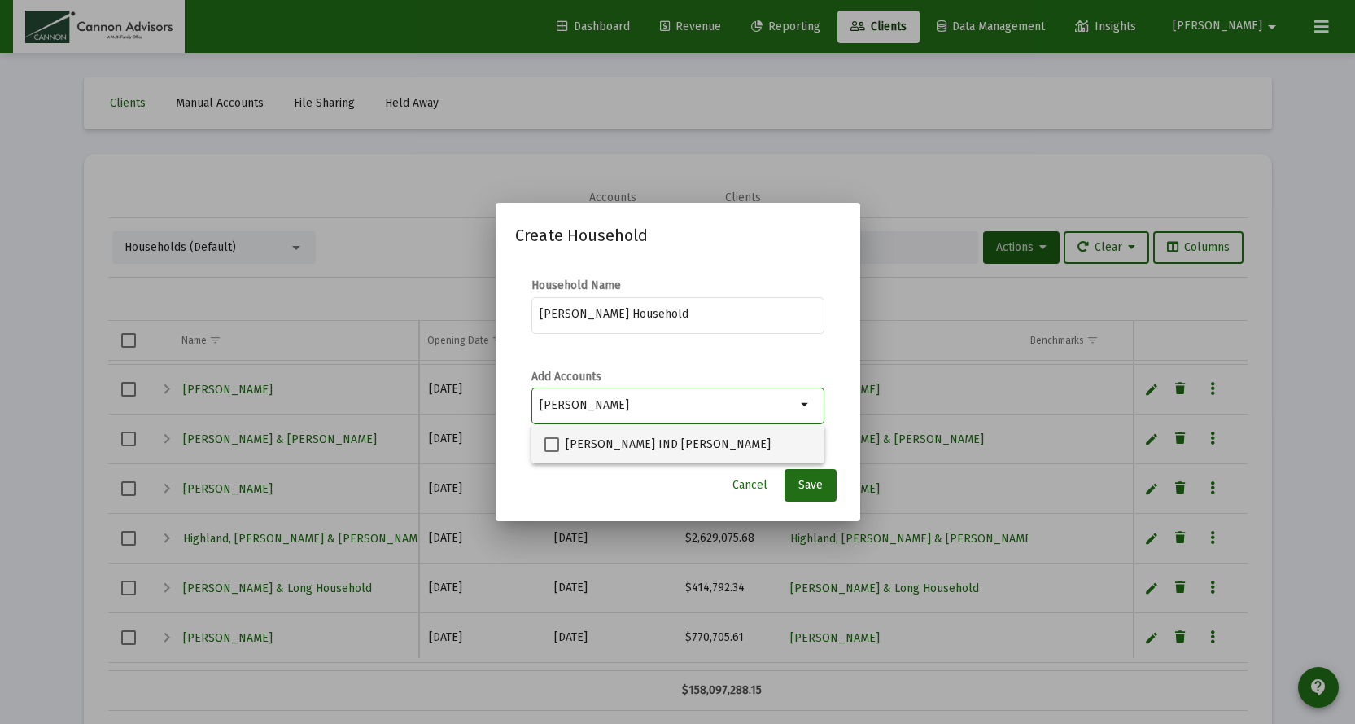
type input "pham"
click at [549, 445] on span at bounding box center [552, 444] width 15 height 15
click at [551, 452] on input "Khanh Pham IND TOD" at bounding box center [551, 452] width 1 height 1
checkbox input "true"
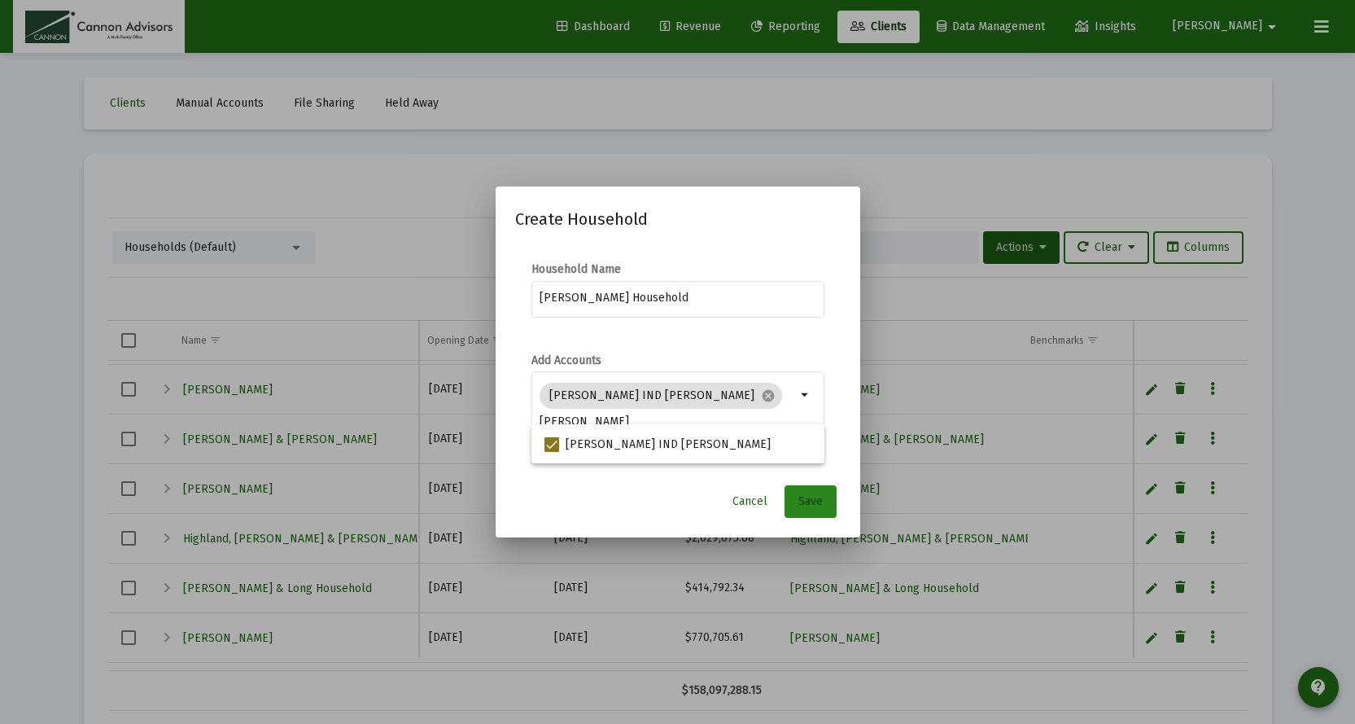
click at [819, 505] on span "Save" at bounding box center [811, 501] width 24 height 14
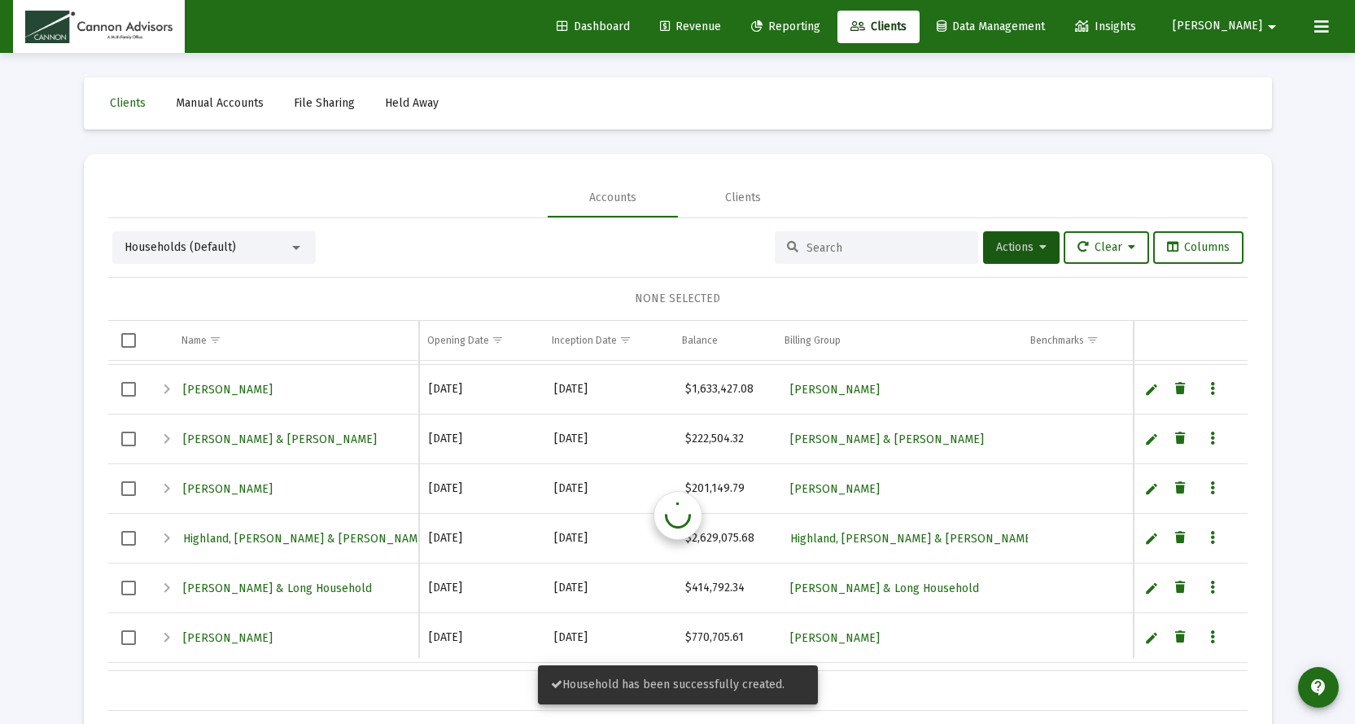
scroll to position [243, 0]
click at [1042, 252] on button "Actions" at bounding box center [1021, 247] width 77 height 33
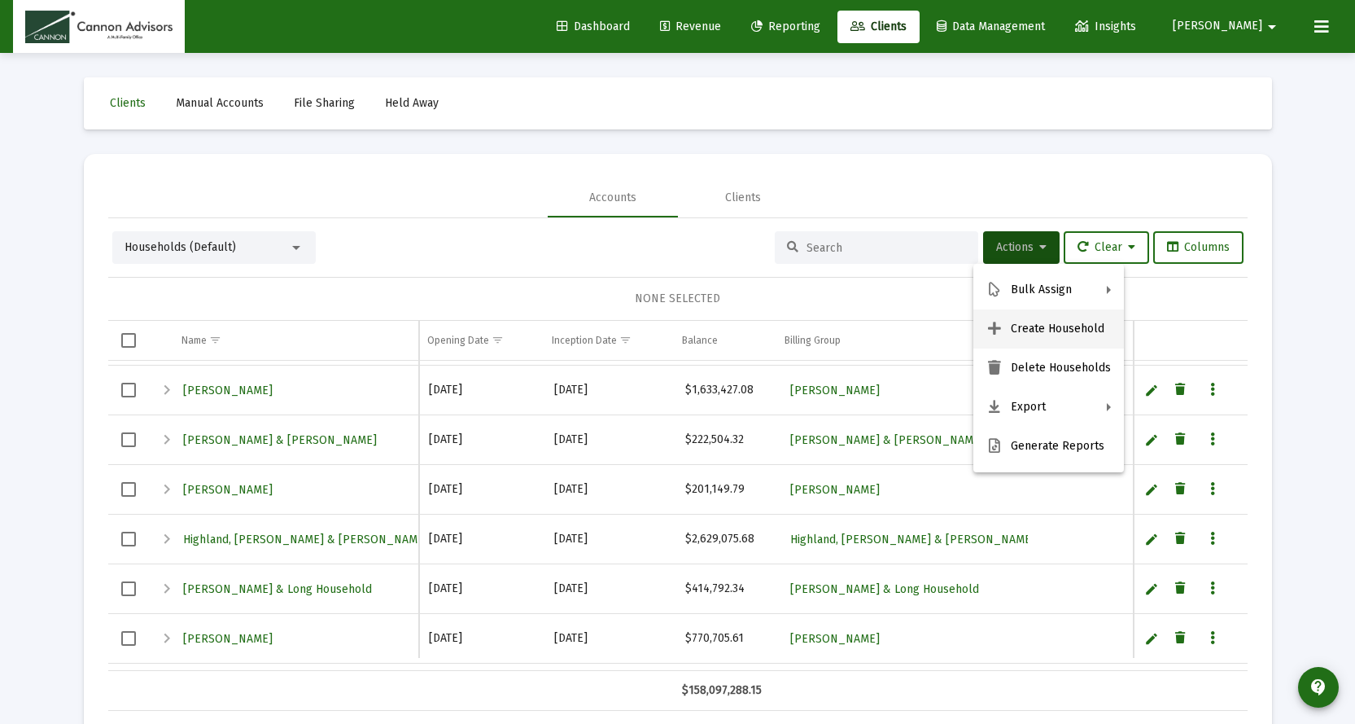
click at [1035, 330] on button "Create Household" at bounding box center [1049, 328] width 151 height 39
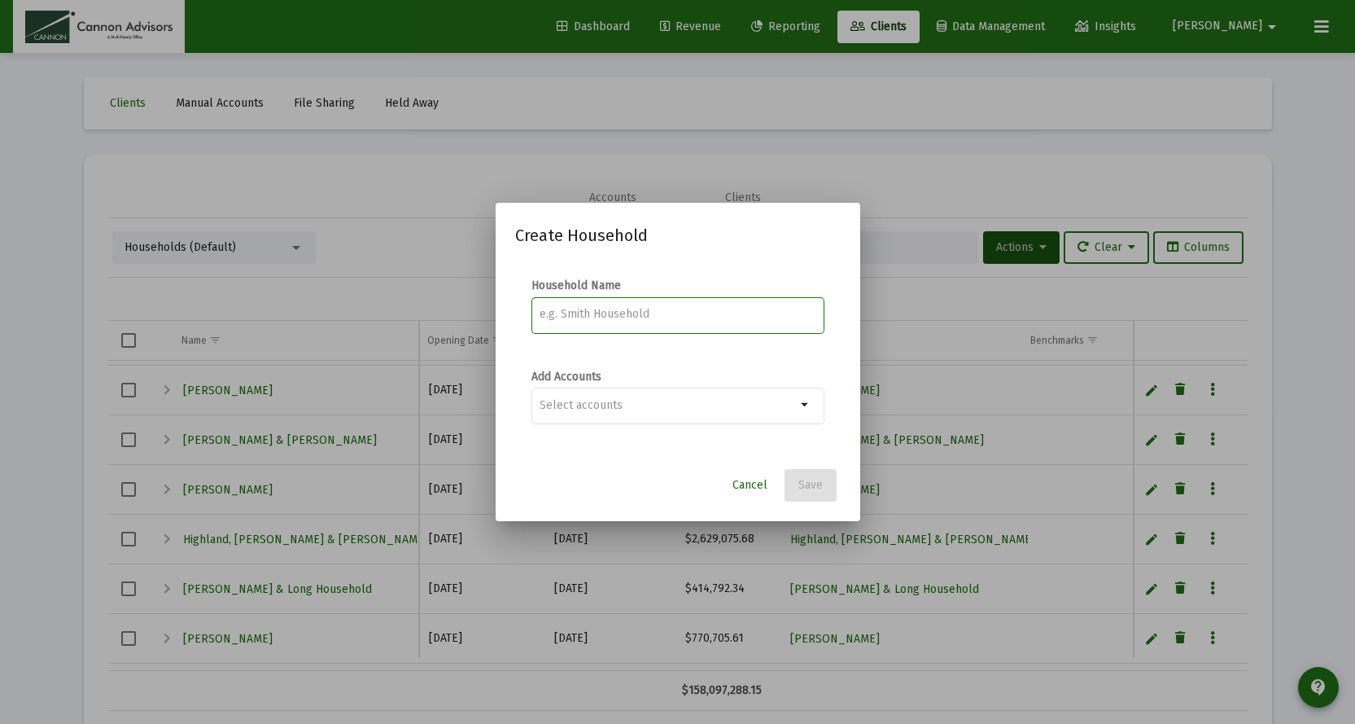
click at [654, 313] on input at bounding box center [678, 314] width 276 height 13
click at [678, 320] on input "Bender," at bounding box center [678, 314] width 276 height 13
type input "Bender, John Household"
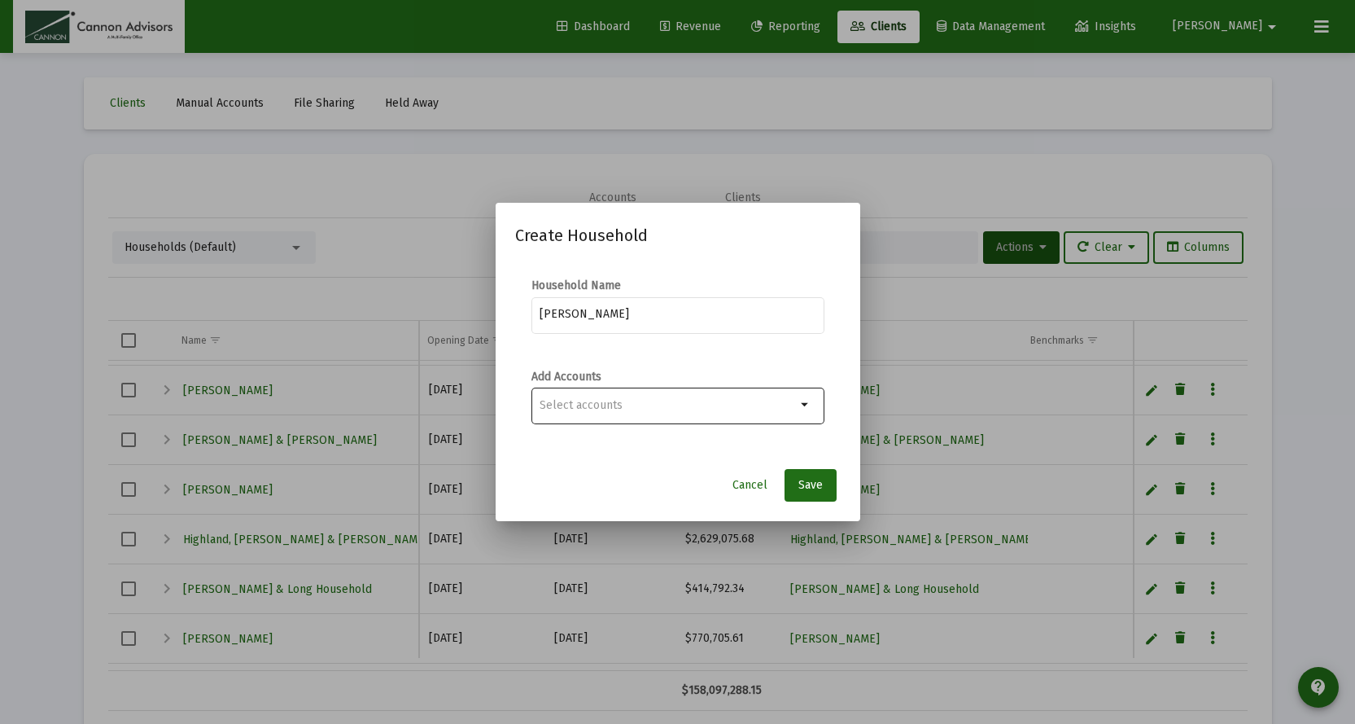
click at [611, 410] on div at bounding box center [668, 405] width 256 height 40
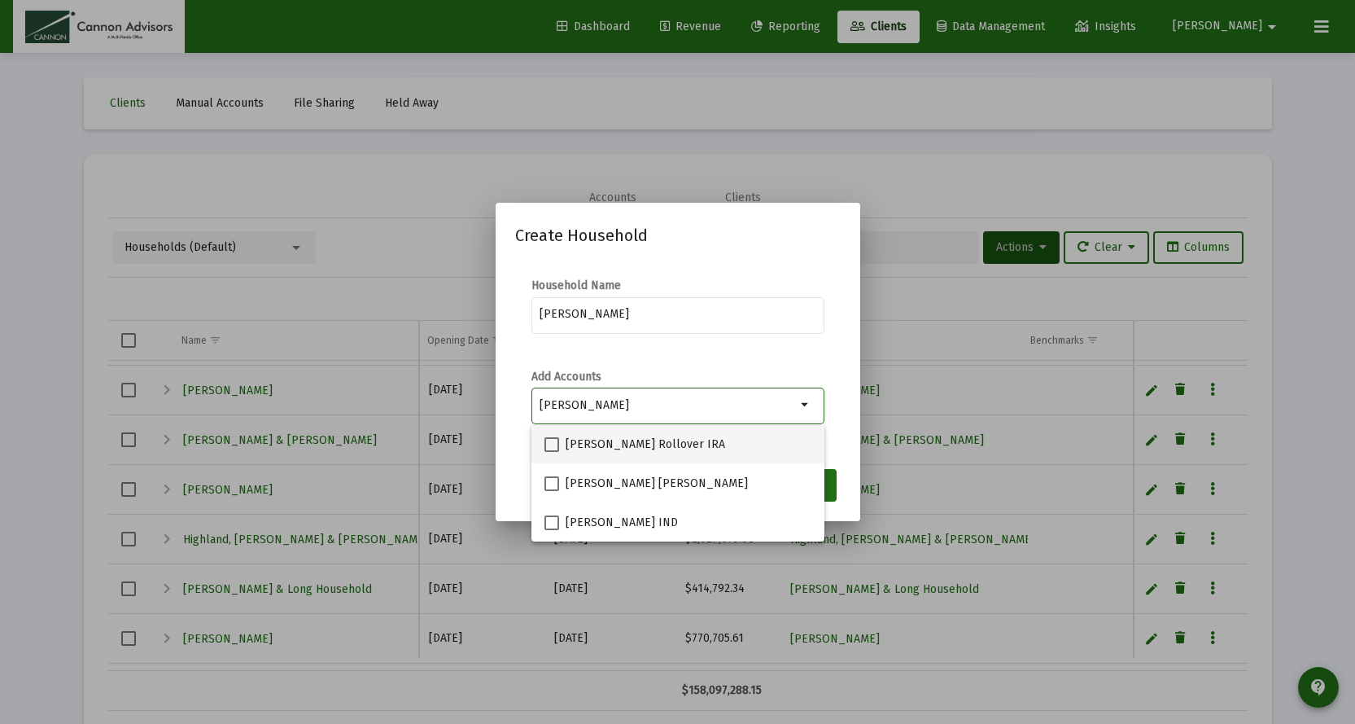
type input "bender"
click at [553, 449] on span at bounding box center [552, 444] width 15 height 15
click at [552, 452] on input "John Bender Rollover IRA" at bounding box center [551, 452] width 1 height 1
checkbox input "true"
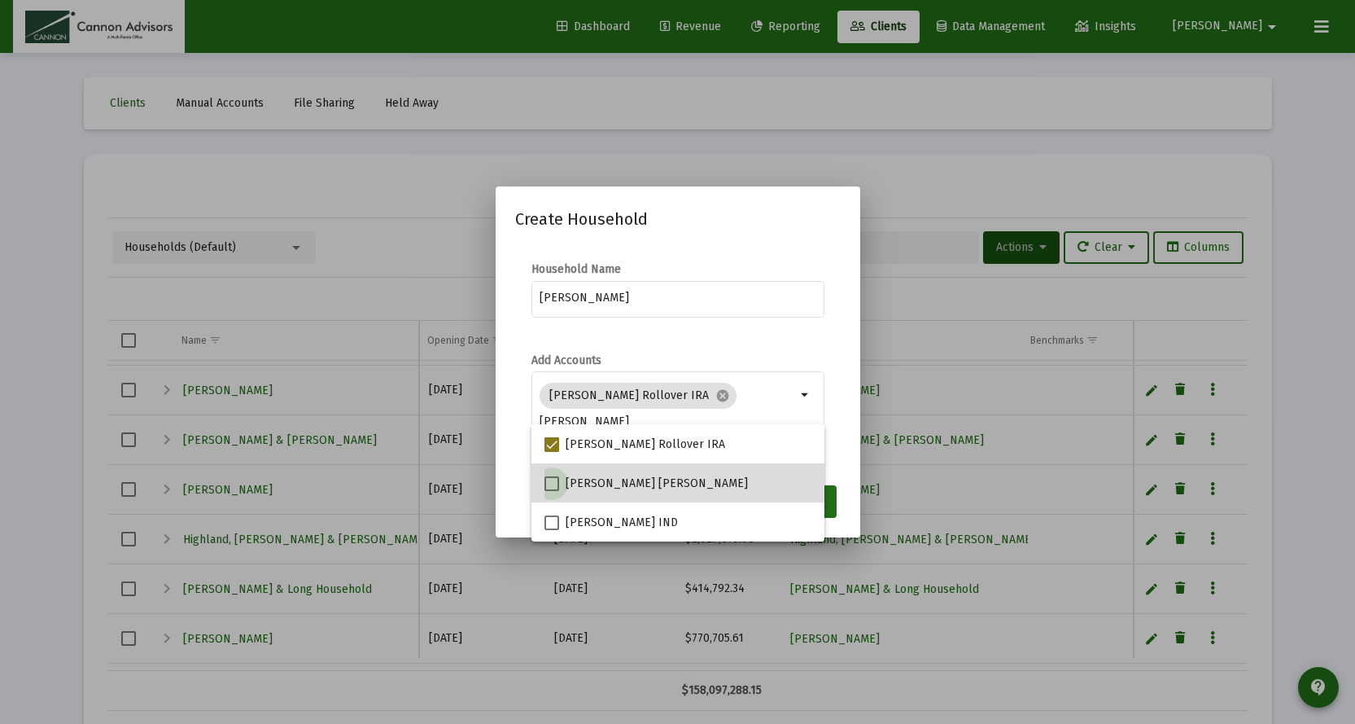
click at [552, 482] on span at bounding box center [552, 483] width 15 height 15
click at [552, 491] on input "John Bender Roth IRA" at bounding box center [551, 491] width 1 height 1
checkbox input "true"
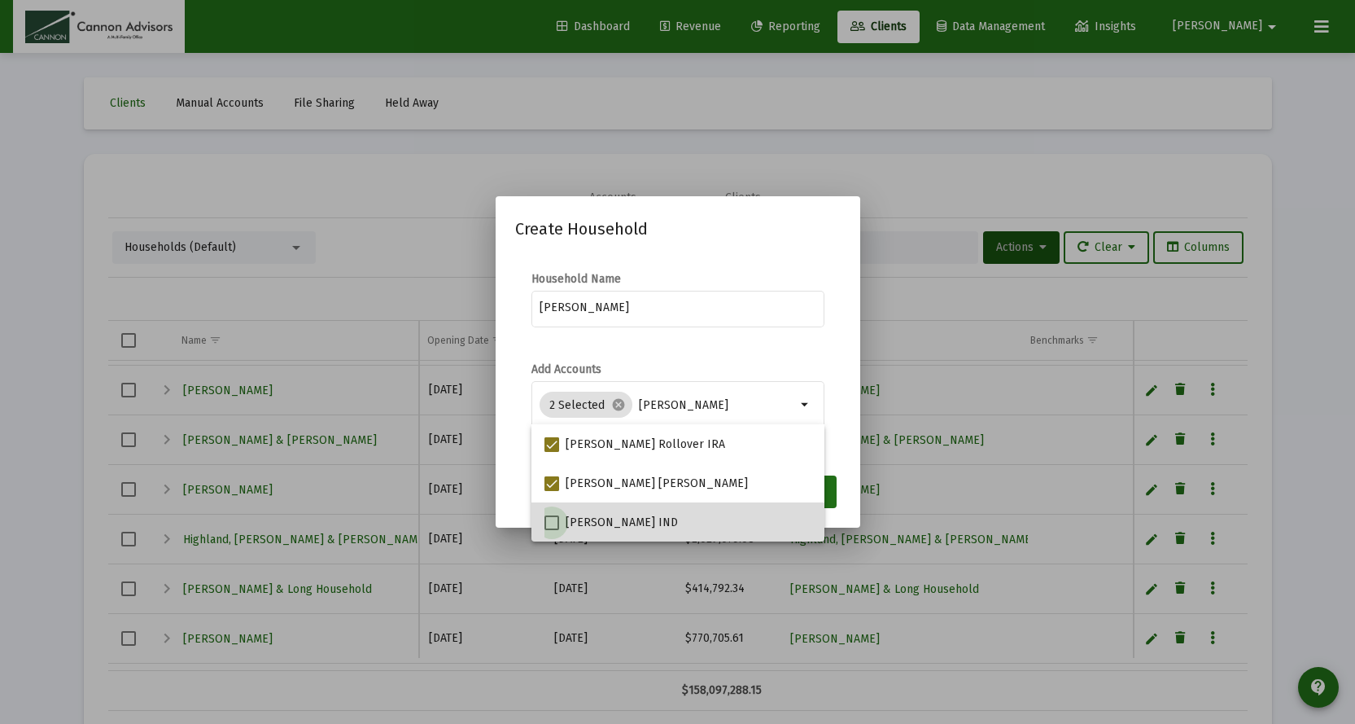
click at [553, 527] on span at bounding box center [552, 522] width 15 height 15
click at [552, 530] on input "John R Bender IND" at bounding box center [551, 530] width 1 height 1
checkbox input "true"
click at [844, 445] on mat-dialog-content "Household Name Bender, John Household Add Accounts 3 Selected cancel bender arr…" at bounding box center [678, 360] width 365 height 210
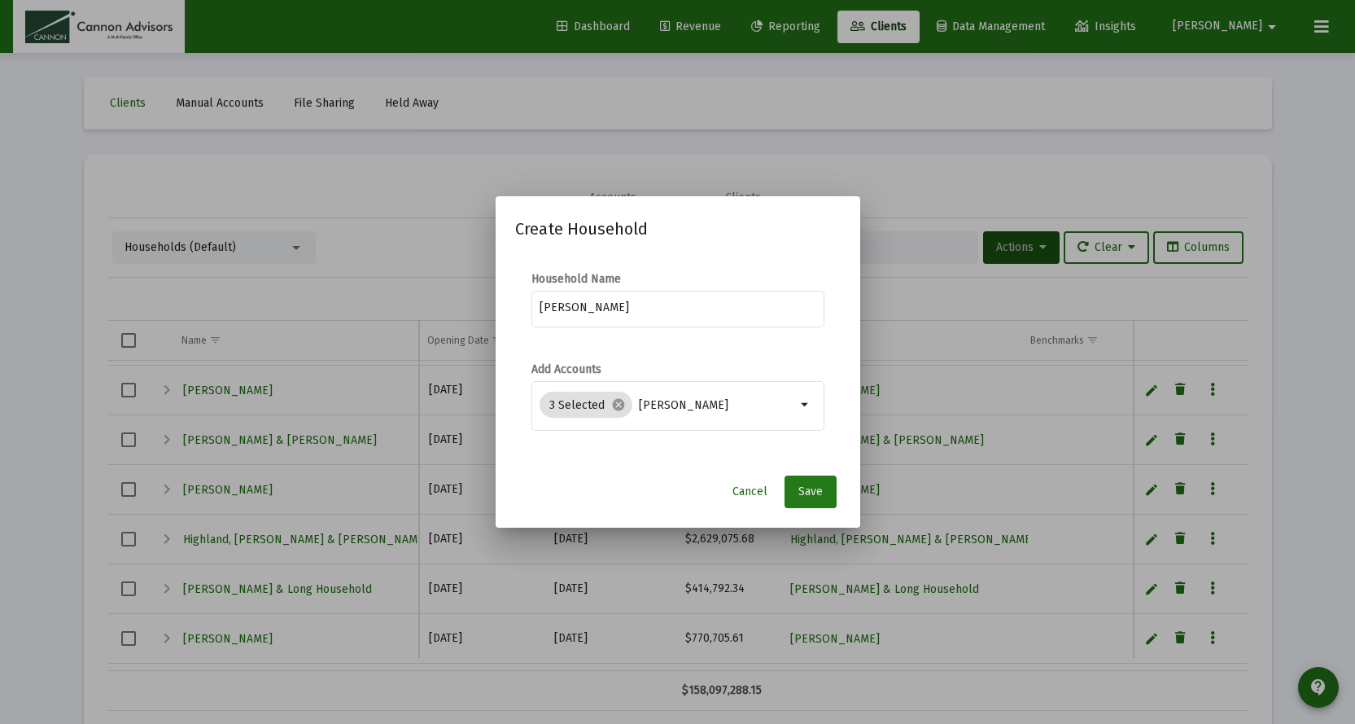
click at [823, 487] on button "Save" at bounding box center [811, 491] width 52 height 33
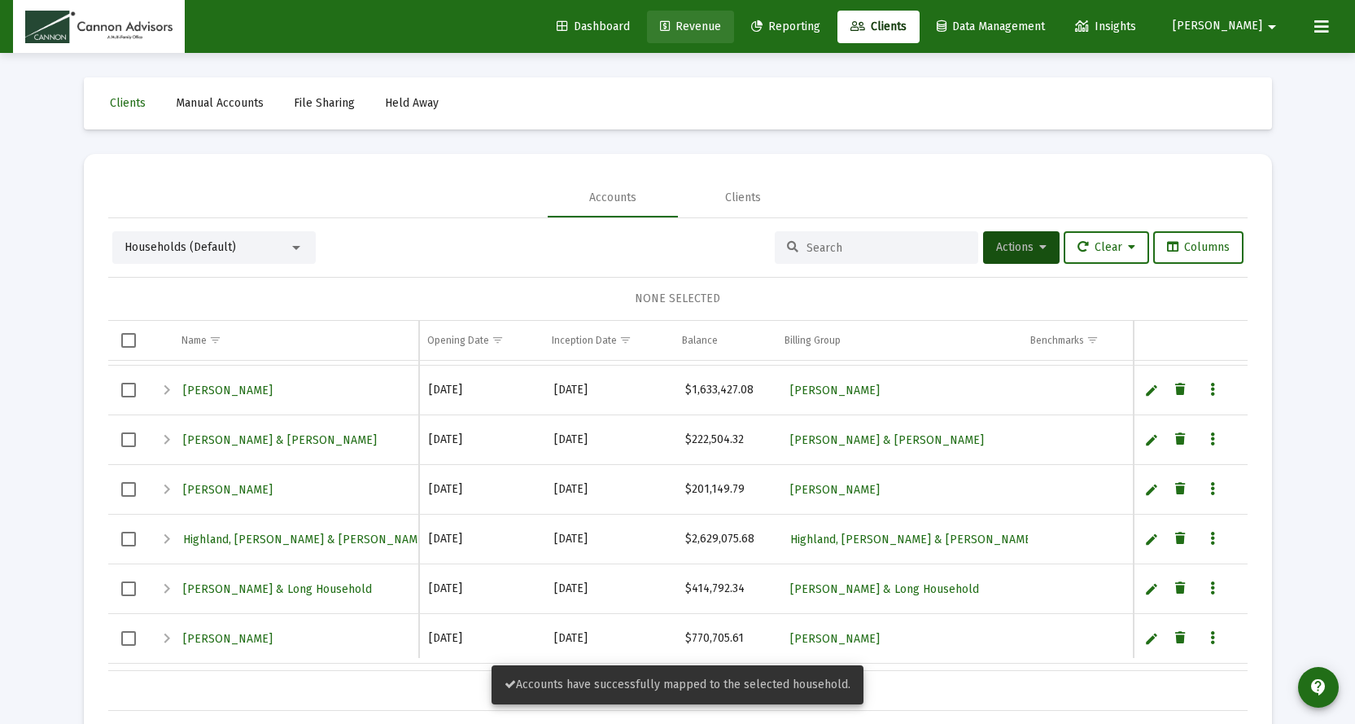
click at [734, 15] on link "Revenue" at bounding box center [690, 27] width 87 height 33
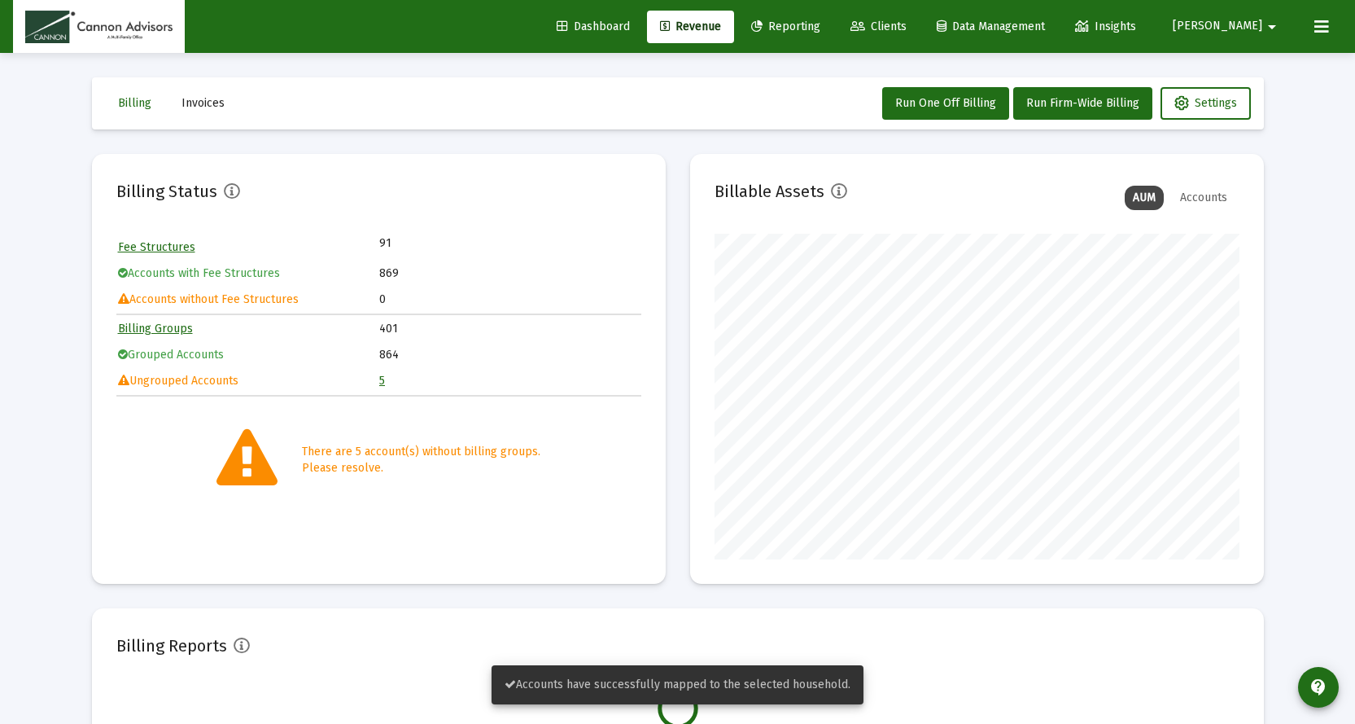
scroll to position [326, 525]
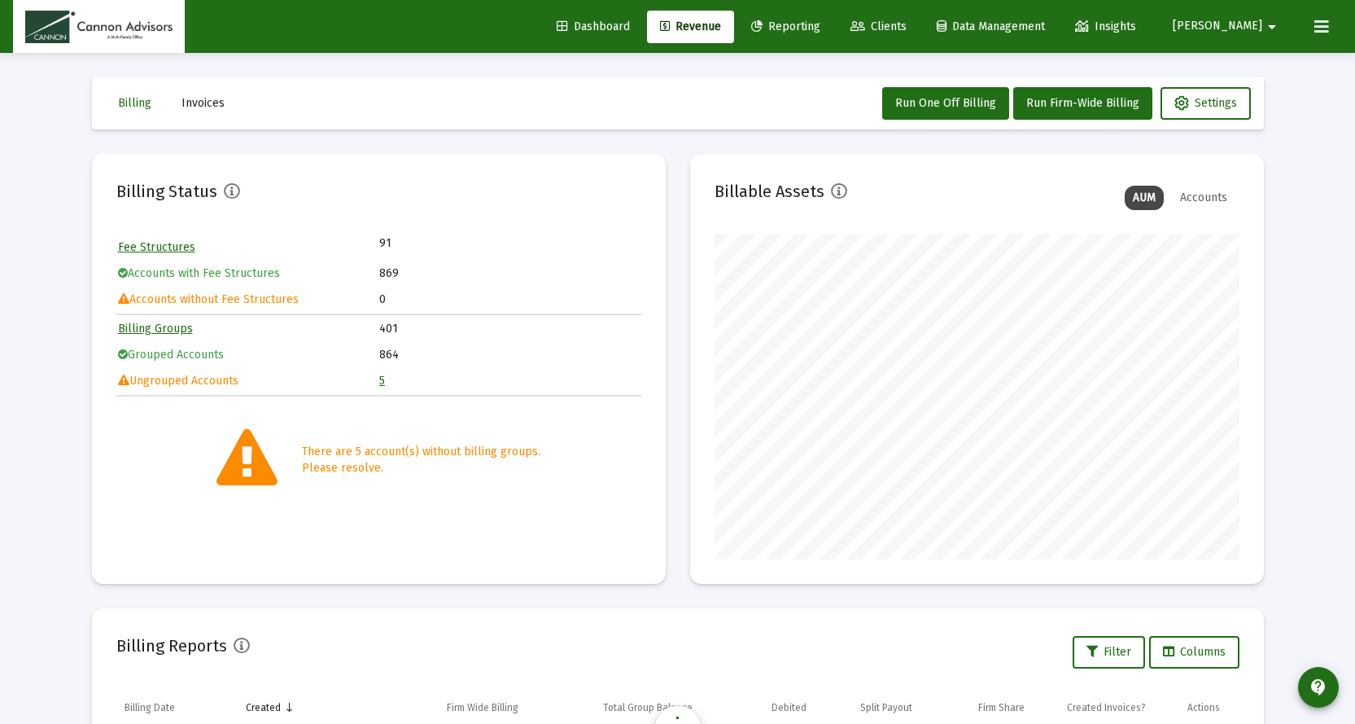
scroll to position [326, 525]
click at [1262, 22] on span "[PERSON_NAME]" at bounding box center [1218, 27] width 90 height 14
click at [1252, 74] on span "Settings" at bounding box center [1263, 69] width 48 height 39
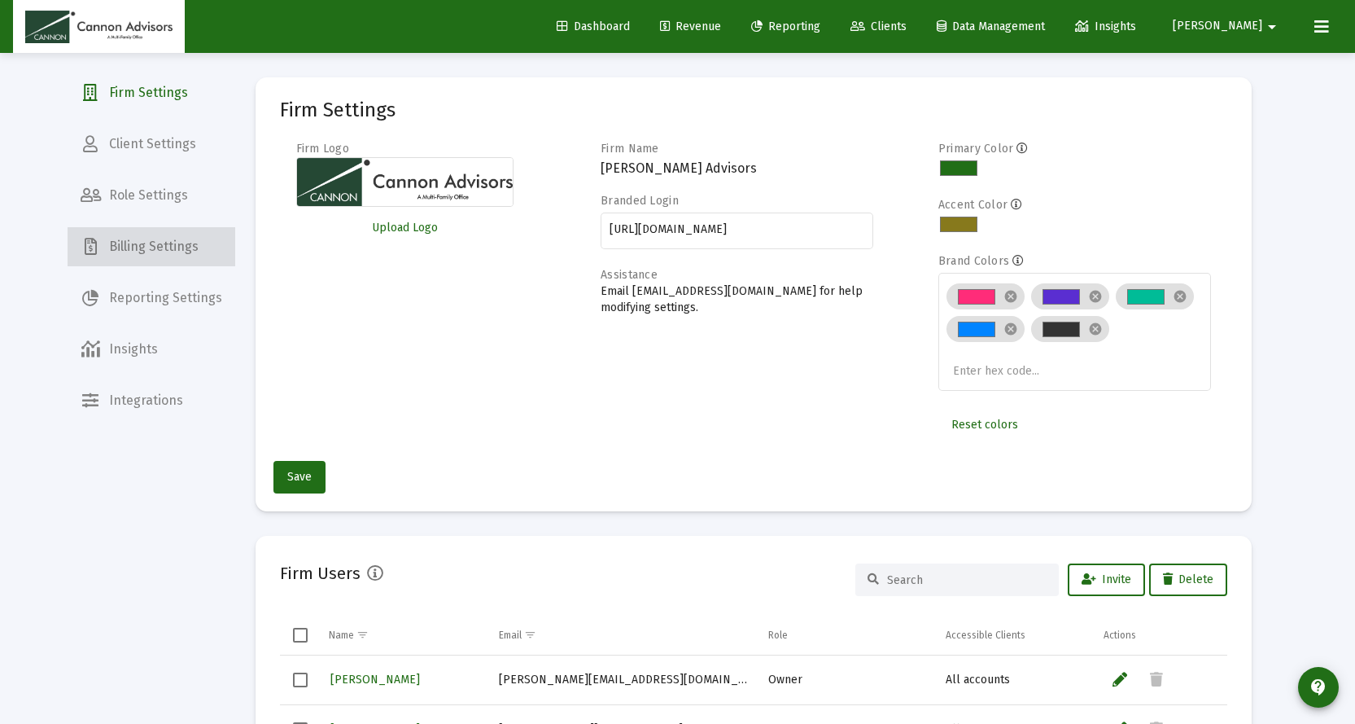
click at [164, 244] on span "Billing Settings" at bounding box center [152, 246] width 168 height 39
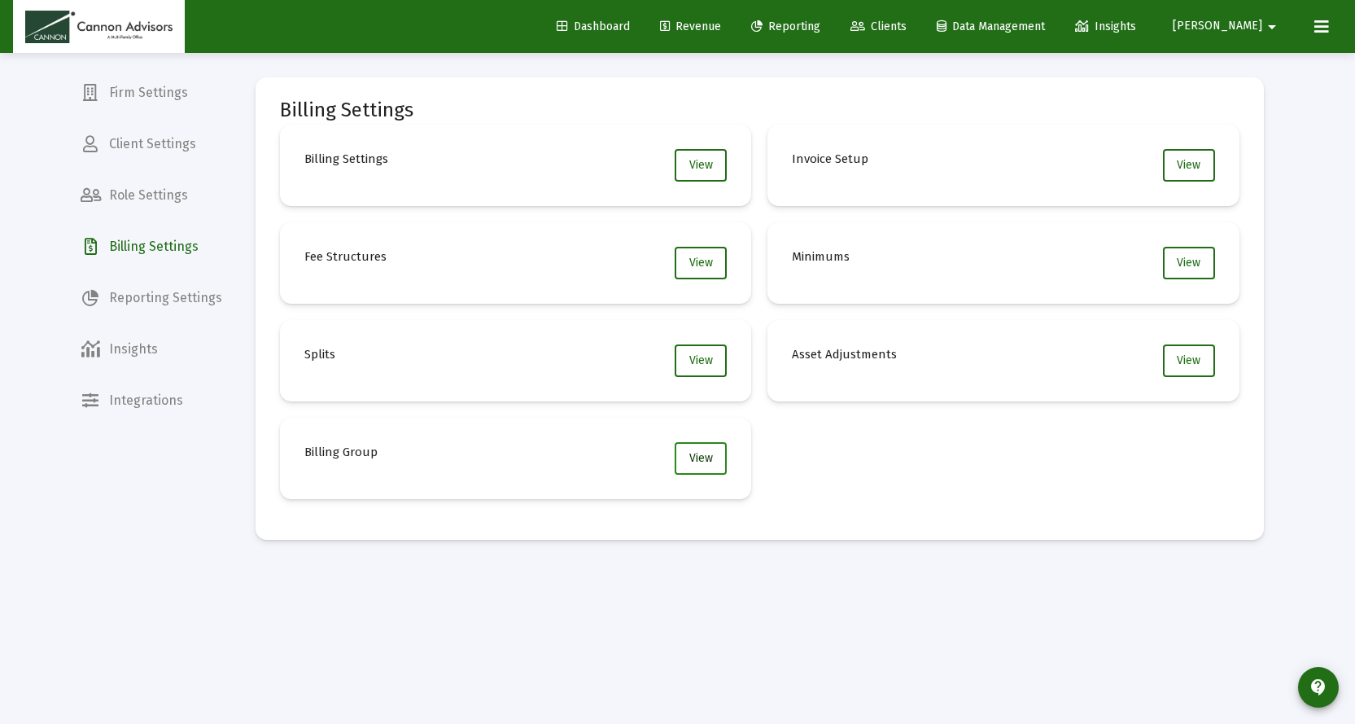
click at [707, 466] on button "View" at bounding box center [701, 458] width 52 height 33
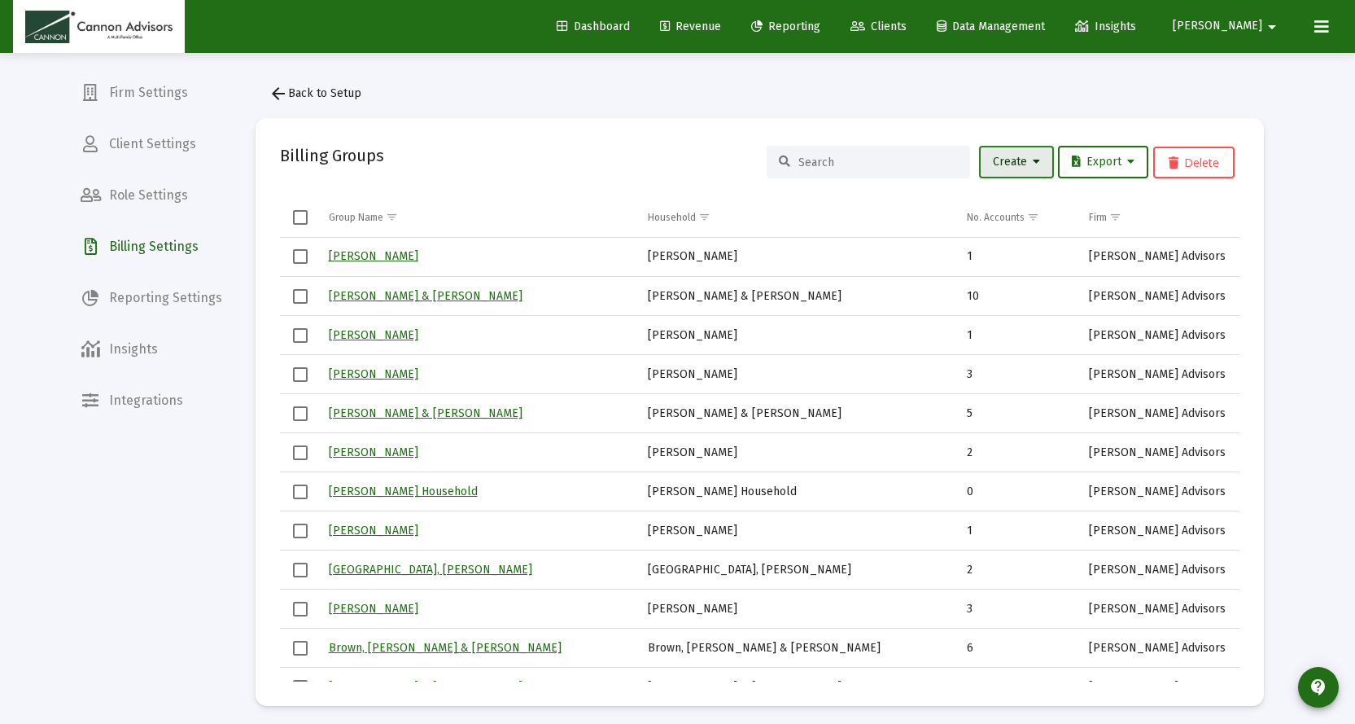
click at [1009, 167] on span "Create" at bounding box center [1016, 162] width 47 height 14
click at [1013, 201] on button "New Group" at bounding box center [1071, 204] width 195 height 39
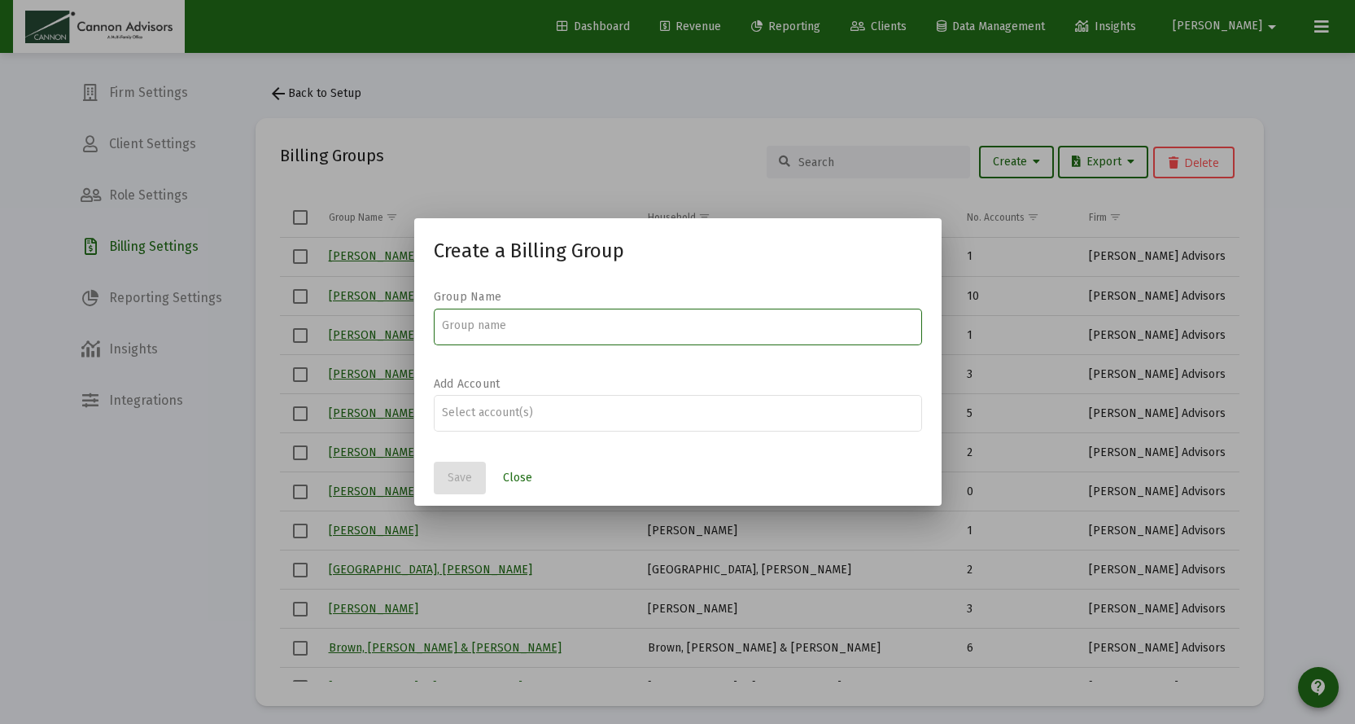
click at [521, 319] on input at bounding box center [677, 325] width 471 height 13
type input "[PERSON_NAME]"
click at [553, 427] on div at bounding box center [677, 412] width 471 height 40
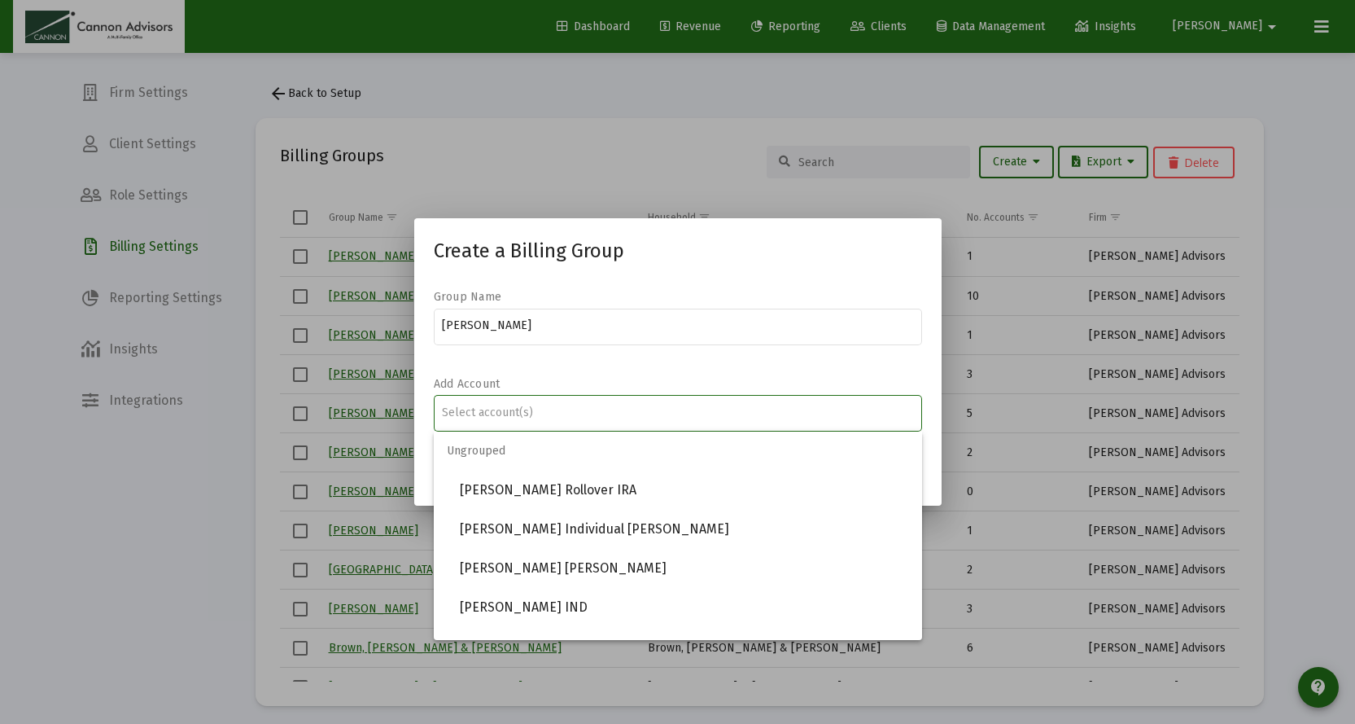
click at [555, 413] on input "Assignment Selection" at bounding box center [677, 412] width 471 height 13
click at [571, 532] on span "[PERSON_NAME] Individual [PERSON_NAME]" at bounding box center [684, 529] width 449 height 39
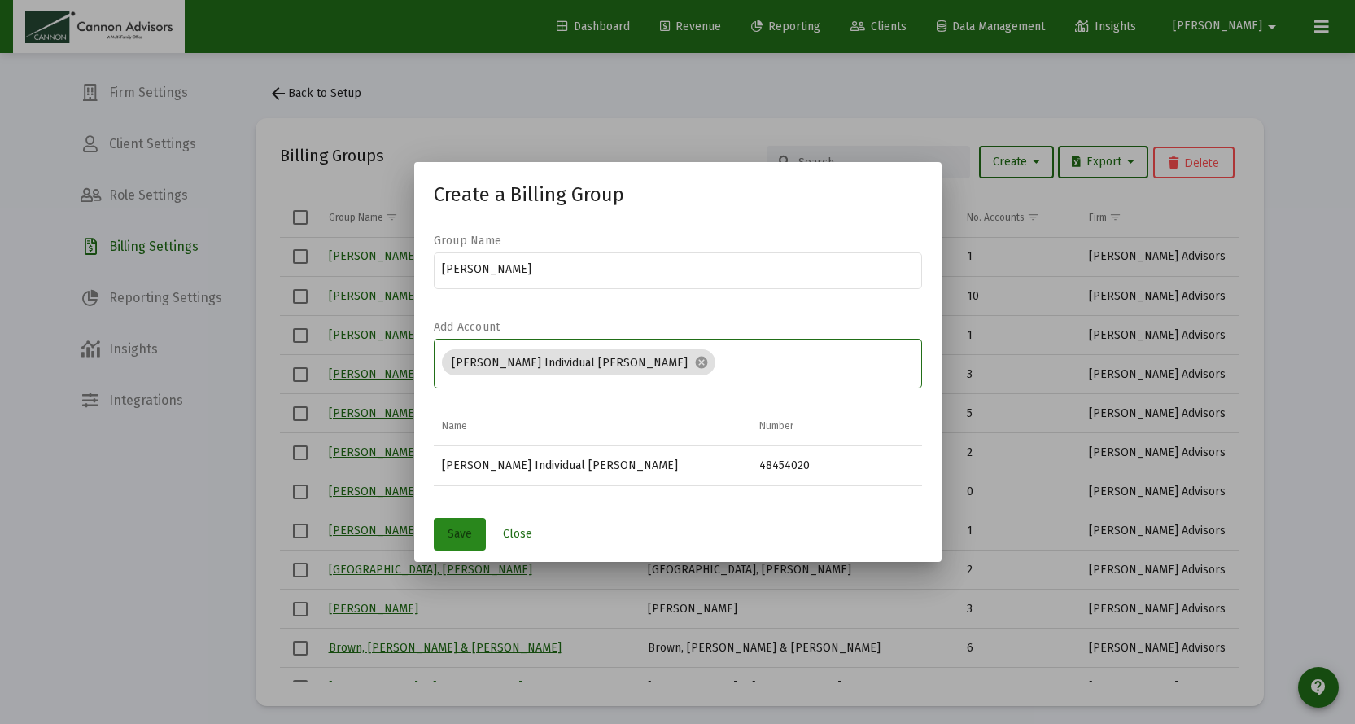
click at [454, 531] on span "Save" at bounding box center [460, 534] width 24 height 14
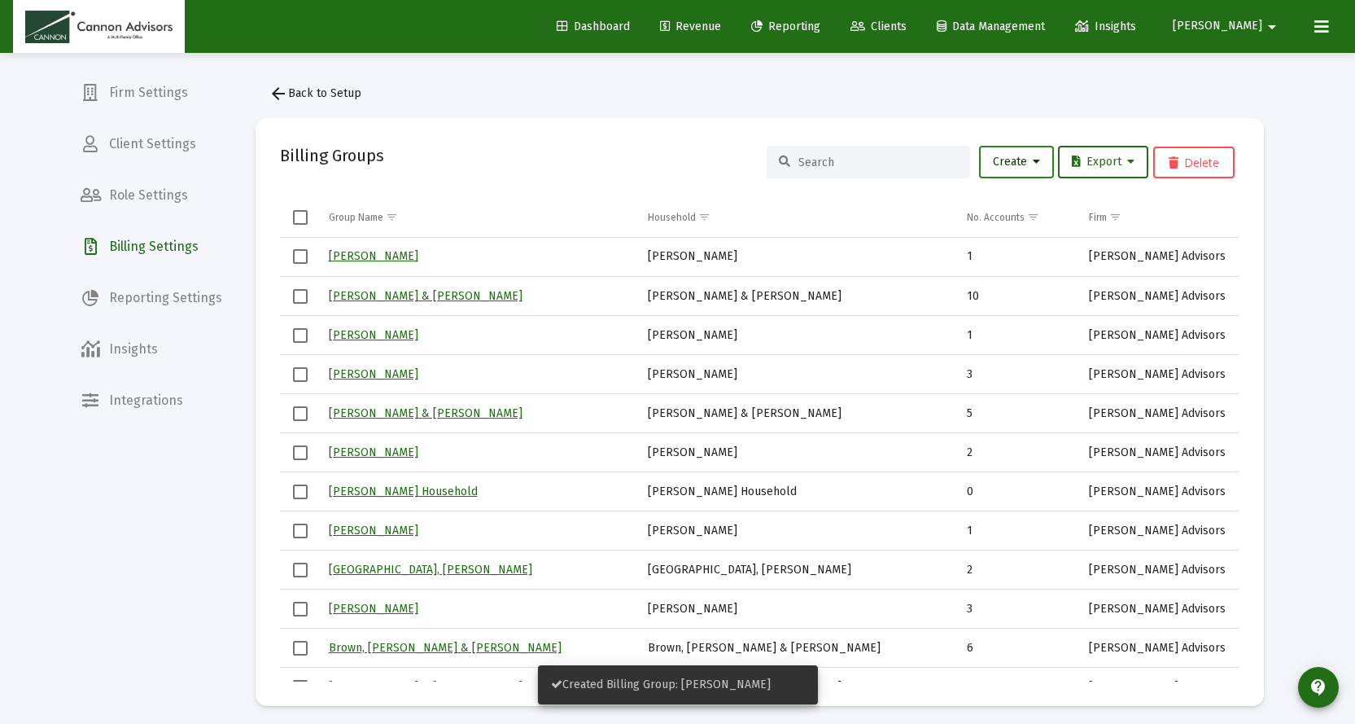
click at [1033, 162] on icon at bounding box center [1036, 161] width 7 height 11
click at [1021, 202] on button "New Group" at bounding box center [1071, 204] width 195 height 39
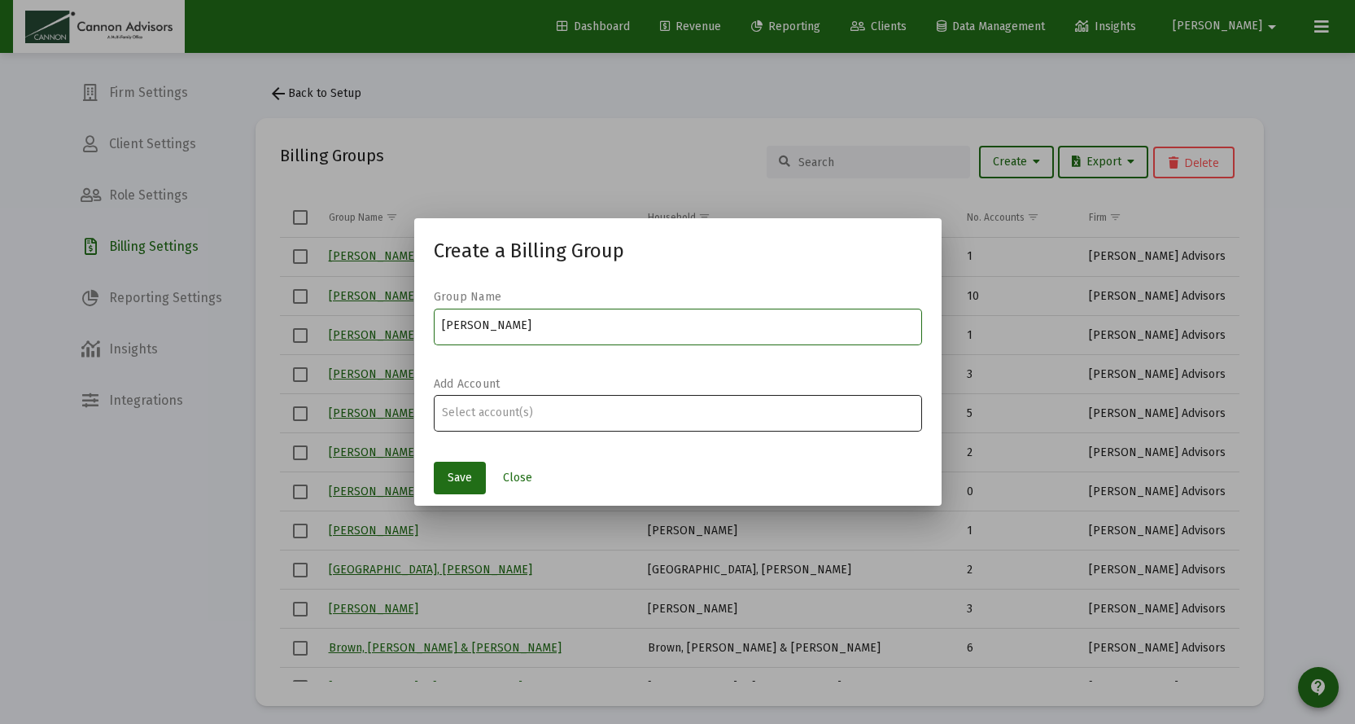
type input "[PERSON_NAME]"
click at [532, 406] on input "Assignment Selection" at bounding box center [677, 412] width 471 height 13
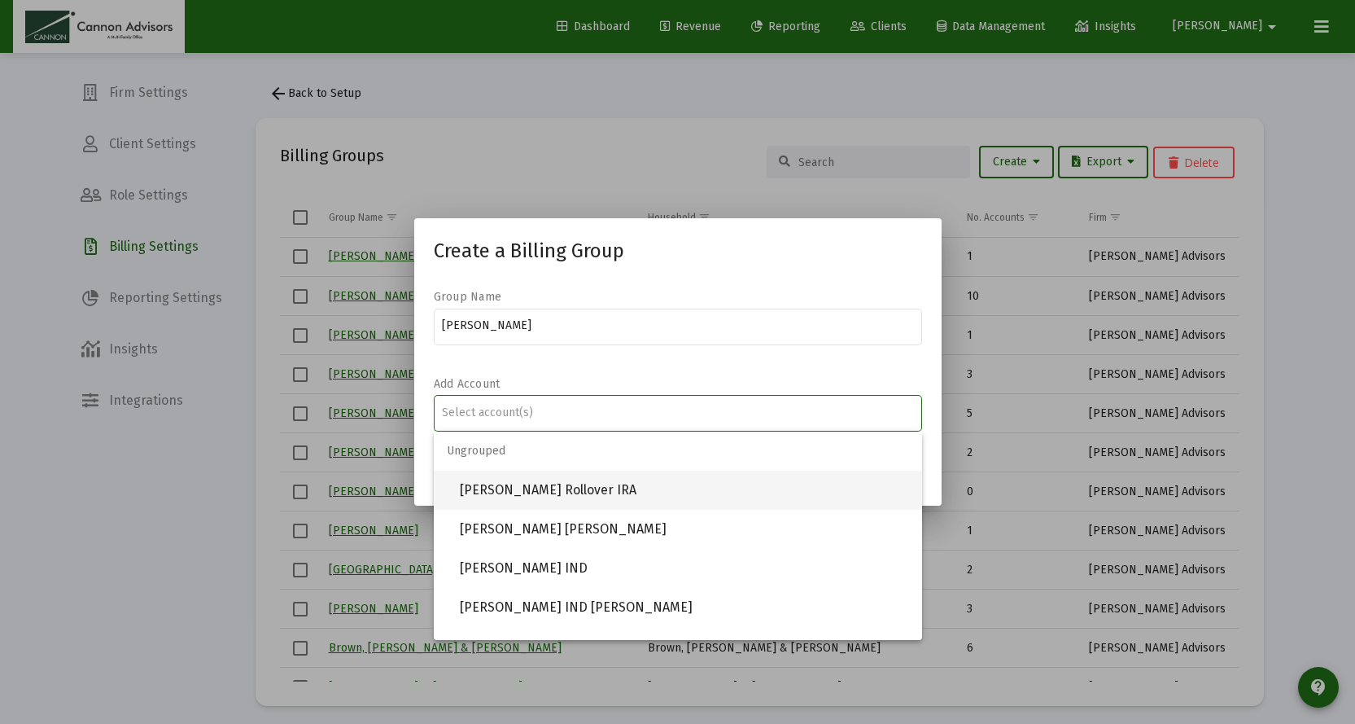
click at [542, 486] on span "[PERSON_NAME] Rollover IRA" at bounding box center [684, 489] width 449 height 39
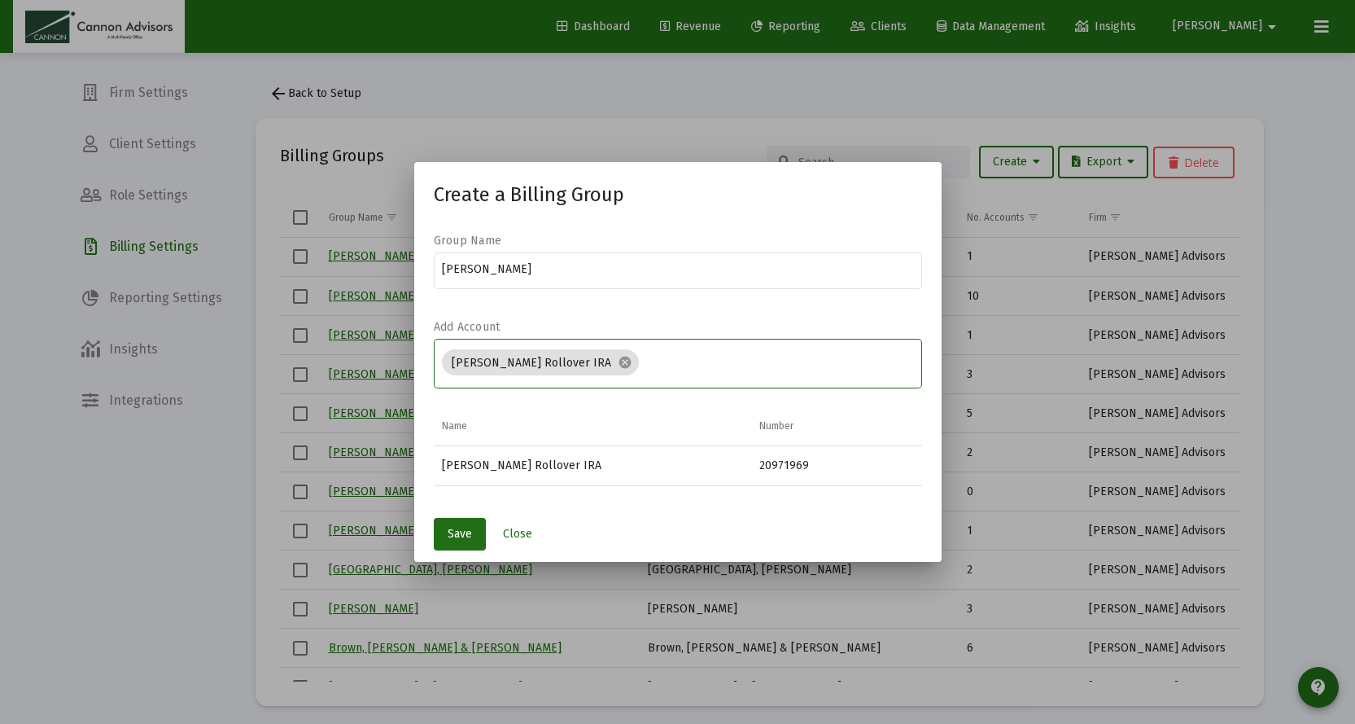
click at [672, 364] on input "Assignment Selection" at bounding box center [780, 363] width 268 height 13
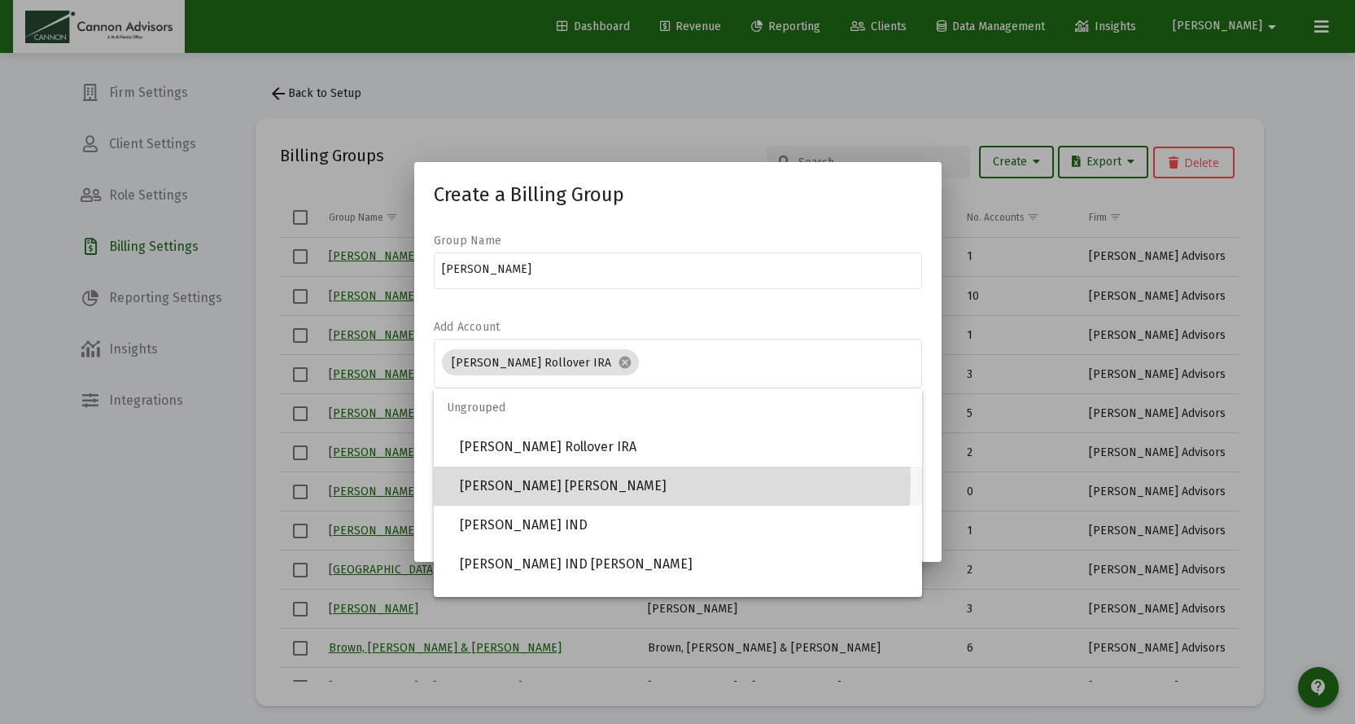
click at [545, 478] on span "[PERSON_NAME] [PERSON_NAME]" at bounding box center [684, 485] width 449 height 39
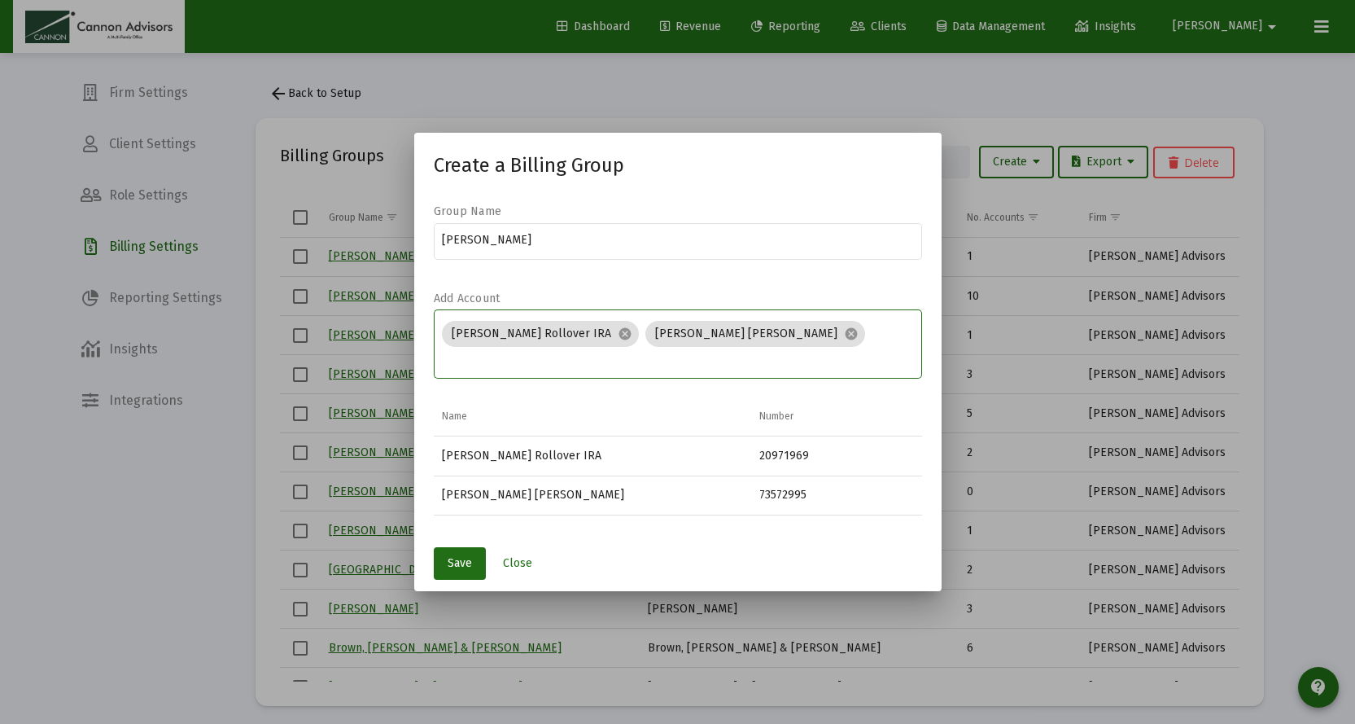
click at [812, 353] on input "Assignment Selection" at bounding box center [677, 359] width 471 height 13
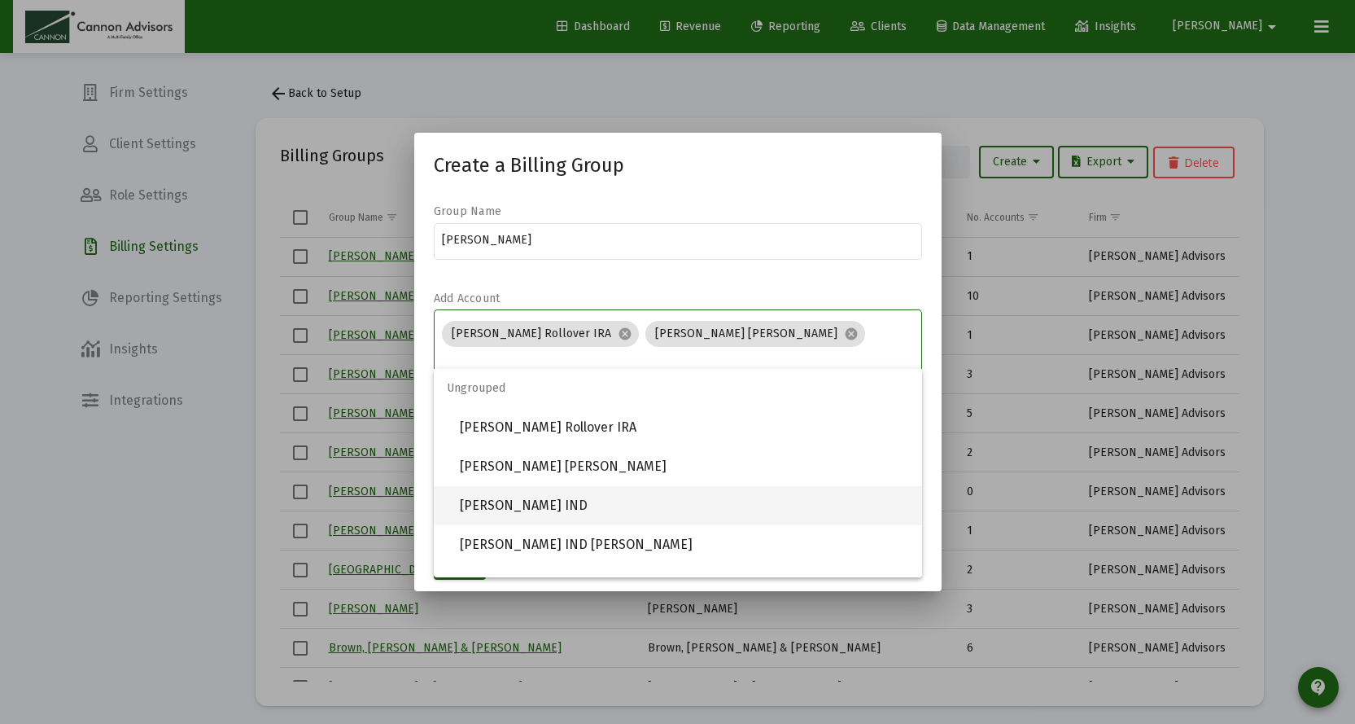
click at [524, 503] on span "[PERSON_NAME] IND" at bounding box center [684, 505] width 449 height 39
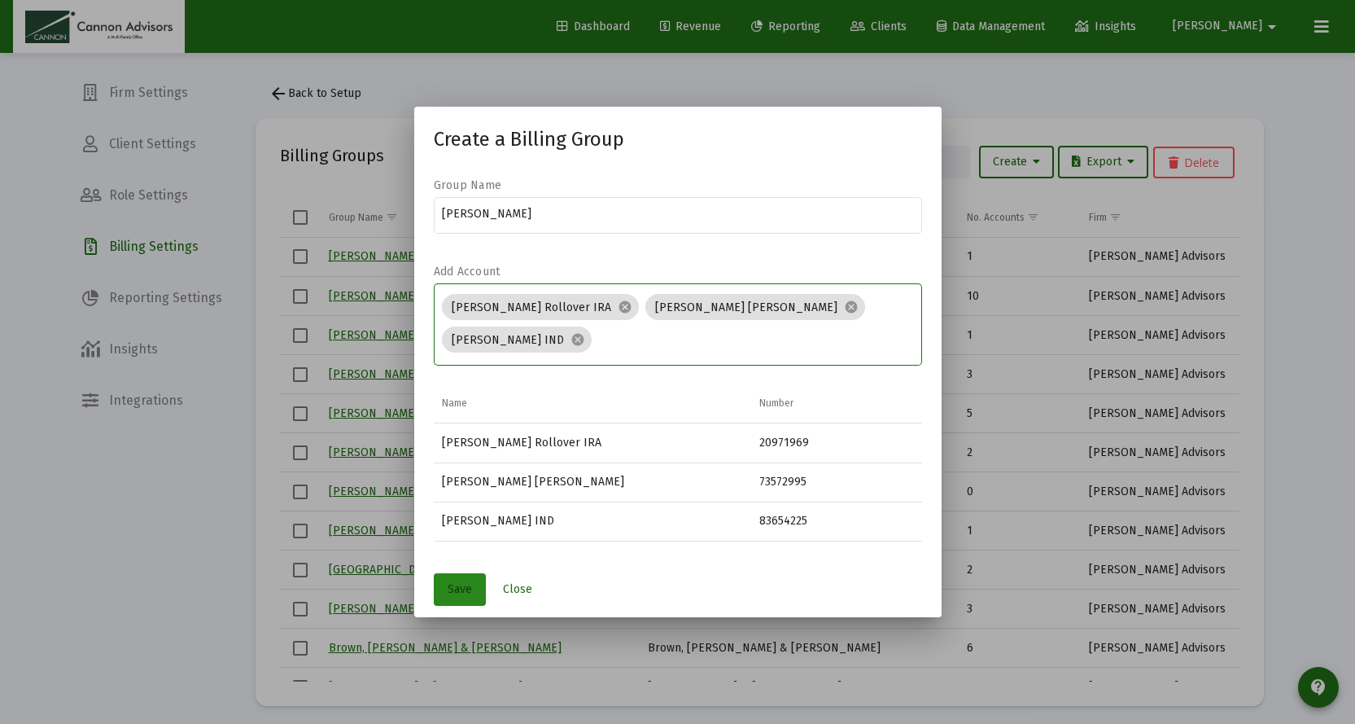
click at [453, 584] on span "Save" at bounding box center [460, 589] width 24 height 14
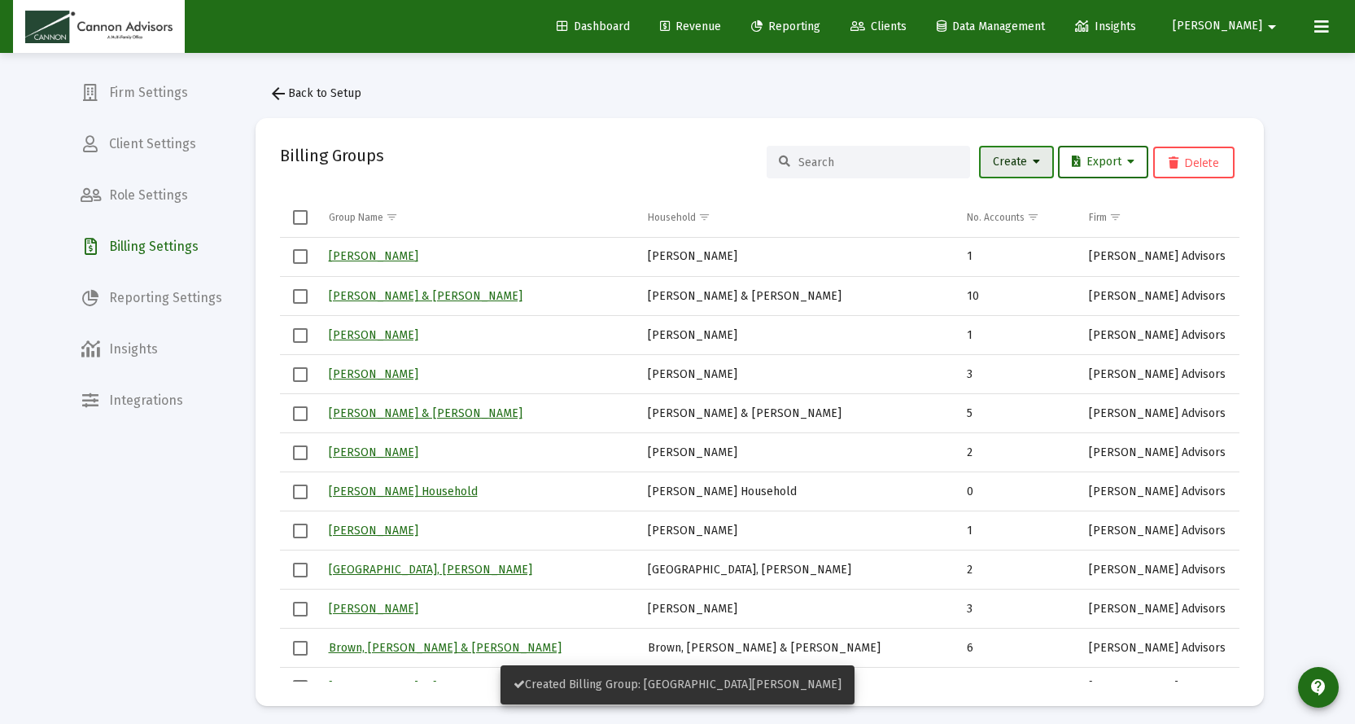
click at [1011, 156] on span "Create" at bounding box center [1016, 162] width 47 height 14
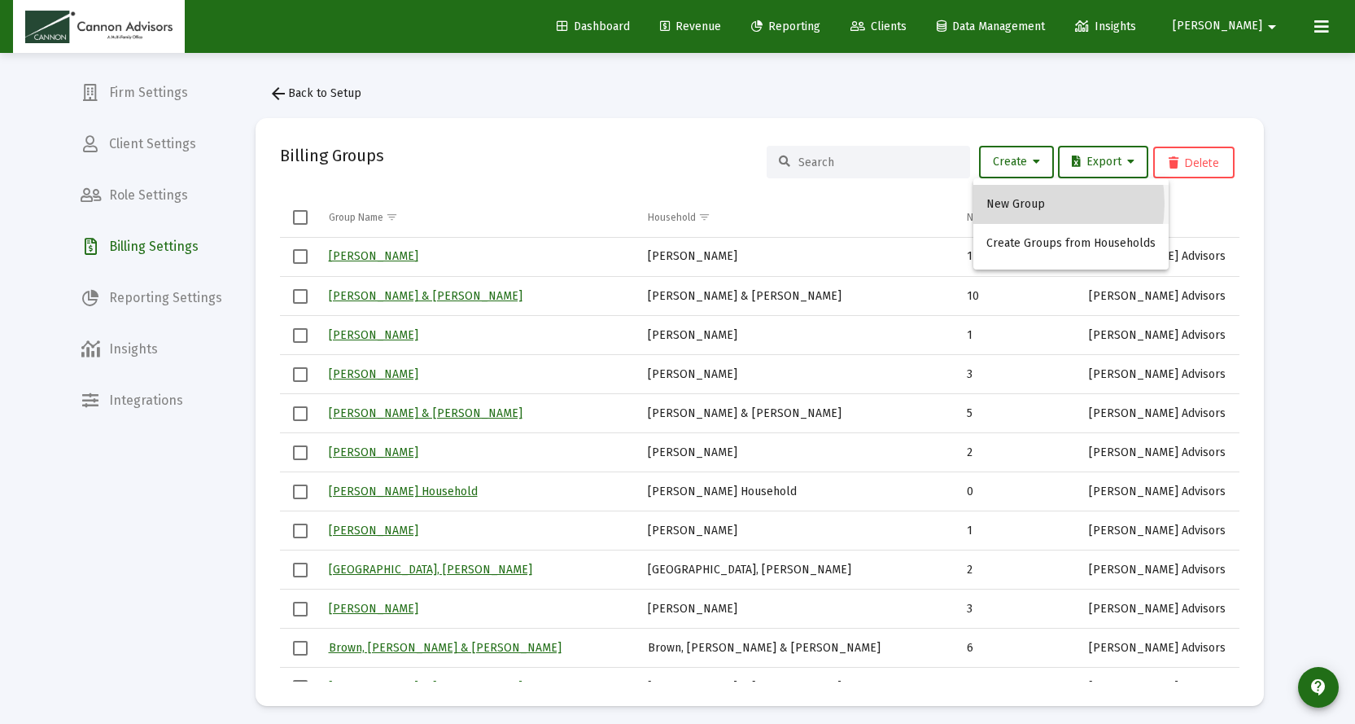
click at [1017, 204] on button "New Group" at bounding box center [1071, 204] width 195 height 39
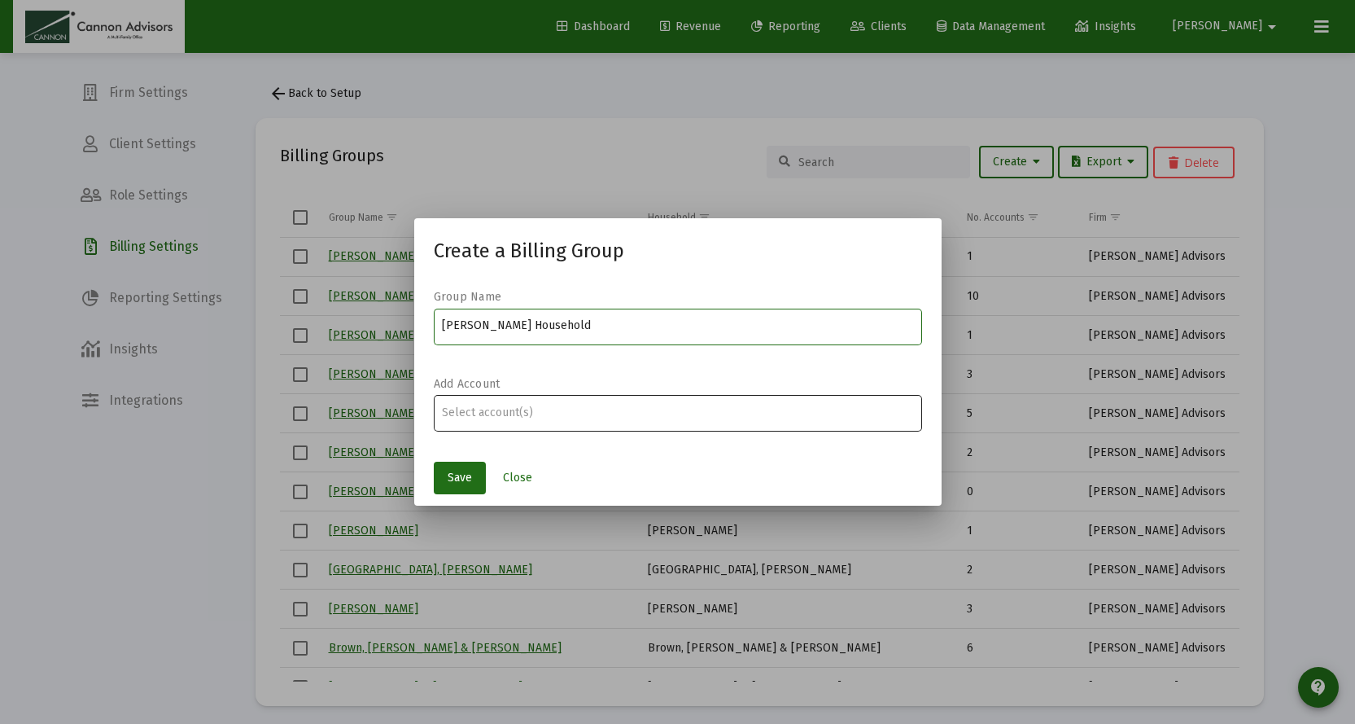
type input "[PERSON_NAME] Household"
click at [522, 422] on div "Assignment Selection" at bounding box center [678, 413] width 478 height 20
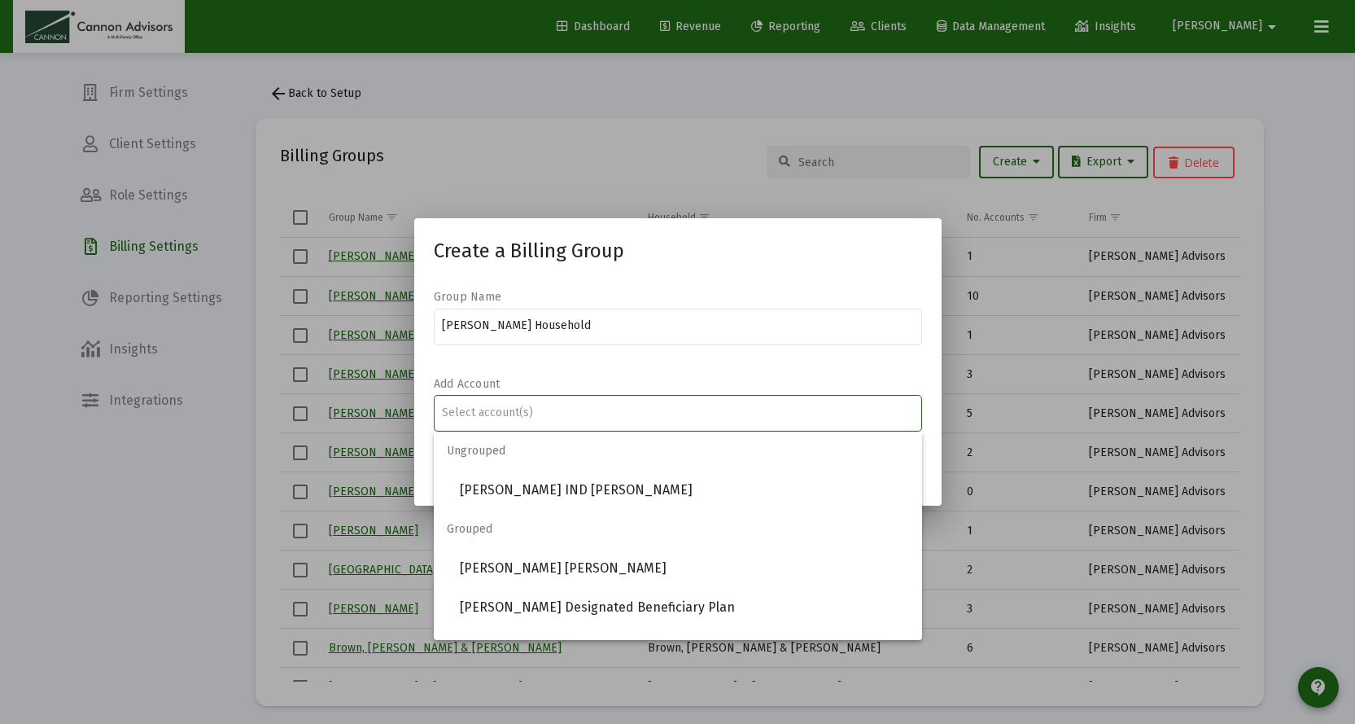
click at [523, 416] on input "Assignment Selection" at bounding box center [677, 412] width 471 height 13
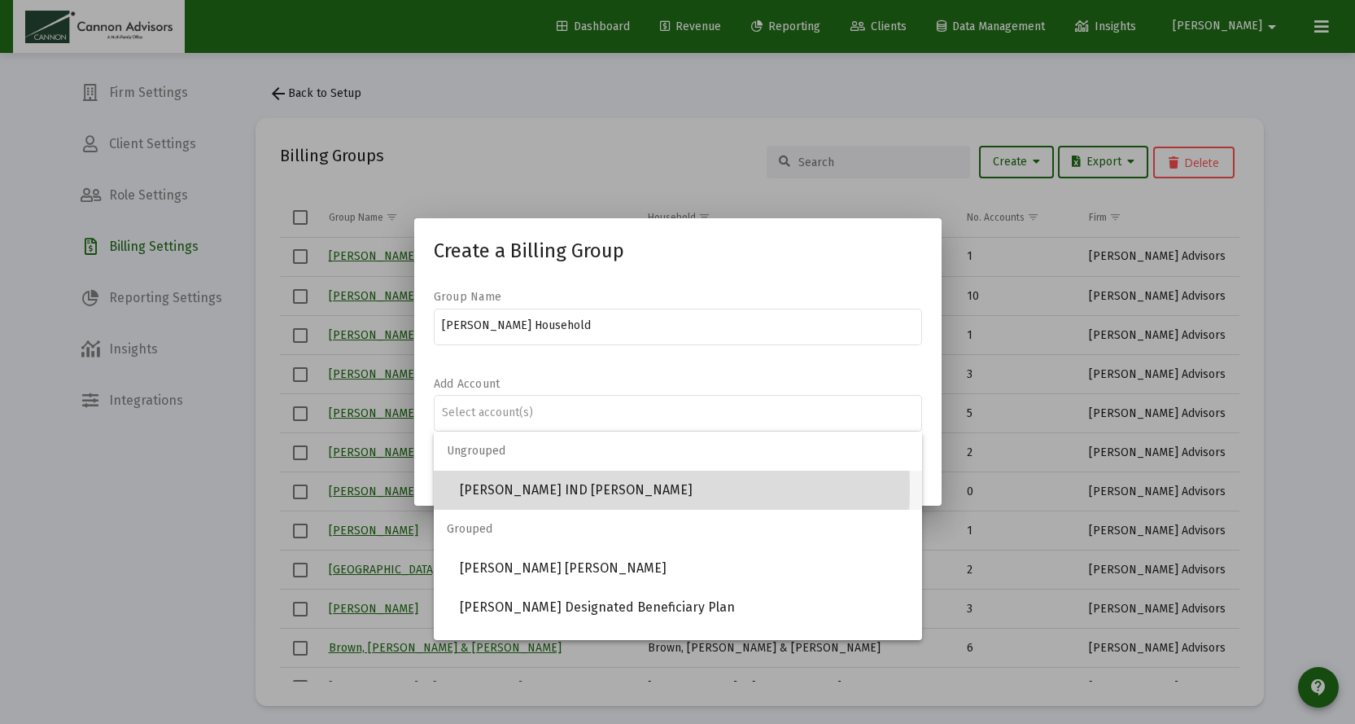
click at [540, 488] on span "[PERSON_NAME] IND [PERSON_NAME]" at bounding box center [684, 489] width 449 height 39
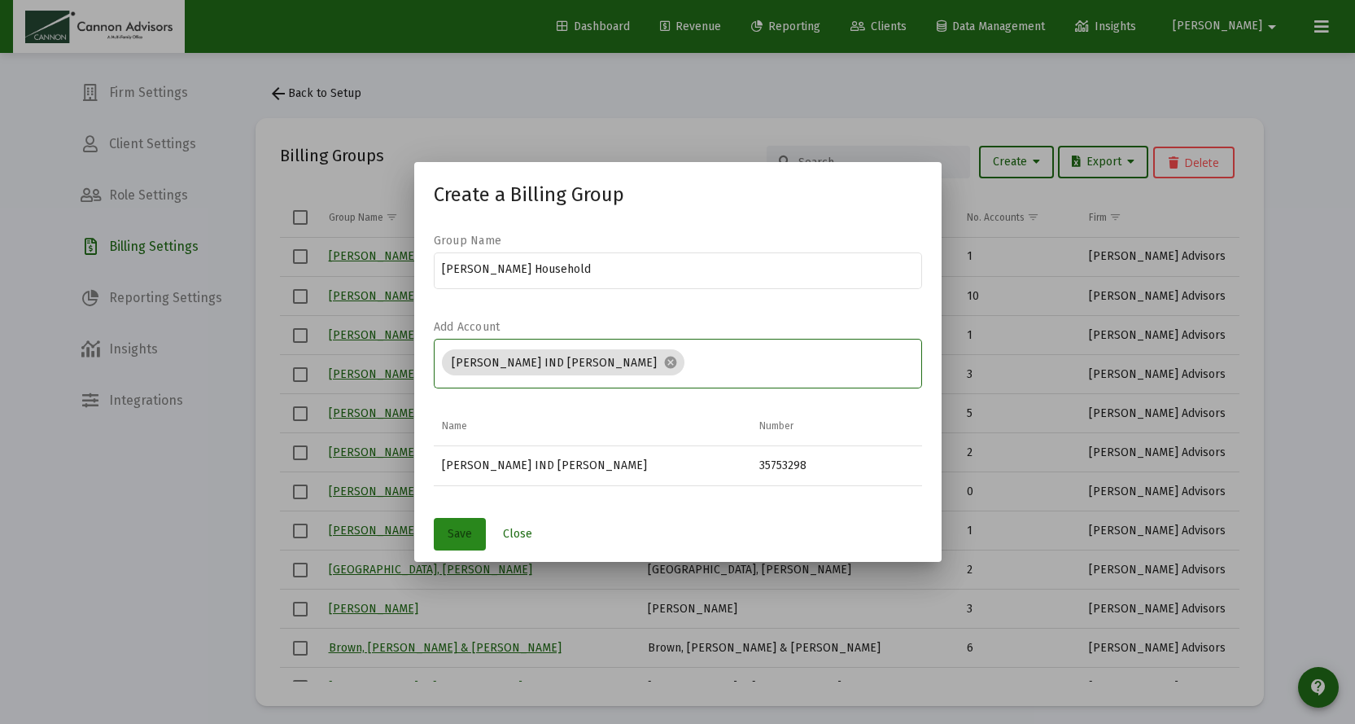
click at [458, 532] on span "Save" at bounding box center [460, 534] width 24 height 14
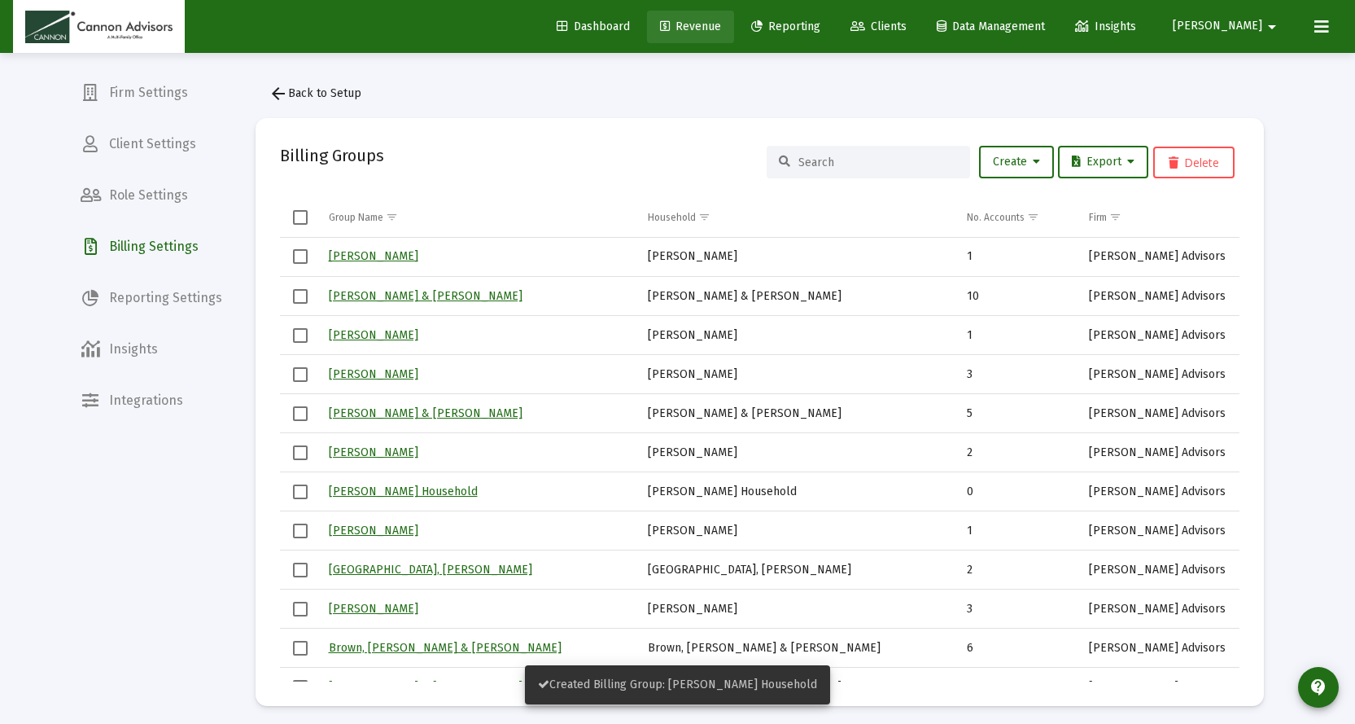
click at [734, 15] on link "Revenue" at bounding box center [690, 27] width 87 height 33
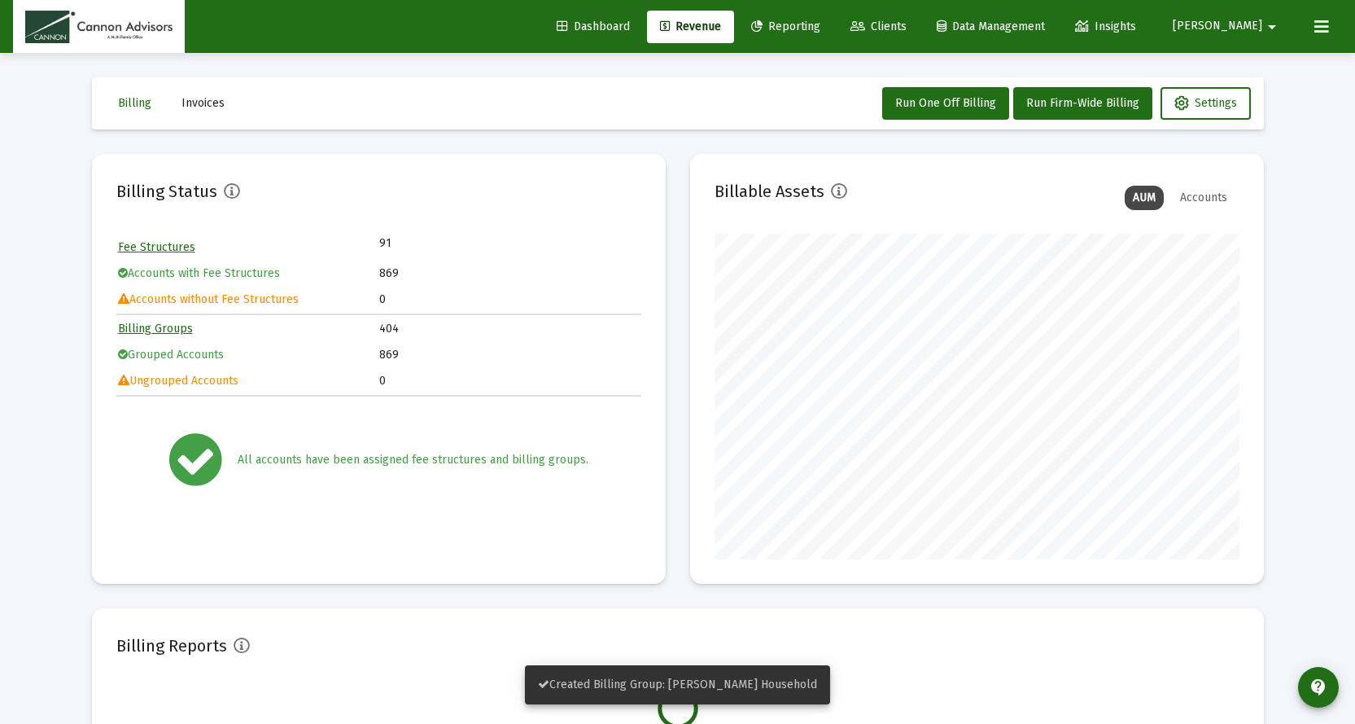
scroll to position [326, 525]
